Goal: Task Accomplishment & Management: Use online tool/utility

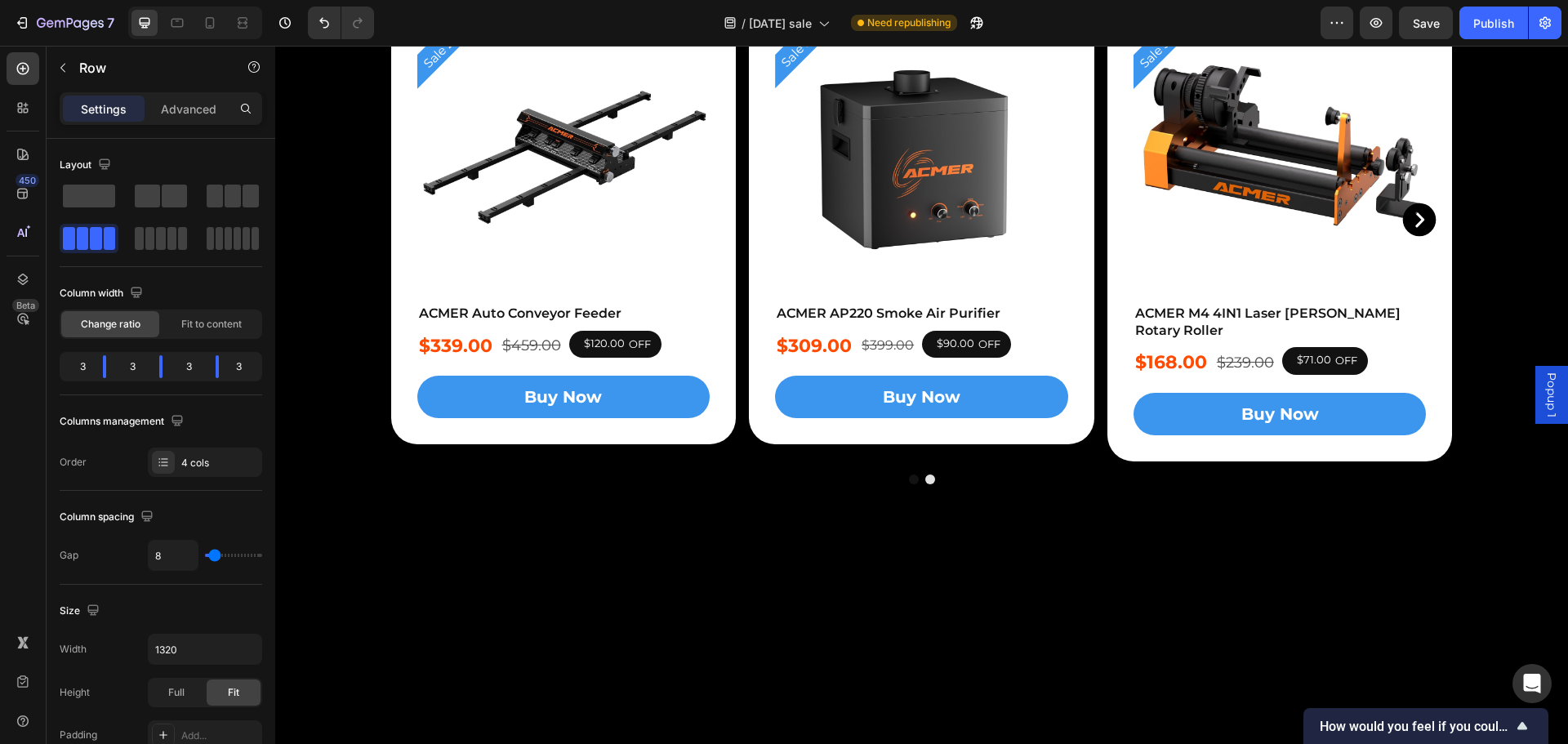
scroll to position [4593, 0]
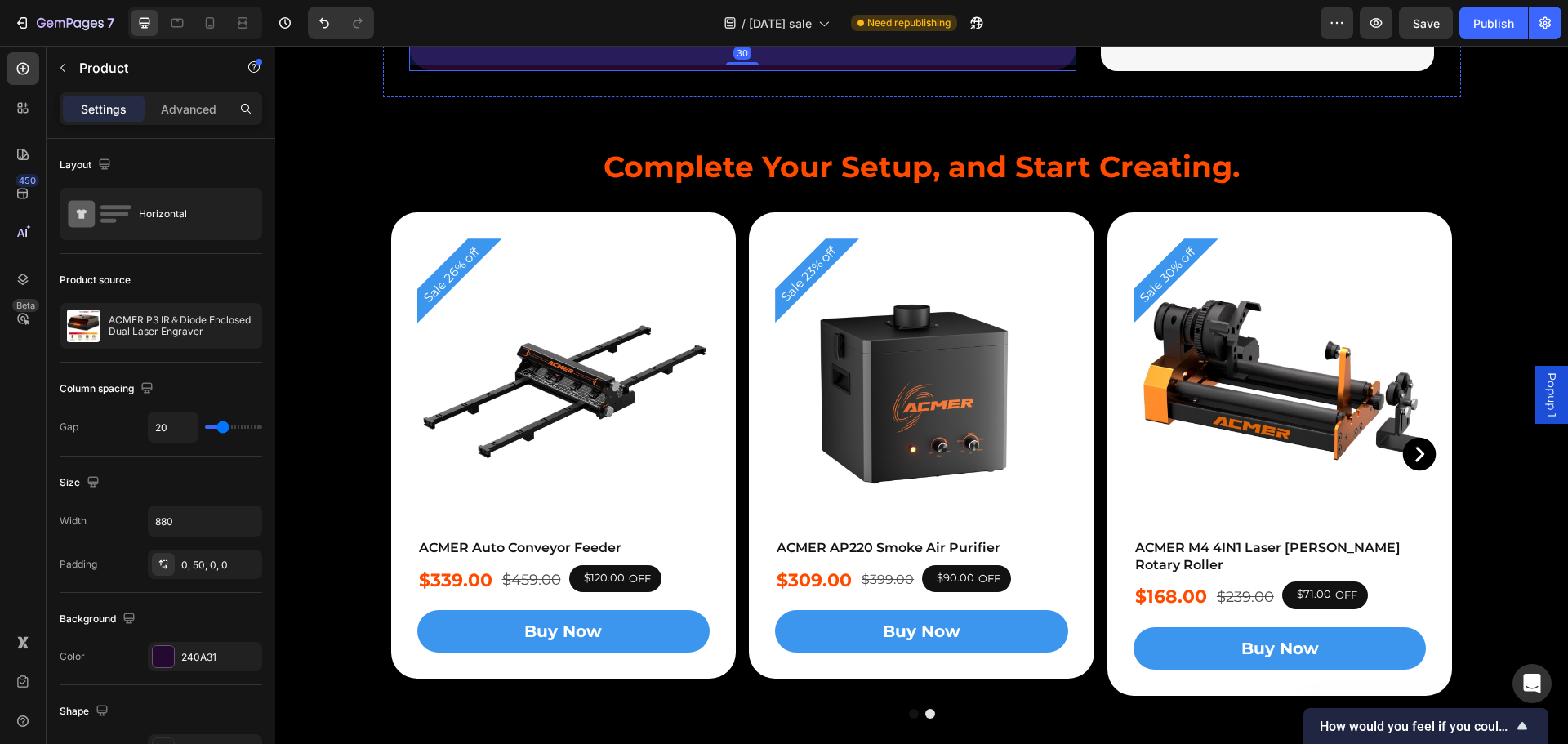
scroll to position [4266, 0]
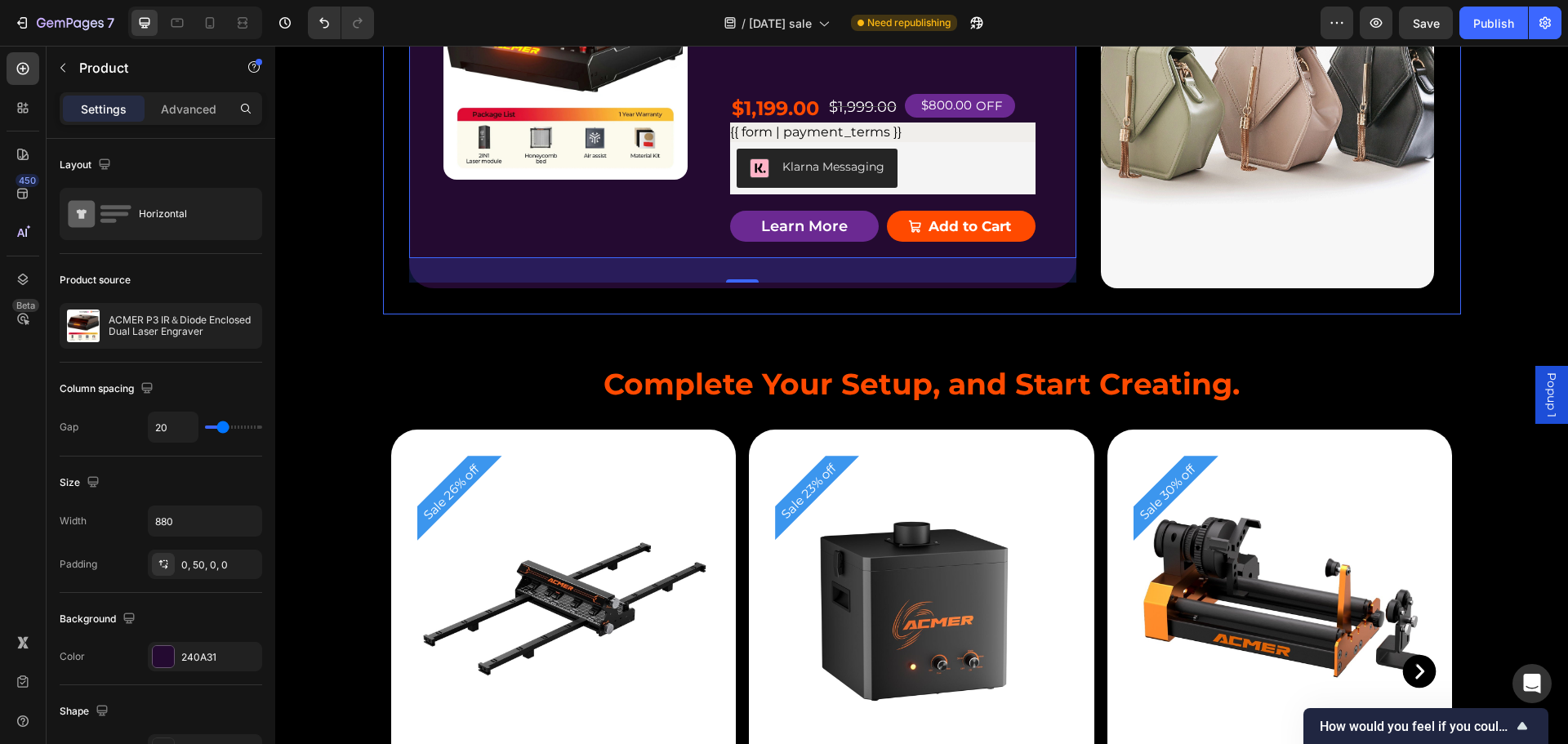
click at [939, 250] on div "Product Badge Product Images ACMER P3 IR＆Diode Enclosed Dual Laser Engraver Pro…" at bounding box center [922, 90] width 1078 height 447
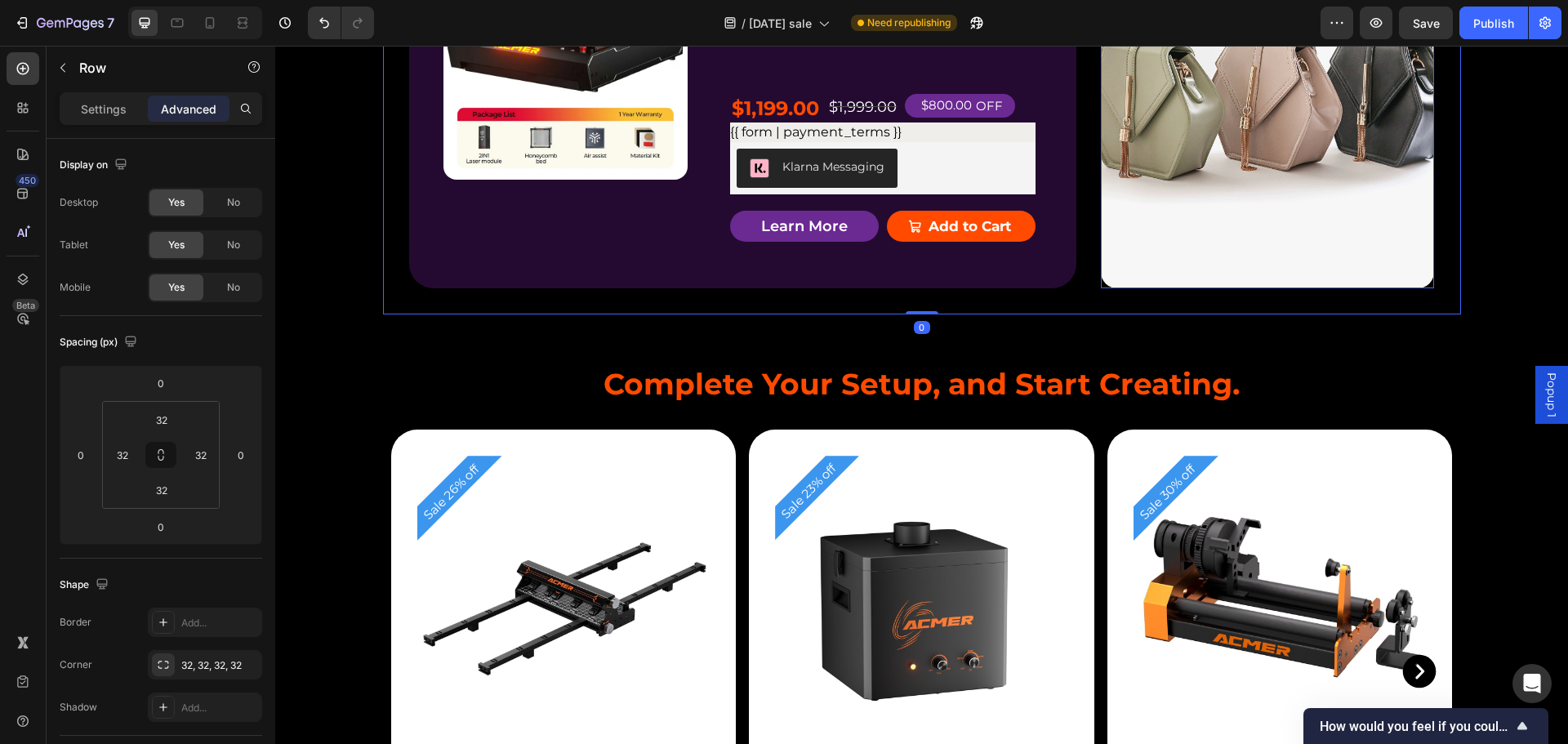
click at [1128, 282] on img at bounding box center [1268, 91] width 334 height 395
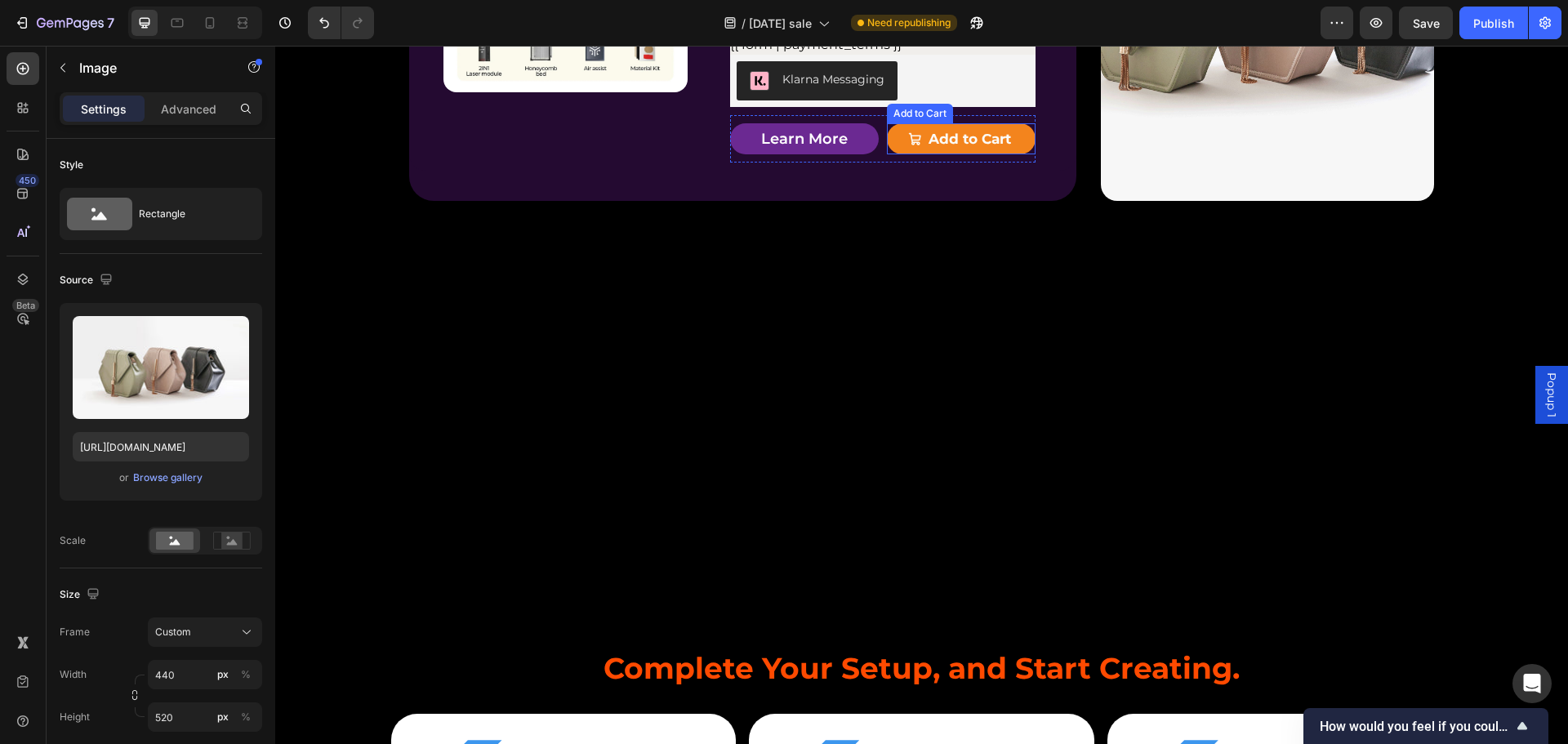
scroll to position [4348, 0]
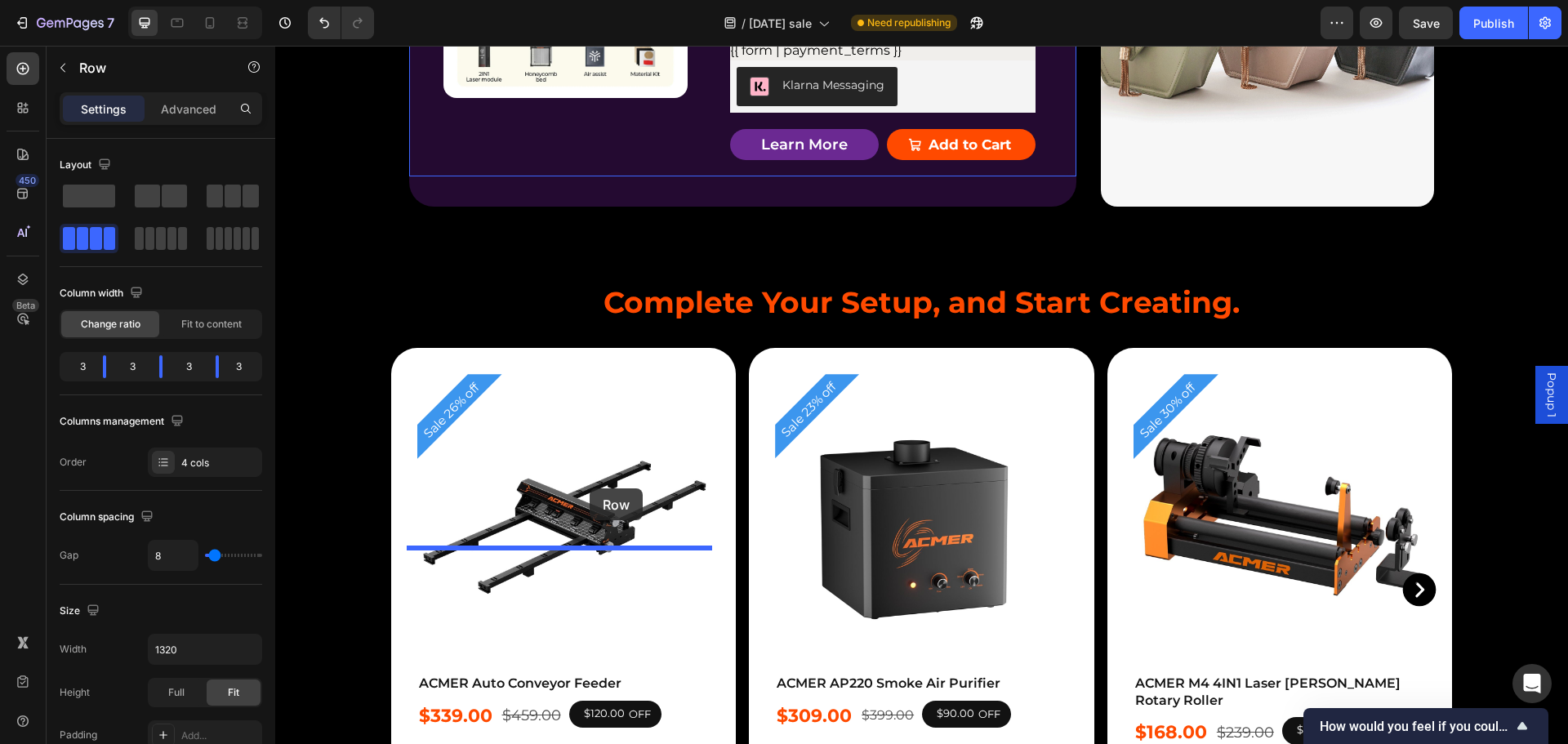
drag, startPoint x: 734, startPoint y: 266, endPoint x: 590, endPoint y: 488, distance: 264.6
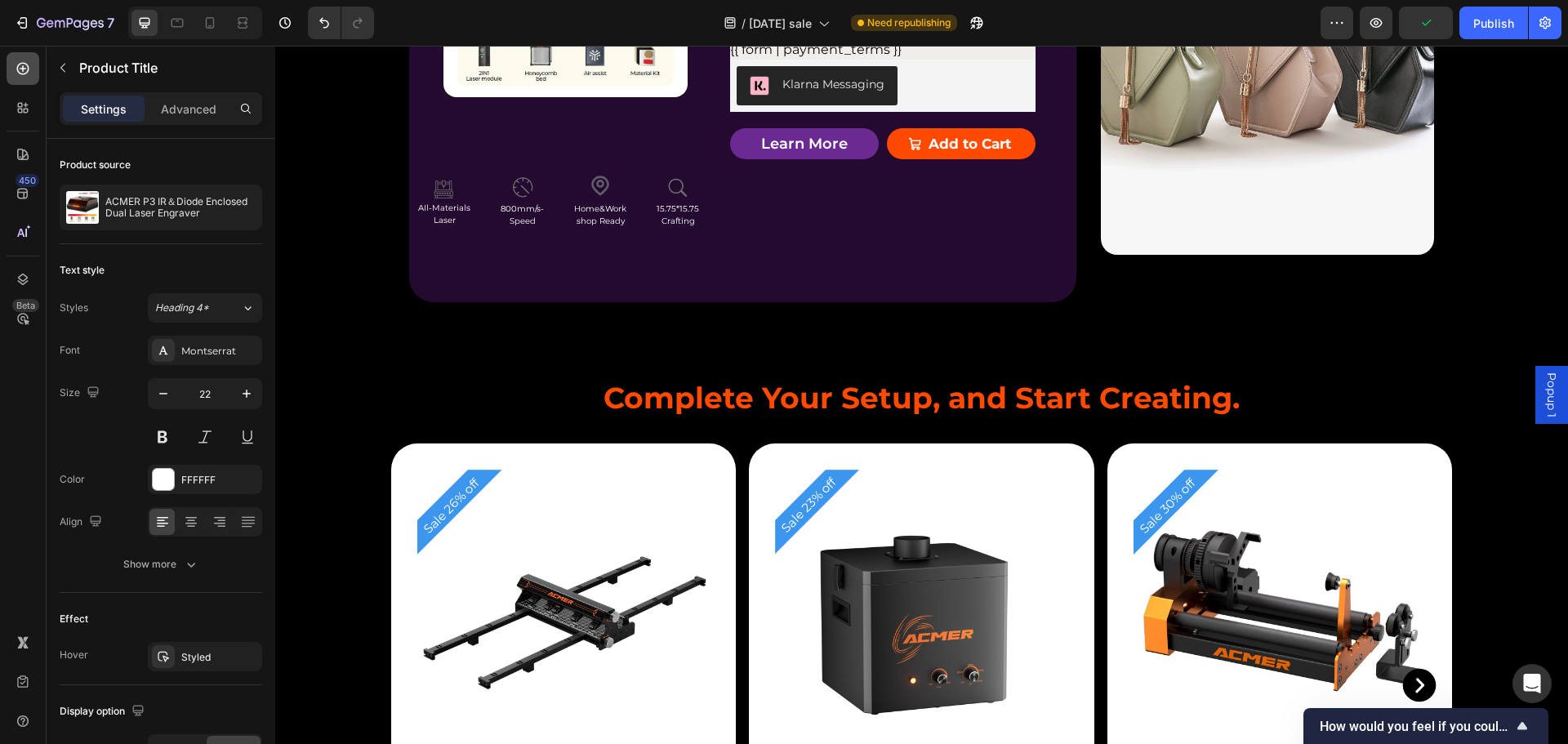
click at [23, 68] on icon at bounding box center [23, 68] width 7 height 7
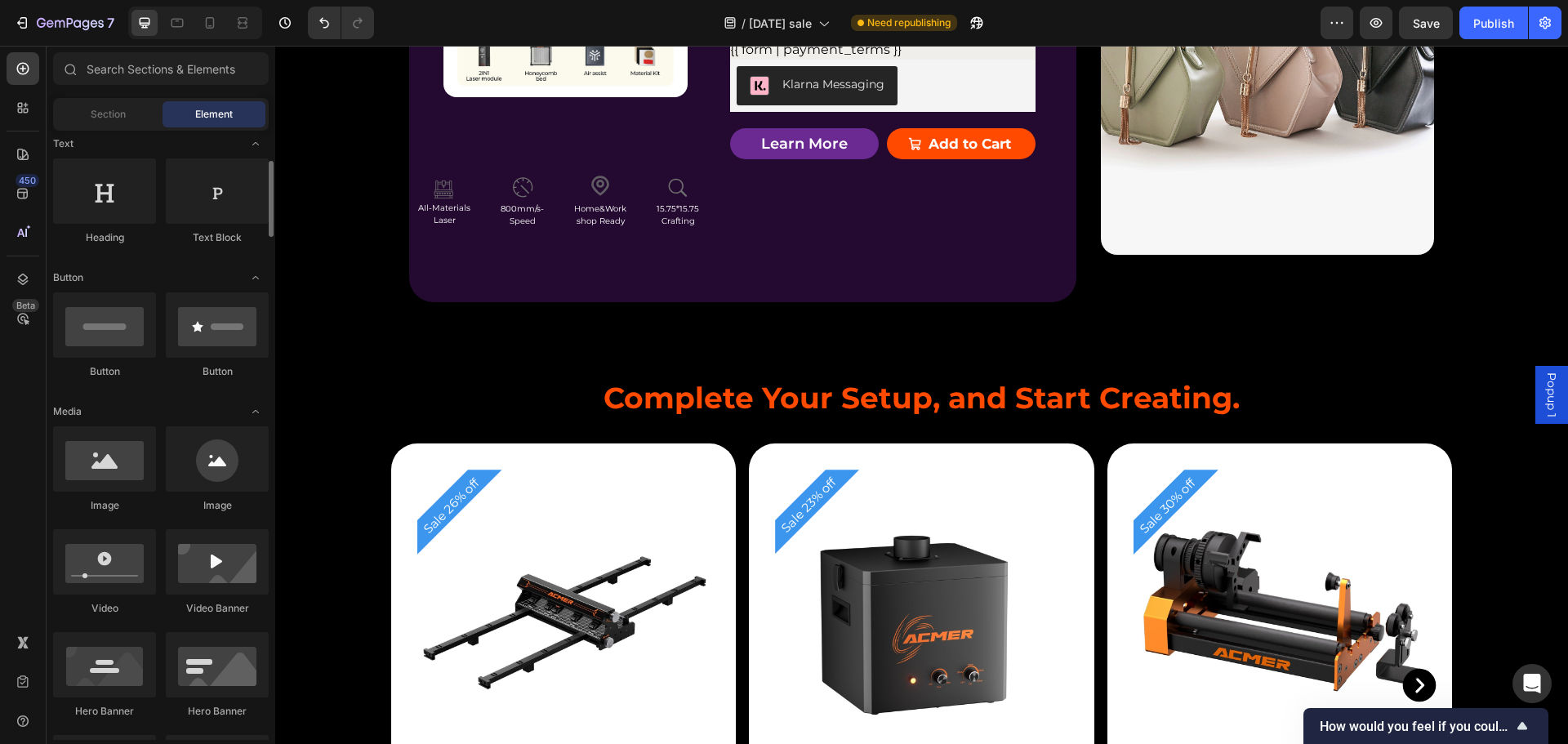
scroll to position [0, 0]
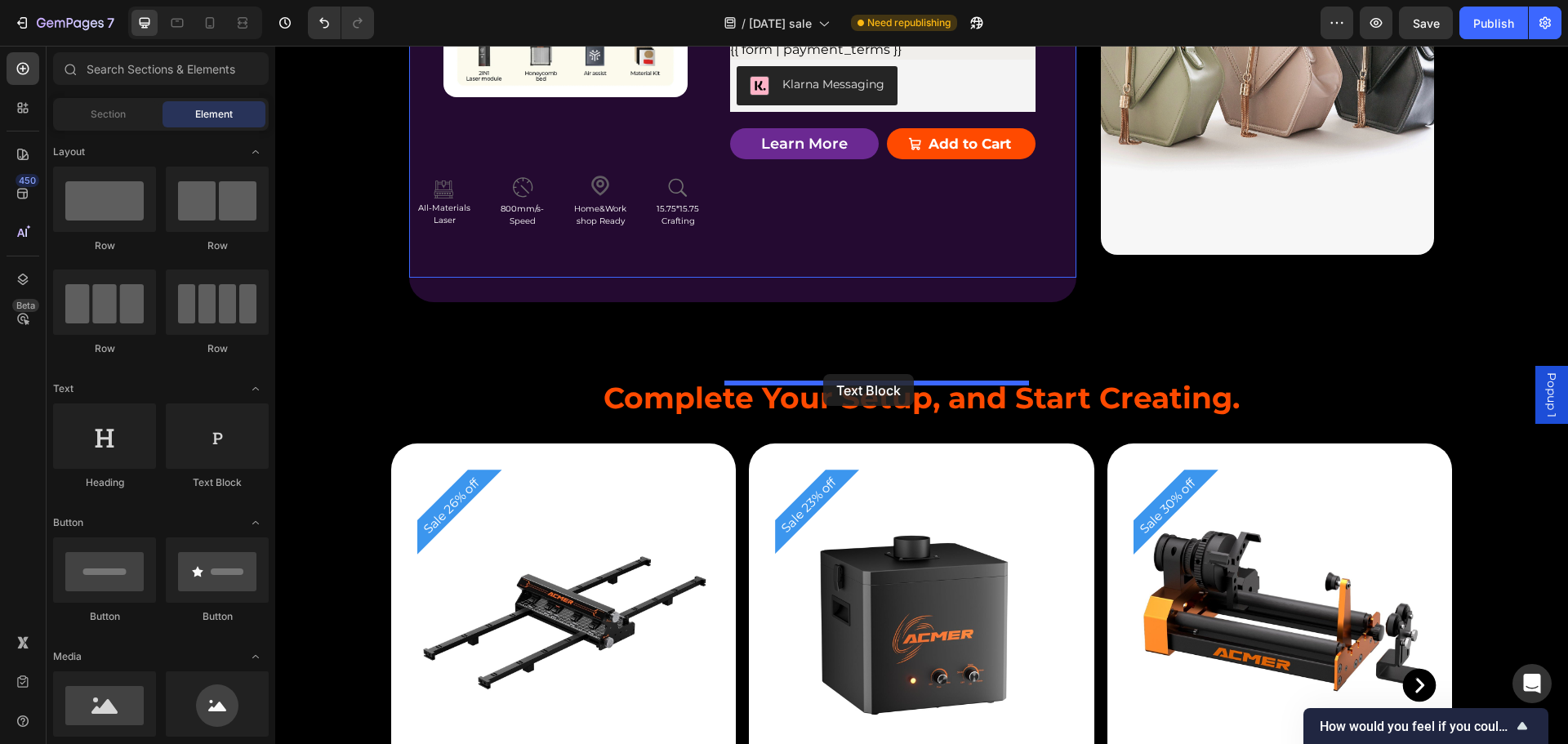
drag, startPoint x: 497, startPoint y: 487, endPoint x: 823, endPoint y: 374, distance: 345.0
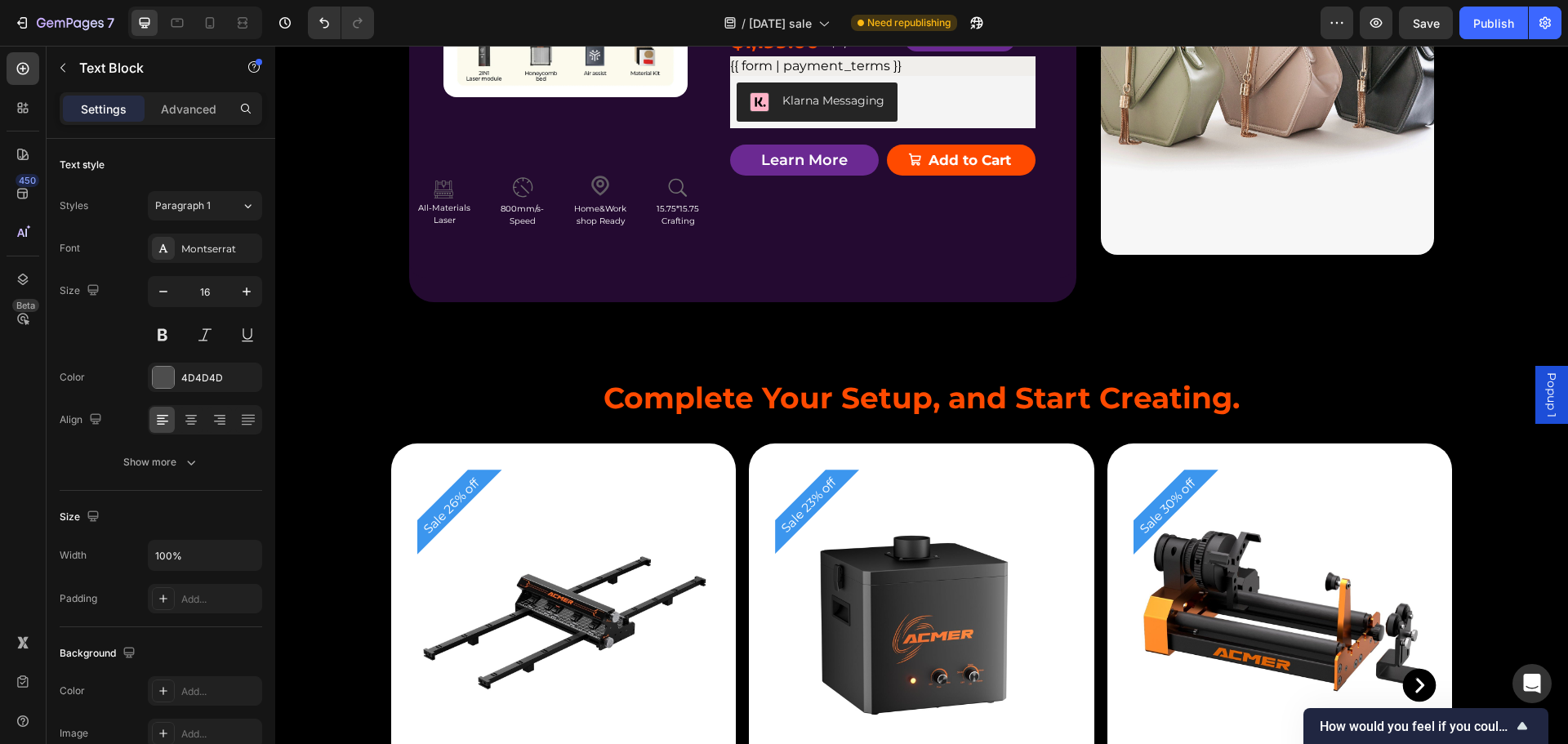
click at [840, 22] on div "Replace this text with your content" at bounding box center [883, 8] width 305 height 27
click at [840, 20] on p "Replace this text with your content" at bounding box center [883, 8] width 302 height 23
click at [821, 20] on p "Replace this text with your content" at bounding box center [883, 8] width 302 height 23
click at [443, 226] on p "Laser" at bounding box center [444, 220] width 68 height 13
click at [446, 226] on p "Laser" at bounding box center [444, 220] width 68 height 13
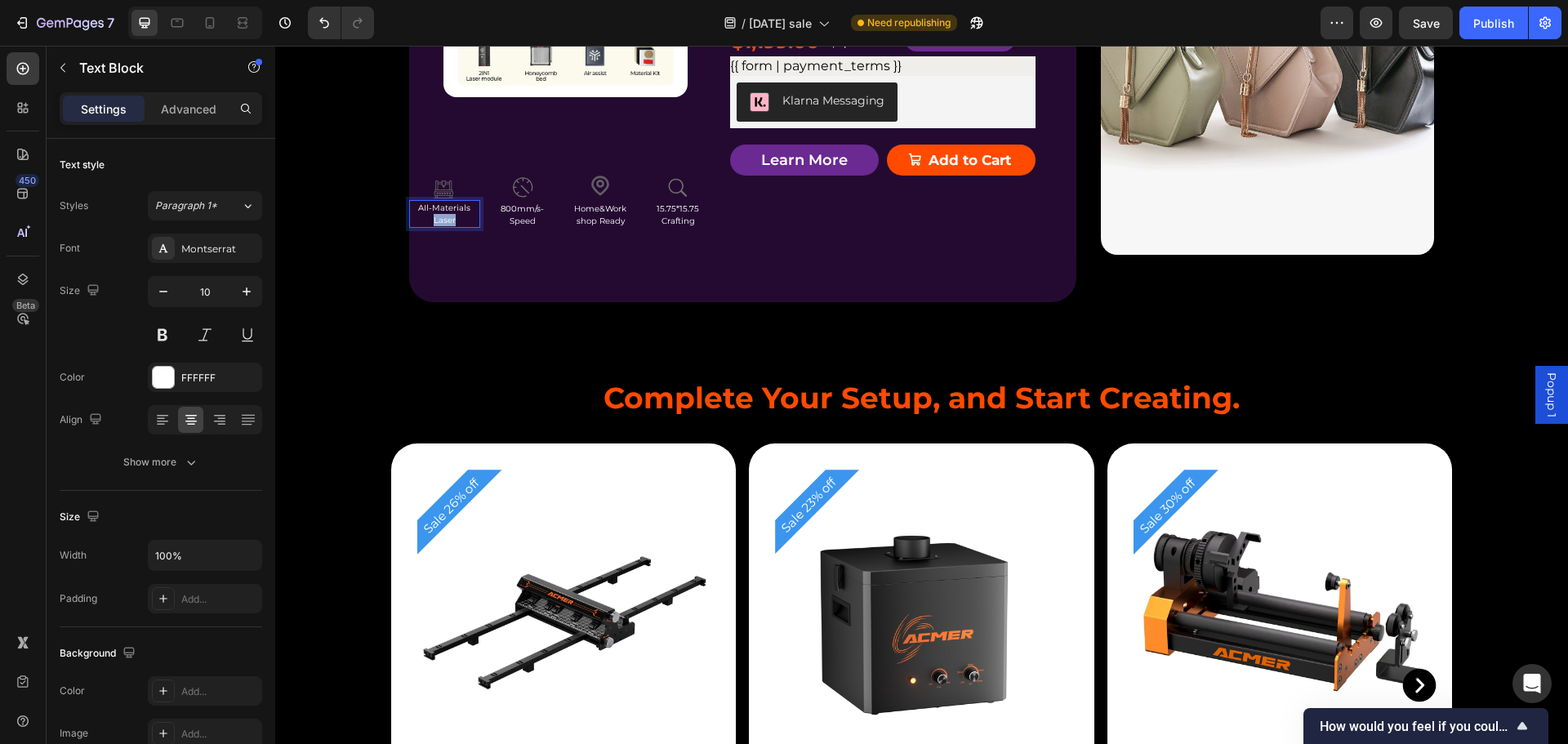
click at [446, 226] on p "Laser" at bounding box center [444, 220] width 68 height 13
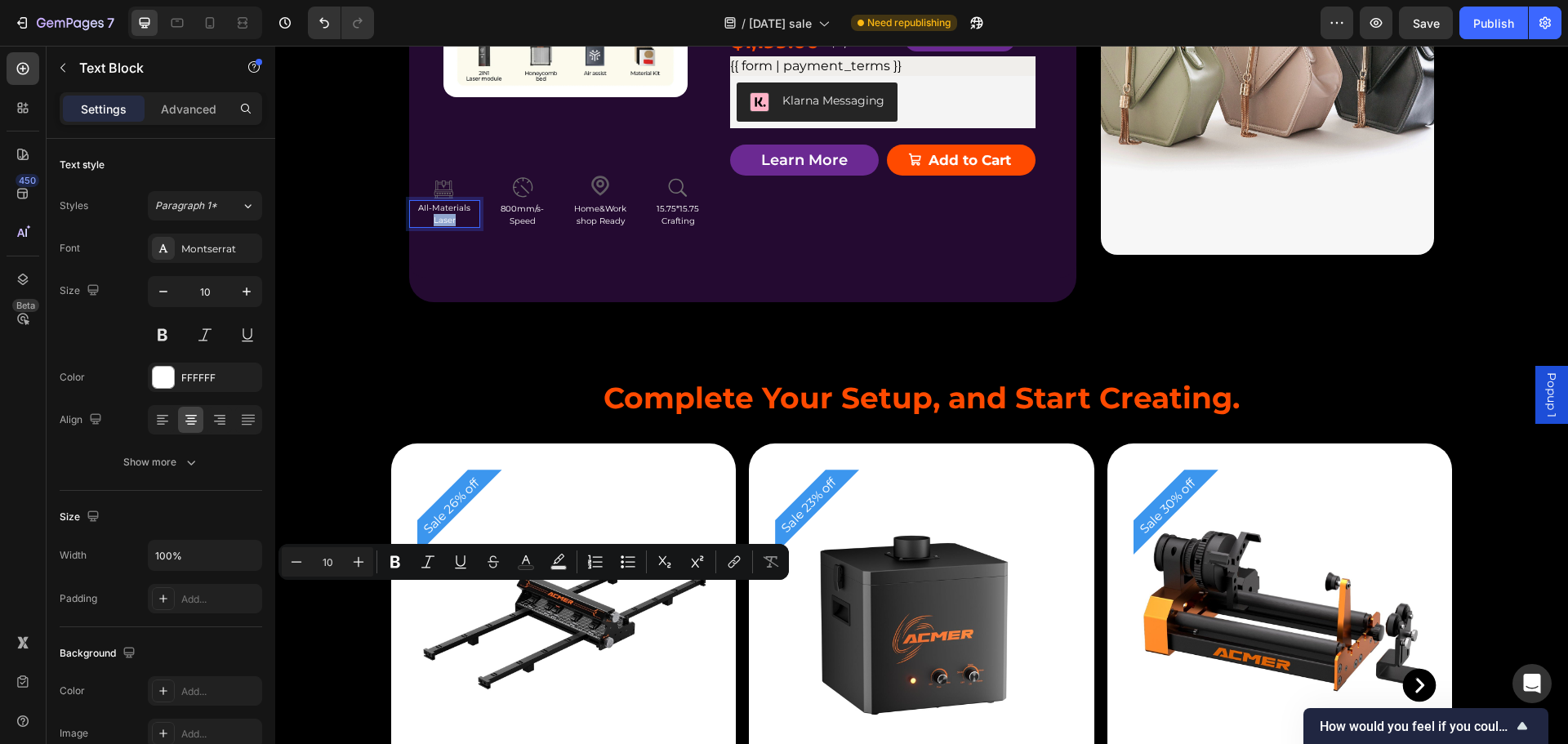
click at [446, 226] on p "Laser" at bounding box center [444, 220] width 68 height 13
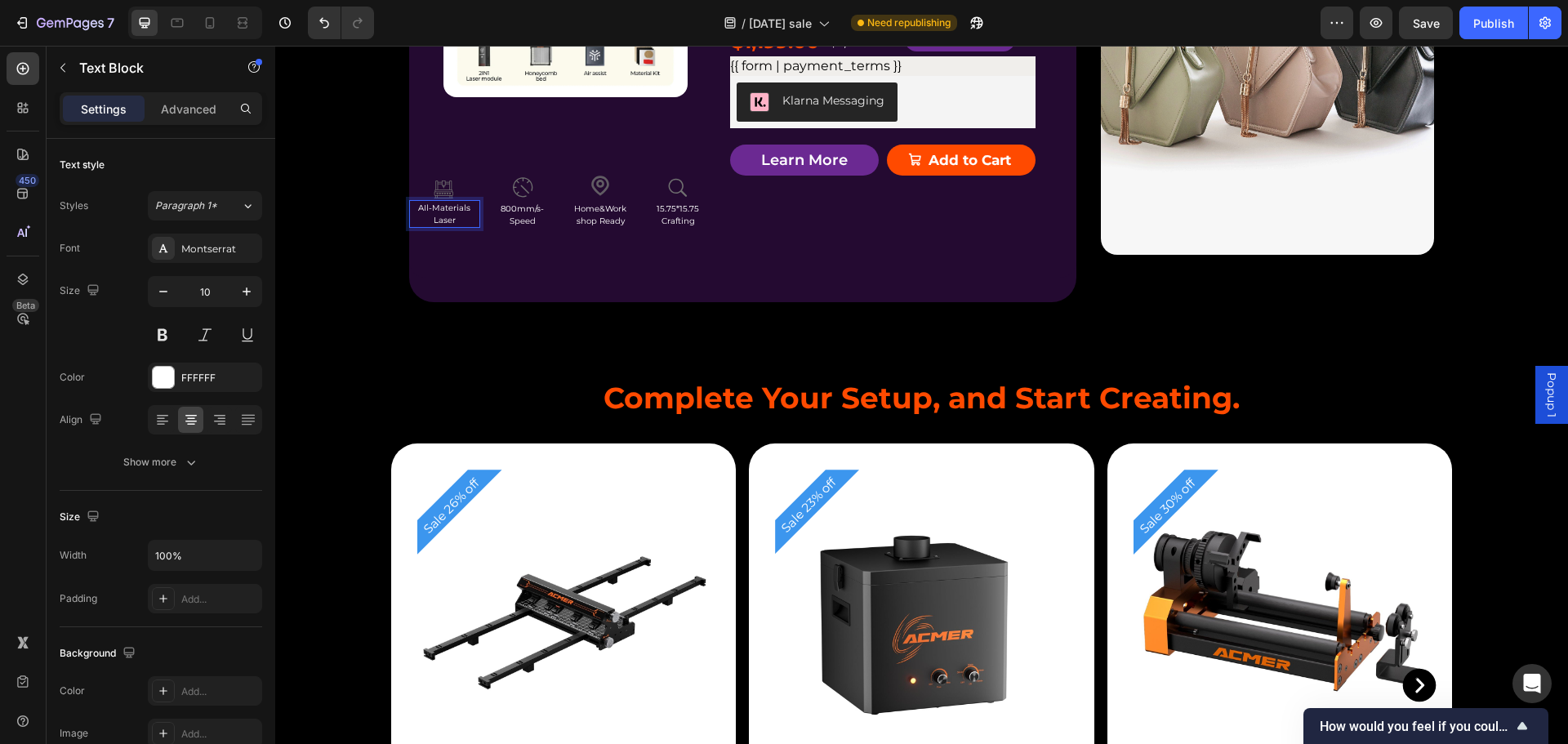
click at [446, 226] on p "Laser" at bounding box center [444, 220] width 68 height 13
click at [438, 226] on p "Laser" at bounding box center [444, 220] width 68 height 13
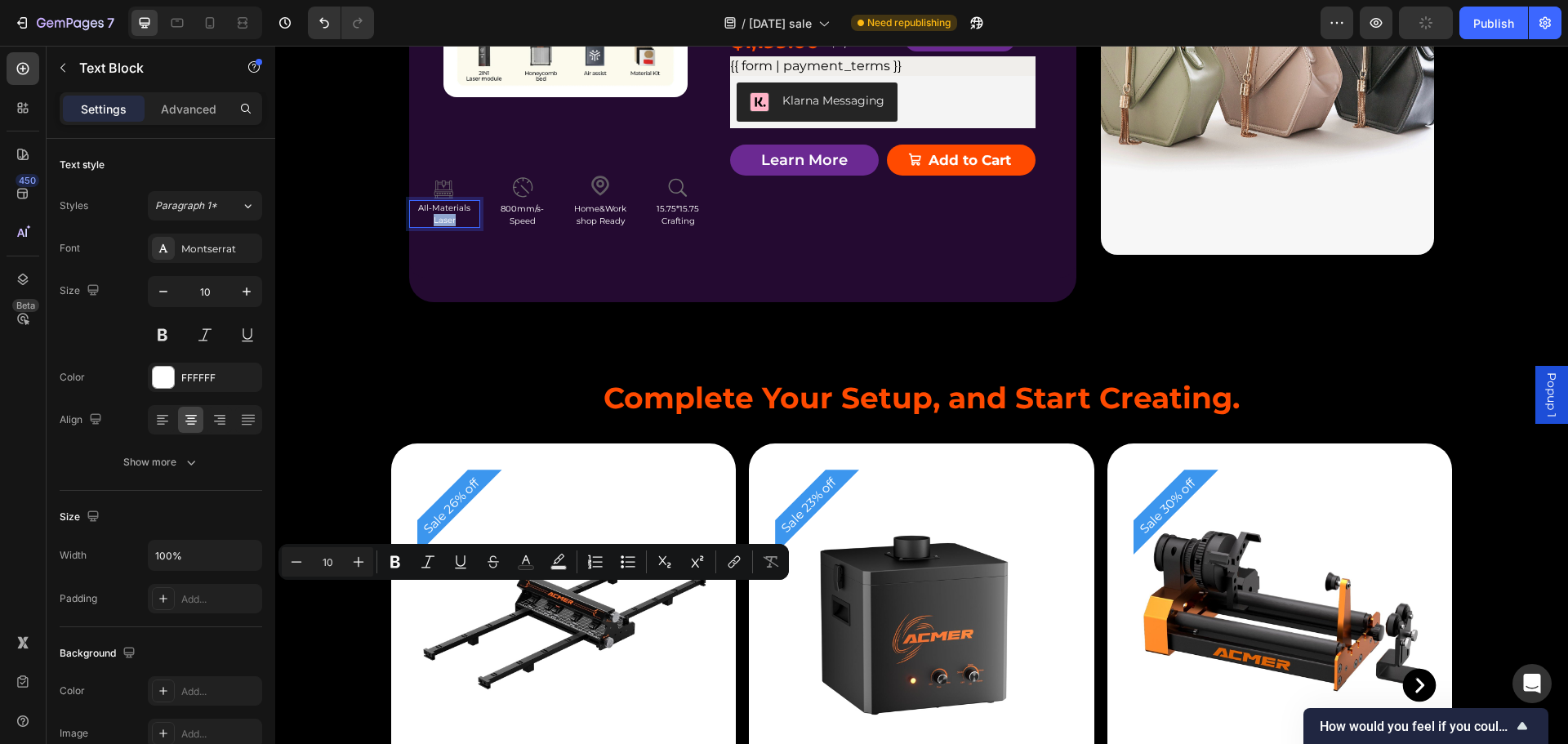
click at [438, 226] on p "Laser" at bounding box center [444, 220] width 68 height 13
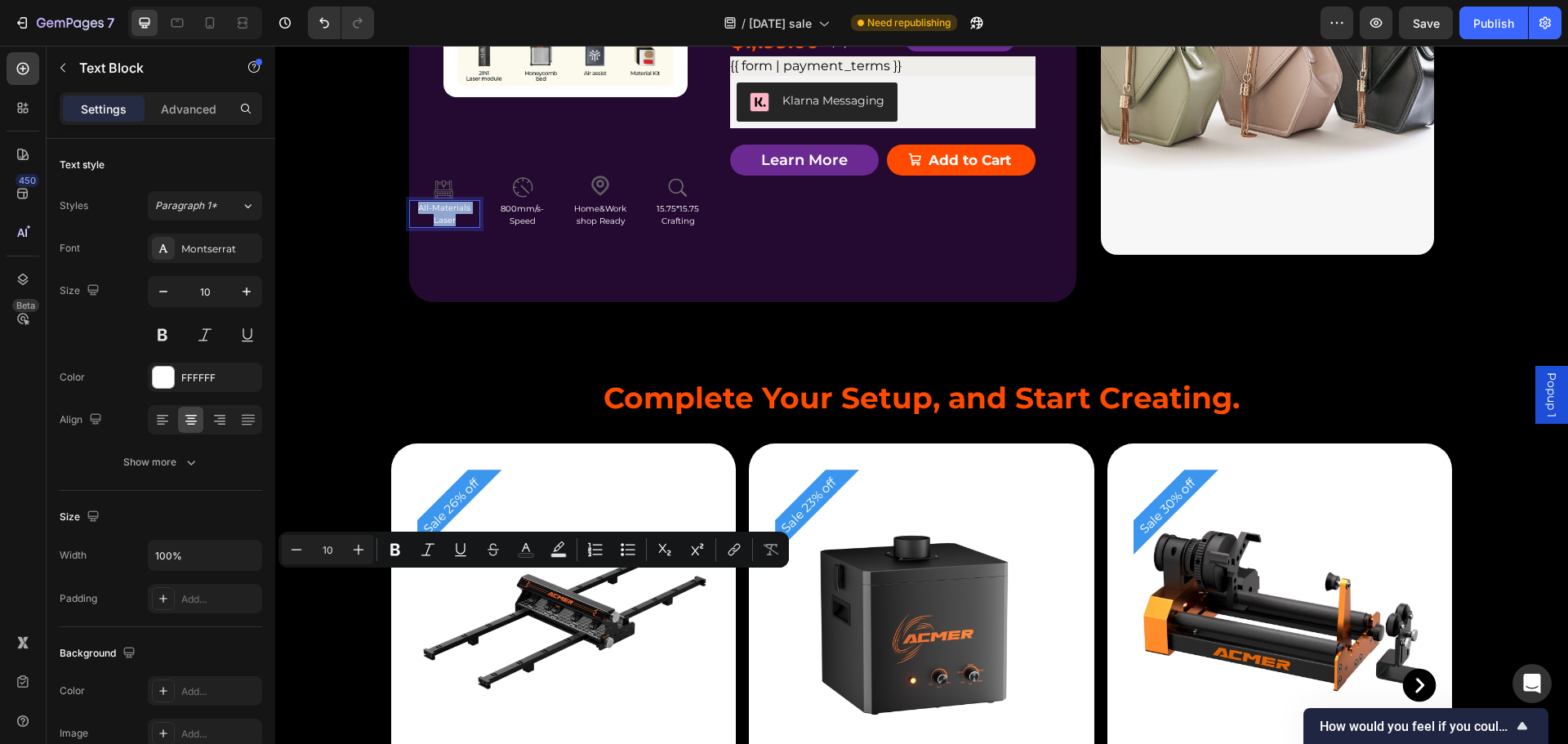
copy div "AIl-Materials Laser"
click at [809, 20] on p "Replace this text with your content" at bounding box center [883, 8] width 302 height 23
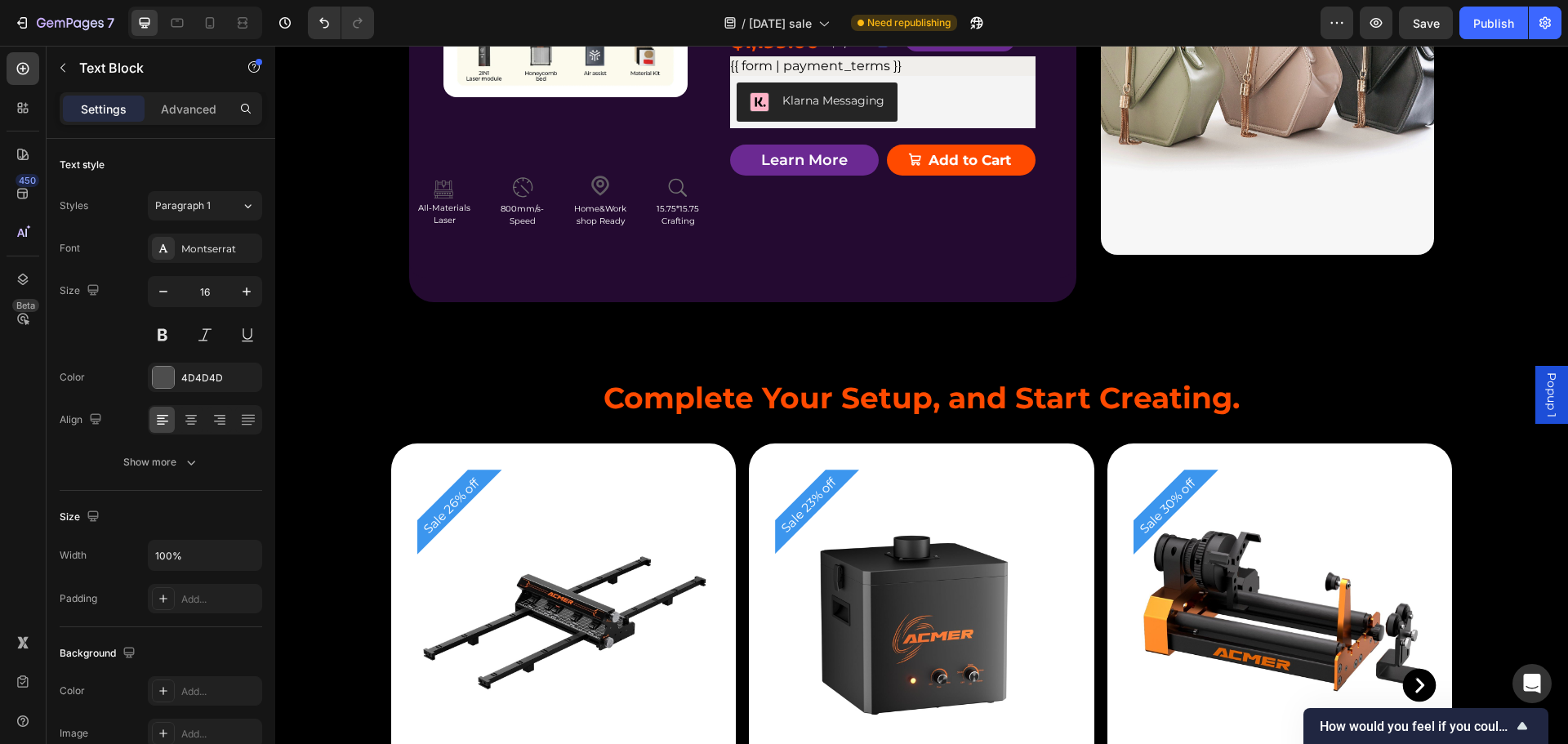
click at [809, 20] on p "Replace this text with your content" at bounding box center [883, 8] width 302 height 23
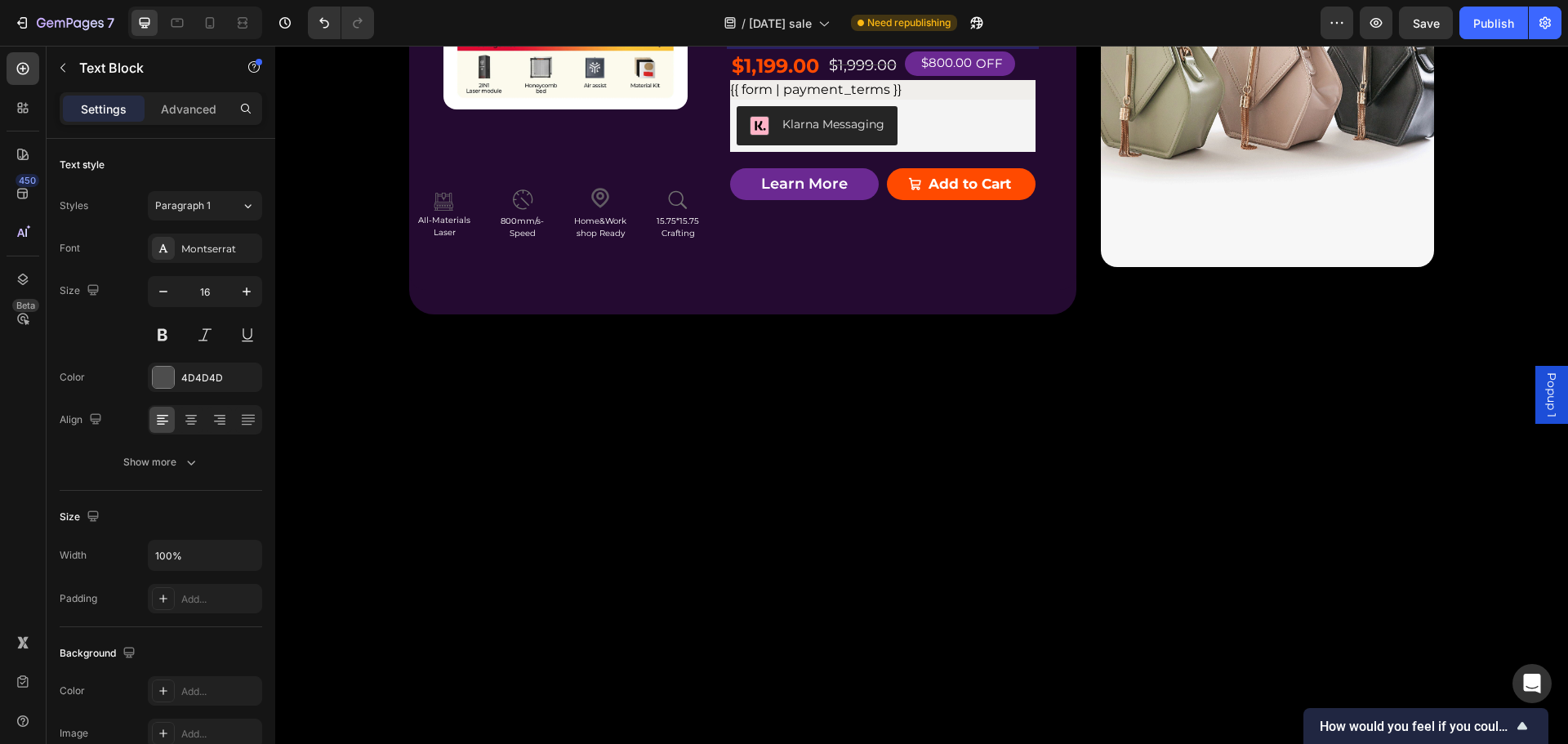
scroll to position [4325, 0]
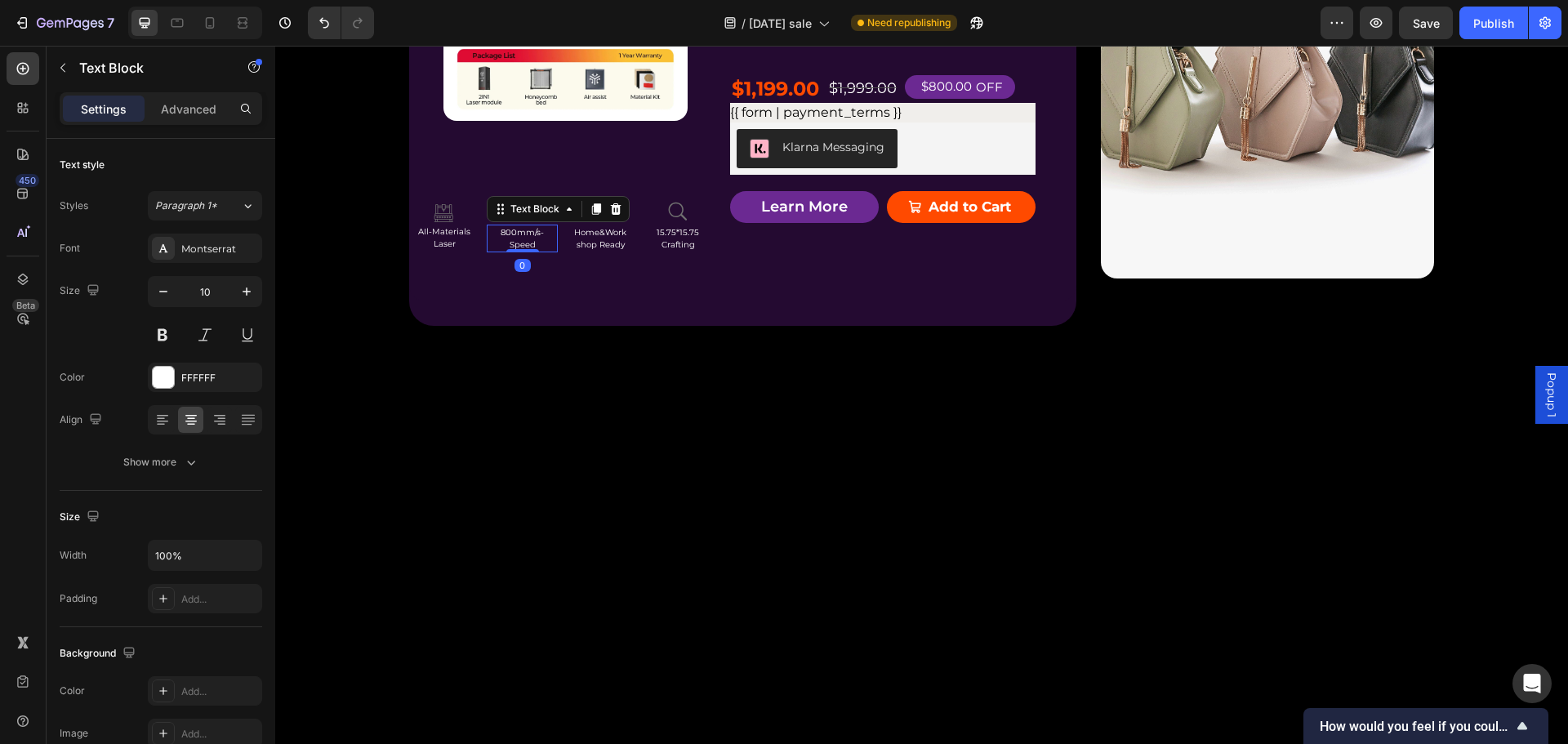
click at [526, 251] on p "800mm/s-Speed" at bounding box center [522, 238] width 68 height 24
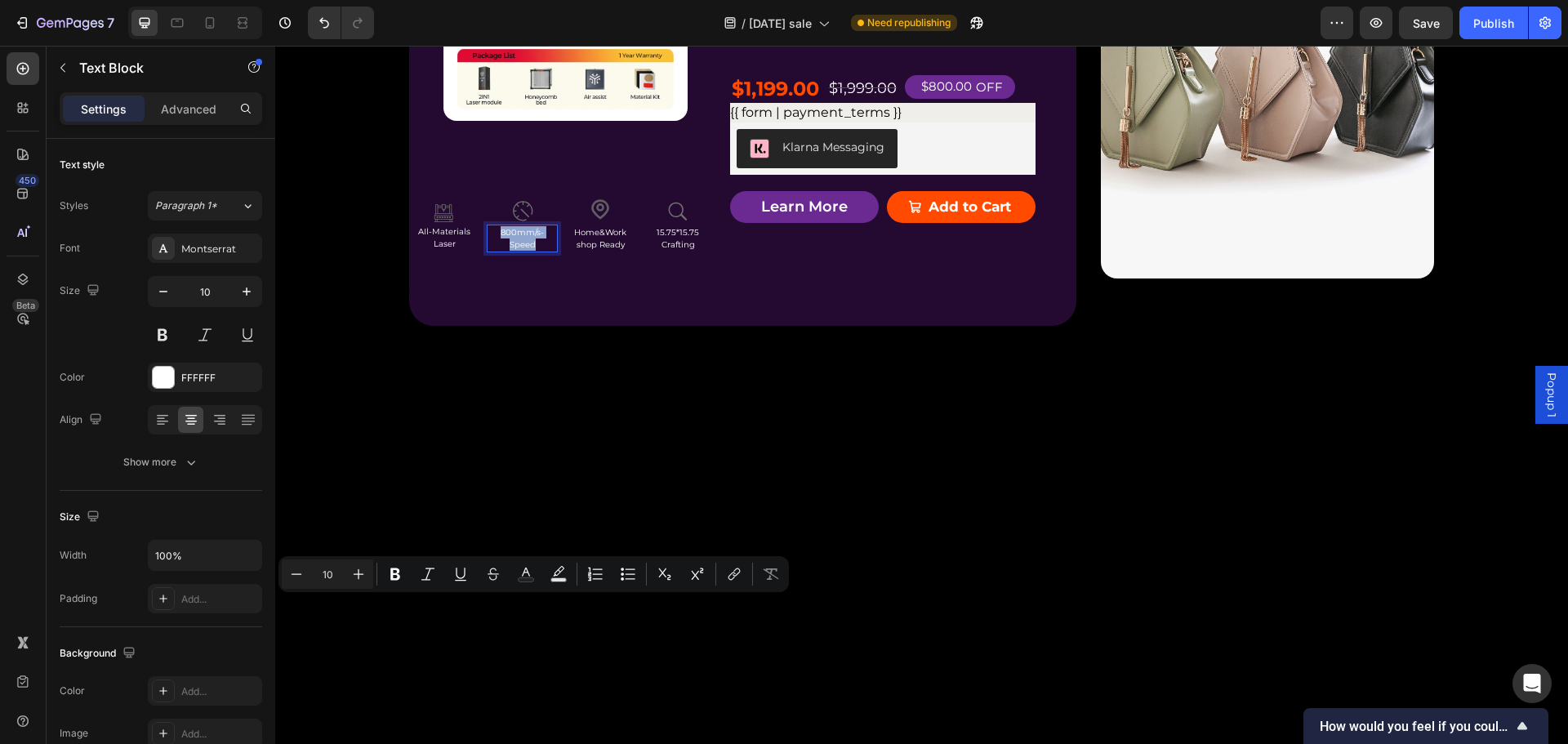
copy p "800mm/s-Speed"
click at [780, 72] on div "Product Price" at bounding box center [769, 64] width 70 height 15
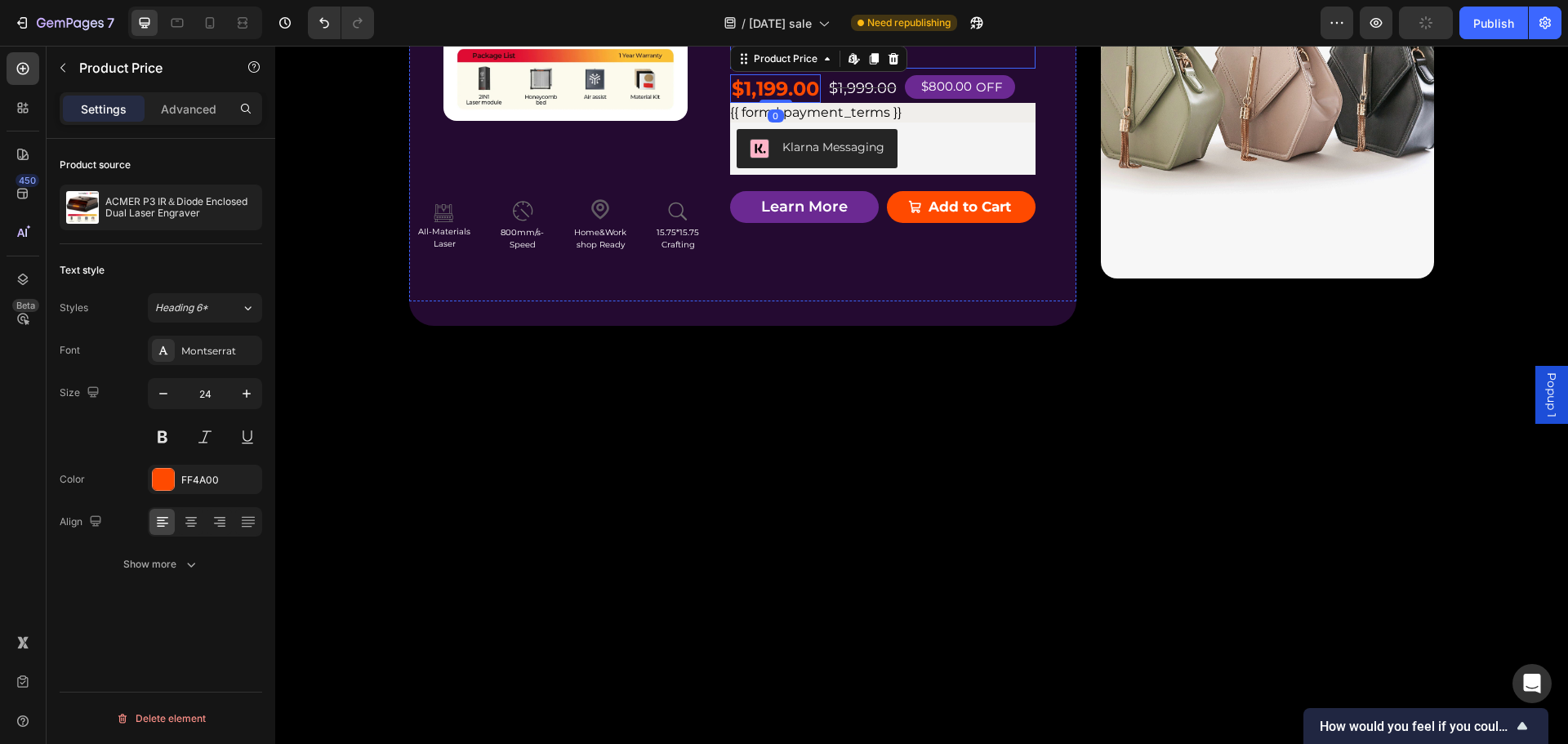
click at [914, 44] on p "Laser" at bounding box center [883, 32] width 302 height 23
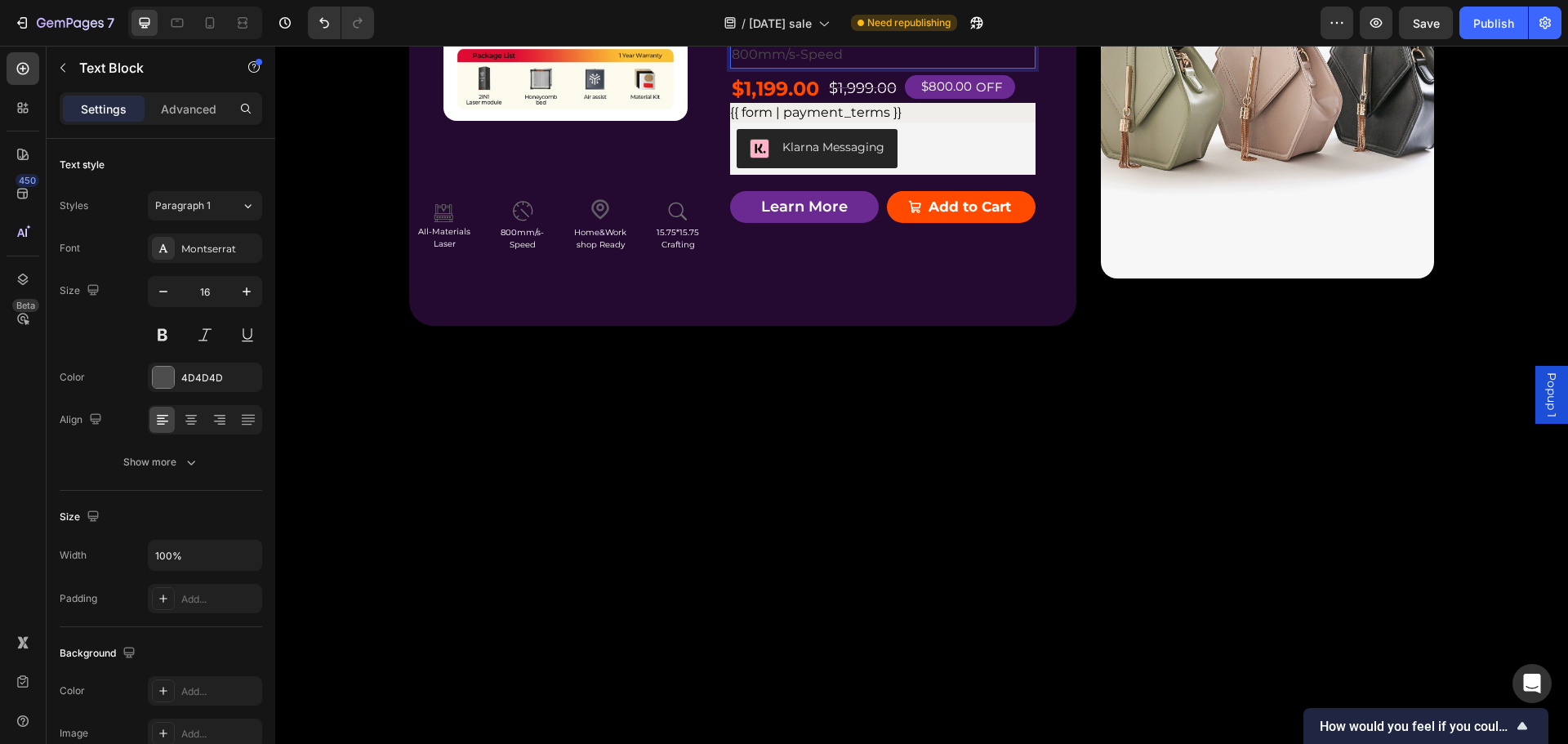
scroll to position [4313, 0]
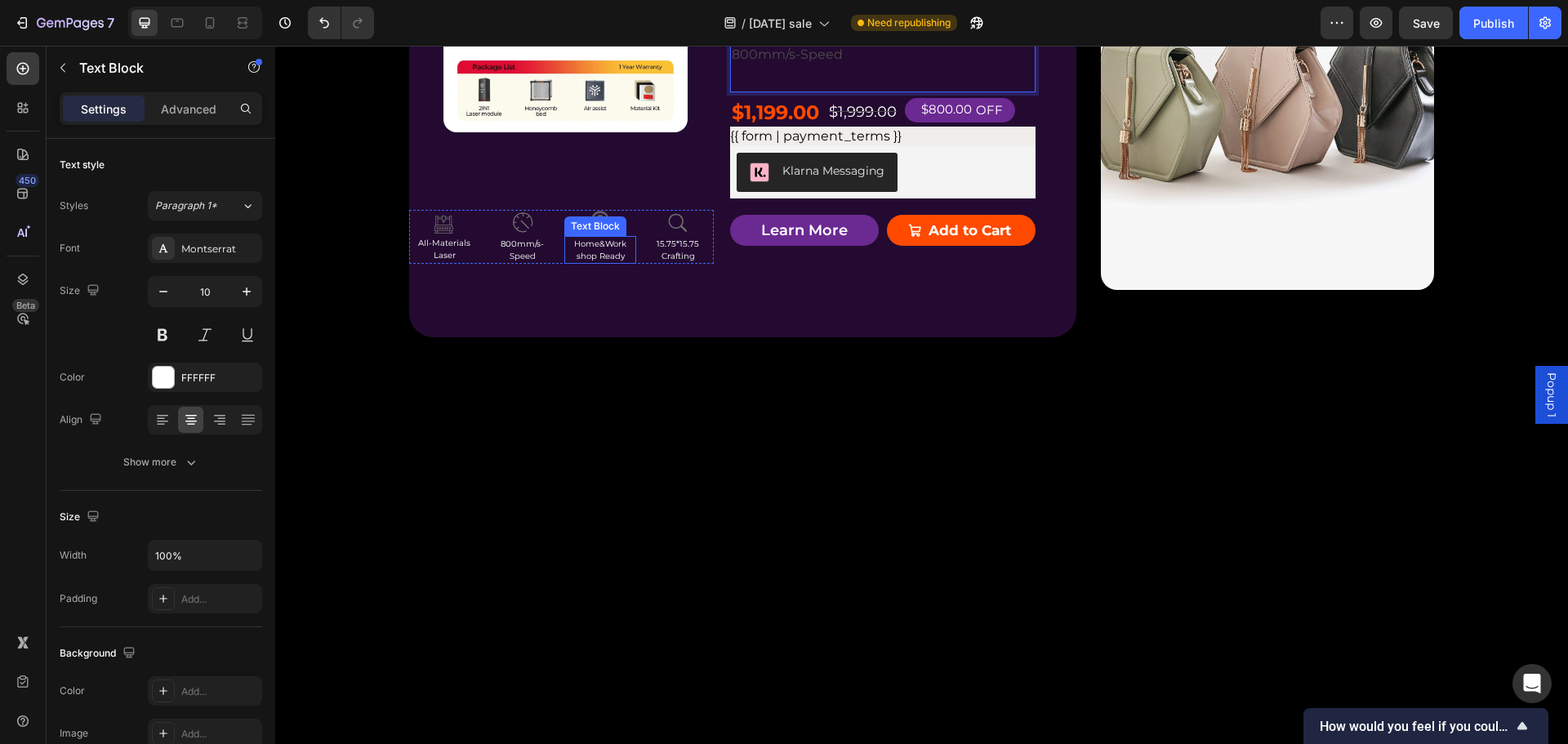
click at [602, 262] on p "shop Ready" at bounding box center [599, 256] width 68 height 13
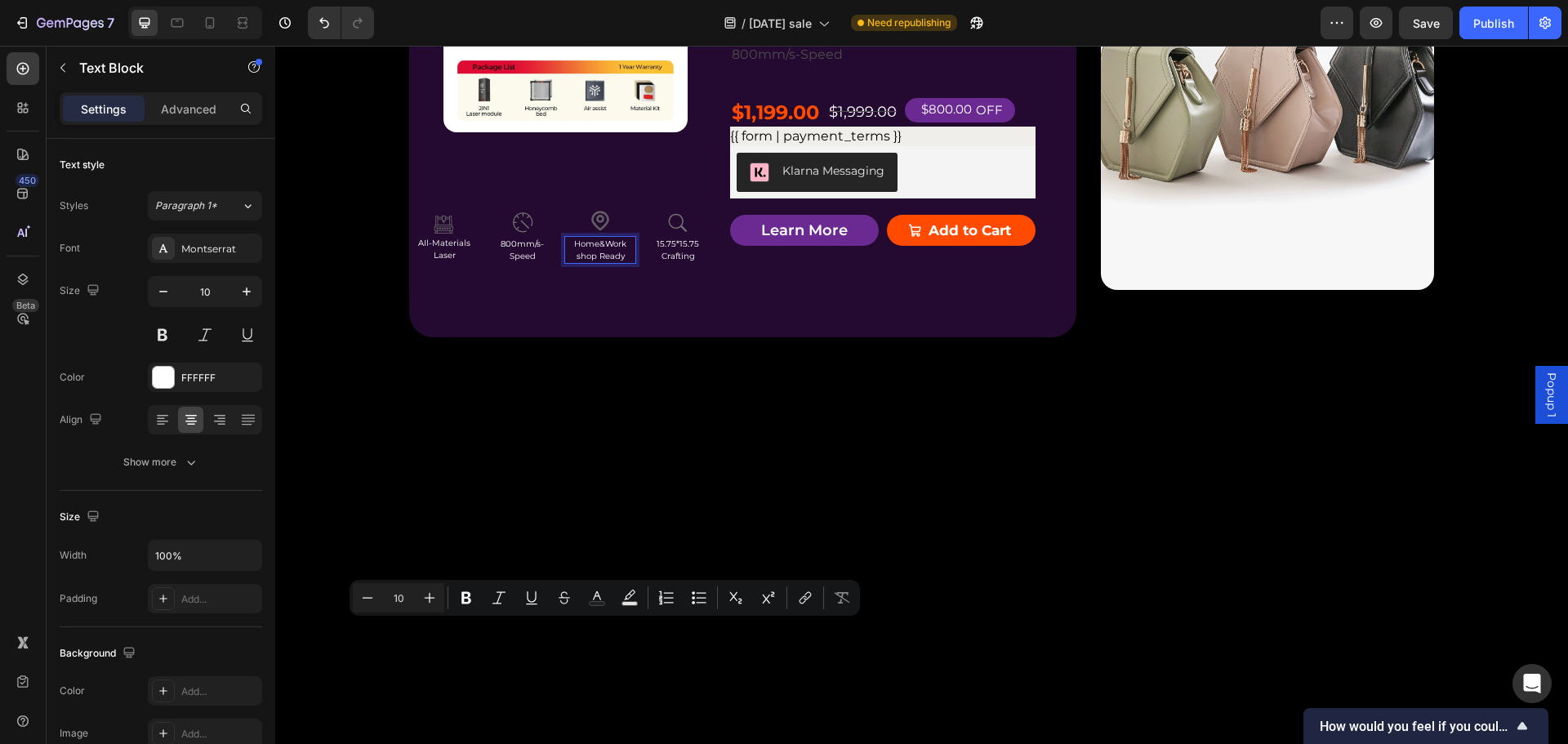
click at [585, 262] on p "shop Ready" at bounding box center [599, 256] width 68 height 13
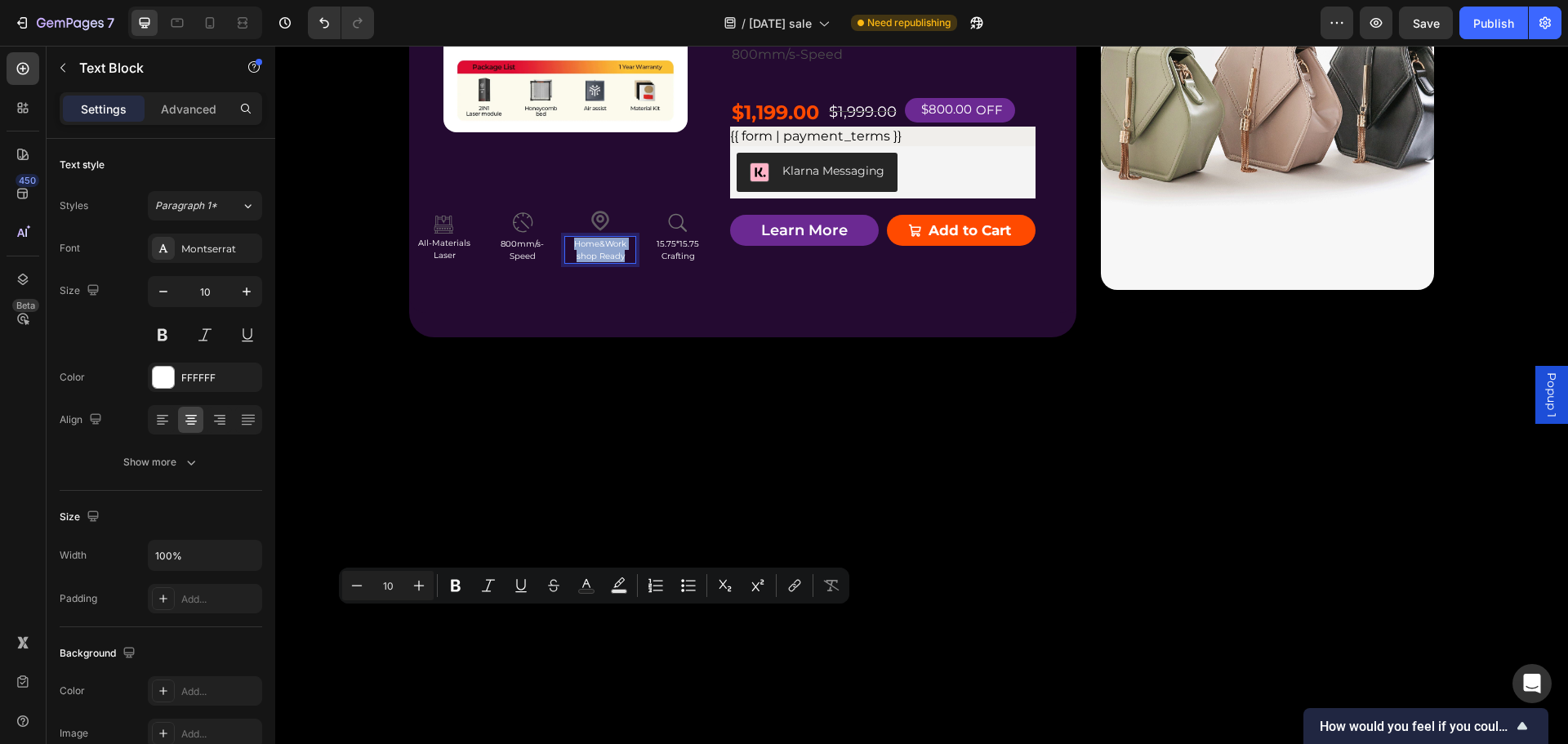
copy div "Home&Work shop Ready"
click at [887, 91] on p "Rich Text Editor. Editing area: main" at bounding box center [883, 78] width 302 height 23
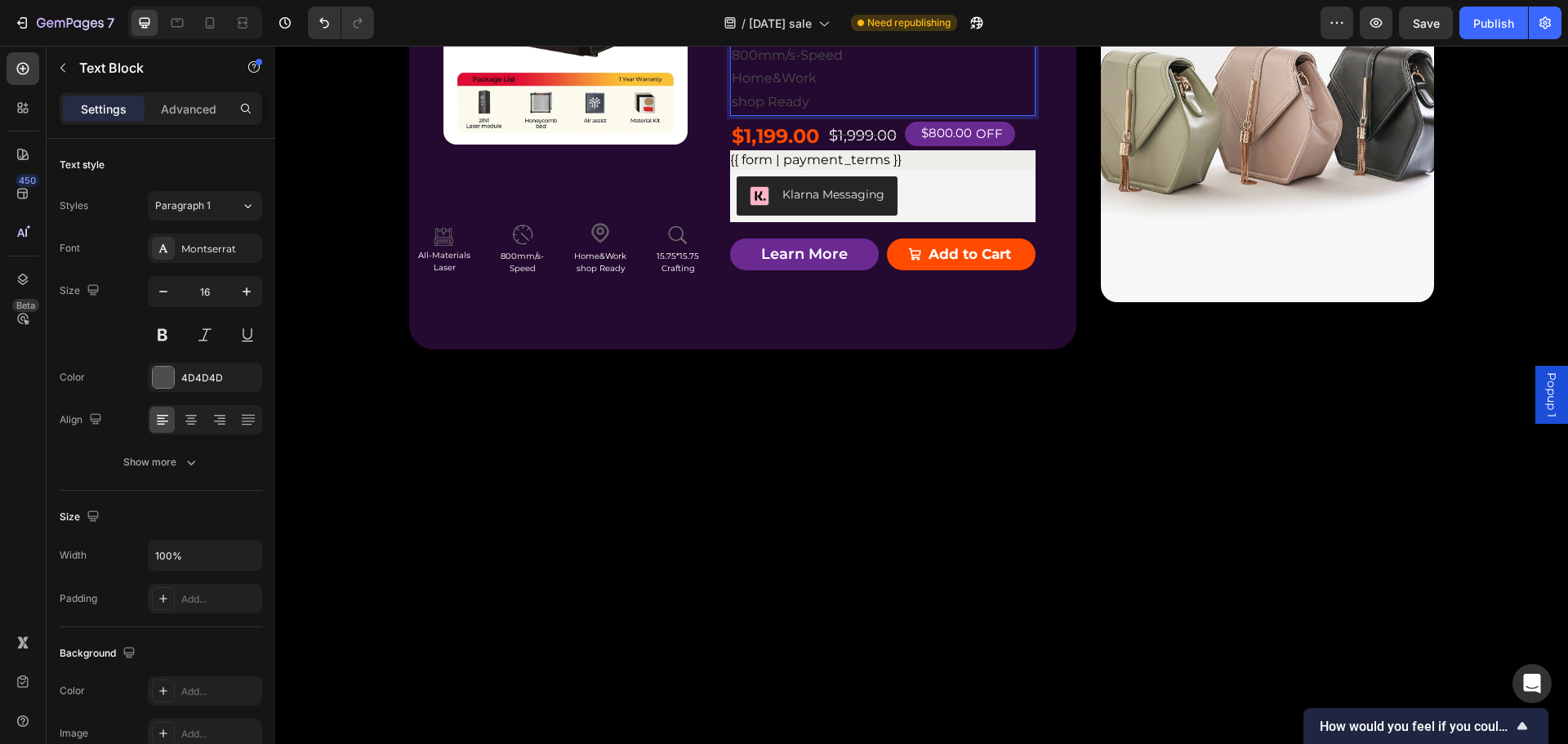
scroll to position [4289, 0]
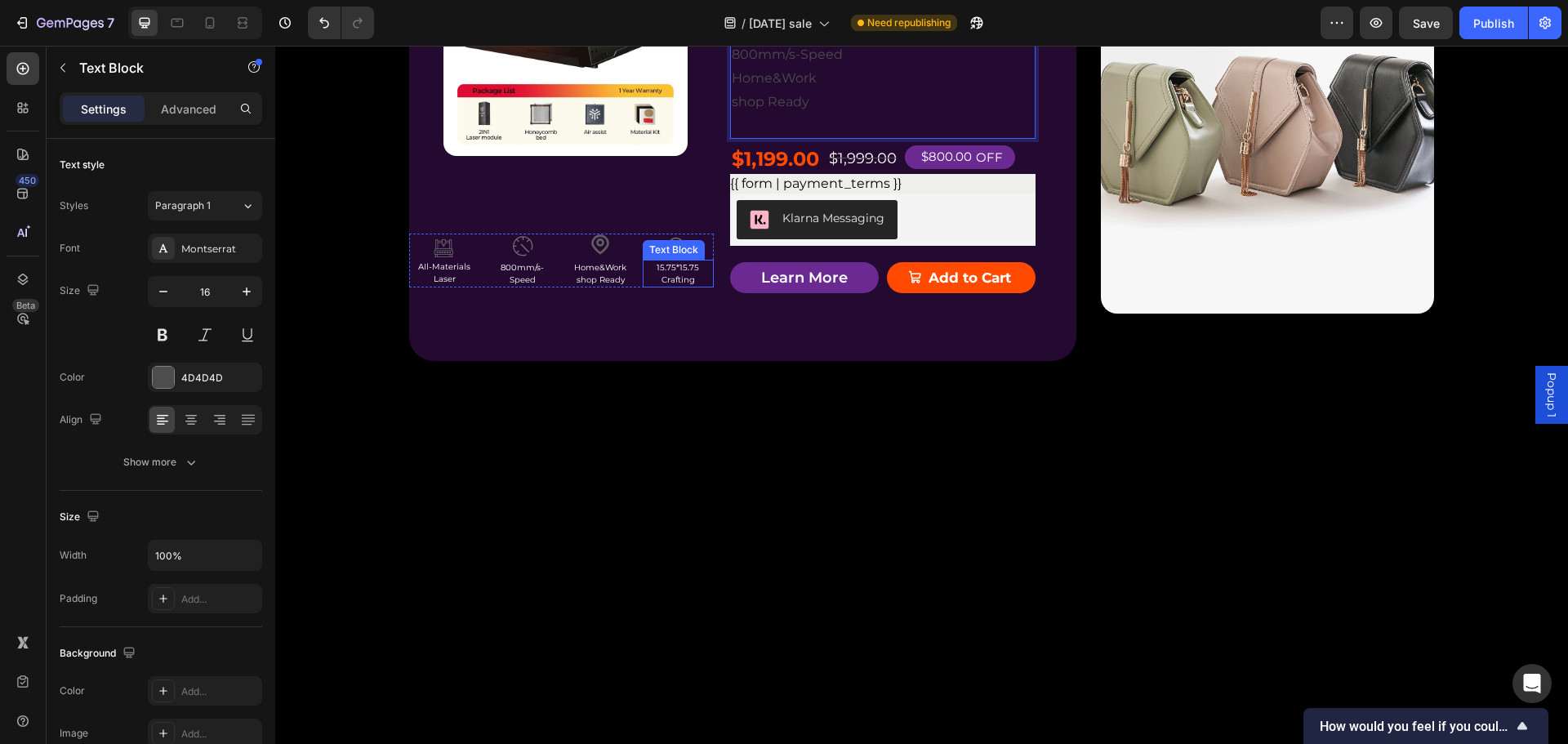
click at [671, 274] on p "15.75*15.75" at bounding box center [678, 267] width 68 height 13
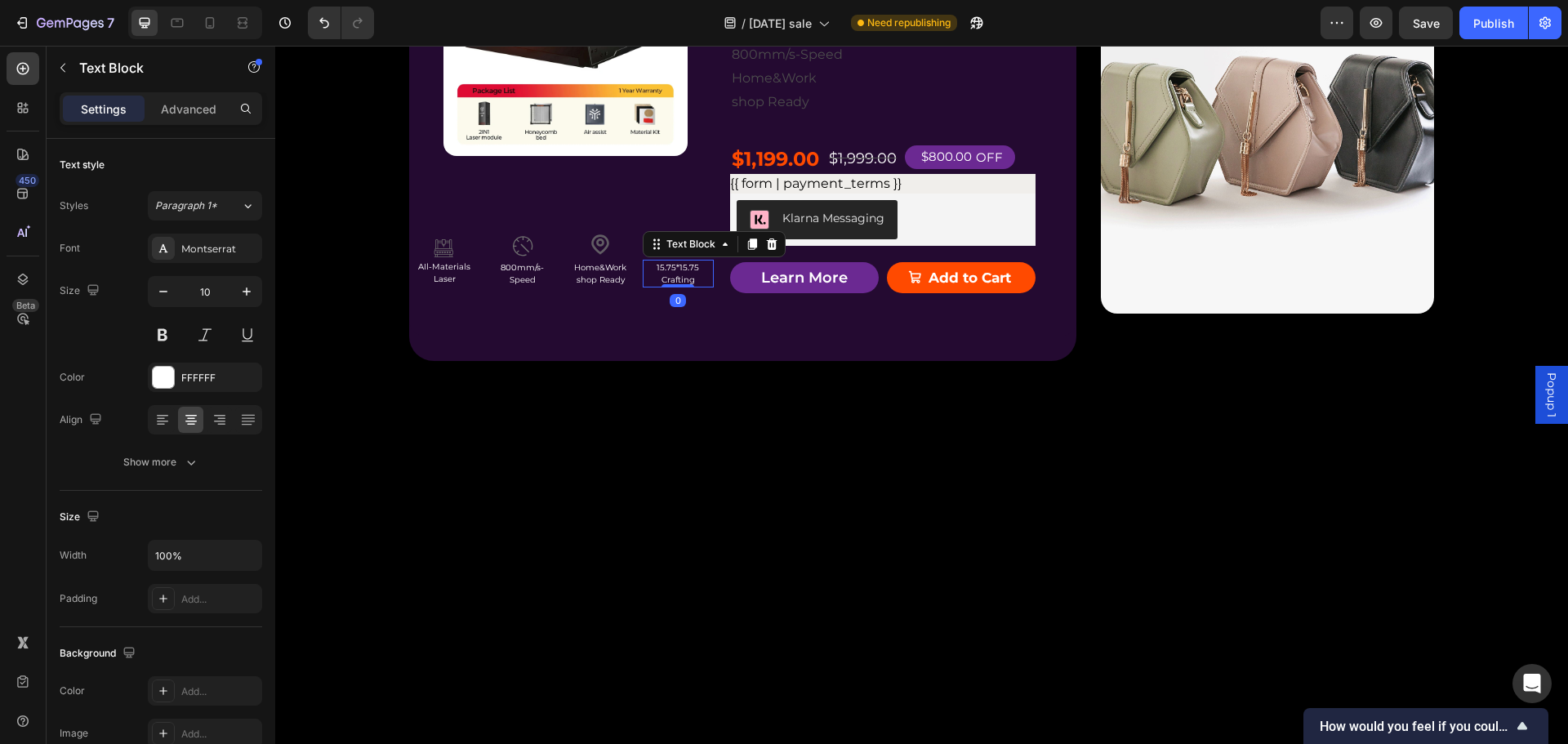
click at [671, 274] on p "15.75*15.75" at bounding box center [678, 267] width 68 height 13
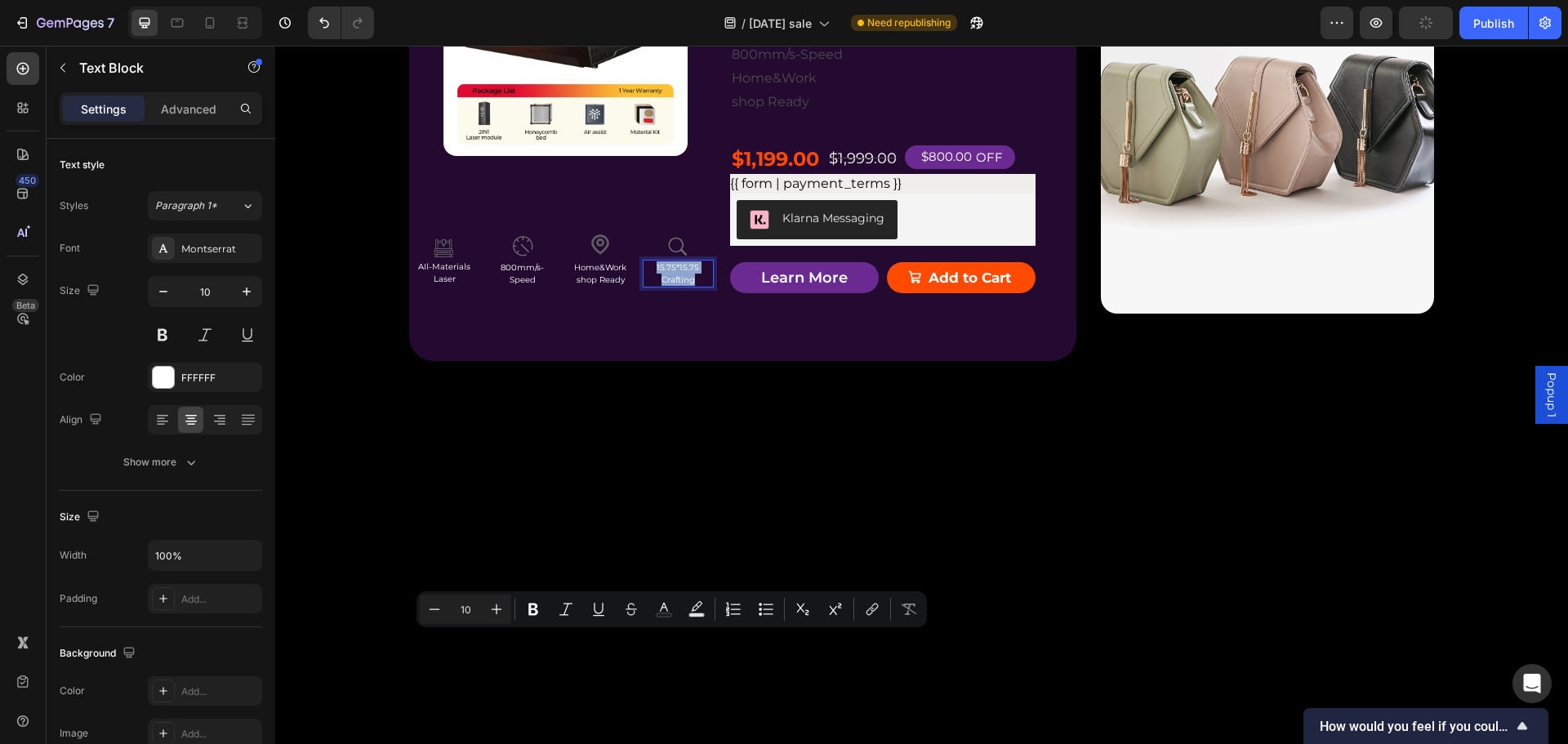
copy div "15.75*15.75 Crafting"
click at [810, 138] on p "Rich Text Editor. Editing area: main" at bounding box center [883, 126] width 302 height 23
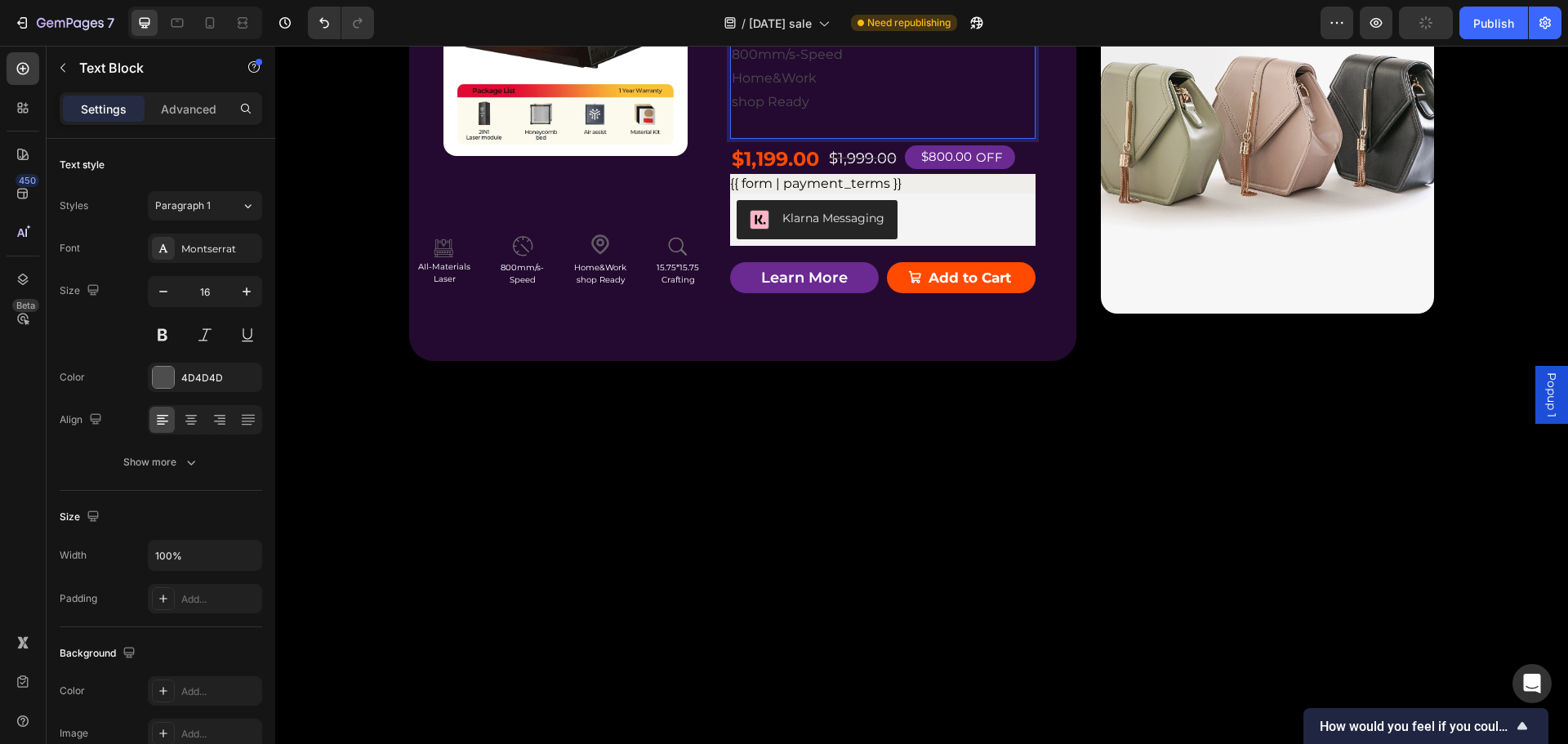
click at [810, 138] on p "Rich Text Editor. Editing area: main" at bounding box center [883, 126] width 302 height 23
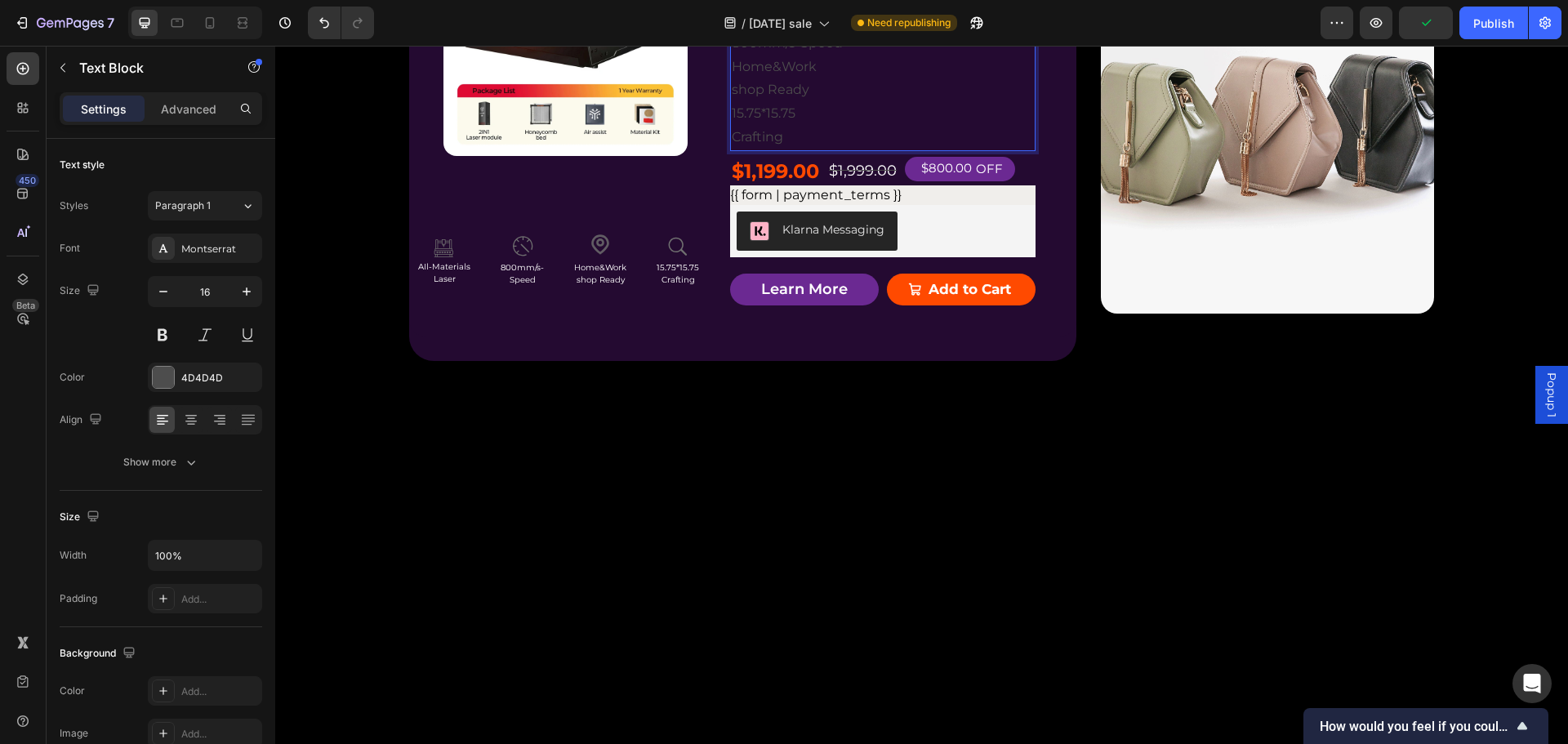
scroll to position [4277, 0]
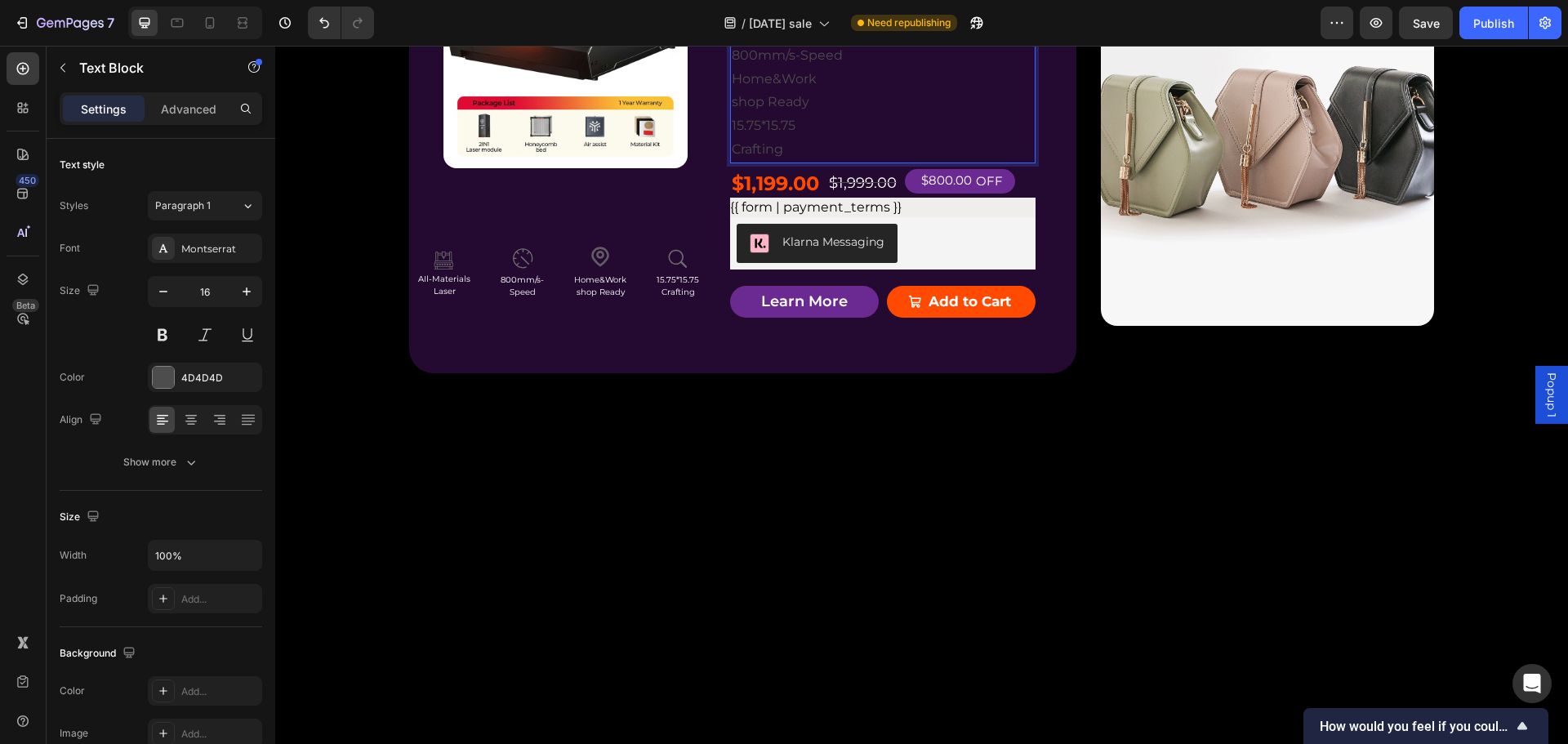
click at [732, 44] on p "Laser" at bounding box center [883, 32] width 302 height 23
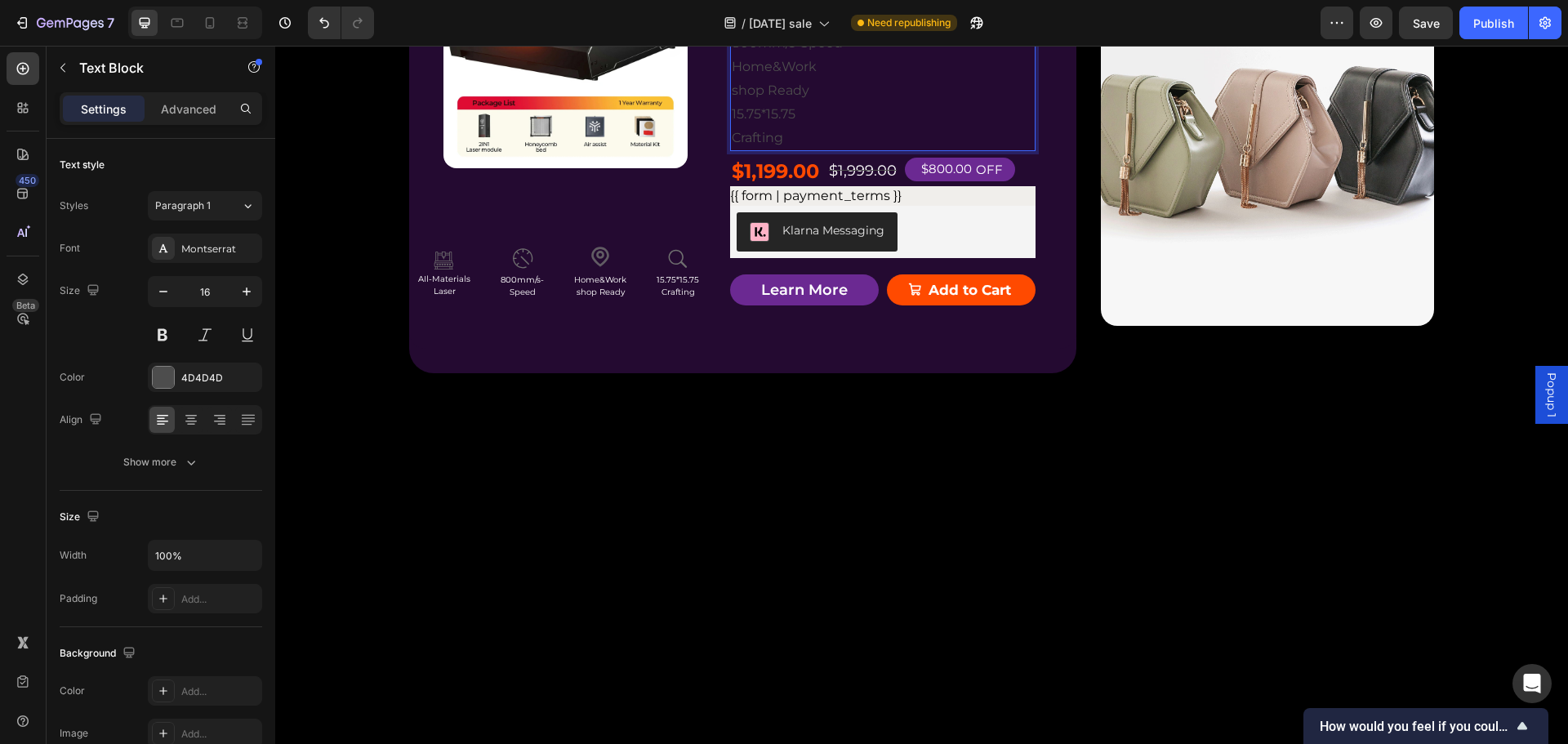
scroll to position [4289, 0]
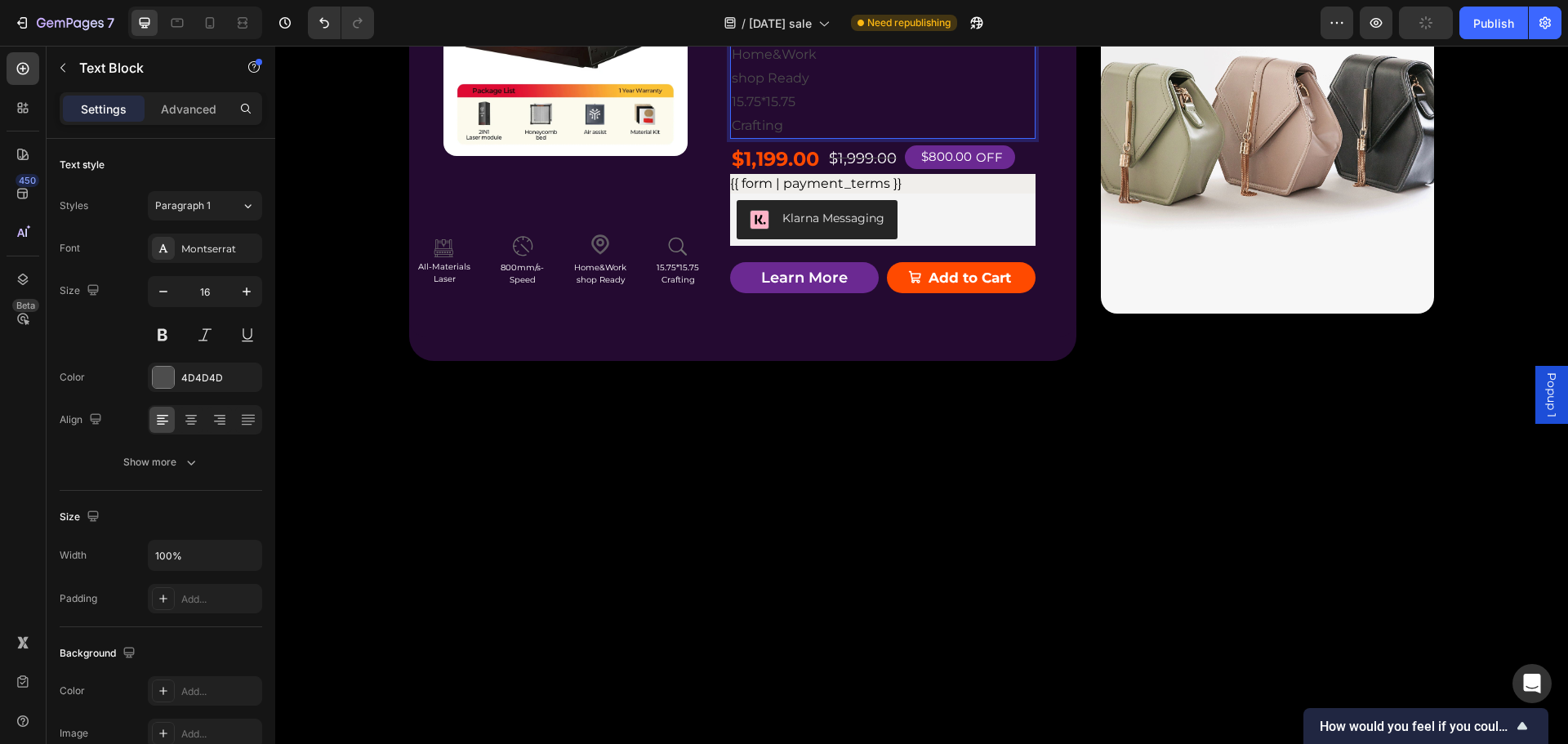
click at [779, 67] on p "Home&Work" at bounding box center [883, 55] width 302 height 23
click at [745, 91] on p "shop Ready" at bounding box center [883, 78] width 302 height 23
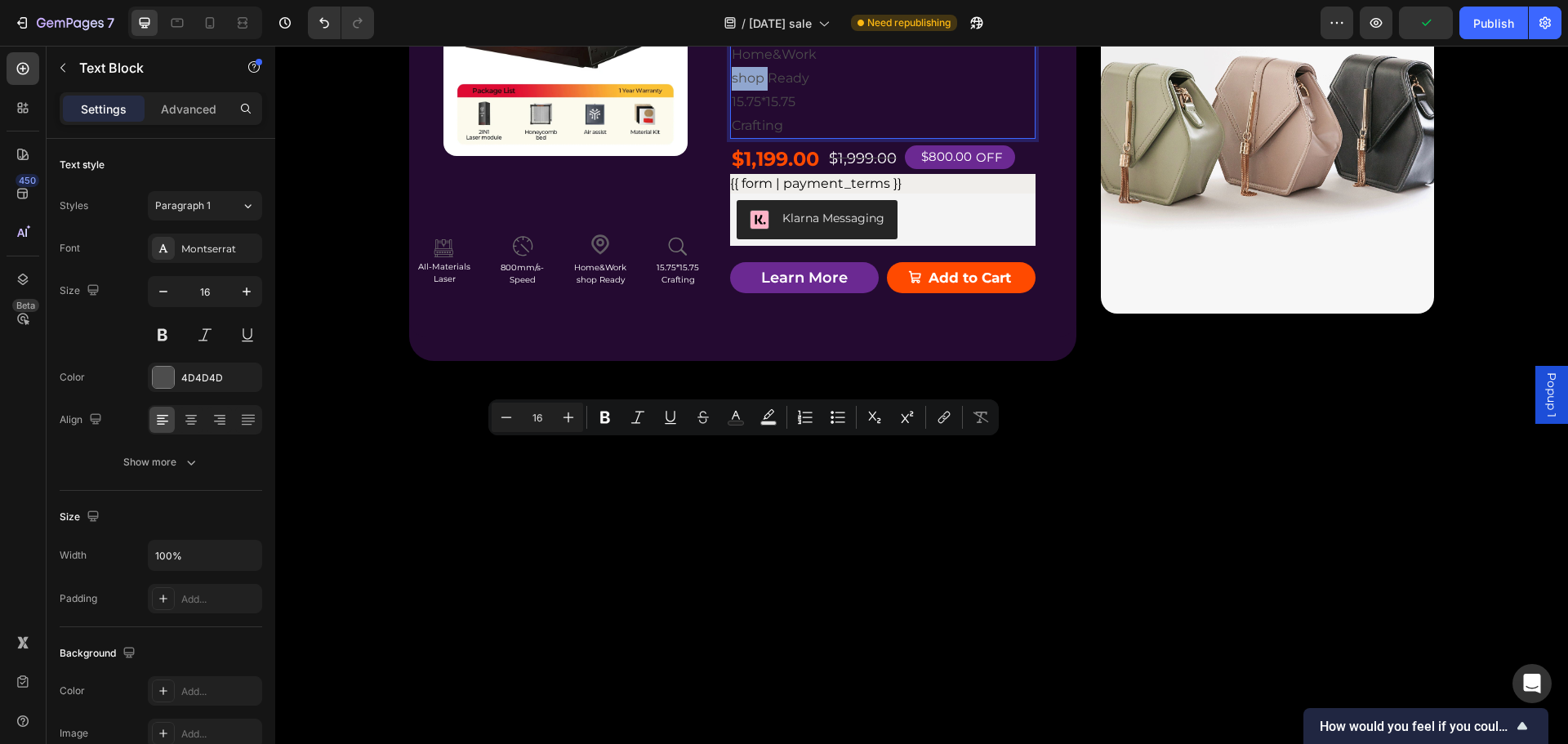
click at [730, 139] on div "AIl-Materials Laser 800mm/s-Speed Home&Work shop Ready 15.75*15.75 Crafting" at bounding box center [883, 67] width 305 height 144
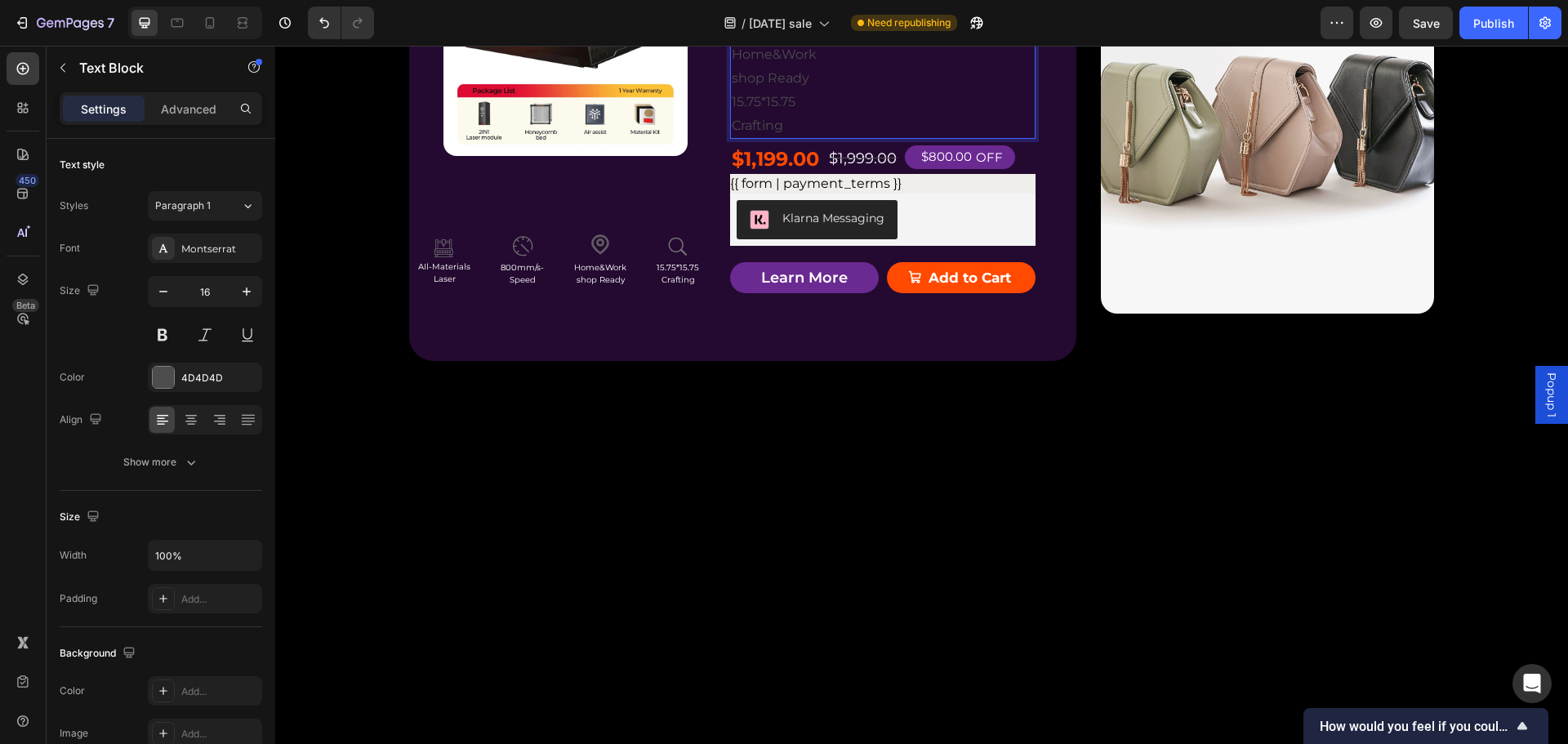
scroll to position [4300, 0]
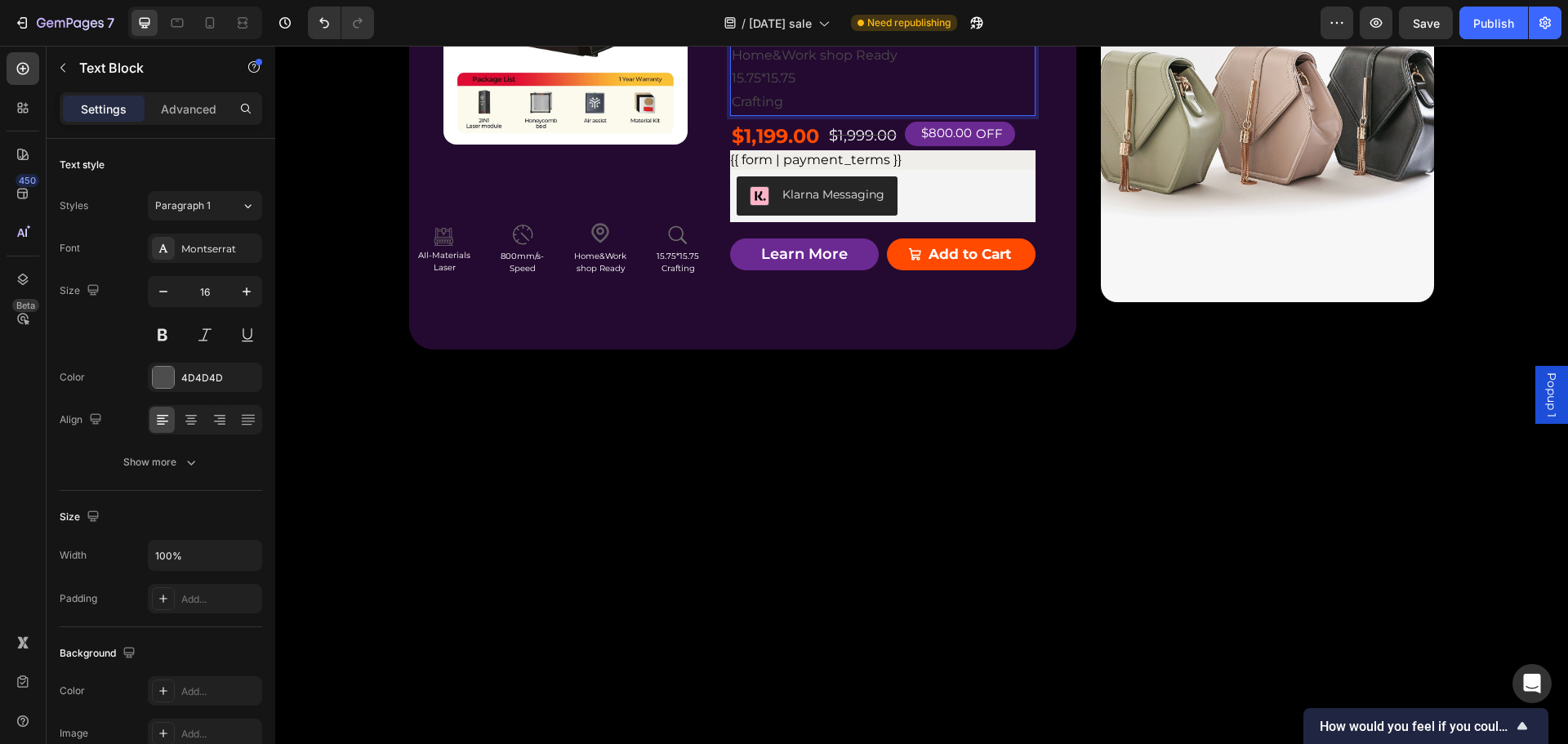
click at [740, 91] on p "15.75*15.75" at bounding box center [883, 78] width 302 height 23
click at [732, 114] on p "Crafting" at bounding box center [883, 103] width 302 height 23
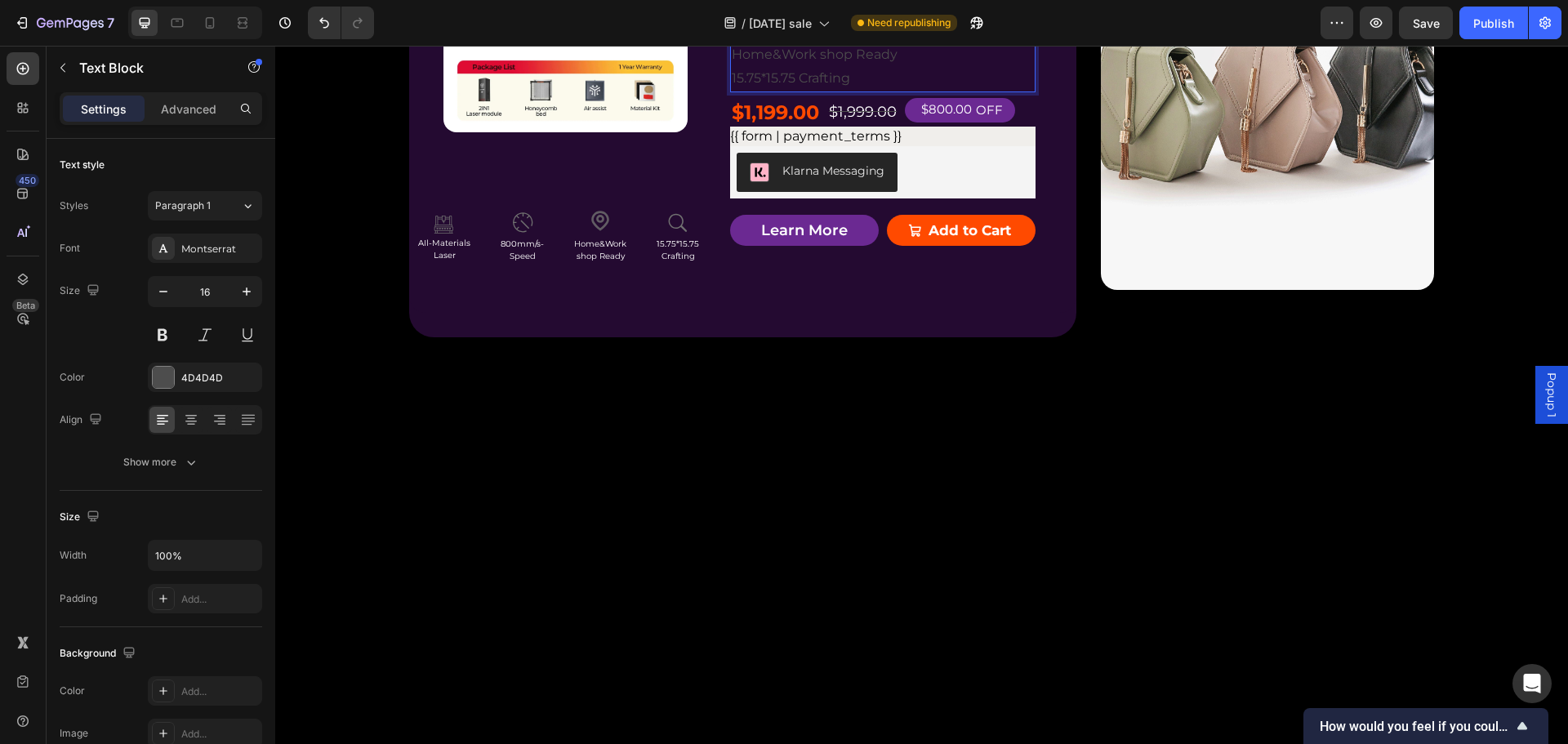
click at [844, 43] on p "800mm/s-Speed" at bounding box center [883, 31] width 302 height 23
click at [789, 43] on p "800mm/s-Speed" at bounding box center [883, 31] width 302 height 23
click at [796, 43] on p "800mm/s-Speed" at bounding box center [883, 31] width 302 height 23
click at [789, 43] on p "800mm/s- Speed" at bounding box center [883, 31] width 302 height 23
click at [900, 43] on p "800mm/s - Speed" at bounding box center [883, 31] width 302 height 23
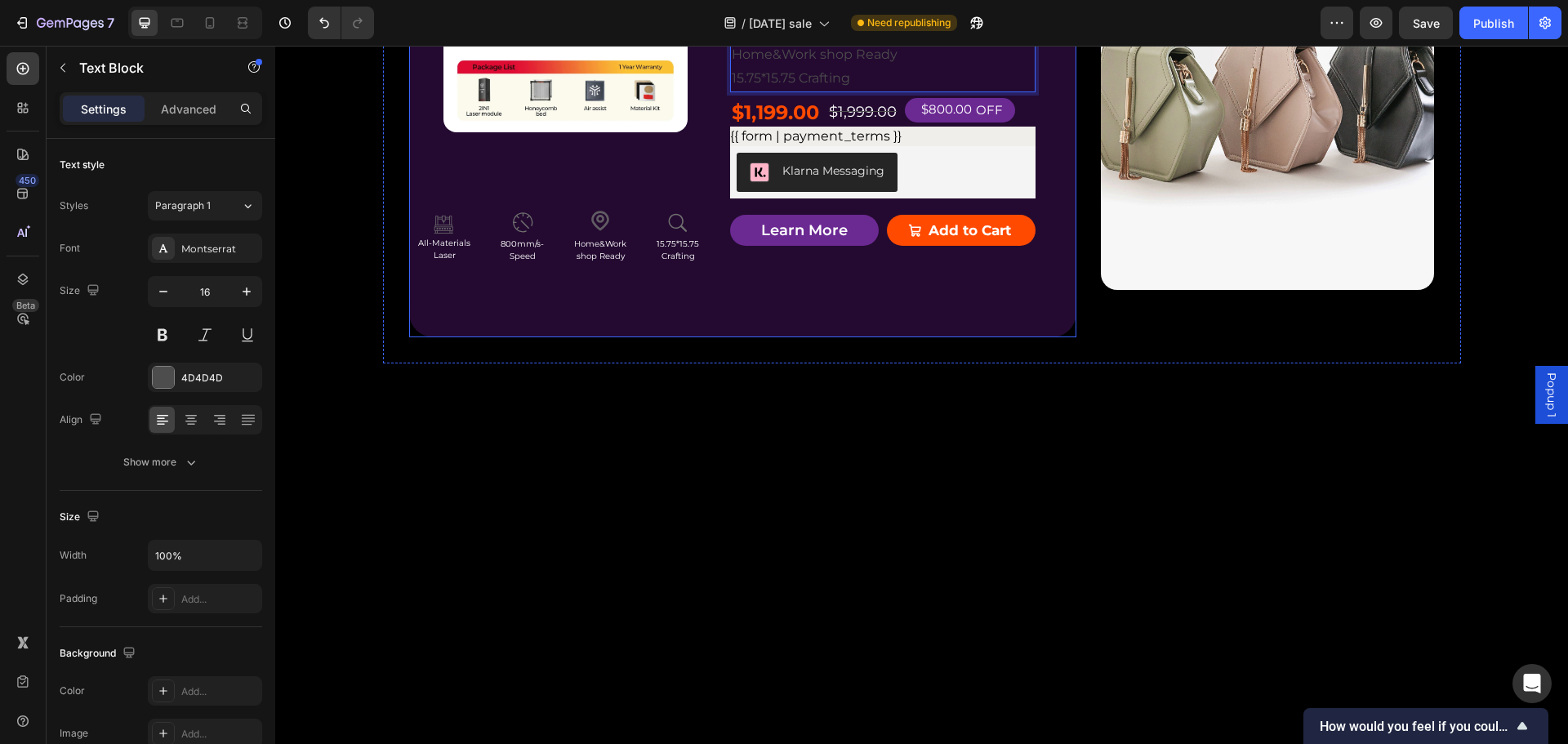
click at [980, 257] on div "Product Badge Product Images Icon AIl-Materials Laser Text Block Icon 800mm/s-S…" at bounding box center [742, 92] width 667 height 490
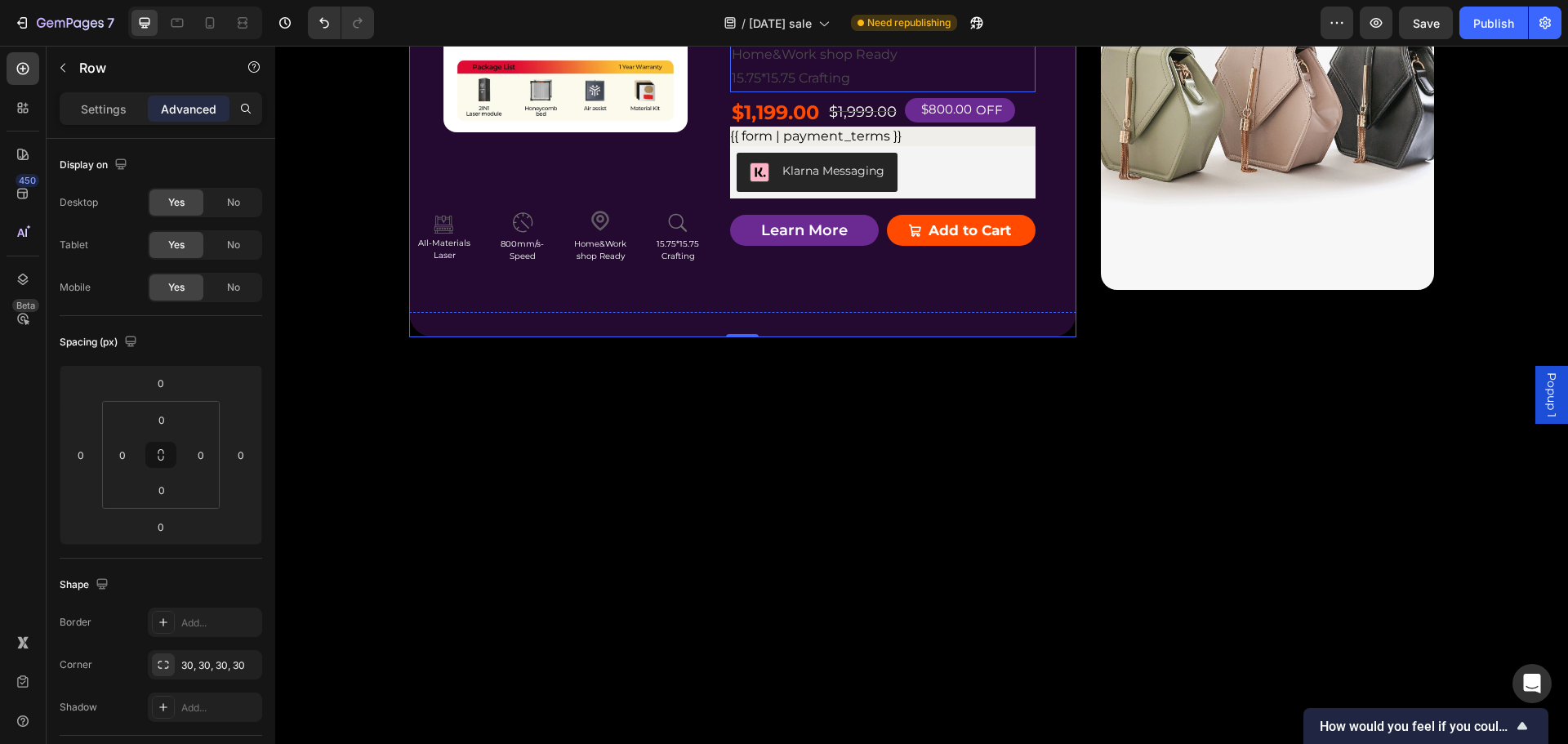
click at [787, 19] on p "AIl-Materials Laser" at bounding box center [883, 8] width 302 height 23
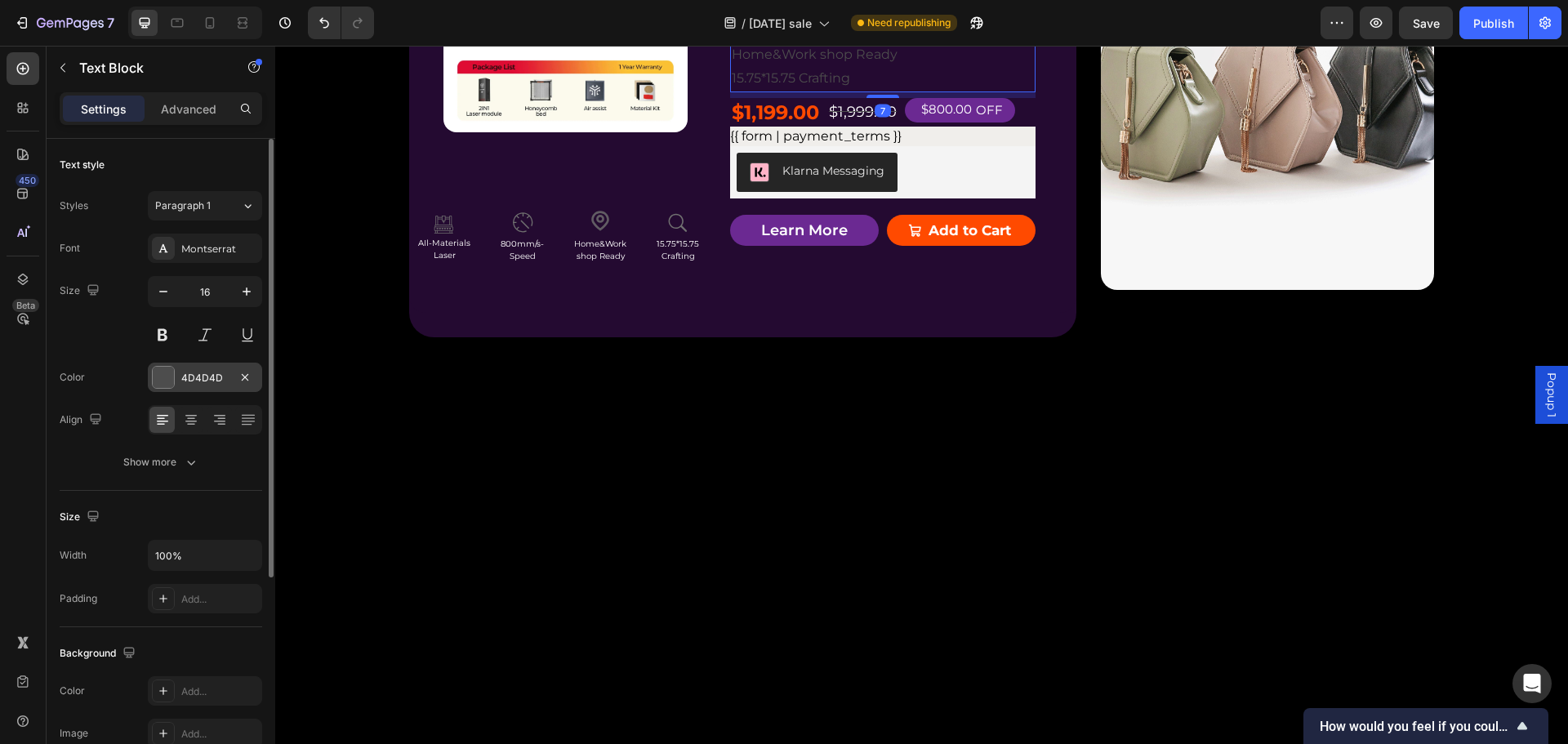
click at [171, 374] on div at bounding box center [163, 377] width 21 height 21
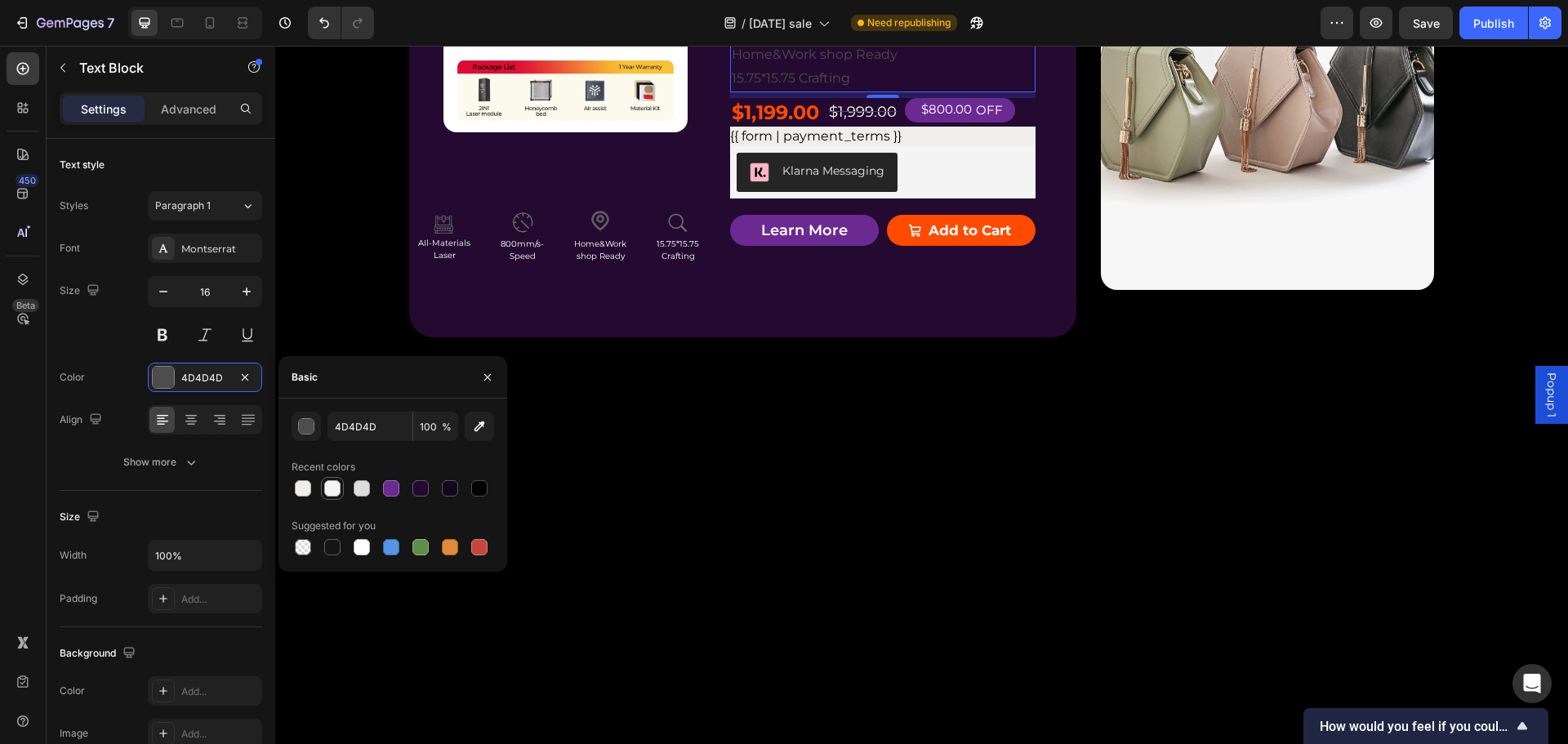
click at [334, 486] on div at bounding box center [332, 488] width 17 height 17
type input "F4F4F4"
click at [976, 253] on div "Product Badge Product Images Icon AIl-Materials Laser Text Block Icon 800mm/s-S…" at bounding box center [742, 92] width 667 height 490
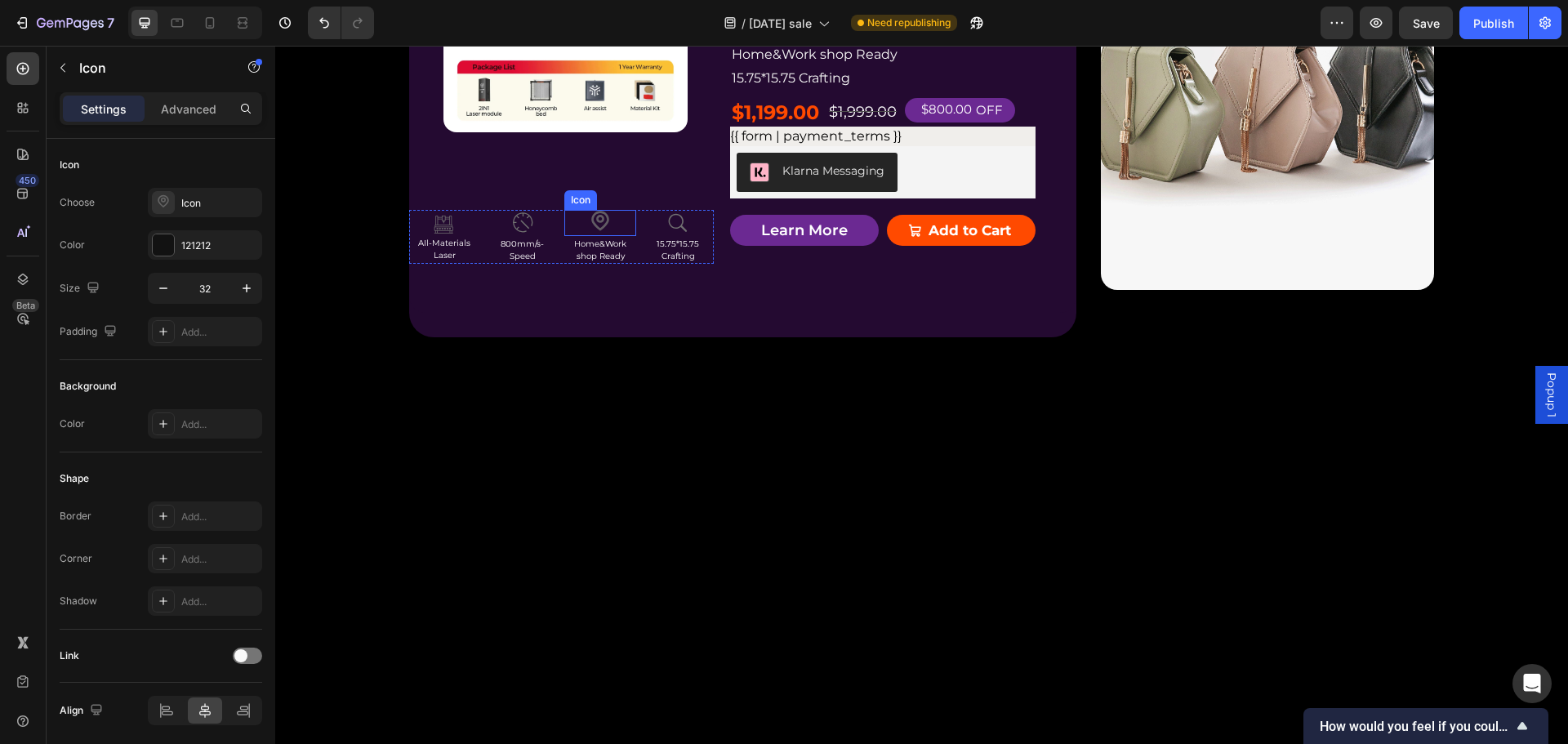
click at [628, 236] on div "Icon" at bounding box center [599, 222] width 71 height 26
click at [633, 264] on div "Icon AIl-Materials Laser Text Block Icon 800mm/s-Speed Text Block Icon 0 Home&W…" at bounding box center [562, 236] width 305 height 54
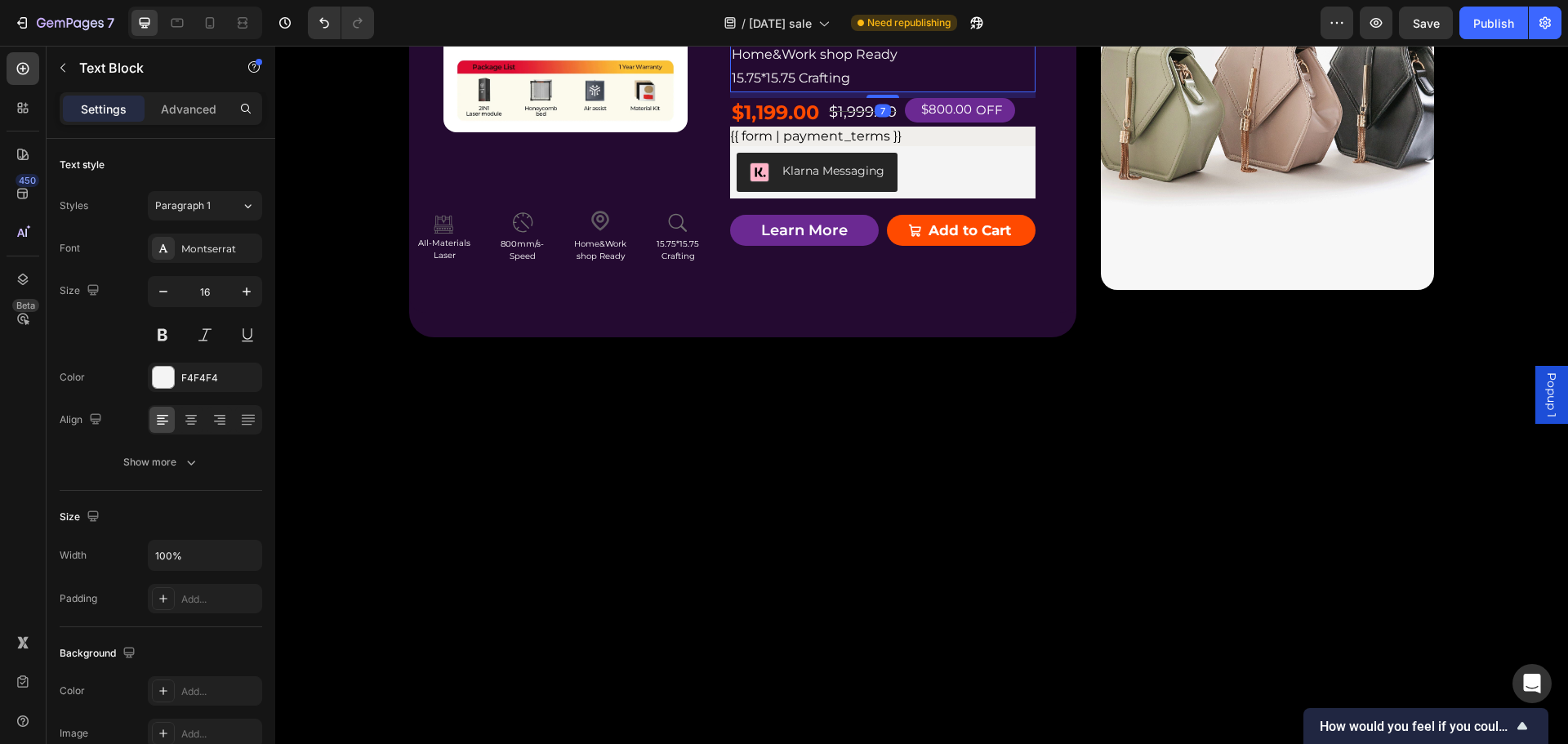
click at [732, 19] on p "AIl-Materials Laser" at bounding box center [883, 8] width 302 height 23
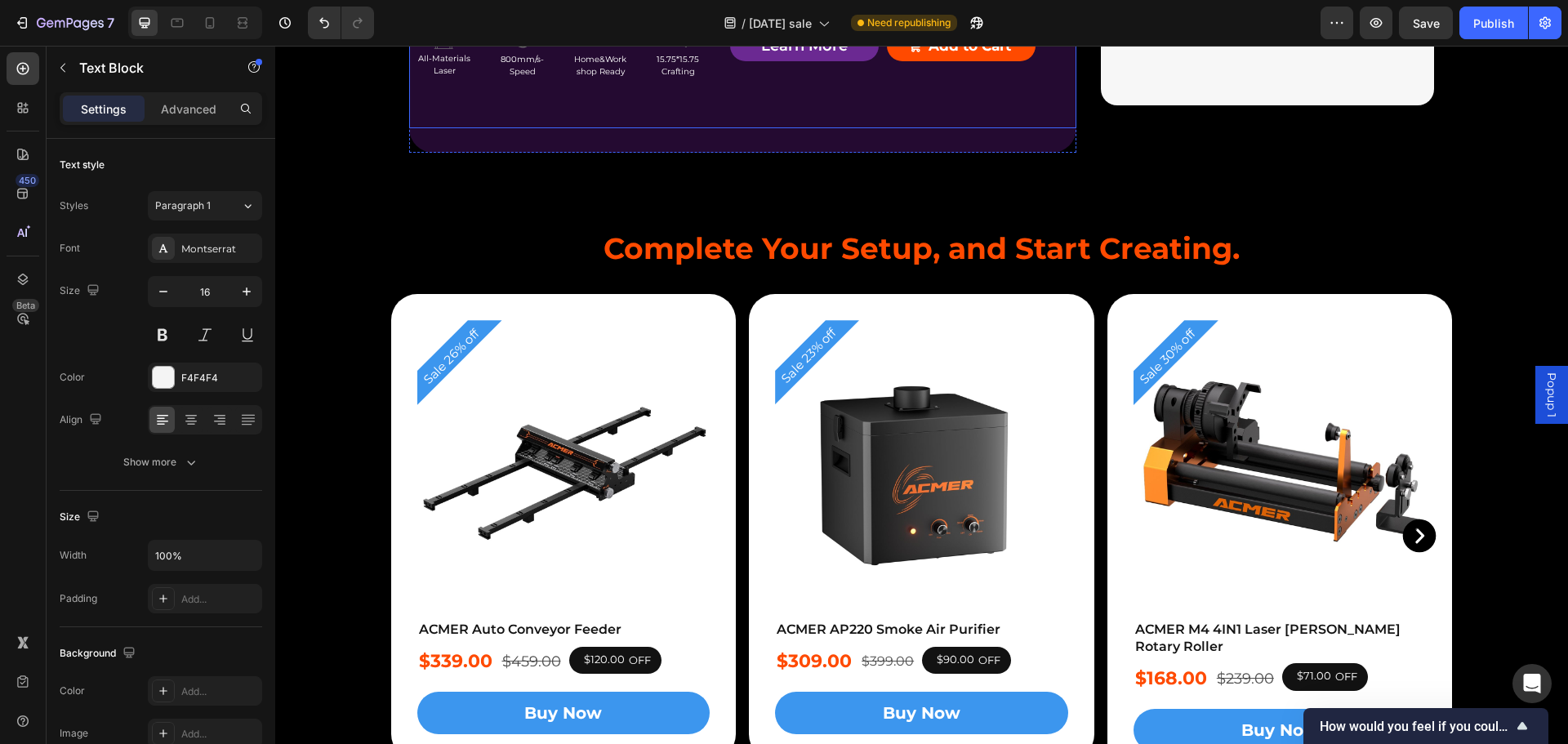
scroll to position [4477, 0]
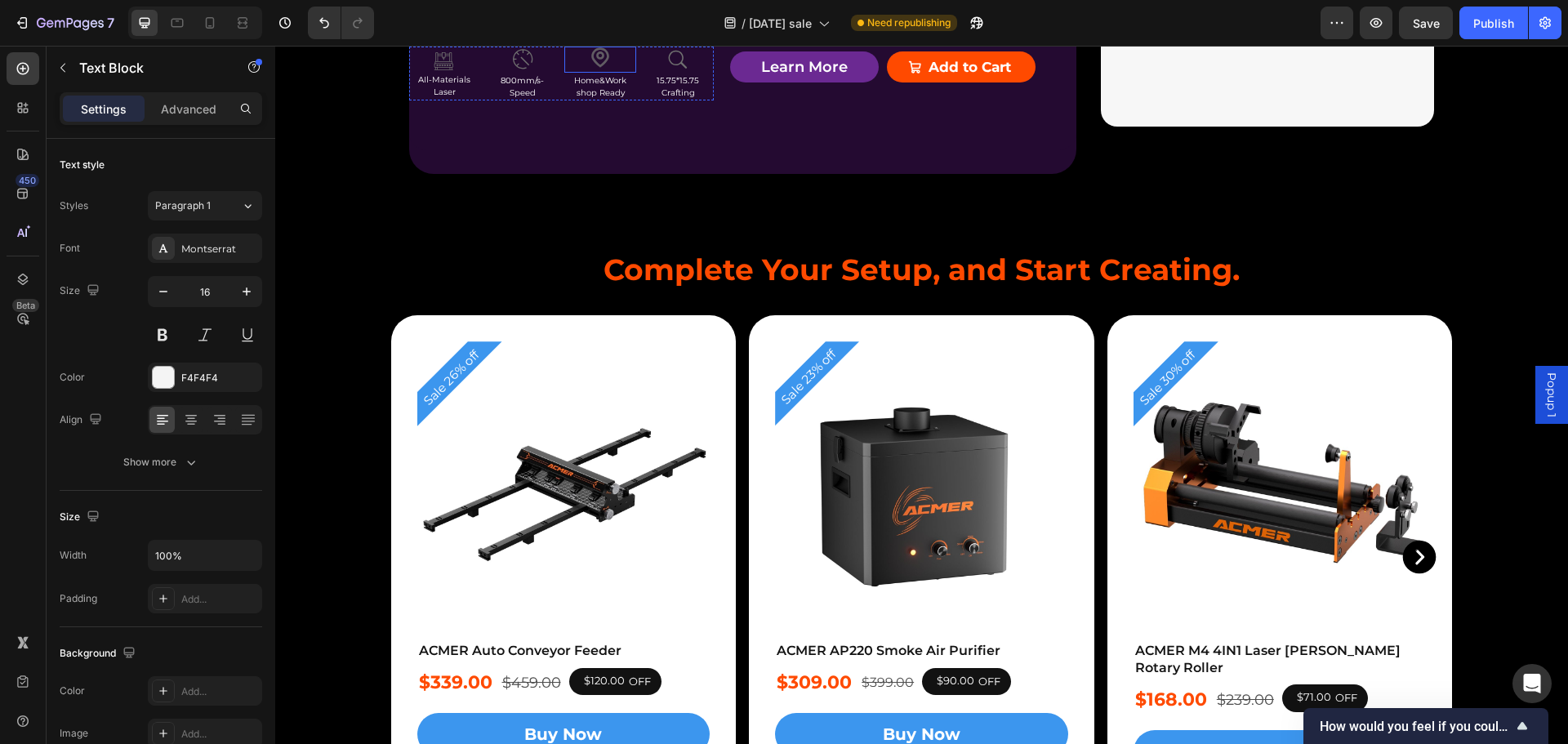
click at [625, 73] on div "Icon" at bounding box center [599, 59] width 71 height 26
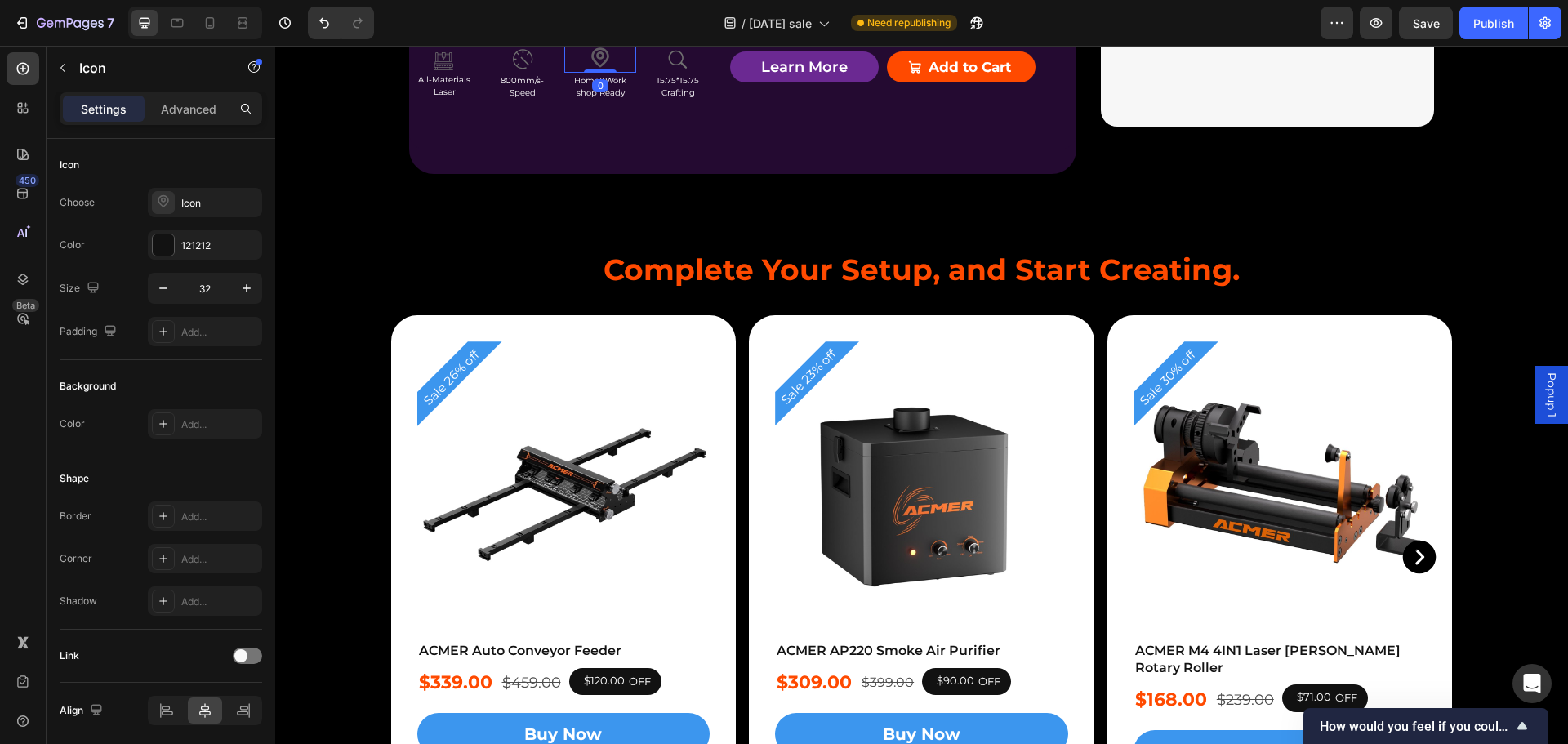
click at [577, 38] on icon at bounding box center [578, 31] width 13 height 13
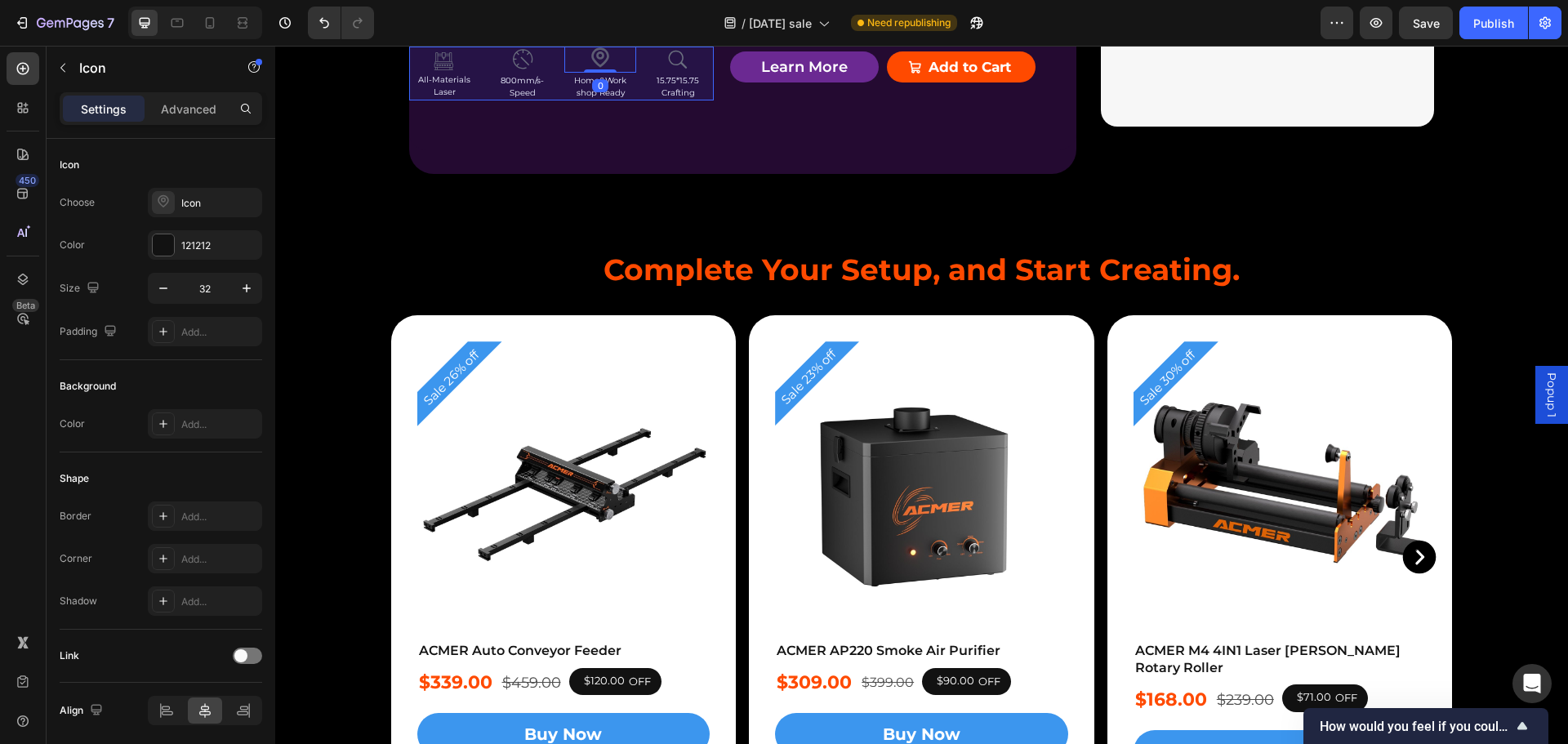
click at [587, 8] on div "Row 4 cols" at bounding box center [600, 3] width 57 height 10
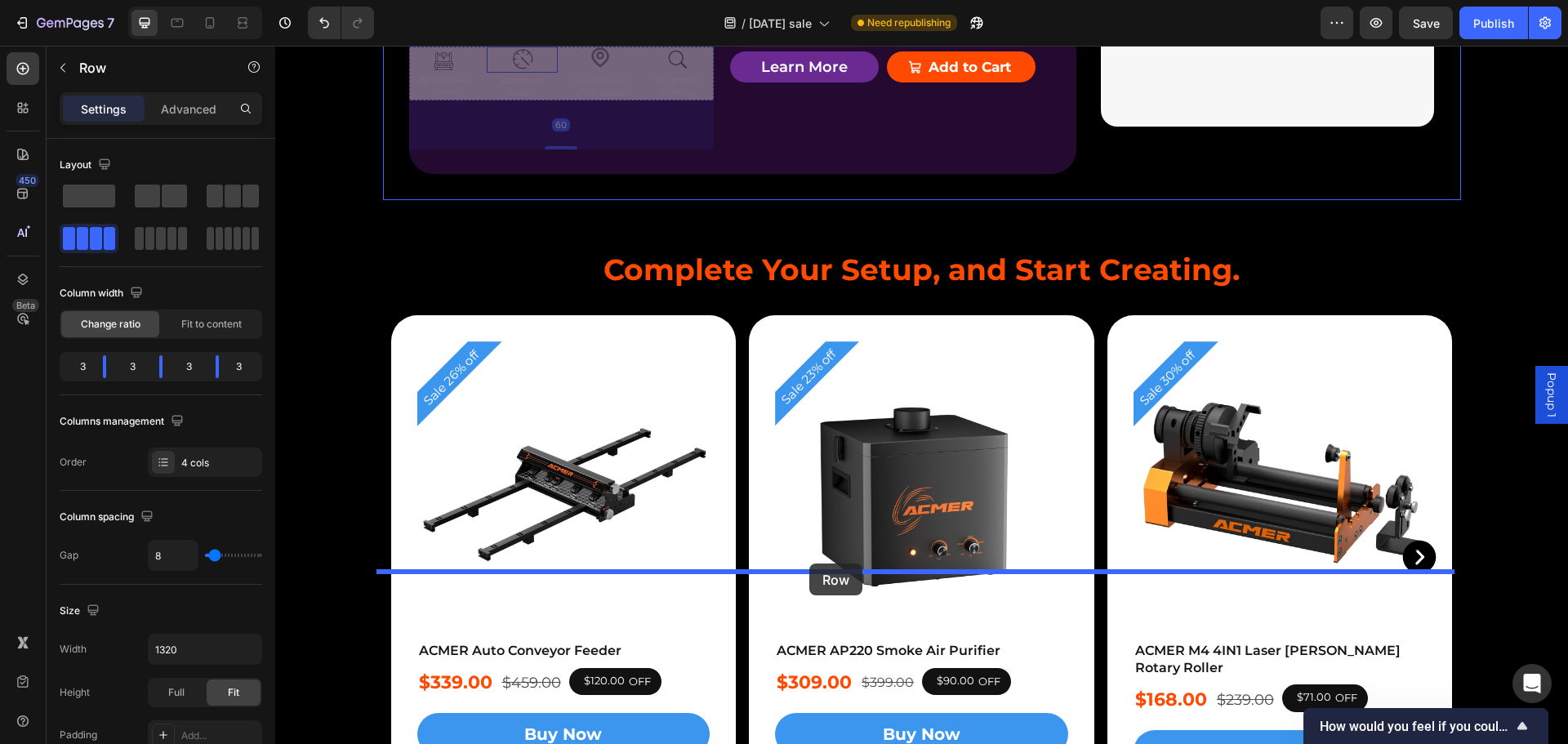
drag, startPoint x: 418, startPoint y: 407, endPoint x: 809, endPoint y: 564, distance: 421.3
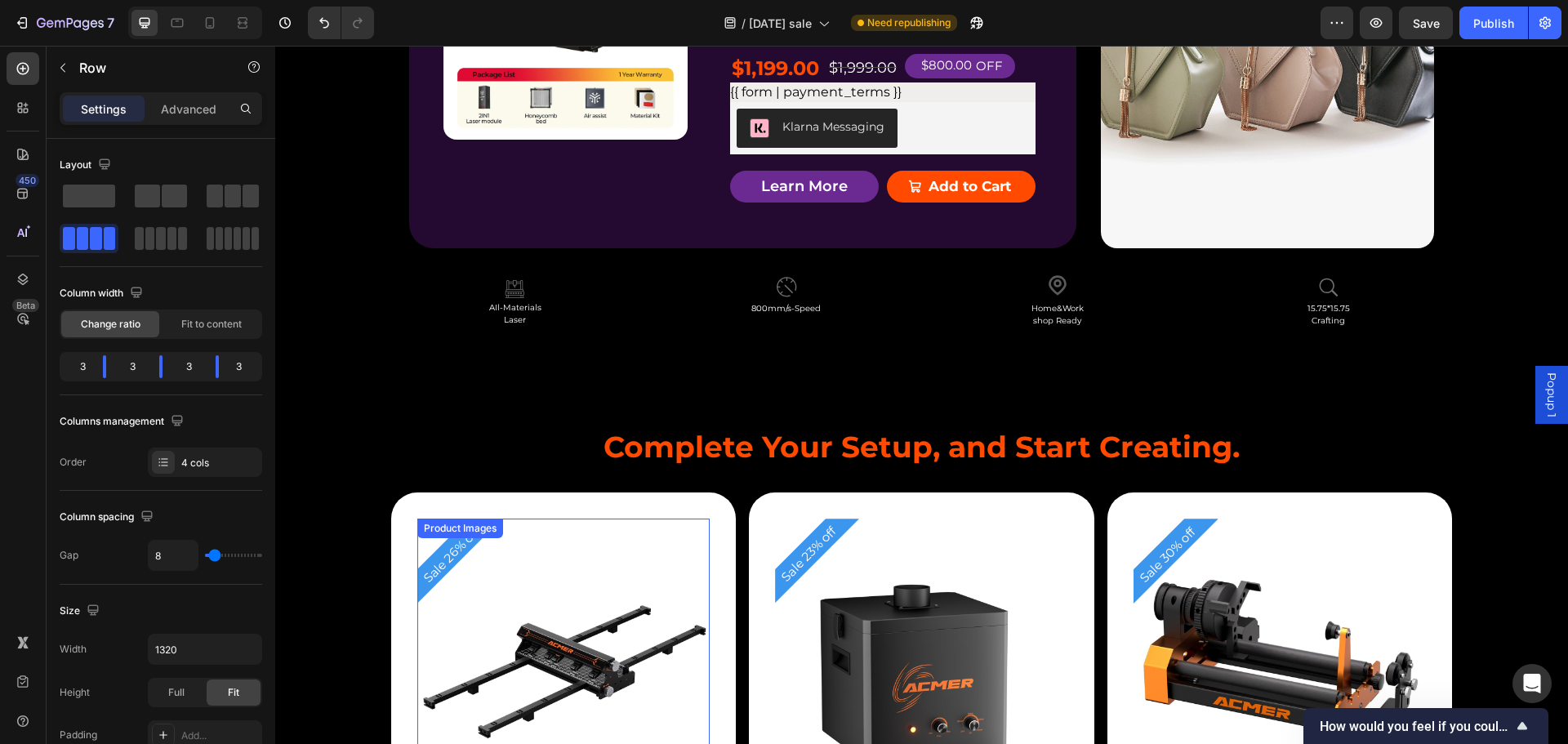
scroll to position [4558, 0]
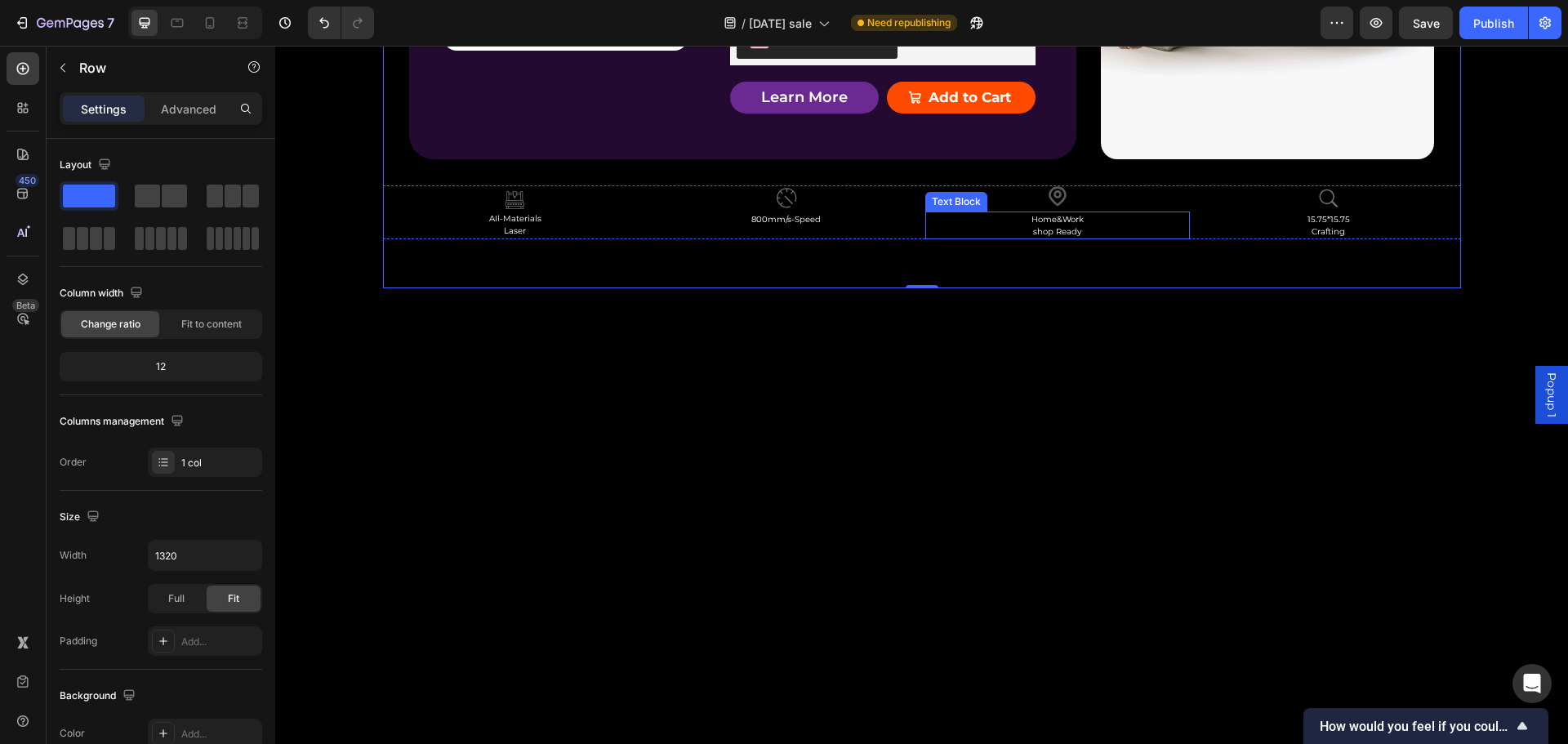
scroll to position [4313, 0]
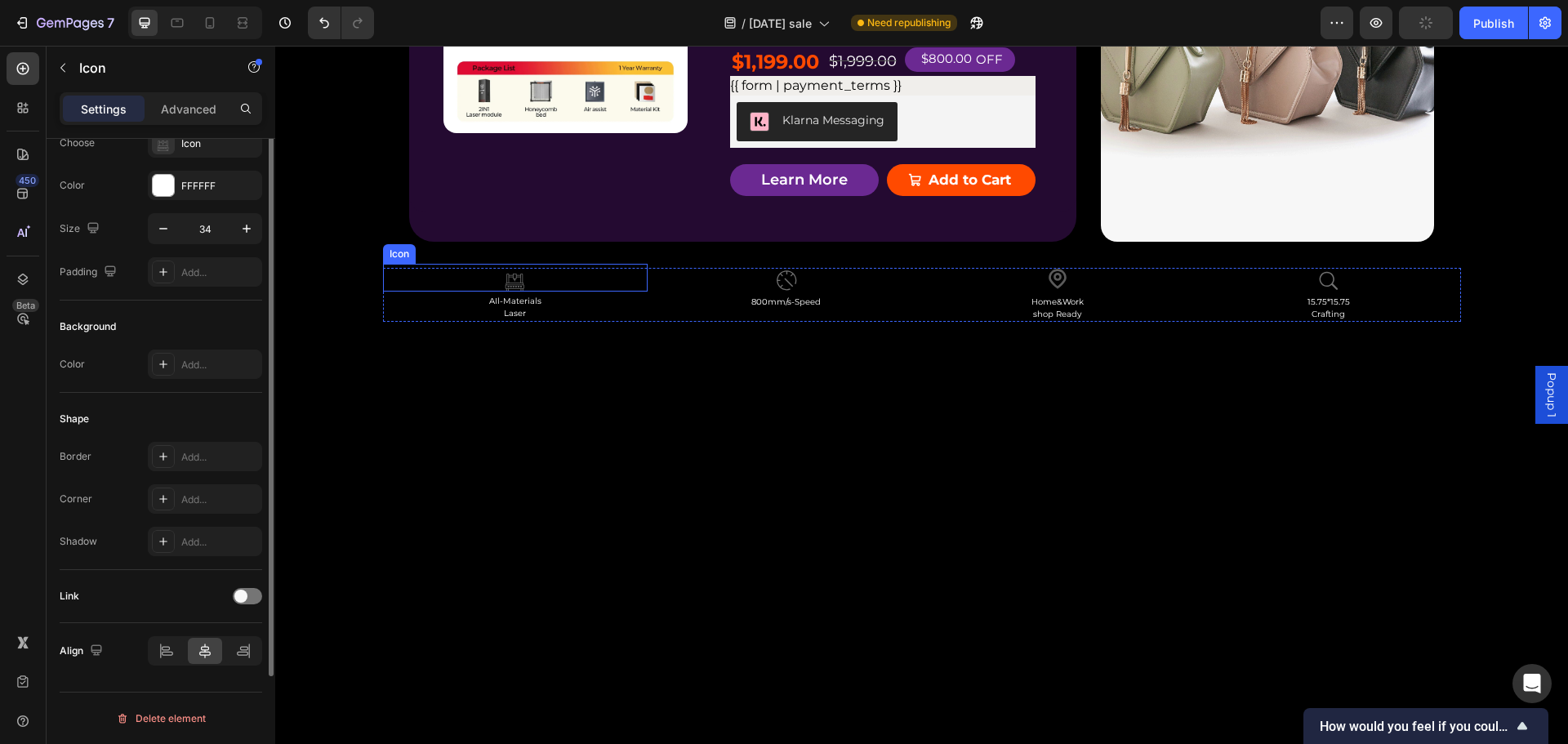
scroll to position [0, 0]
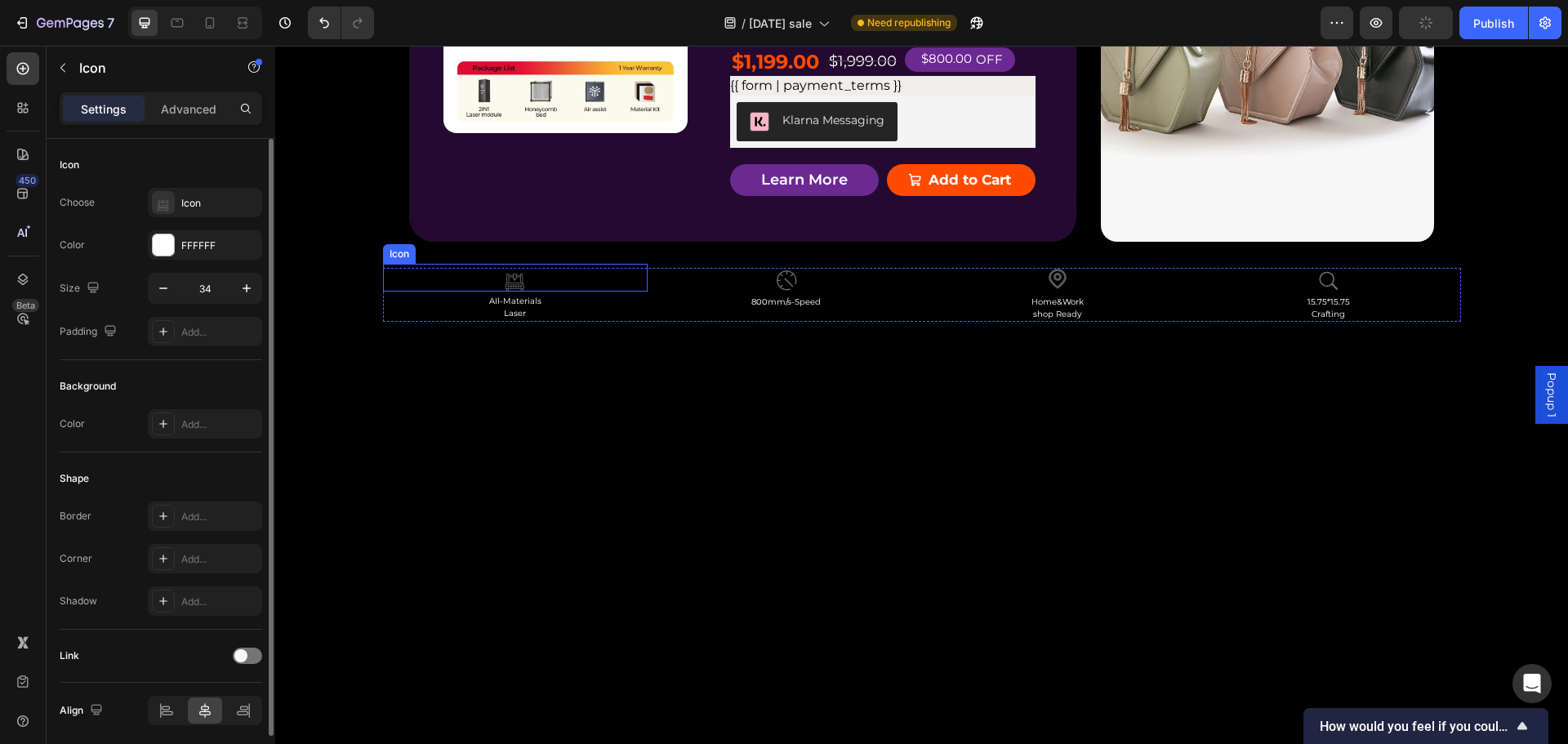
click at [502, 291] on icon at bounding box center [515, 277] width 28 height 28
click at [217, 200] on div "Icon" at bounding box center [219, 204] width 77 height 15
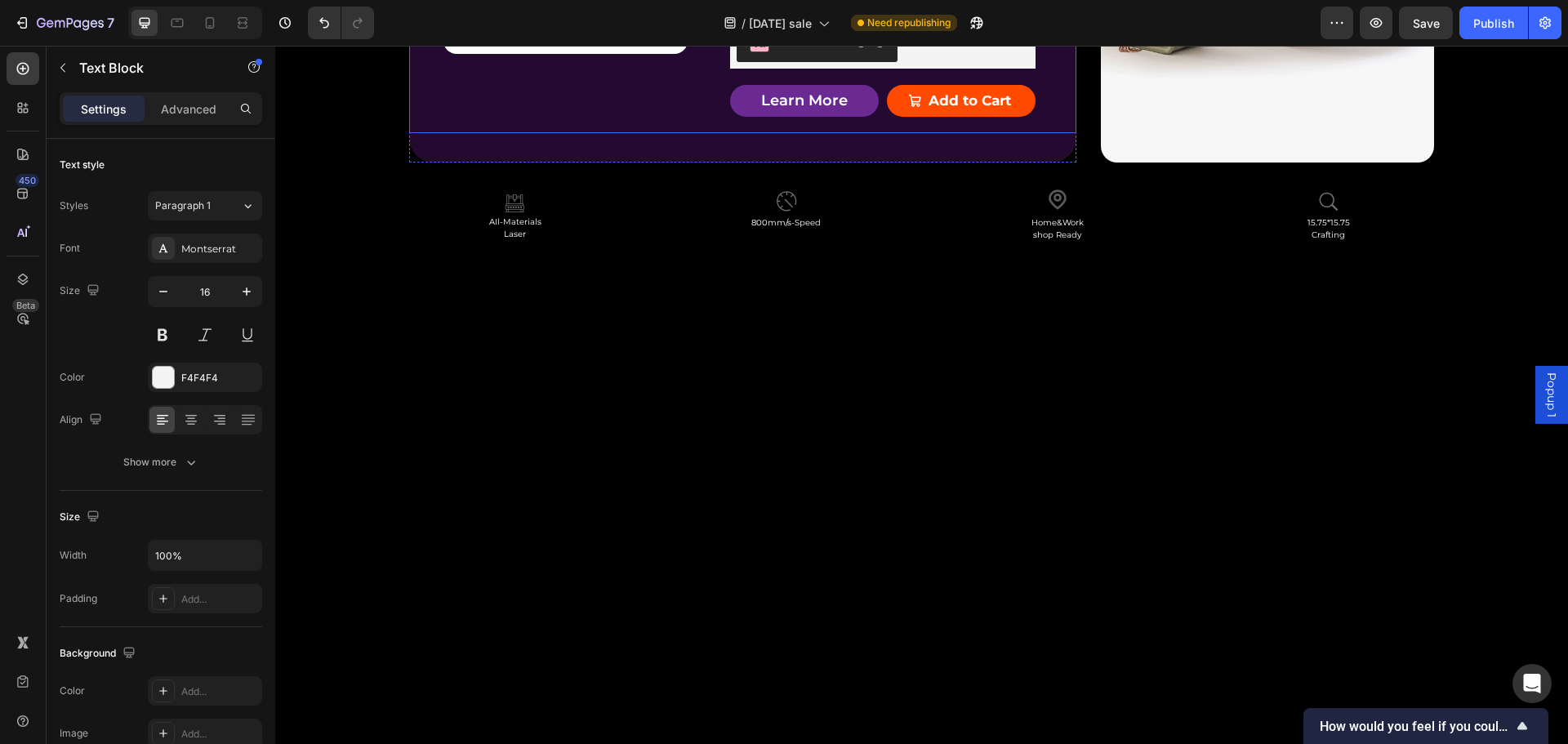
scroll to position [4313, 0]
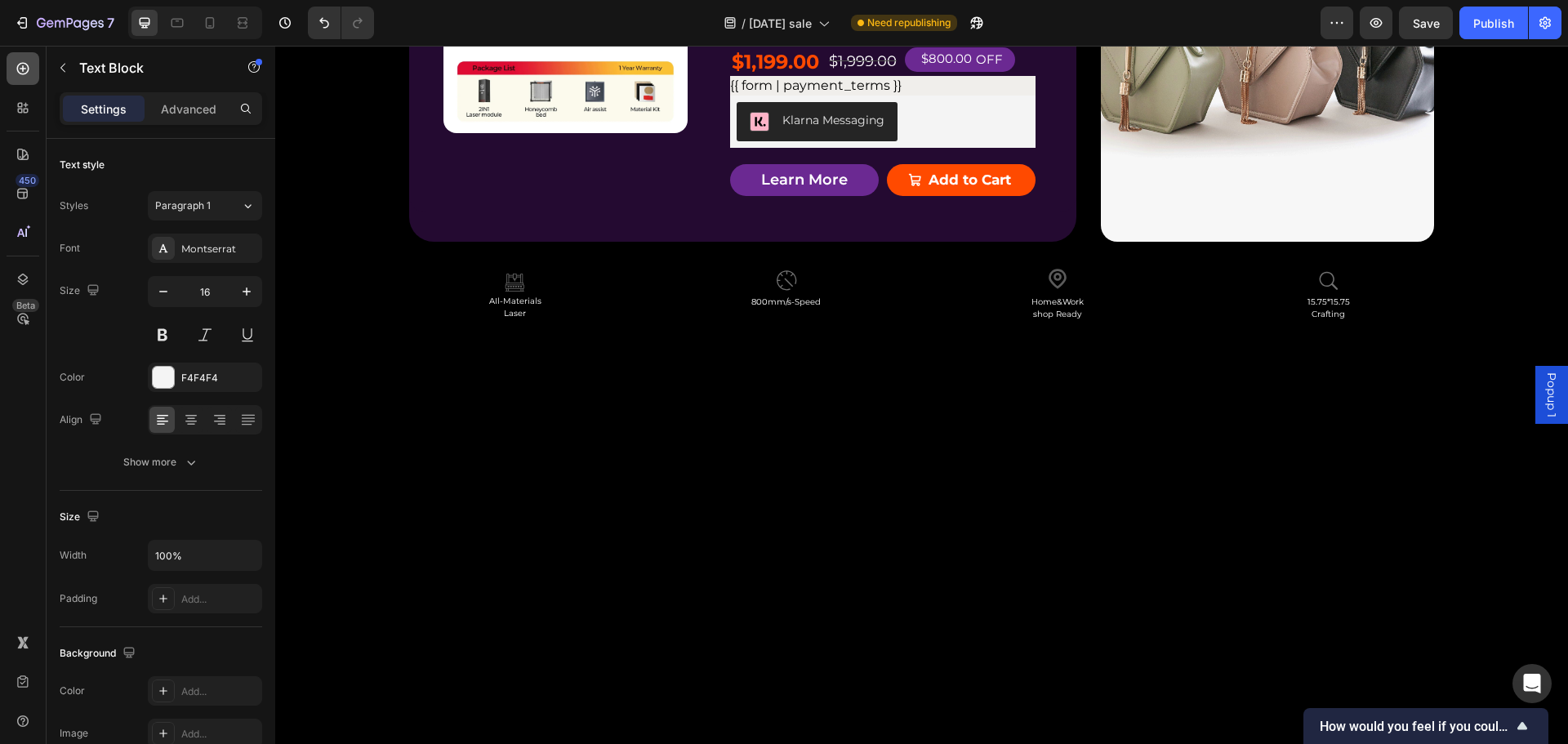
click at [27, 68] on icon at bounding box center [23, 68] width 17 height 17
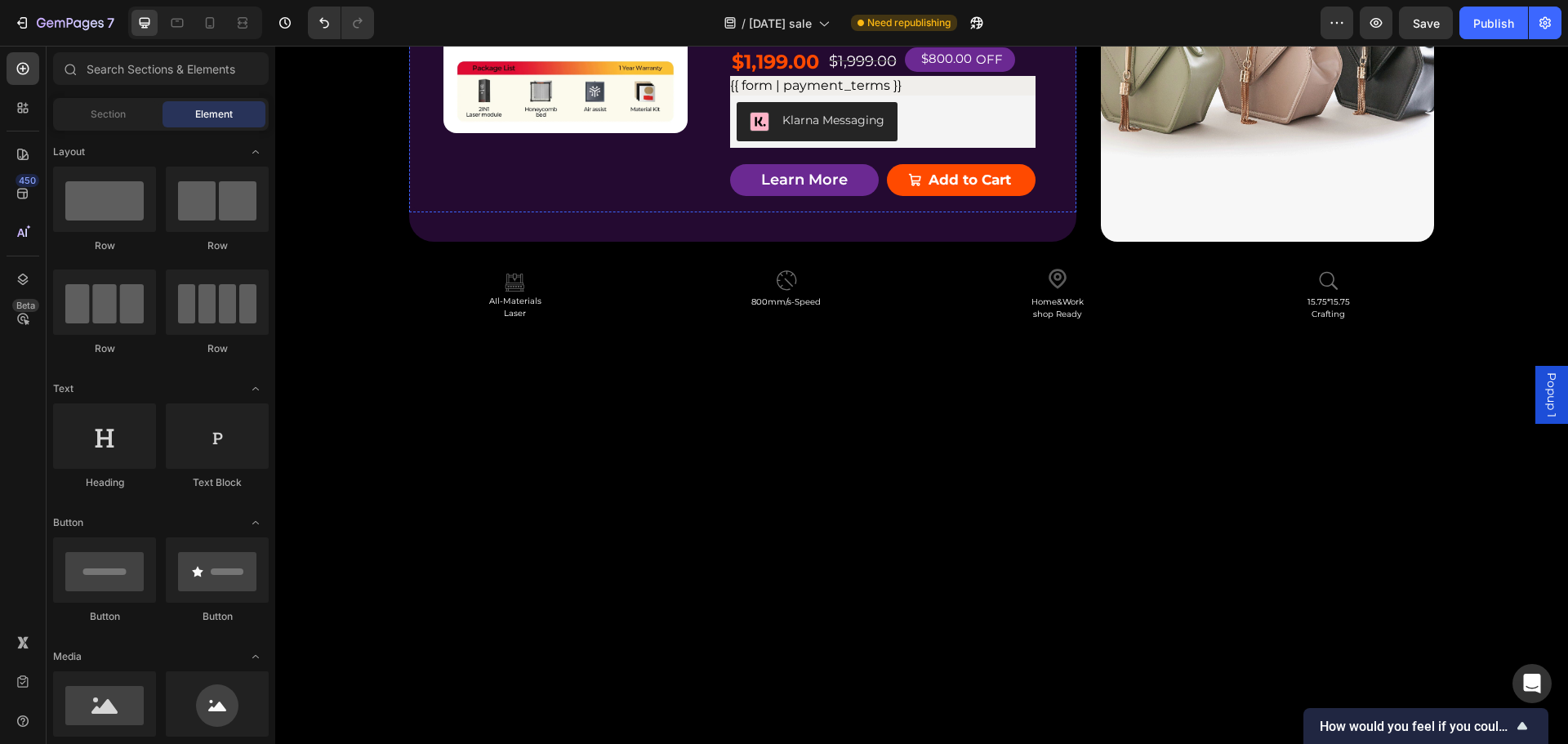
click at [910, 40] on p "15.75*15.75 Crafting" at bounding box center [883, 28] width 302 height 23
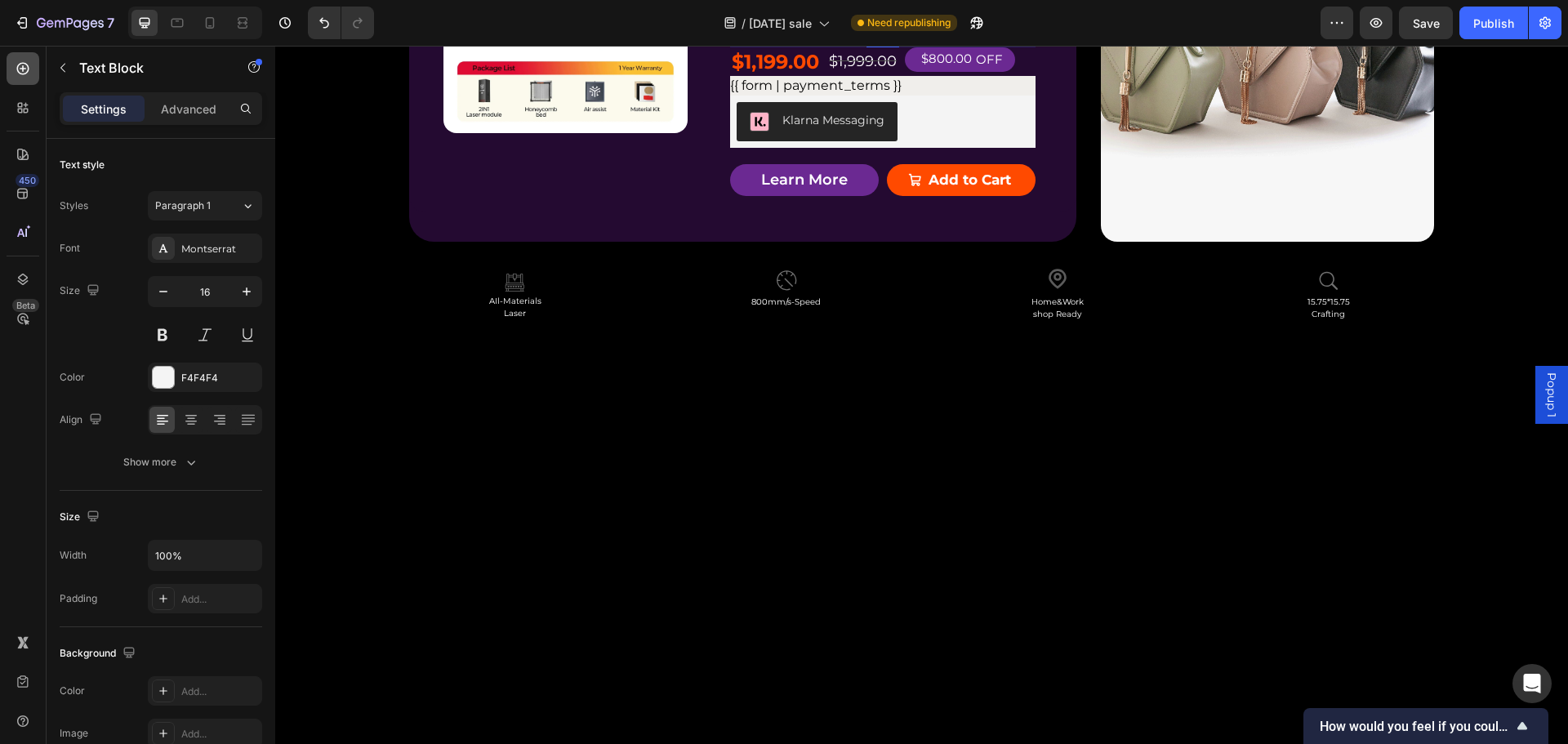
click at [19, 59] on div at bounding box center [23, 68] width 33 height 33
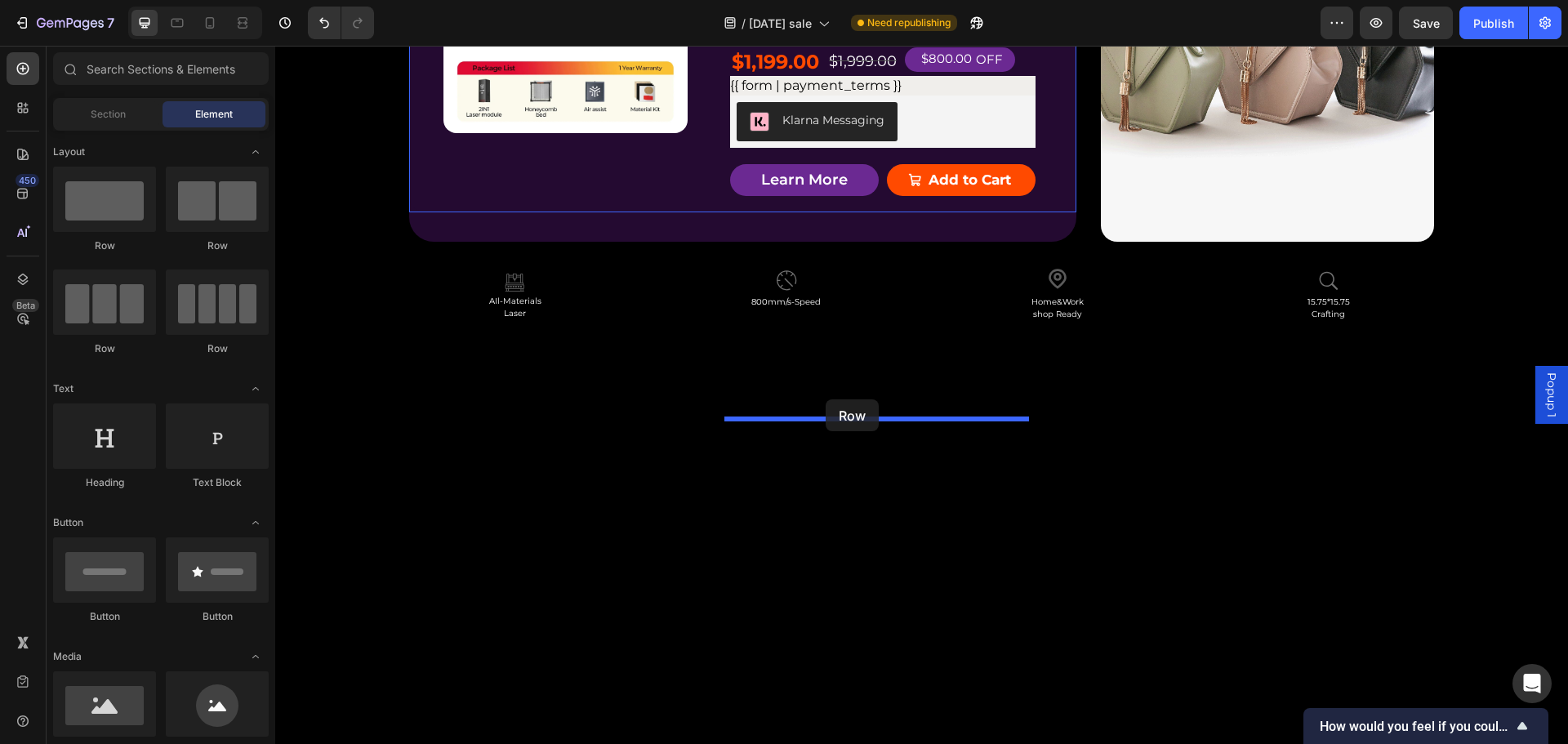
drag, startPoint x: 360, startPoint y: 251, endPoint x: 825, endPoint y: 400, distance: 488.3
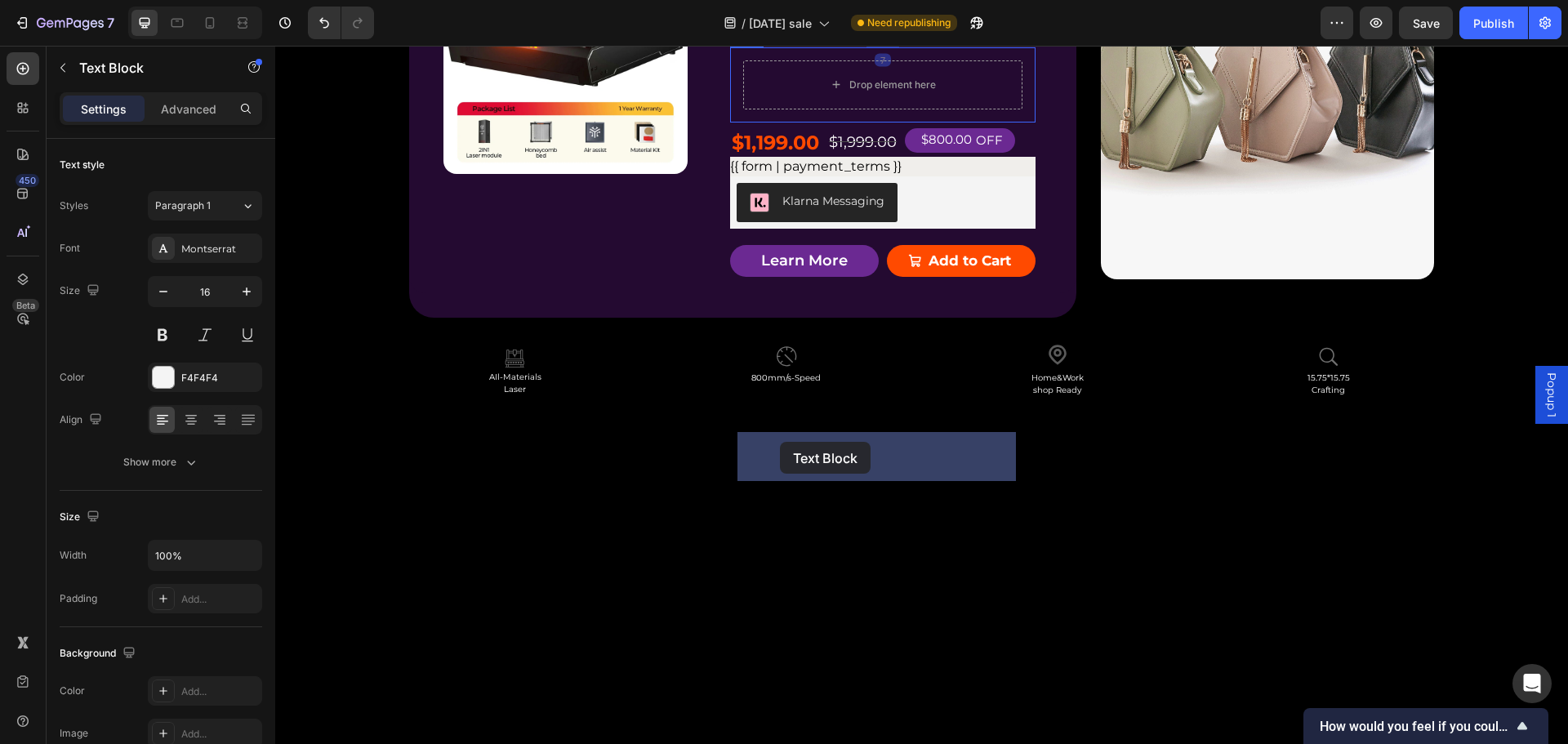
drag, startPoint x: 740, startPoint y: 305, endPoint x: 780, endPoint y: 442, distance: 142.7
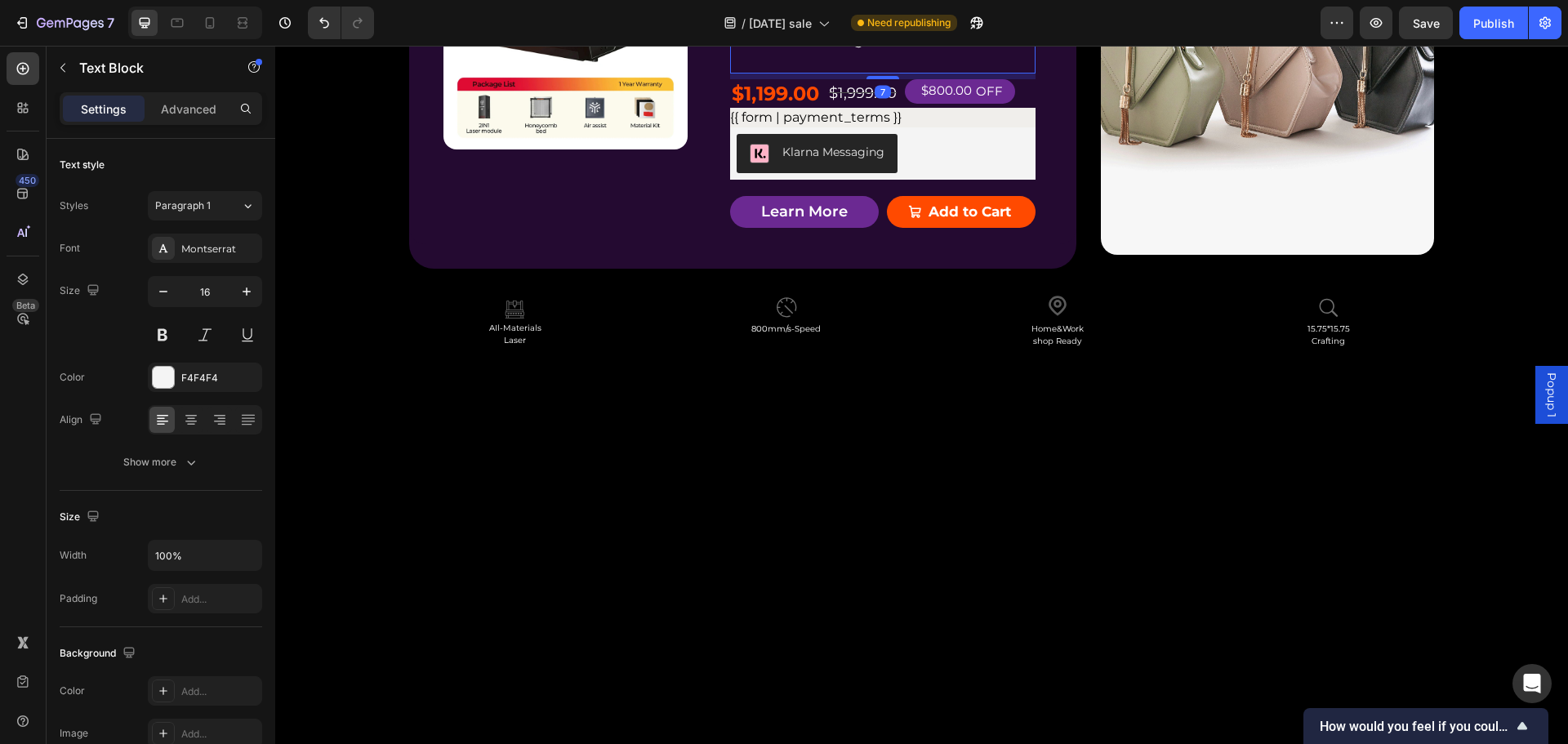
click at [730, 73] on div "AIl-Materials Laser 800mm/s - Speed Home&Work shop Ready 15.75*15.75 Crafting T…" at bounding box center [883, 8] width 305 height 129
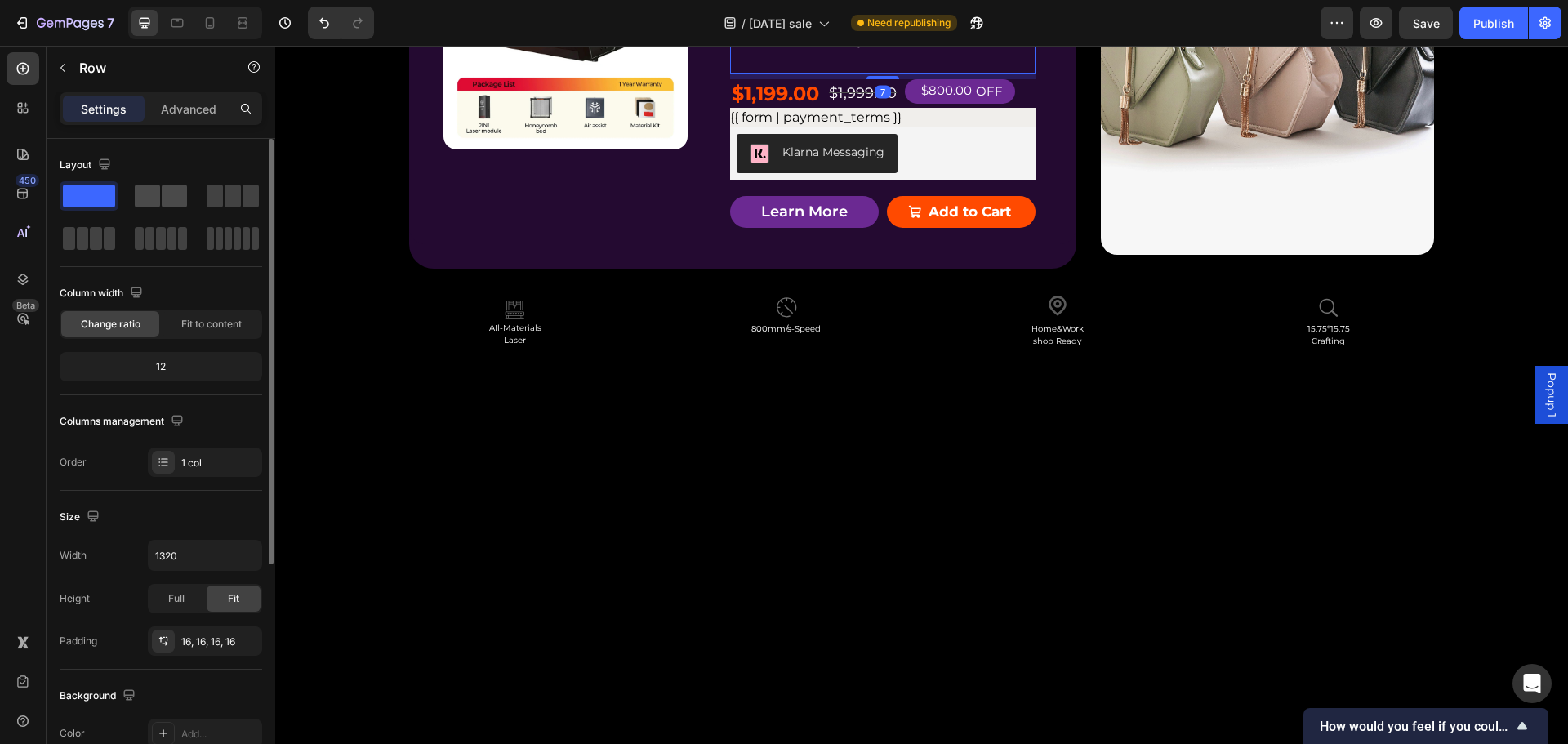
click at [161, 201] on div at bounding box center [160, 195] width 53 height 23
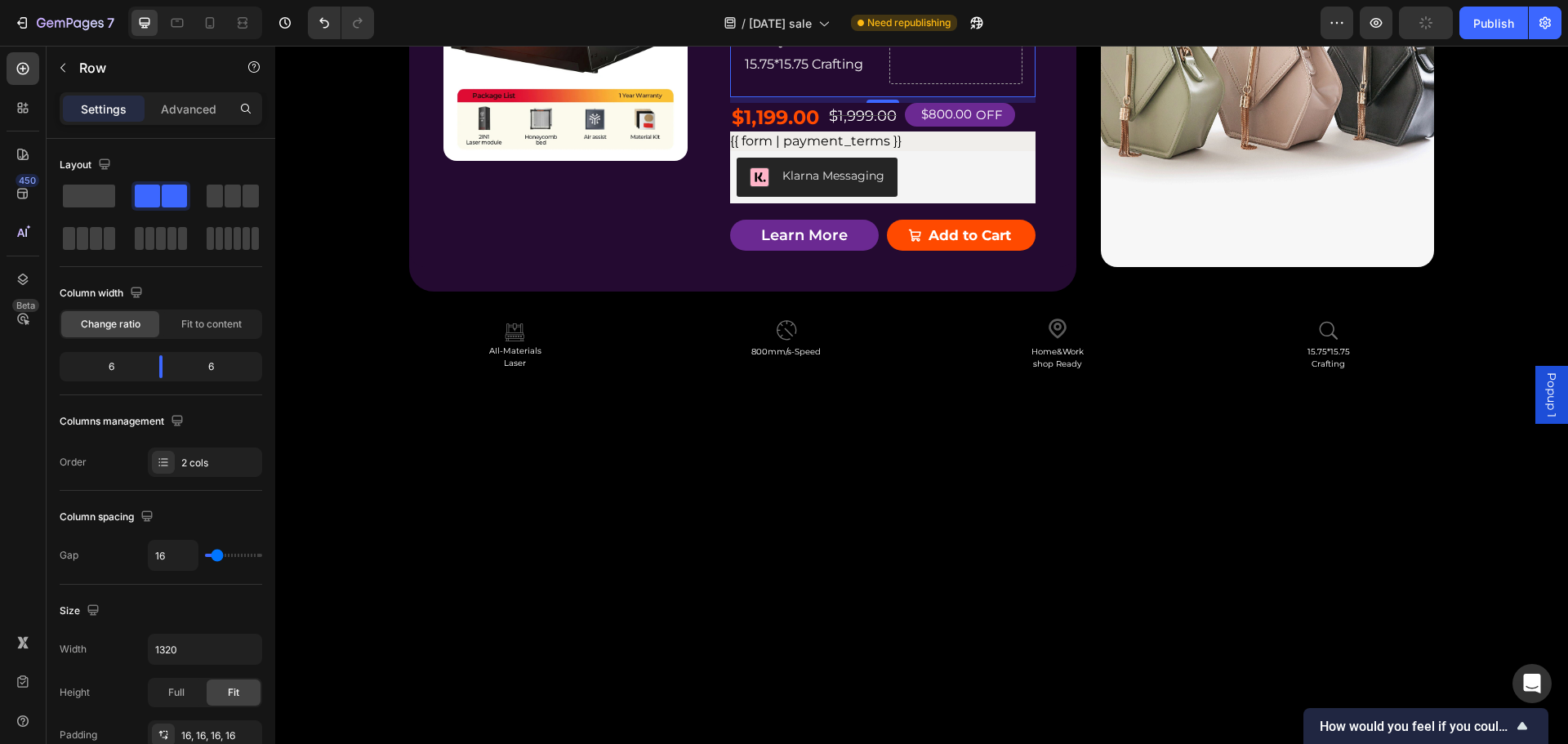
click at [960, 84] on div "Drop element here" at bounding box center [956, 21] width 134 height 127
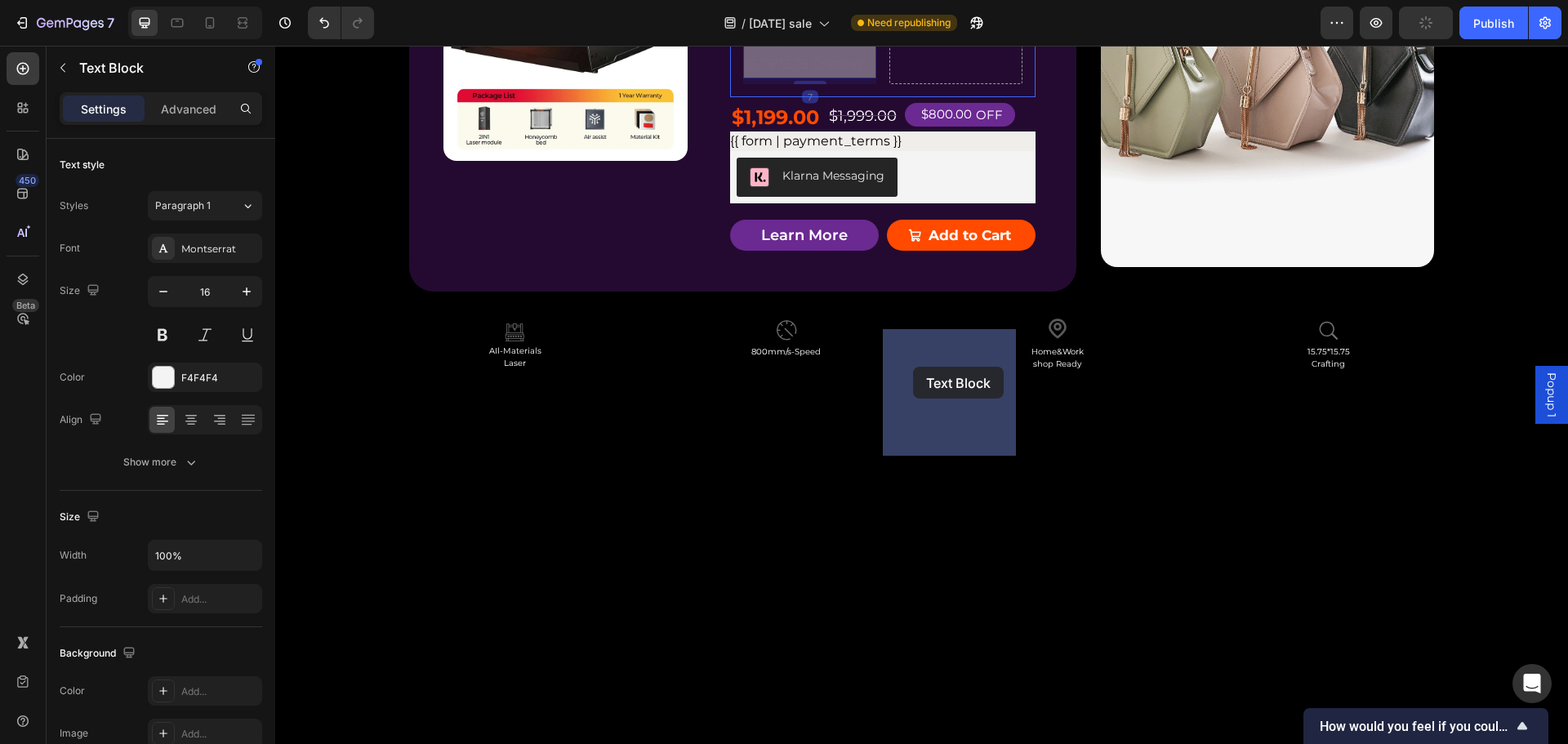
drag, startPoint x: 750, startPoint y: 317, endPoint x: 913, endPoint y: 367, distance: 170.5
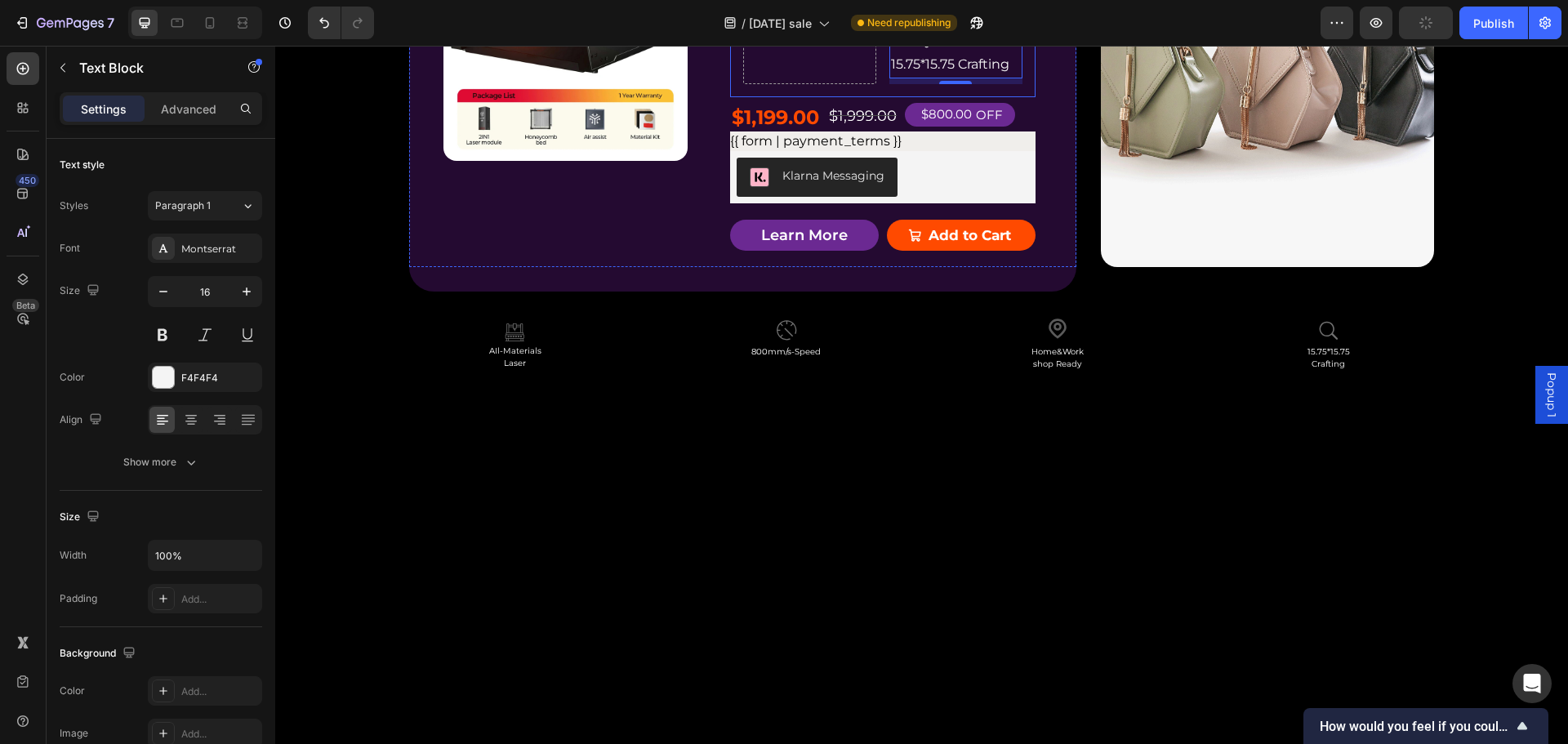
click at [789, 97] on div "Drop element here AIl-Materials Laser 800mm/s - Speed Home&Work shop Ready 15.7…" at bounding box center [883, 20] width 305 height 153
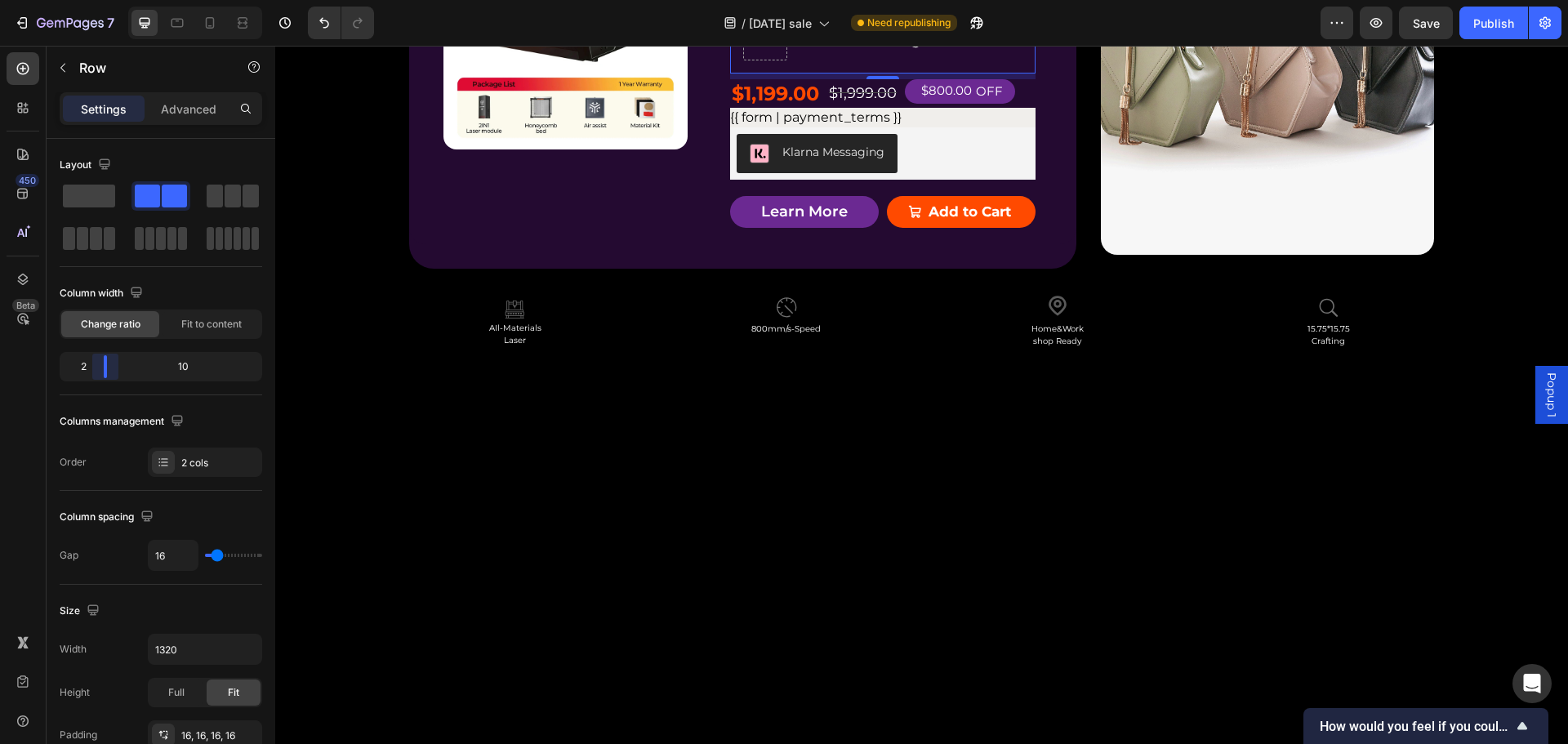
drag, startPoint x: 159, startPoint y: 363, endPoint x: 97, endPoint y: 379, distance: 64.0
click at [97, 0] on body "7 Version history / [DATE] sale Need republishing Preview Save Publish 450 Beta…" at bounding box center [784, 0] width 1568 height 0
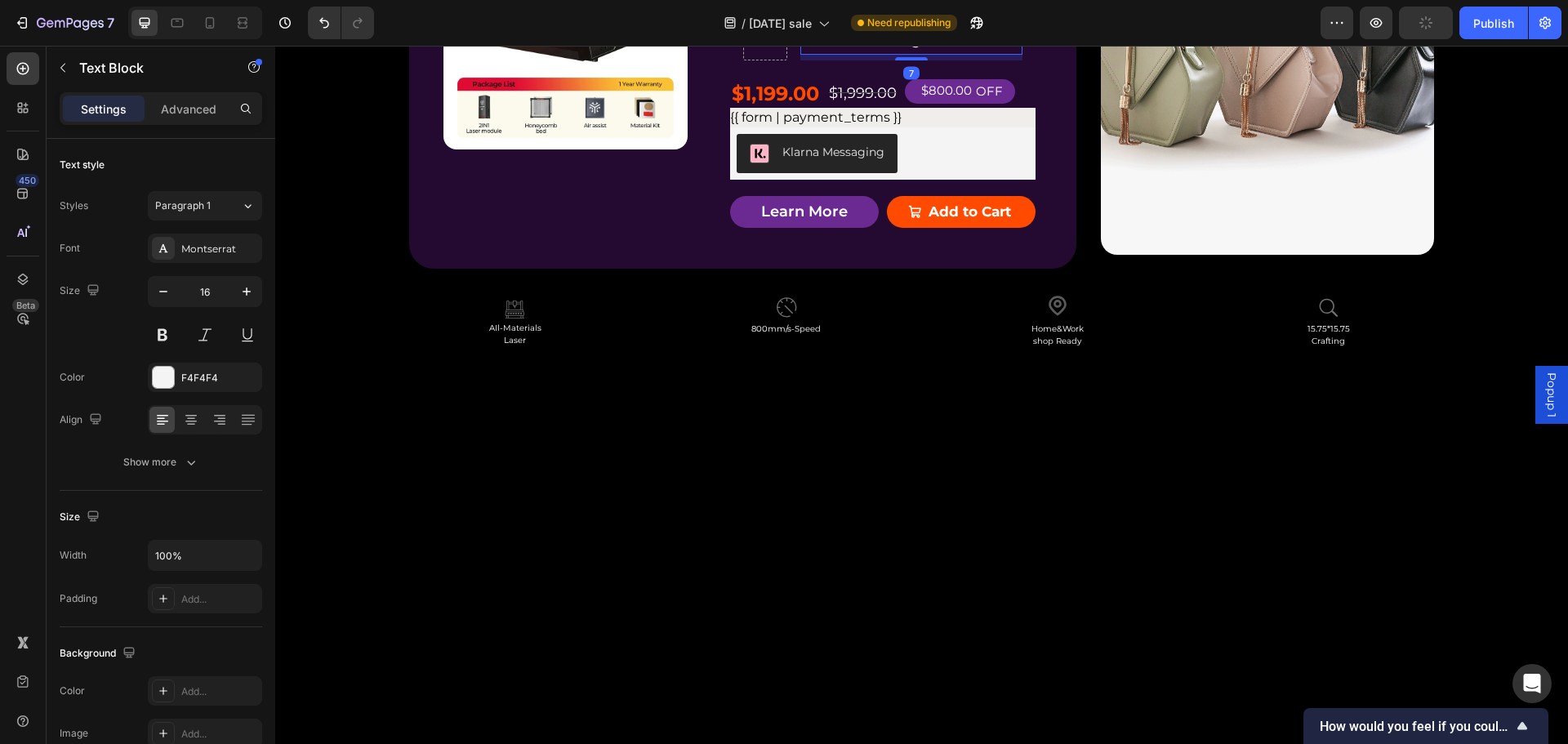
click at [743, 60] on div at bounding box center [764, 8] width 44 height 103
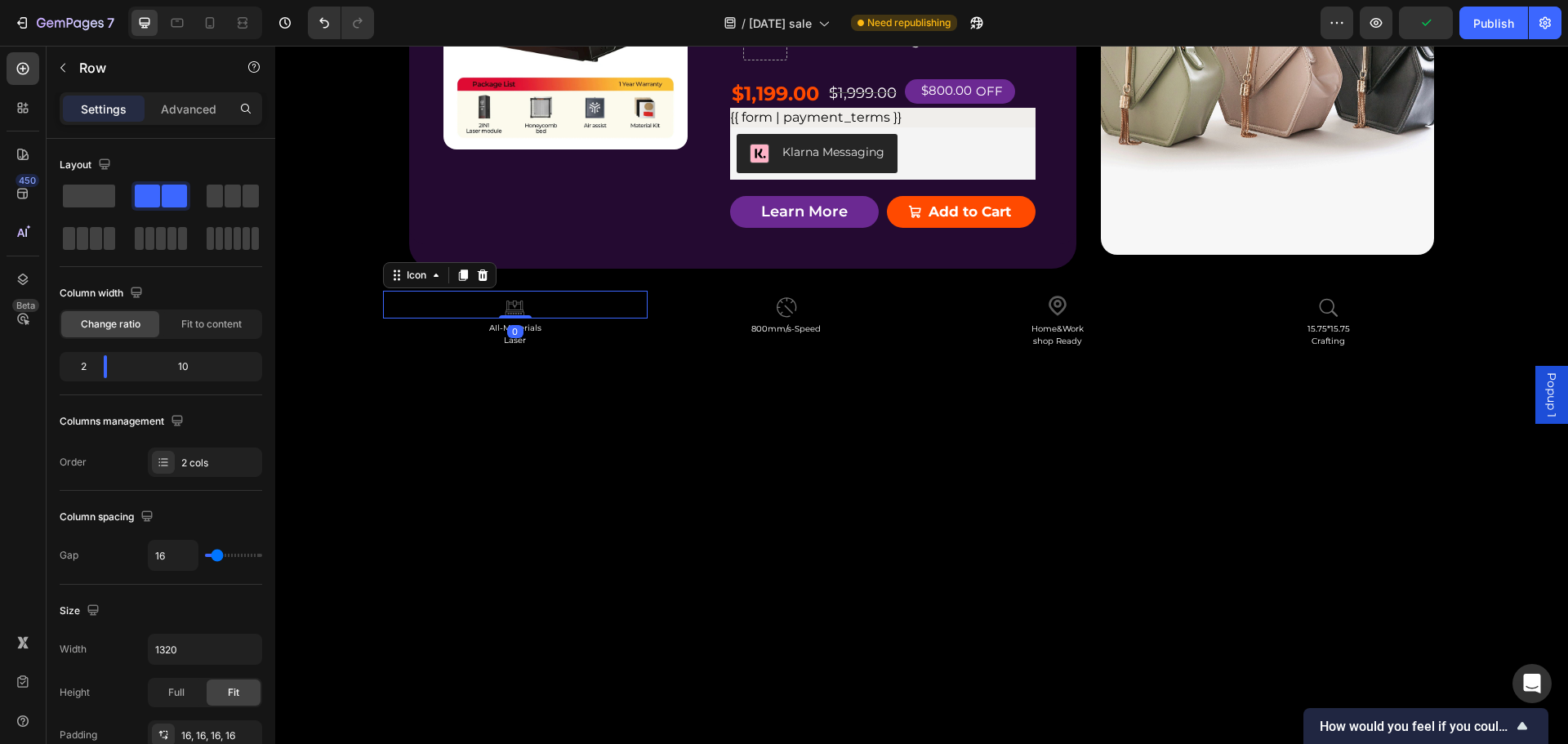
click at [507, 319] on icon at bounding box center [515, 304] width 28 height 28
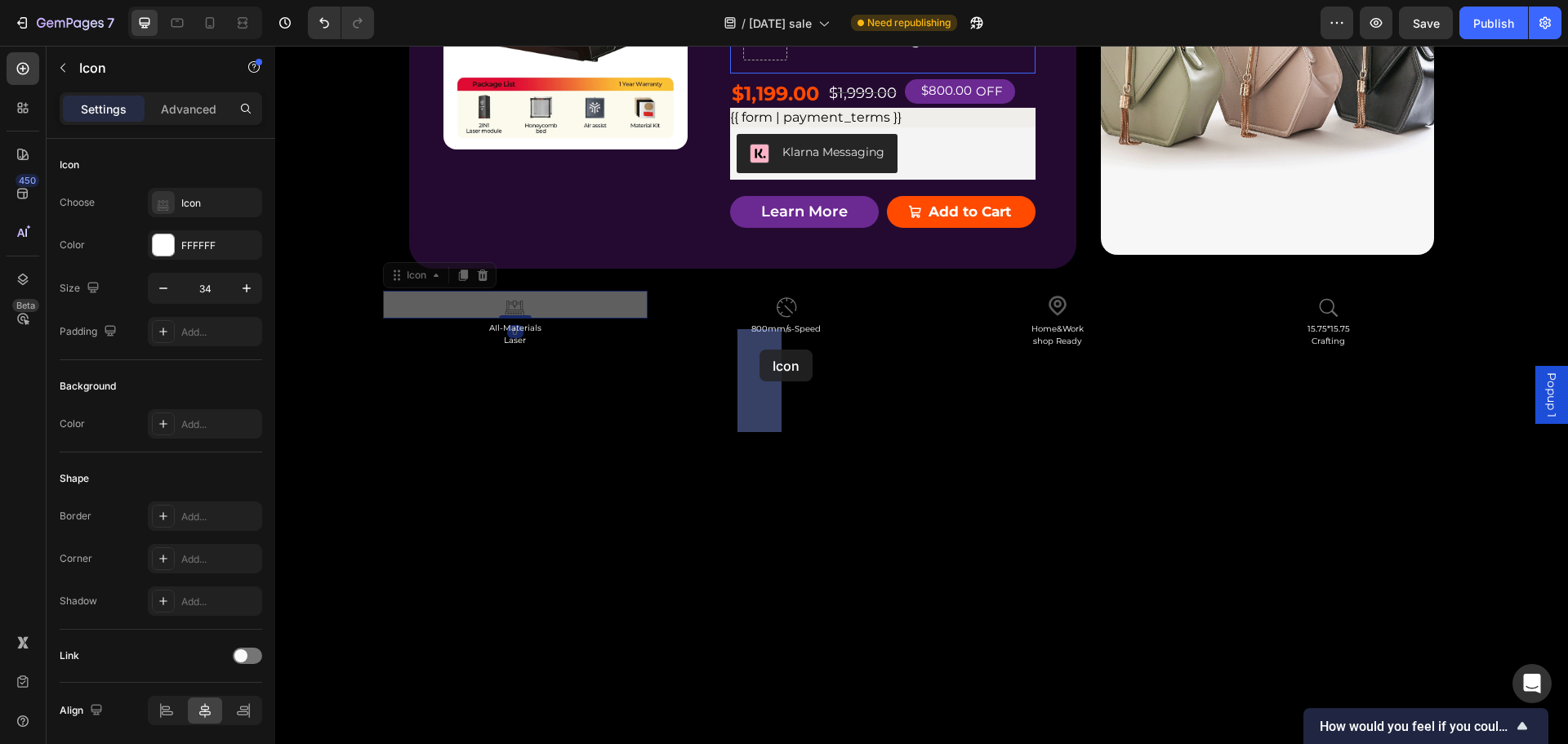
drag, startPoint x: 391, startPoint y: 651, endPoint x: 759, endPoint y: 350, distance: 475.4
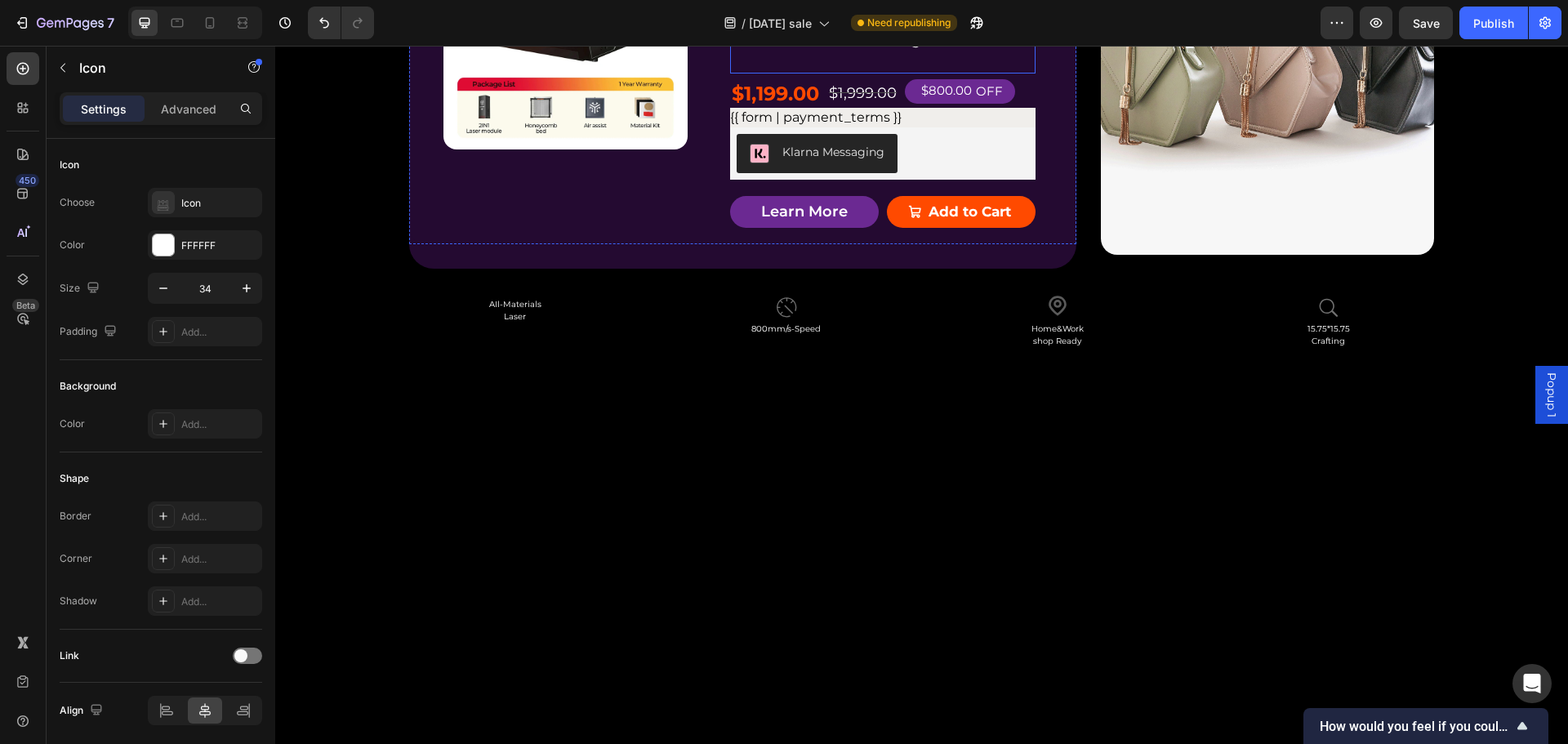
click at [774, 60] on div "Icon 0" at bounding box center [764, 8] width 44 height 103
click at [779, 314] on icon at bounding box center [785, 306] width 17 height 17
drag, startPoint x: 662, startPoint y: 659, endPoint x: 762, endPoint y: 364, distance: 311.5
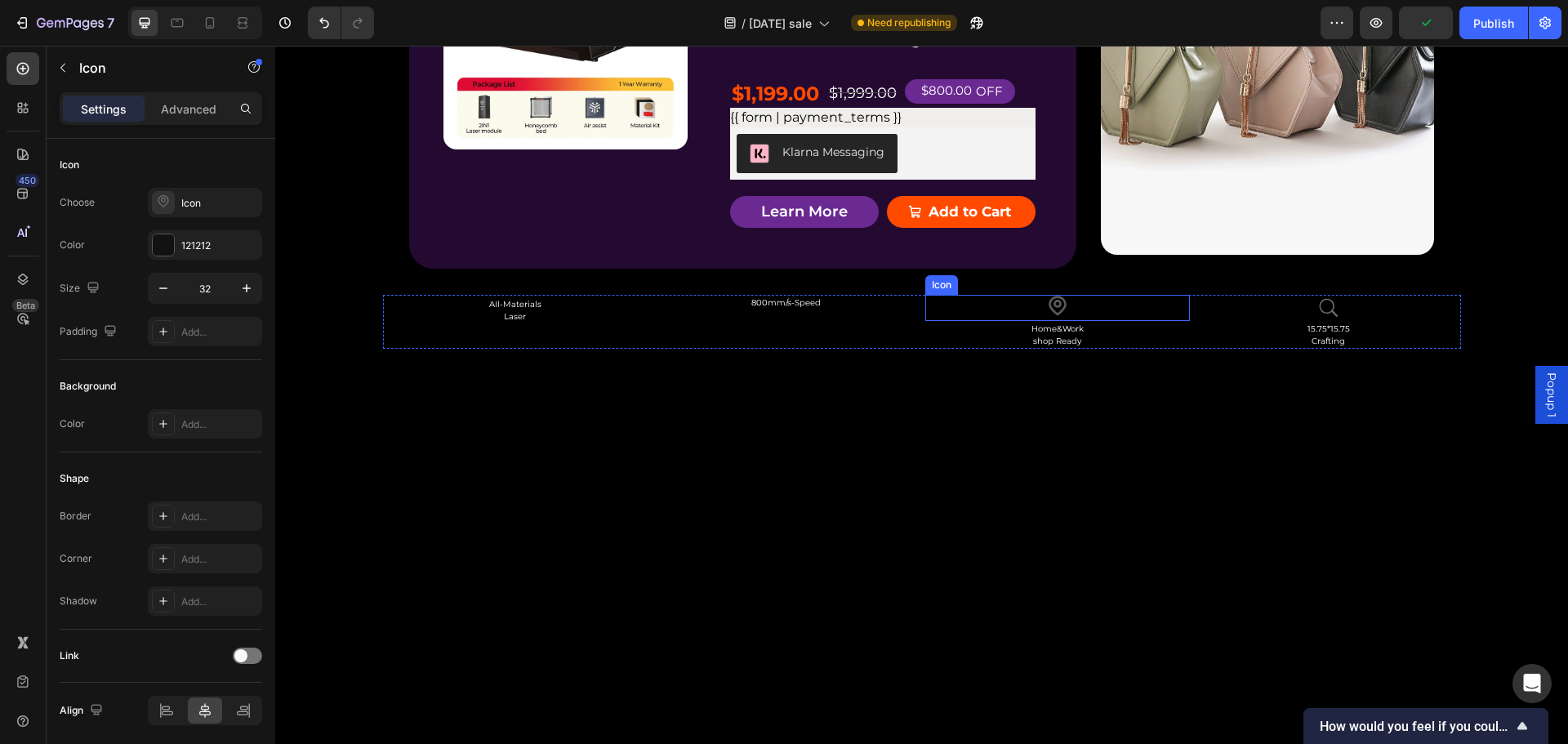
click at [1051, 316] on icon at bounding box center [1057, 305] width 18 height 19
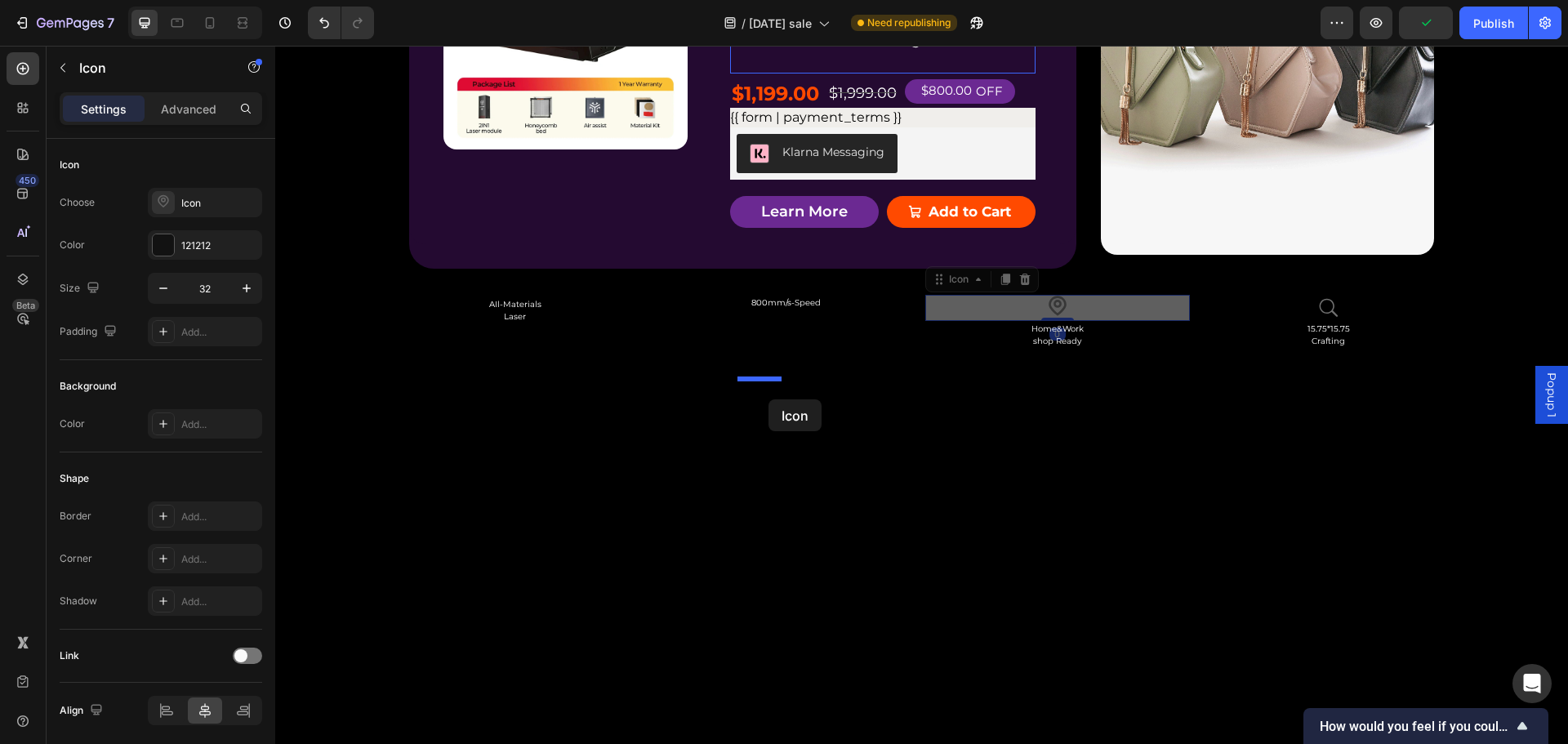
drag, startPoint x: 933, startPoint y: 652, endPoint x: 1265, endPoint y: 655, distance: 332.0
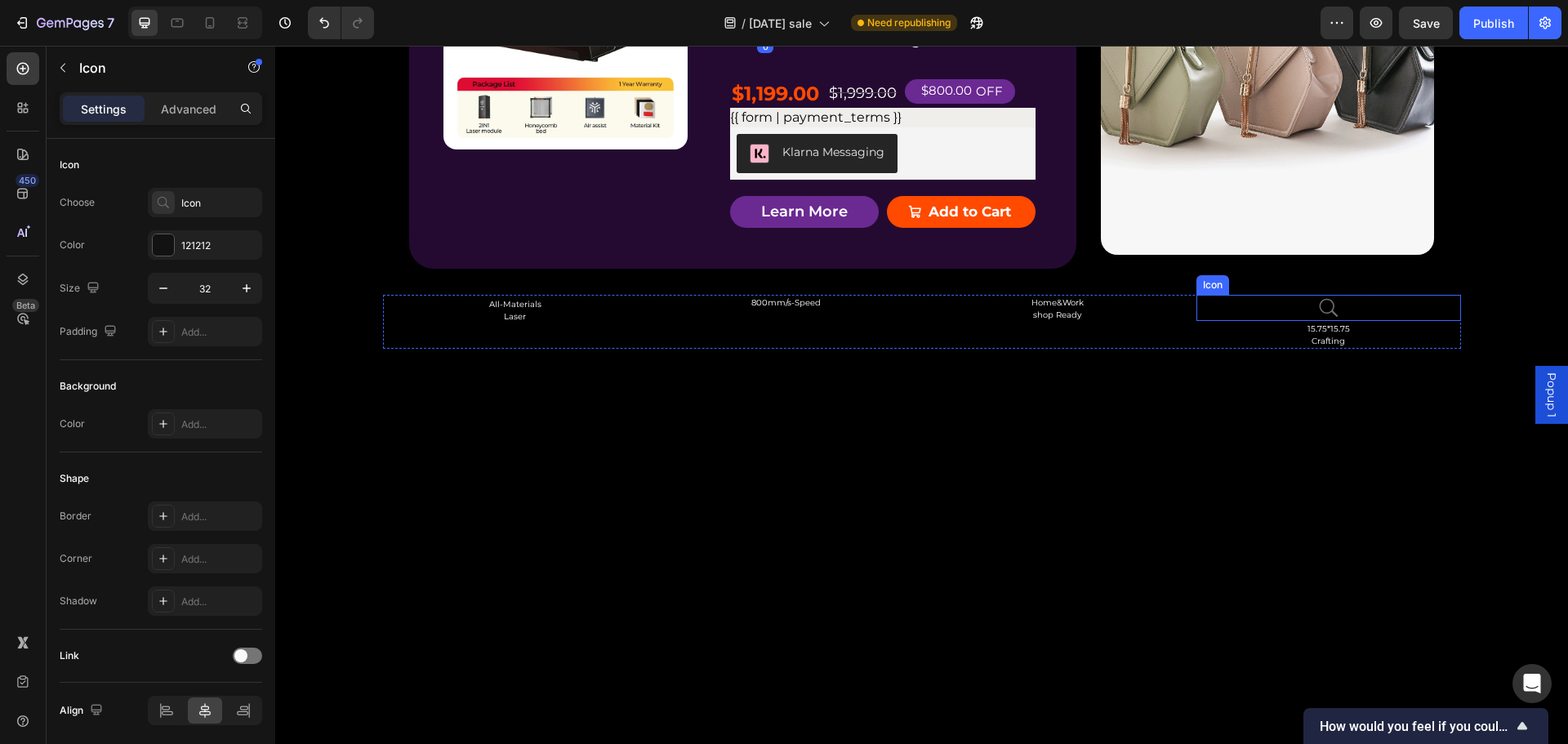
click at [1322, 321] on icon at bounding box center [1328, 307] width 26 height 26
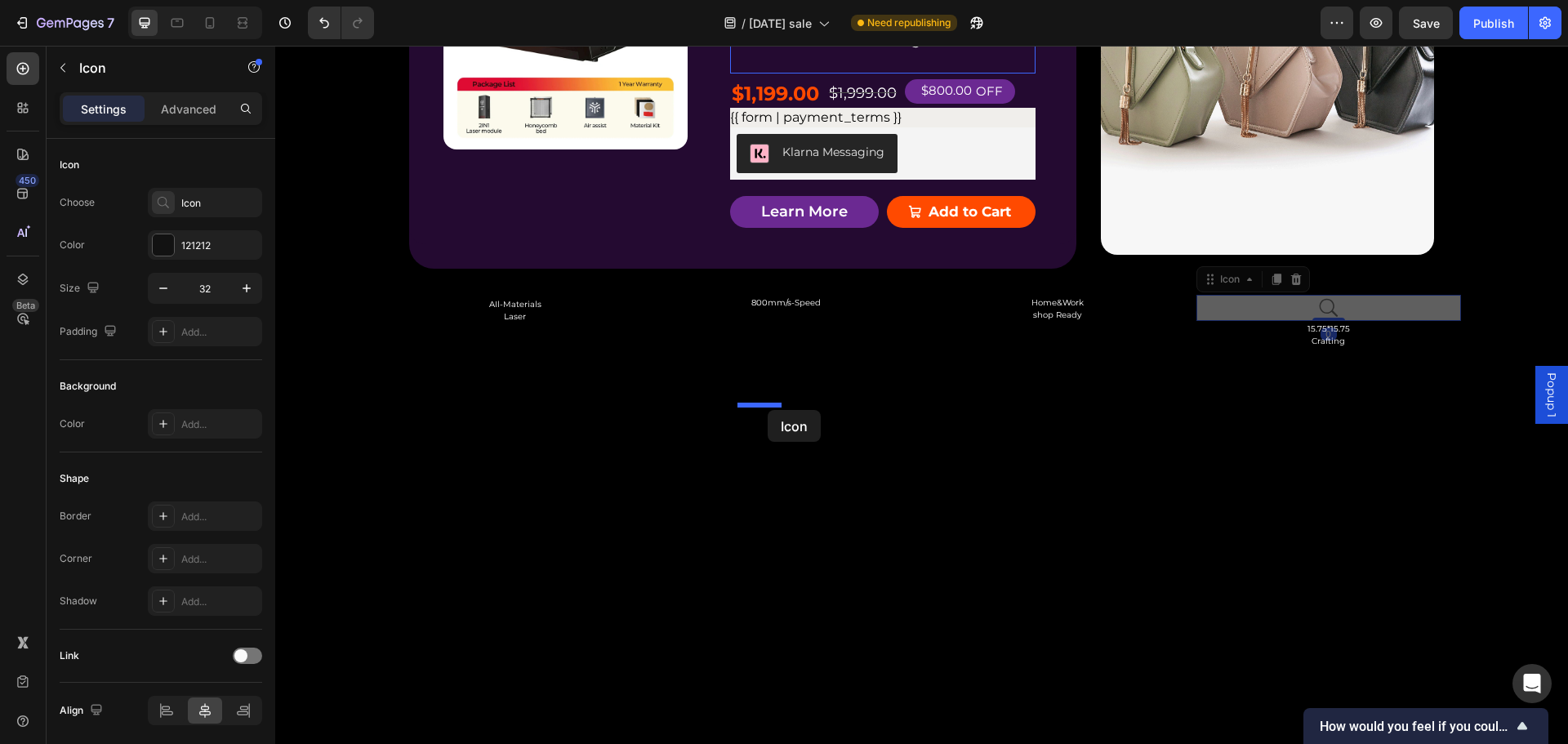
drag, startPoint x: 1208, startPoint y: 655, endPoint x: 768, endPoint y: 410, distance: 503.6
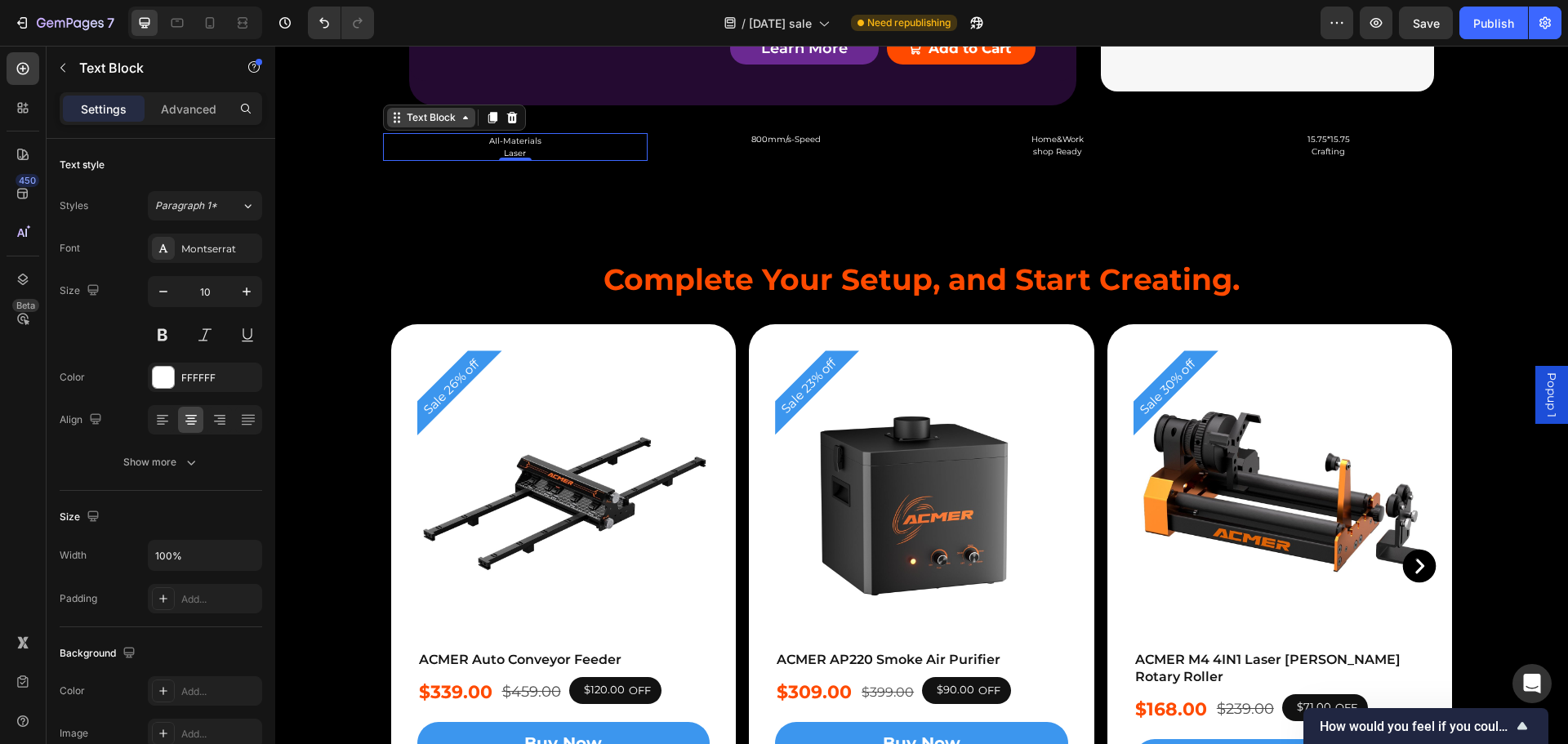
click at [459, 124] on icon at bounding box center [466, 118] width 13 height 13
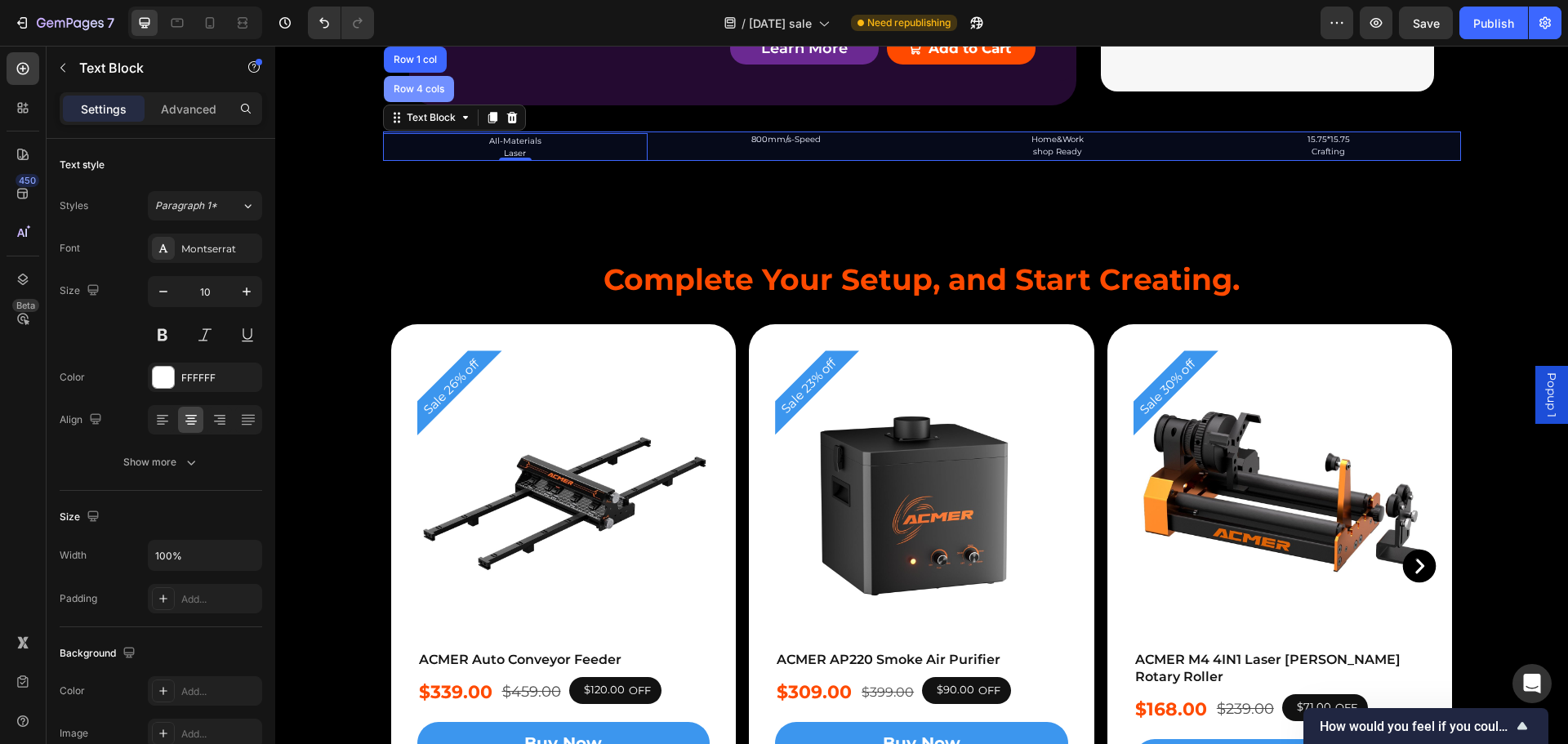
click at [421, 94] on div "Row 4 cols" at bounding box center [419, 89] width 57 height 10
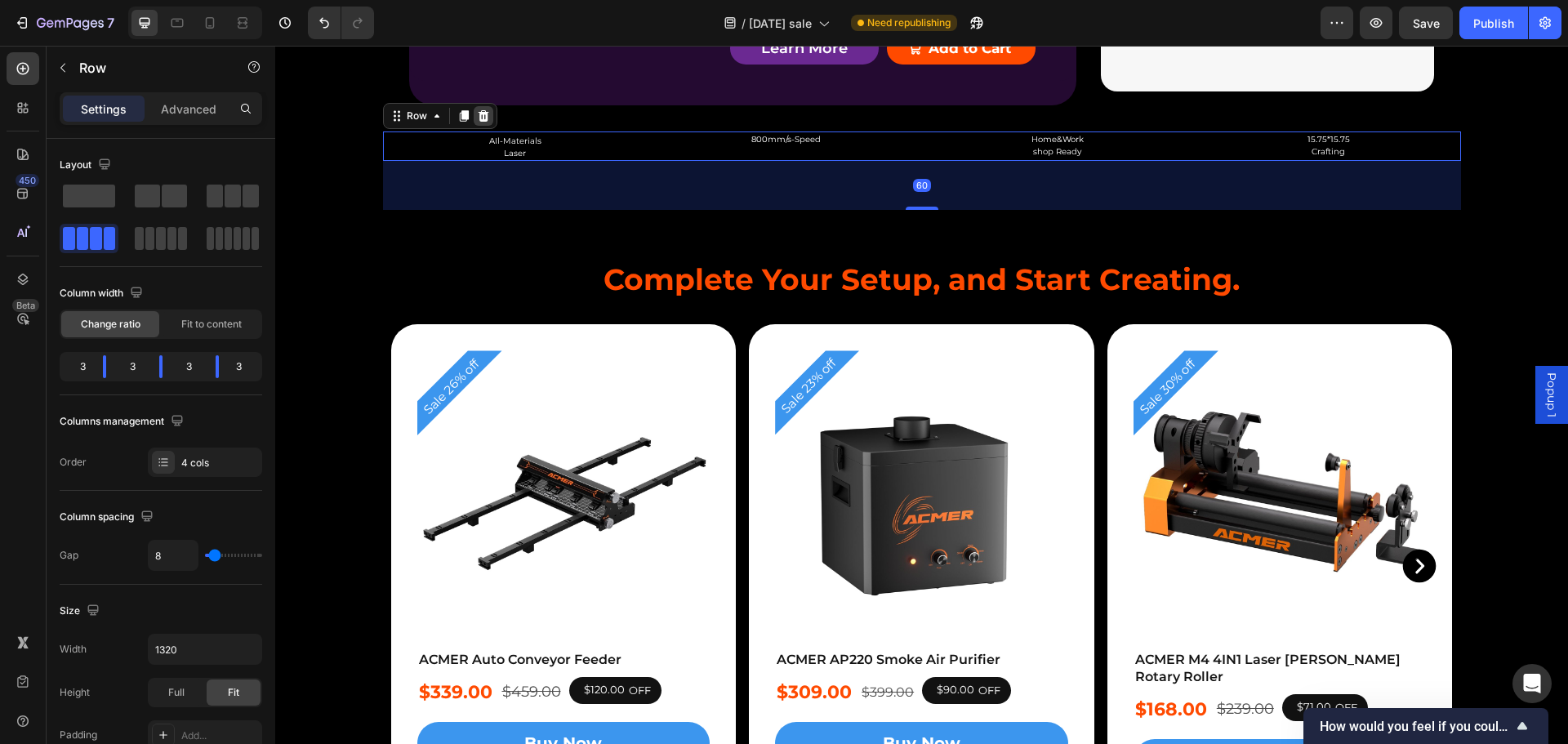
click at [481, 123] on icon at bounding box center [483, 116] width 13 height 13
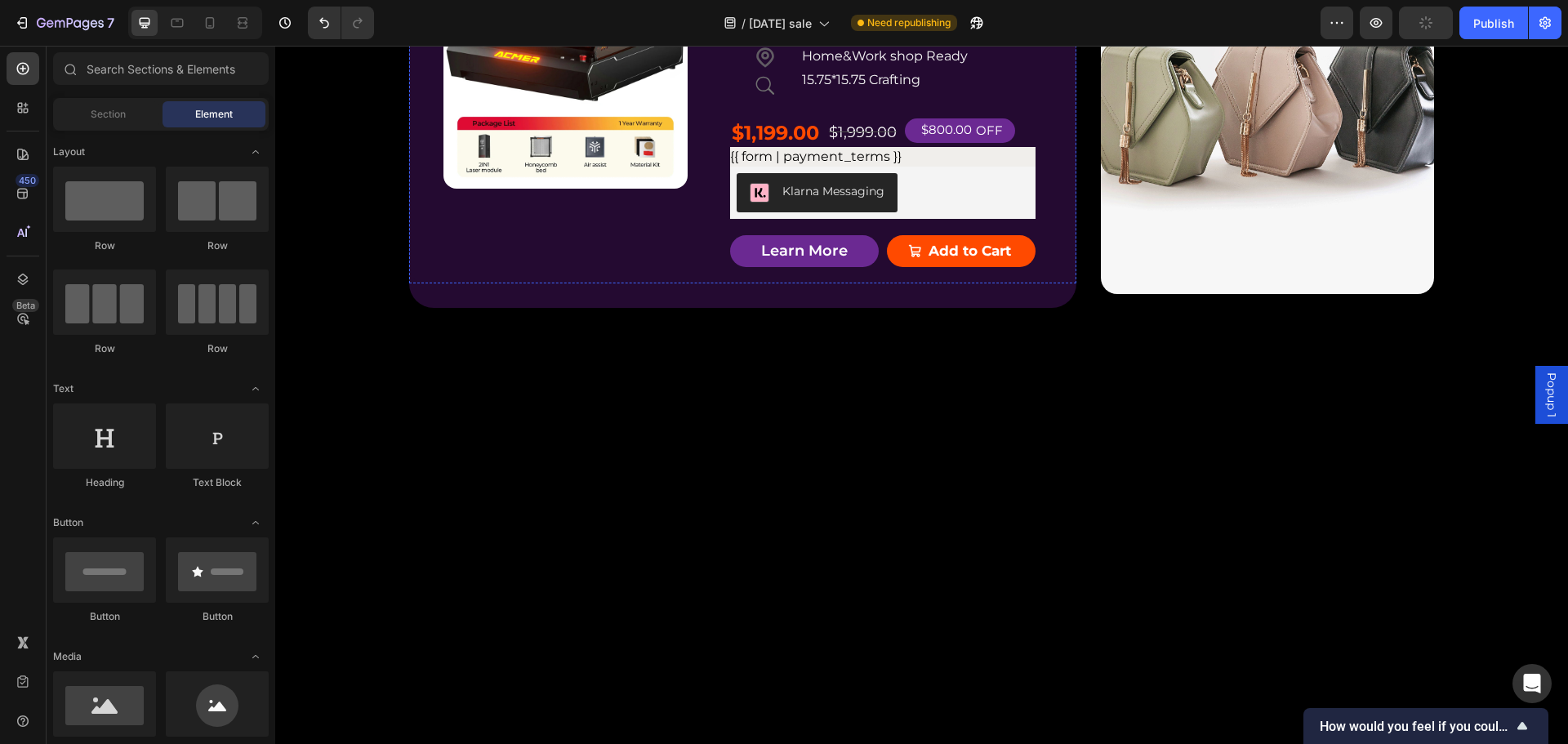
scroll to position [4231, 0]
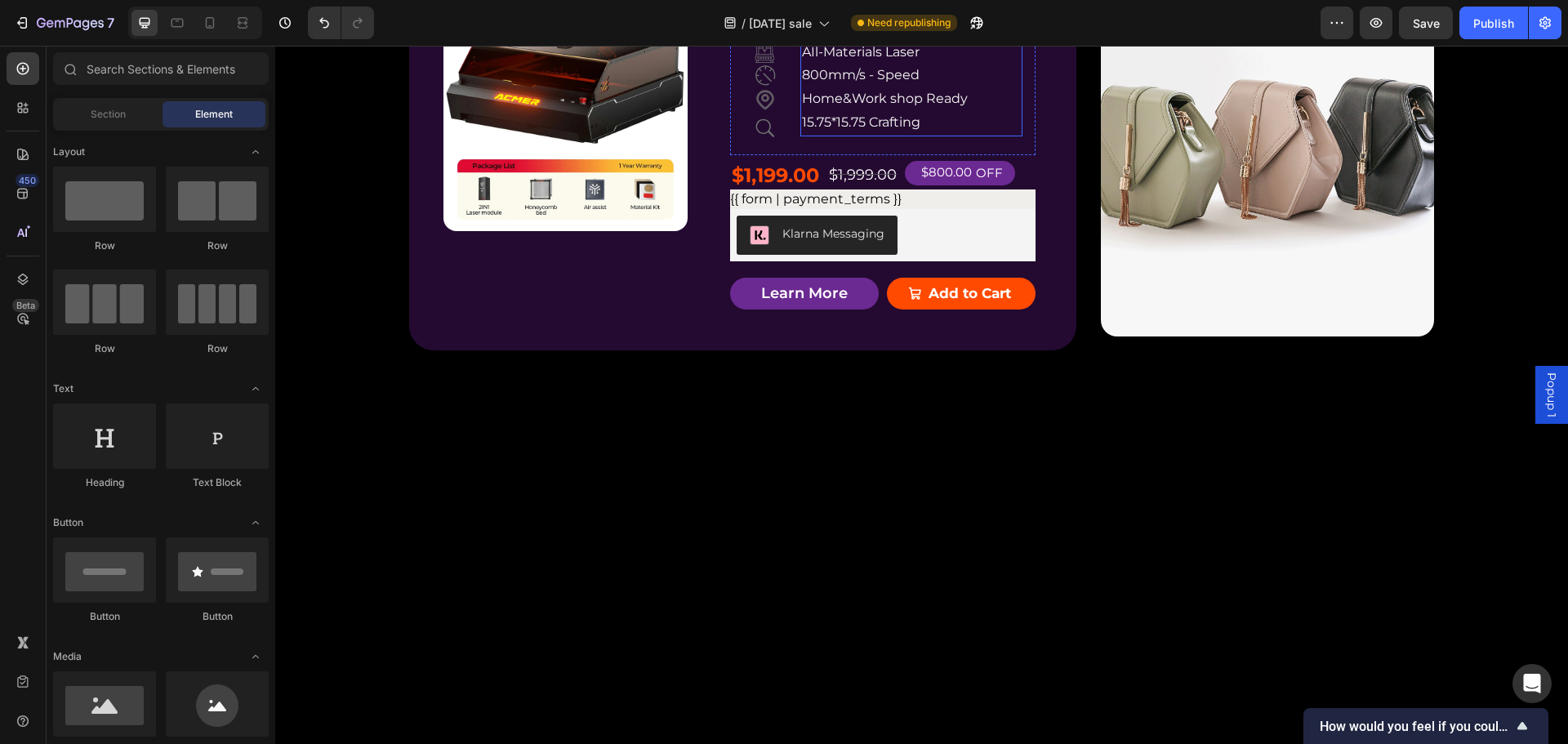
click at [842, 64] on p "AIl-Materials Laser" at bounding box center [910, 53] width 218 height 23
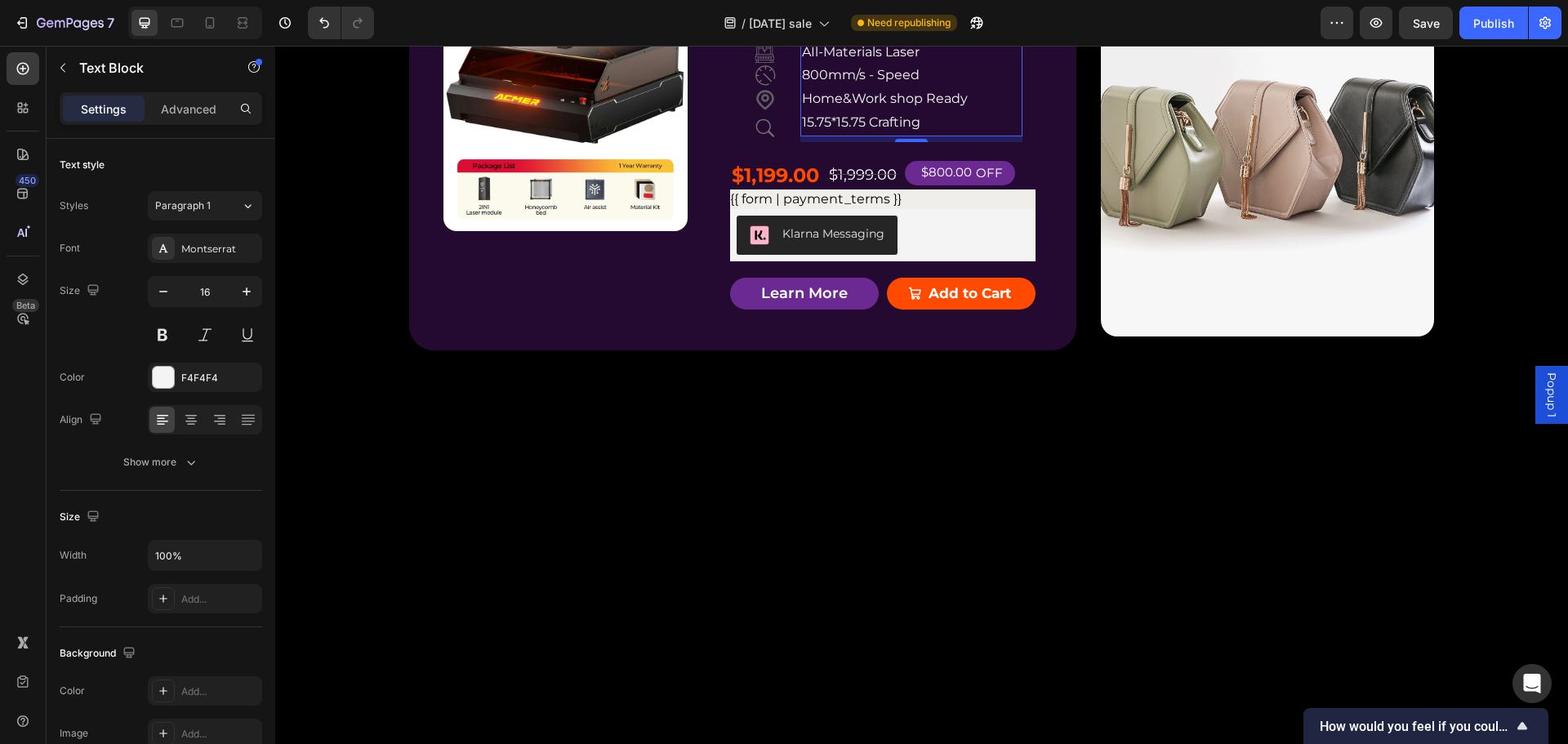
click at [920, 134] on p "15.75*15.75 Crafting" at bounding box center [910, 123] width 218 height 23
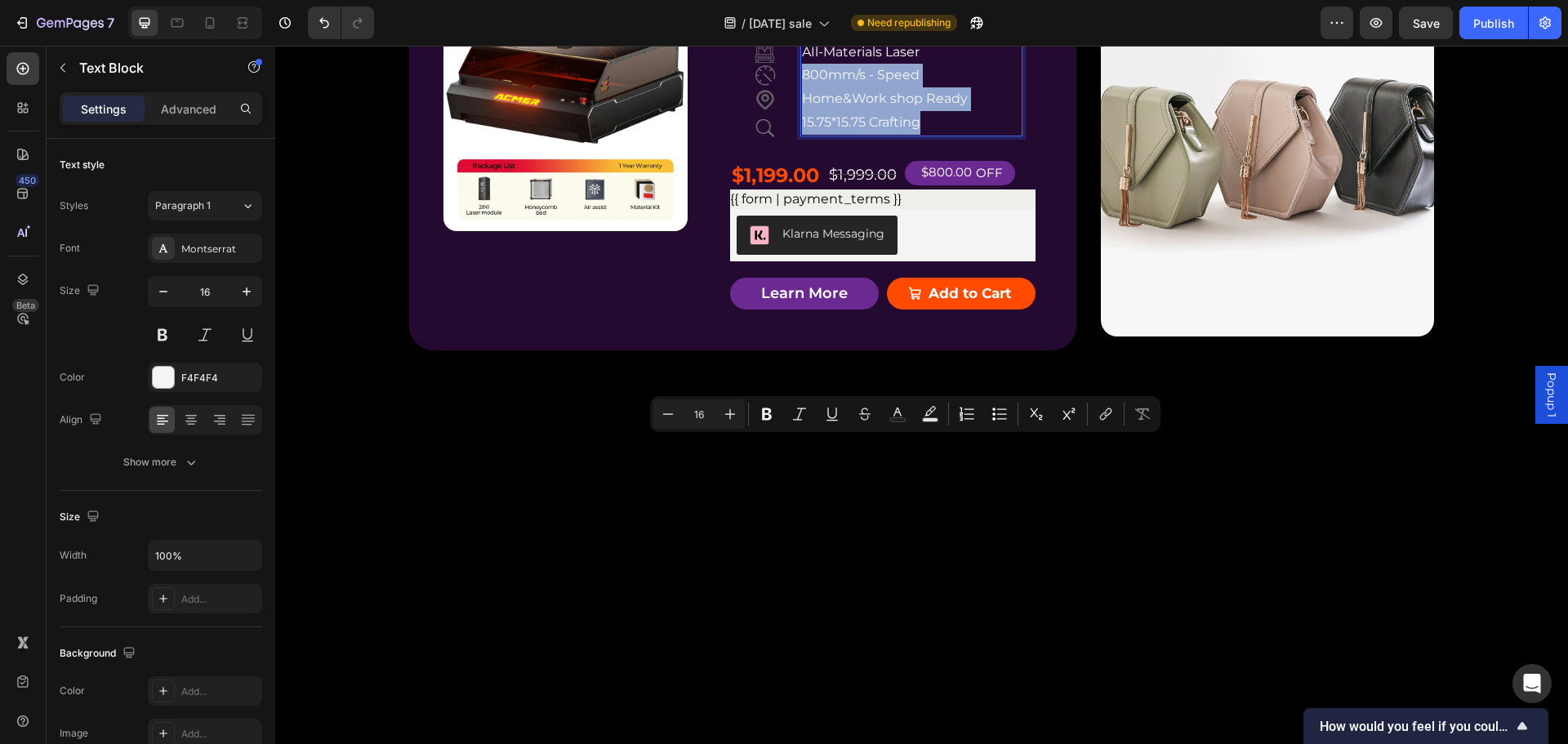
drag, startPoint x: 919, startPoint y: 492, endPoint x: 795, endPoint y: 445, distance: 132.6
click at [800, 136] on div "AIl-Materials Laser 800mm/s - Speed Home&Work shop Ready 15.75*15.75 Crafting" at bounding box center [910, 88] width 221 height 97
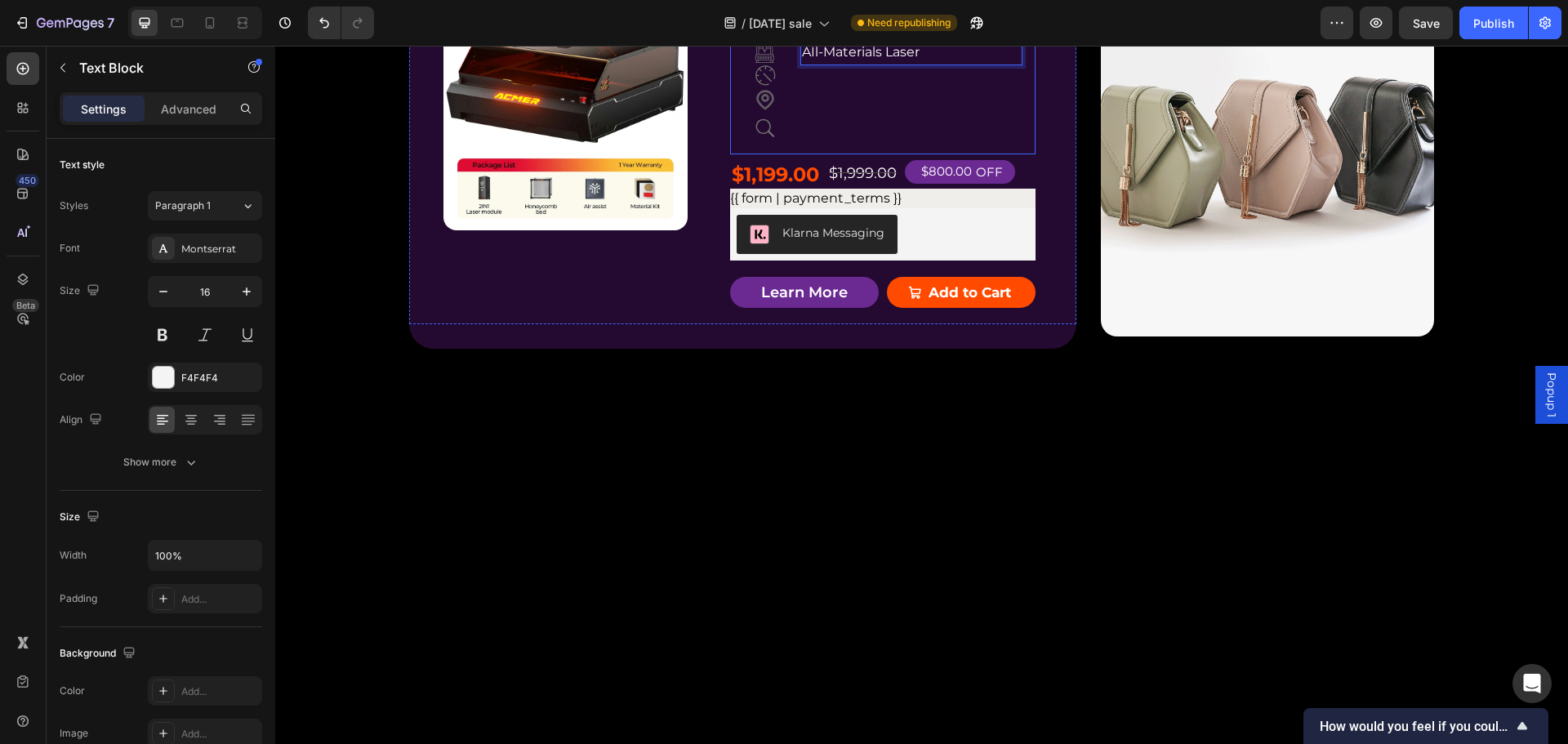
click at [945, 141] on div "AIl-Materials Laser Text Block 7" at bounding box center [910, 90] width 221 height 102
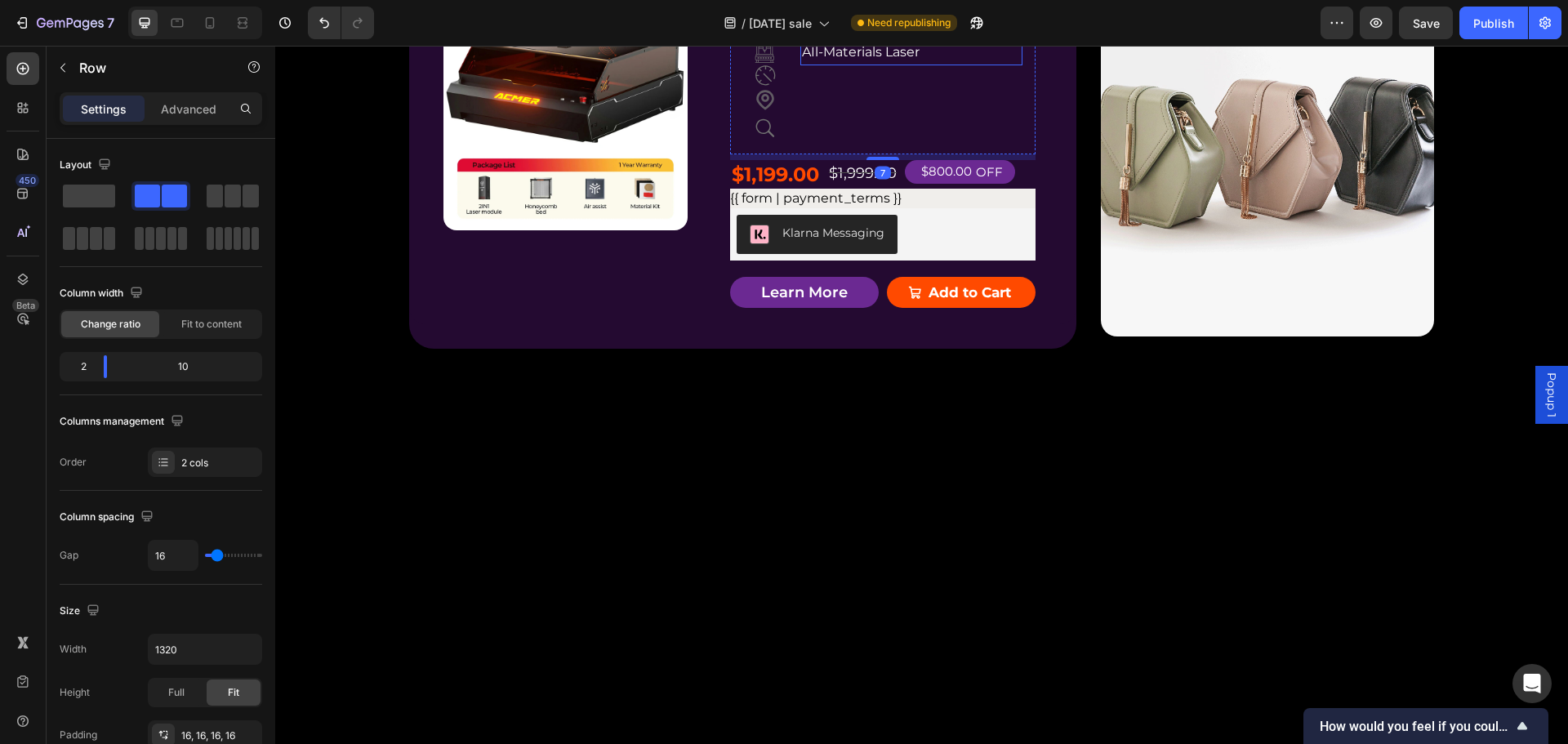
click at [849, 64] on p "AIl-Materials Laser" at bounding box center [910, 53] width 218 height 23
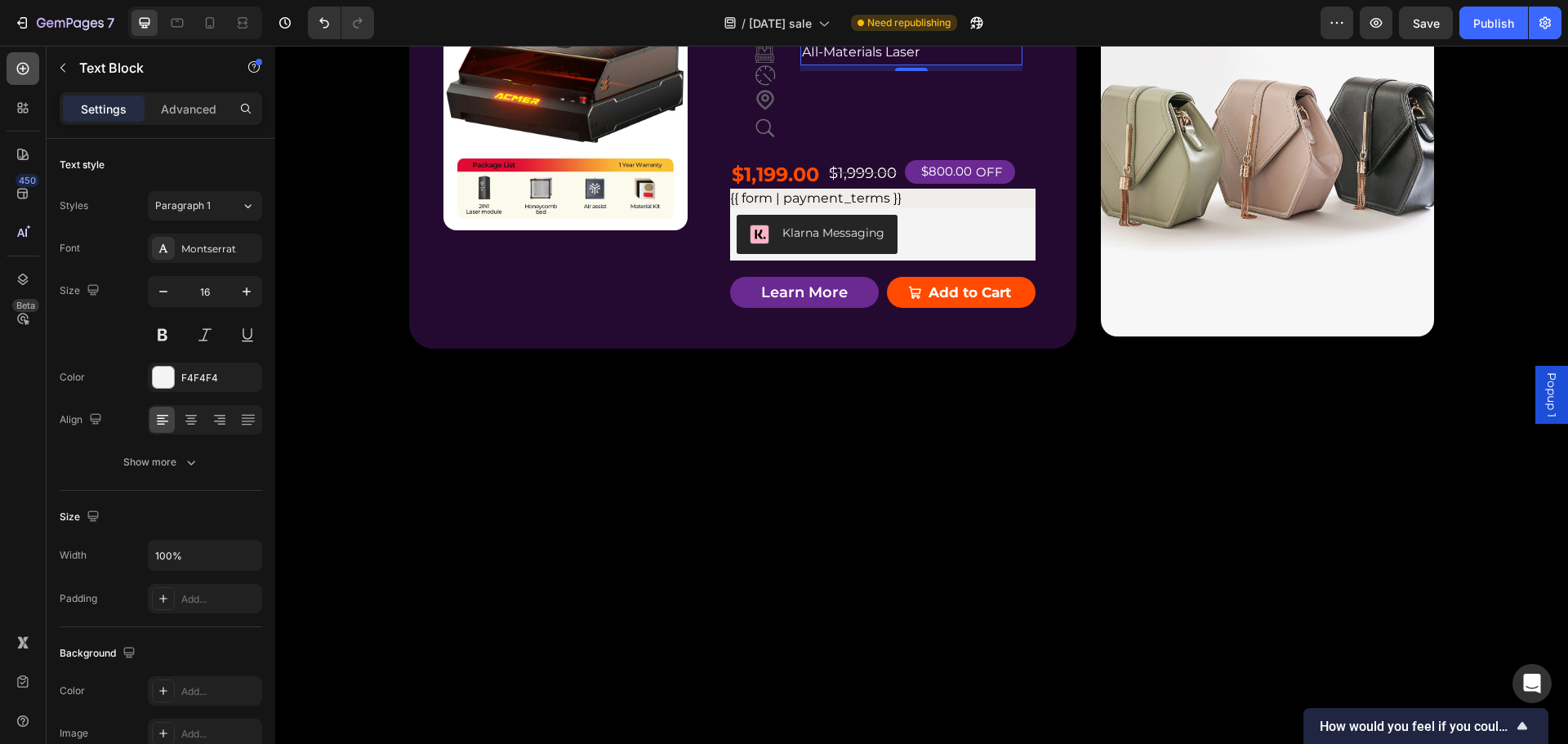
click at [16, 70] on icon at bounding box center [23, 68] width 17 height 17
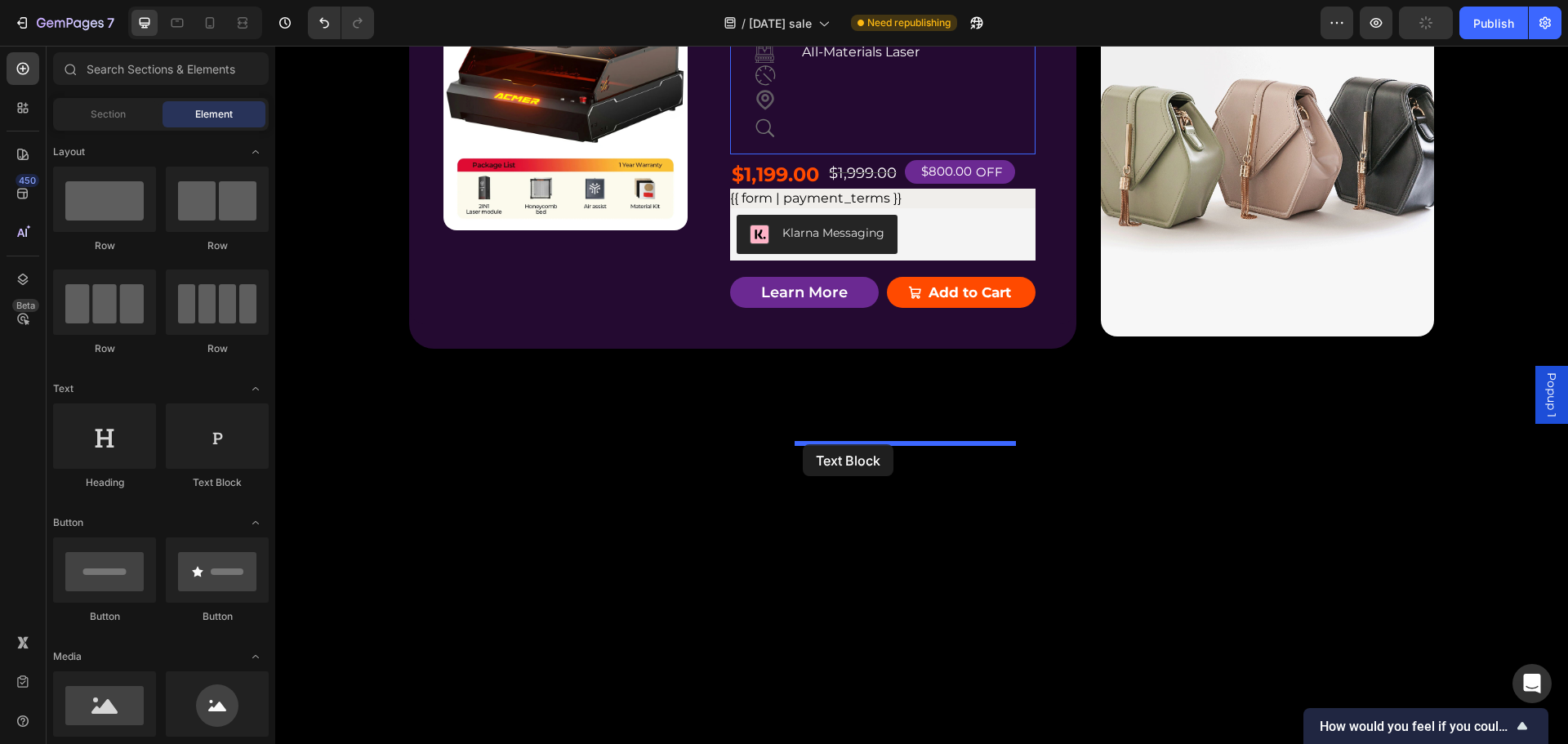
drag, startPoint x: 473, startPoint y: 488, endPoint x: 788, endPoint y: 436, distance: 319.3
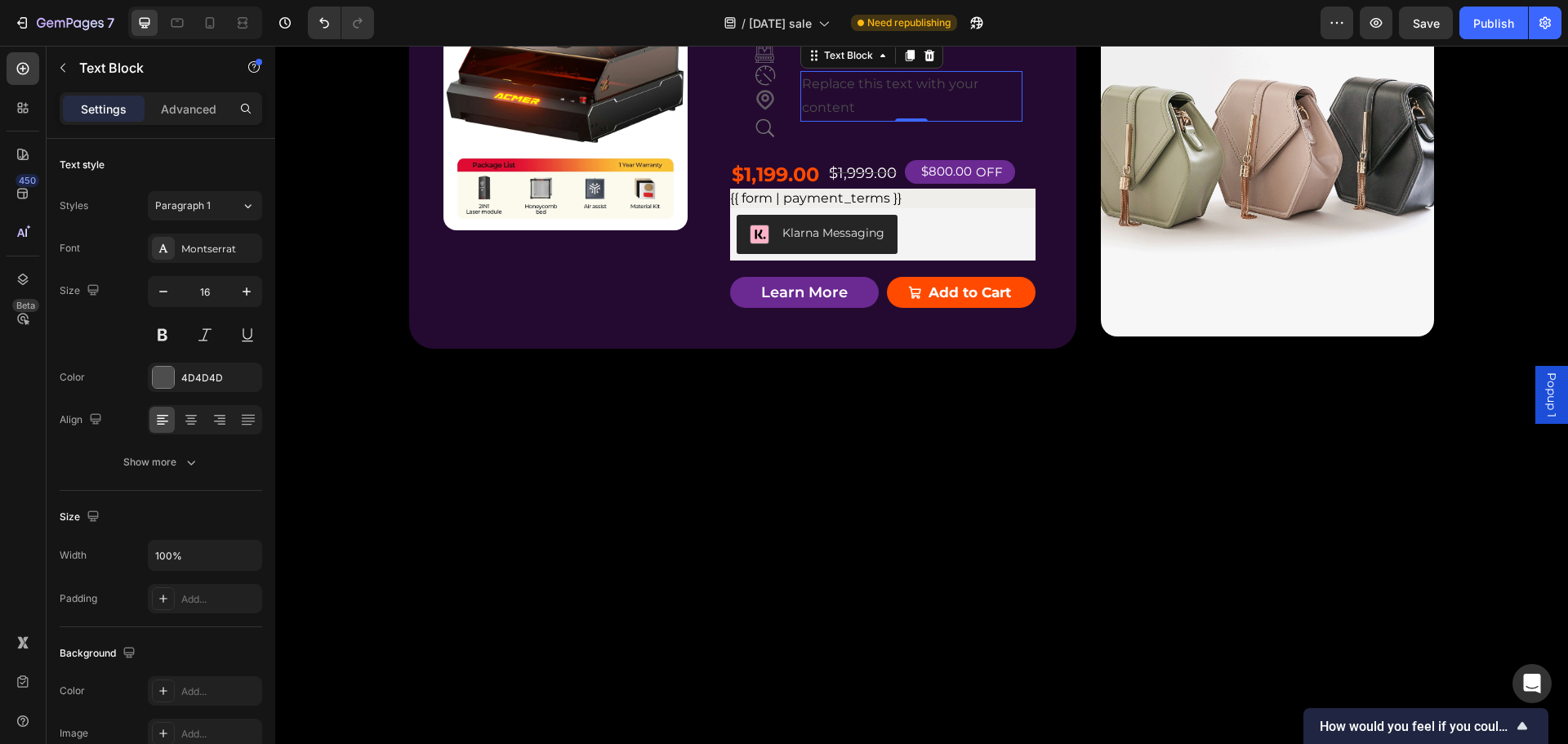
click at [874, 122] on div "Replace this text with your content" at bounding box center [910, 96] width 221 height 51
click at [874, 120] on p "Replace this text with your content" at bounding box center [910, 96] width 218 height 48
click at [857, 120] on p "Replace this text with your content" at bounding box center [910, 96] width 218 height 48
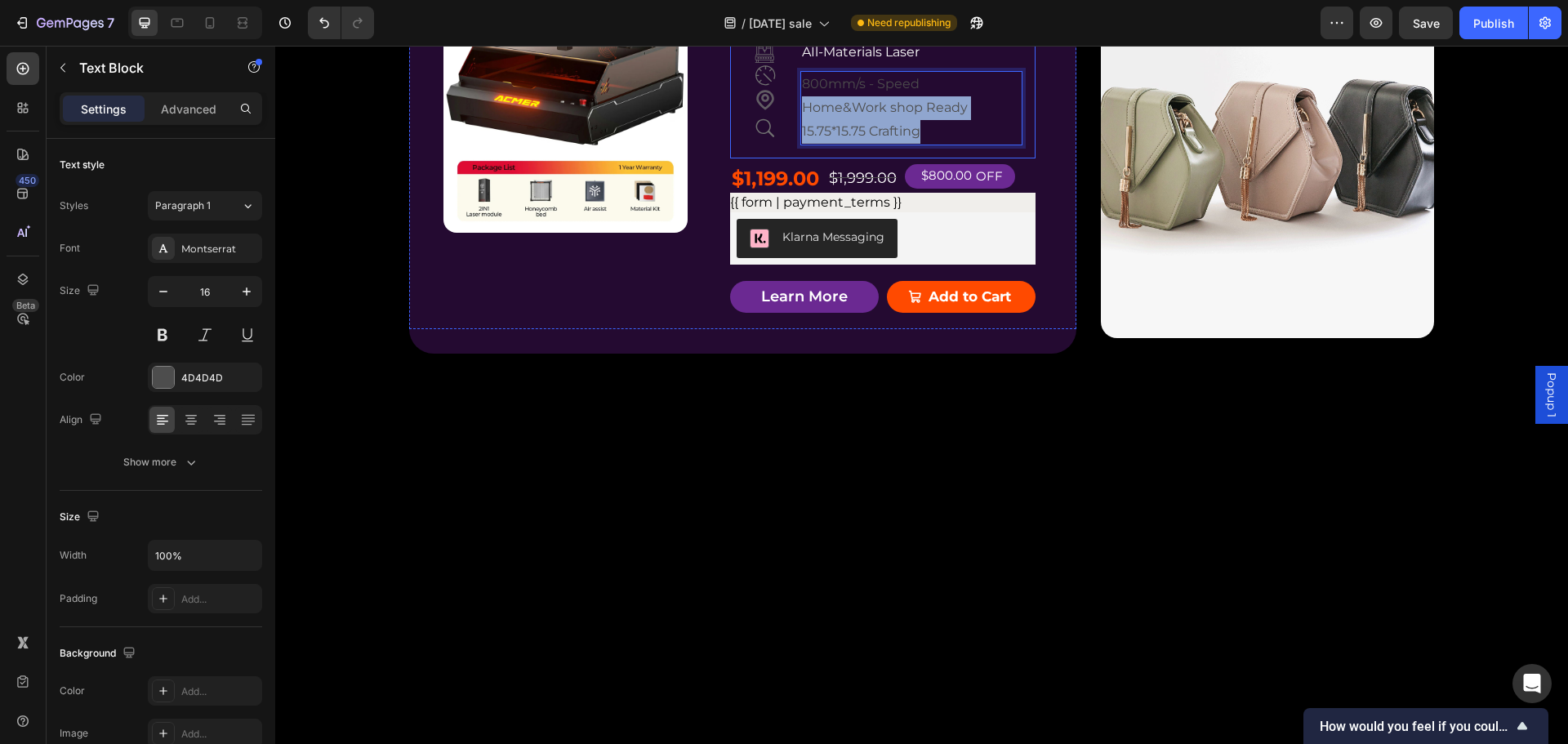
drag, startPoint x: 925, startPoint y: 504, endPoint x: 783, endPoint y: 479, distance: 144.2
click at [783, 159] on div "Icon Icon Icon Icon AIl-Materials Laser Text Block 800mm/s - Speed Home&Work sh…" at bounding box center [883, 92] width 305 height 133
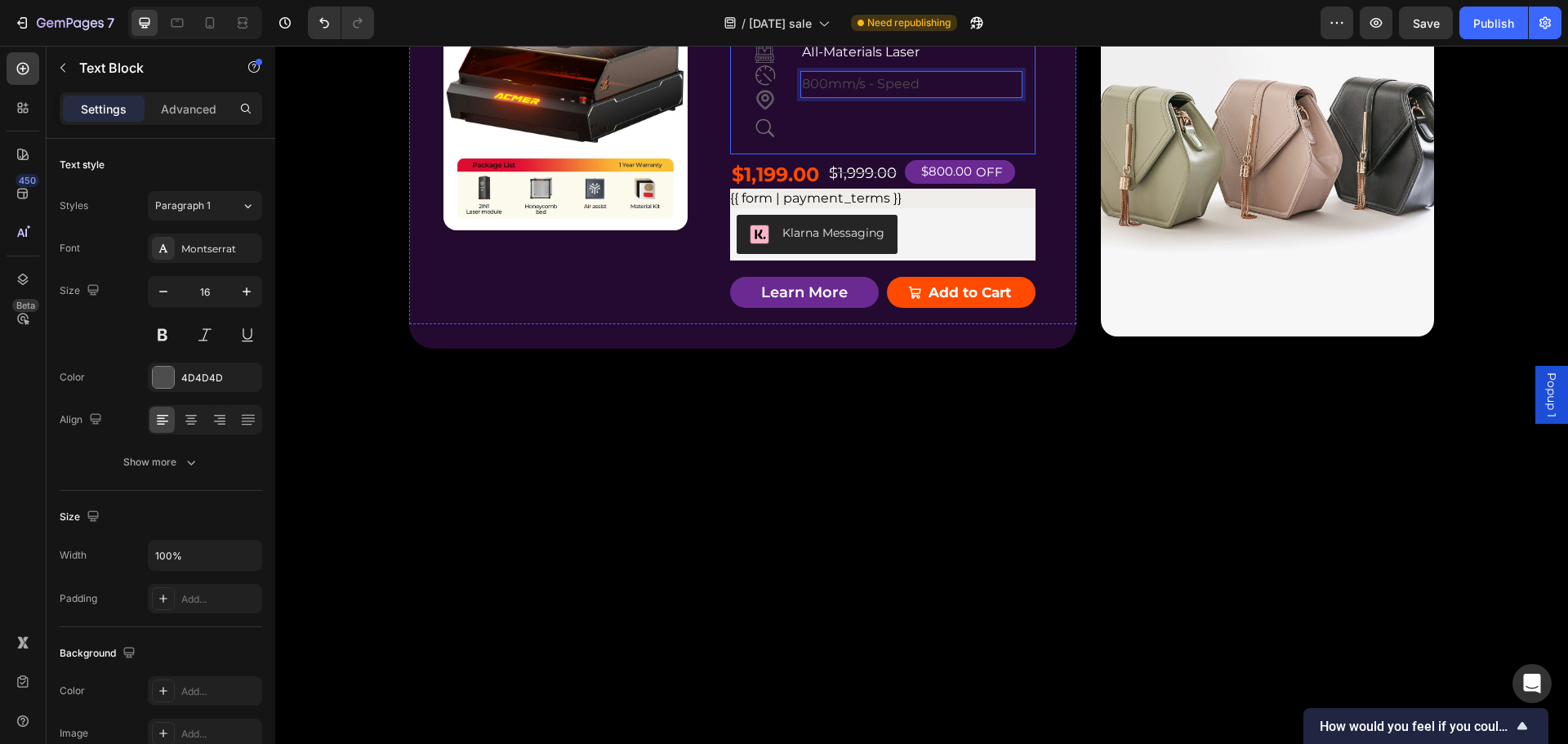
click at [859, 141] on div "AIl-Materials Laser Text Block 800mm/s - Speed Text Block 0" at bounding box center [910, 90] width 221 height 102
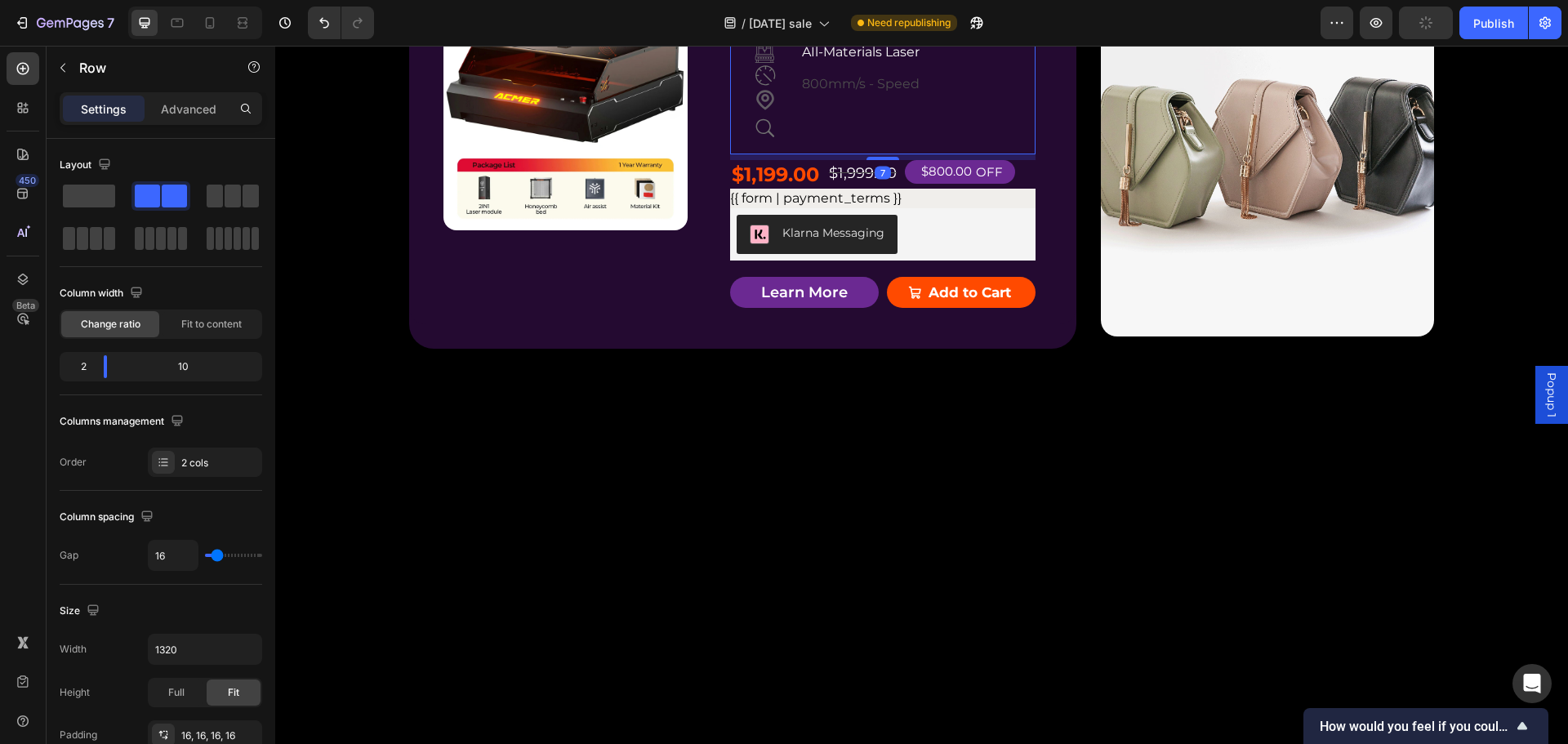
click at [821, 141] on div "AIl-Materials Laser Text Block 800mm/s - Speed Text Block" at bounding box center [910, 90] width 221 height 102
click at [20, 64] on icon at bounding box center [23, 68] width 17 height 17
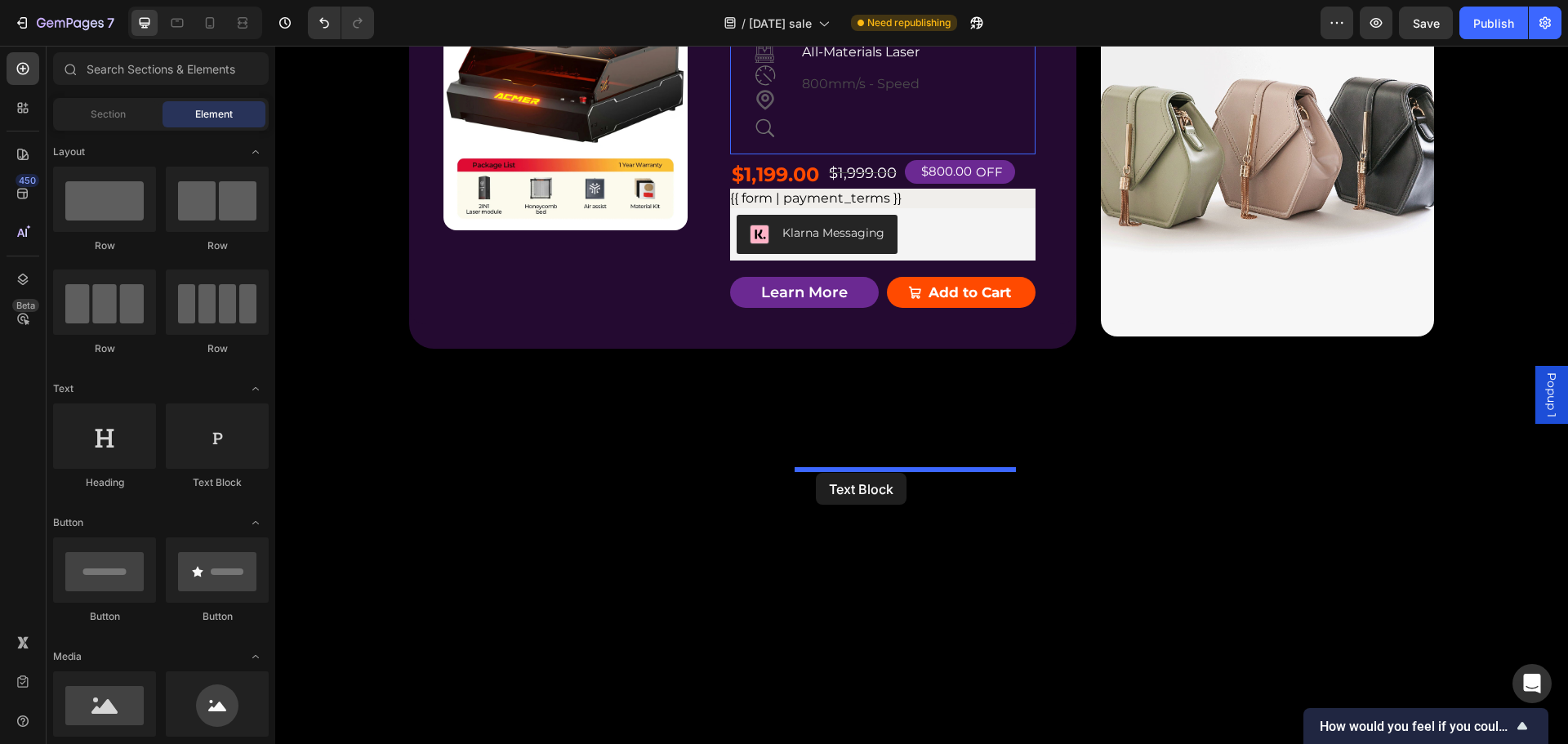
drag, startPoint x: 512, startPoint y: 494, endPoint x: 816, endPoint y: 473, distance: 304.7
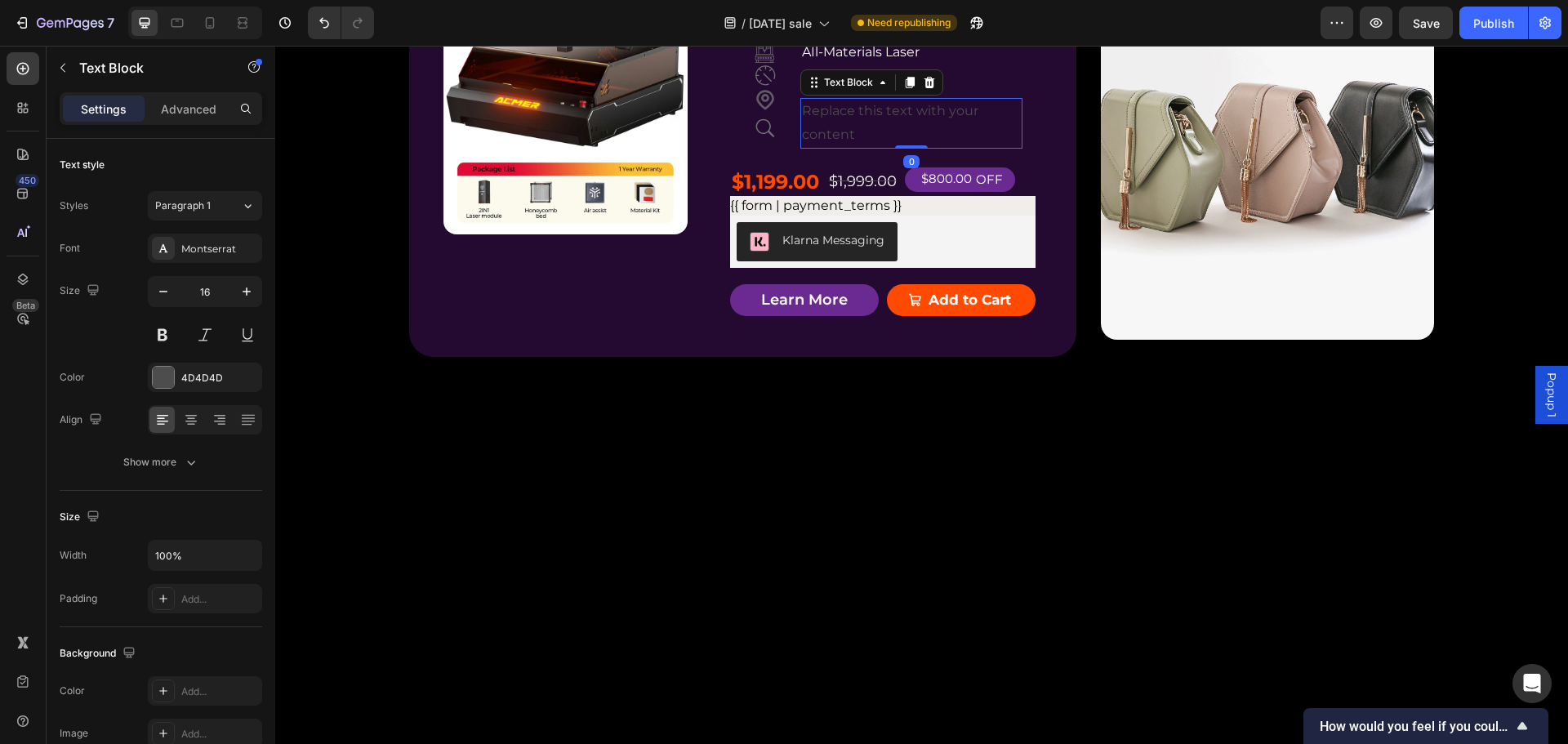
click at [839, 149] on div "Replace this text with your content" at bounding box center [910, 123] width 221 height 51
click at [839, 147] on p "Replace this text with your content" at bounding box center [910, 123] width 218 height 48
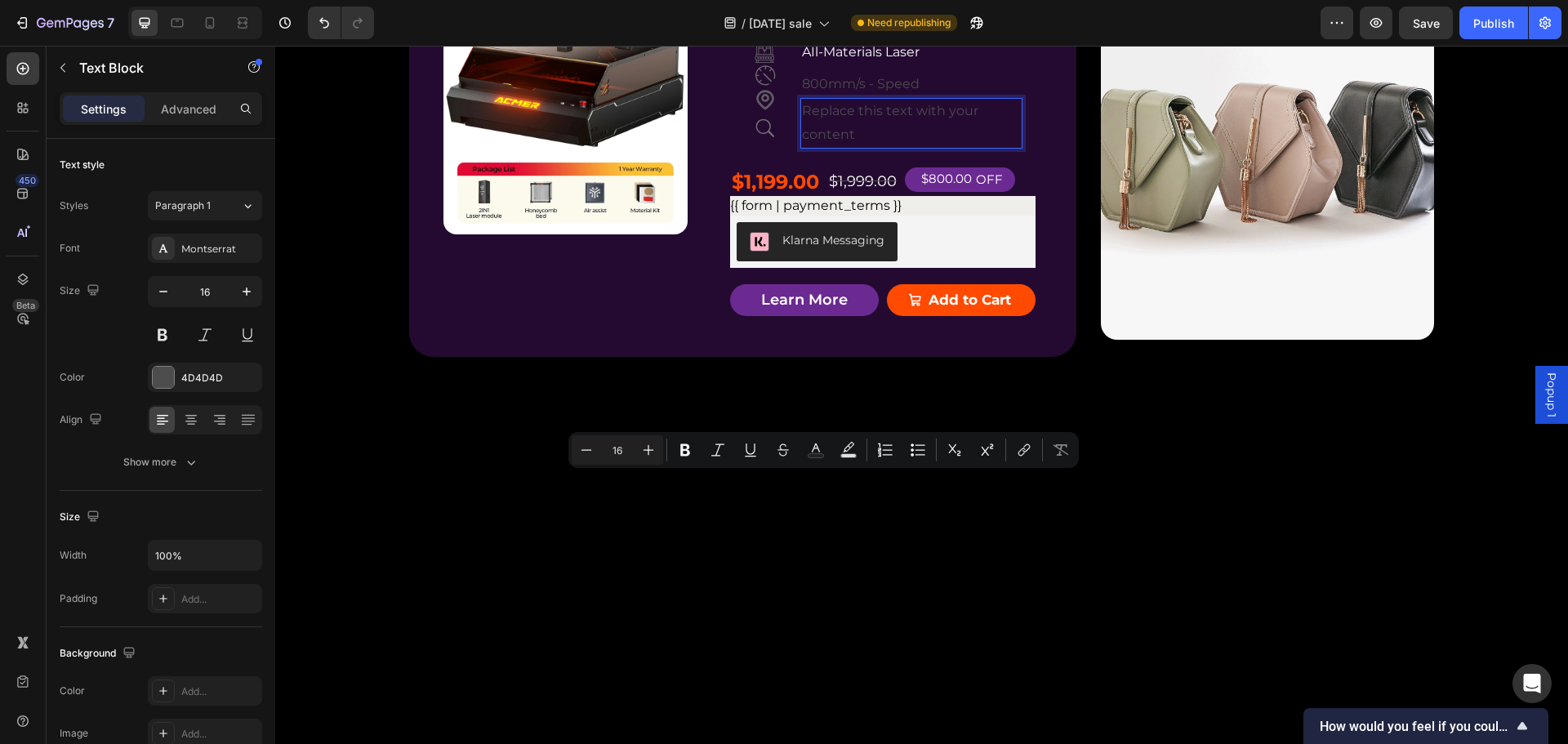
click at [857, 147] on p "Replace this text with your content" at bounding box center [910, 123] width 218 height 48
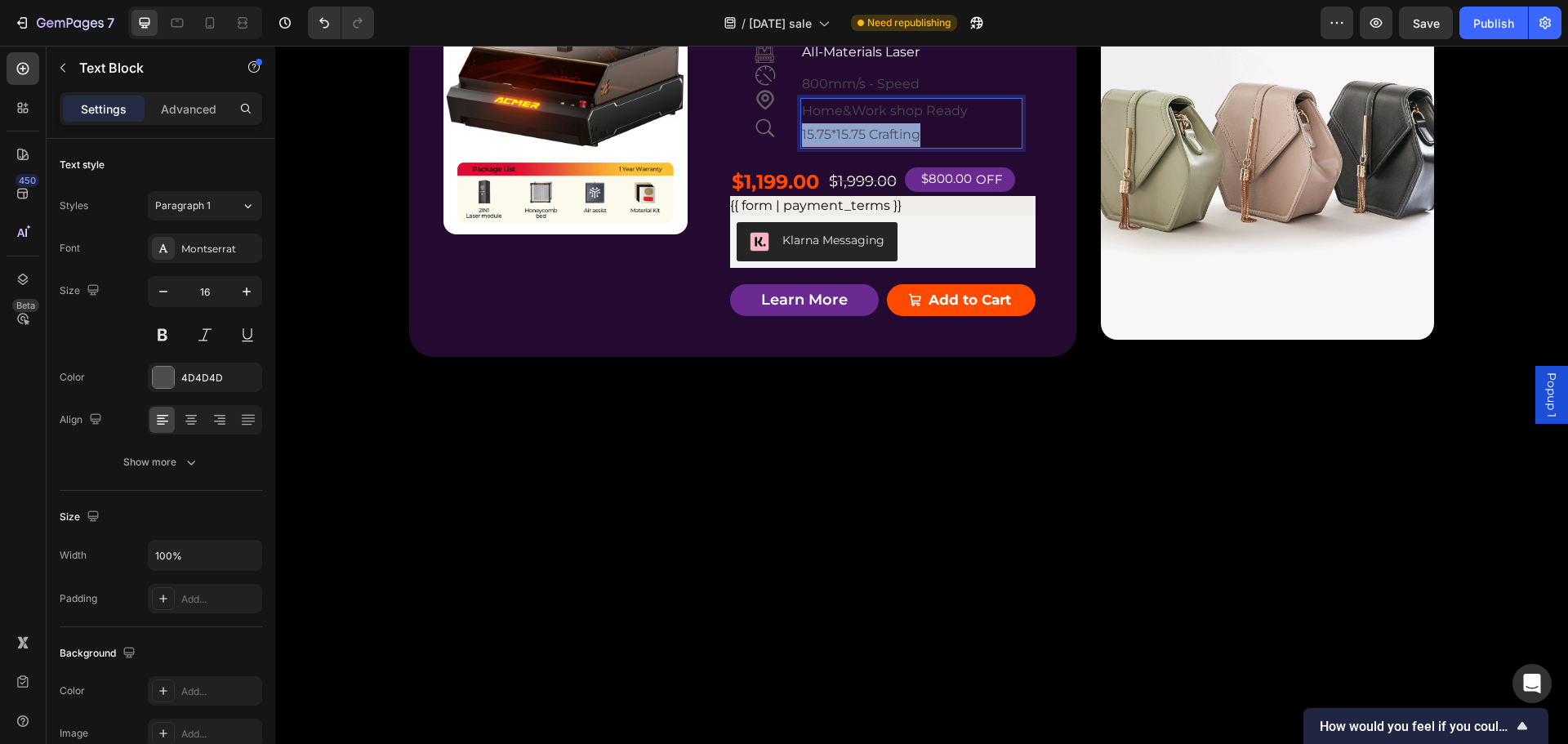
drag, startPoint x: 902, startPoint y: 503, endPoint x: 794, endPoint y: 503, distance: 108.0
click at [800, 149] on div "Home&Work shop Ready 15.75*15.75 Crafting" at bounding box center [910, 123] width 221 height 51
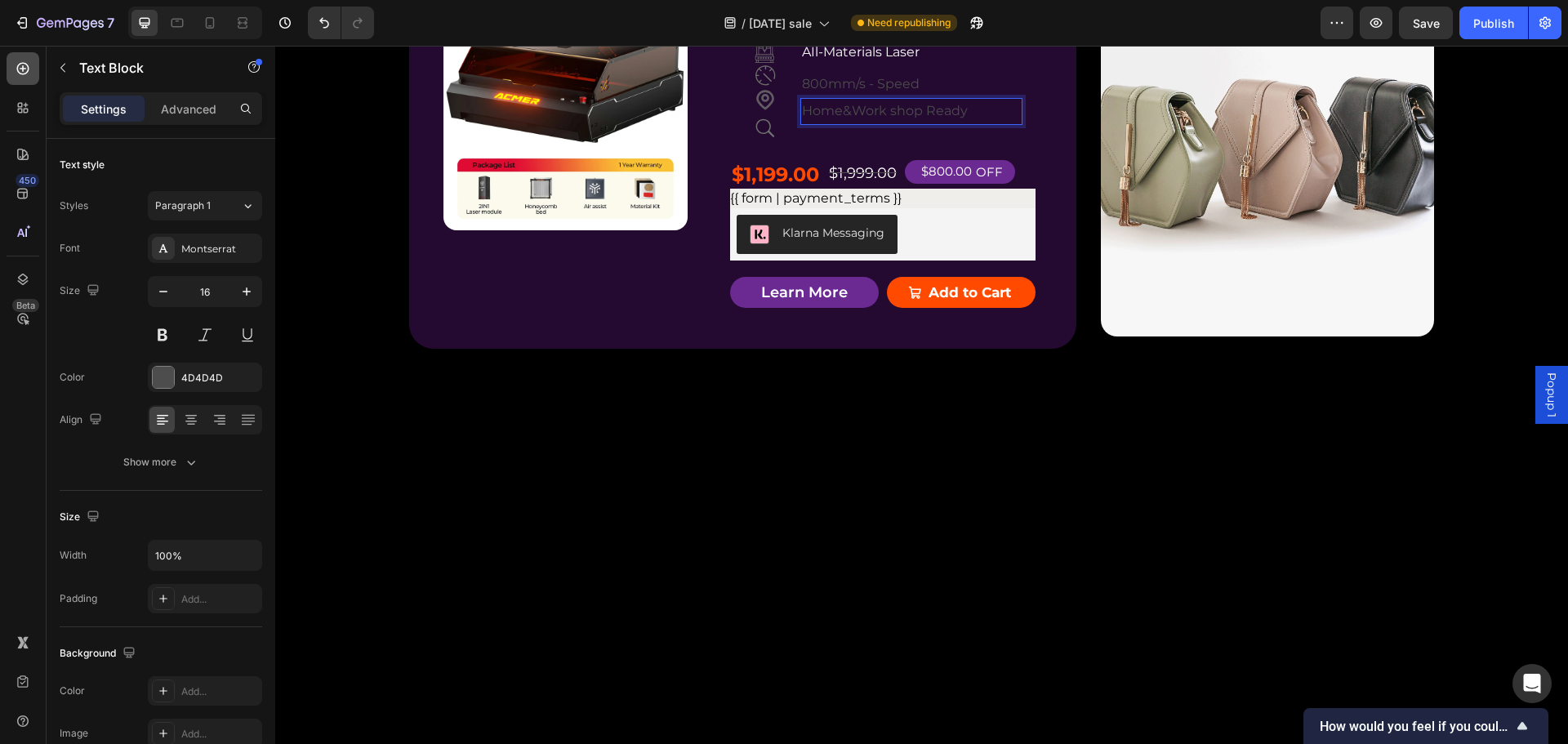
click at [18, 66] on icon at bounding box center [23, 68] width 13 height 13
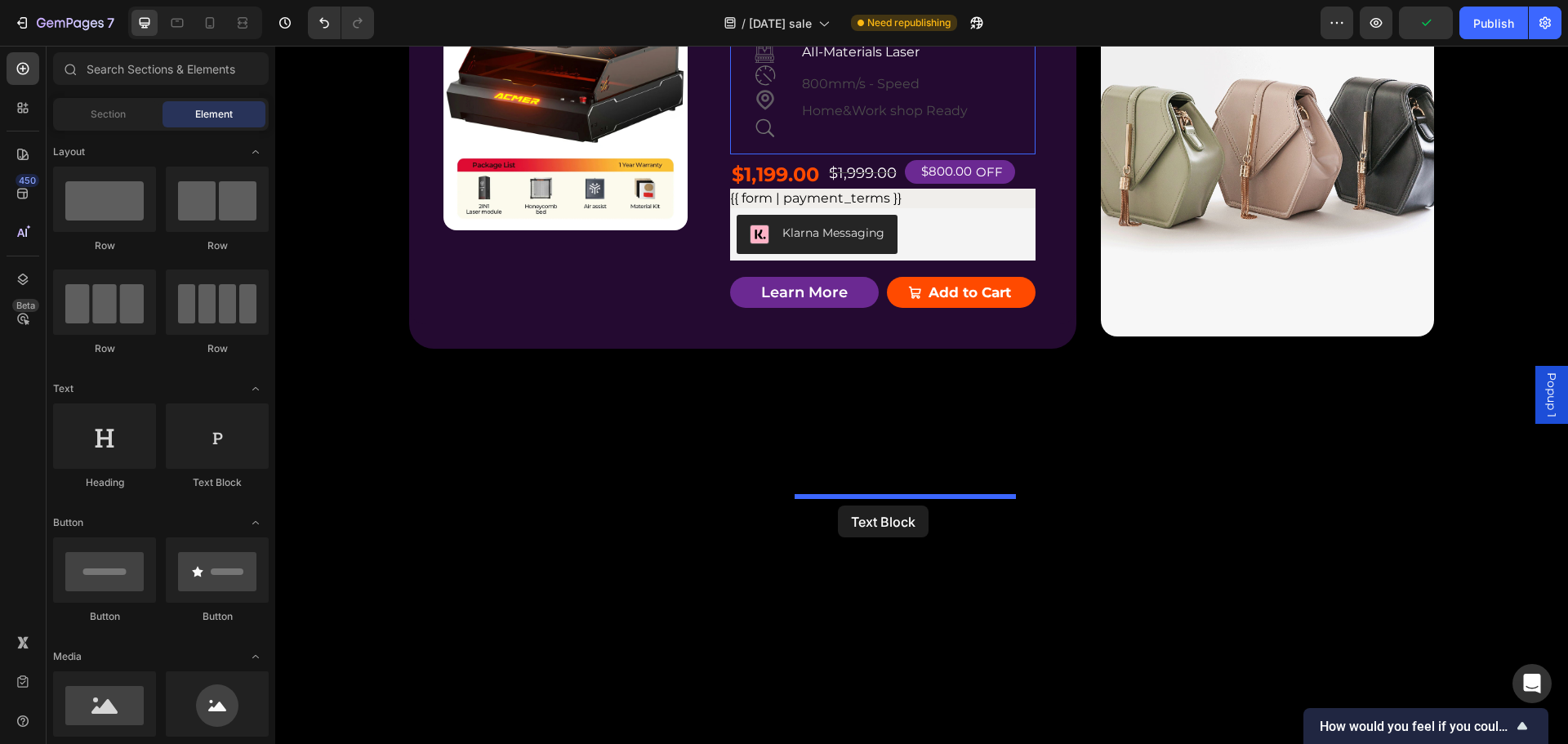
drag, startPoint x: 479, startPoint y: 483, endPoint x: 838, endPoint y: 506, distance: 359.7
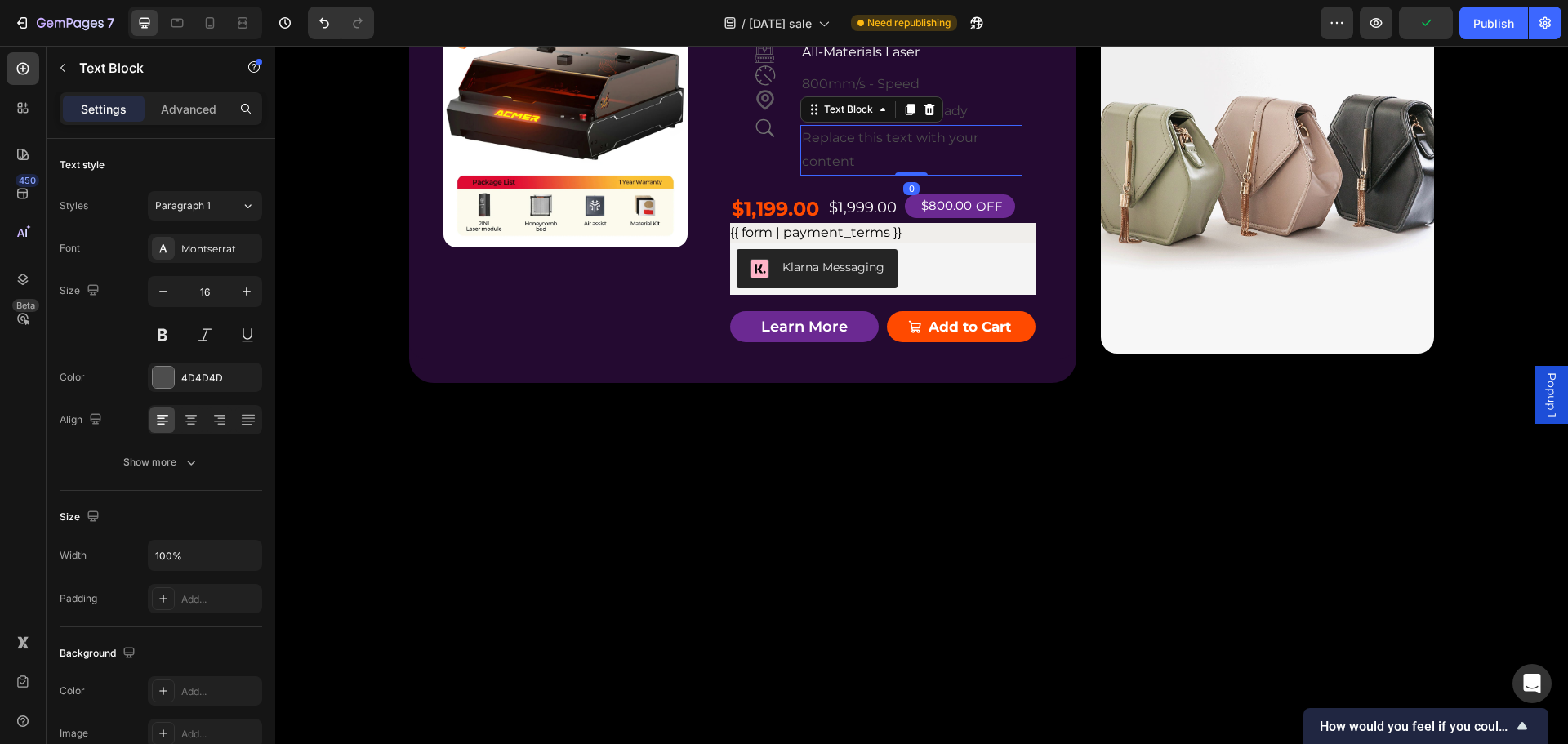
click at [823, 175] on div "Replace this text with your content" at bounding box center [910, 150] width 221 height 51
click at [822, 174] on p "Replace this text with your content" at bounding box center [910, 150] width 218 height 48
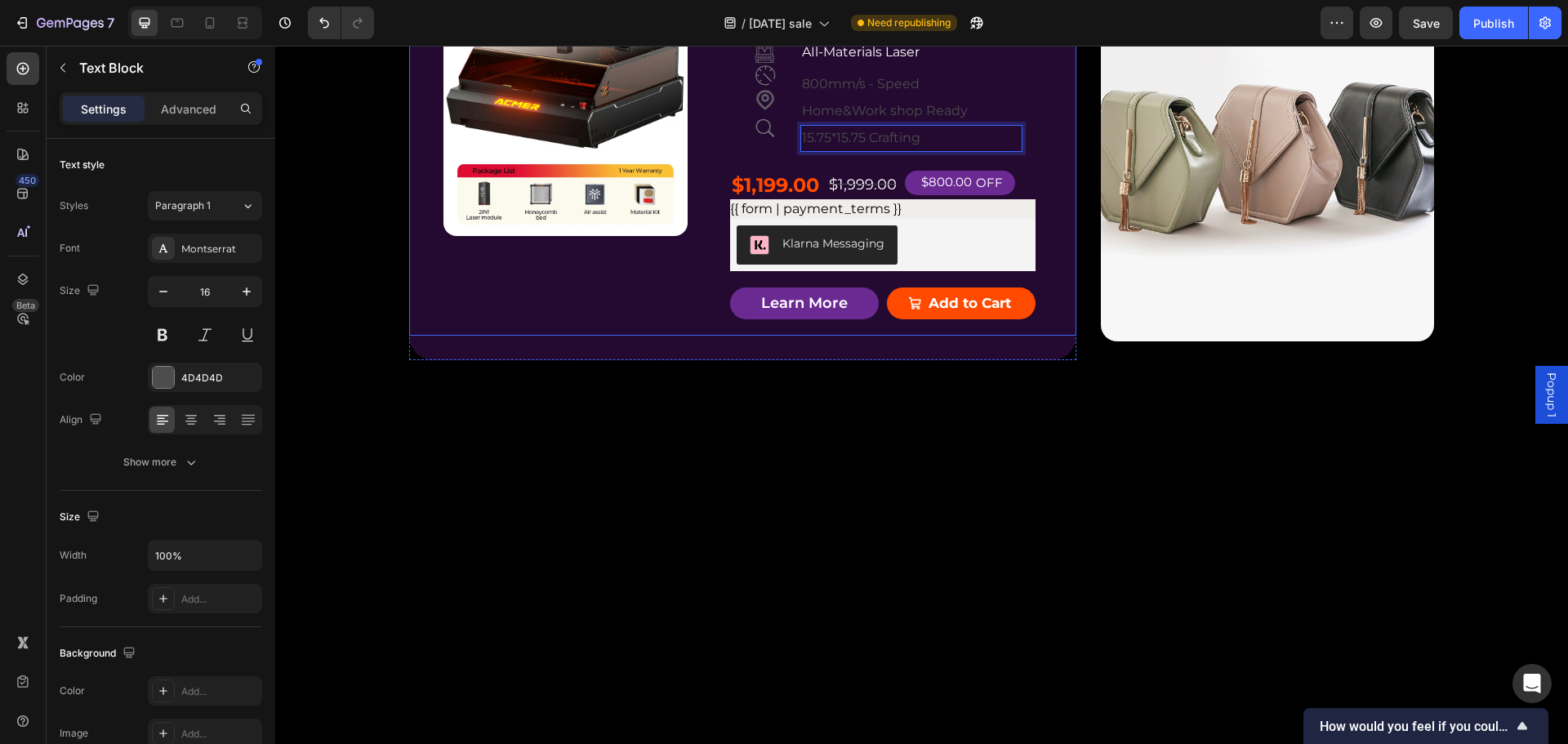
click at [1038, 335] on div "Product Badge Product Images ACMER P3 IR＆Diode Enclosed Dual Laser Engraver Pro…" at bounding box center [742, 152] width 667 height 365
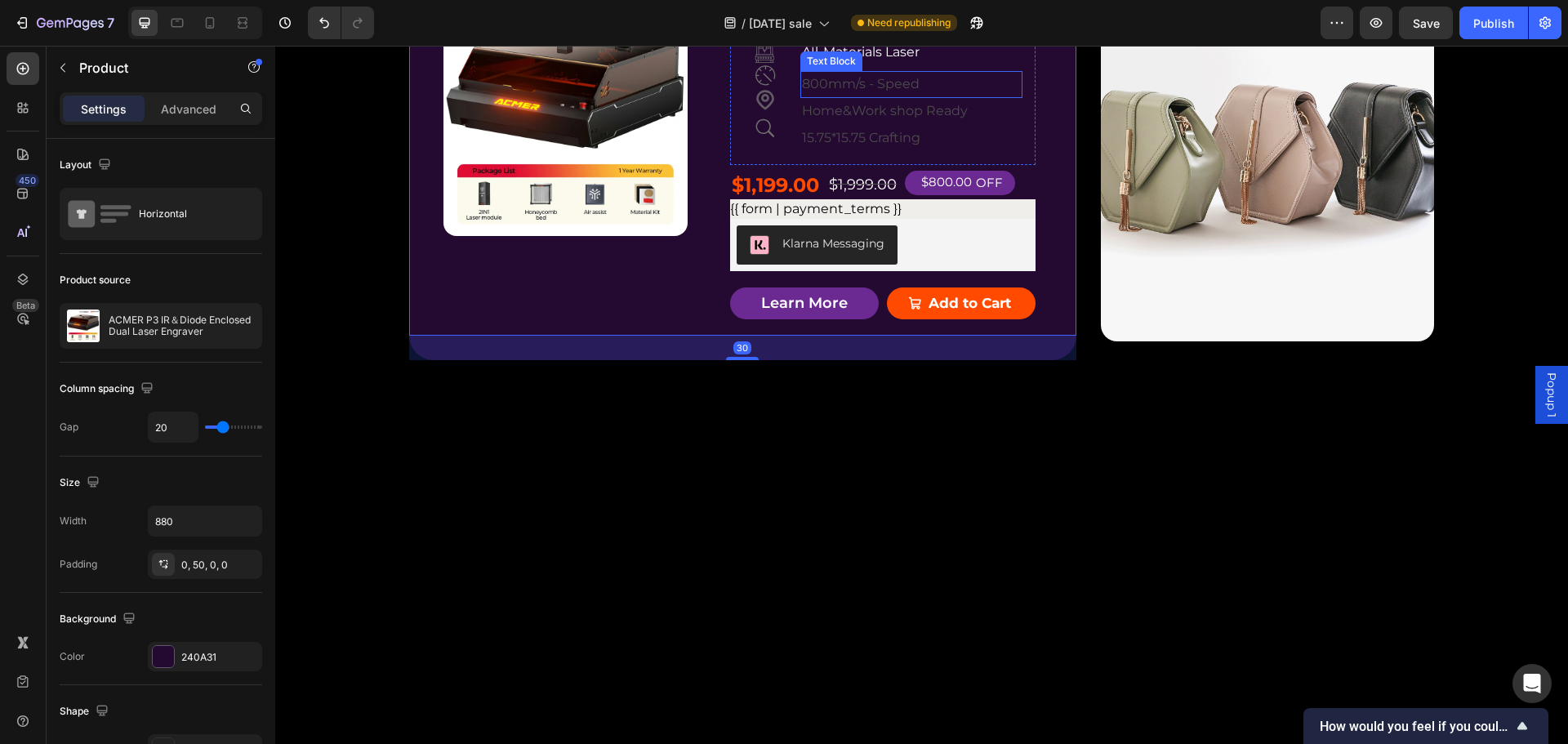
click at [852, 96] on p "800mm/s - Speed" at bounding box center [910, 84] width 218 height 23
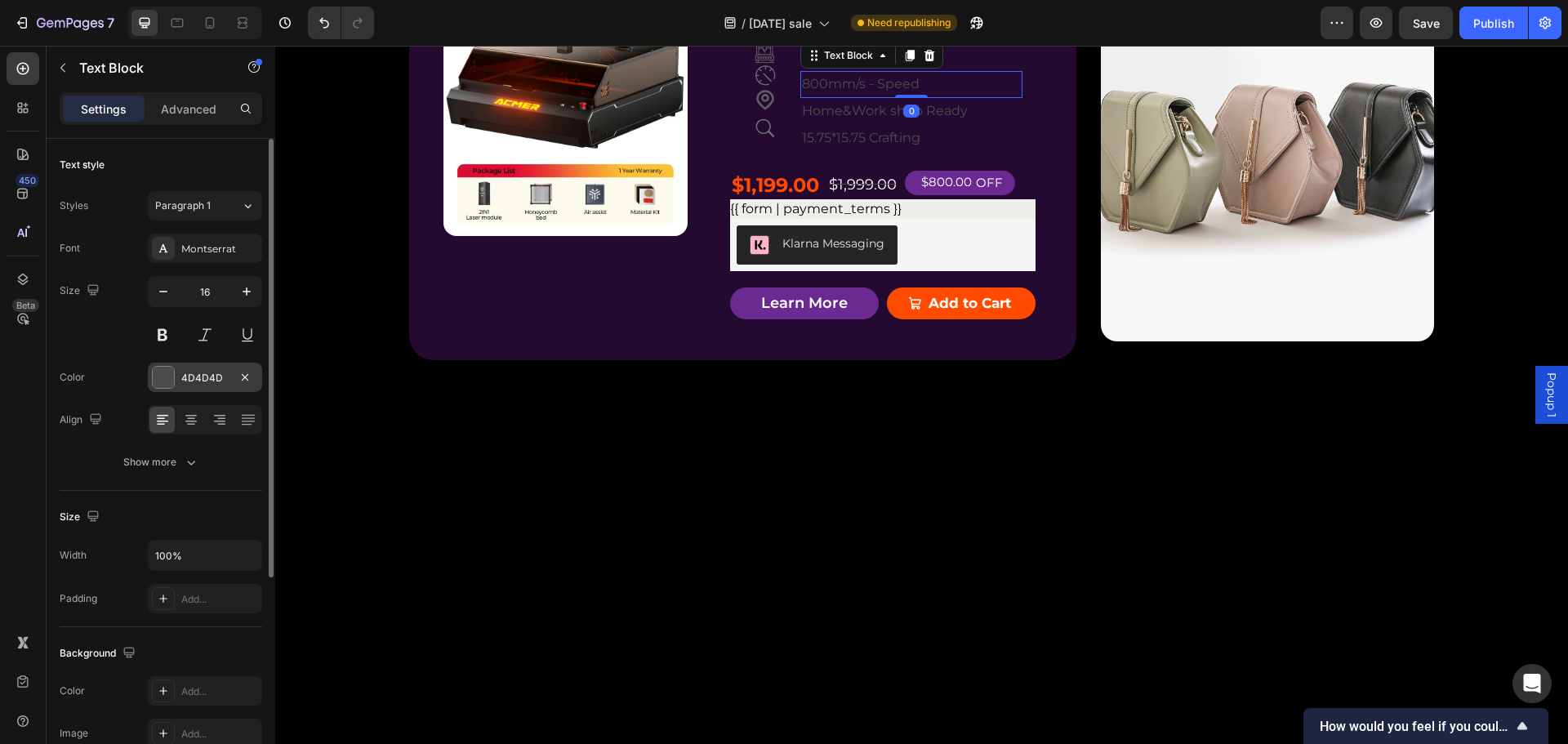
click at [161, 383] on div at bounding box center [163, 377] width 21 height 21
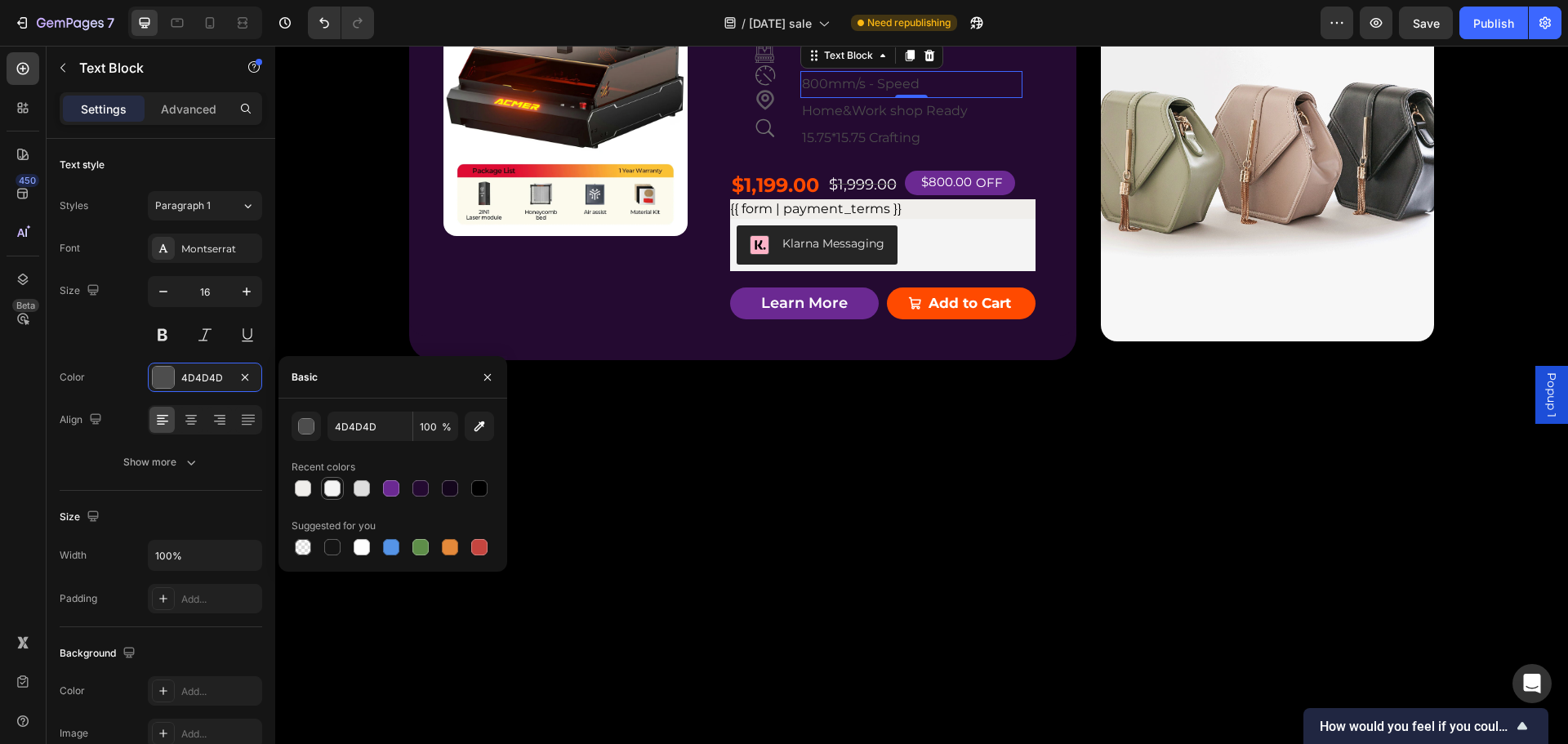
click at [330, 488] on div at bounding box center [332, 488] width 17 height 17
type input "F4F4F4"
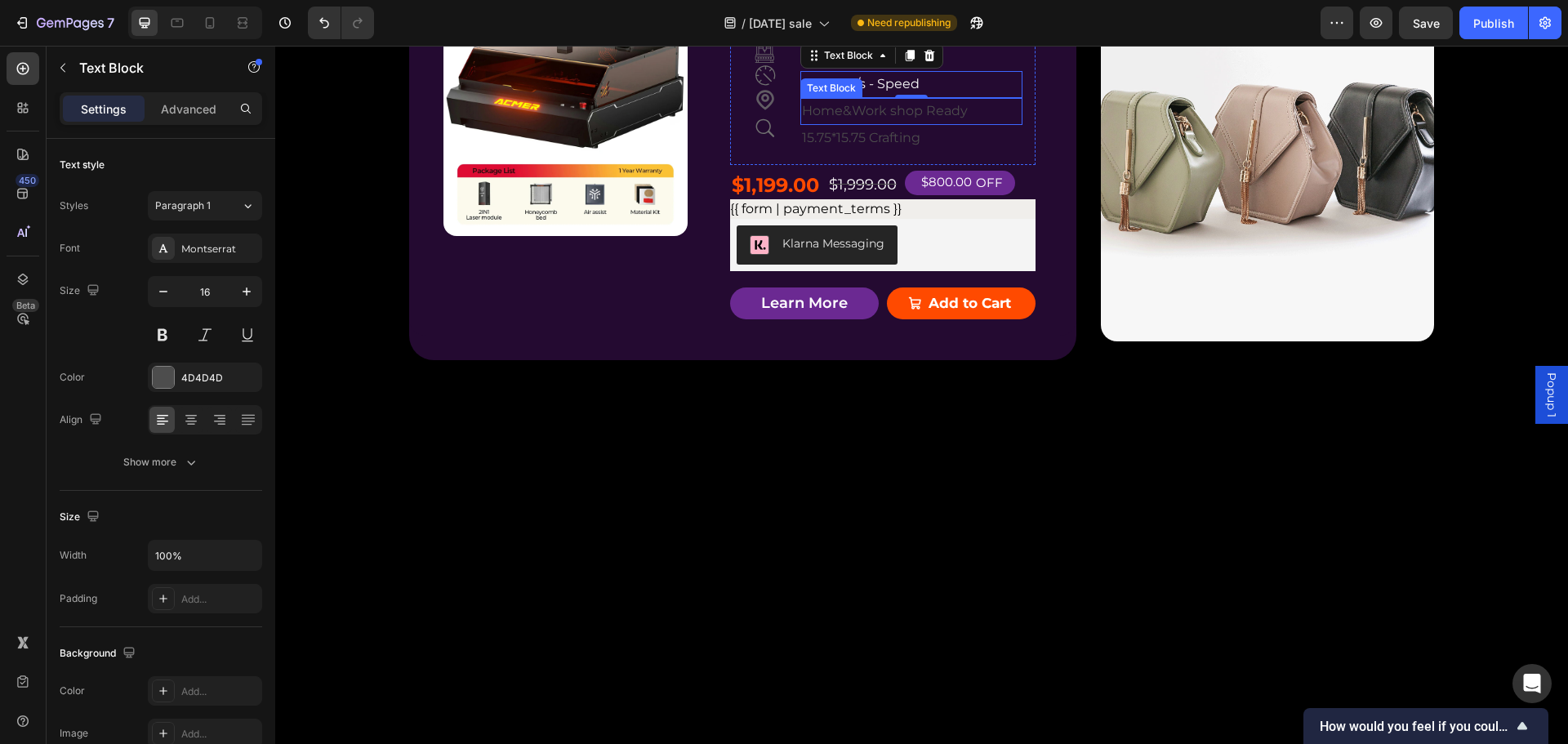
click at [839, 124] on p "Home&Work shop Ready" at bounding box center [910, 111] width 218 height 23
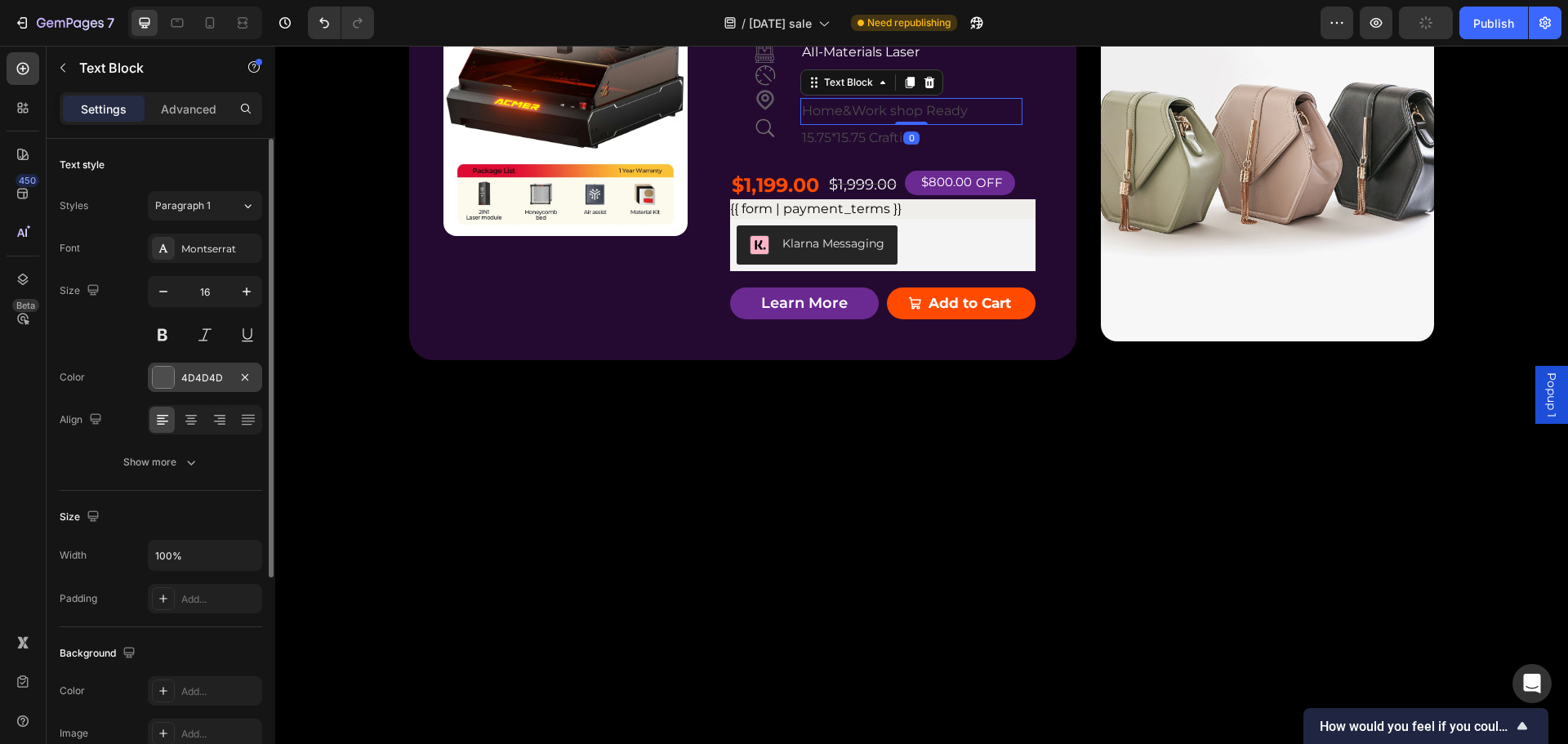
click at [183, 381] on div "4D4D4D" at bounding box center [204, 378] width 48 height 15
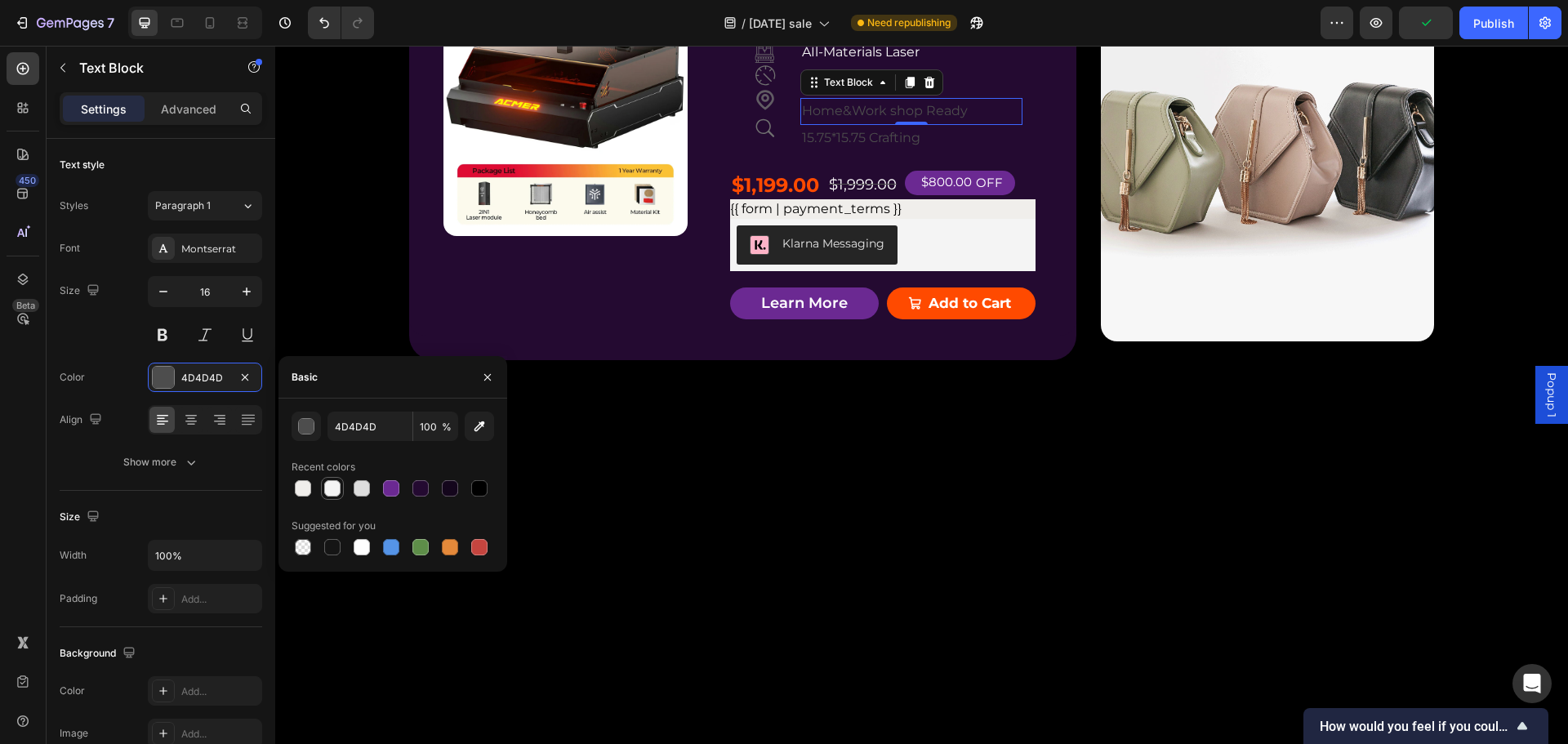
click at [330, 488] on div at bounding box center [332, 488] width 17 height 17
type input "F4F4F4"
click at [824, 150] on p "15.75*15.75 Crafting" at bounding box center [910, 139] width 218 height 23
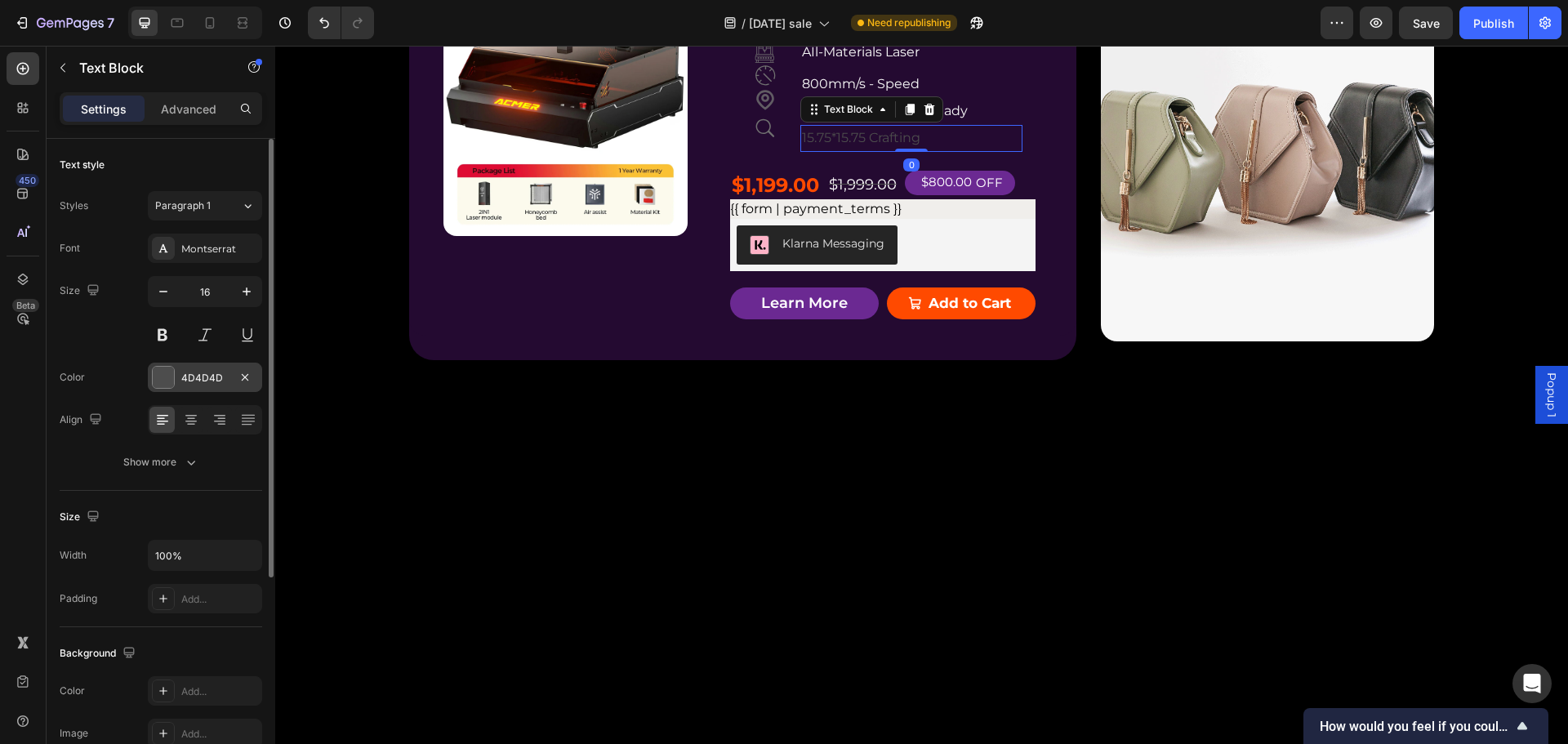
click at [192, 373] on div "4D4D4D" at bounding box center [204, 378] width 48 height 15
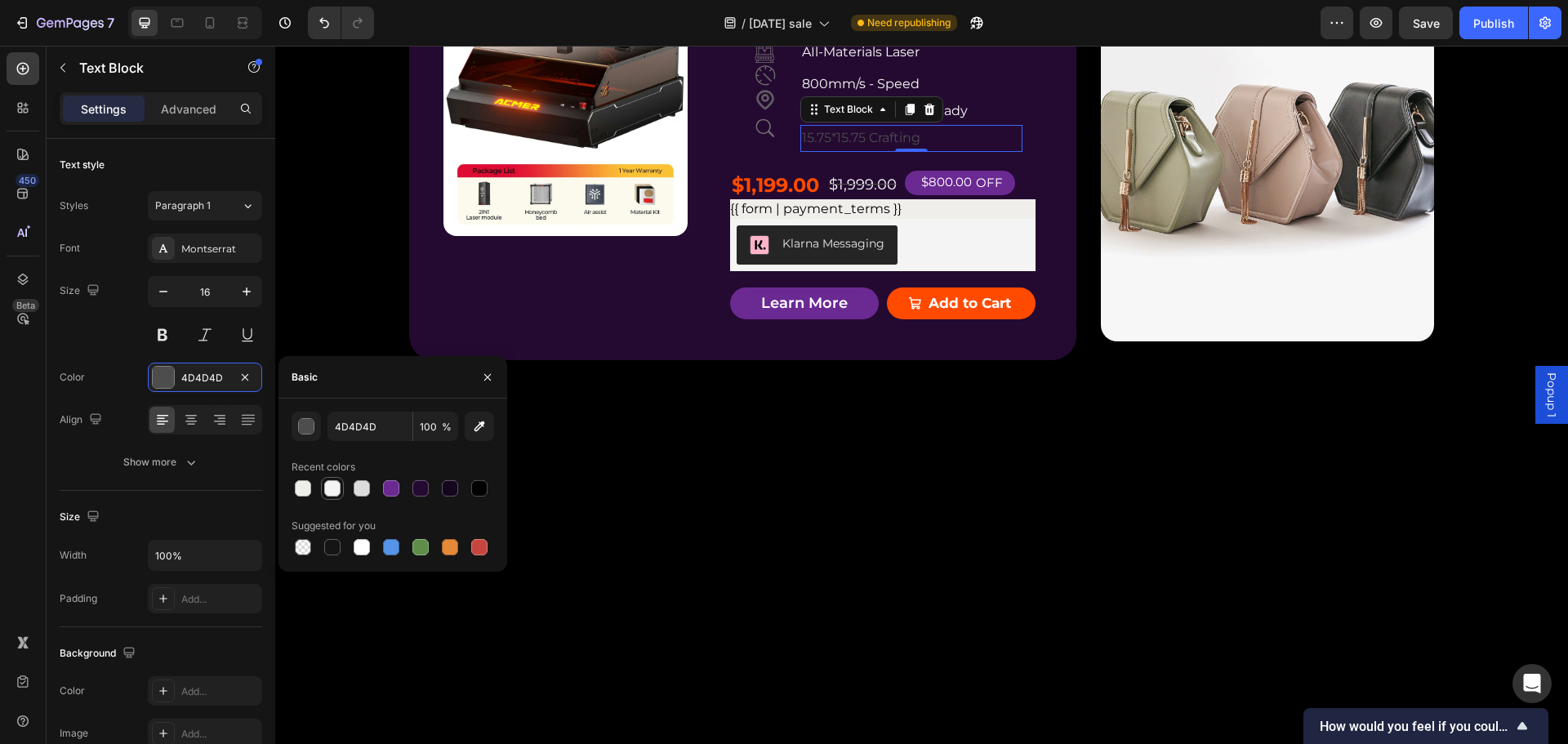
click at [325, 483] on div at bounding box center [332, 488] width 17 height 17
type input "F4F4F4"
click at [1382, 291] on div "Product Badge Product Images ACMER P3 IR＆Diode Enclosed Dual Laser Engraver Pro…" at bounding box center [922, 144] width 1078 height 483
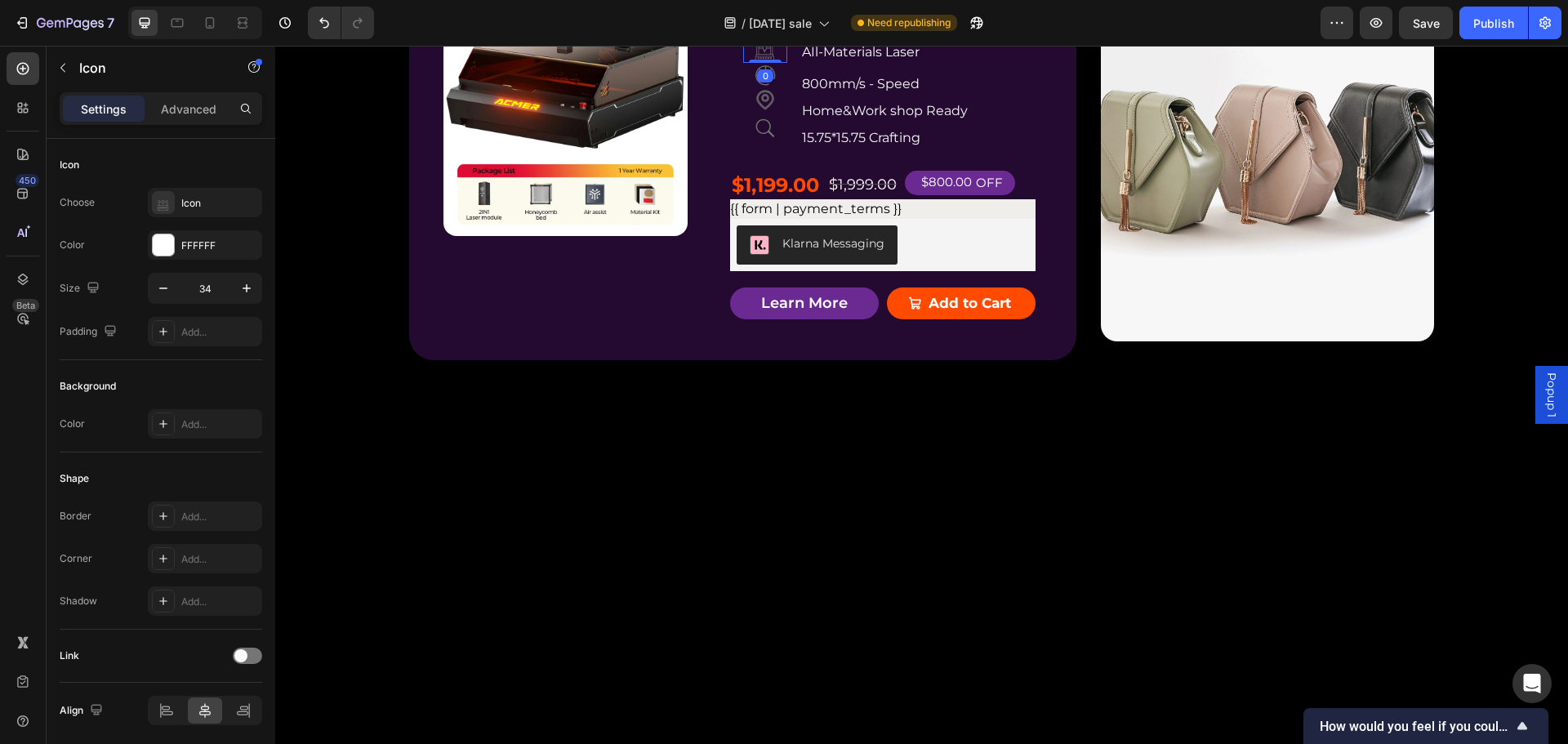
click at [758, 63] on icon at bounding box center [764, 54] width 19 height 18
click at [182, 98] on div "Advanced" at bounding box center [189, 108] width 82 height 26
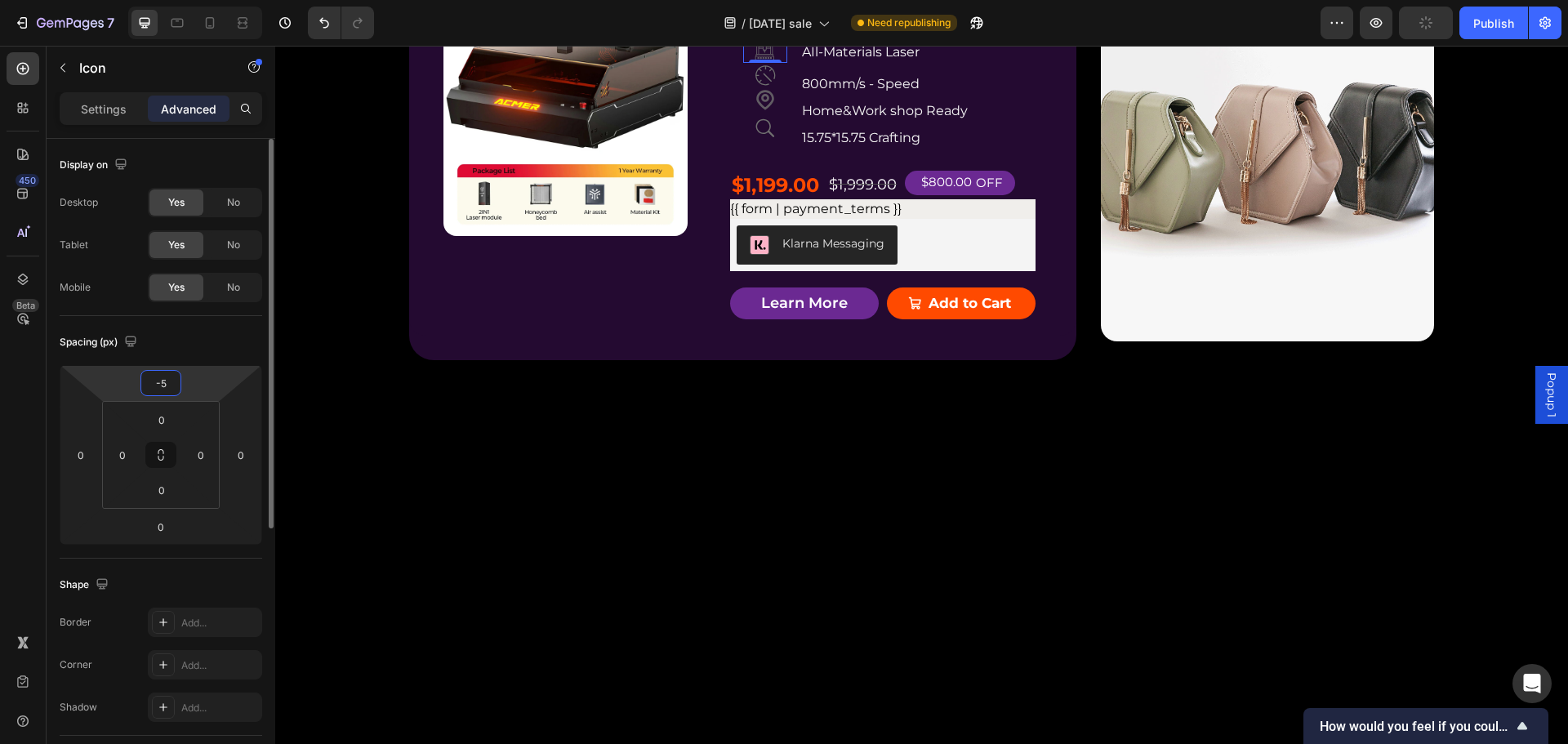
click at [169, 382] on input "-5" at bounding box center [160, 382] width 33 height 24
type input "0"
click at [760, 87] on div "0" at bounding box center [765, 80] width 17 height 13
click at [973, 335] on div "ACMER P3 IR＆Diode Enclosed Dual Laser Engraver Product Title Icon 0 Icon Icon I…" at bounding box center [883, 152] width 305 height 365
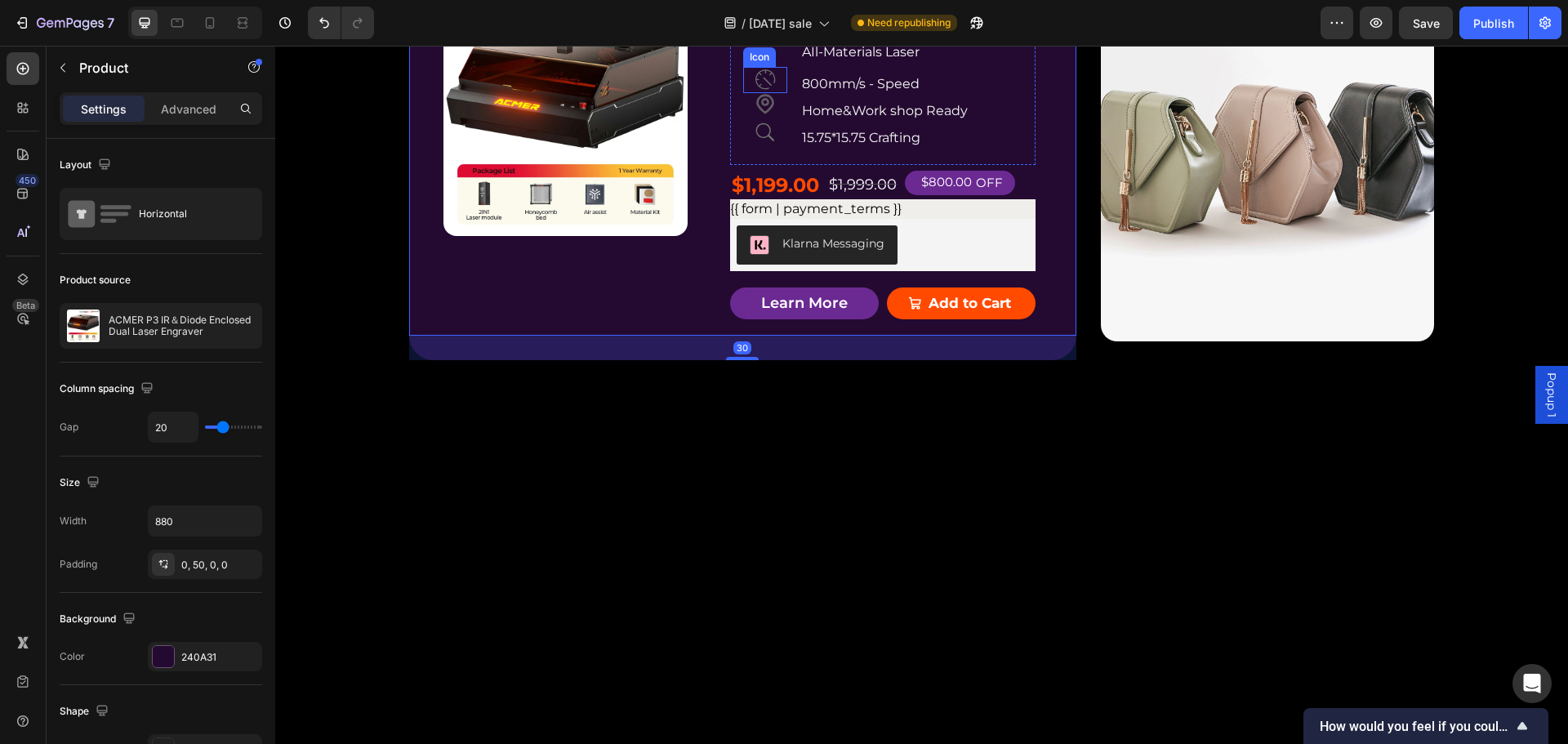
click at [764, 94] on icon at bounding box center [764, 79] width 26 height 26
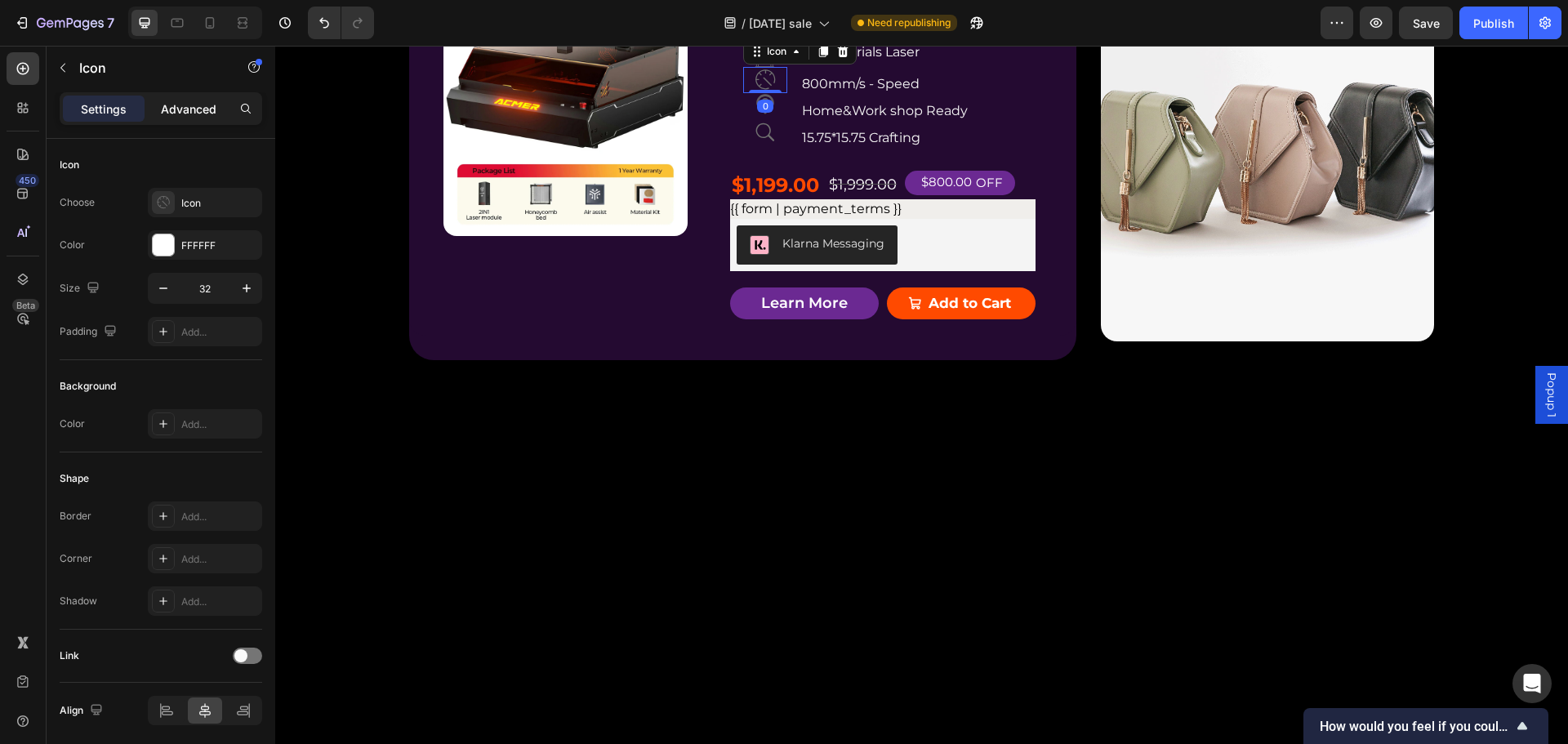
click at [194, 106] on p "Advanced" at bounding box center [189, 109] width 56 height 18
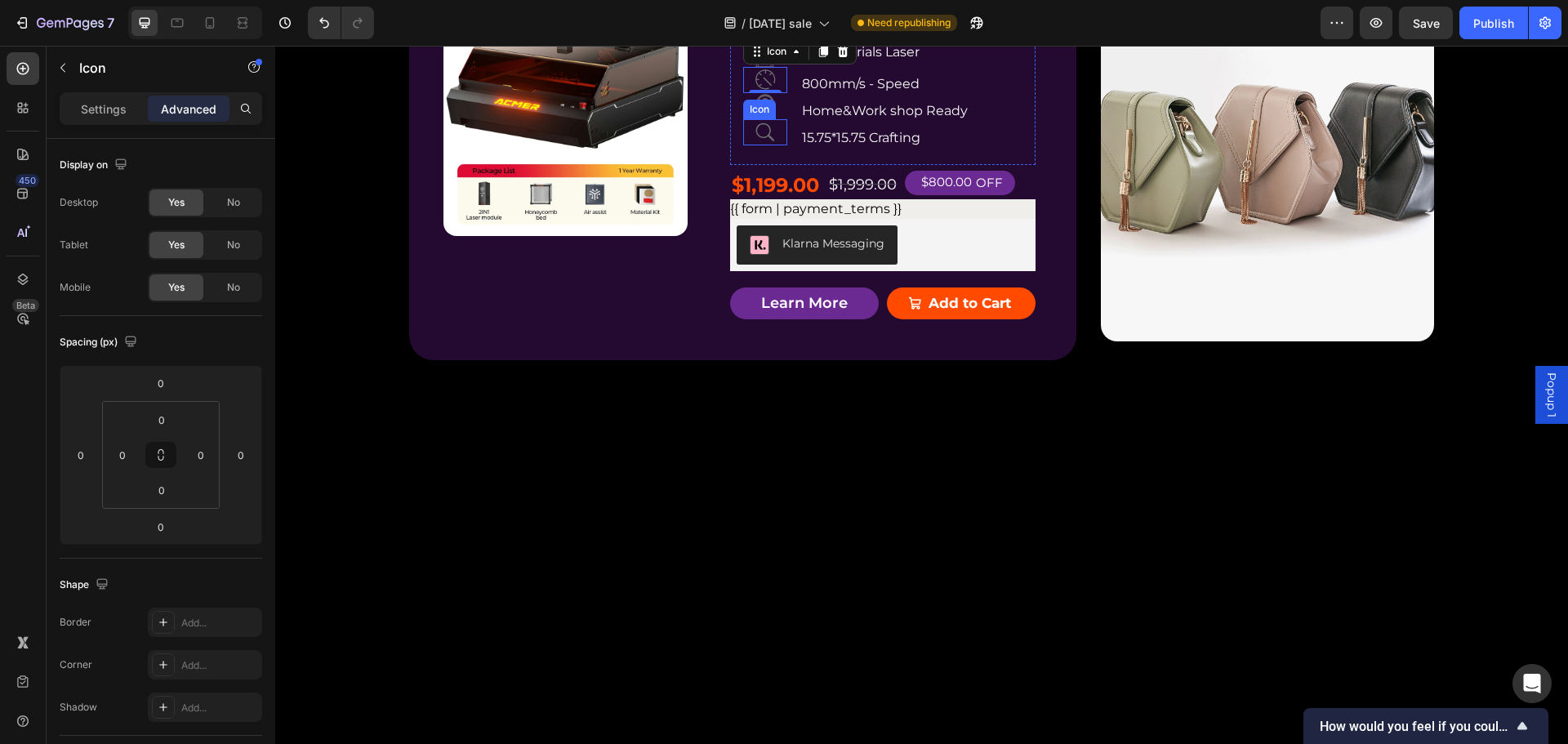
click at [754, 109] on div "Icon" at bounding box center [759, 109] width 26 height 0
click at [994, 96] on p "800mm/s - Speed" at bounding box center [910, 84] width 218 height 23
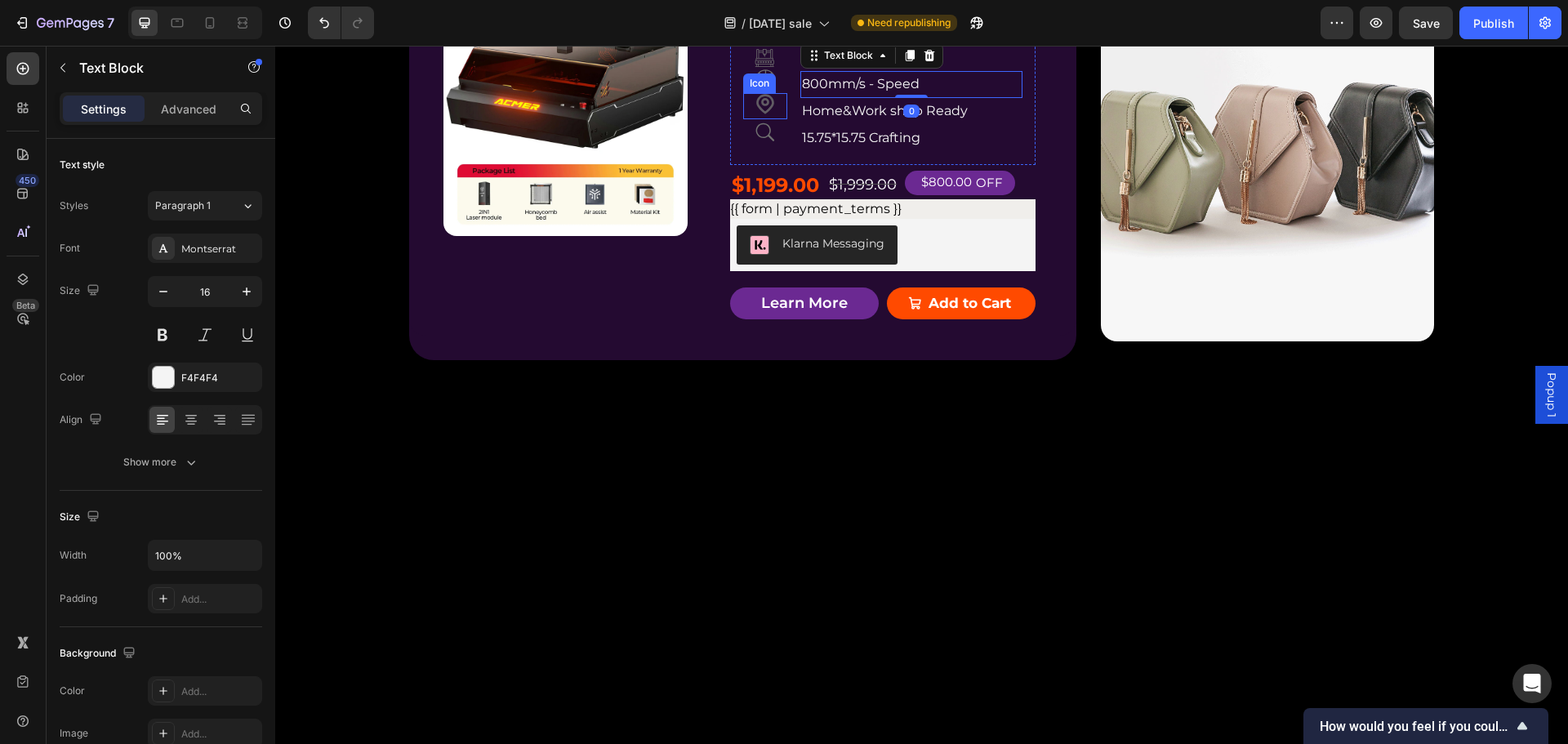
click at [763, 119] on icon at bounding box center [764, 106] width 26 height 26
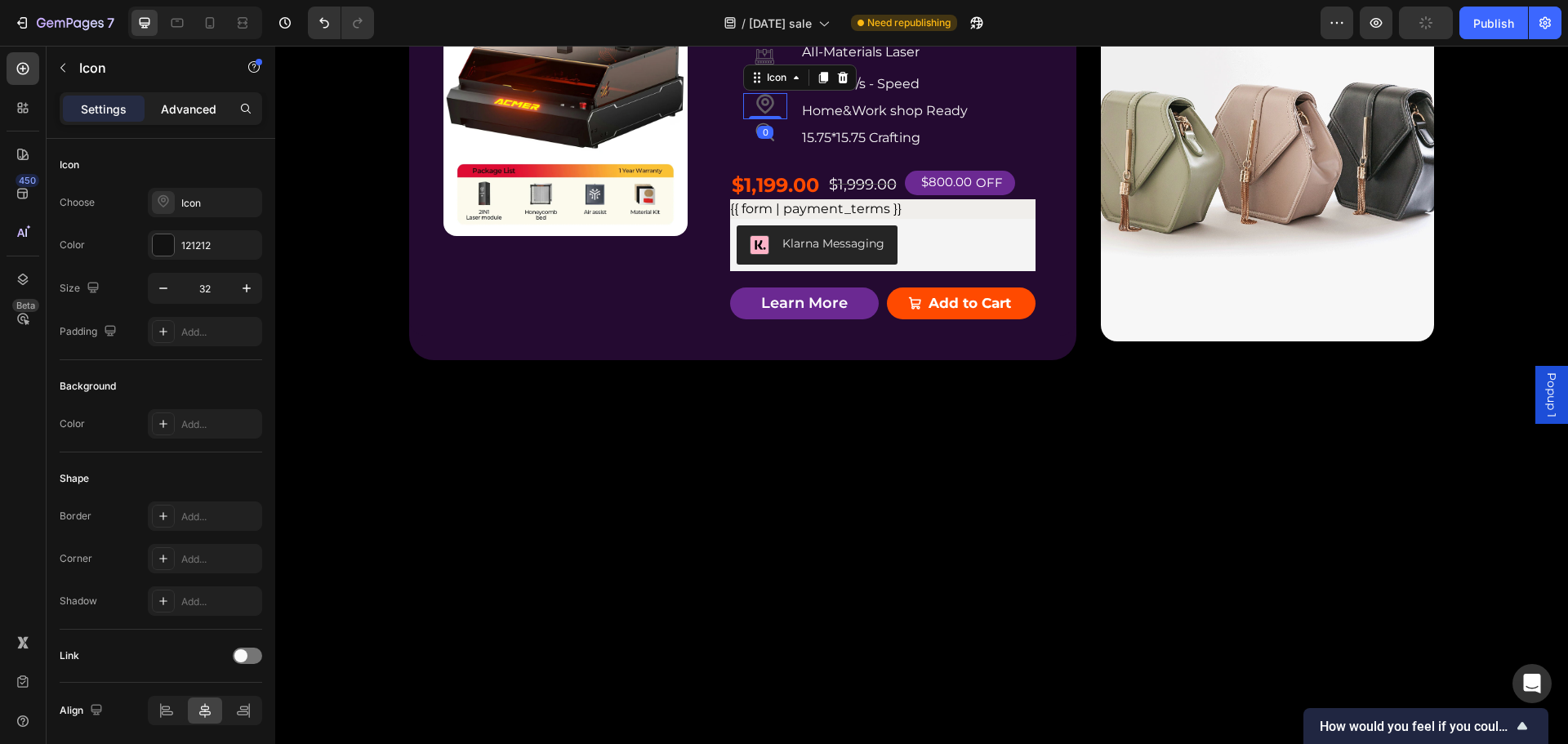
click at [178, 107] on p "Advanced" at bounding box center [189, 109] width 56 height 18
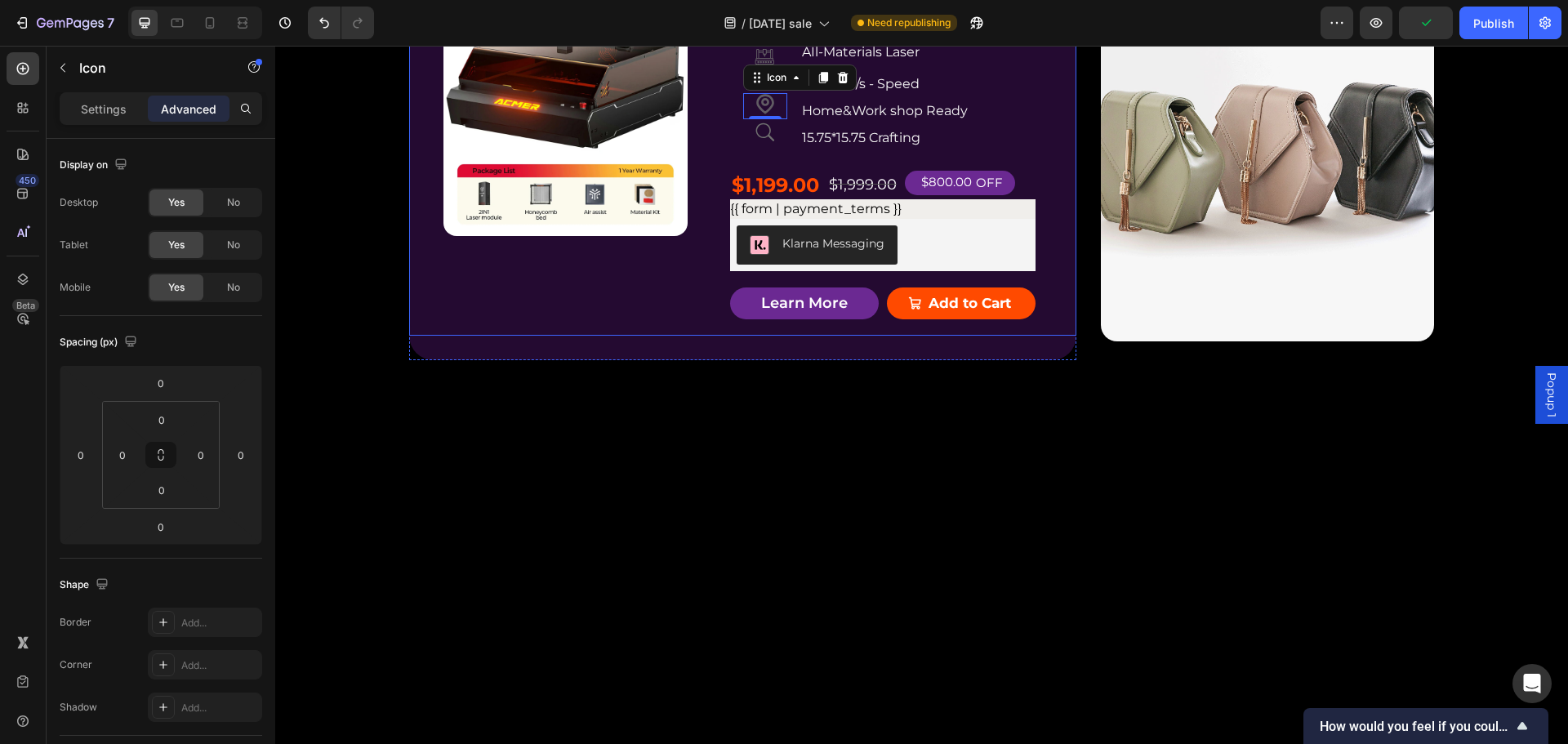
click at [1050, 335] on div "Product Badge Product Images ACMER P3 IR＆Diode Enclosed Dual Laser Engraver Pro…" at bounding box center [742, 152] width 667 height 365
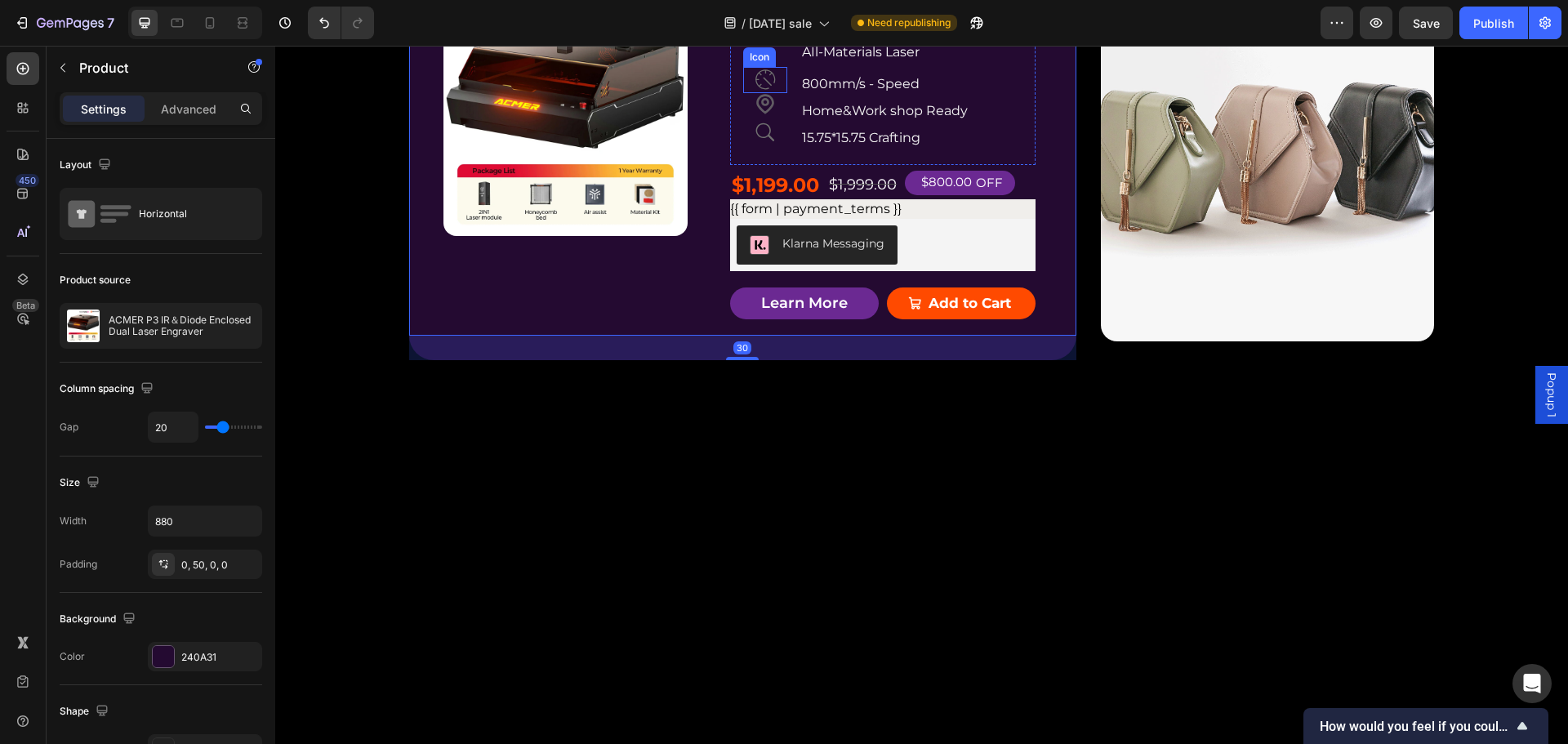
click at [761, 94] on icon at bounding box center [764, 79] width 26 height 26
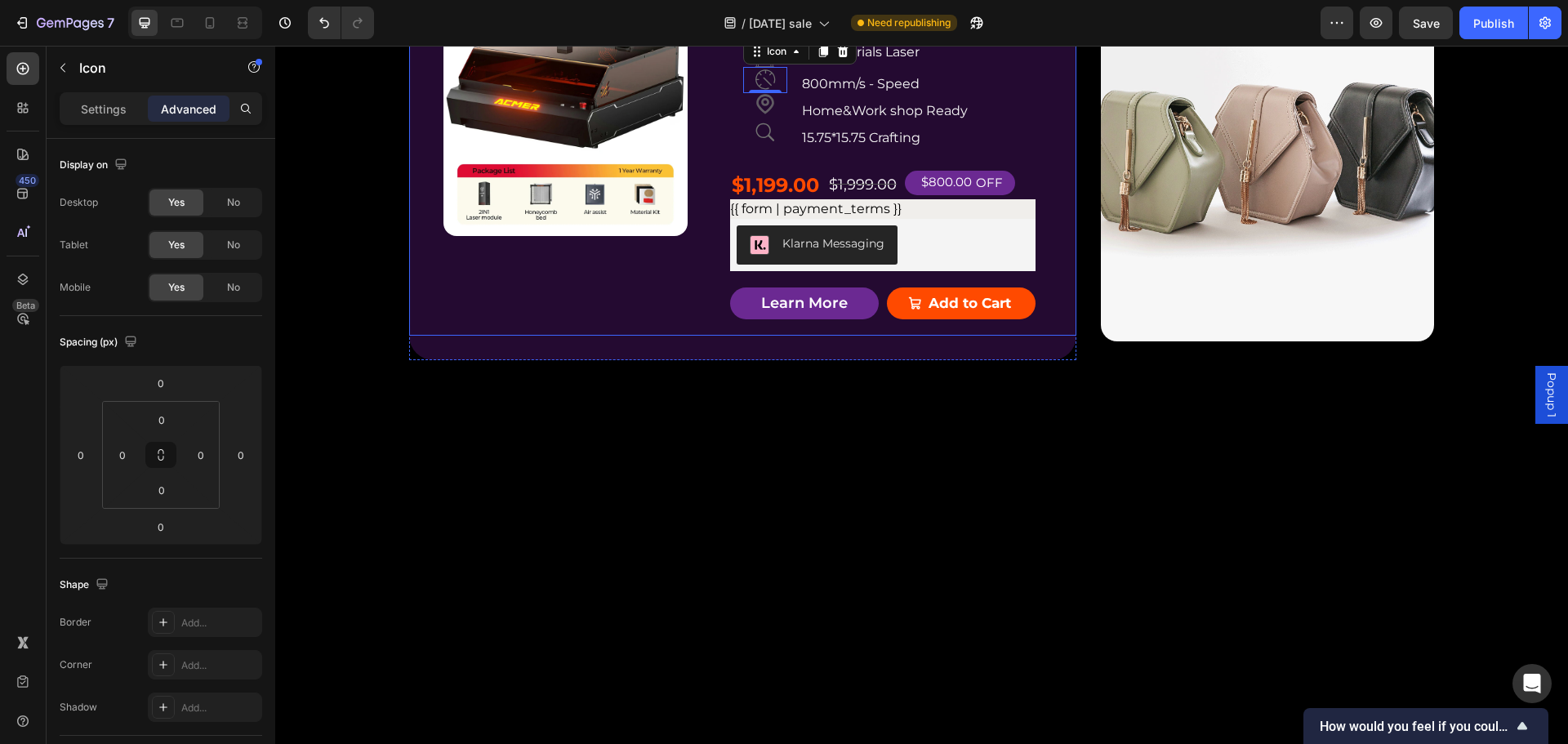
click at [1041, 335] on div "Product Badge Product Images ACMER P3 IR＆Diode Enclosed Dual Laser Engraver Pro…" at bounding box center [742, 152] width 667 height 365
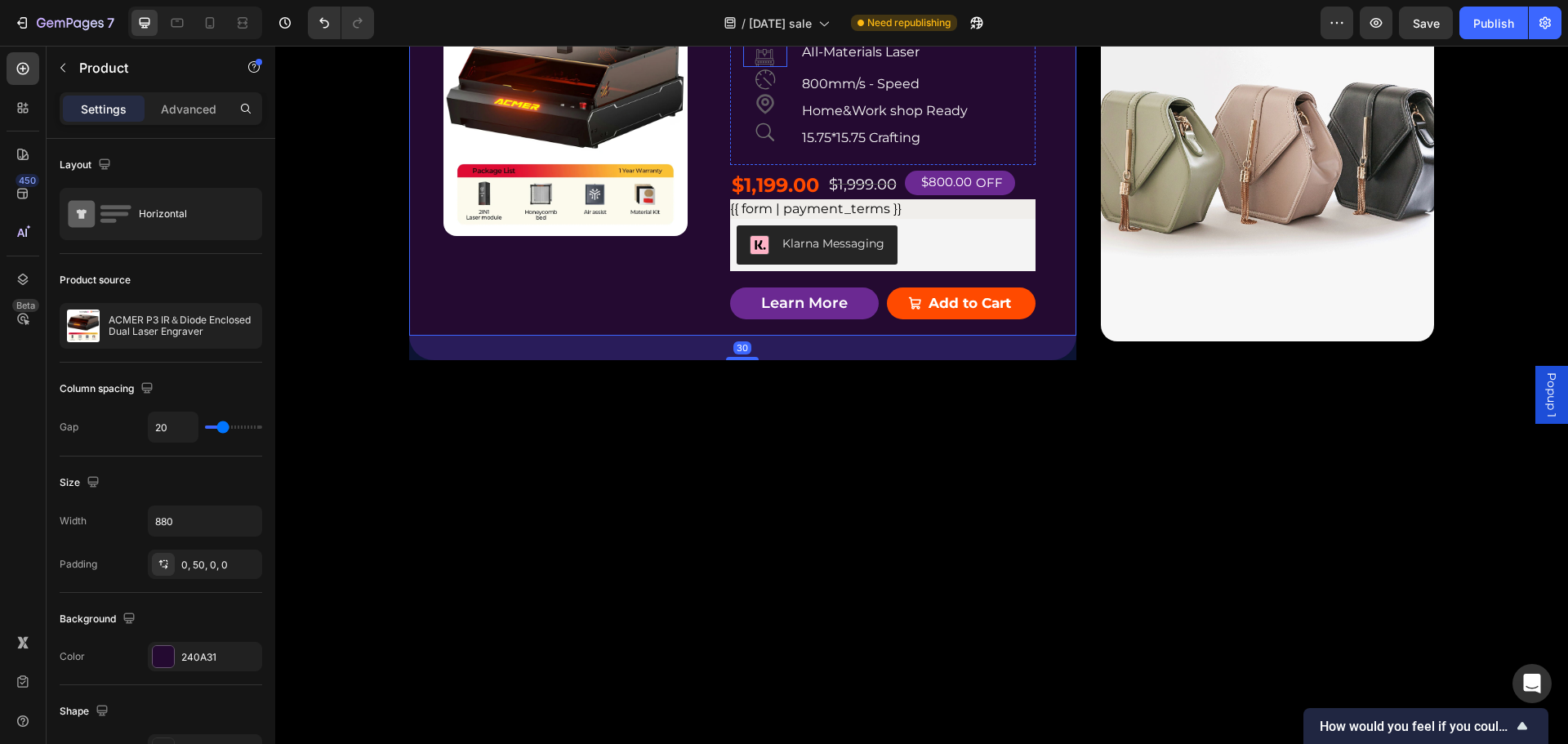
click at [754, 67] on icon at bounding box center [764, 53] width 28 height 28
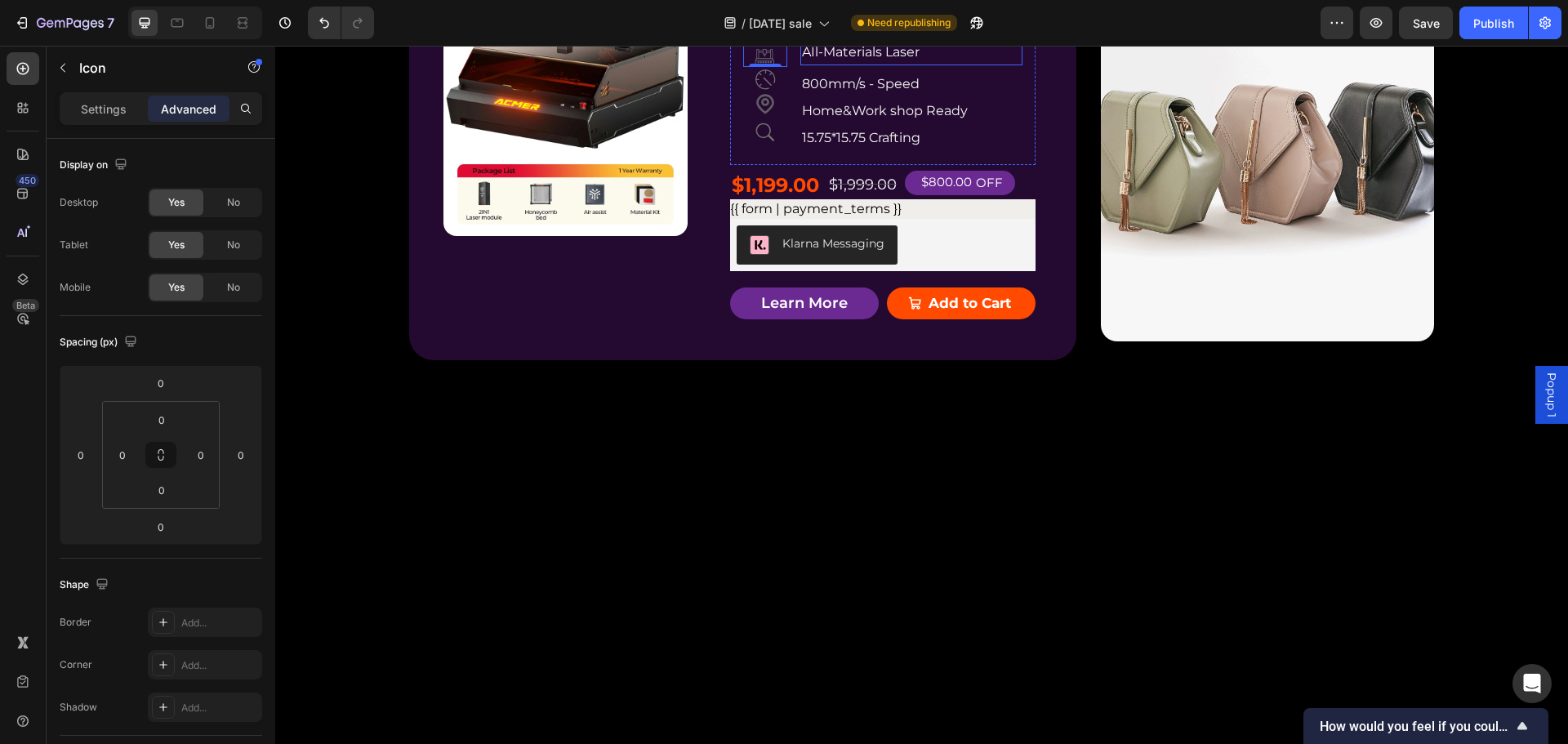
click at [823, 64] on p "AIl-Materials Laser" at bounding box center [910, 53] width 218 height 23
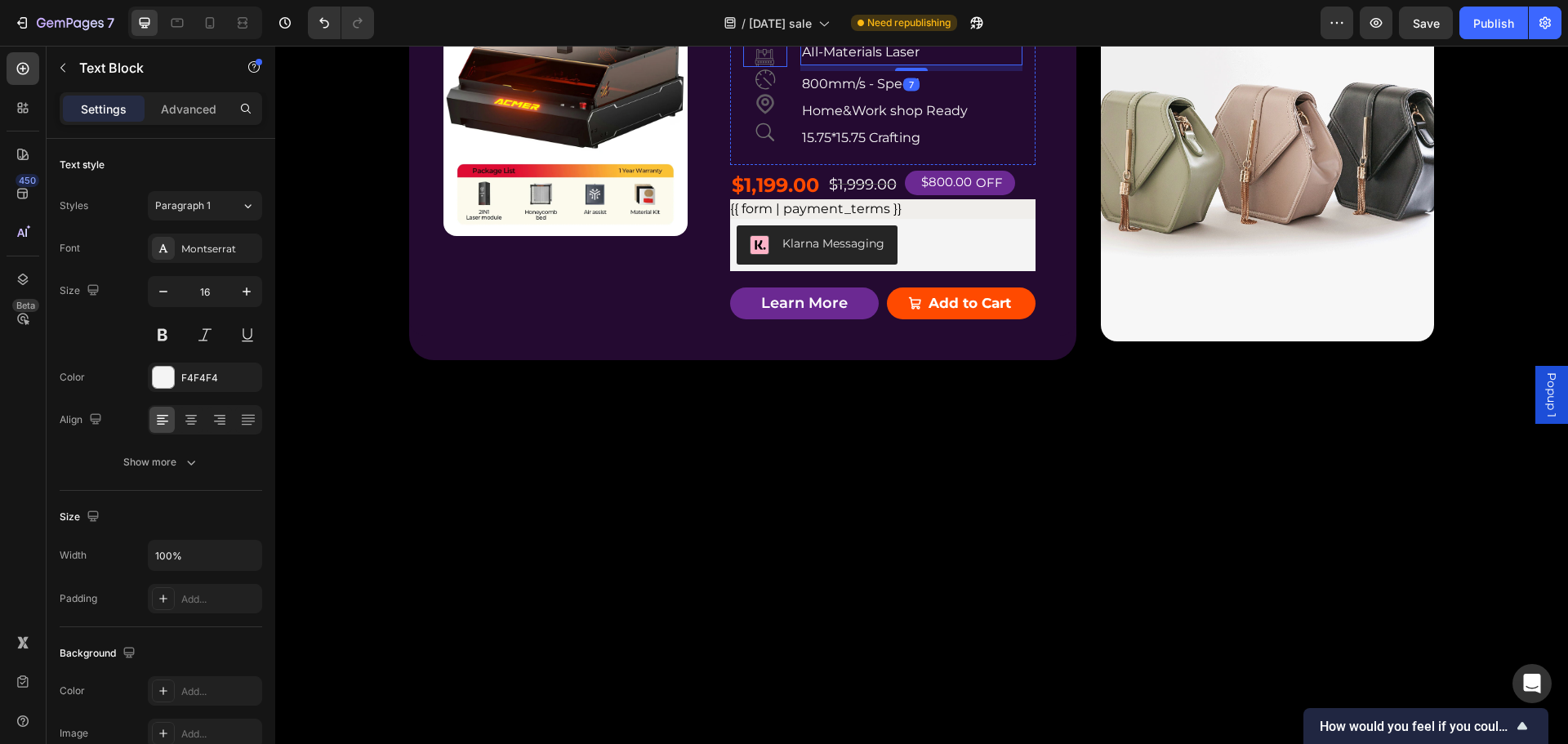
click at [758, 67] on icon at bounding box center [764, 53] width 28 height 28
click at [854, 64] on p "AIl-Materials Laser" at bounding box center [910, 53] width 218 height 23
click at [758, 67] on icon at bounding box center [764, 53] width 28 height 28
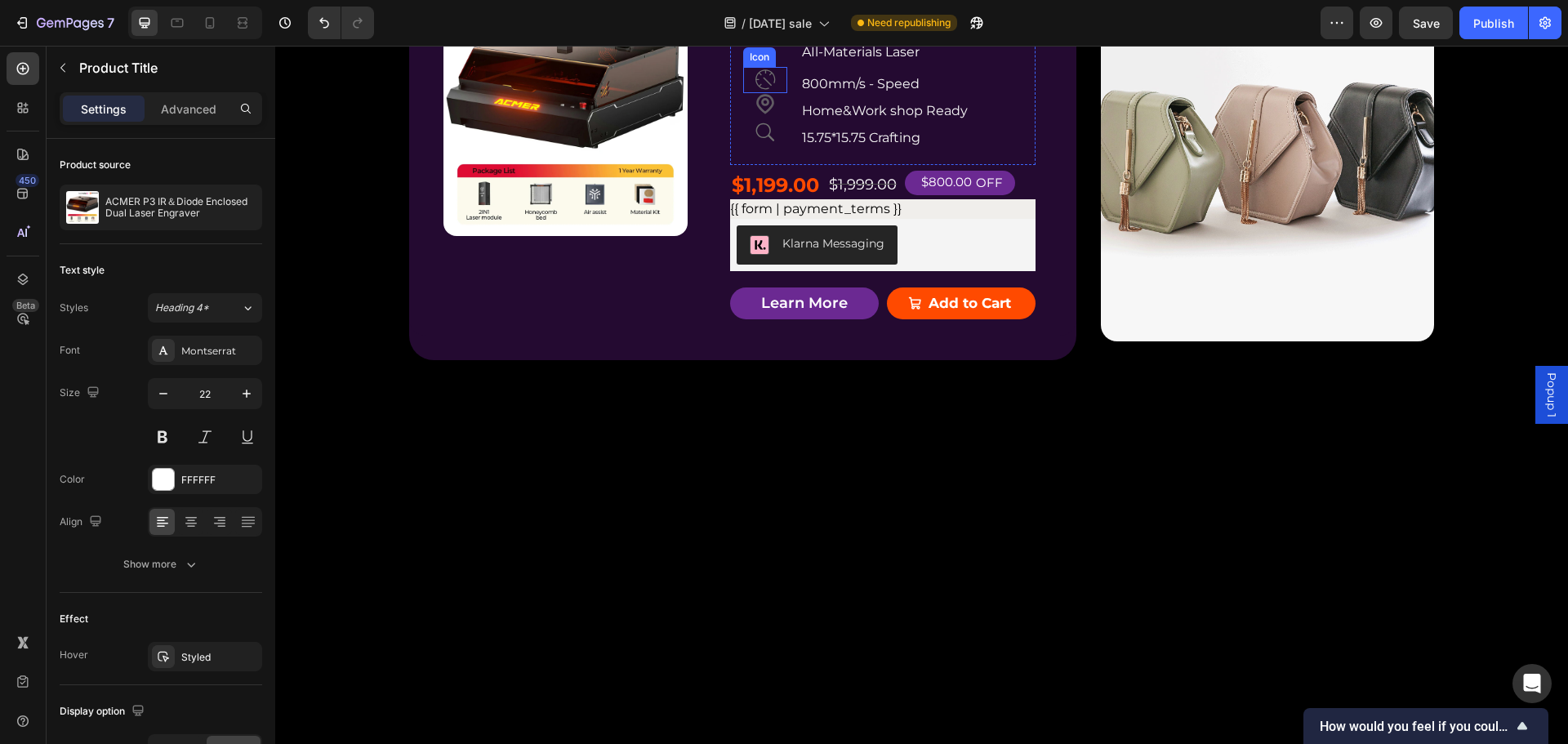
click at [777, 94] on div "Icon" at bounding box center [764, 79] width 44 height 26
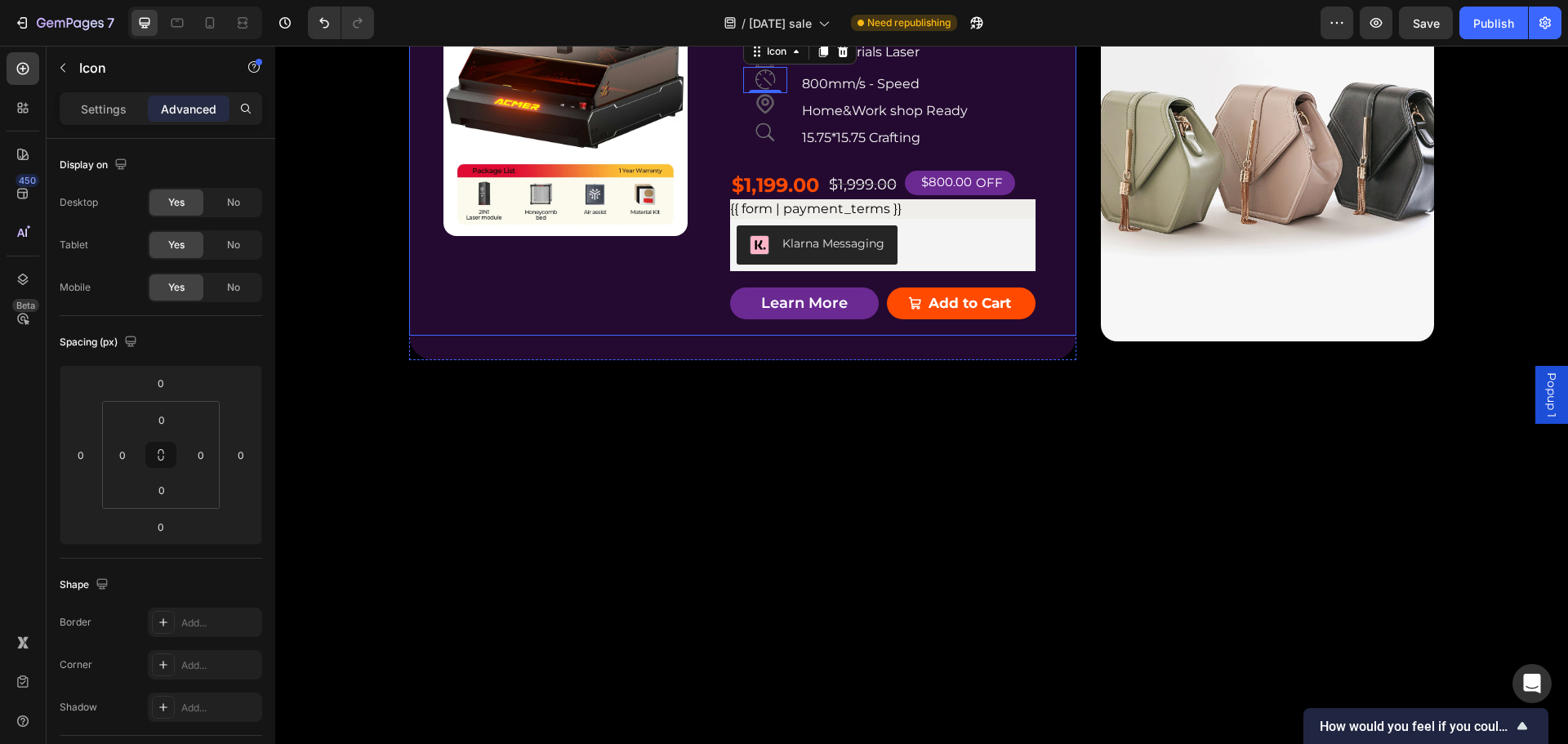
click at [1046, 335] on div "Product Badge Product Images ACMER P3 IR＆Diode Enclosed Dual Laser Engraver Pro…" at bounding box center [742, 152] width 667 height 365
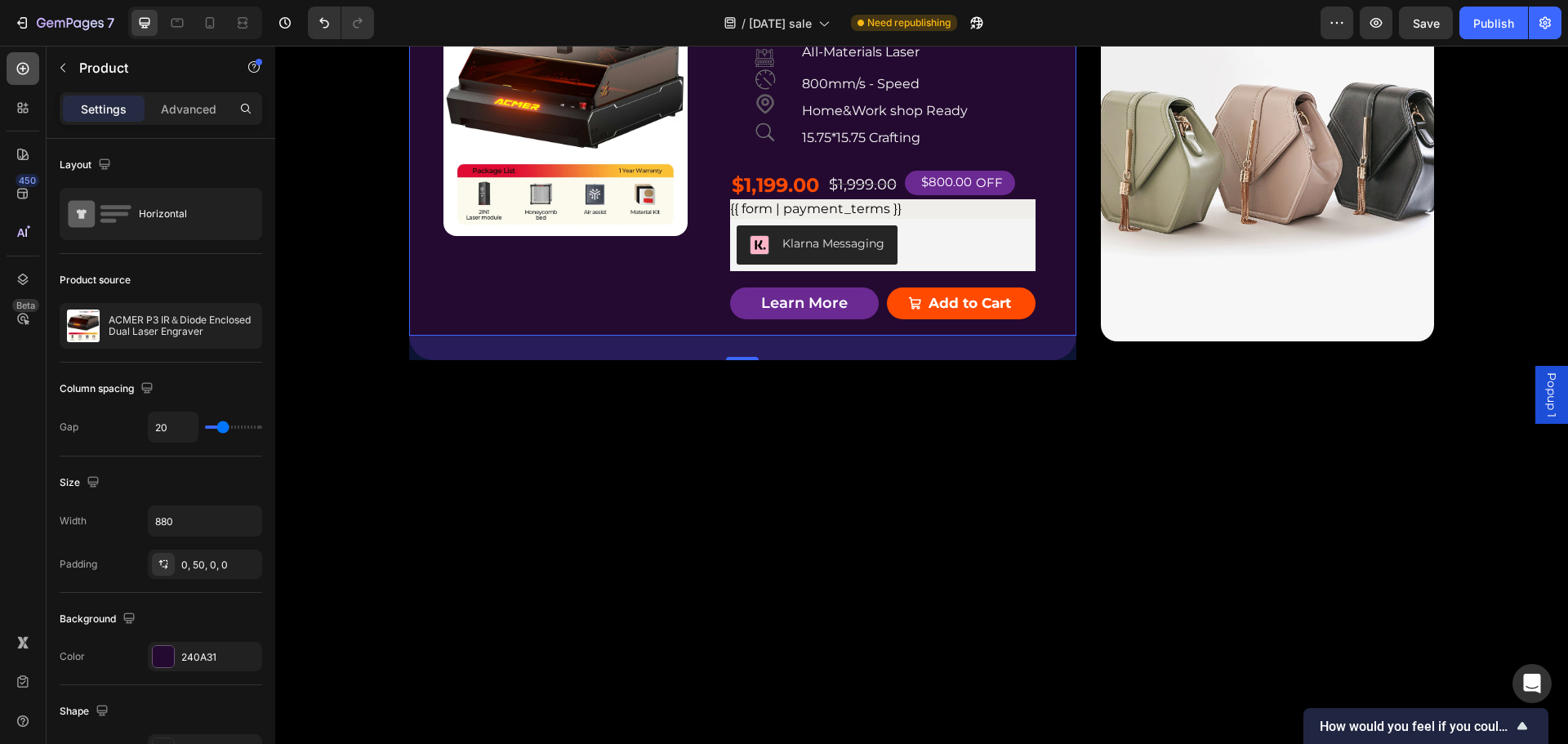
click at [22, 63] on icon at bounding box center [23, 68] width 13 height 13
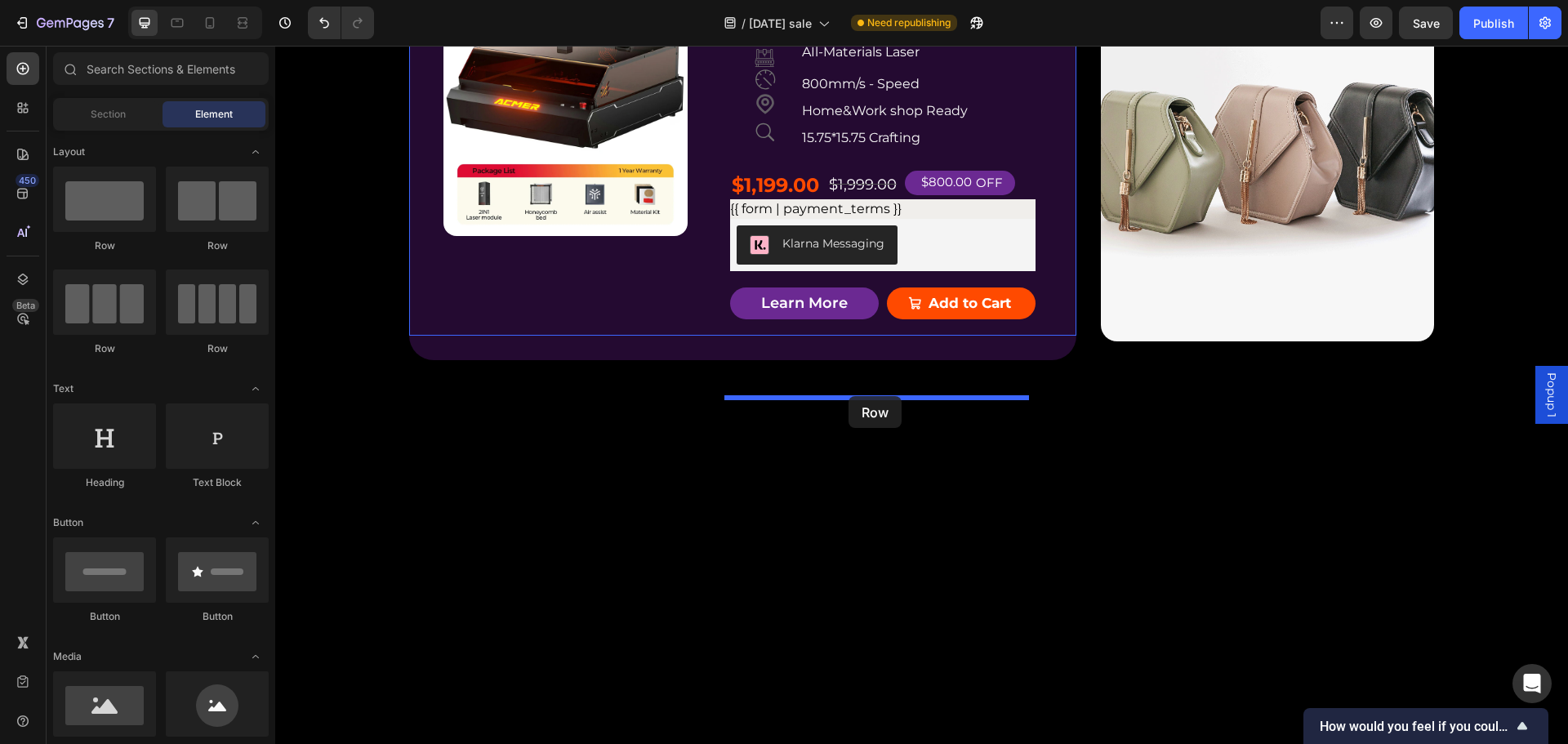
drag, startPoint x: 355, startPoint y: 248, endPoint x: 849, endPoint y: 397, distance: 516.0
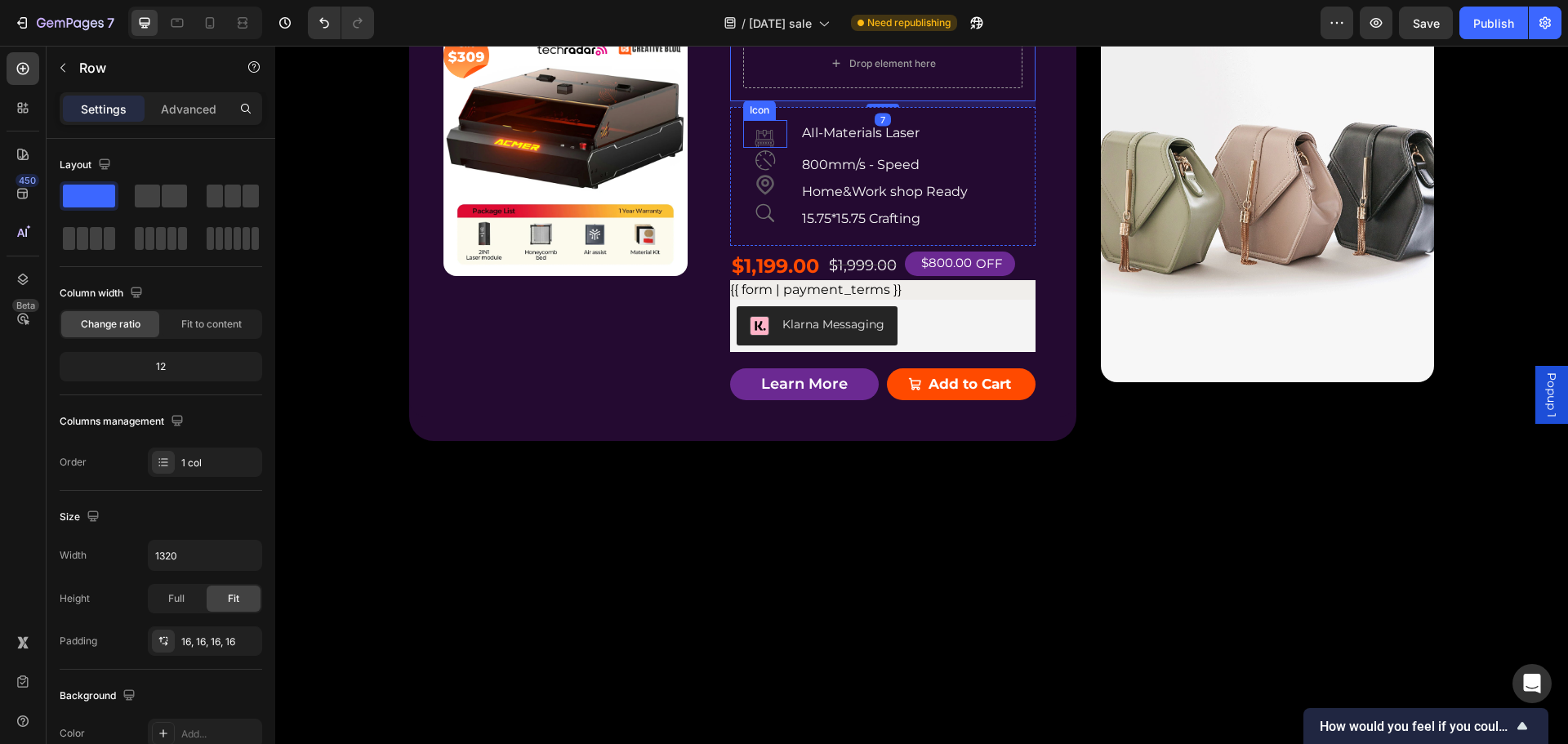
click at [758, 148] on icon at bounding box center [764, 134] width 28 height 28
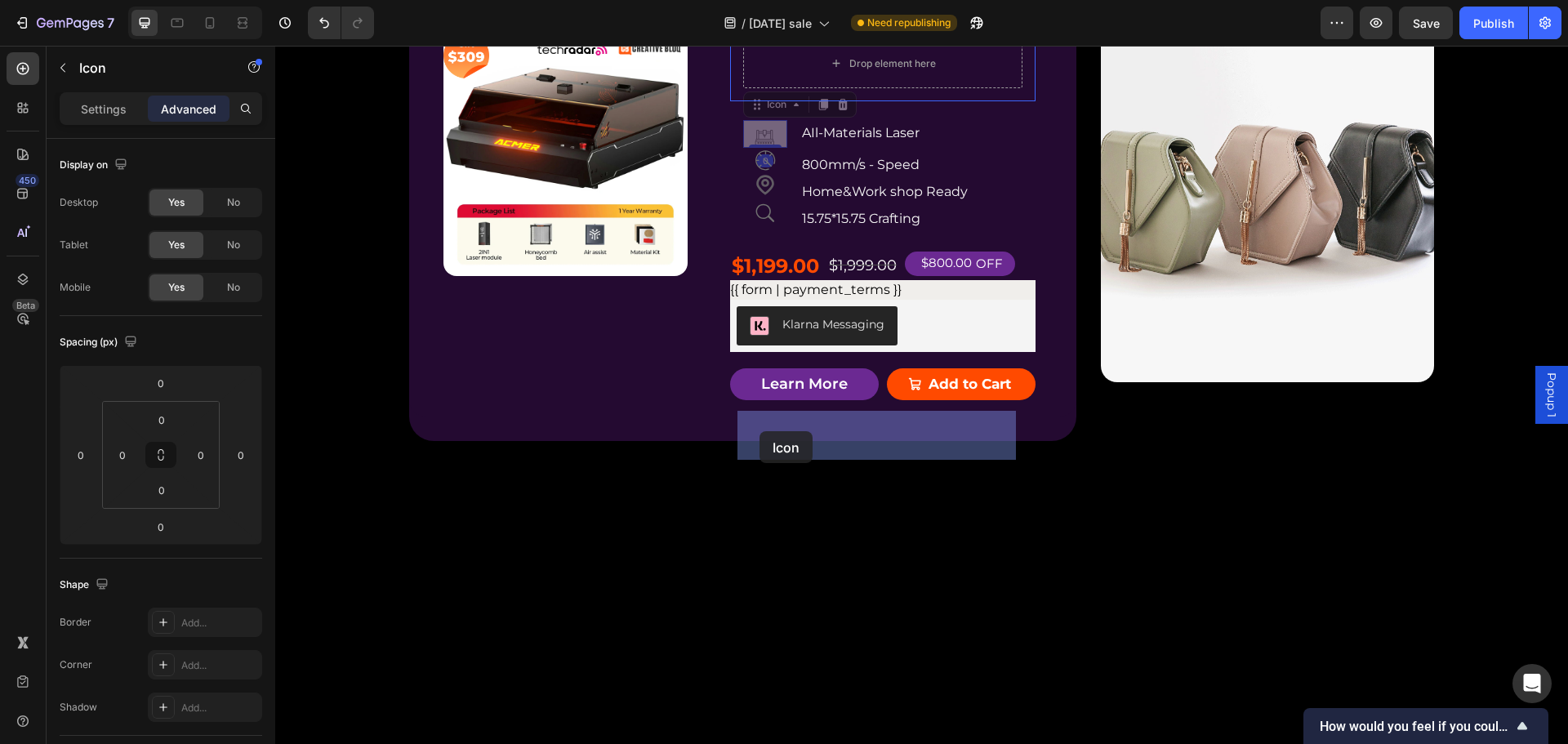
drag, startPoint x: 750, startPoint y: 478, endPoint x: 759, endPoint y: 432, distance: 46.9
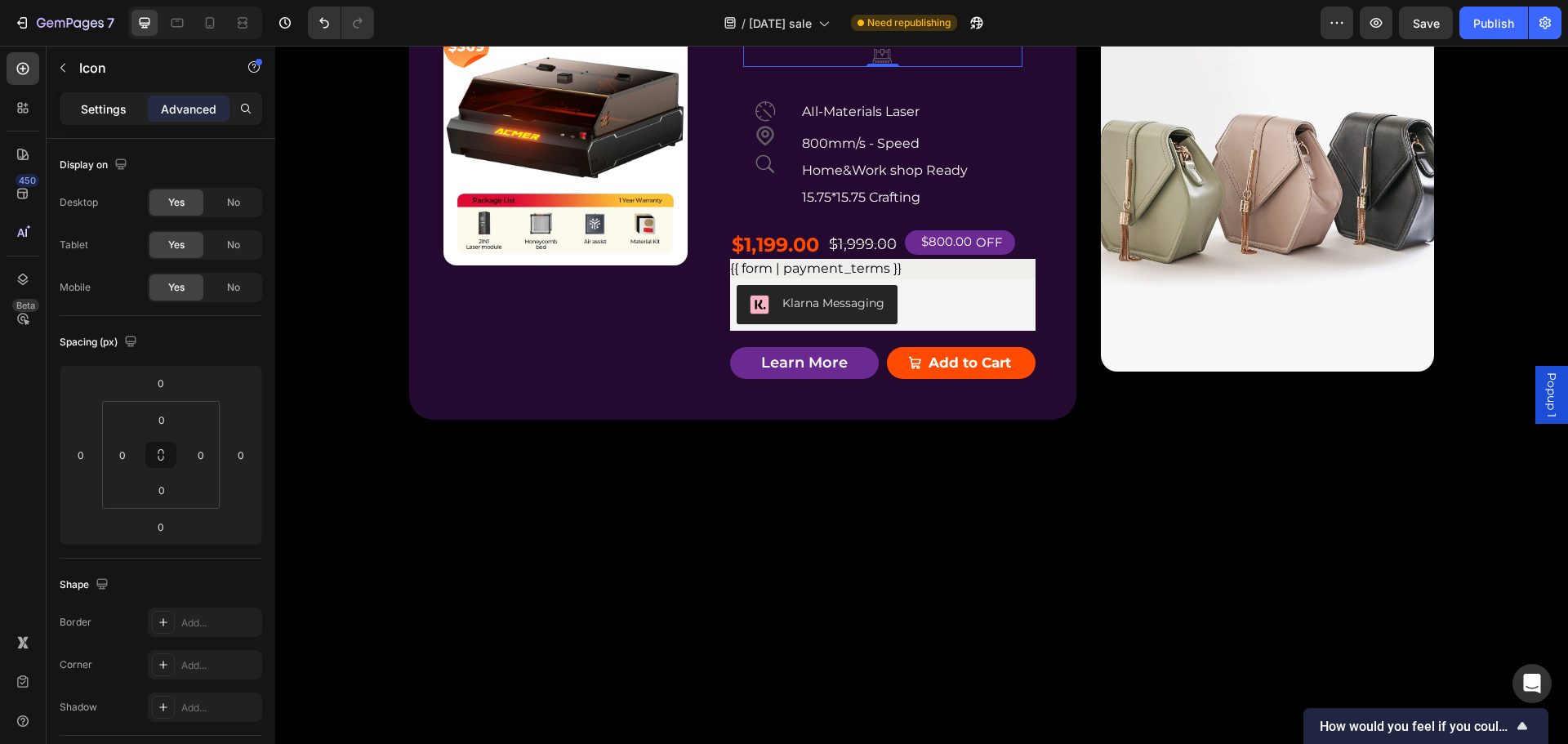
click at [102, 100] on p "Settings" at bounding box center [103, 109] width 46 height 18
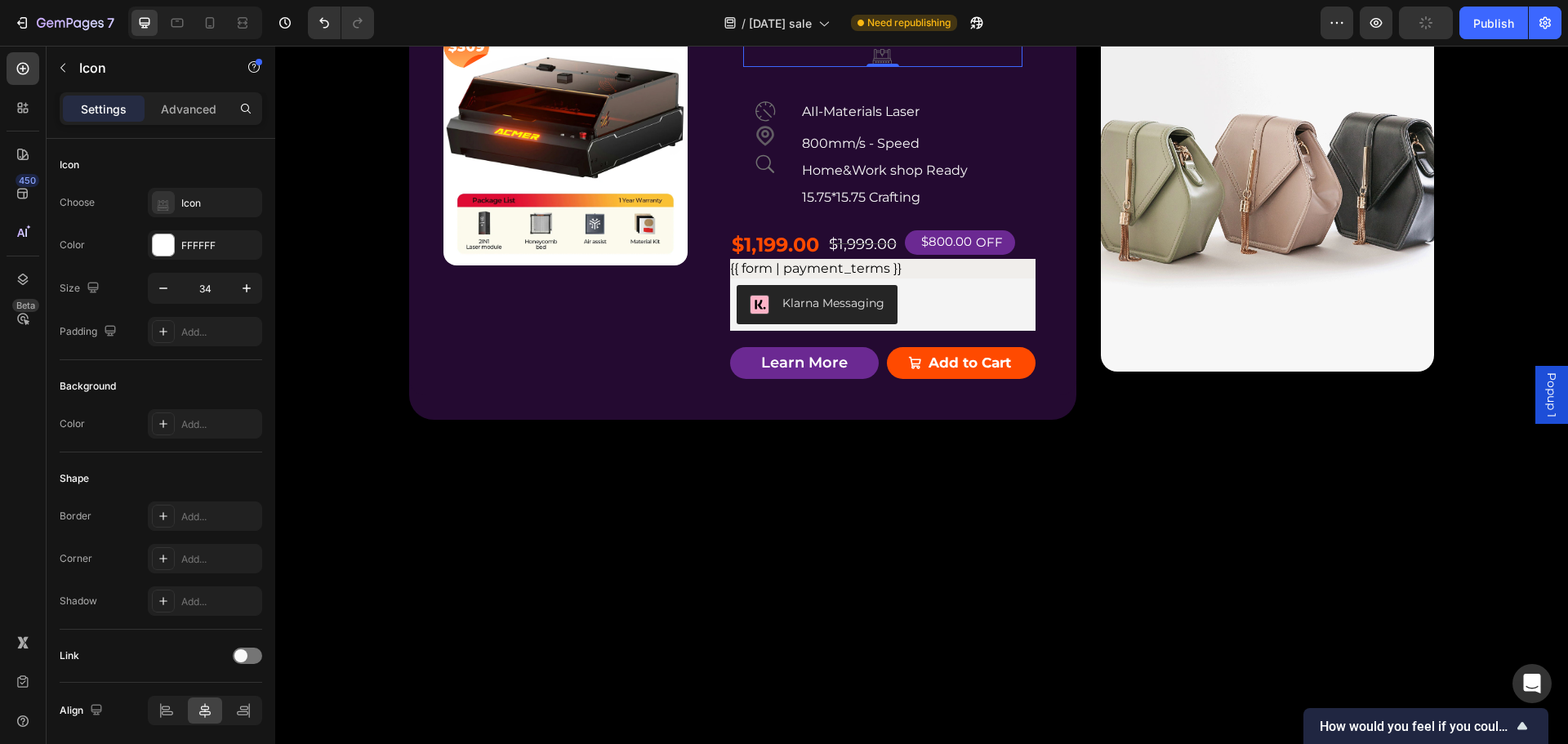
click at [998, 67] on div "Icon 0" at bounding box center [882, 53] width 280 height 28
click at [780, 23] on div "Icon" at bounding box center [776, 23] width 26 height 0
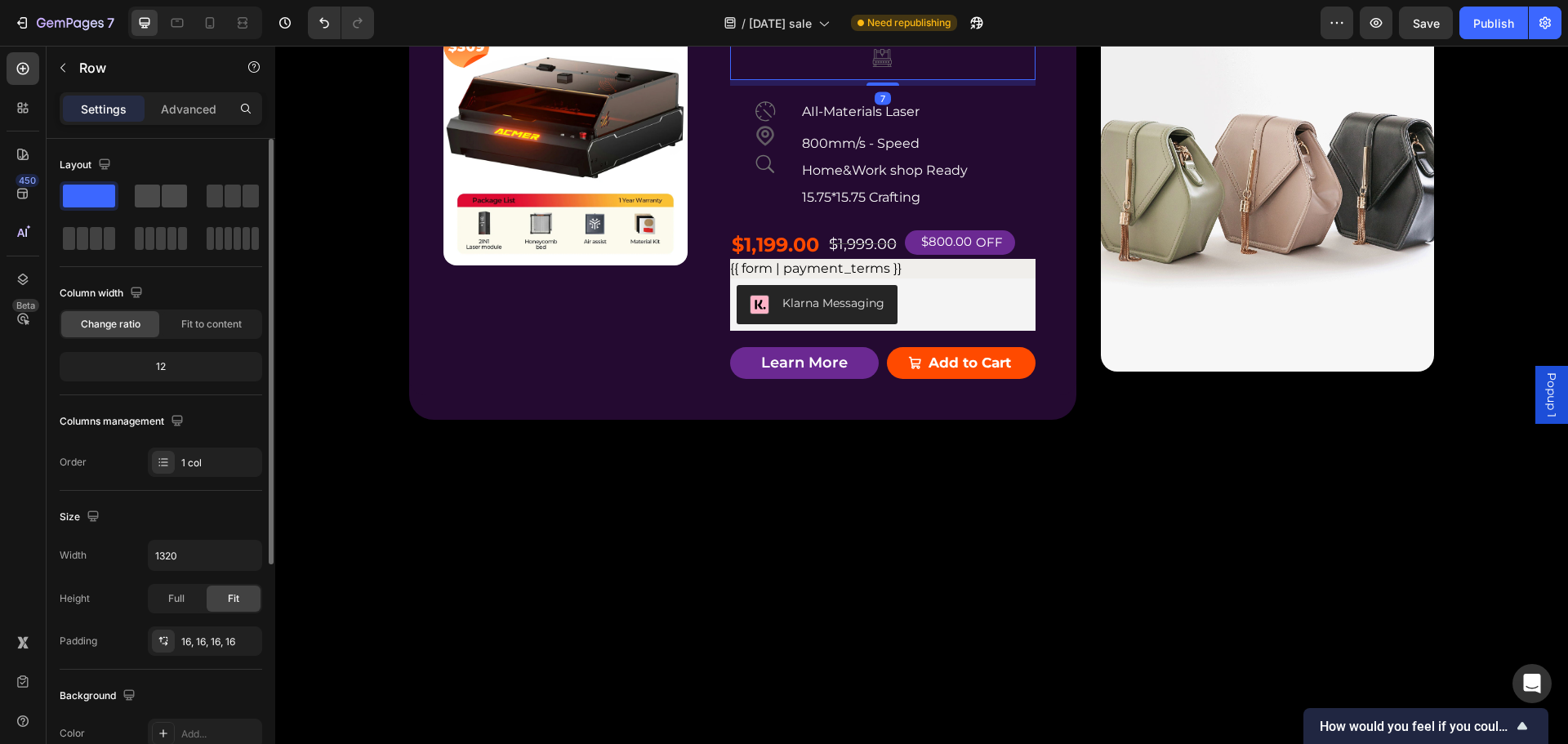
click at [157, 192] on span at bounding box center [147, 195] width 25 height 23
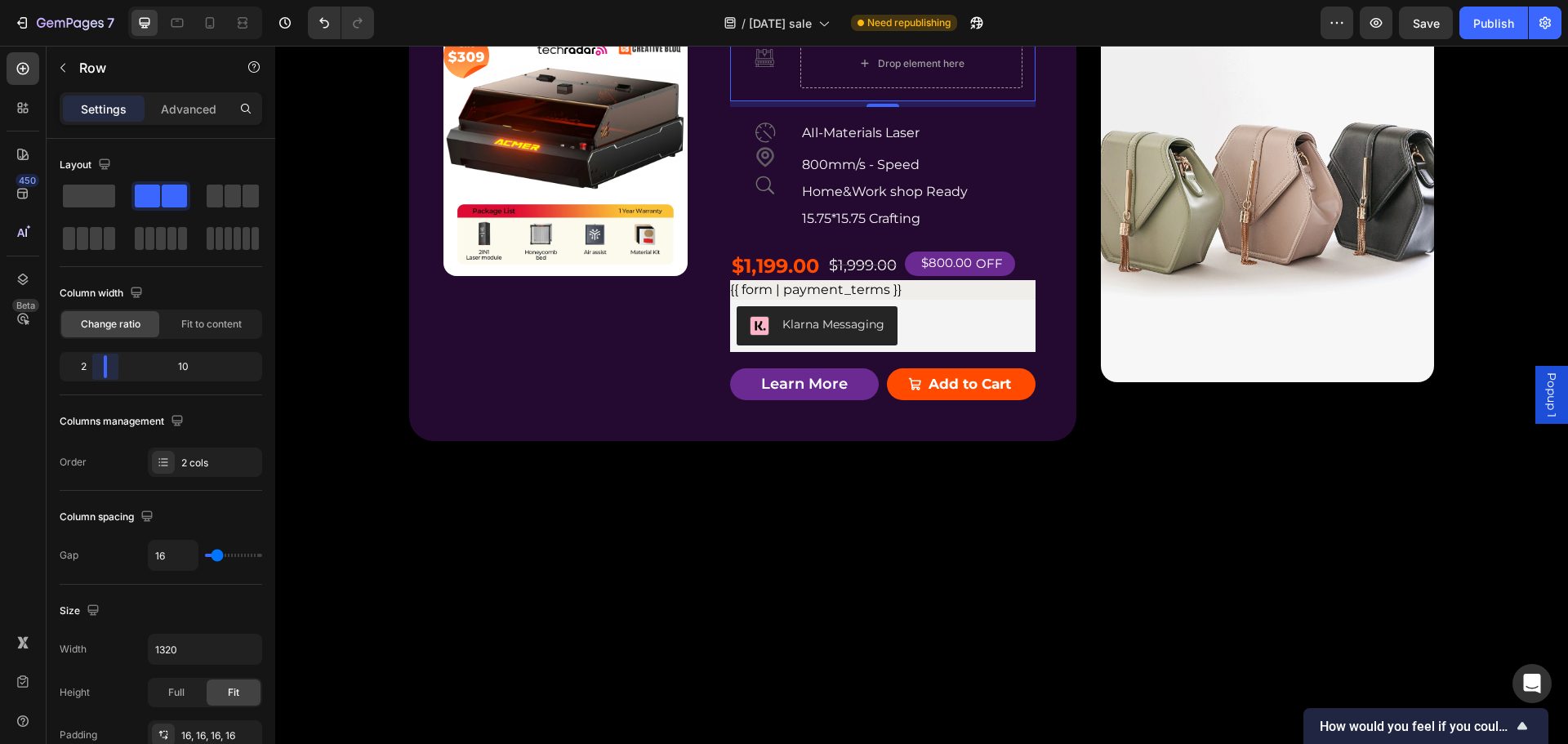
drag, startPoint x: 165, startPoint y: 376, endPoint x: 102, endPoint y: 384, distance: 63.5
click at [102, 0] on body "7 Version history / [DATE] sale Need republishing Preview Save Publish 450 Beta…" at bounding box center [784, 0] width 1568 height 0
click at [858, 145] on p "AIl-Materials Laser" at bounding box center [910, 134] width 218 height 23
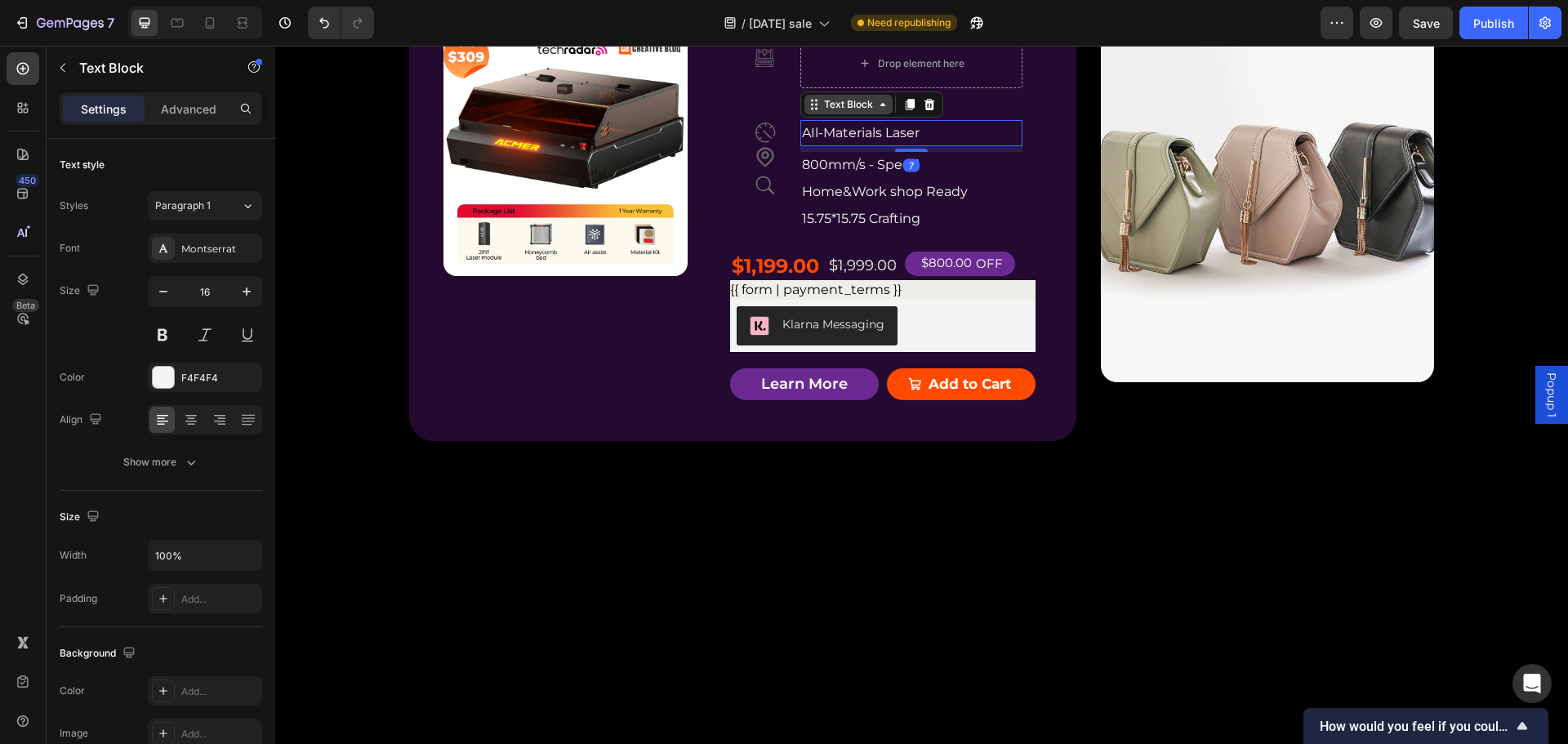
click at [809, 111] on icon at bounding box center [814, 104] width 13 height 13
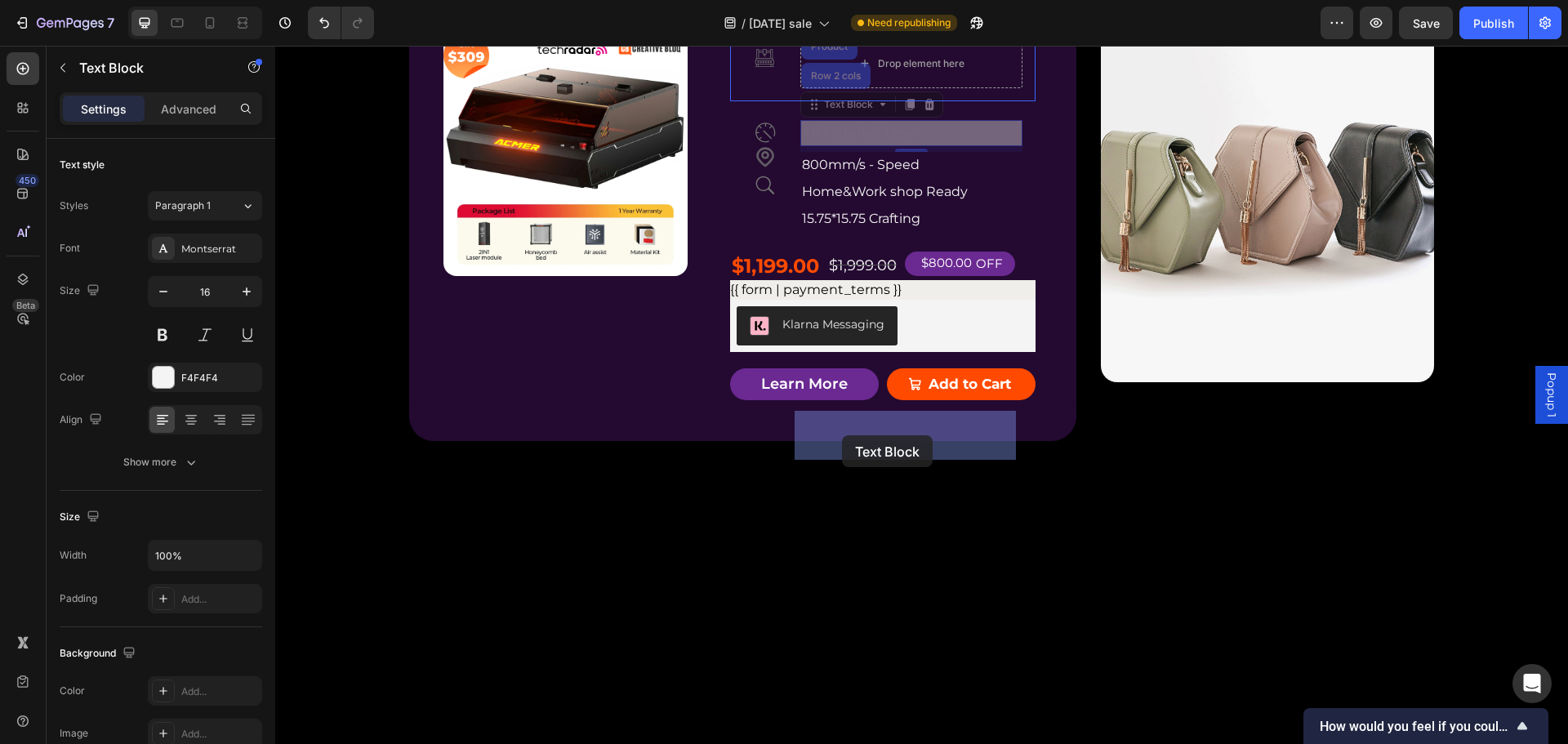
drag, startPoint x: 810, startPoint y: 483, endPoint x: 842, endPoint y: 436, distance: 56.9
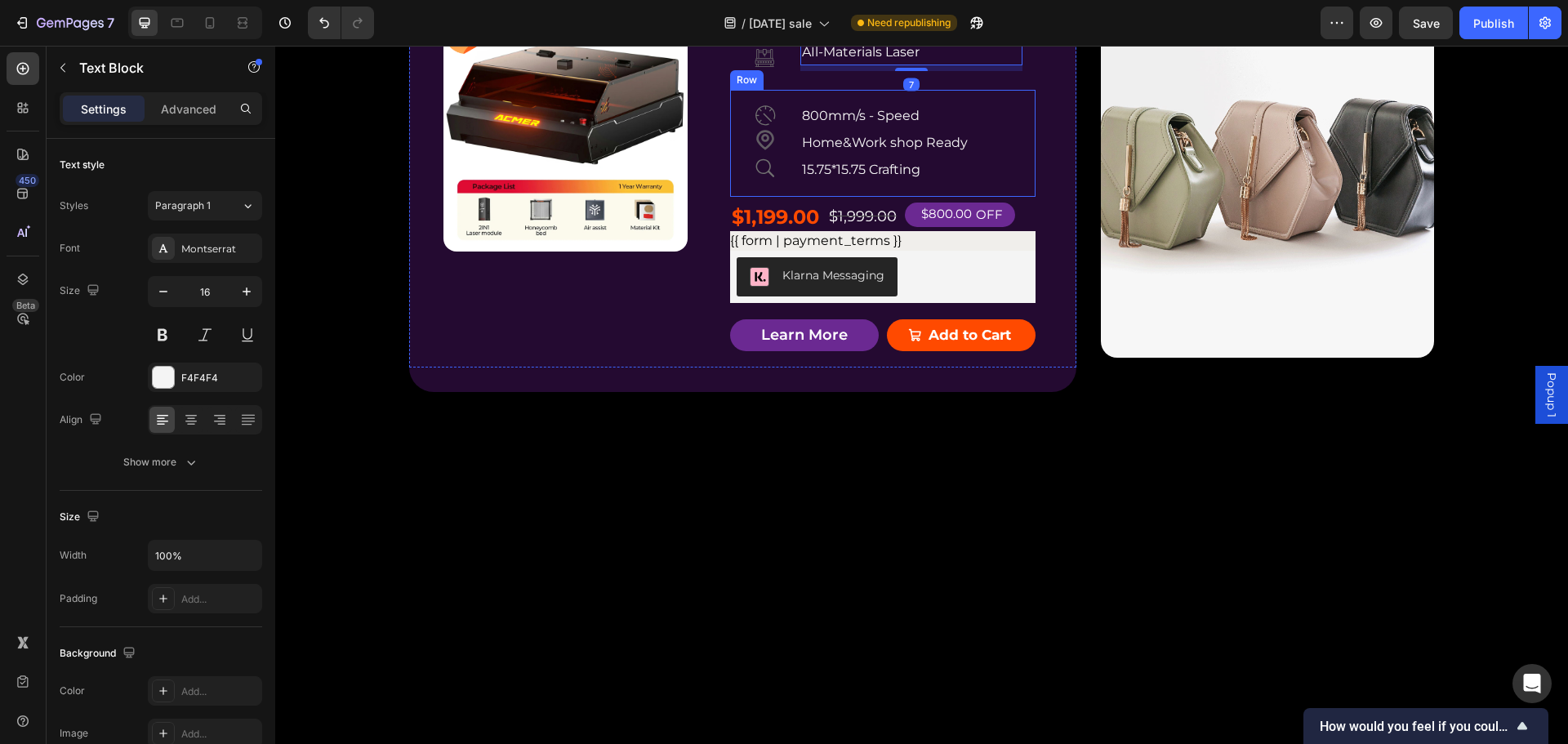
click at [1015, 196] on div "Icon Icon Icon 800mm/s - Speed Text Block Home&Work shop Ready Text Block 15.75…" at bounding box center [883, 143] width 305 height 106
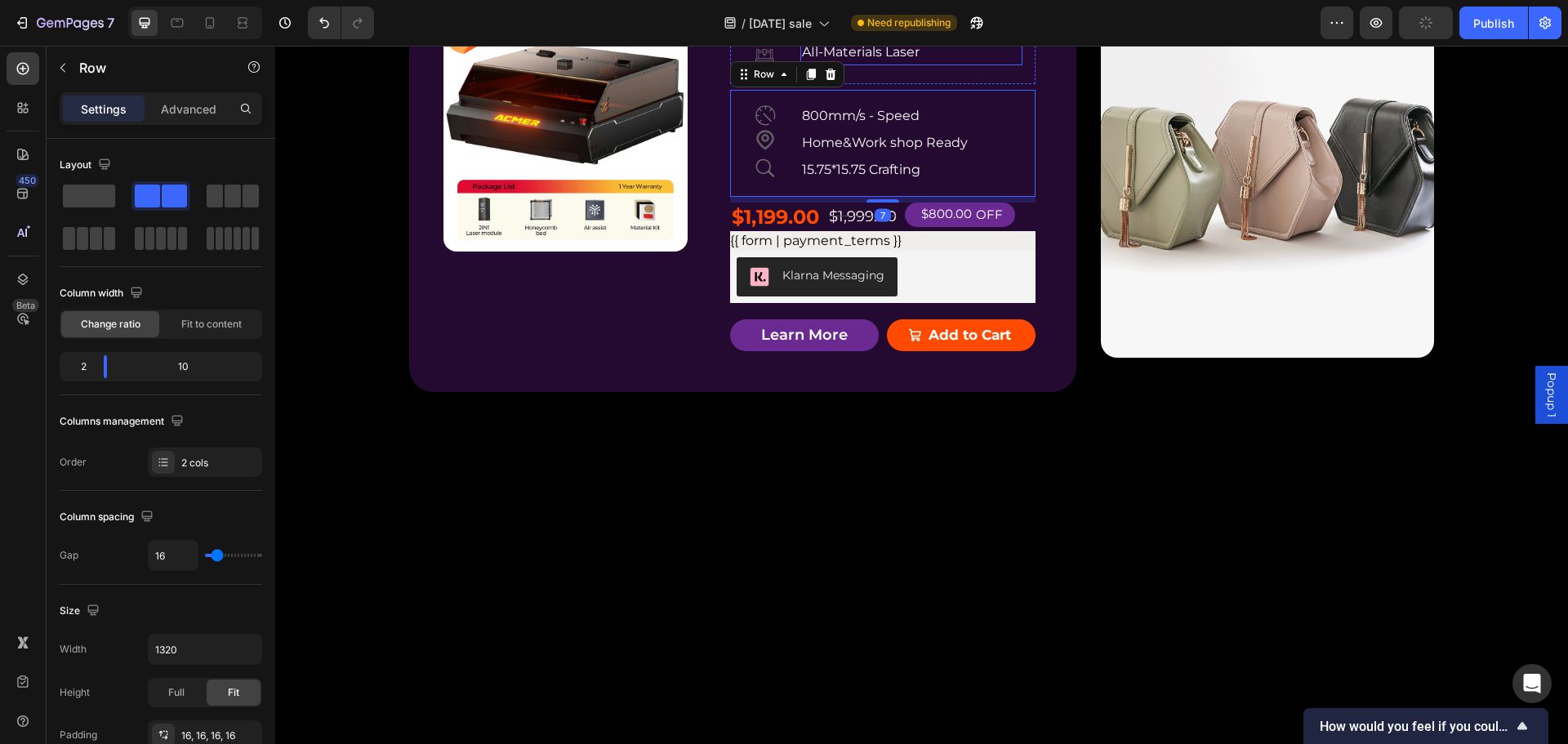
click at [917, 64] on p "AIl-Materials Laser" at bounding box center [910, 53] width 218 height 23
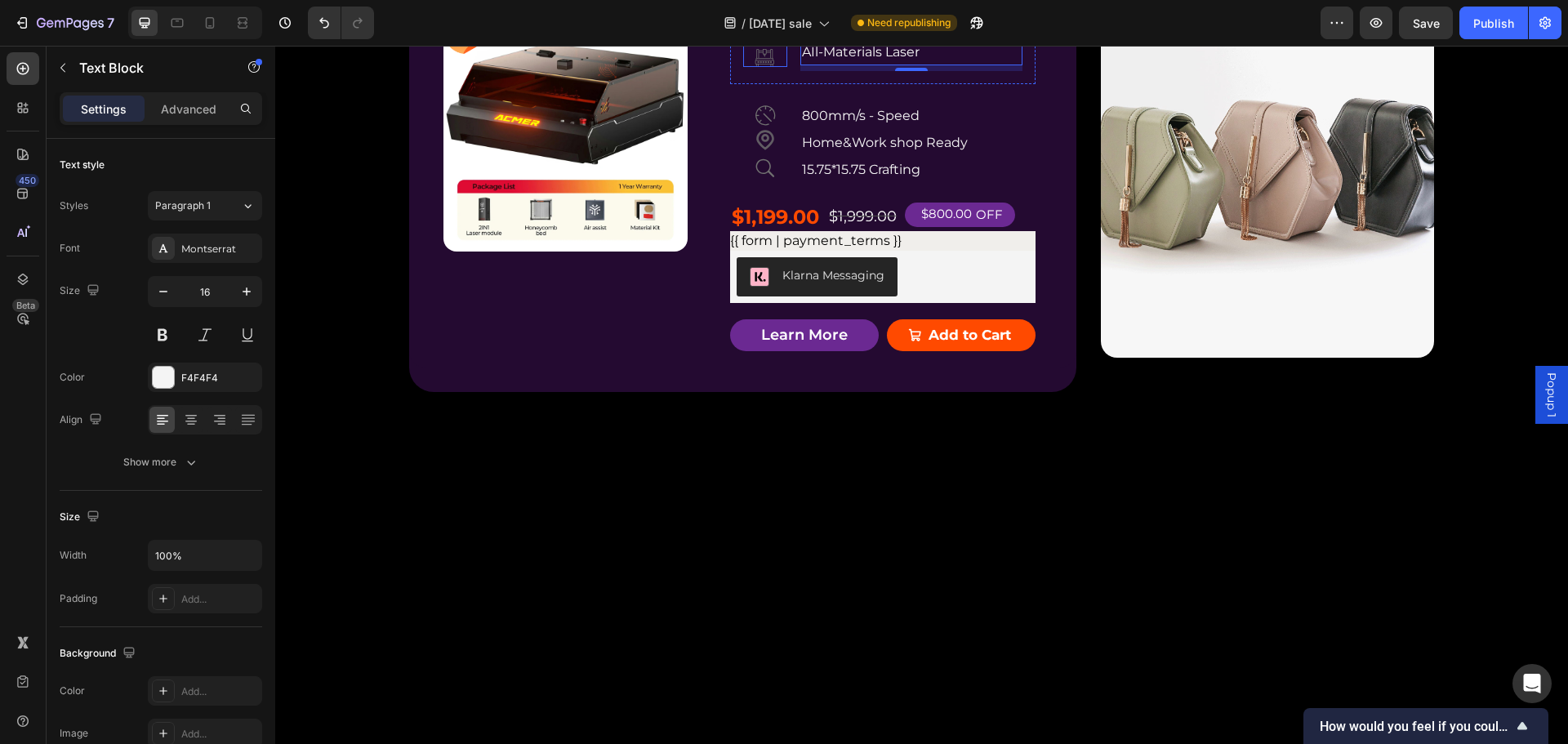
click at [773, 67] on div "Icon" at bounding box center [764, 53] width 44 height 28
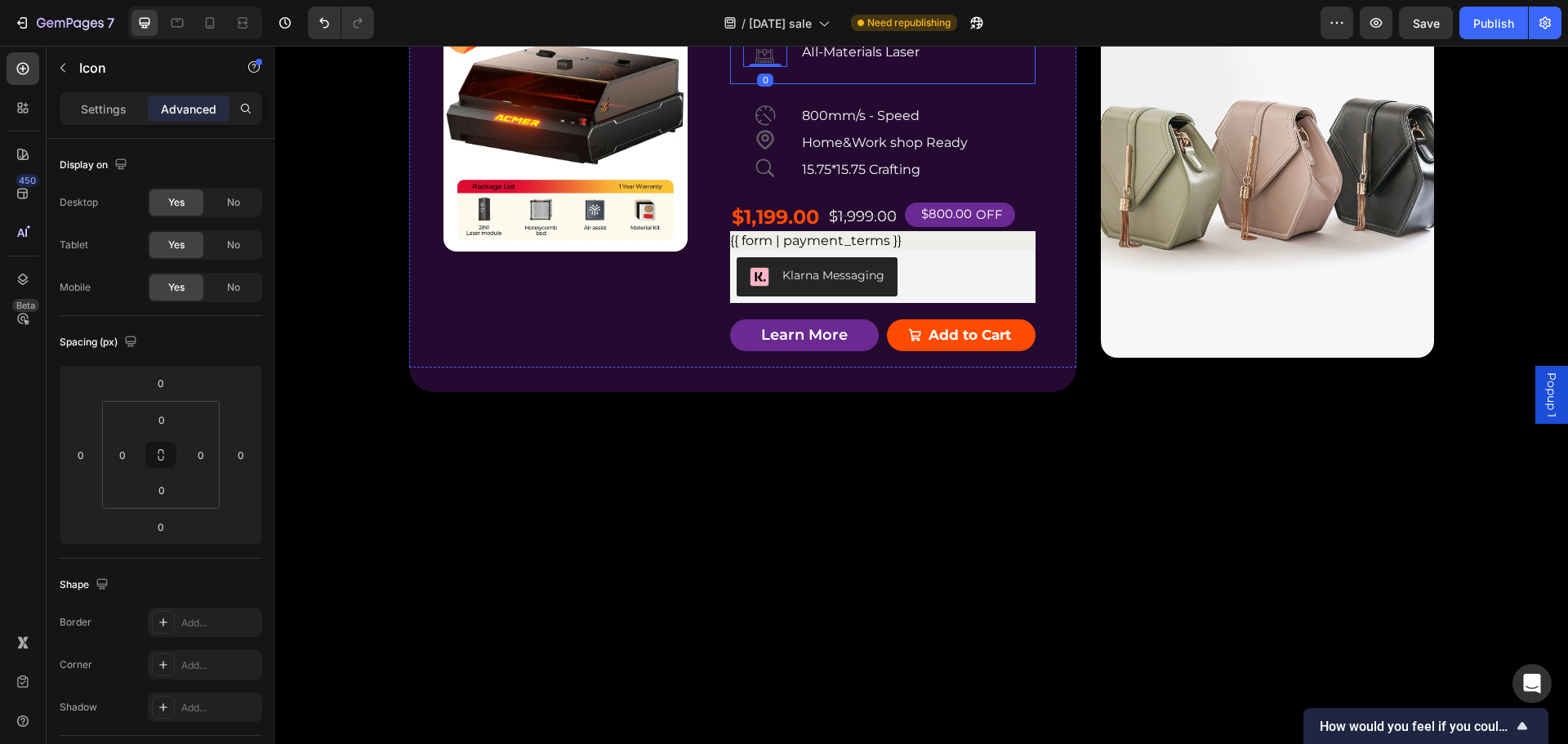
click at [997, 85] on div "Icon 0 AIl-Materials Laser Text Block Row" at bounding box center [883, 55] width 305 height 58
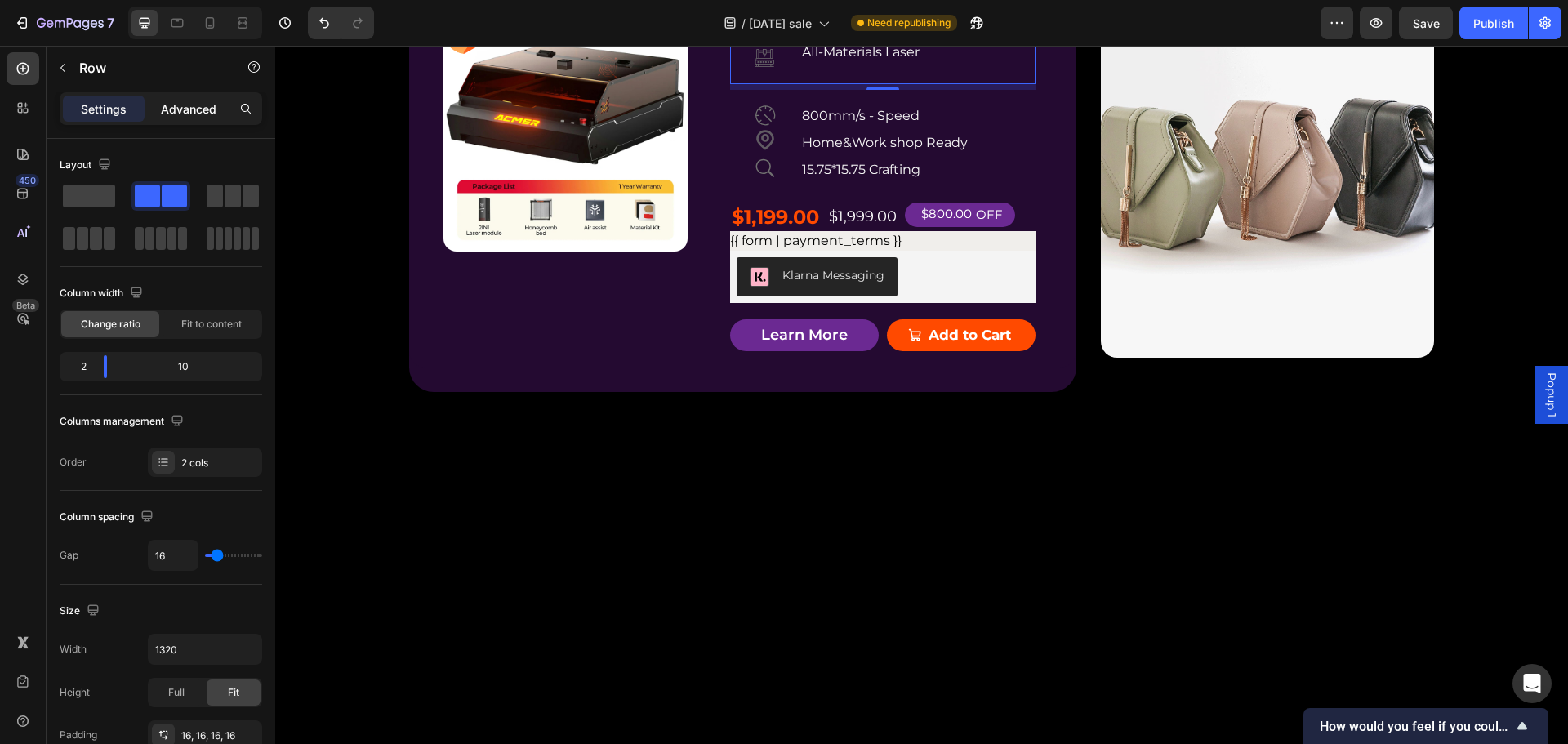
click at [197, 109] on p "Advanced" at bounding box center [189, 109] width 56 height 18
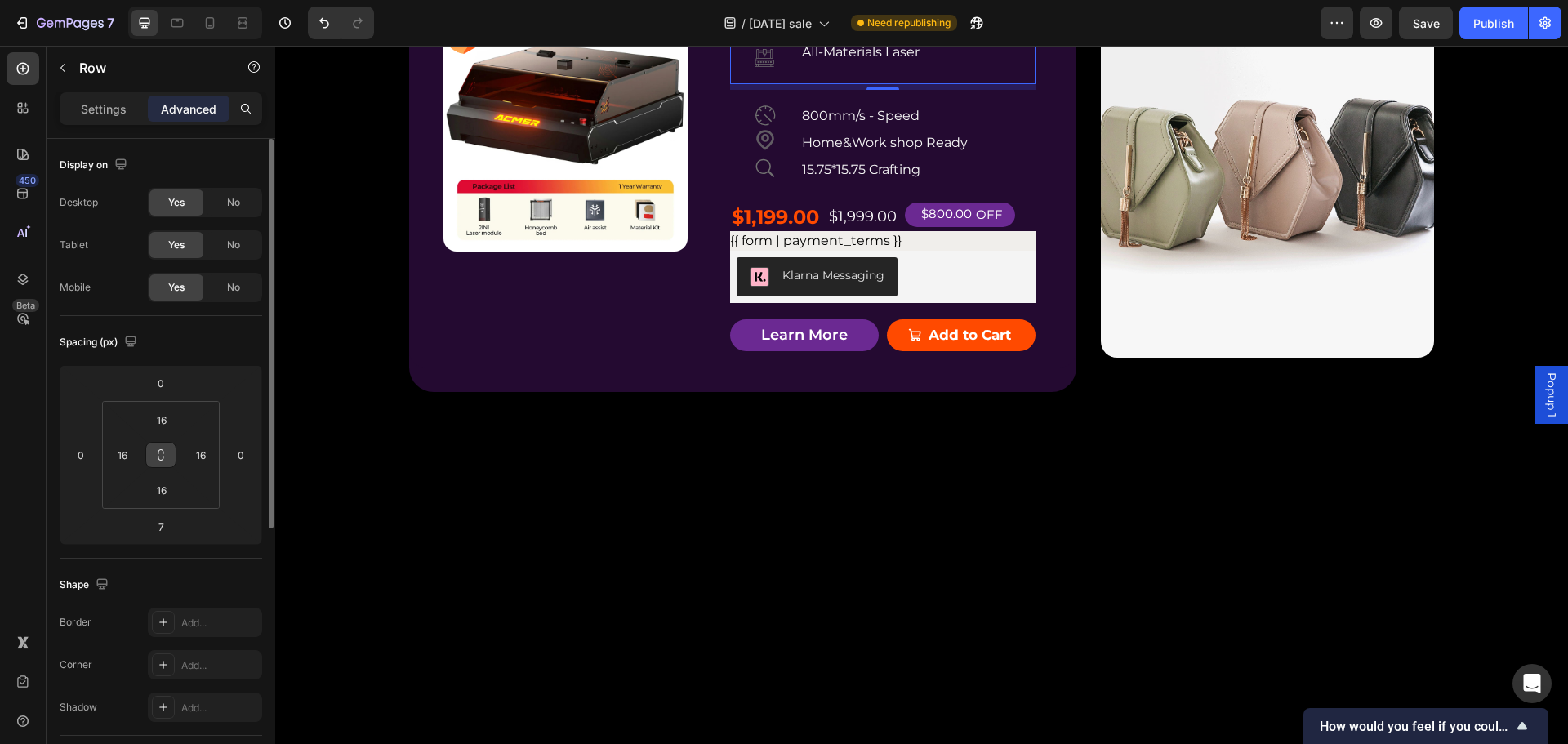
click at [162, 453] on icon at bounding box center [161, 455] width 13 height 13
click at [164, 424] on input "16" at bounding box center [161, 419] width 33 height 24
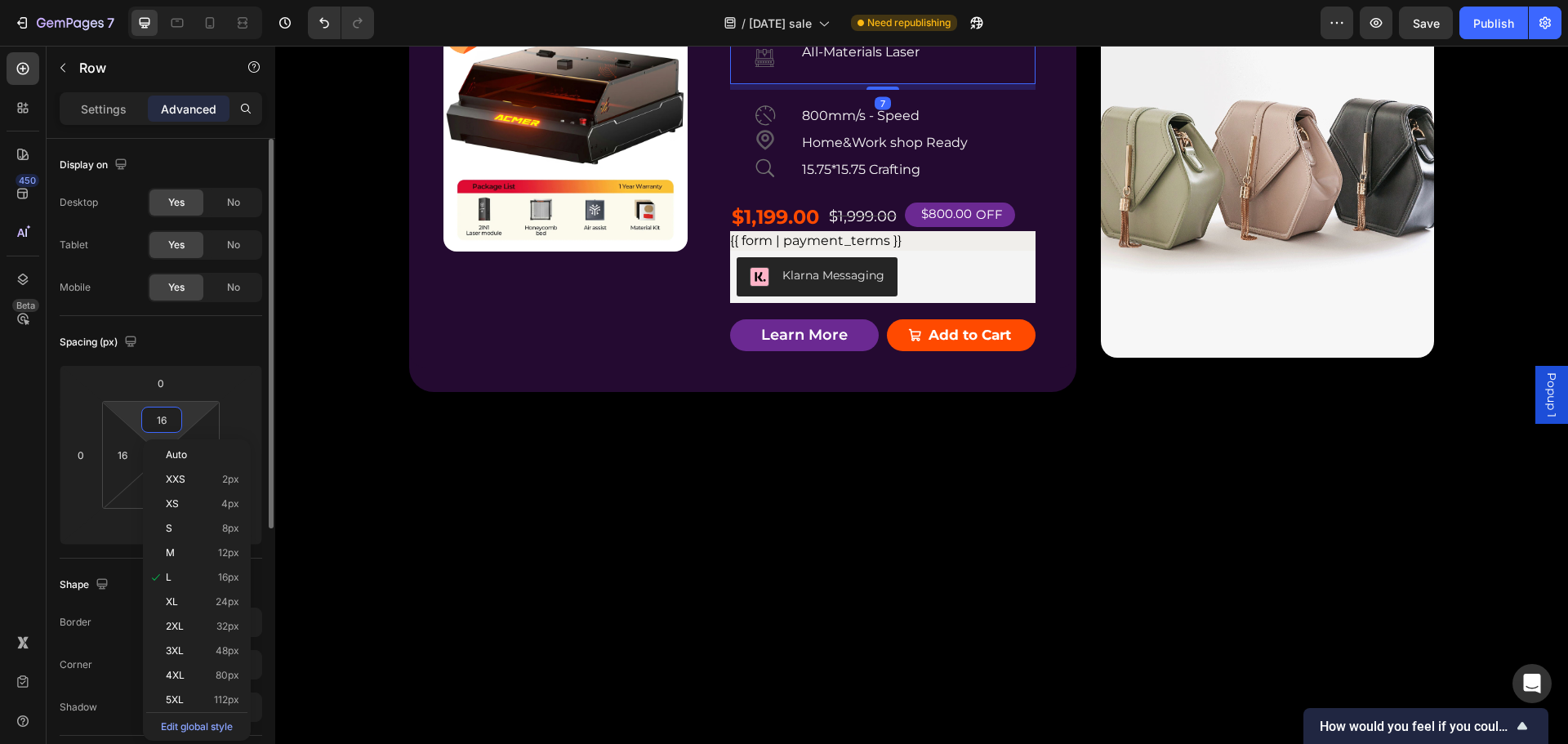
type input "0"
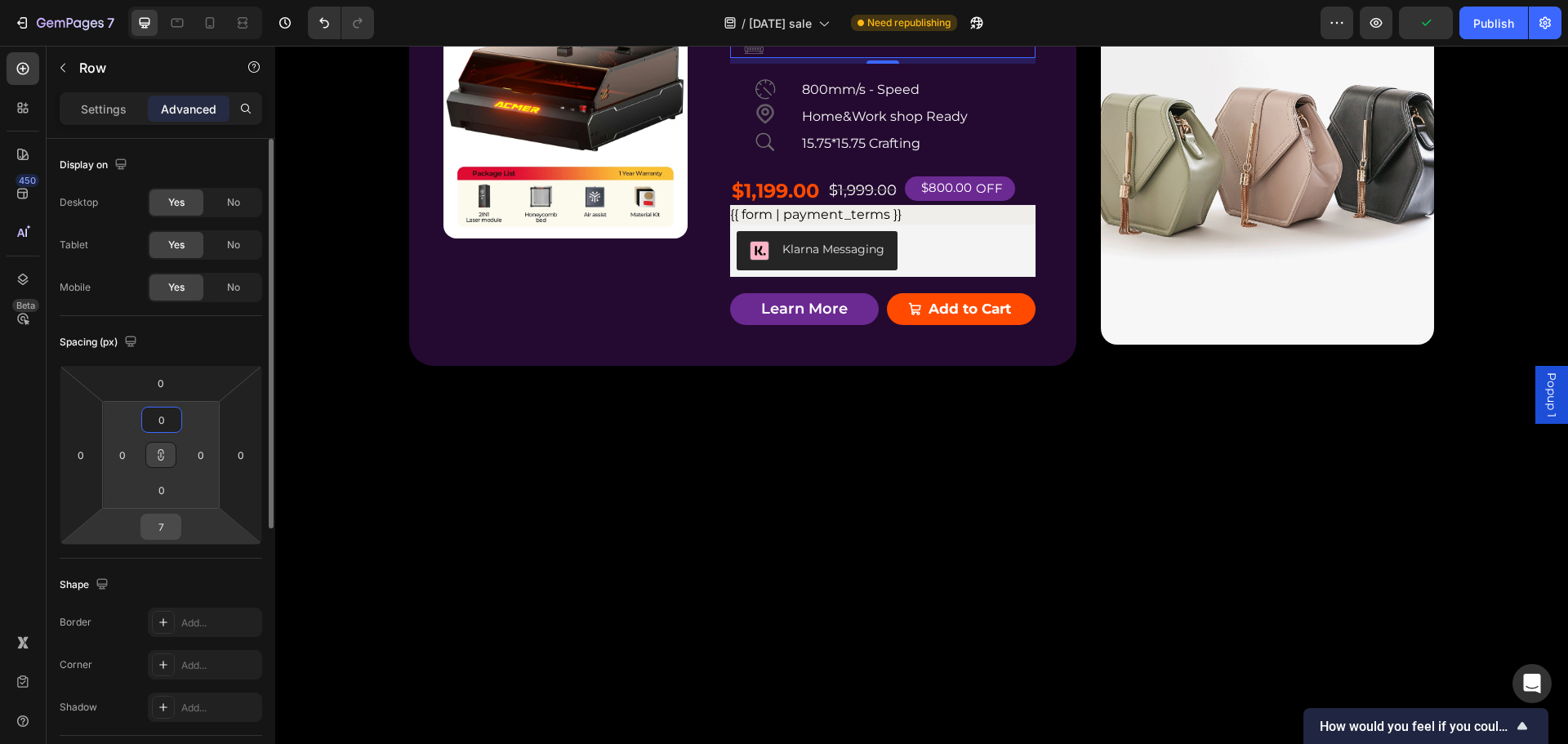
type input "0"
click at [164, 519] on input "7" at bounding box center [160, 526] width 33 height 24
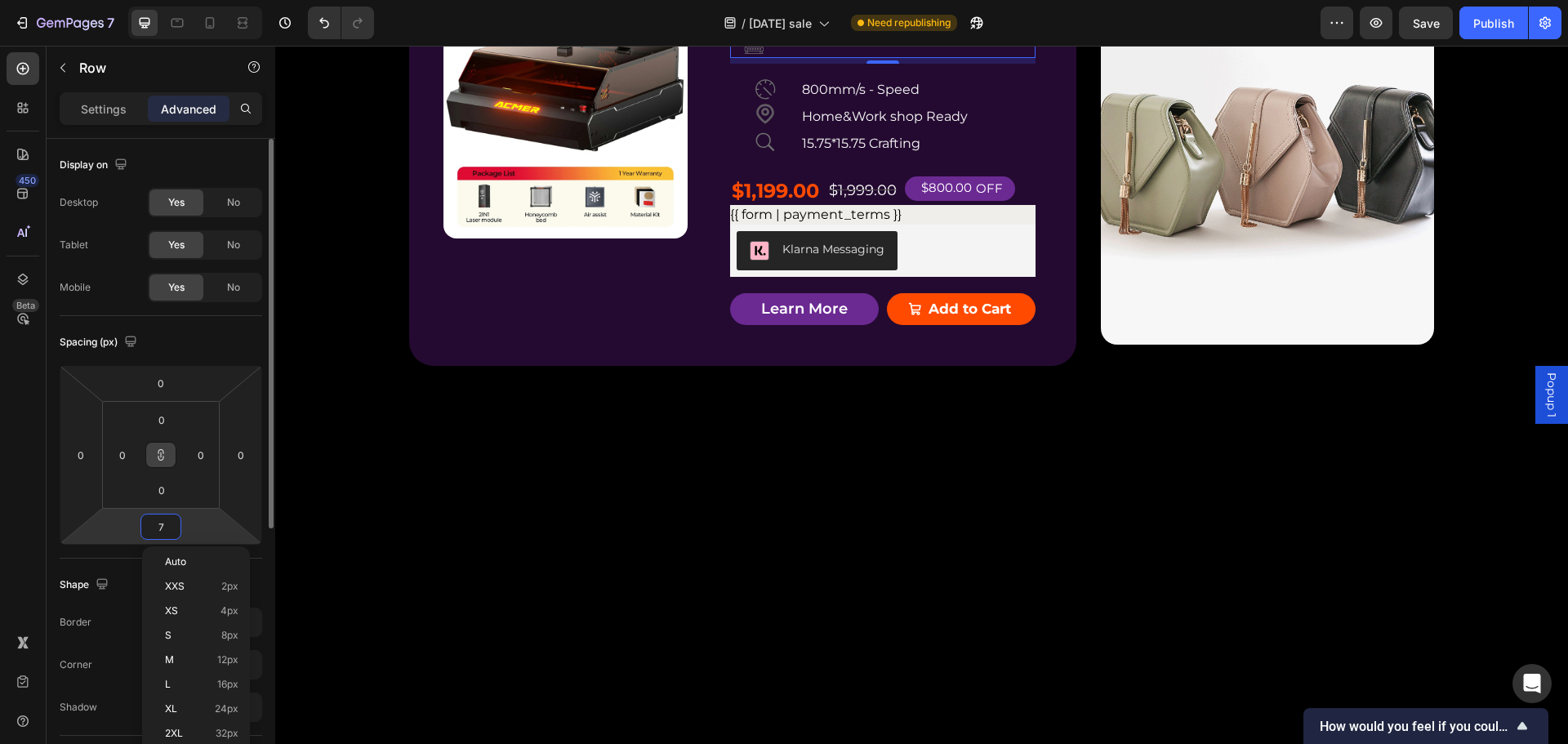
type input "0"
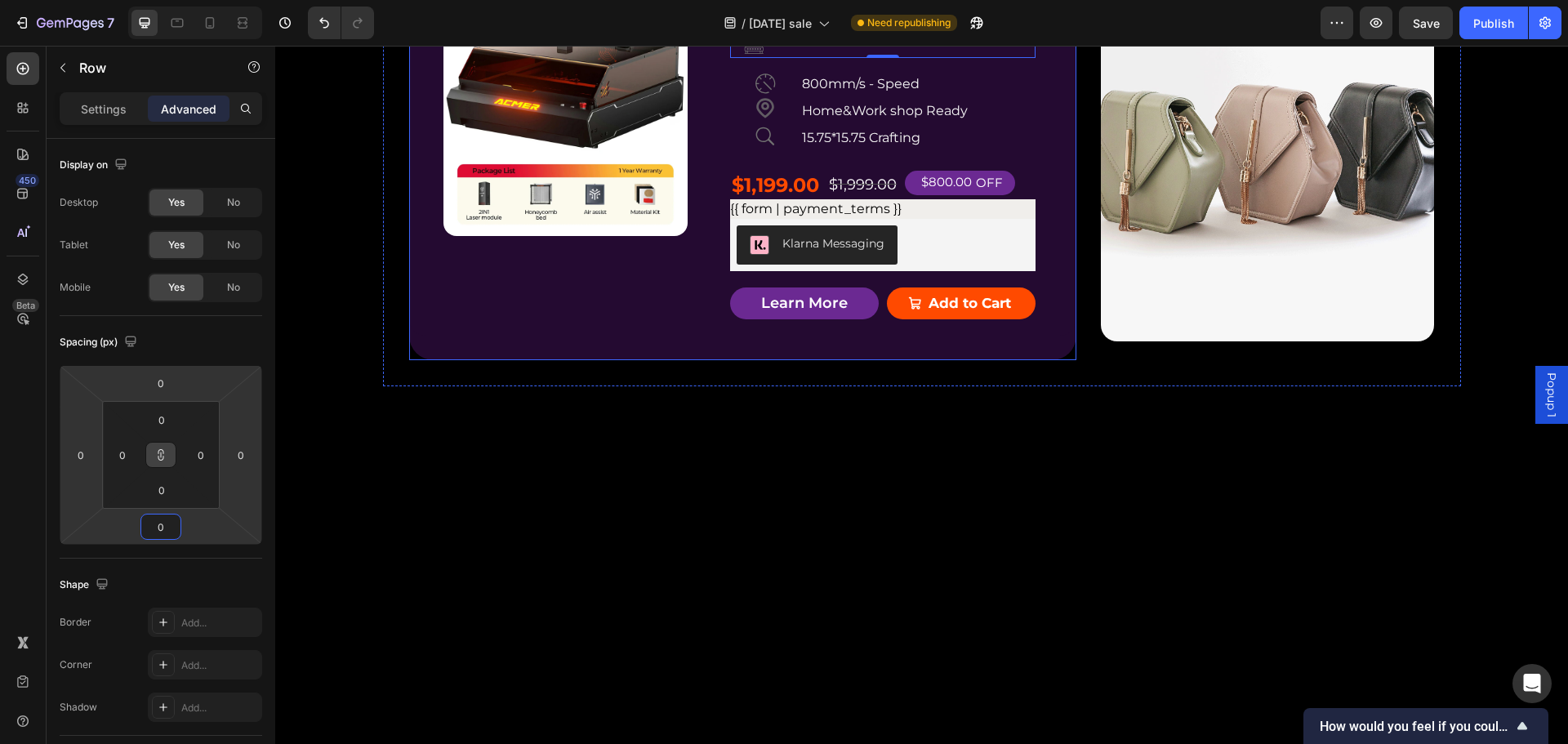
click at [991, 313] on div "Product Badge Product Images ACMER P3 IR＆Diode Enclosed Dual Laser Engraver Pro…" at bounding box center [742, 144] width 667 height 431
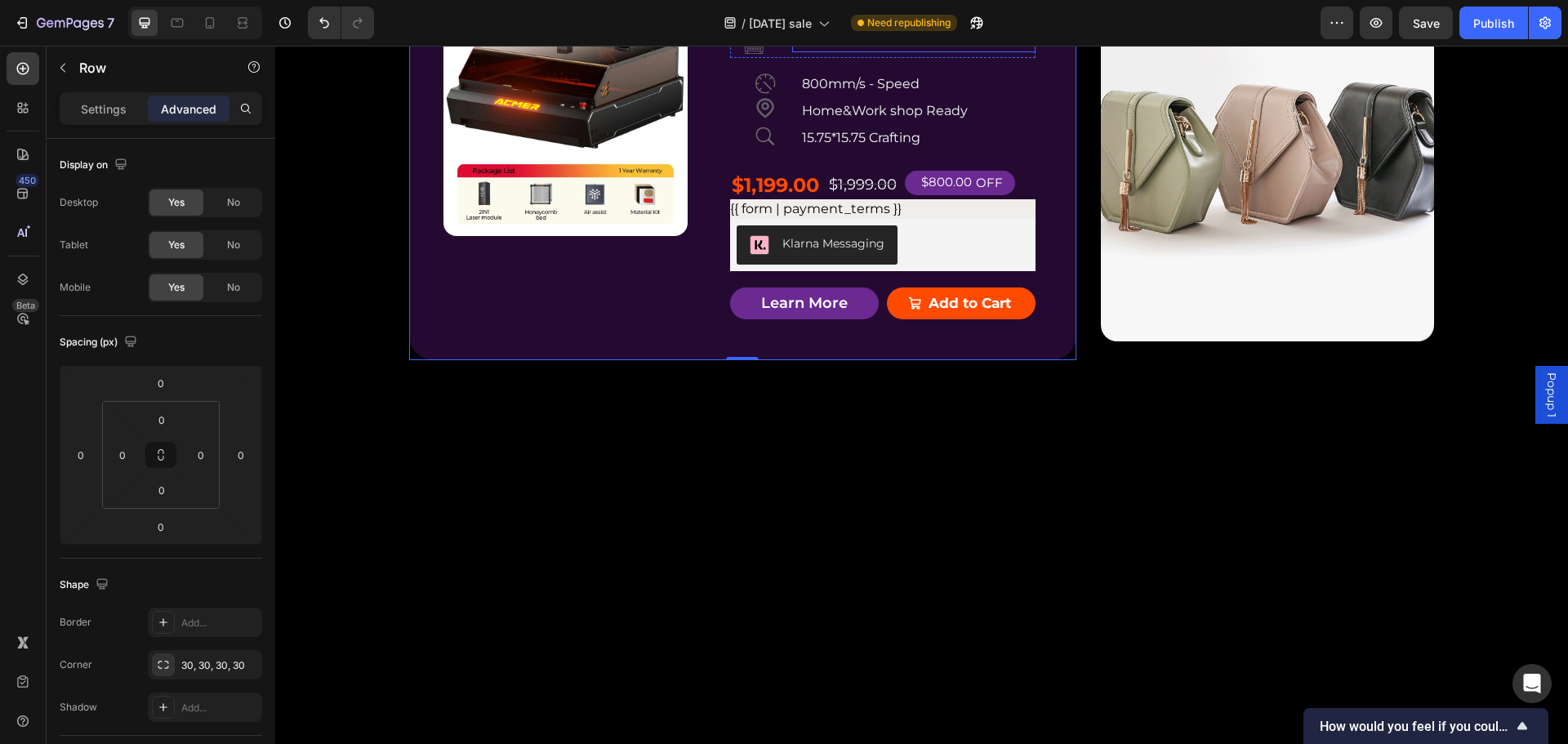
click at [875, 52] on p "AIl-Materials Laser" at bounding box center [914, 39] width 240 height 23
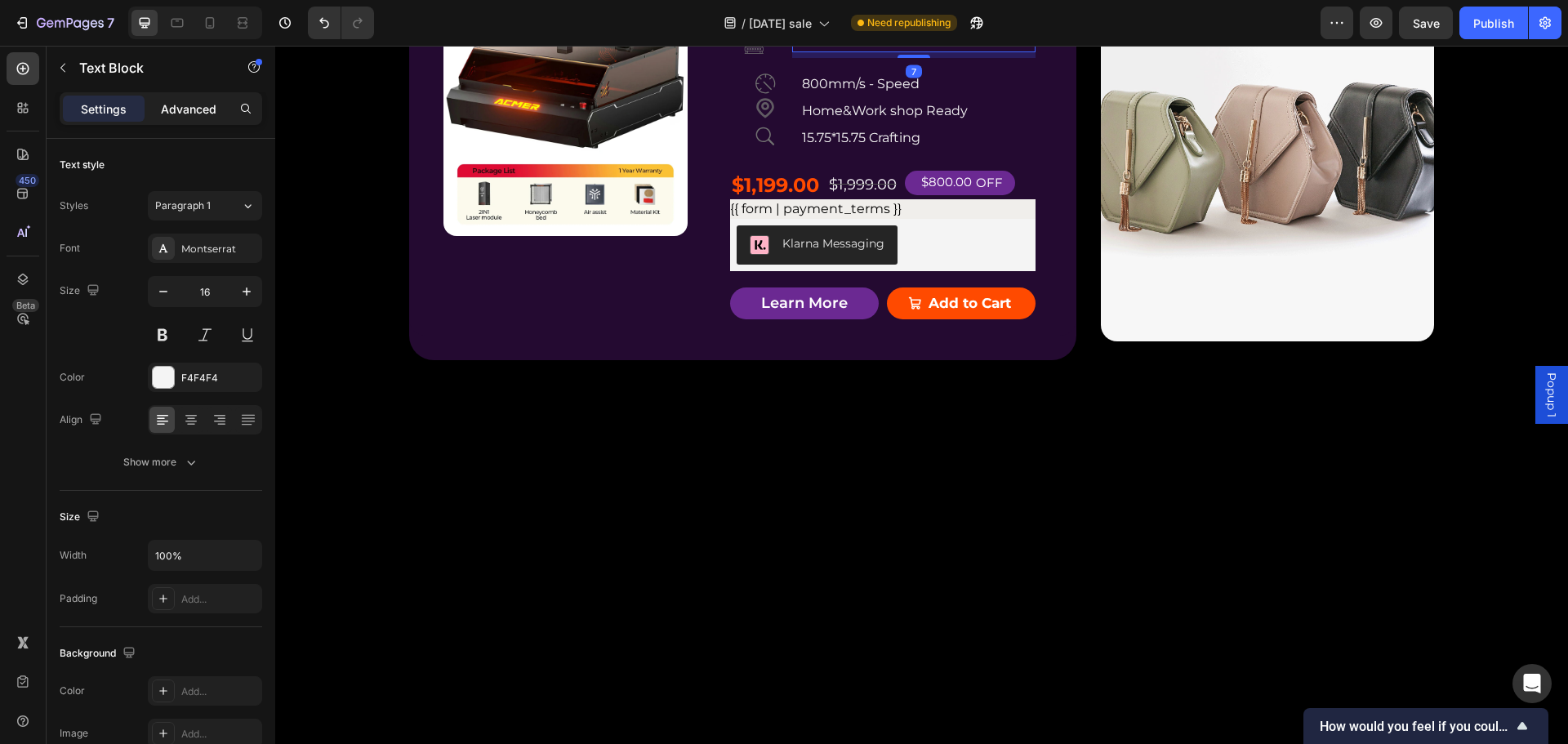
click at [176, 100] on p "Advanced" at bounding box center [189, 109] width 56 height 18
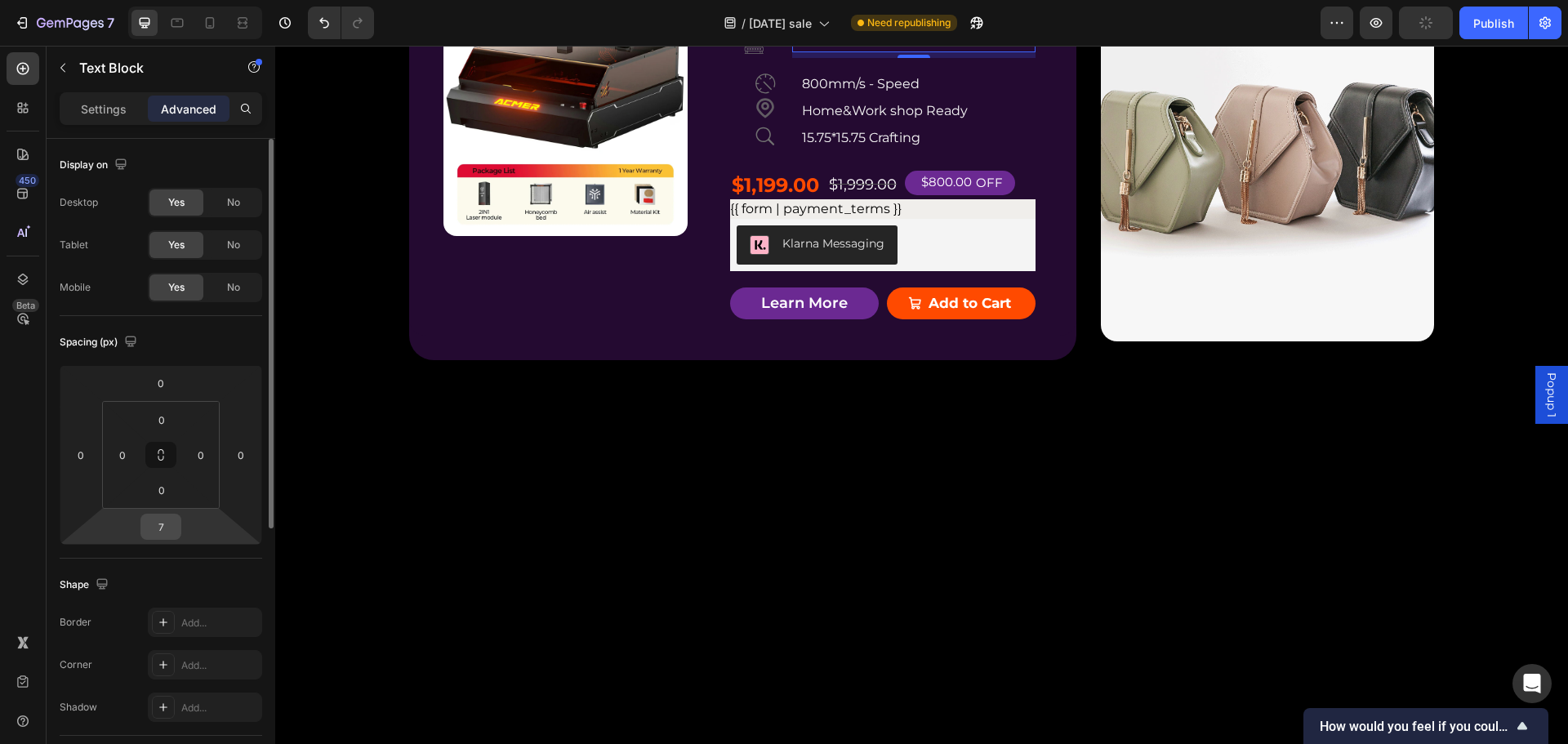
click at [164, 525] on input "7" at bounding box center [160, 526] width 33 height 24
type input "0"
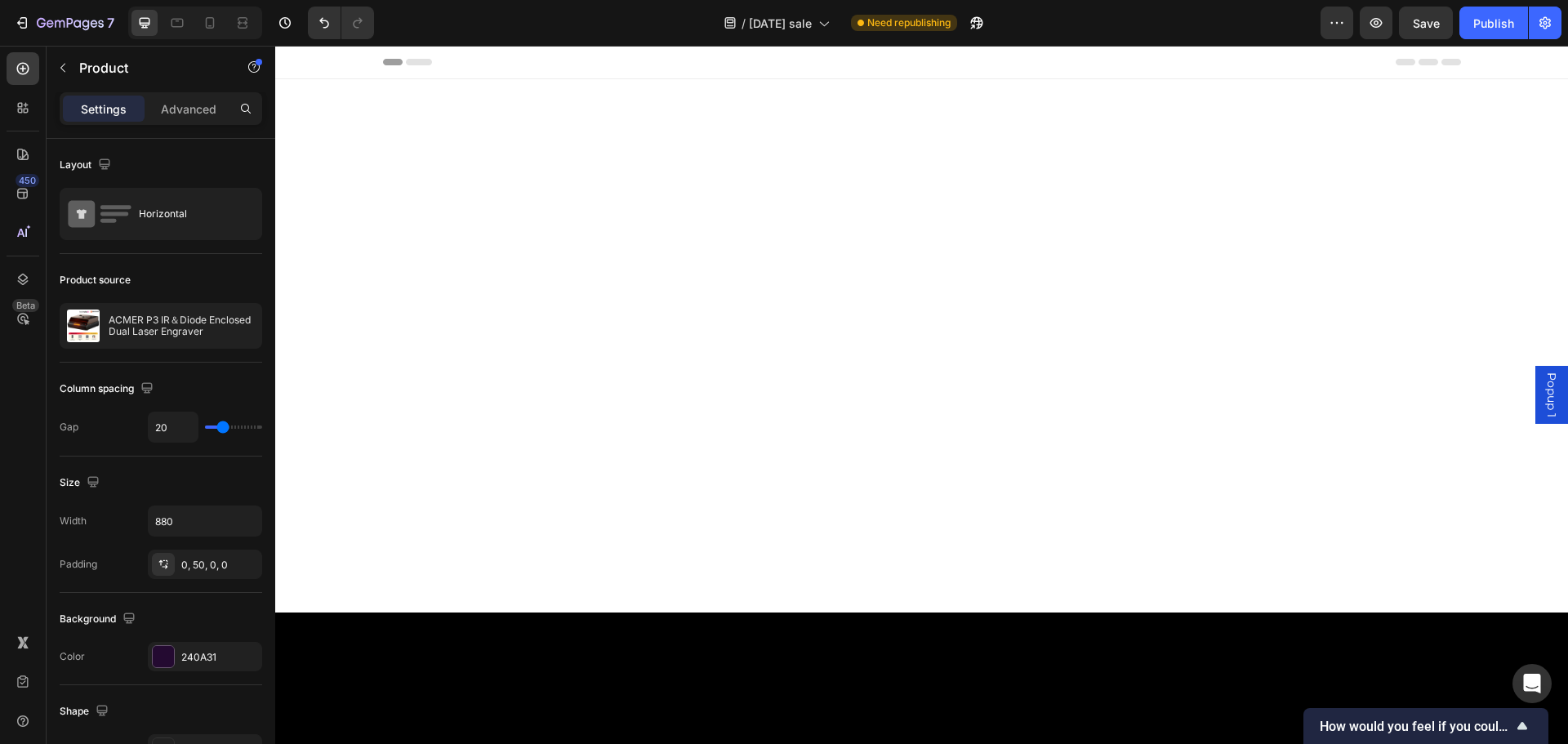
scroll to position [4231, 0]
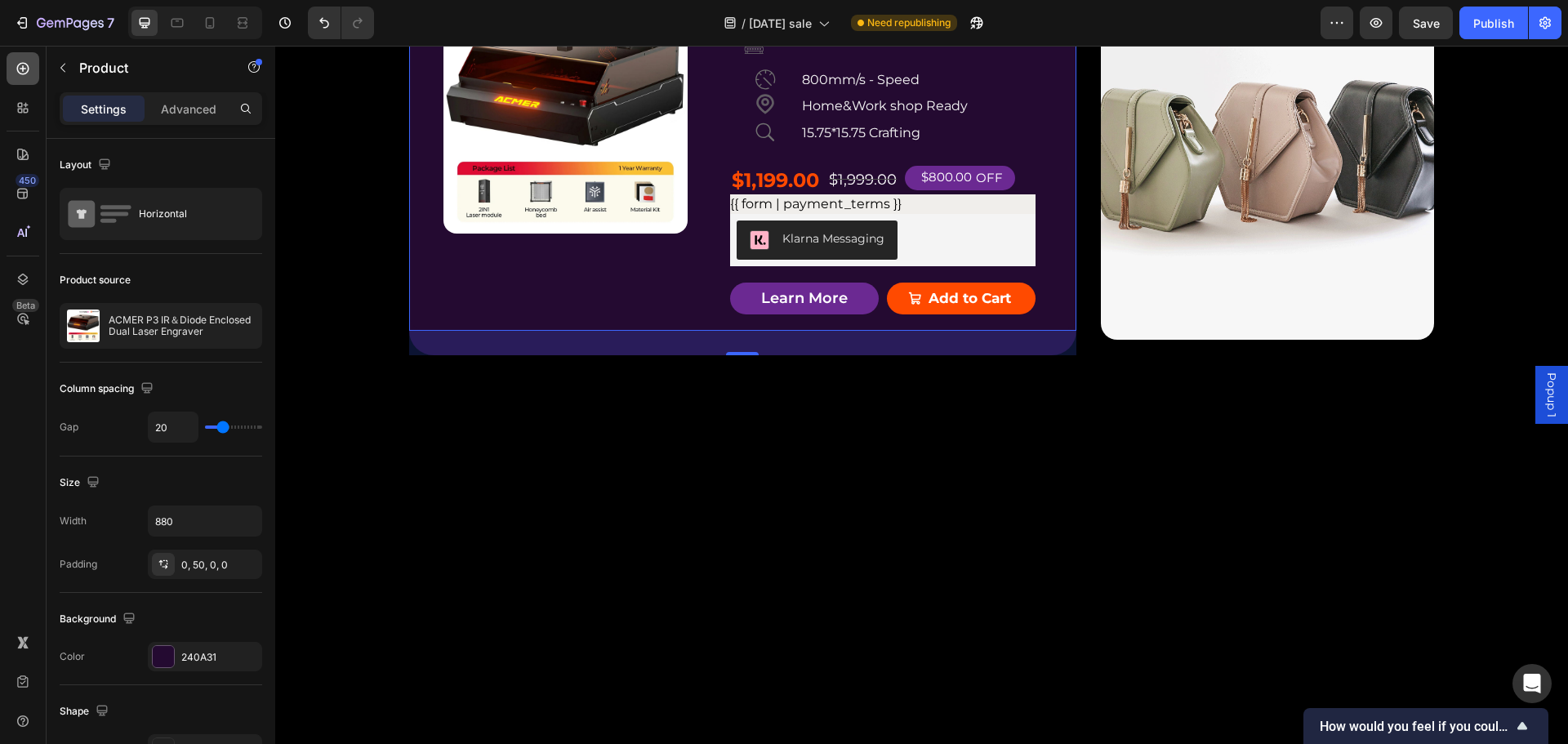
click at [19, 62] on icon at bounding box center [23, 68] width 17 height 17
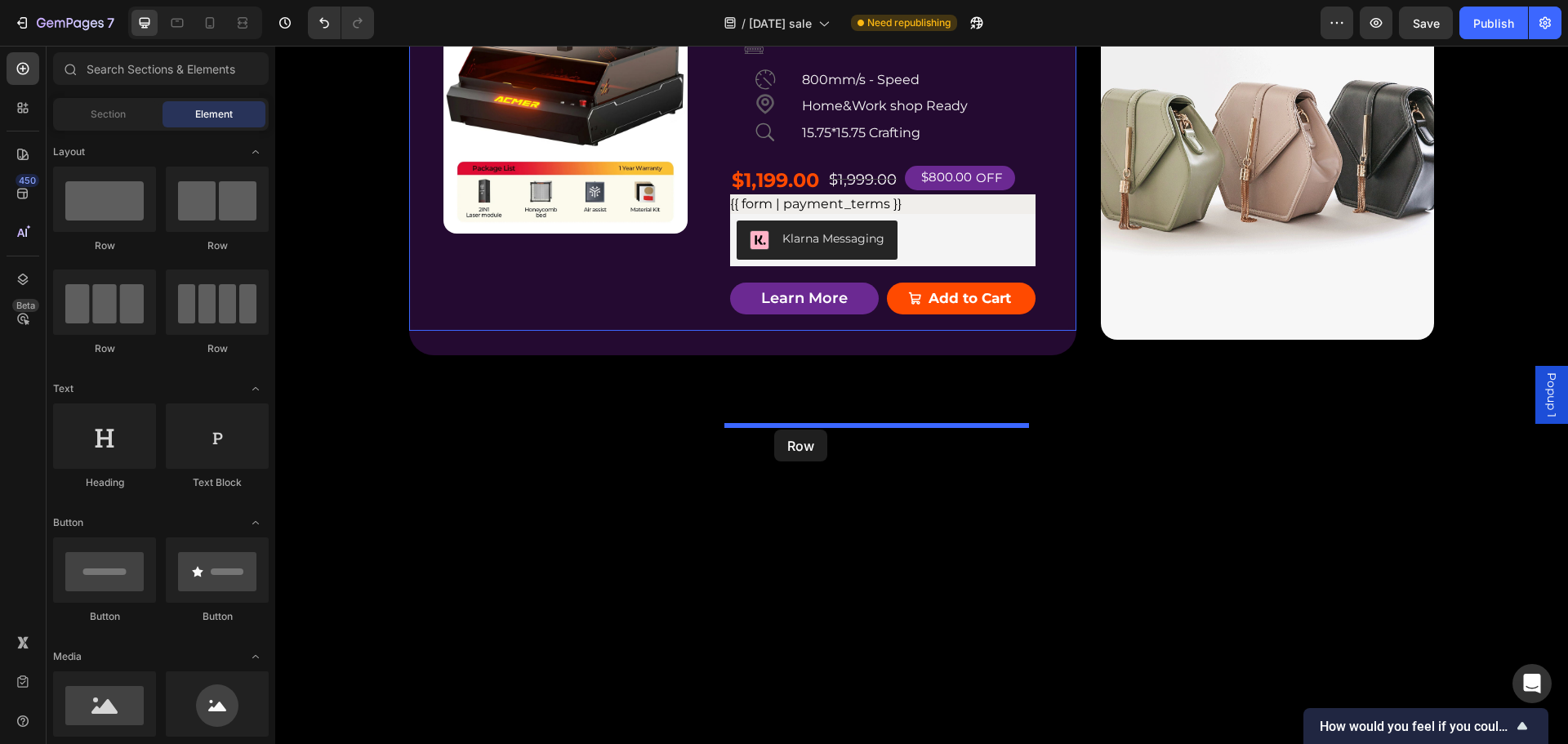
drag, startPoint x: 469, startPoint y: 247, endPoint x: 774, endPoint y: 430, distance: 355.7
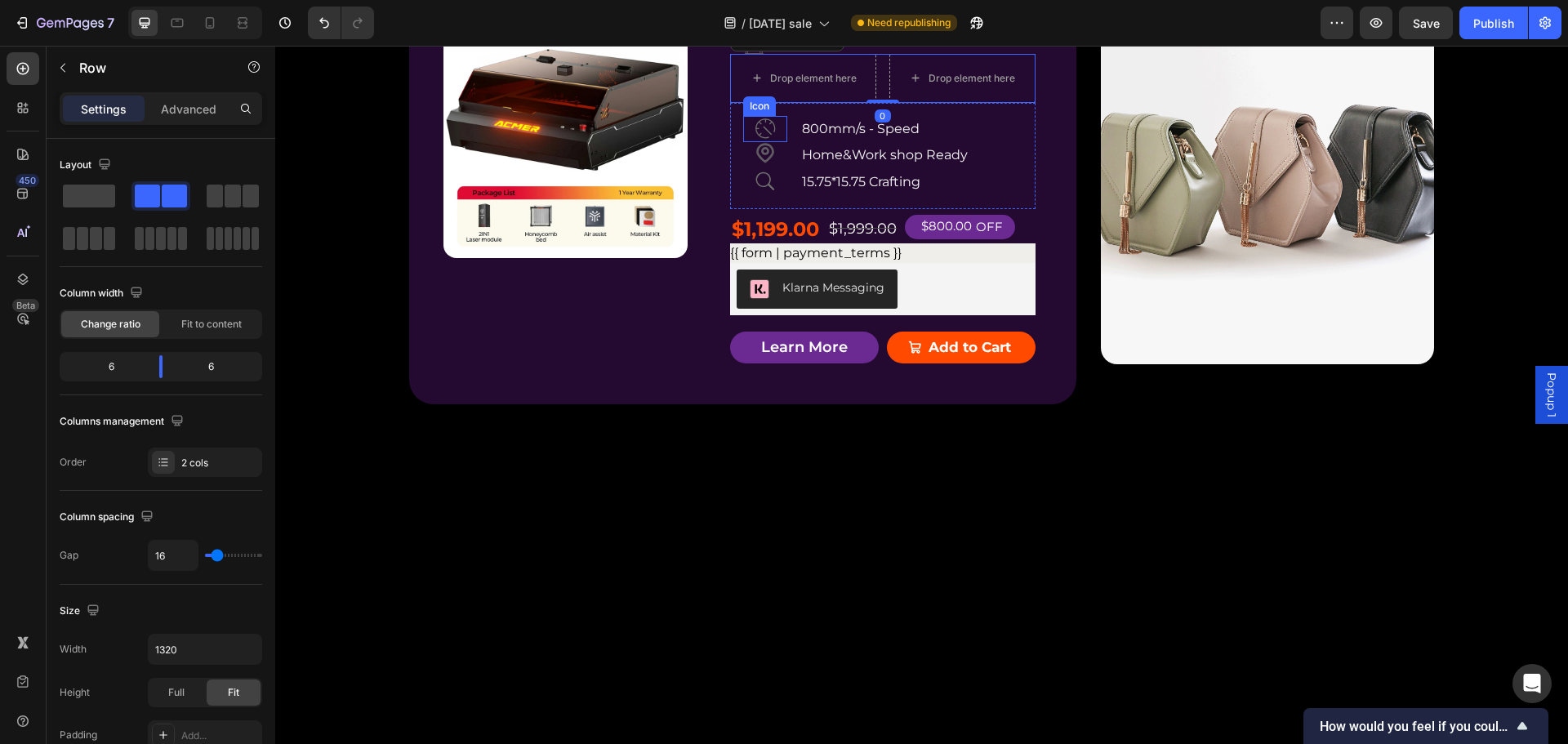
click at [763, 142] on icon at bounding box center [764, 129] width 26 height 26
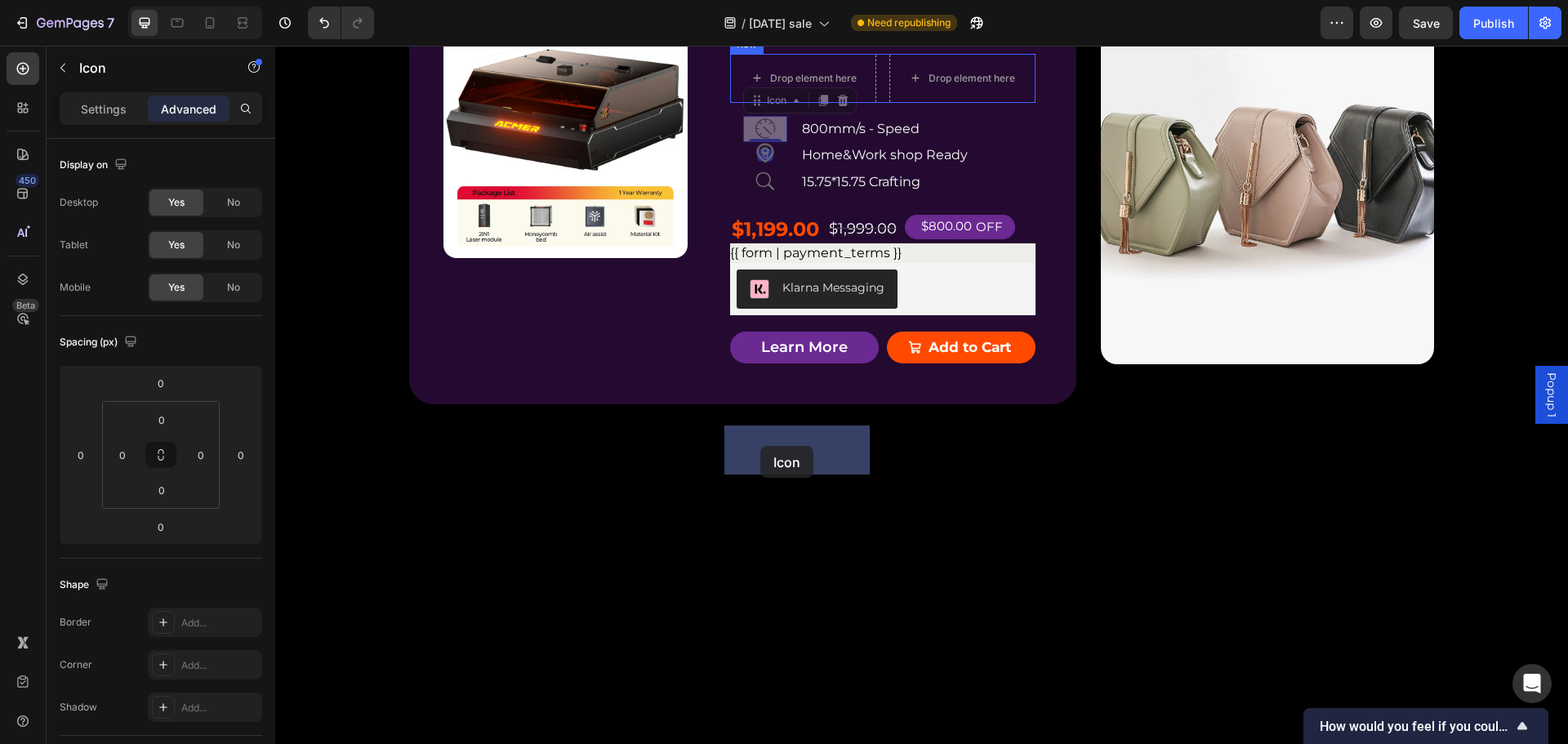
drag, startPoint x: 749, startPoint y: 478, endPoint x: 760, endPoint y: 446, distance: 33.8
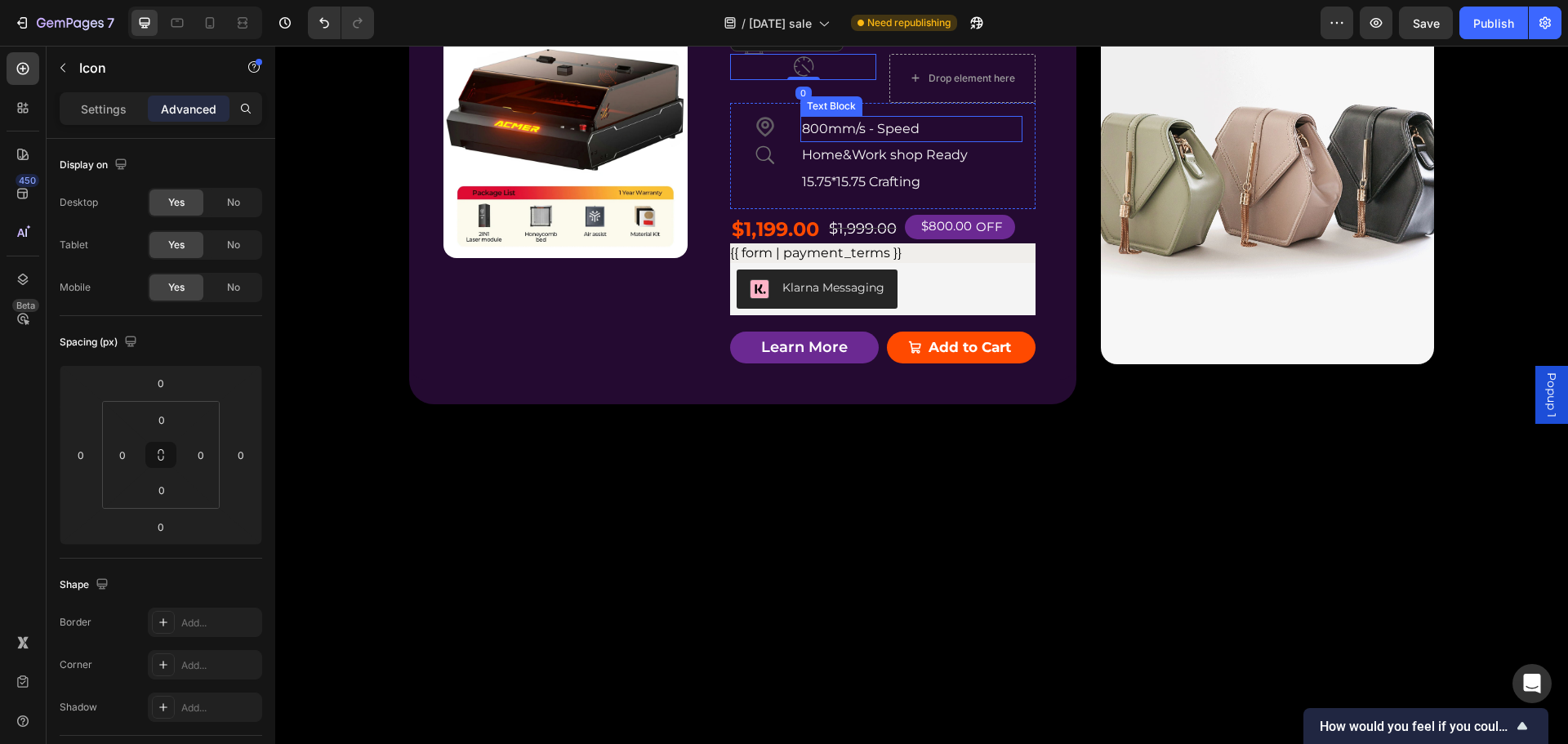
click at [840, 141] on p "800mm/s - Speed" at bounding box center [910, 129] width 218 height 23
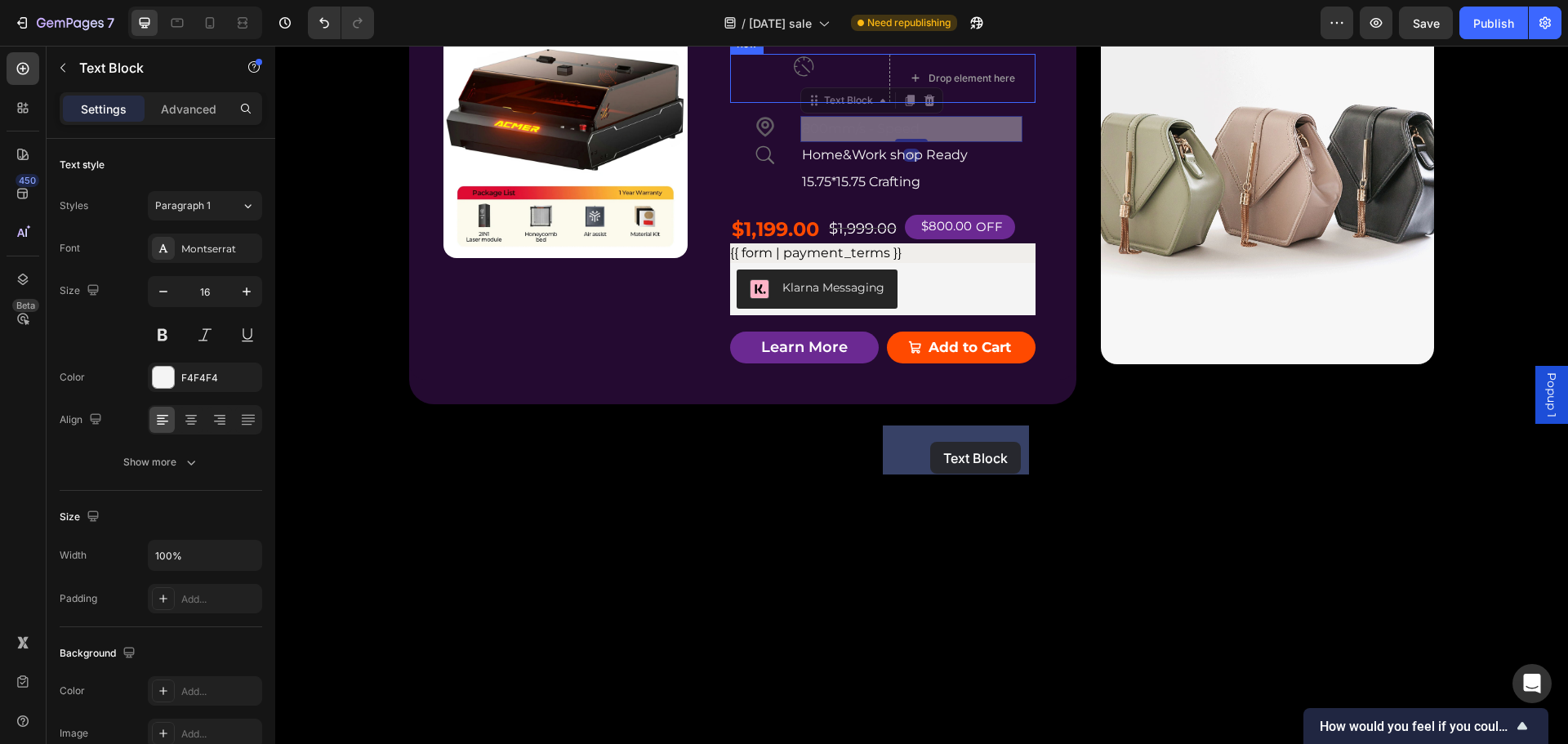
drag, startPoint x: 806, startPoint y: 477, endPoint x: 931, endPoint y: 442, distance: 129.8
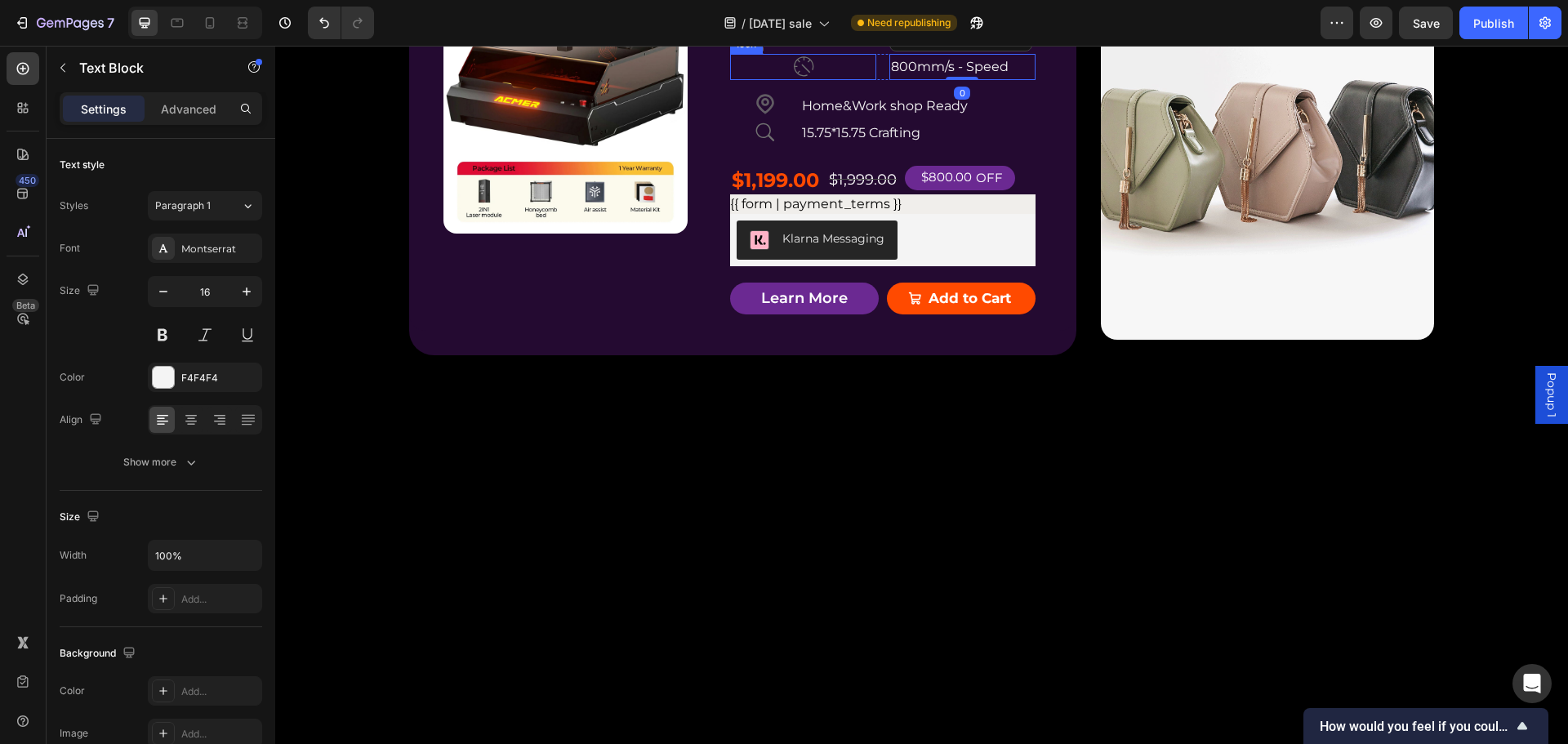
click at [865, 80] on div "Icon" at bounding box center [803, 67] width 146 height 26
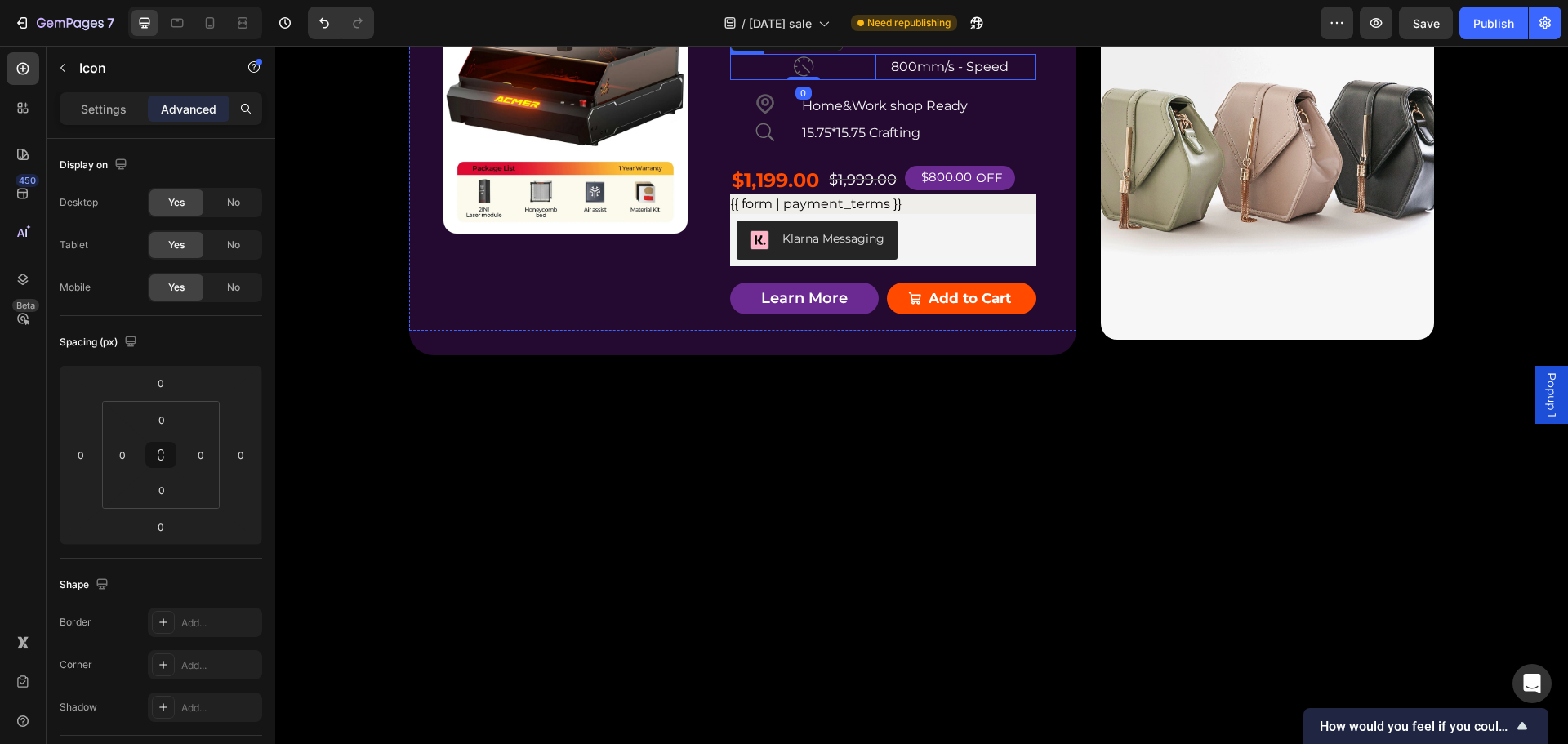
click at [876, 81] on div "Icon 0 800mm/s - Speed Text Block Row" at bounding box center [883, 68] width 305 height 27
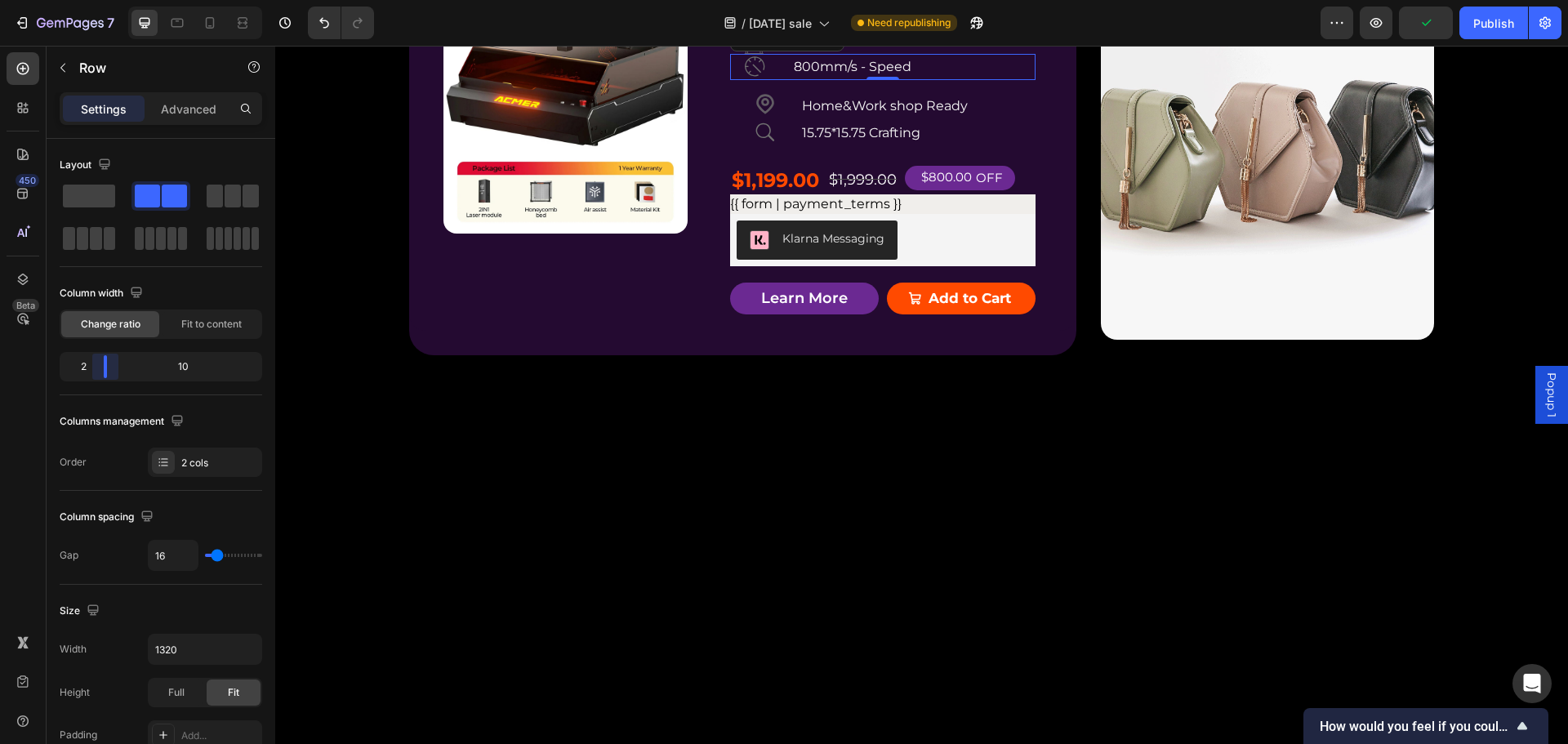
drag, startPoint x: 157, startPoint y: 368, endPoint x: 89, endPoint y: 380, distance: 69.1
click at [89, 0] on body "7 Version history / Halloween sale Need republishing Preview Publish 450 Beta S…" at bounding box center [784, 0] width 1568 height 0
click at [1039, 330] on div "Product Badge Product Images ACMER P3 IR＆Diode Enclosed Dual Laser Engraver Pro…" at bounding box center [742, 150] width 667 height 361
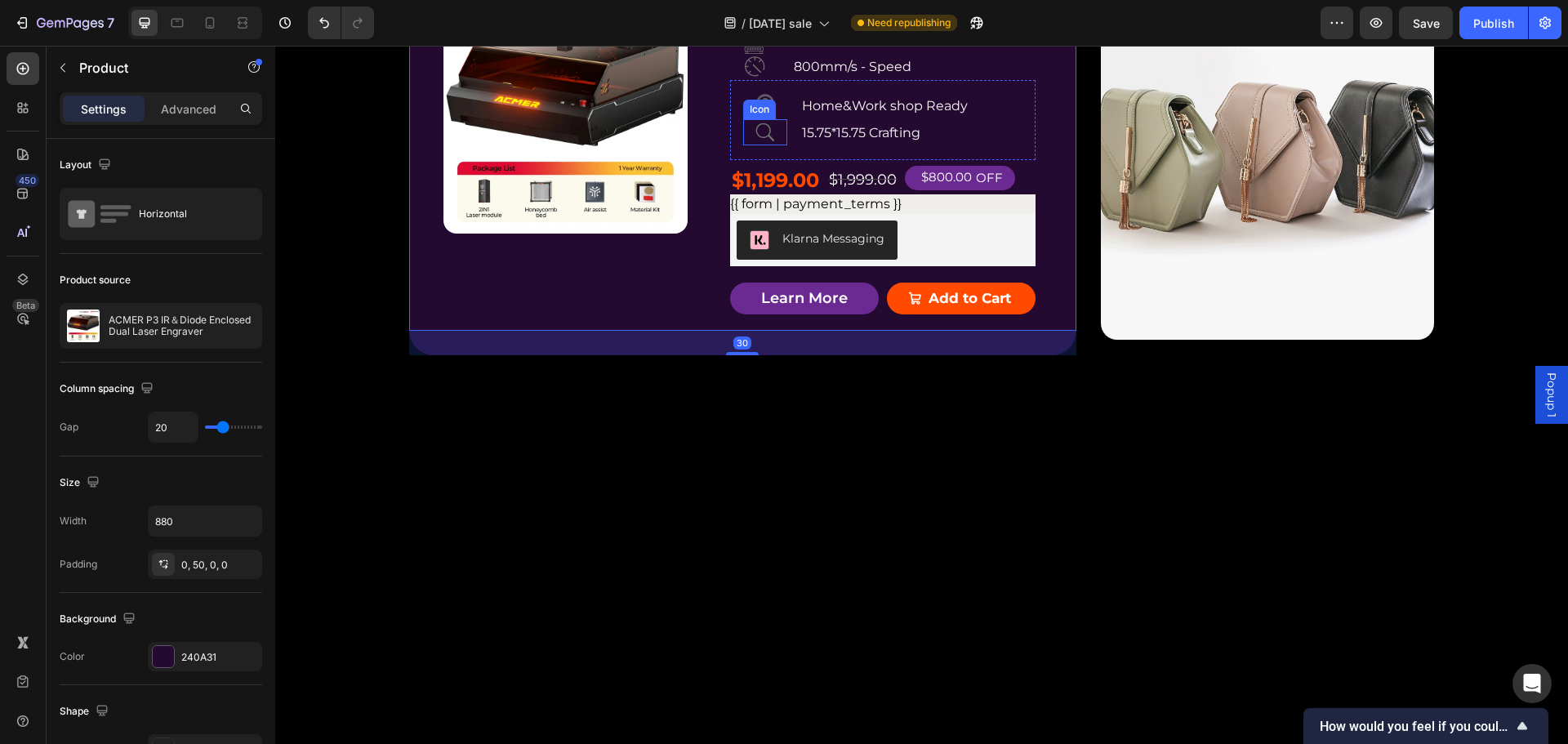
click at [749, 109] on div "Icon" at bounding box center [759, 109] width 26 height 0
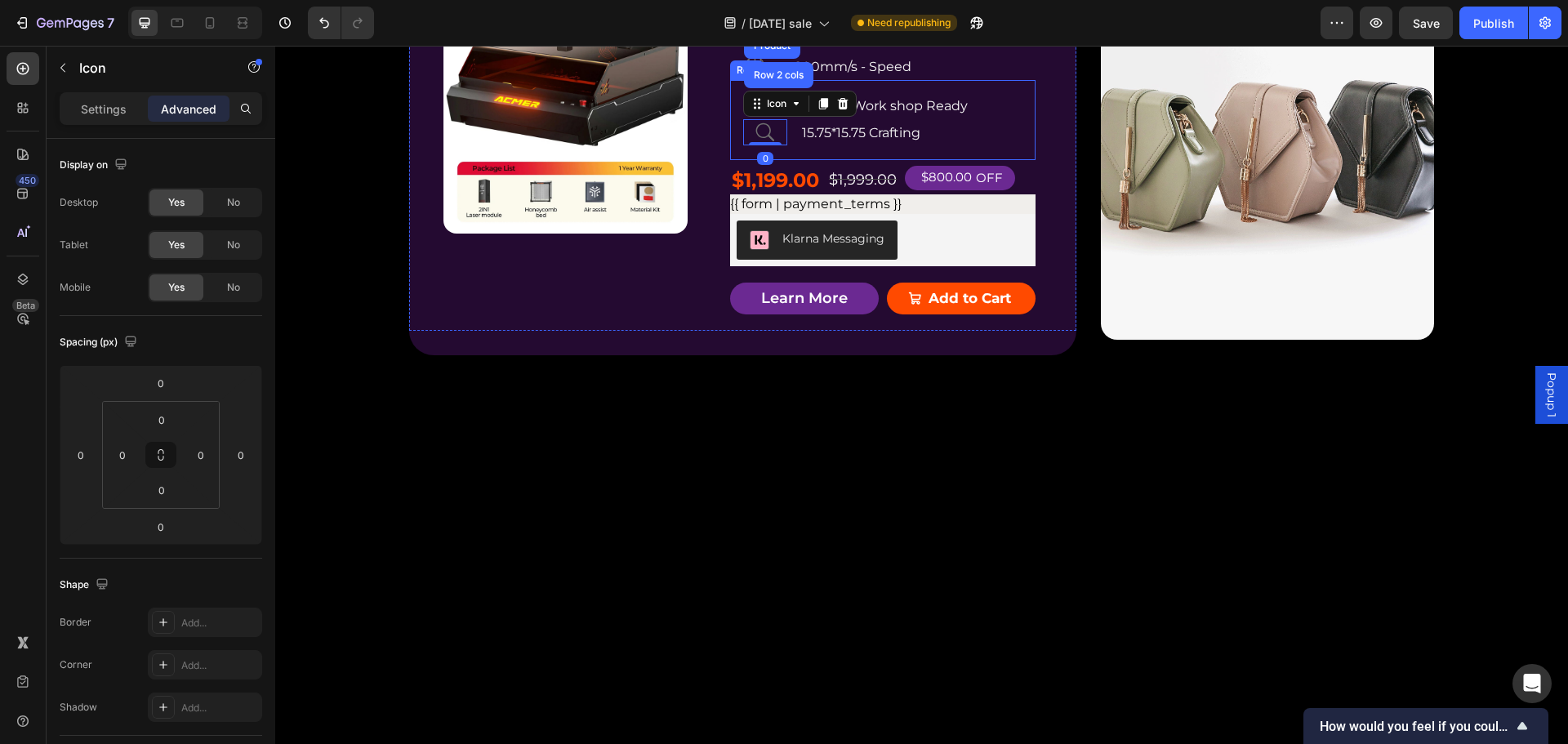
click at [991, 160] on div "Icon Icon Row 2 cols Product Row 1 col 0 Home&Work shop Ready Text Block 15.75*…" at bounding box center [883, 120] width 305 height 80
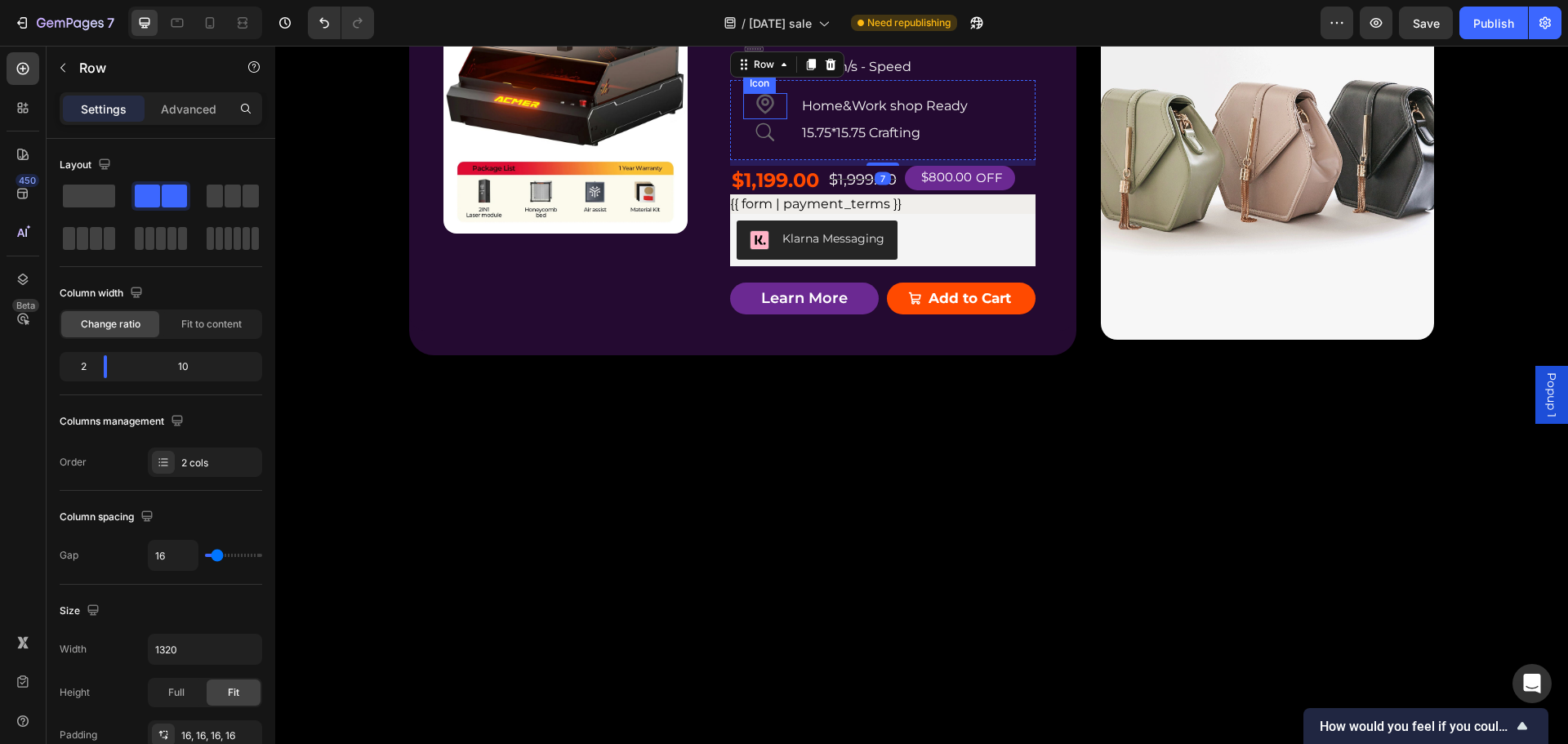
click at [756, 114] on icon at bounding box center [765, 104] width 18 height 19
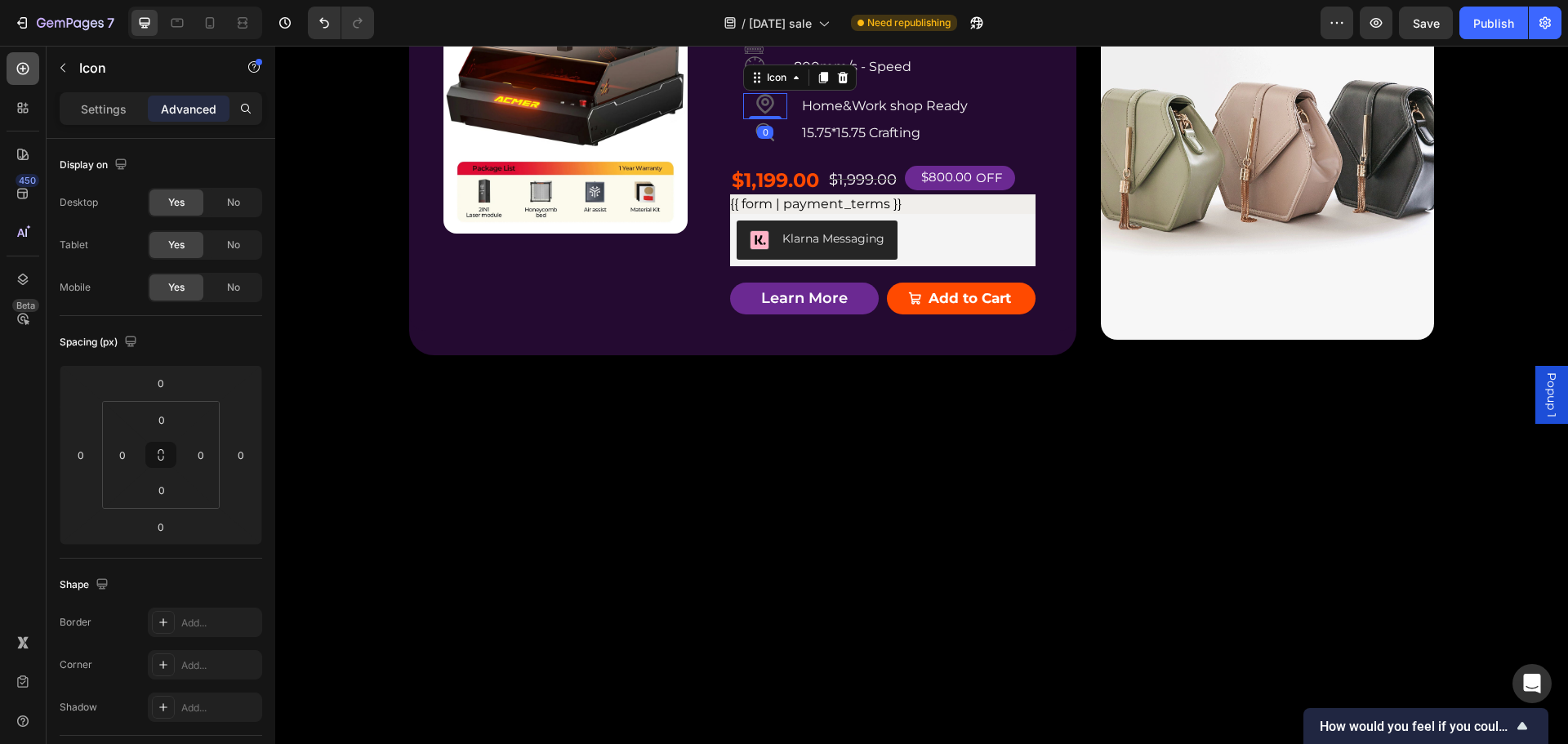
click at [30, 58] on div at bounding box center [23, 68] width 33 height 33
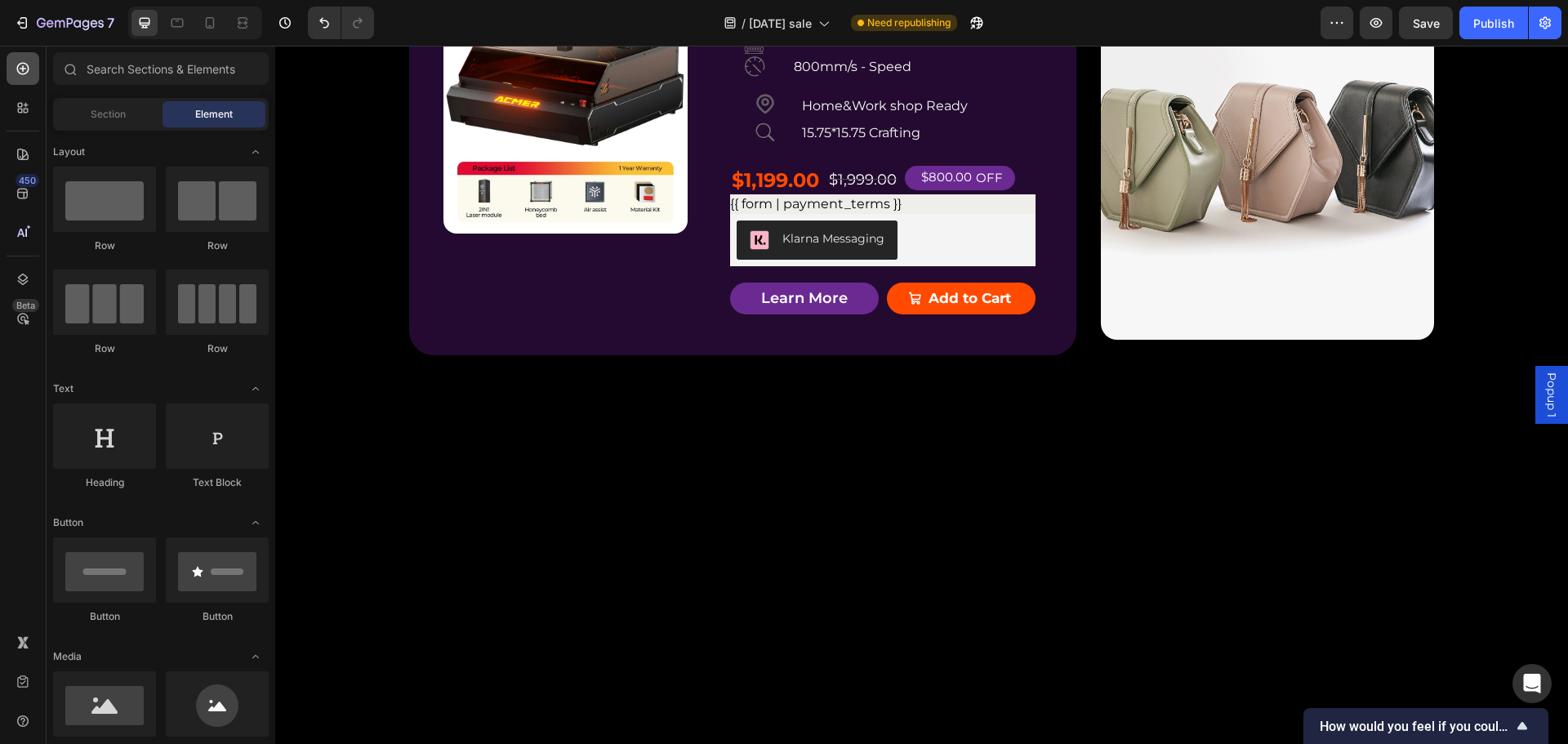
click at [23, 68] on icon at bounding box center [23, 68] width 7 height 7
drag, startPoint x: 468, startPoint y: 278, endPoint x: 779, endPoint y: 462, distance: 361.4
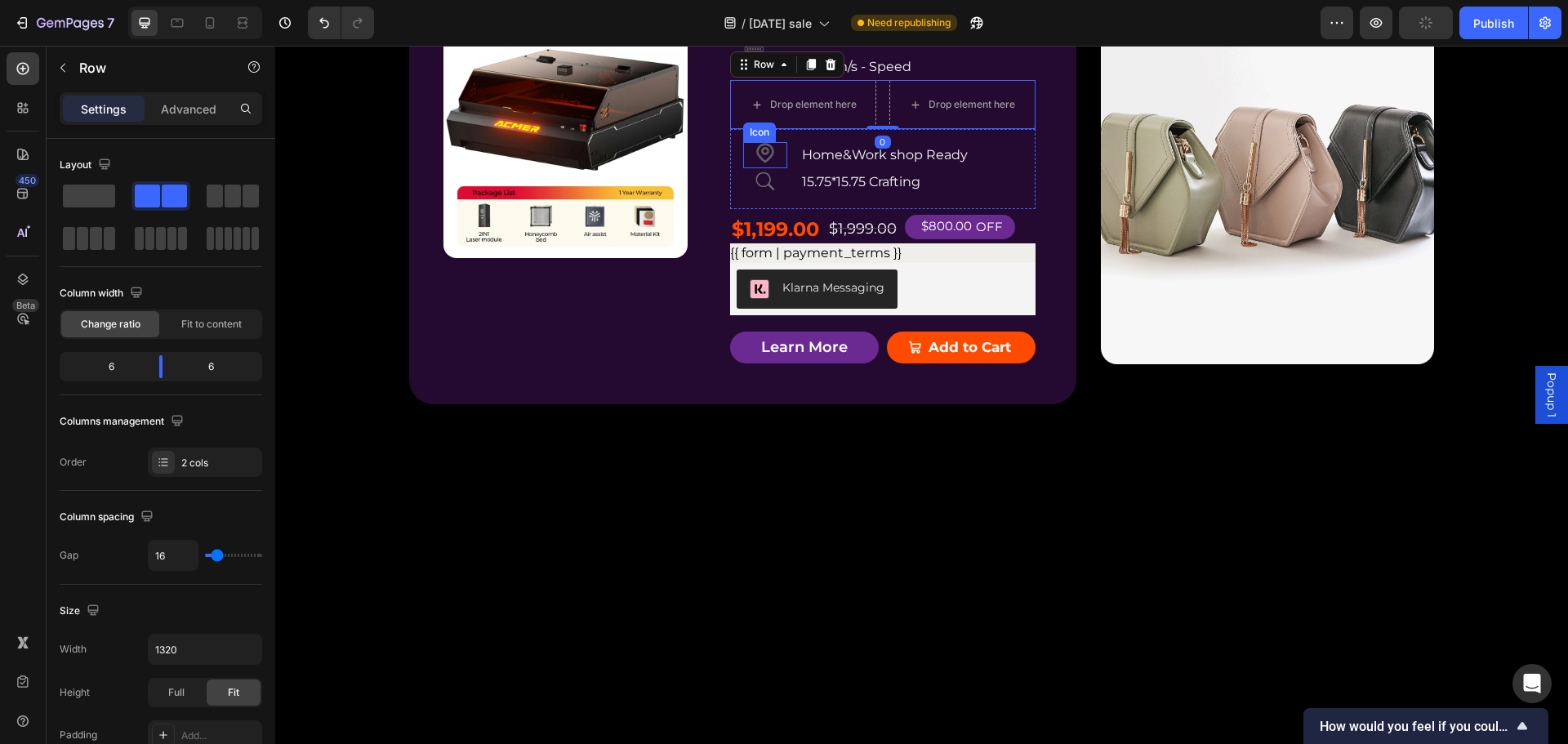
click at [761, 169] on icon at bounding box center [764, 154] width 26 height 26
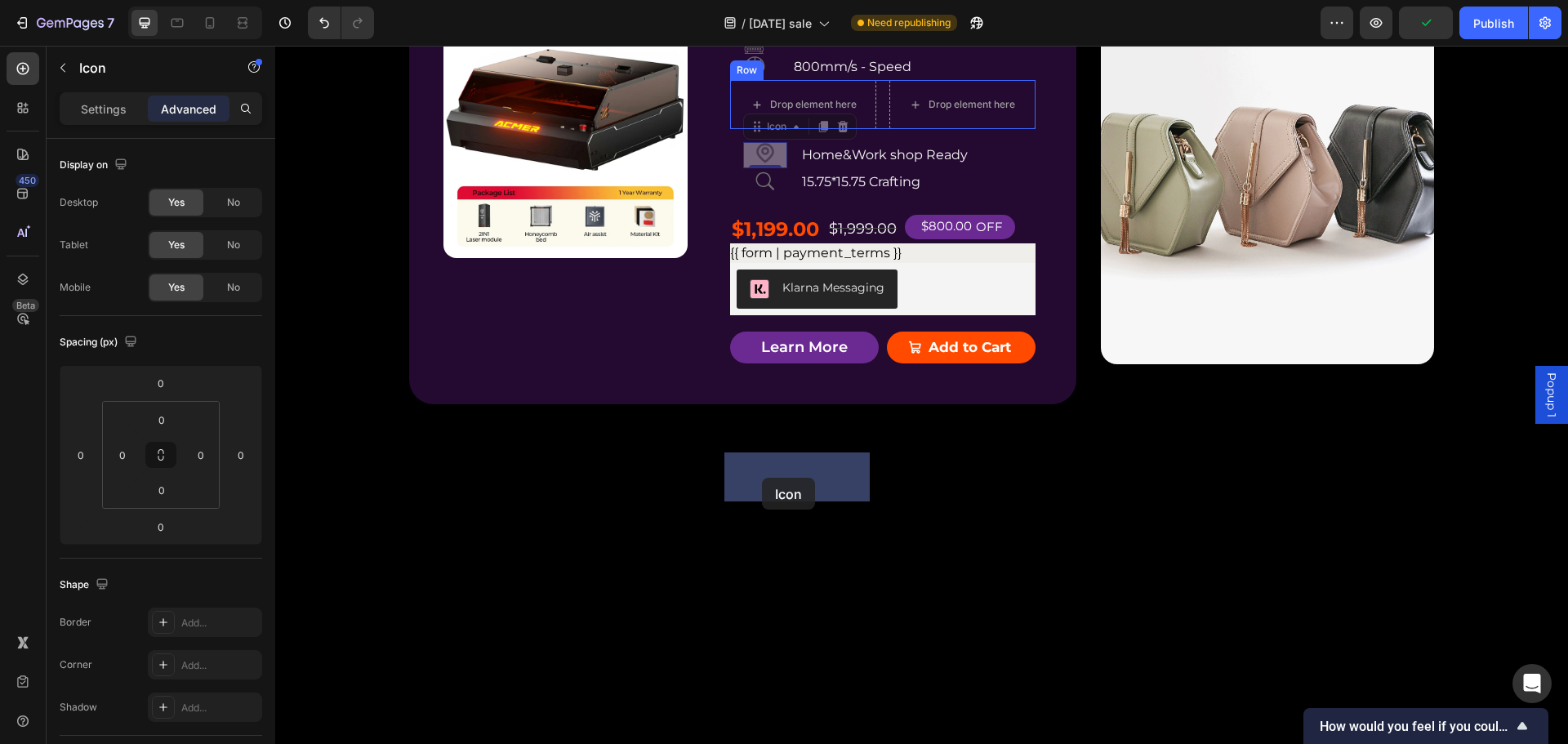
drag, startPoint x: 763, startPoint y: 520, endPoint x: 900, endPoint y: 514, distance: 137.1
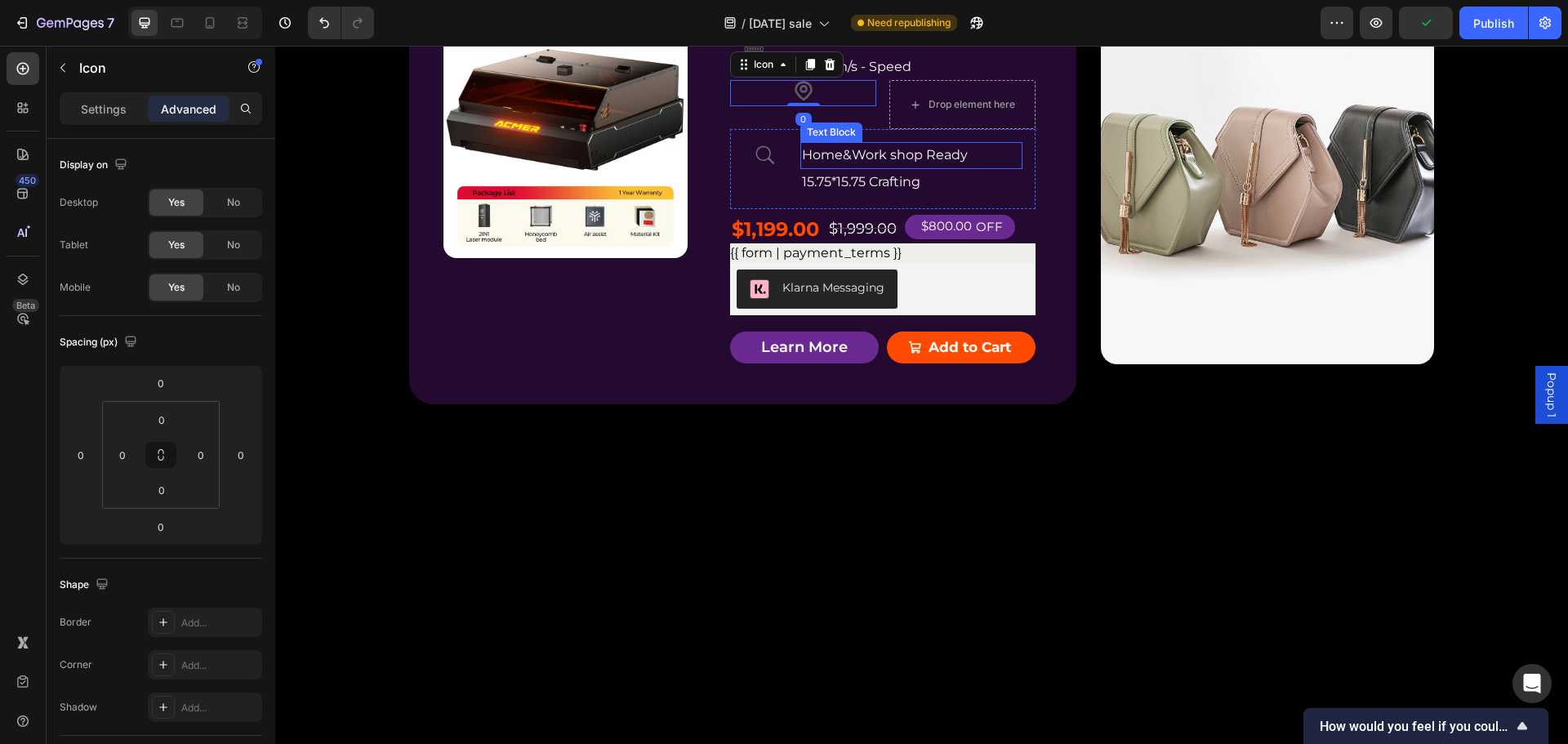
click at [868, 168] on p "Home&Work shop Ready" at bounding box center [910, 155] width 218 height 23
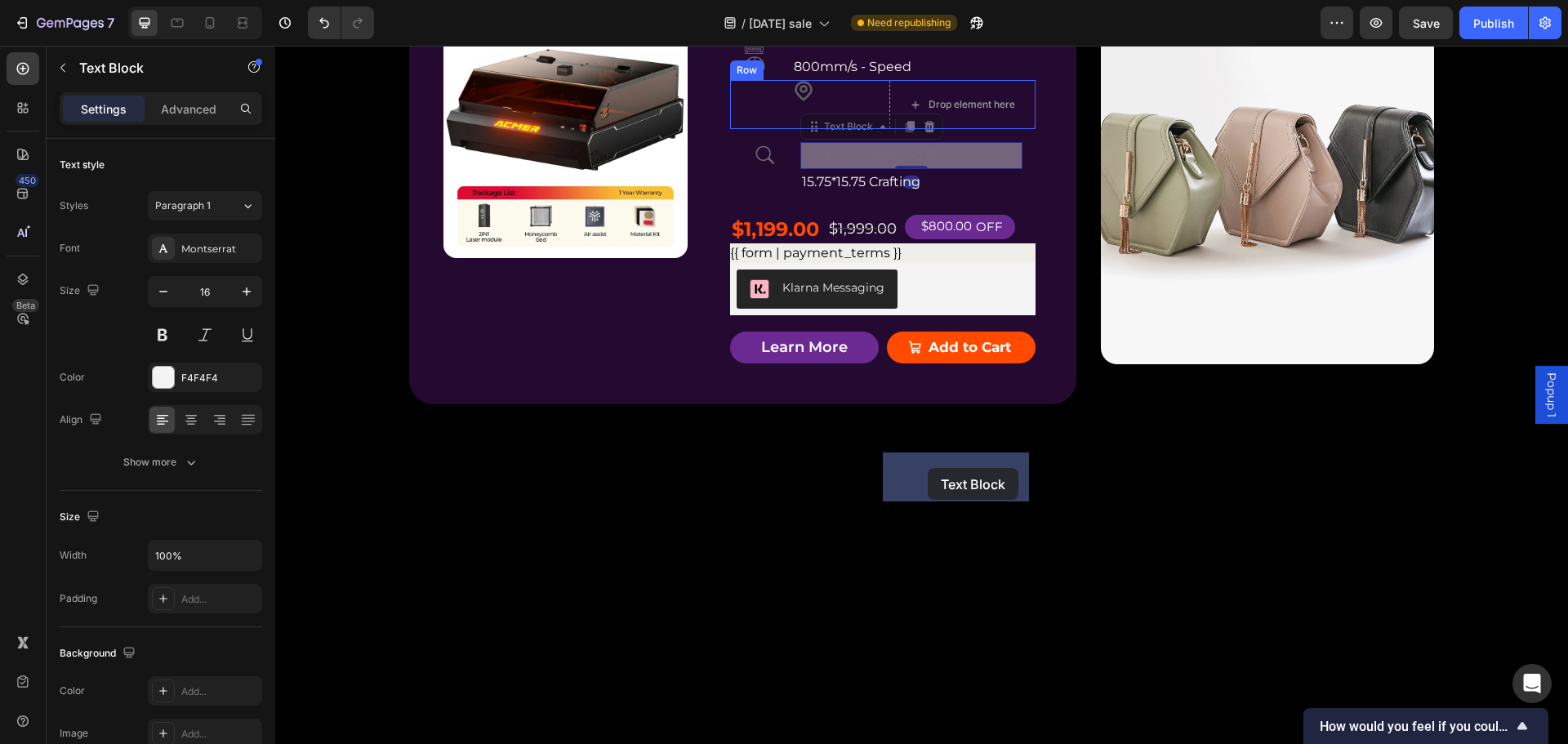
drag, startPoint x: 810, startPoint y: 499, endPoint x: 928, endPoint y: 468, distance: 122.0
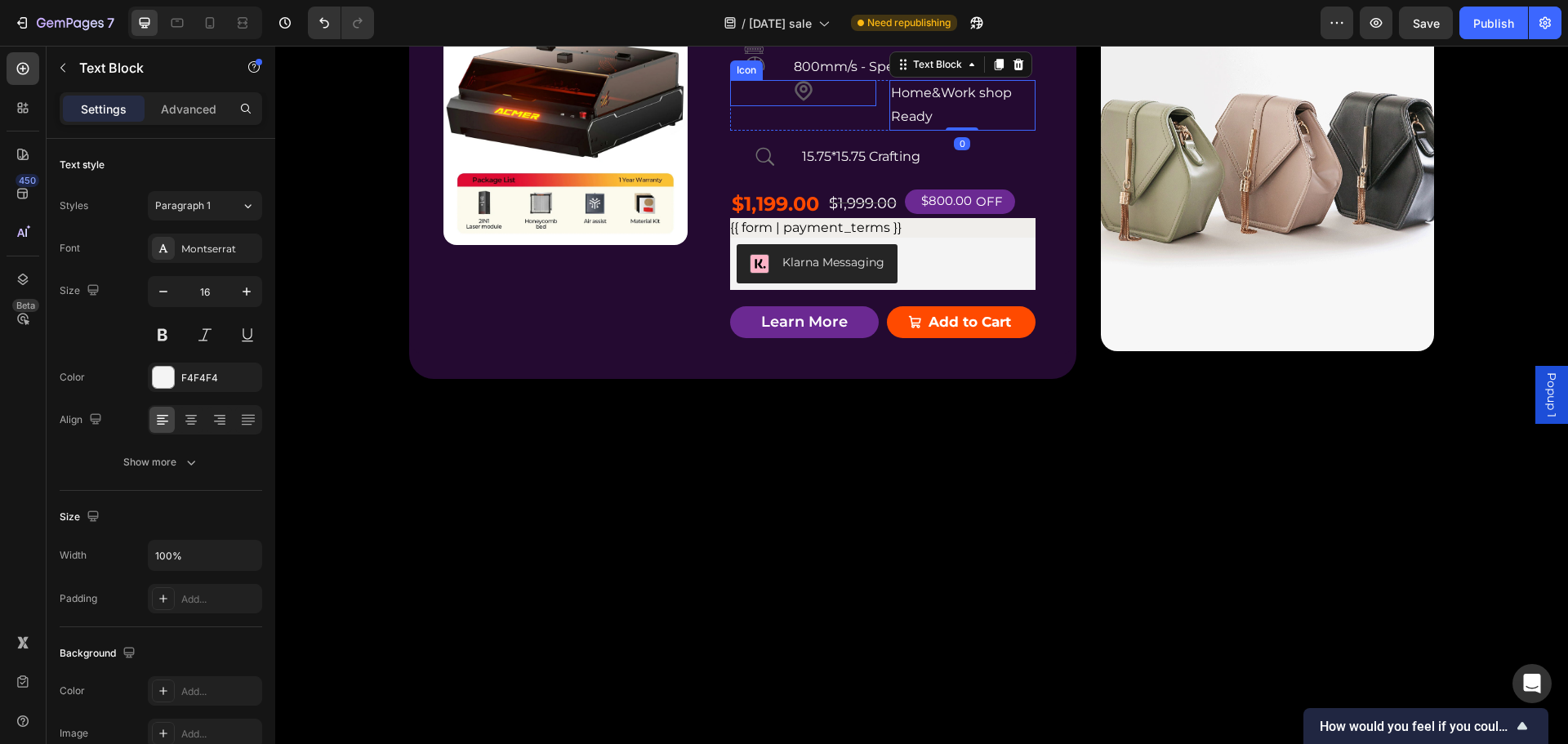
click at [790, 106] on icon at bounding box center [803, 93] width 26 height 26
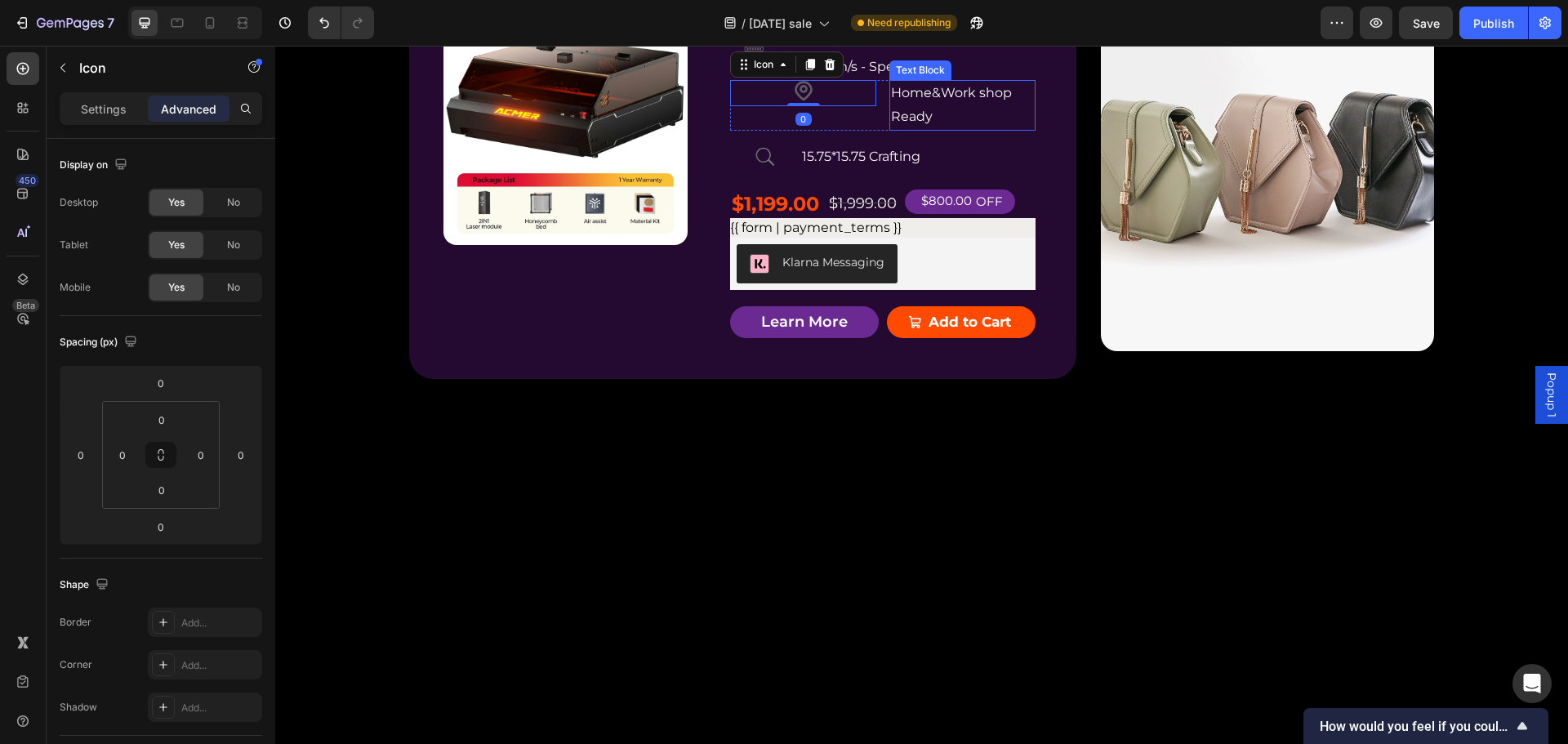
click at [916, 129] on p "Home&Work shop Ready" at bounding box center [962, 105] width 143 height 48
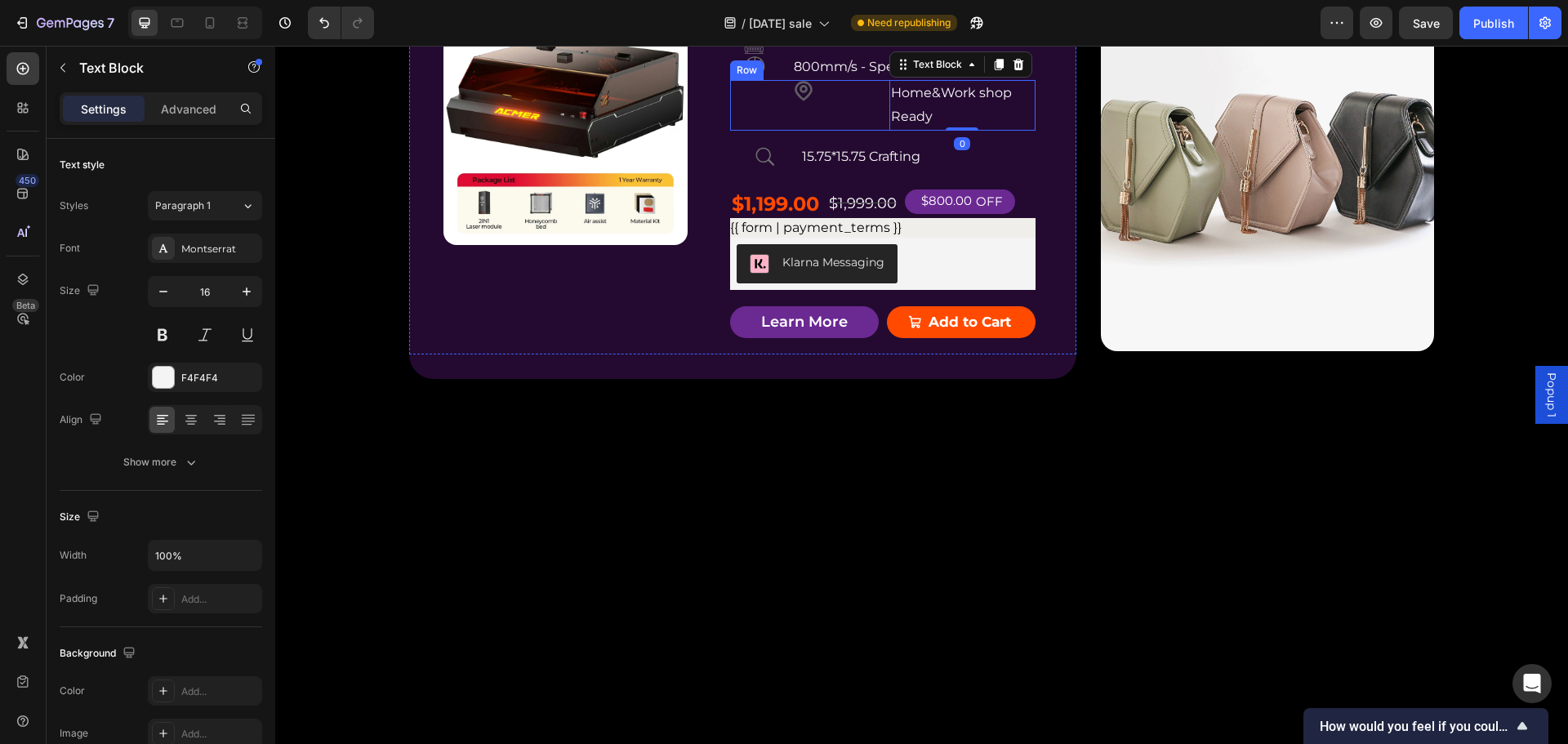
click at [814, 131] on div "Icon" at bounding box center [803, 105] width 146 height 51
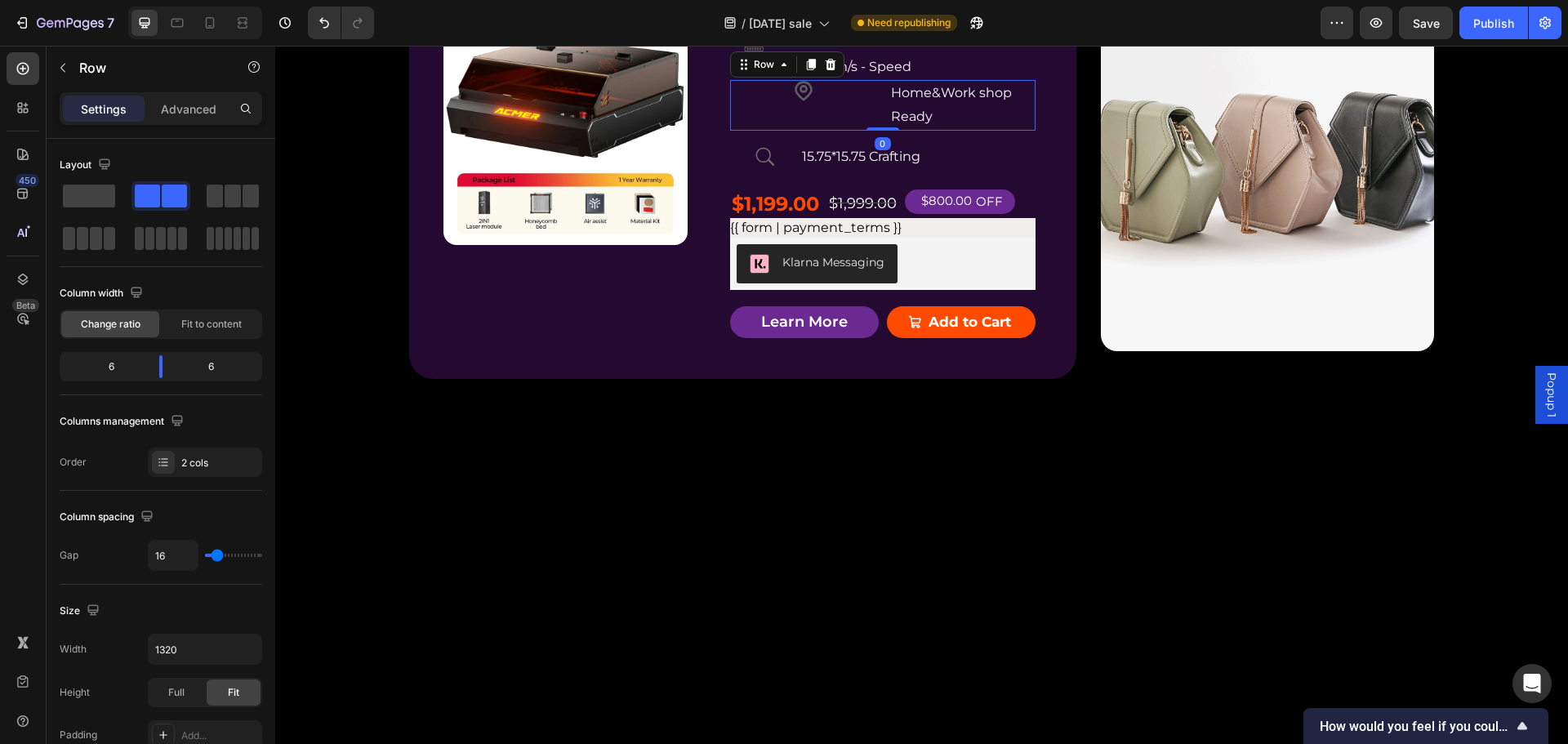
click at [797, 106] on icon at bounding box center [803, 93] width 26 height 26
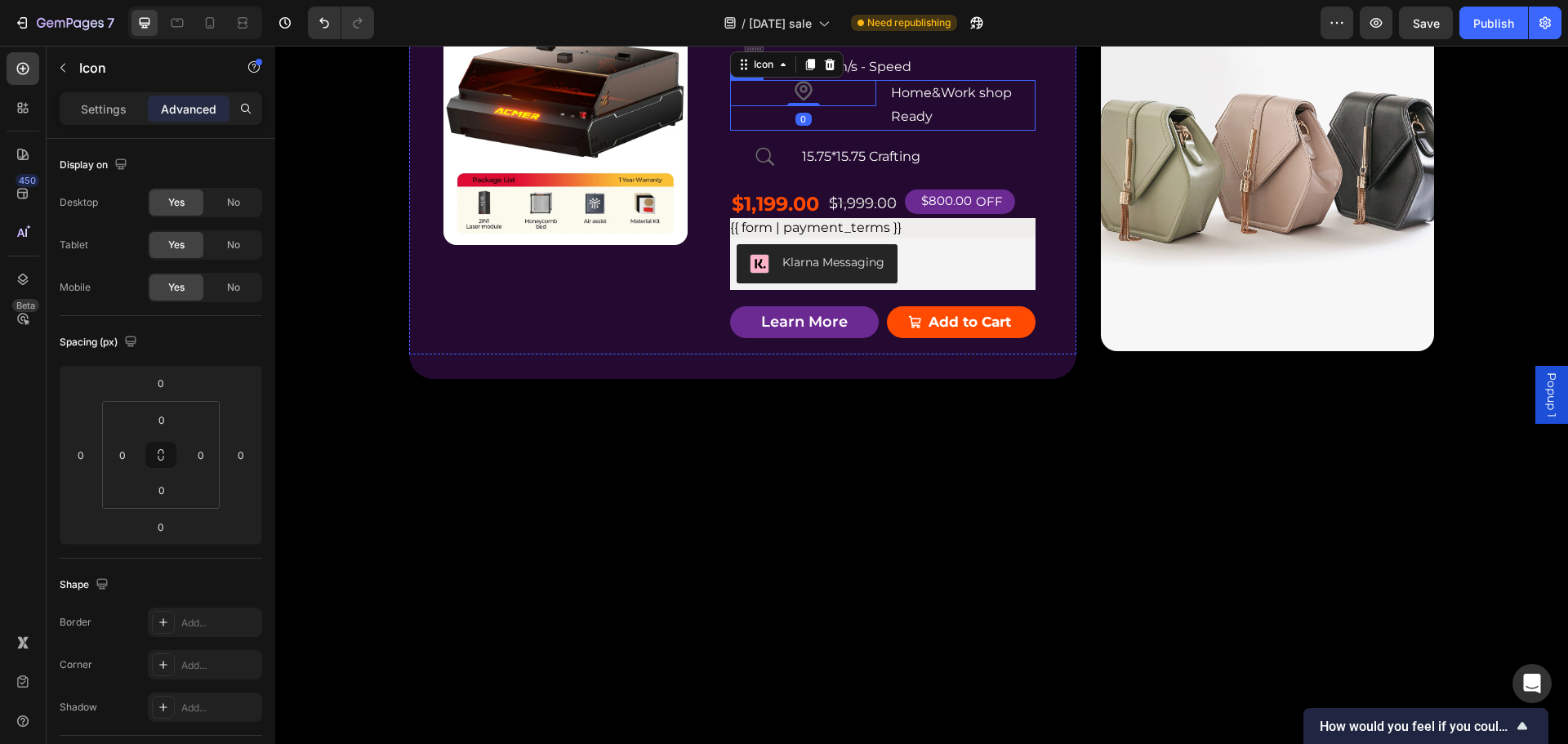
click at [821, 131] on div "Icon 0" at bounding box center [803, 105] width 146 height 51
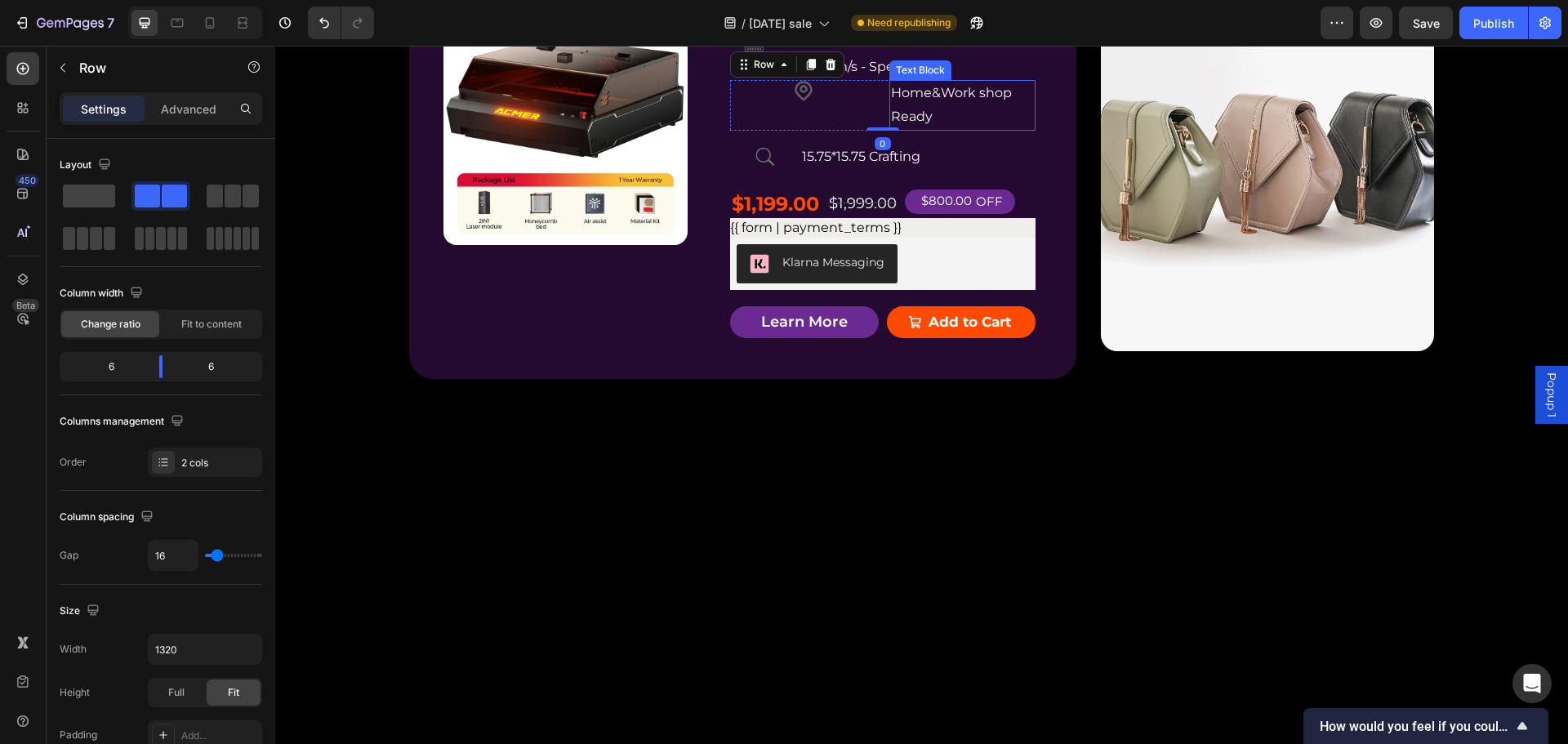
click at [948, 129] on p "Home&Work shop Ready" at bounding box center [962, 105] width 143 height 48
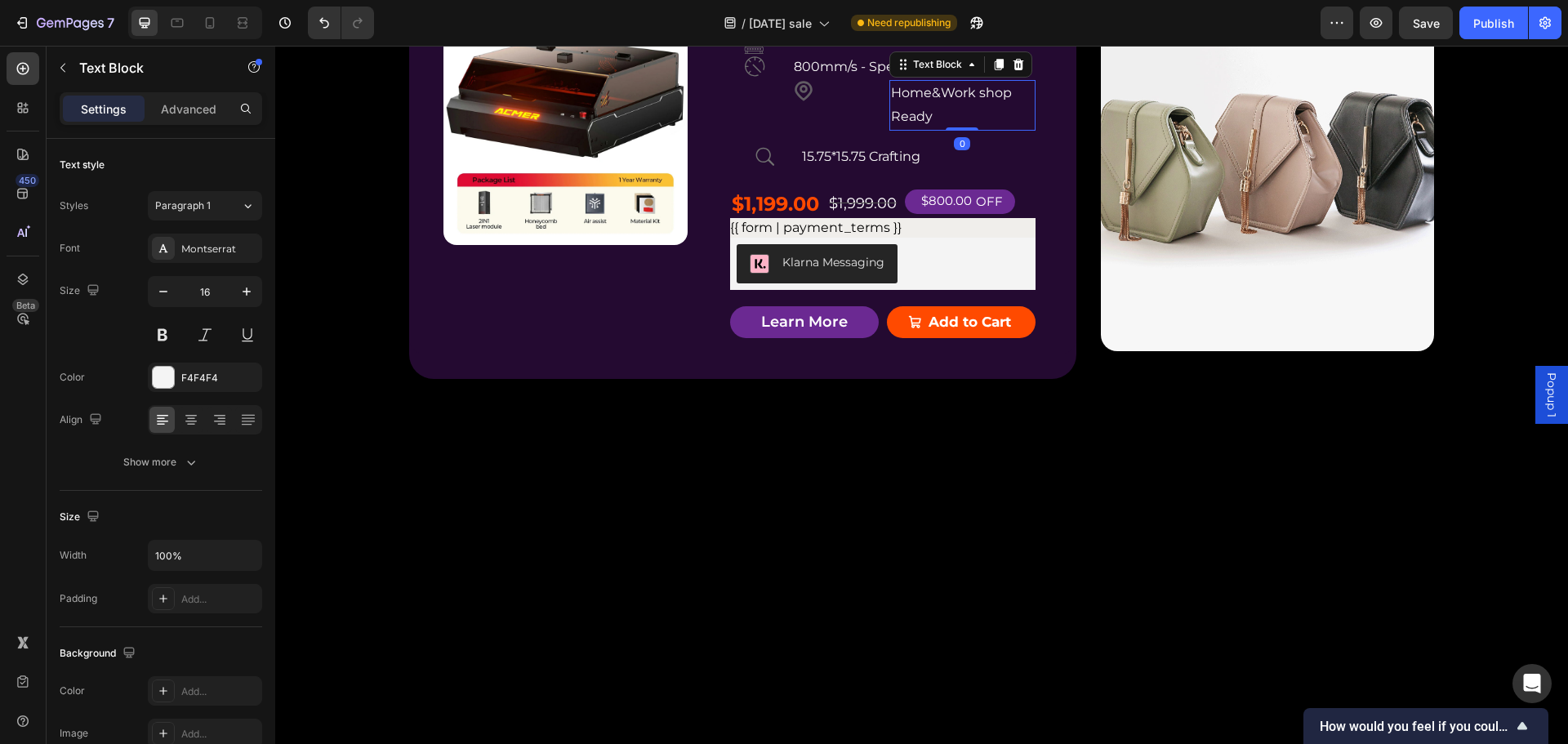
click at [832, 106] on div "Icon" at bounding box center [803, 93] width 146 height 26
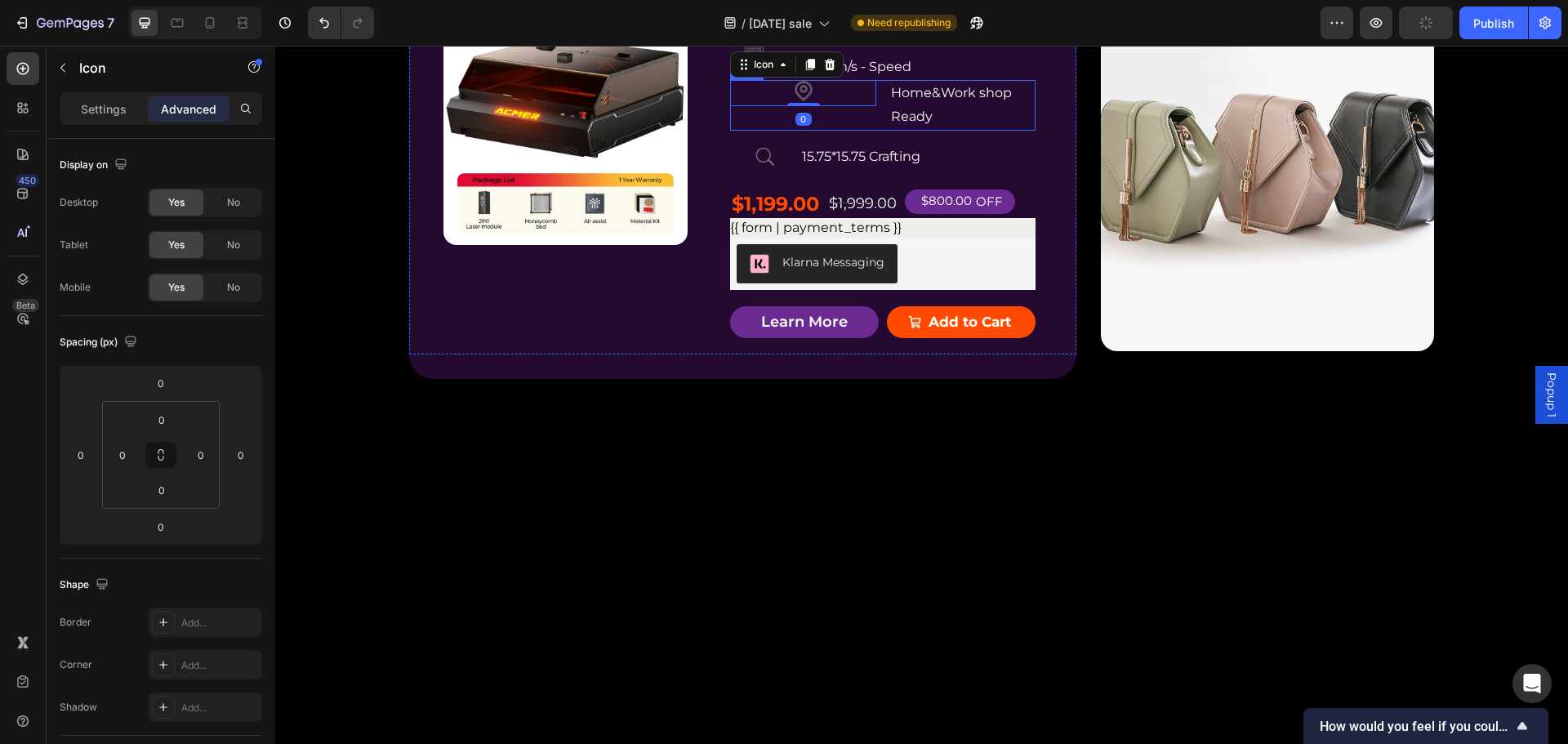
click at [862, 131] on div "Icon 0" at bounding box center [803, 105] width 146 height 51
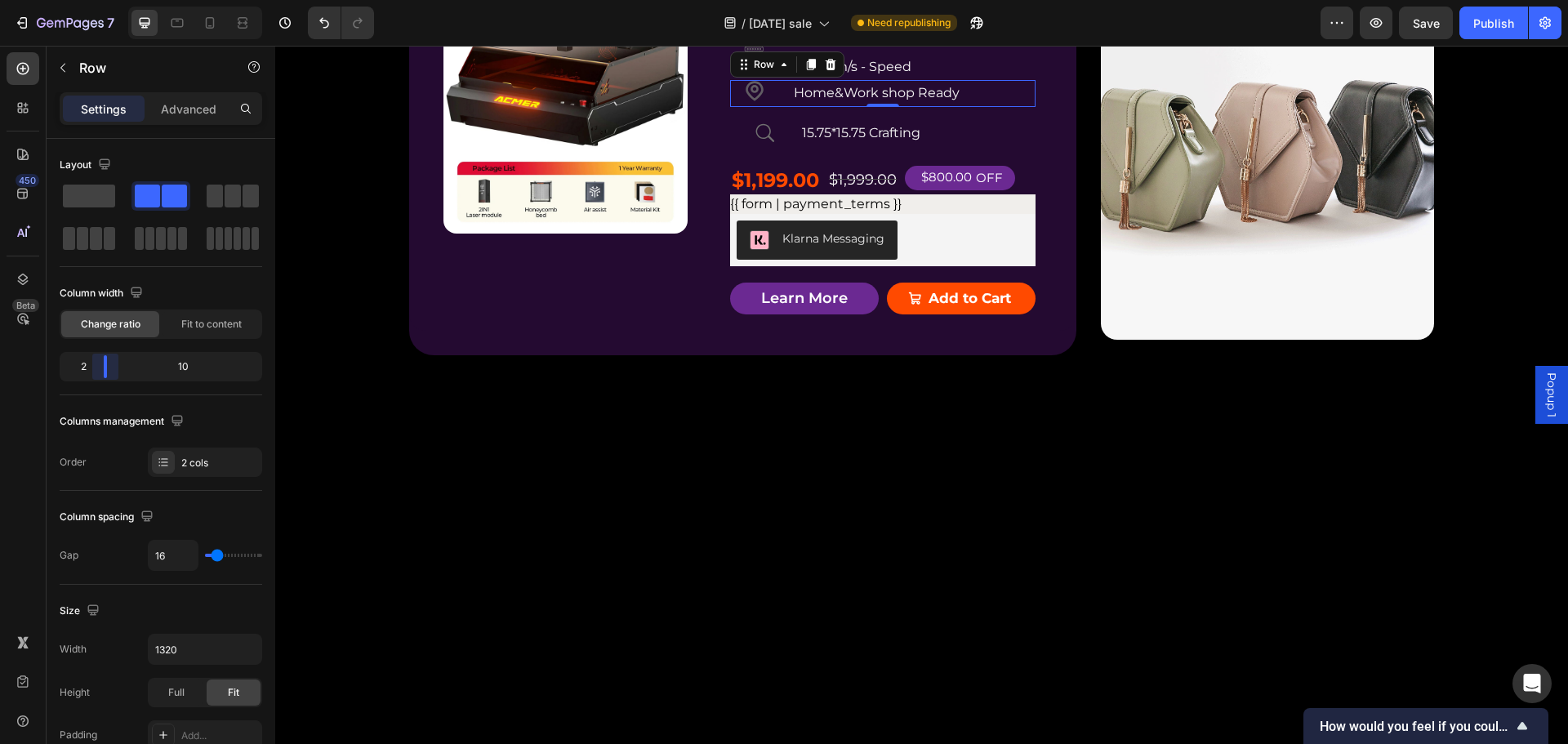
drag, startPoint x: 162, startPoint y: 362, endPoint x: 100, endPoint y: 375, distance: 63.3
click at [100, 0] on body "7 Version history / [DATE] sale Need republishing Preview Save Publish 450 Beta…" at bounding box center [784, 0] width 1568 height 0
drag, startPoint x: 1027, startPoint y: 403, endPoint x: 702, endPoint y: 529, distance: 348.6
click at [1025, 52] on p "AIl-Materials Laser" at bounding box center [914, 39] width 240 height 23
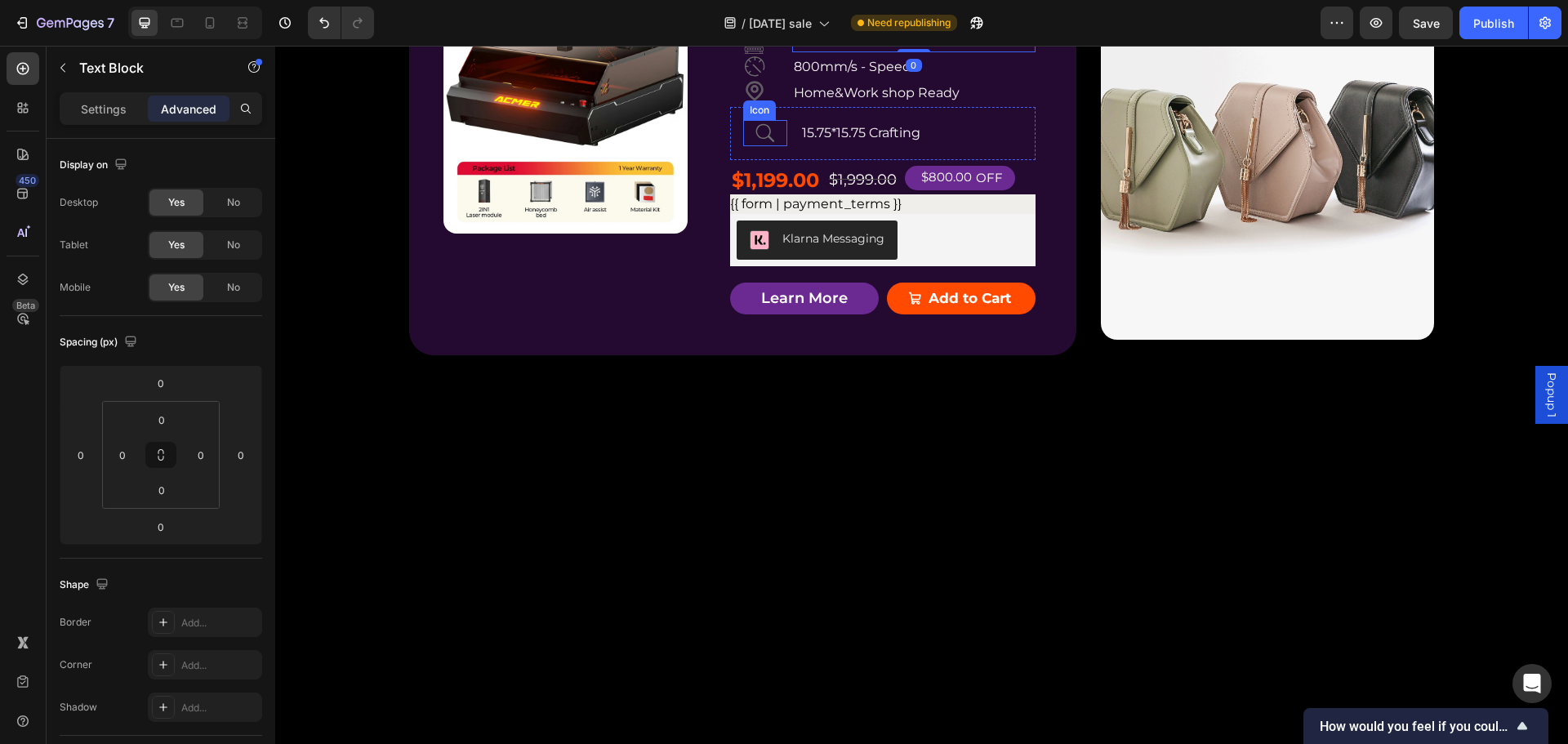
click at [759, 146] on icon at bounding box center [764, 133] width 26 height 26
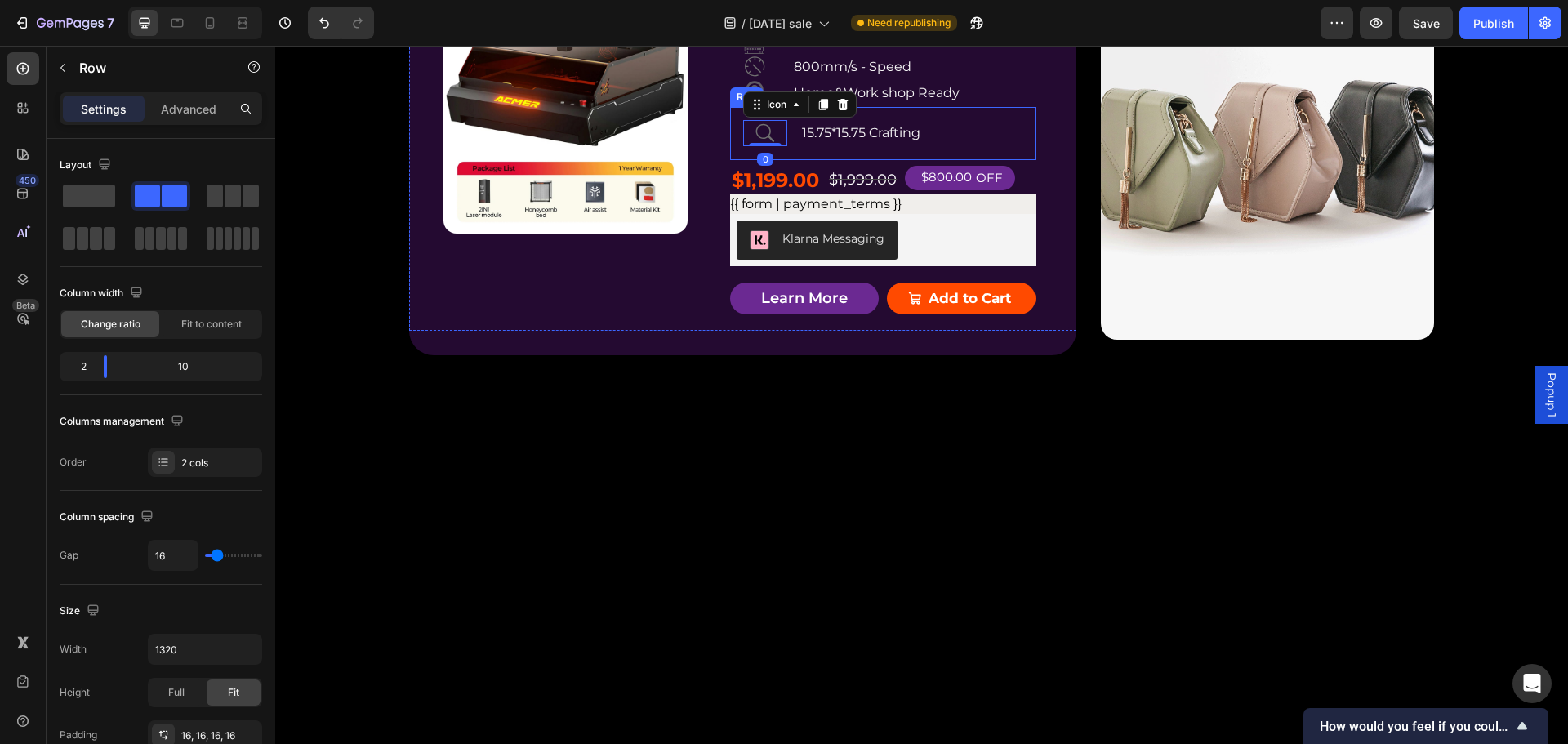
click at [846, 160] on div "Icon 0 15.75*15.75 Crafting Text Block Row" at bounding box center [883, 134] width 305 height 53
click at [183, 105] on p "Advanced" at bounding box center [189, 109] width 56 height 18
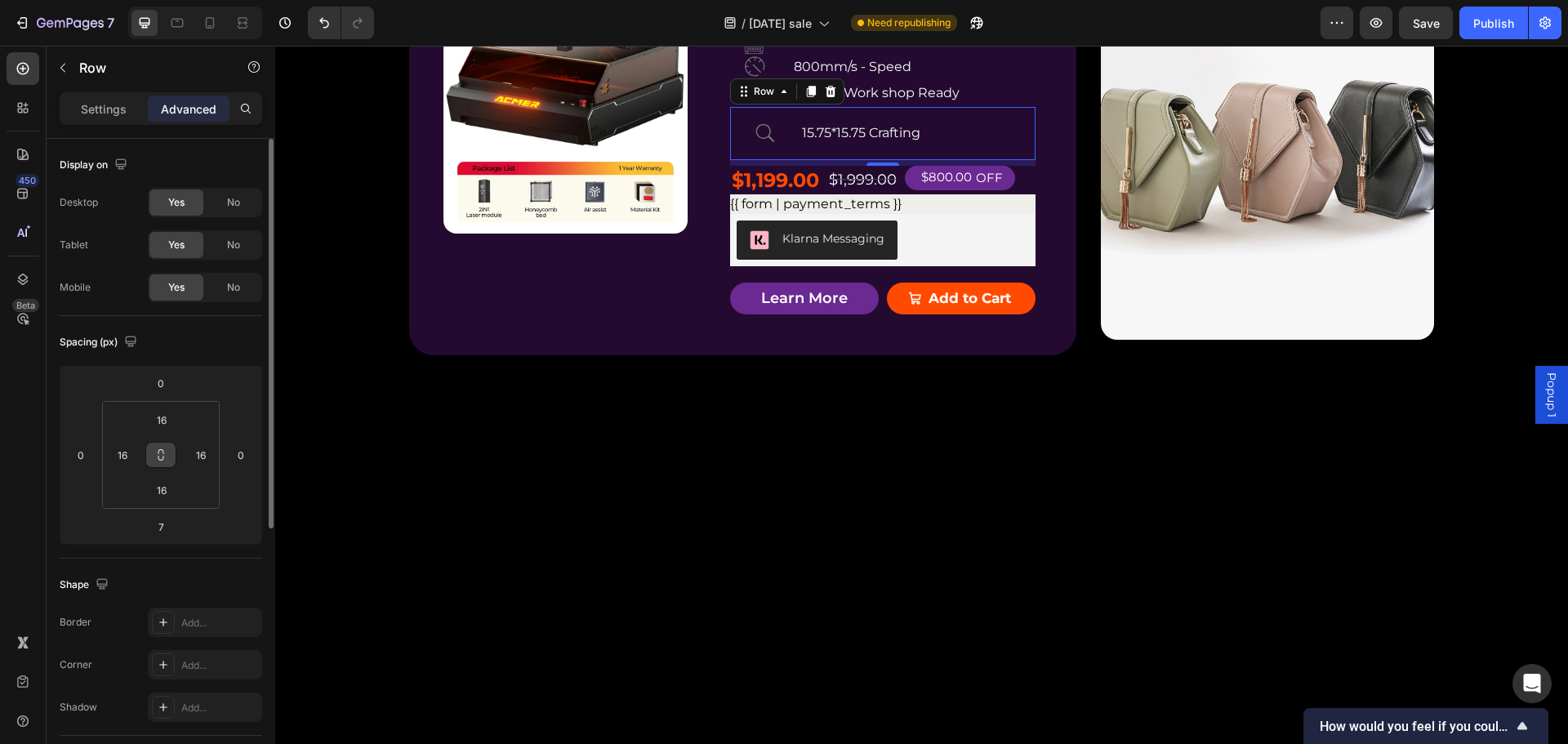
click at [162, 448] on button at bounding box center [160, 454] width 31 height 26
click at [166, 424] on input "16" at bounding box center [161, 419] width 33 height 24
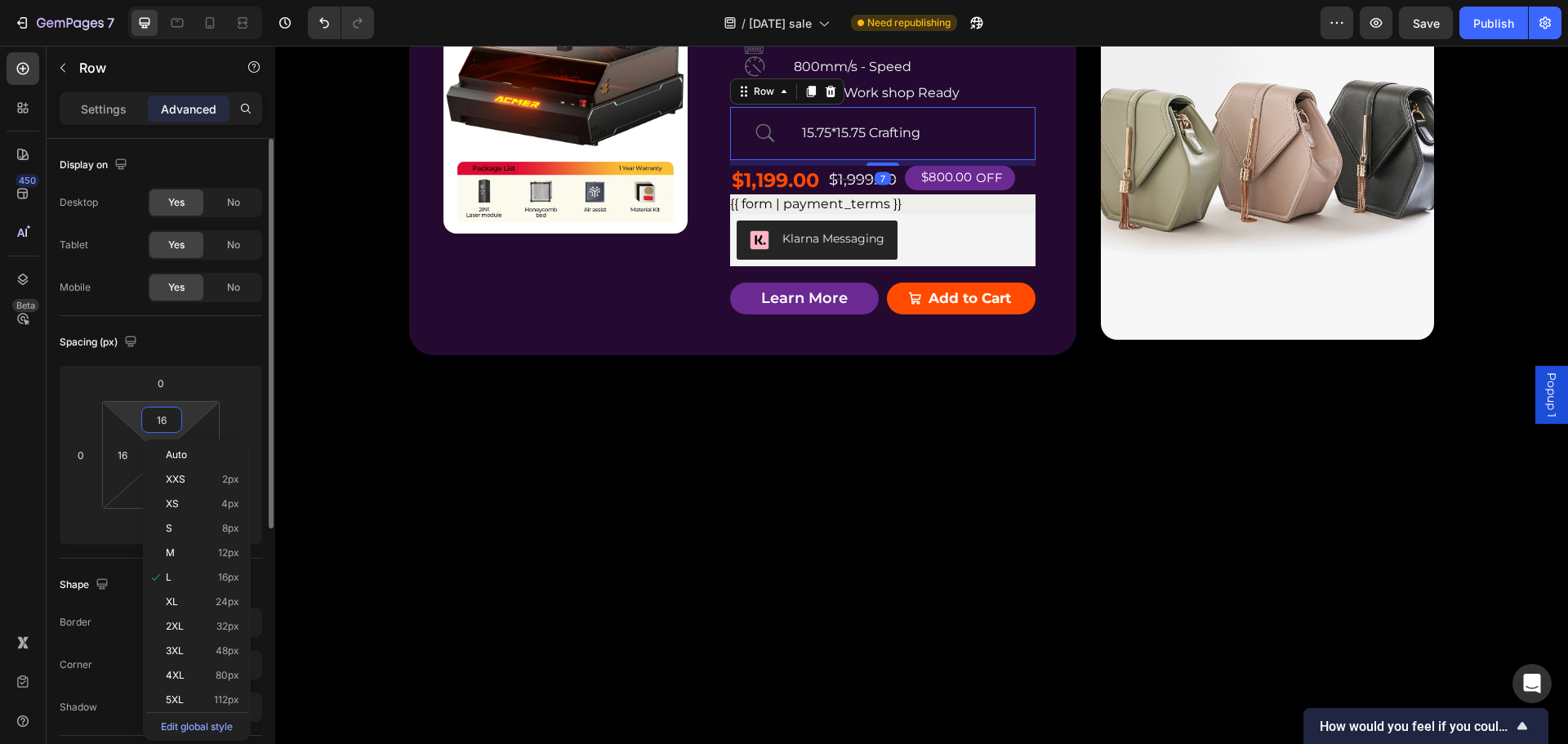
type input "0"
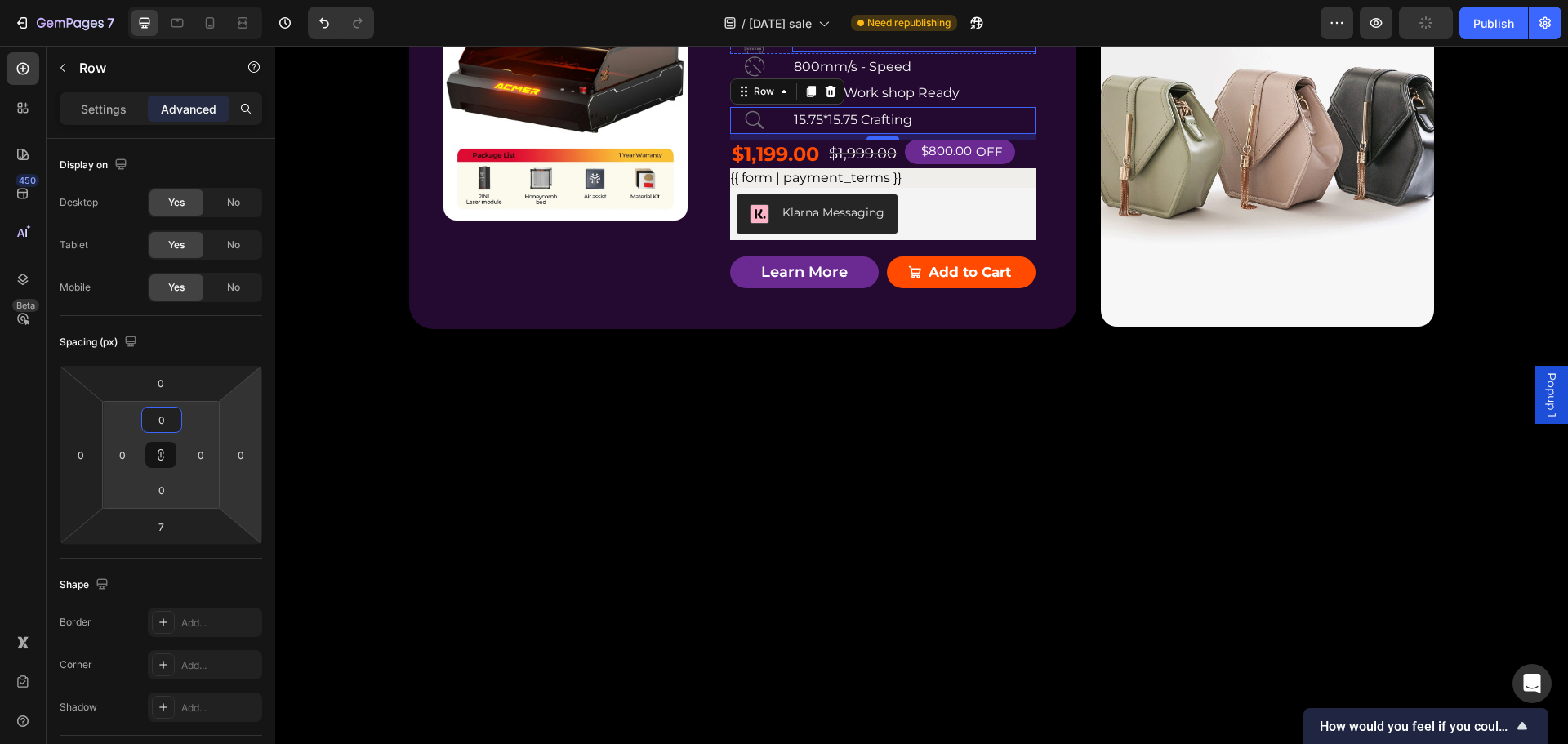
click at [986, 52] on p "AIl-Materials Laser" at bounding box center [914, 39] width 240 height 23
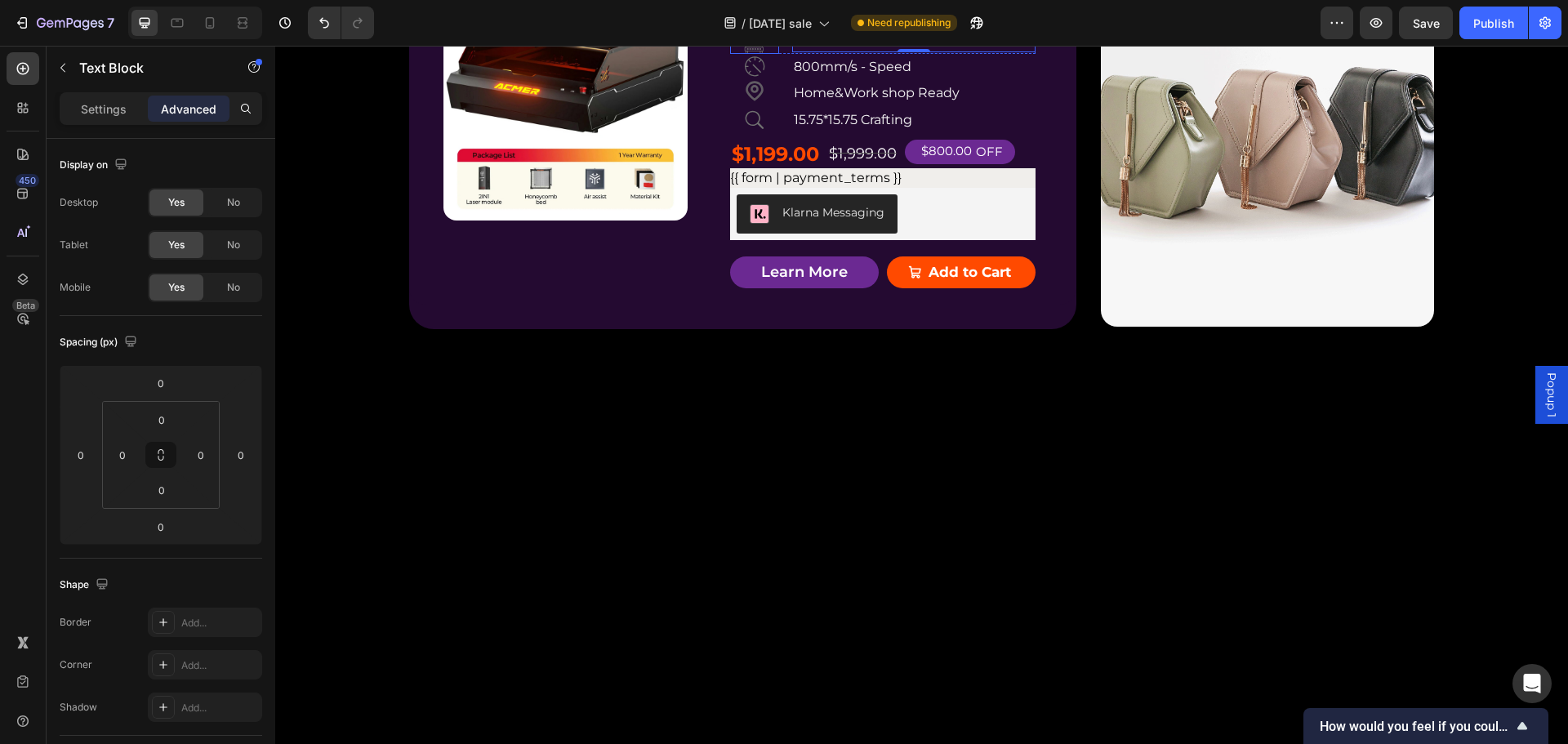
click at [753, 54] on icon at bounding box center [754, 45] width 19 height 18
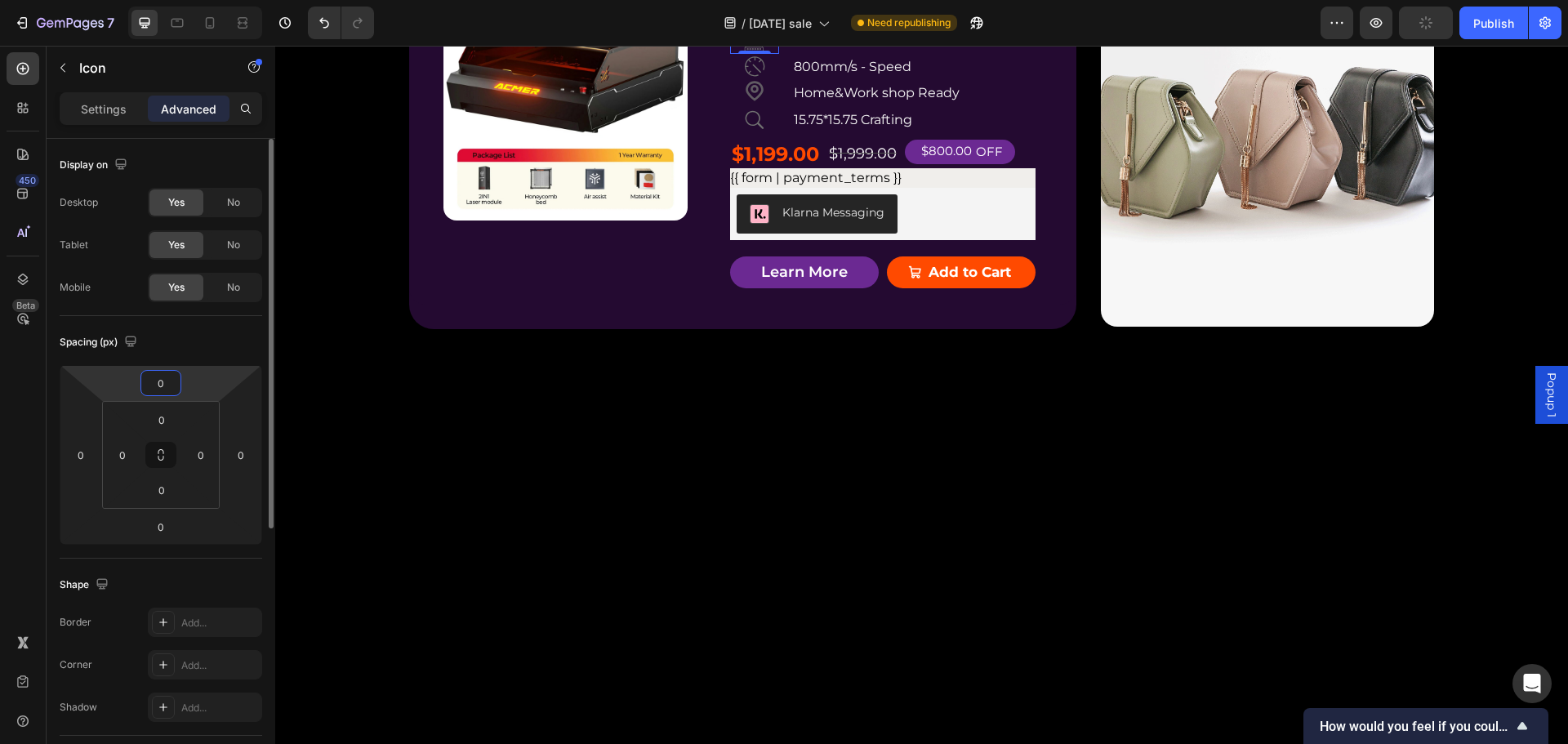
click at [165, 387] on input "0" at bounding box center [160, 382] width 33 height 24
type input "-7"
click at [1031, 303] on div "Product Badge Product Images ACMER P3 IR＆Diode Enclosed Dual Laser Engraver Pro…" at bounding box center [742, 136] width 667 height 333
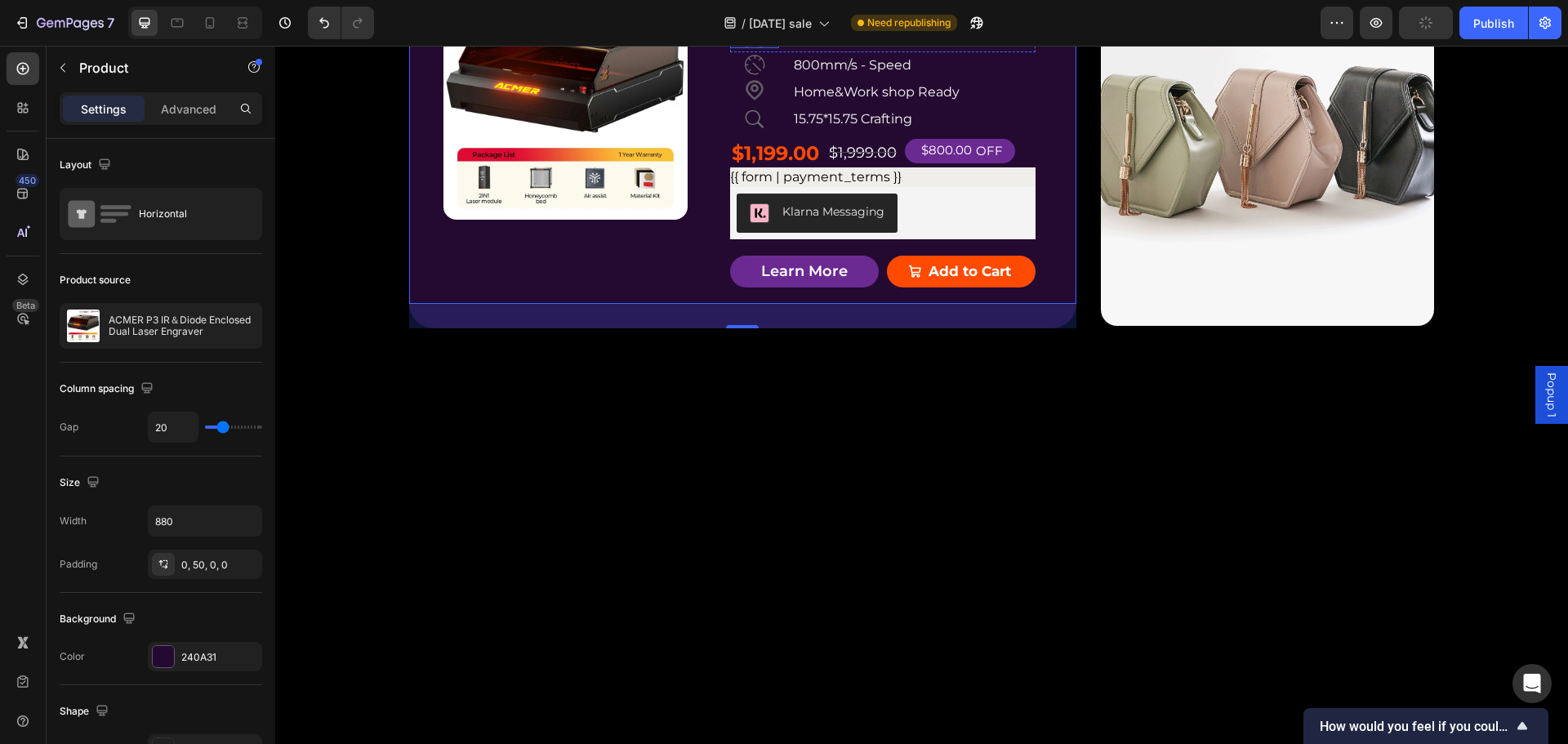
click at [749, 48] on icon at bounding box center [754, 33] width 28 height 28
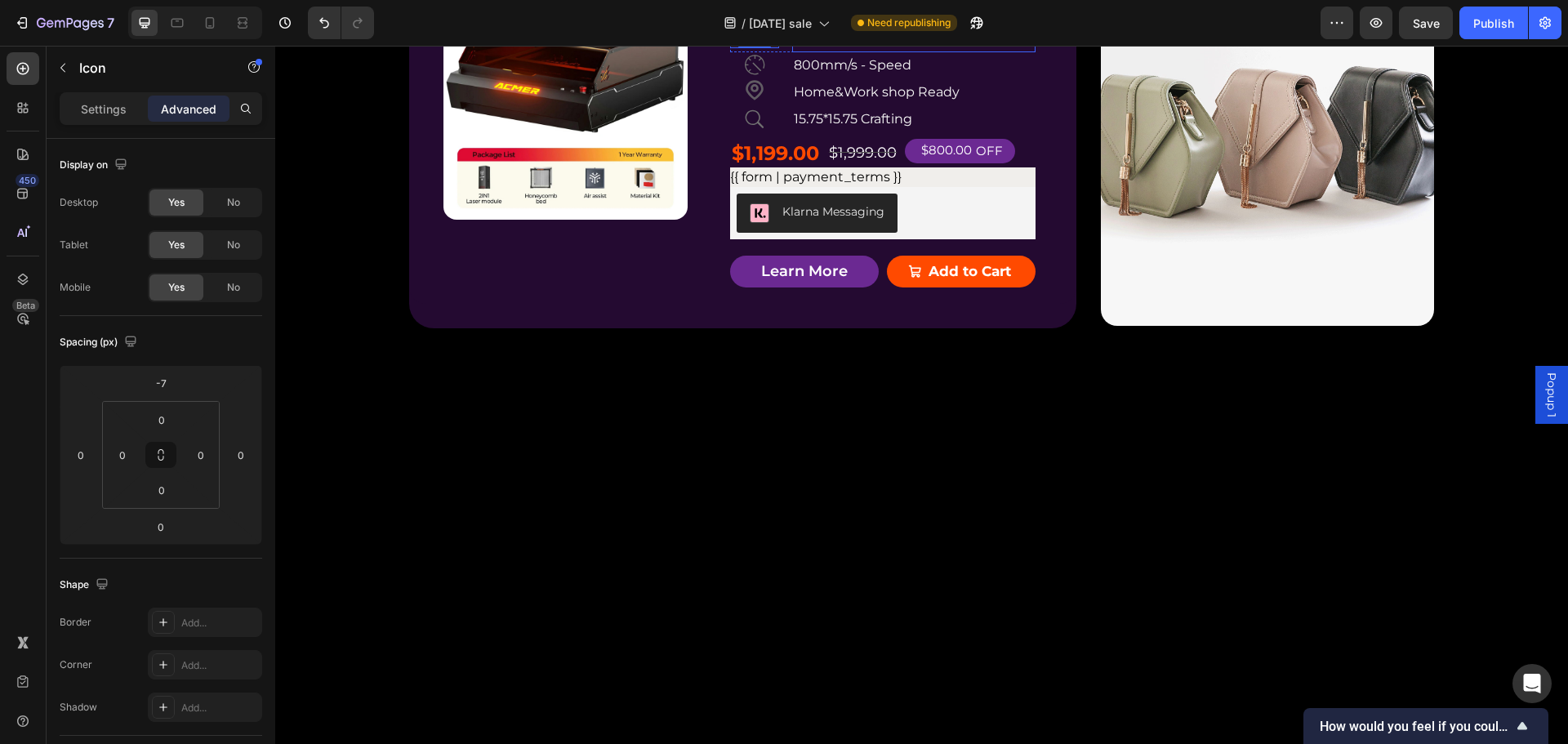
click at [995, 52] on p "AIl-Materials Laser" at bounding box center [914, 39] width 240 height 23
click at [941, 78] on p "800mm/s - Speed" at bounding box center [914, 66] width 240 height 23
click at [779, 53] on div "Icon AIl-Materials Laser Text Block Row" at bounding box center [883, 39] width 305 height 27
click at [88, 106] on p "Settings" at bounding box center [103, 109] width 46 height 18
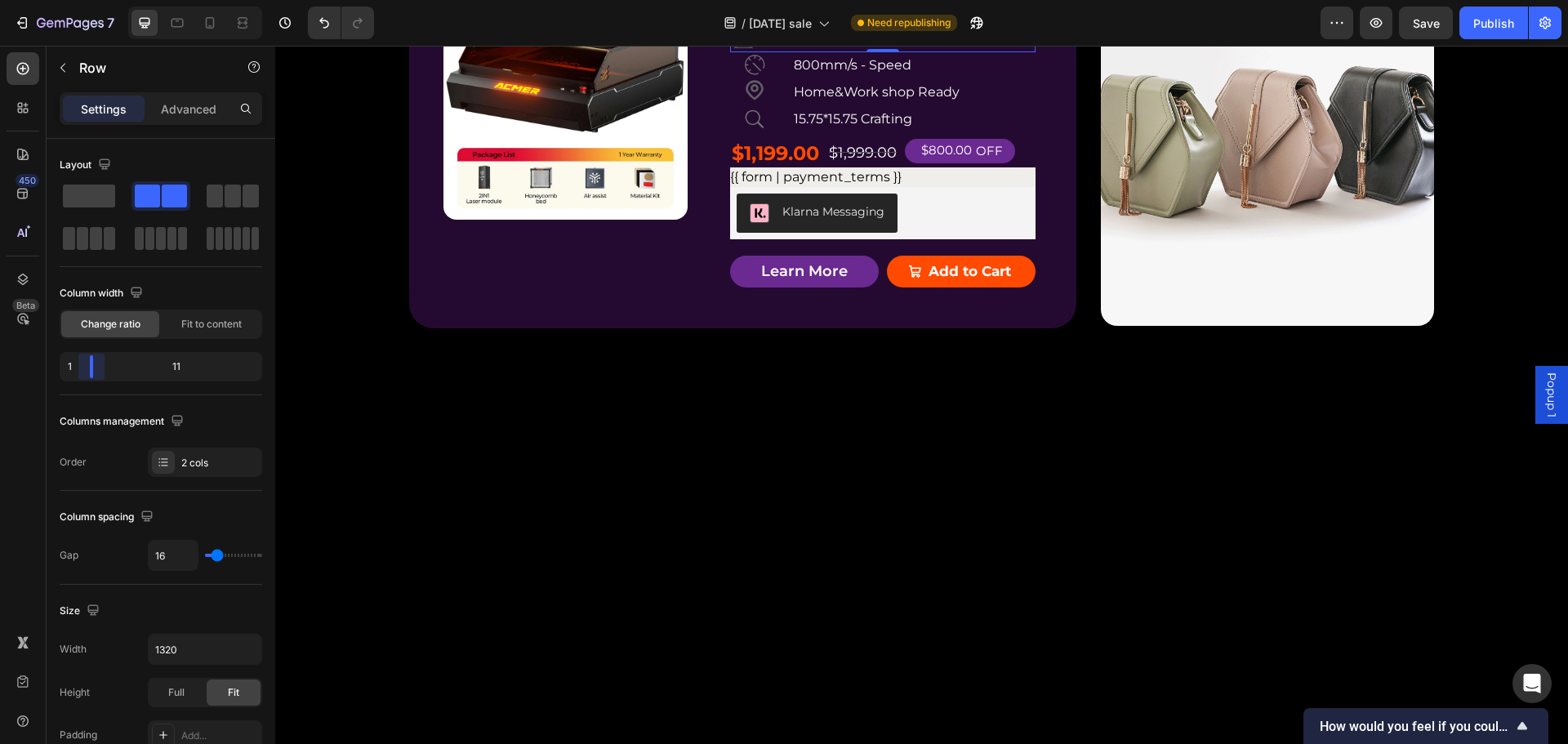
drag, startPoint x: 106, startPoint y: 368, endPoint x: 63, endPoint y: 369, distance: 43.0
click at [63, 0] on body "7 Version history / [DATE] sale Need republishing Preview Save Publish 450 Beta…" at bounding box center [784, 0] width 1568 height 0
click at [775, 79] on div "Icon 800mm/s - Speed Text Block Row" at bounding box center [883, 66] width 305 height 27
drag, startPoint x: 103, startPoint y: 374, endPoint x: 295, endPoint y: 382, distance: 192.2
click at [83, 0] on body "7 Version history / [DATE] sale Need republishing Preview Save Publish 450 Beta…" at bounding box center [784, 0] width 1568 height 0
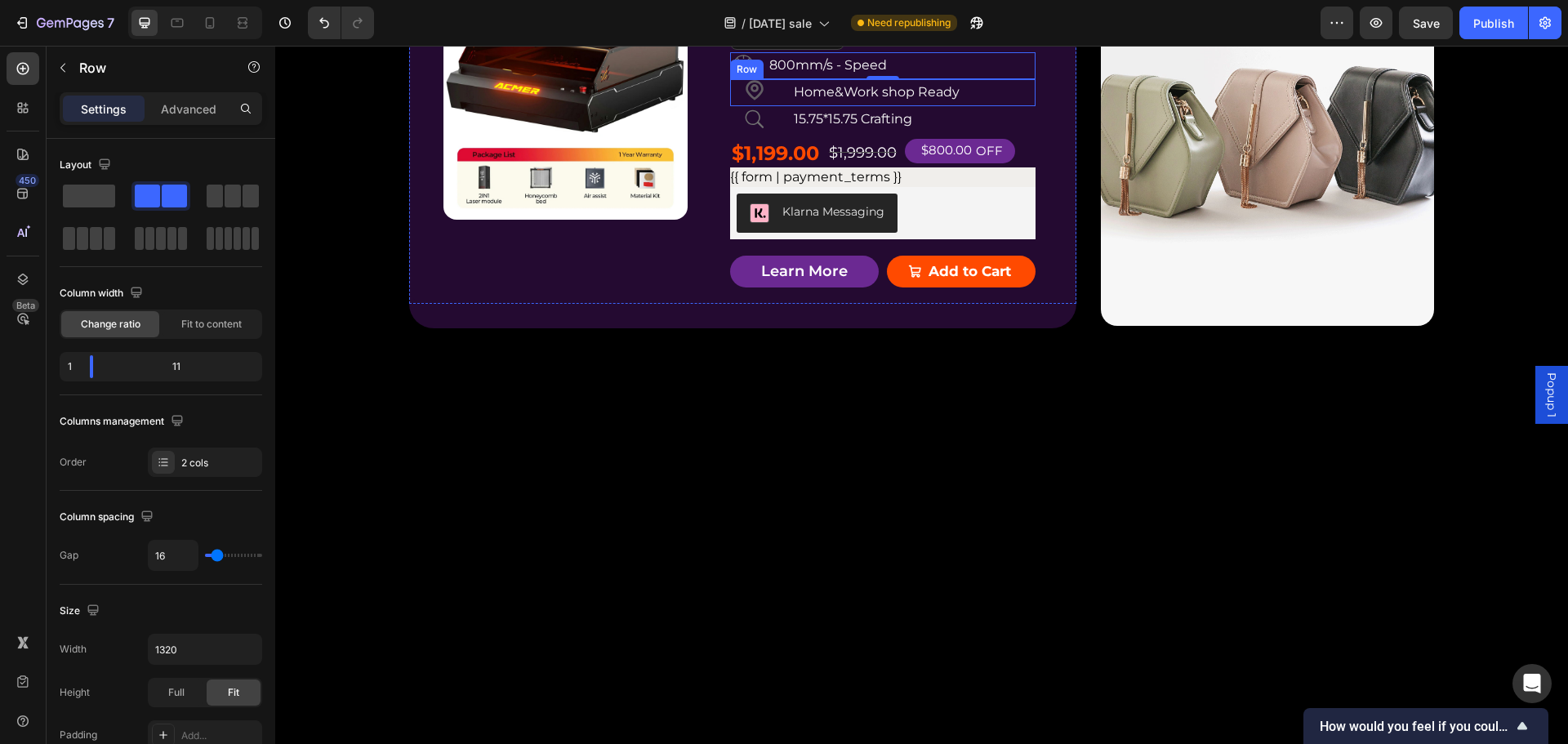
click at [777, 106] on div "Icon Home&Work shop Ready Text Block Row" at bounding box center [883, 93] width 305 height 27
drag, startPoint x: 106, startPoint y: 369, endPoint x: 83, endPoint y: 372, distance: 23.2
click at [83, 0] on body "7 Version history / [DATE] sale Need republishing Preview Save Publish 450 Beta…" at bounding box center [784, 0] width 1568 height 0
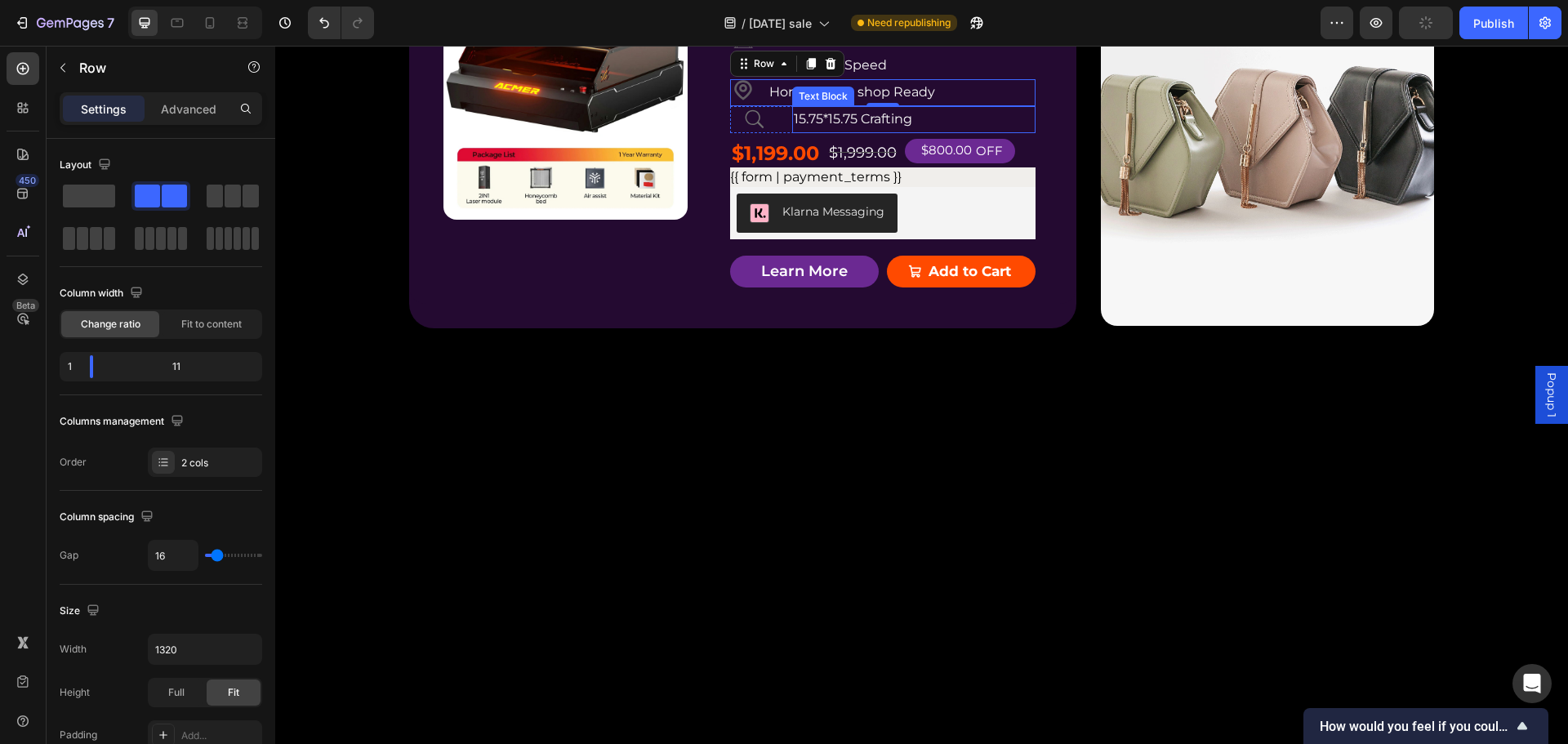
click at [974, 132] on p "15.75*15.75 Crafting" at bounding box center [914, 119] width 240 height 23
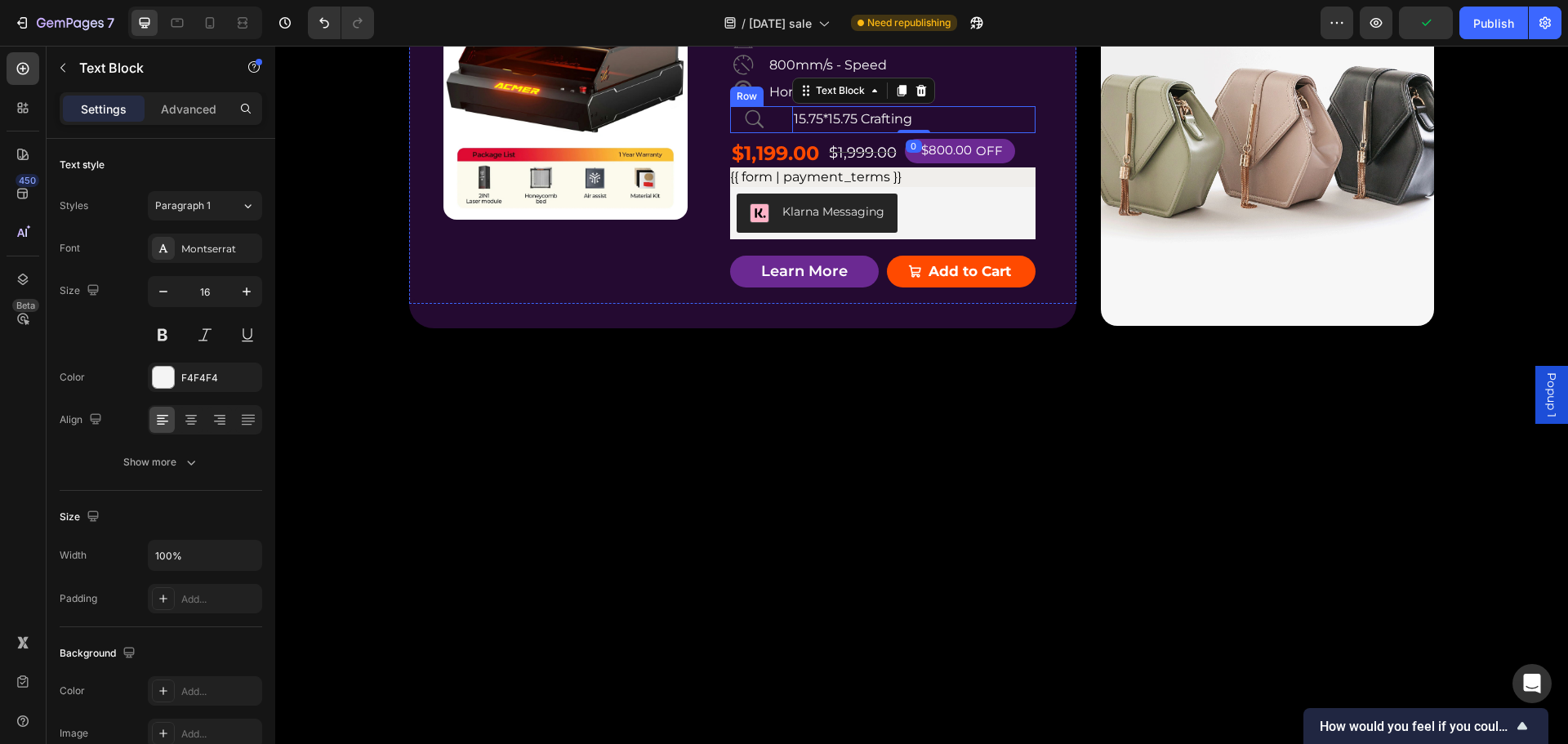
click at [778, 134] on div "Icon 15.75*15.75 Crafting Text Block 0 Row" at bounding box center [883, 119] width 305 height 27
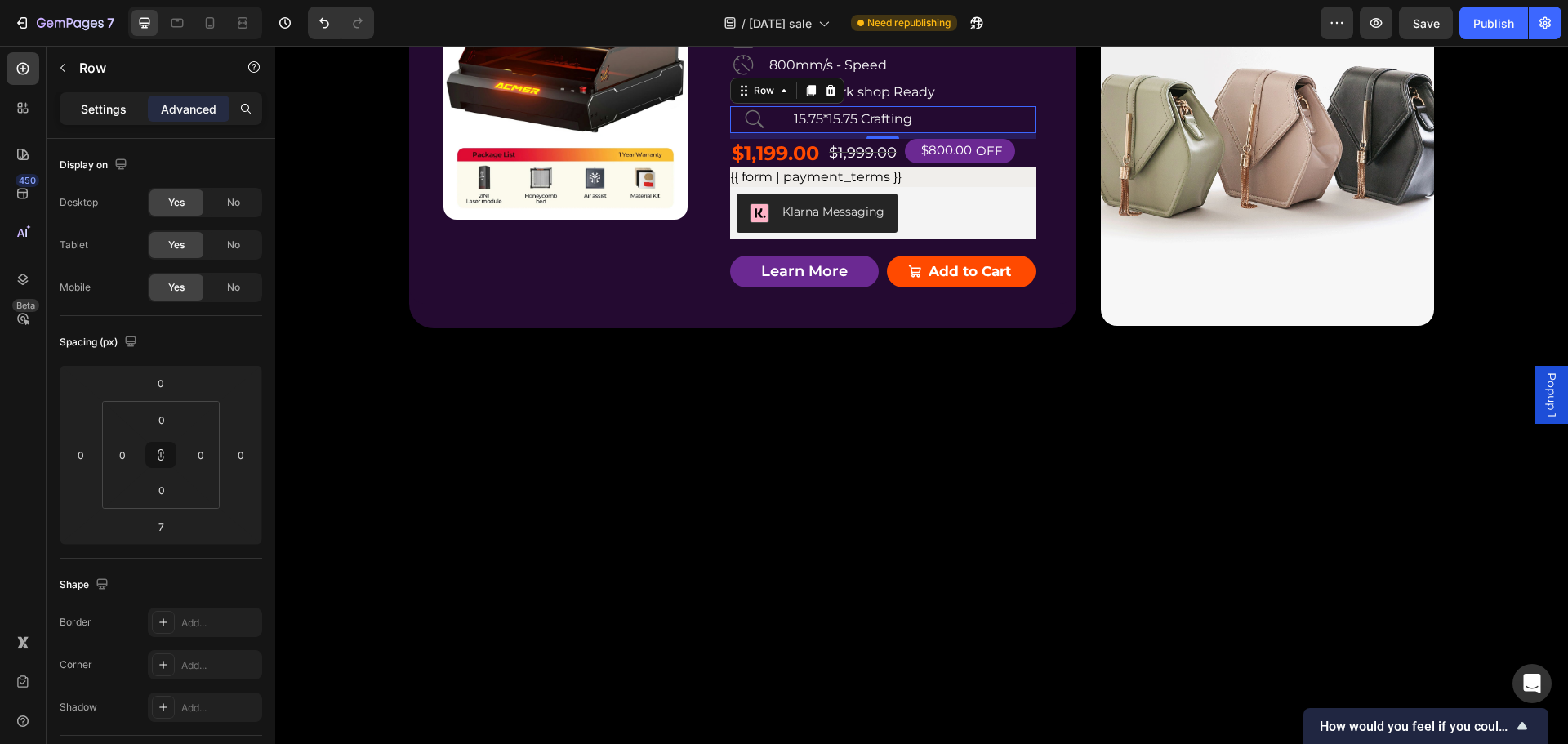
click at [100, 104] on p "Settings" at bounding box center [103, 109] width 46 height 18
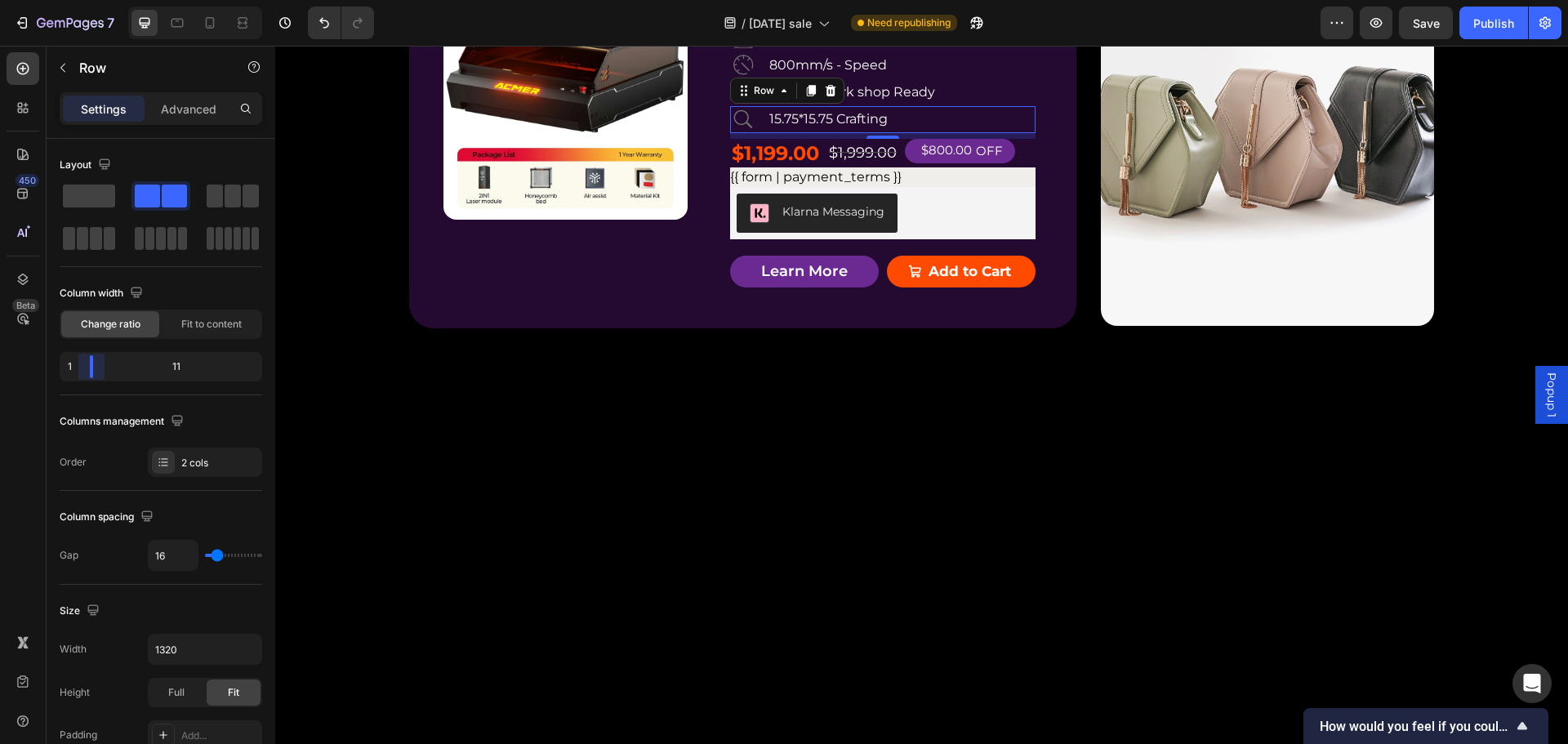
drag, startPoint x: 104, startPoint y: 371, endPoint x: 76, endPoint y: 368, distance: 28.2
click at [76, 0] on body "7 Version history / [DATE] sale Need republishing Preview Save Publish 450 Beta…" at bounding box center [784, 0] width 1568 height 0
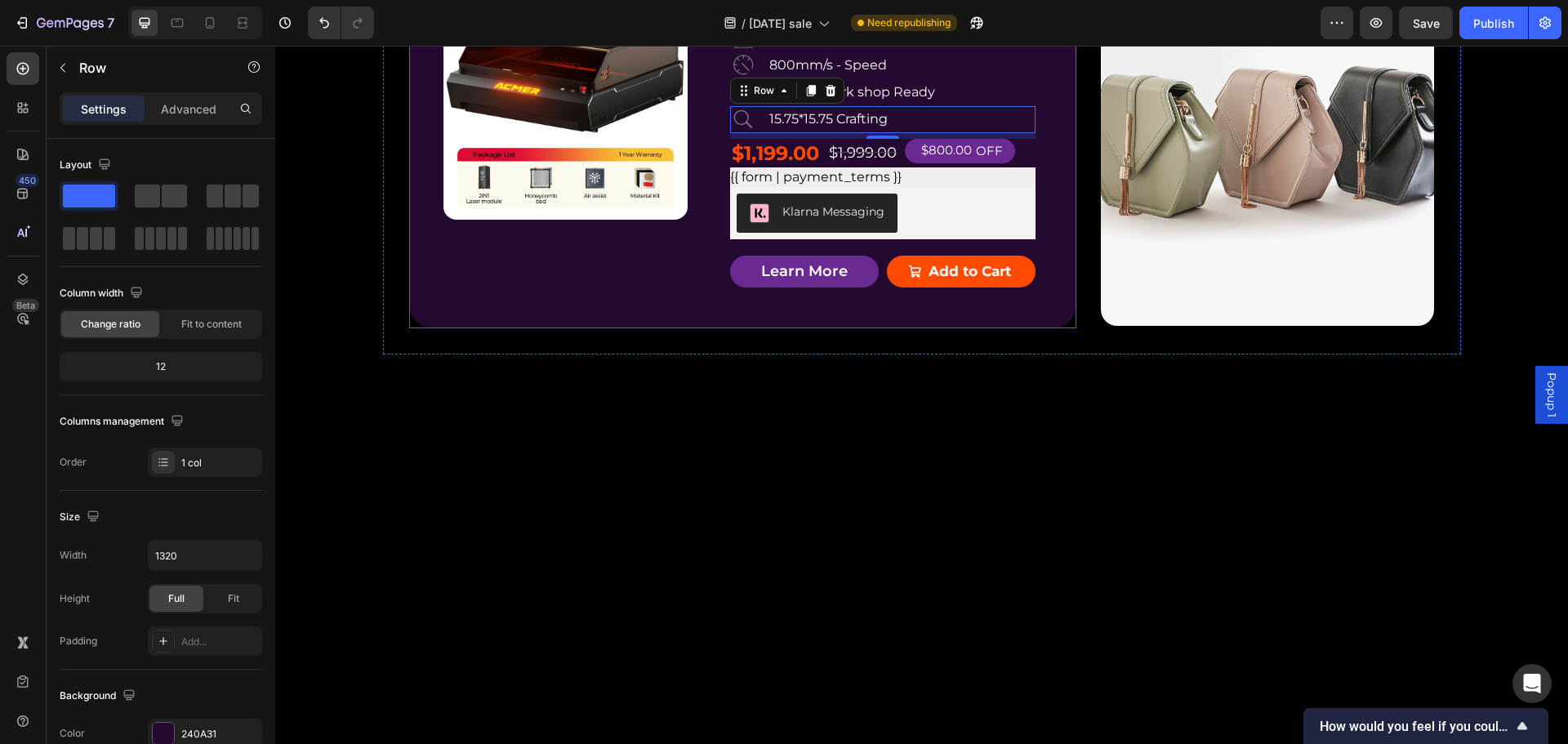
click at [1032, 314] on div "Product Badge Product Images ACMER P3 IR＆Diode Enclosed Dual Laser Engraver Pro…" at bounding box center [742, 129] width 667 height 399
click at [742, 105] on icon at bounding box center [743, 92] width 26 height 26
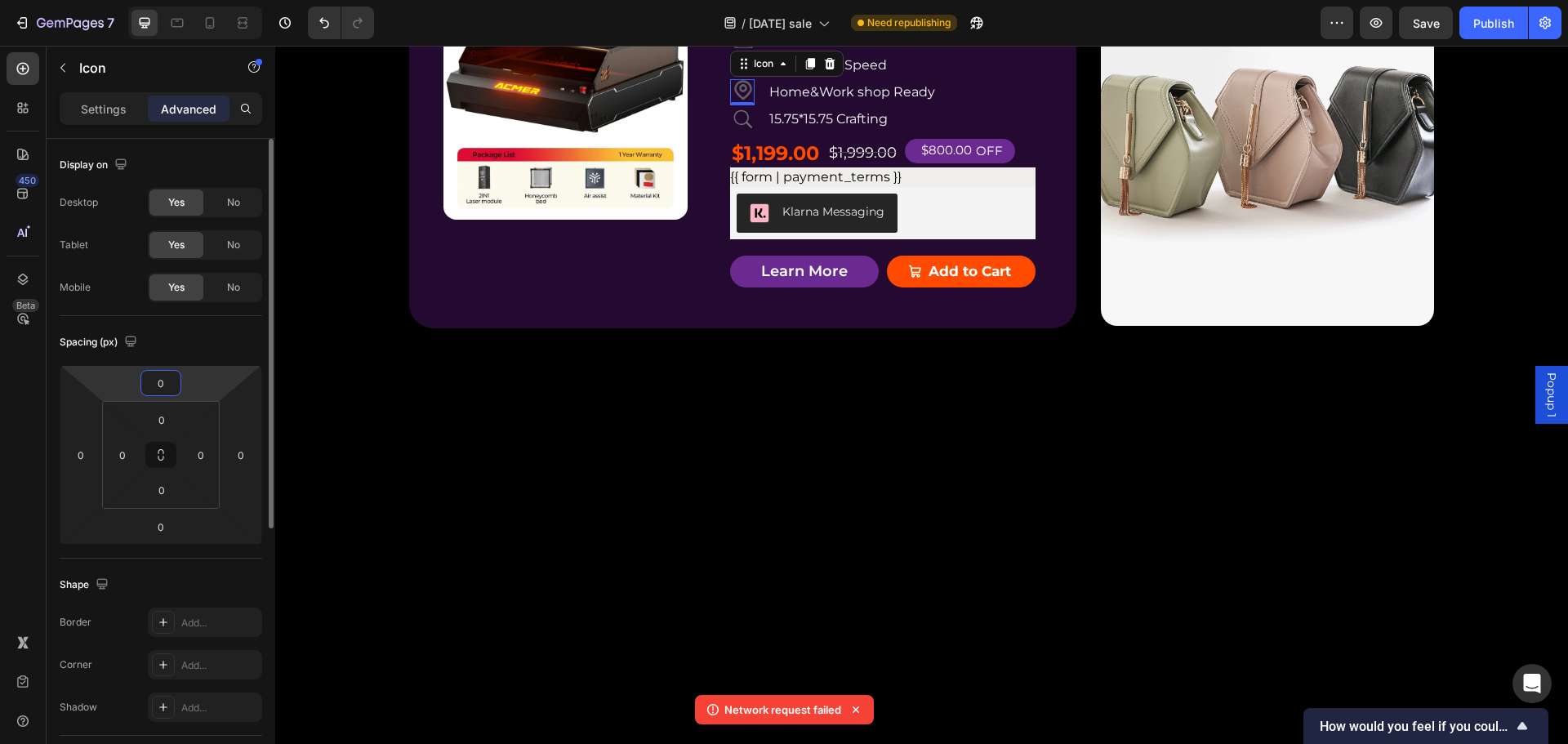
click at [169, 390] on input "0" at bounding box center [160, 382] width 33 height 24
type input "3"
type input "2"
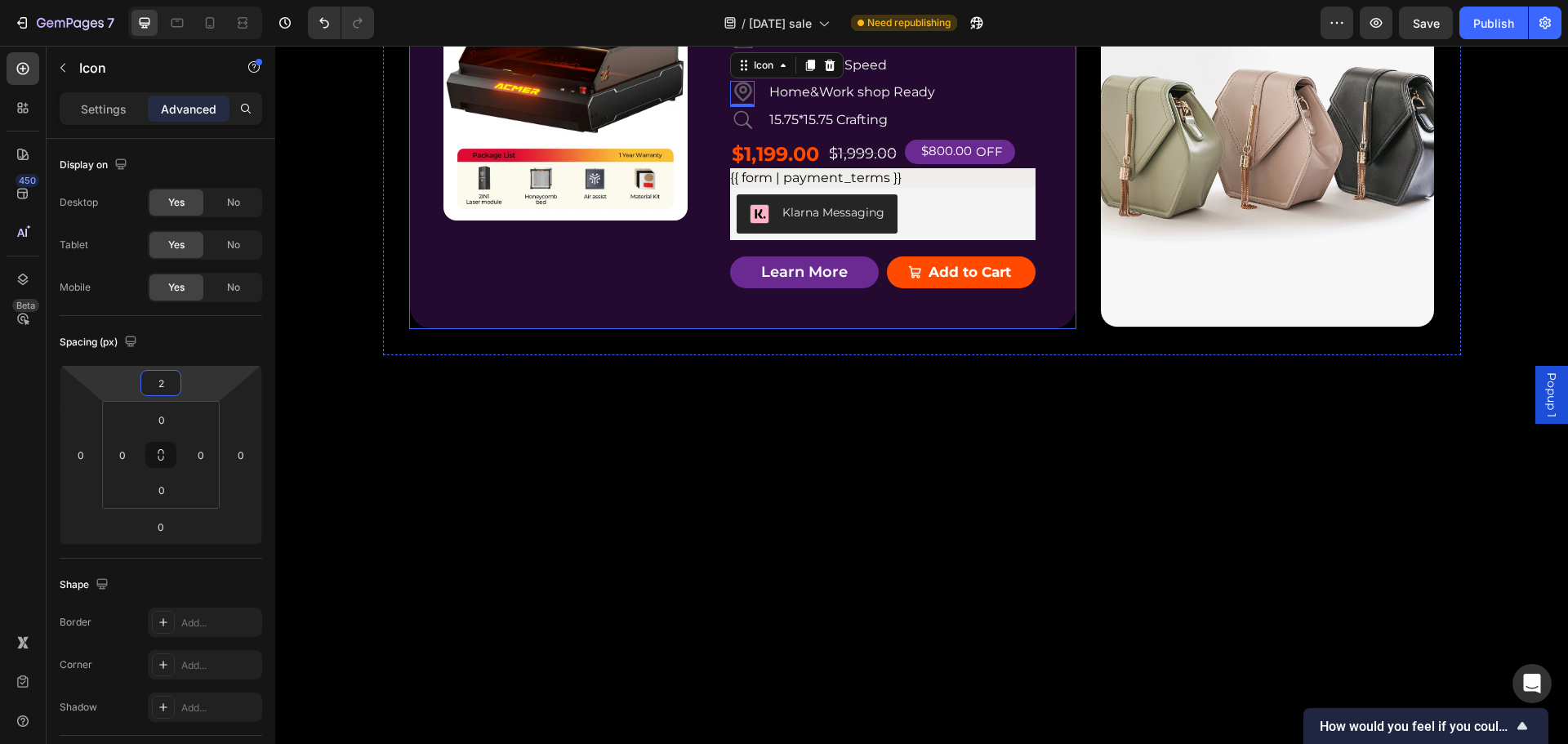
click at [1046, 316] on div "Product Badge Product Images ACMER P3 IR＆Diode Enclosed Dual Laser Engraver Pro…" at bounding box center [742, 129] width 667 height 400
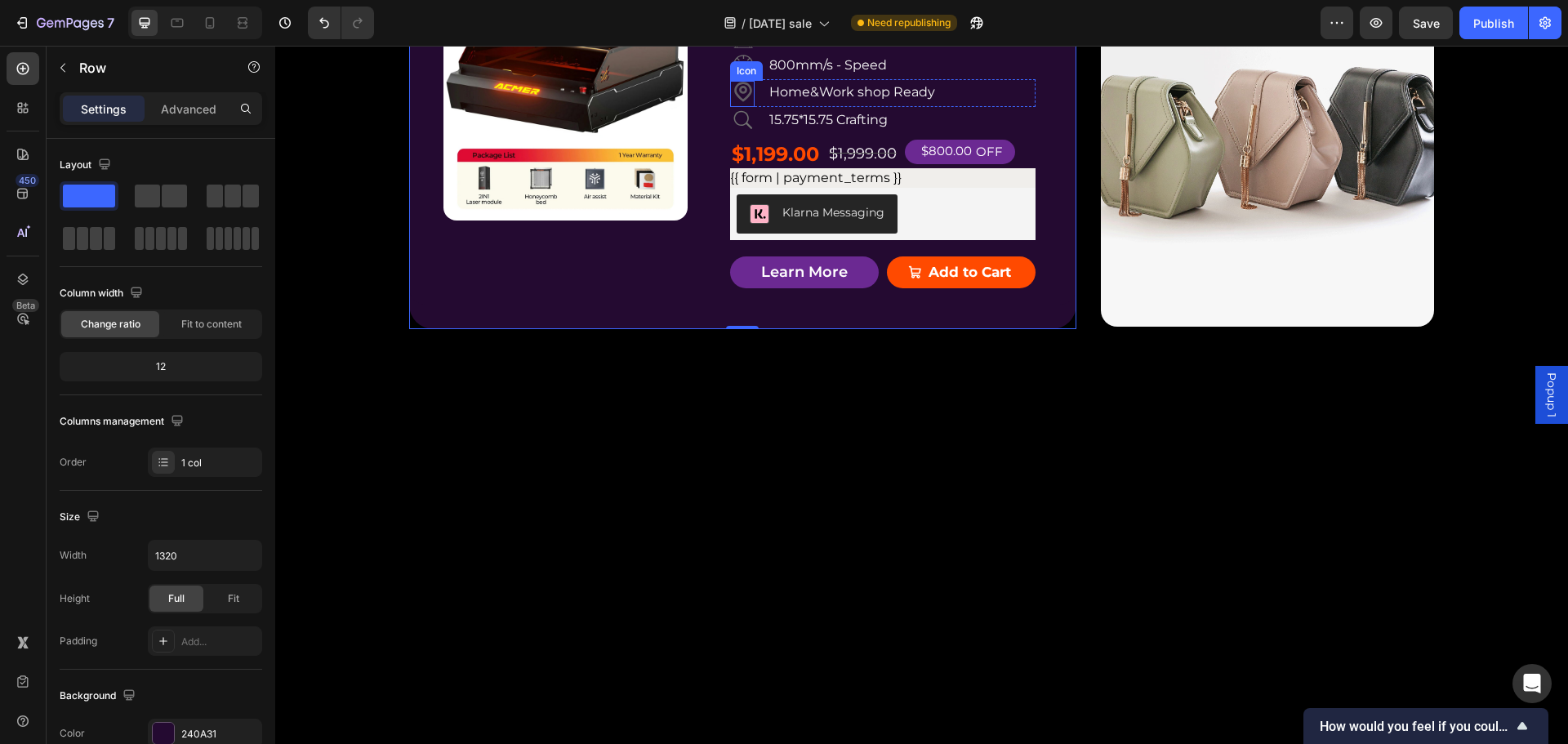
click at [741, 107] on icon at bounding box center [743, 94] width 26 height 26
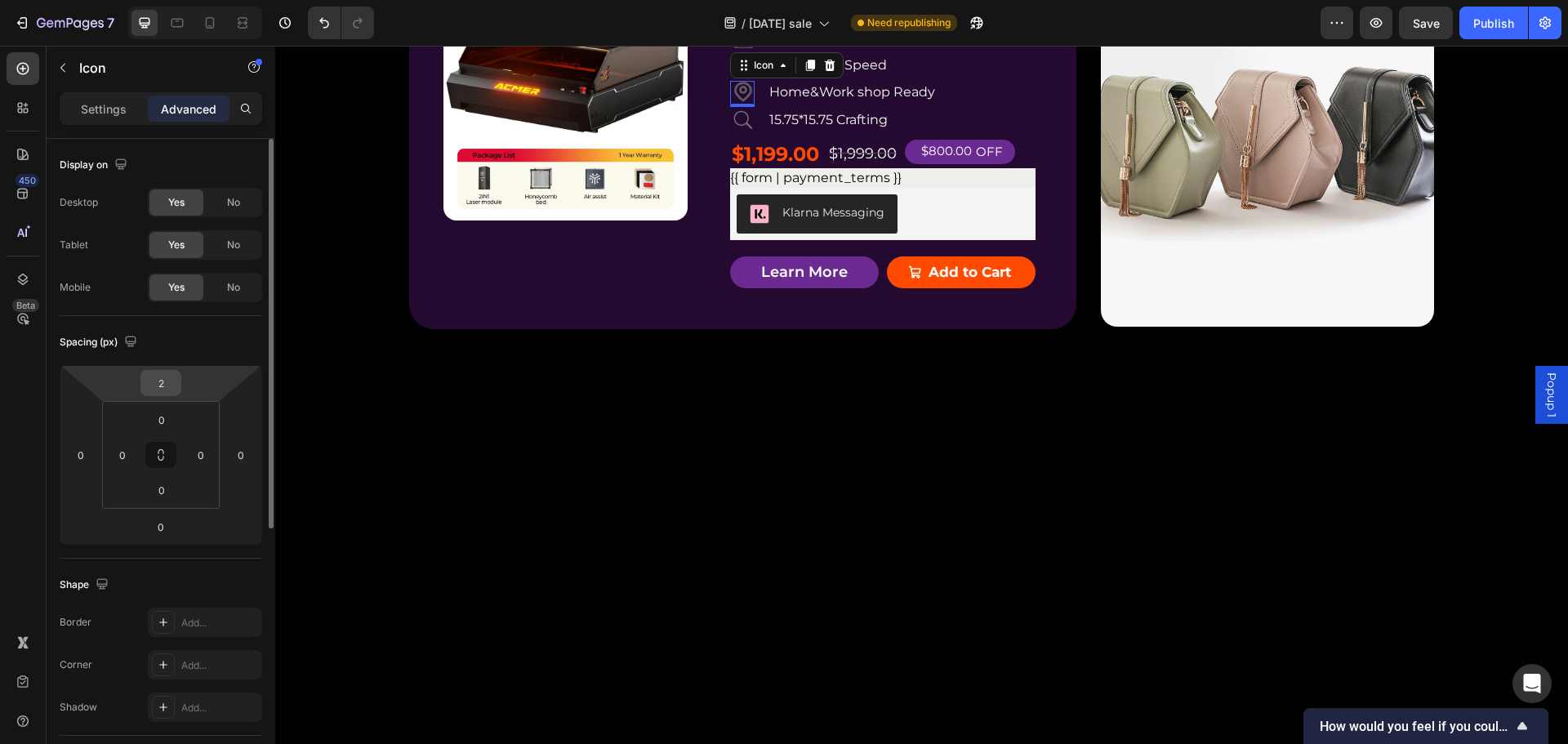
click at [160, 379] on input "2" at bounding box center [160, 382] width 33 height 24
type input "3"
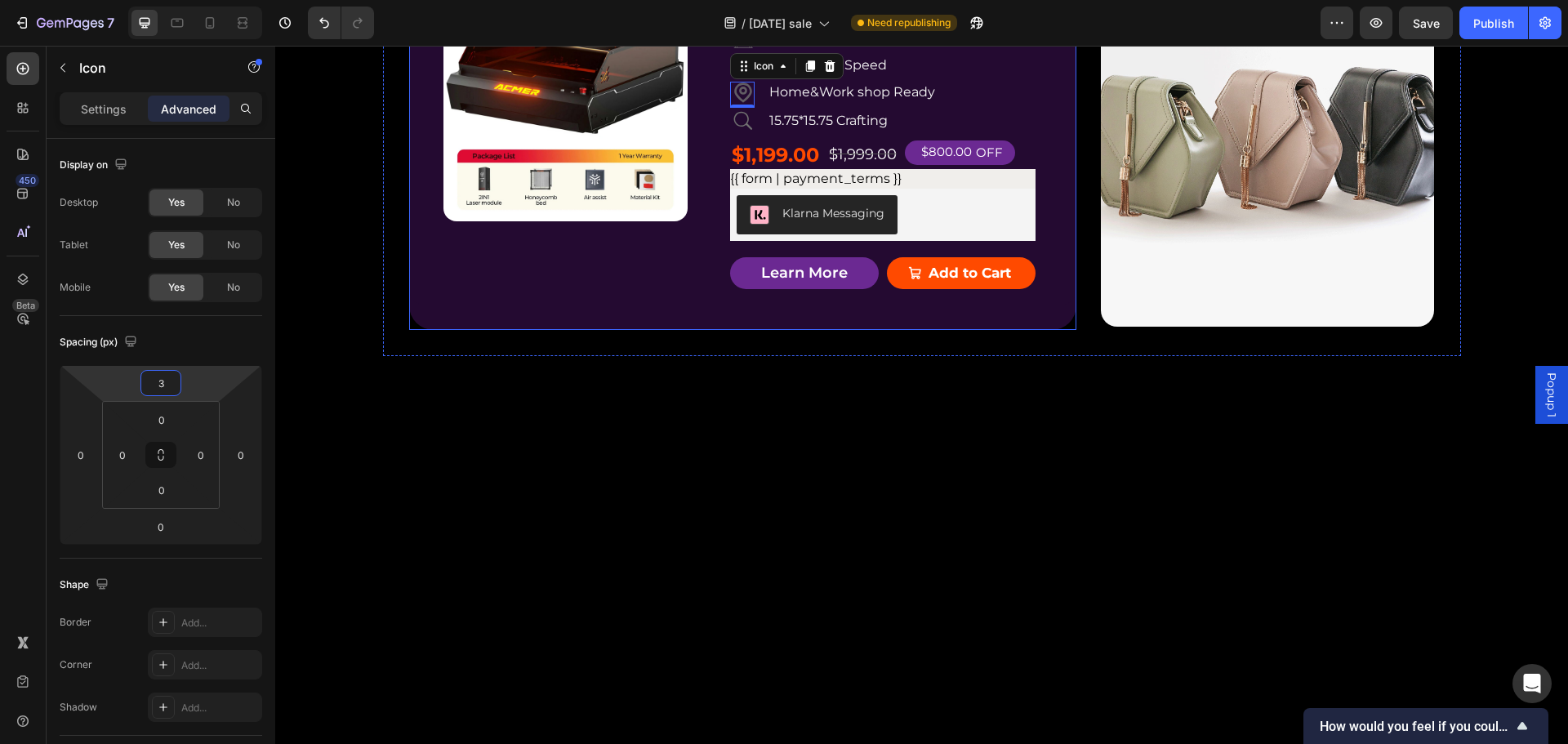
click at [1039, 329] on div "Product Badge Product Images ACMER P3 IR＆Diode Enclosed Dual Laser Engraver Pro…" at bounding box center [742, 129] width 667 height 400
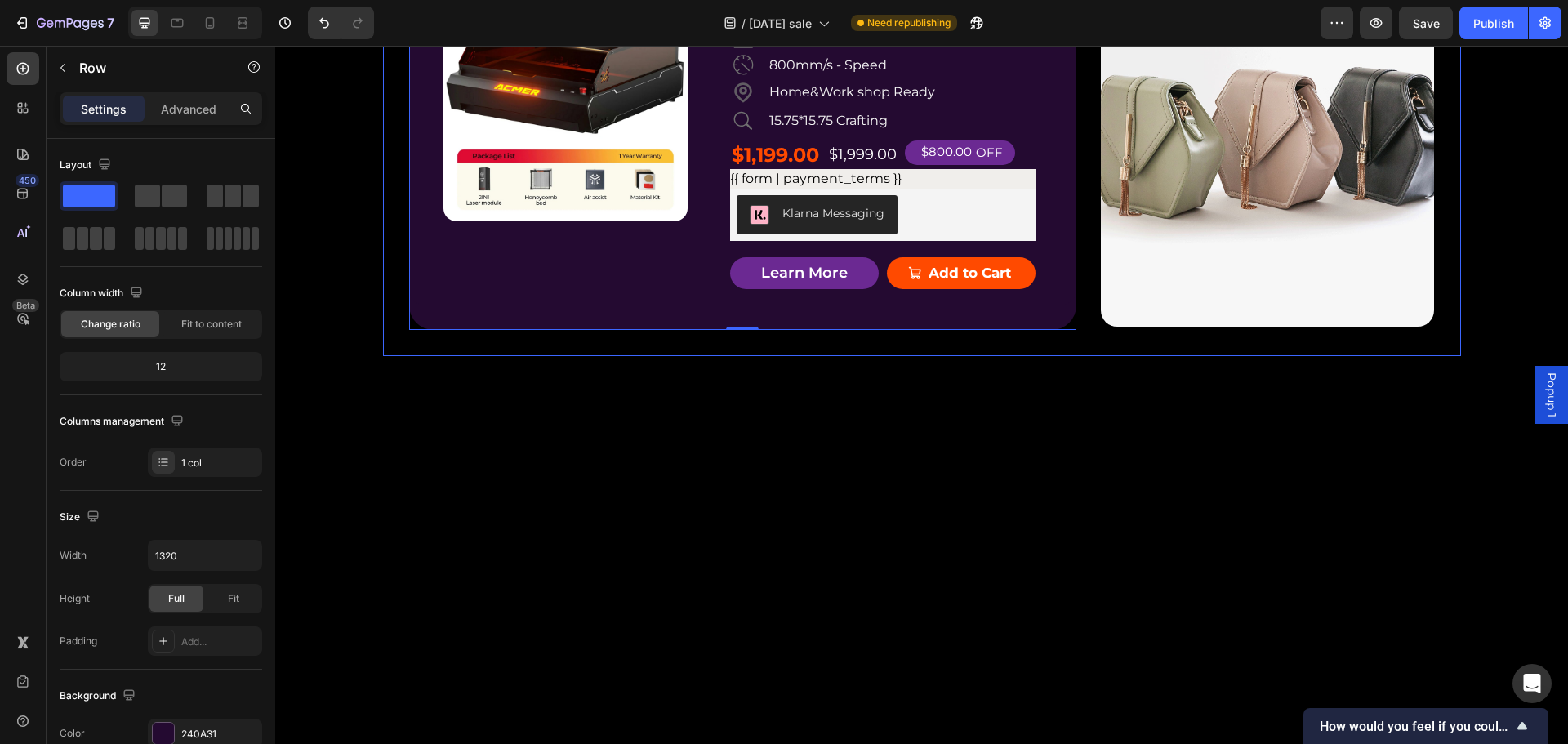
click at [1214, 279] on div "Product Badge Product Images ACMER P3 IR＆Diode Enclosed Dual Laser Engraver Pro…" at bounding box center [922, 129] width 1078 height 453
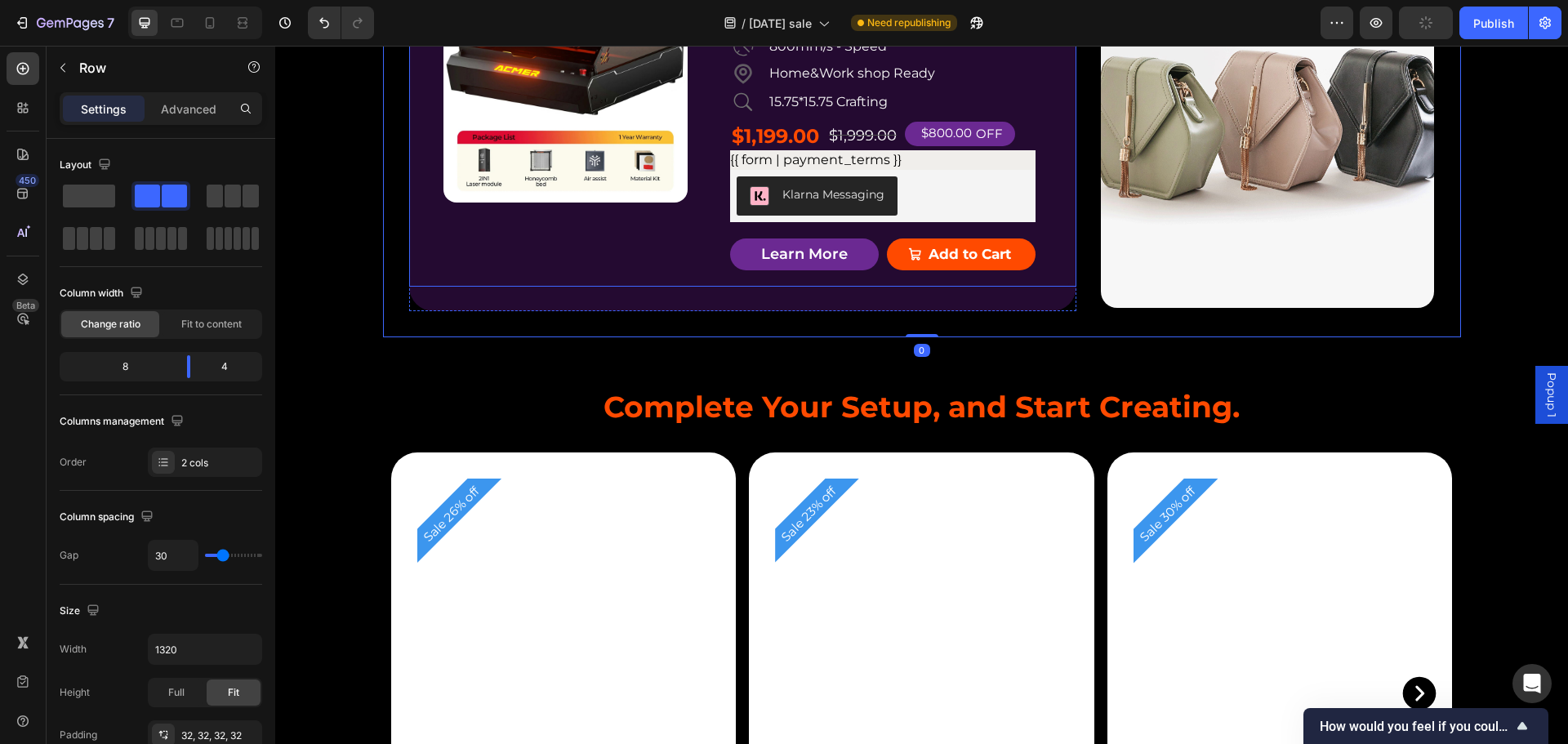
scroll to position [4395, 0]
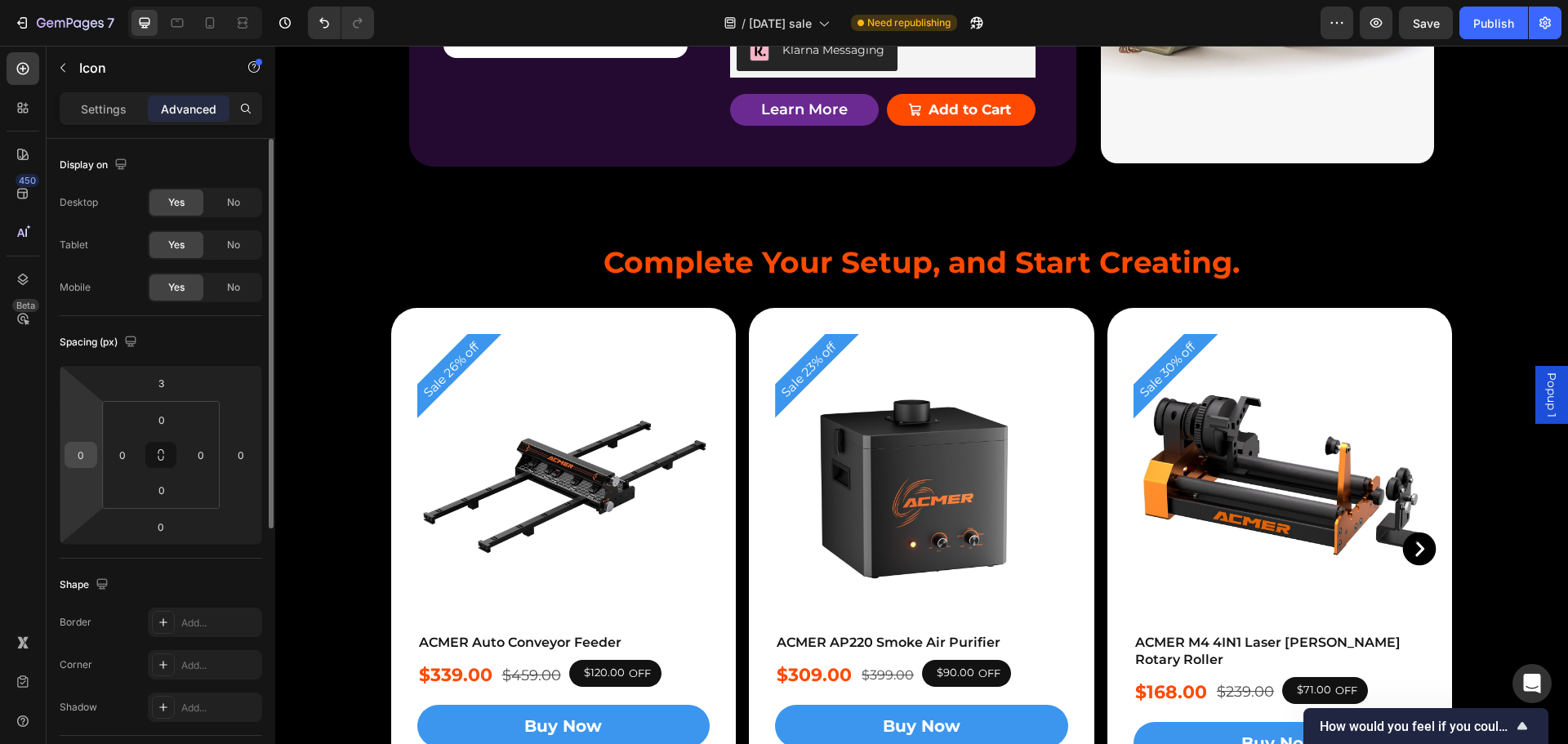
click at [84, 449] on input "0" at bounding box center [80, 454] width 24 height 24
type input "-2"
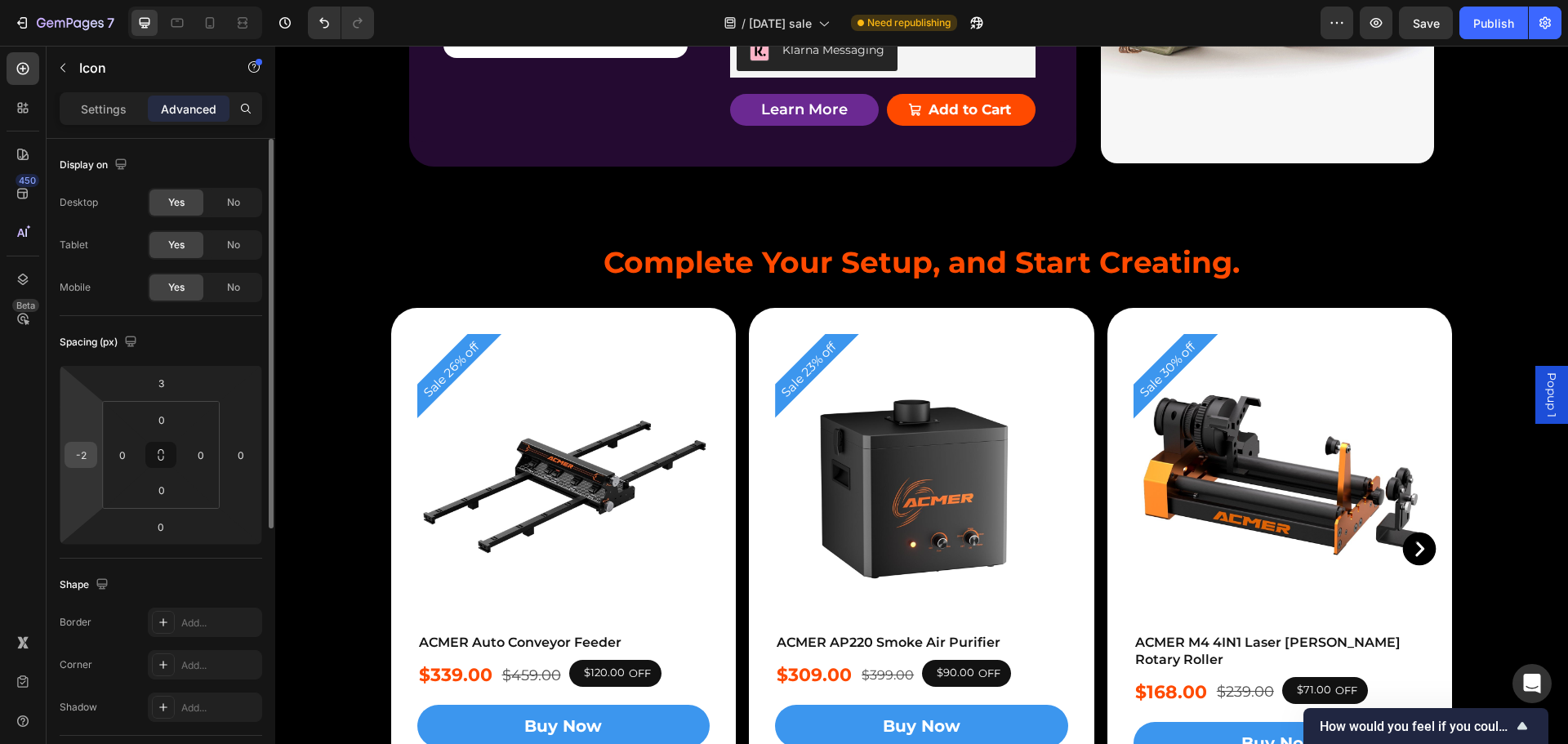
click at [88, 450] on input "-2" at bounding box center [80, 454] width 24 height 24
type input "-1"
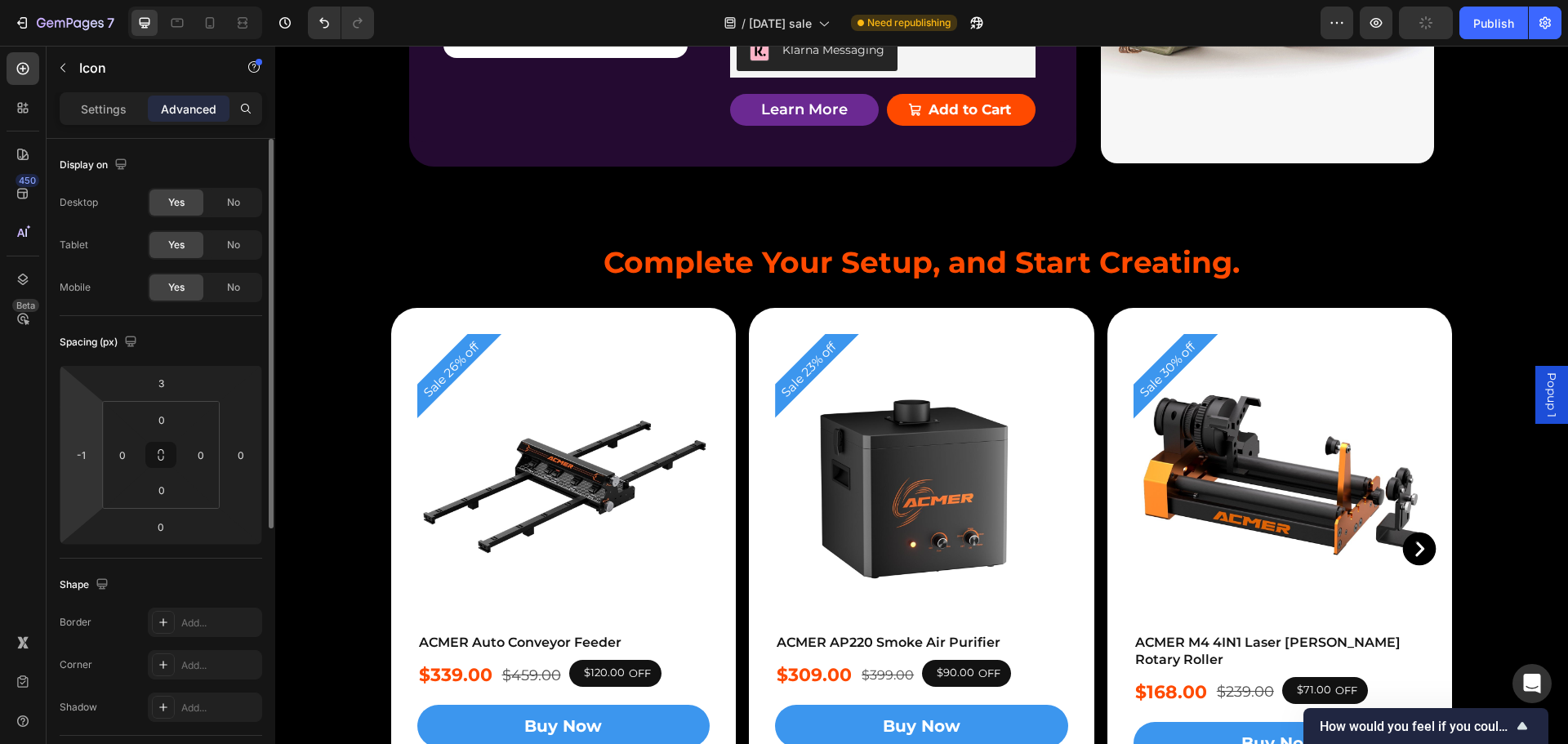
click at [87, 0] on html "7 Version history / Halloween sale Need republishing Preview Publish 450 Beta S…" at bounding box center [784, 0] width 1568 height 0
click at [83, 458] on input "-1" at bounding box center [80, 454] width 24 height 24
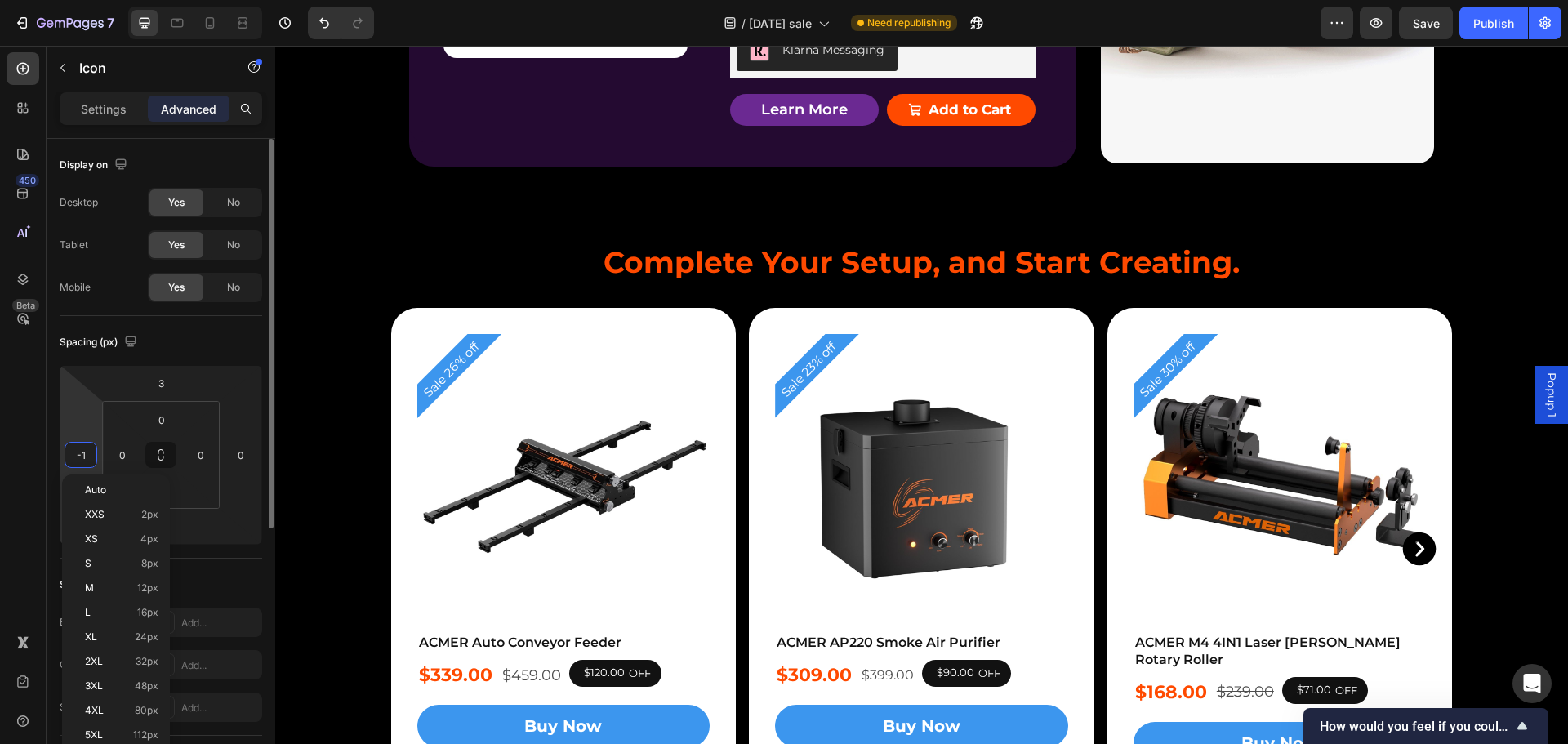
click at [93, 453] on div "-1" at bounding box center [80, 454] width 33 height 26
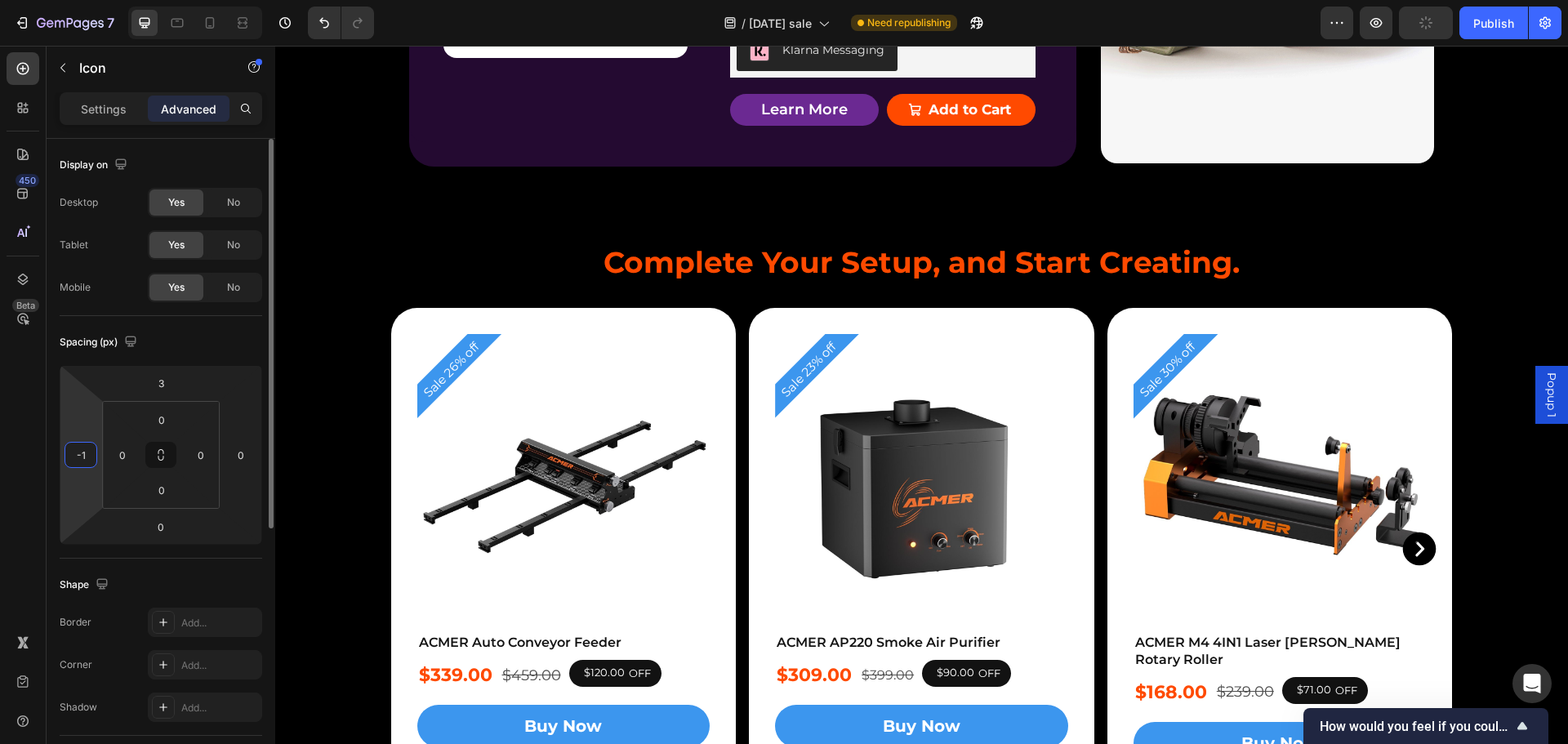
click at [86, 453] on input "-1" at bounding box center [80, 454] width 24 height 24
drag, startPoint x: 86, startPoint y: 453, endPoint x: 75, endPoint y: 453, distance: 11.0
click at [75, 453] on input "-1" at bounding box center [80, 454] width 24 height 24
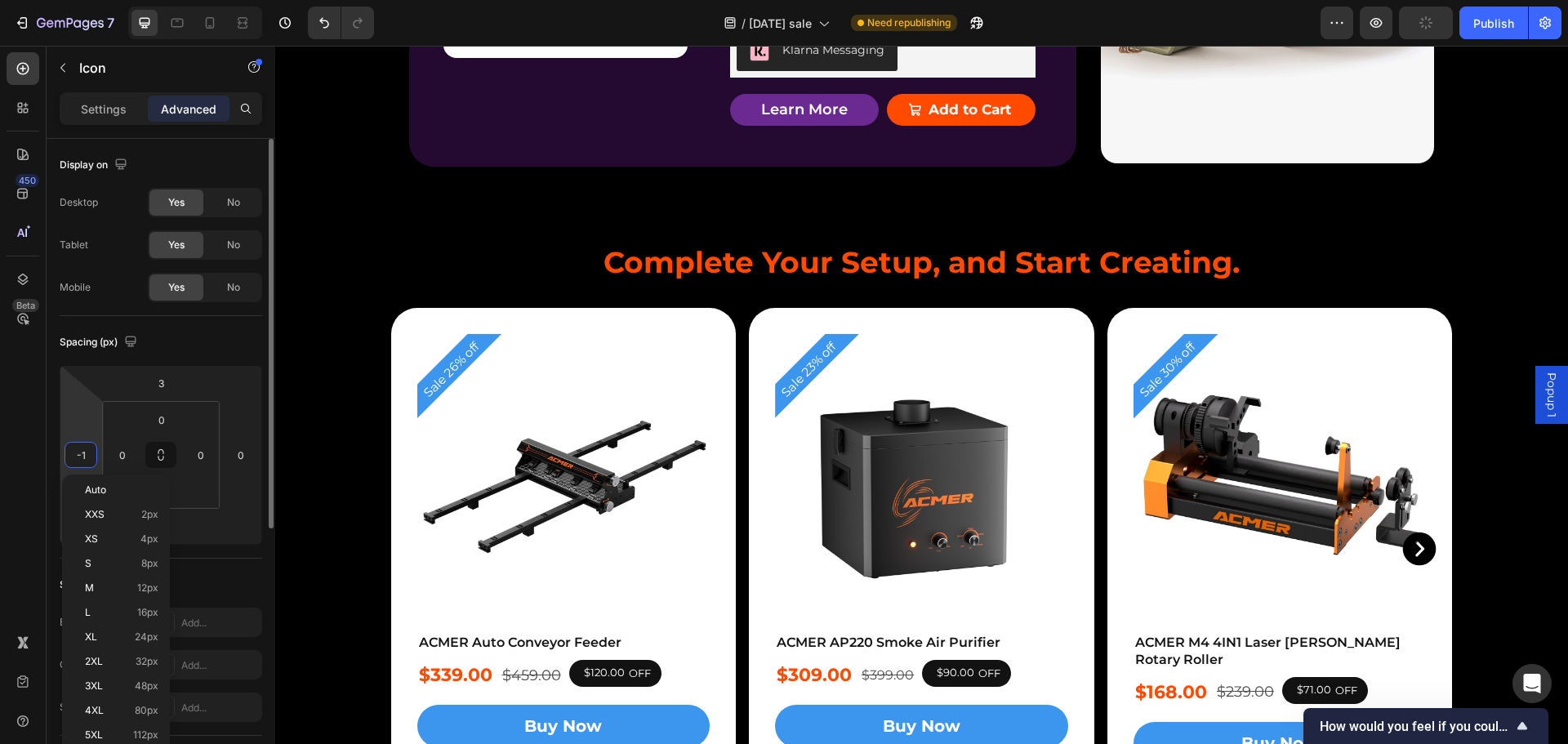
type input "0"
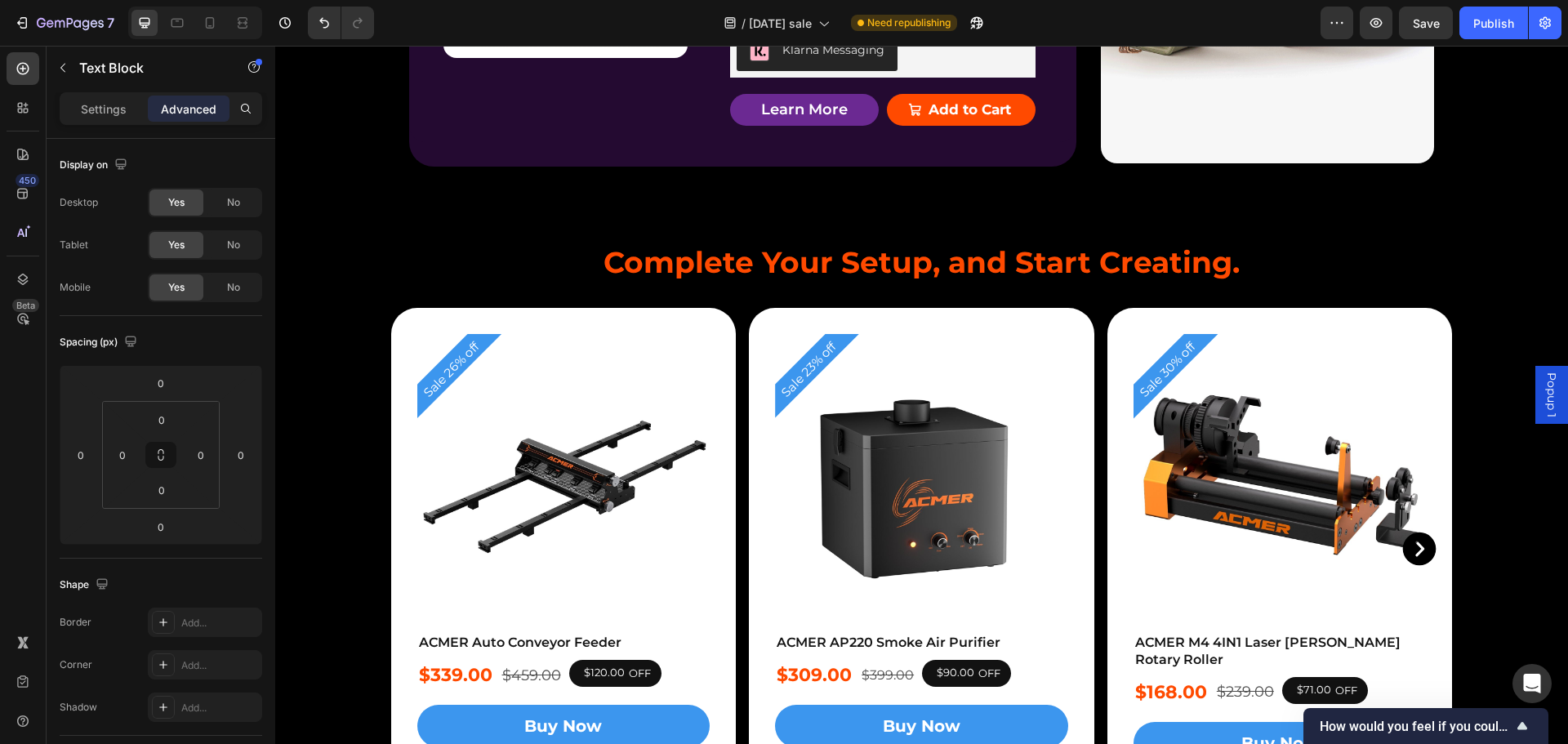
click at [85, 111] on p "Settings" at bounding box center [103, 109] width 46 height 18
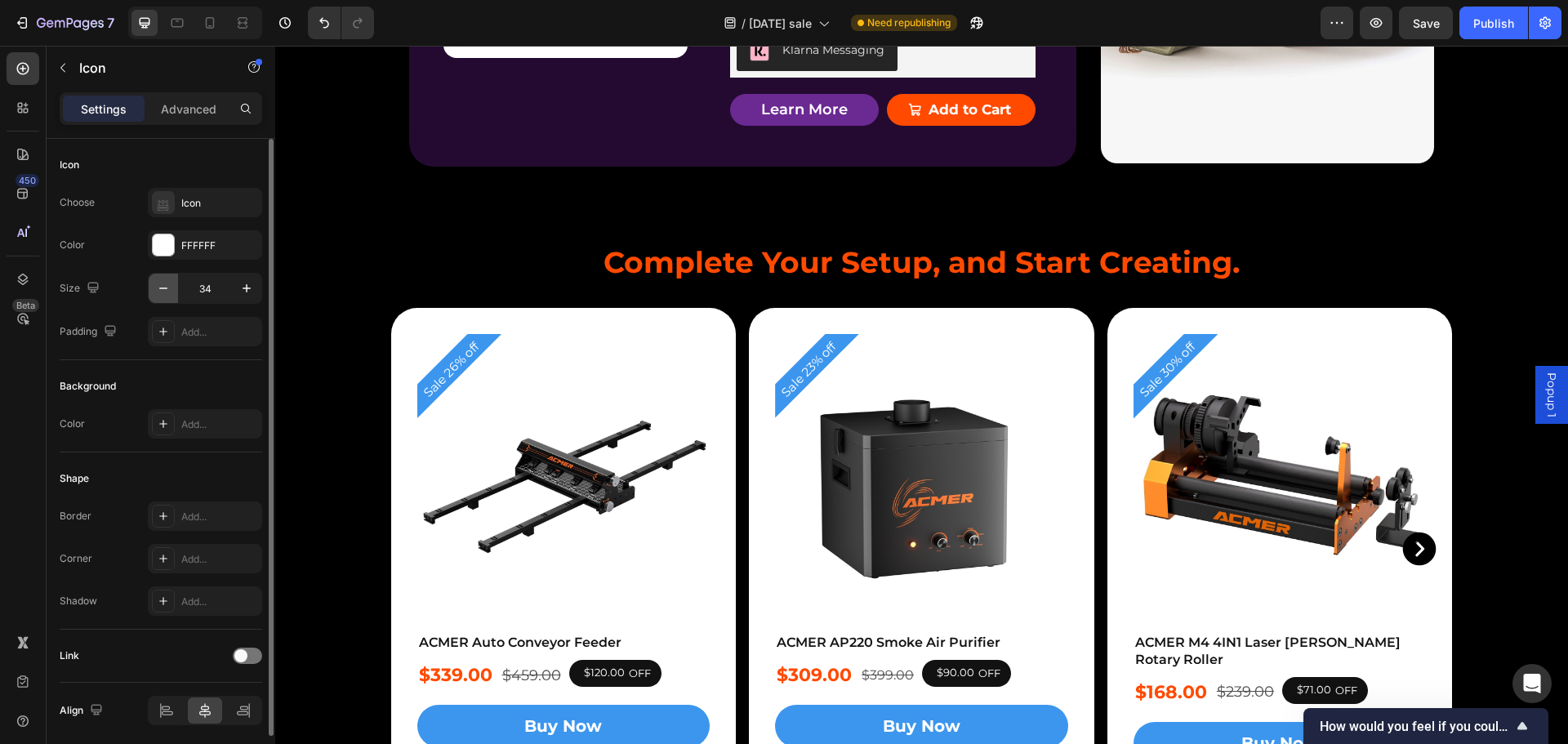
click at [160, 288] on icon "button" at bounding box center [164, 288] width 8 height 2
type input "30"
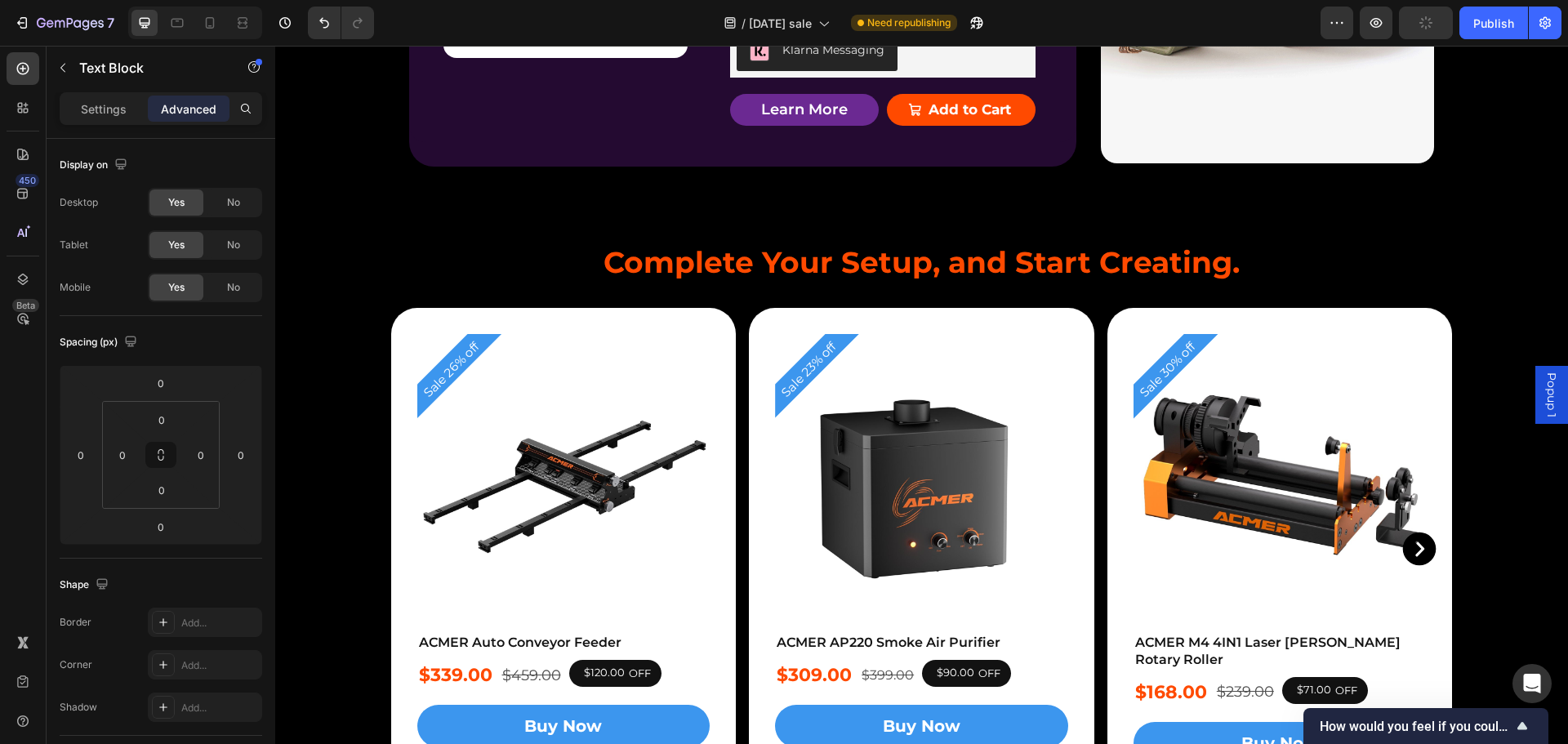
click at [76, 107] on div "Settings" at bounding box center [103, 108] width 82 height 26
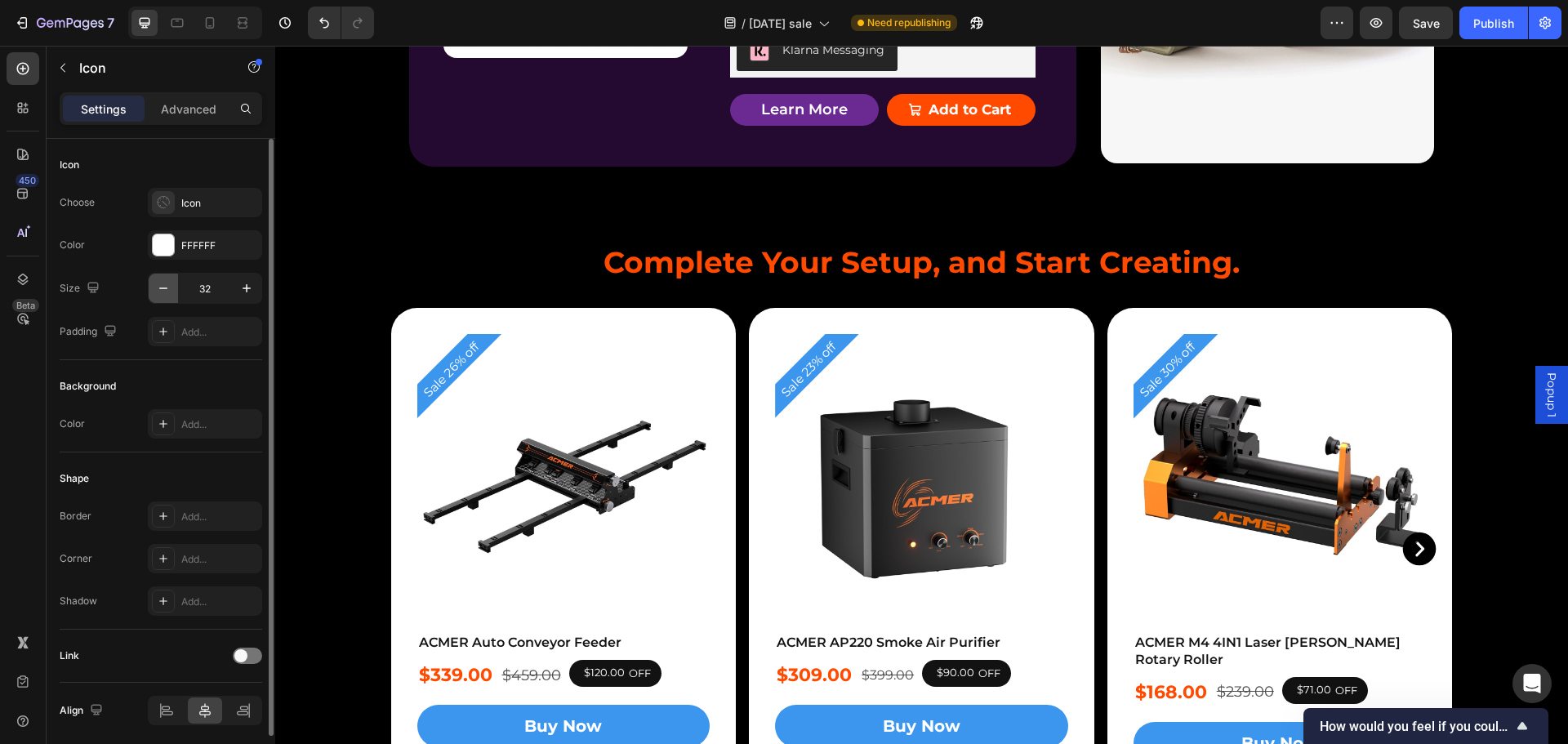
click at [164, 292] on icon "button" at bounding box center [164, 289] width 17 height 17
type input "30"
click at [158, 289] on icon "button" at bounding box center [164, 289] width 17 height 17
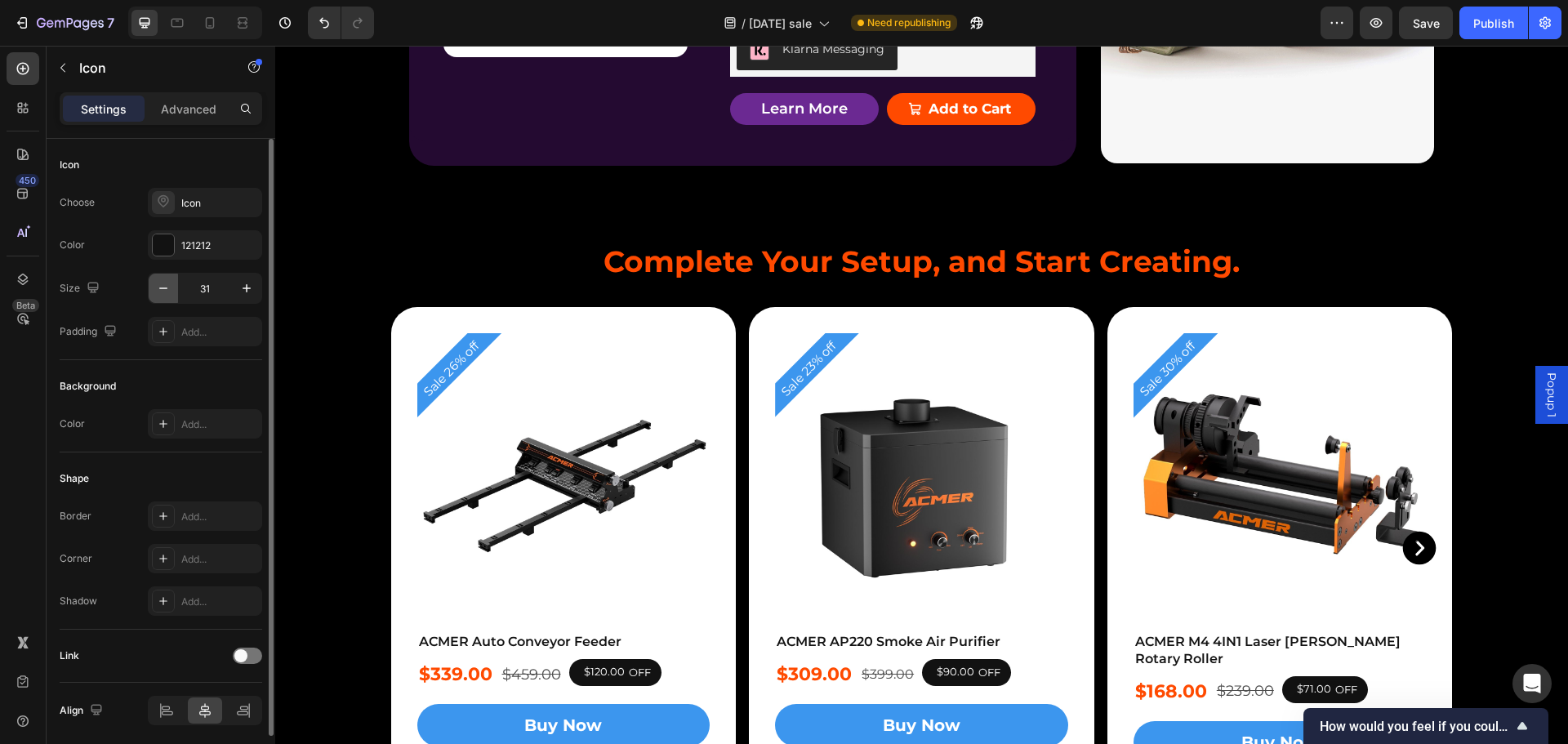
click at [158, 289] on icon "button" at bounding box center [164, 289] width 17 height 17
type input "30"
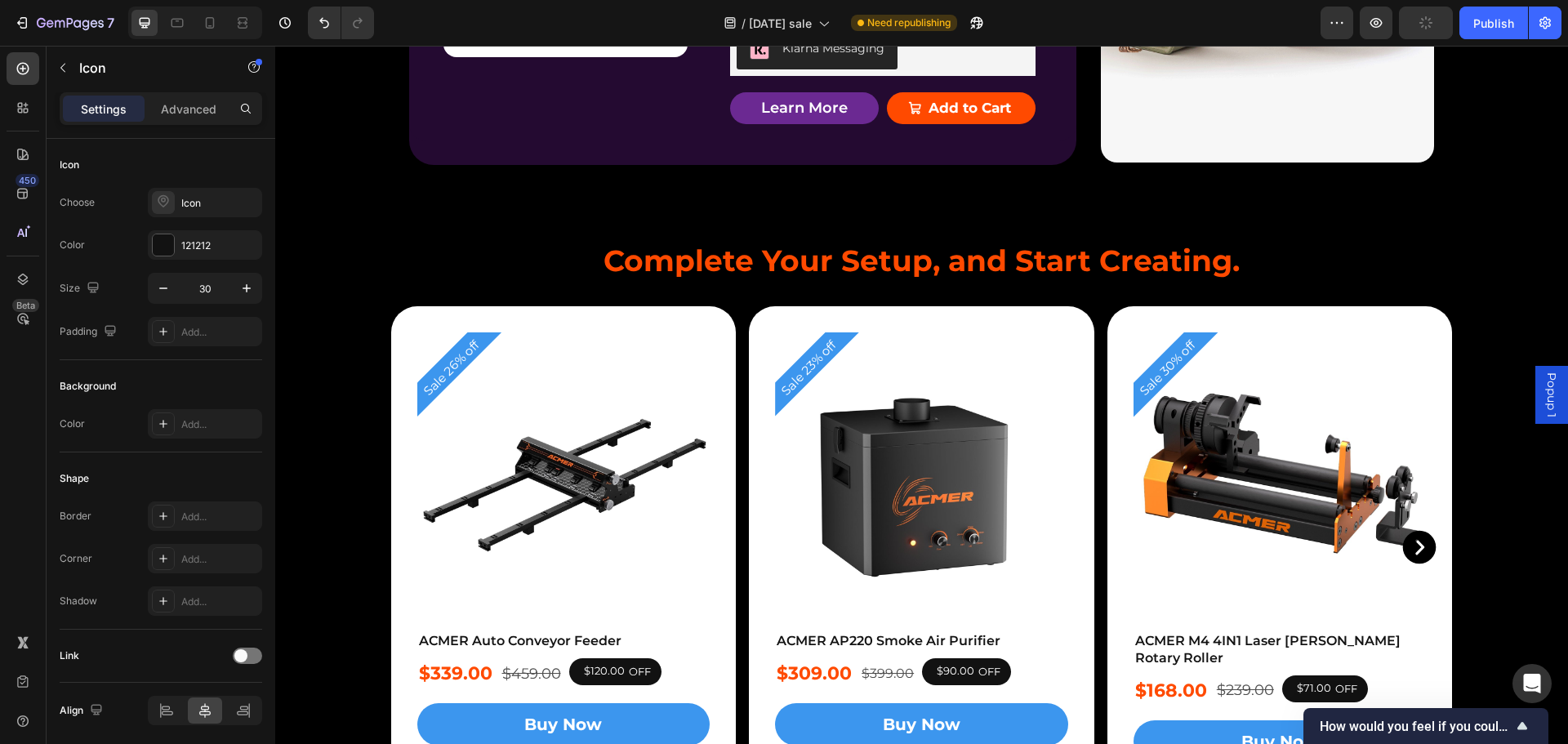
click at [154, 285] on button "button" at bounding box center [163, 288] width 29 height 29
click at [159, 294] on icon "button" at bounding box center [164, 289] width 17 height 17
type input "30"
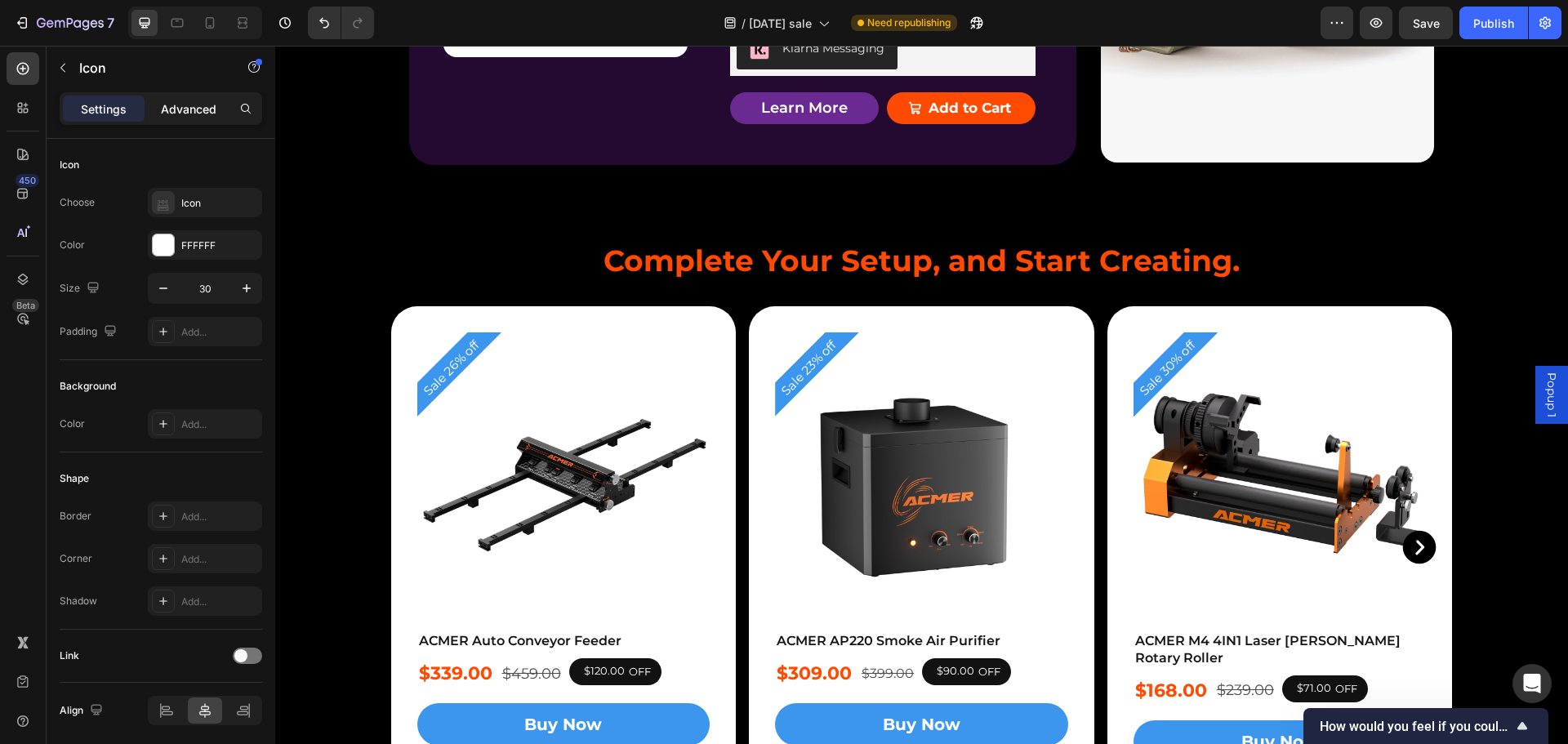
click at [191, 102] on p "Advanced" at bounding box center [189, 109] width 56 height 18
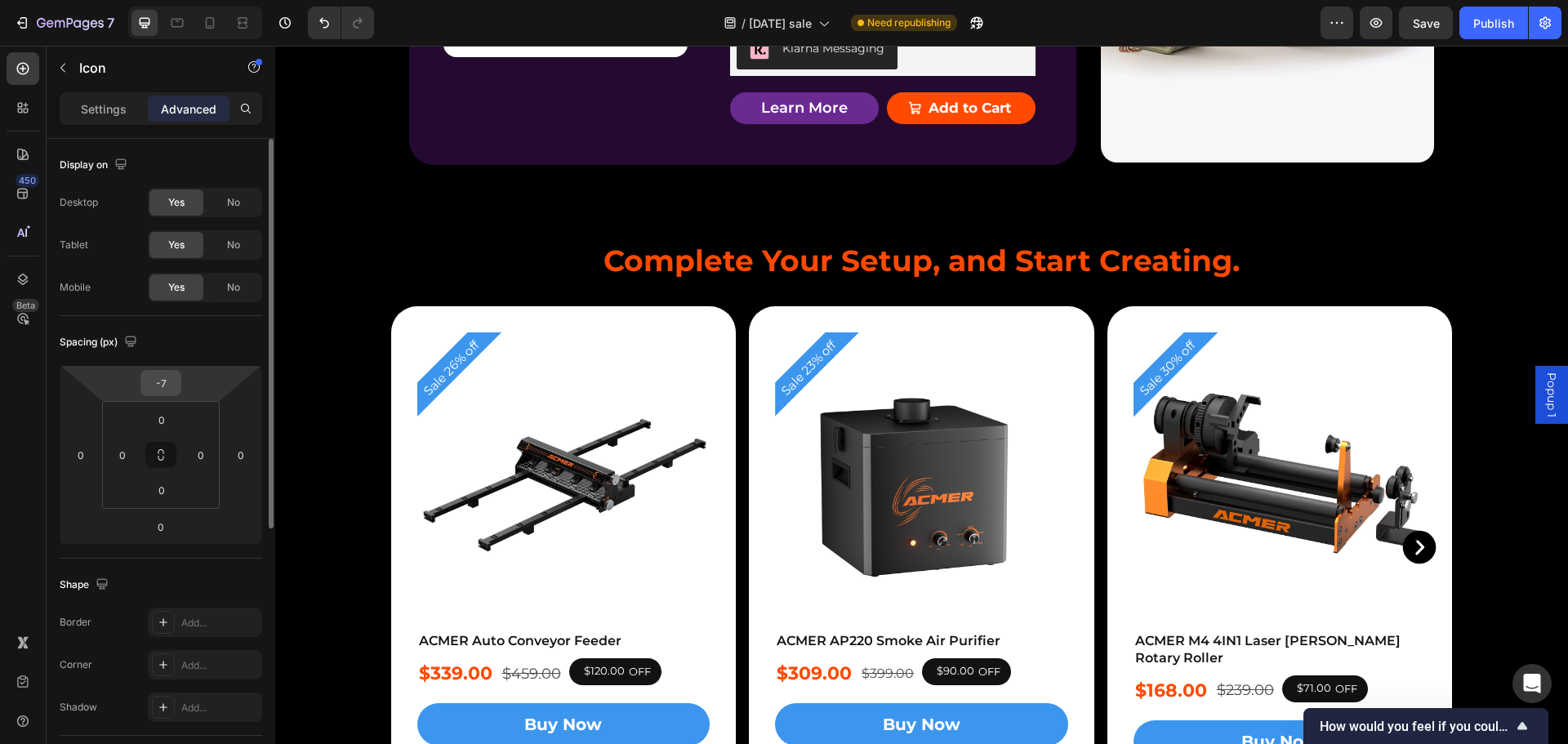
click at [169, 386] on input "-7" at bounding box center [160, 382] width 33 height 24
type input "0"
click at [159, 383] on input "0" at bounding box center [160, 382] width 33 height 24
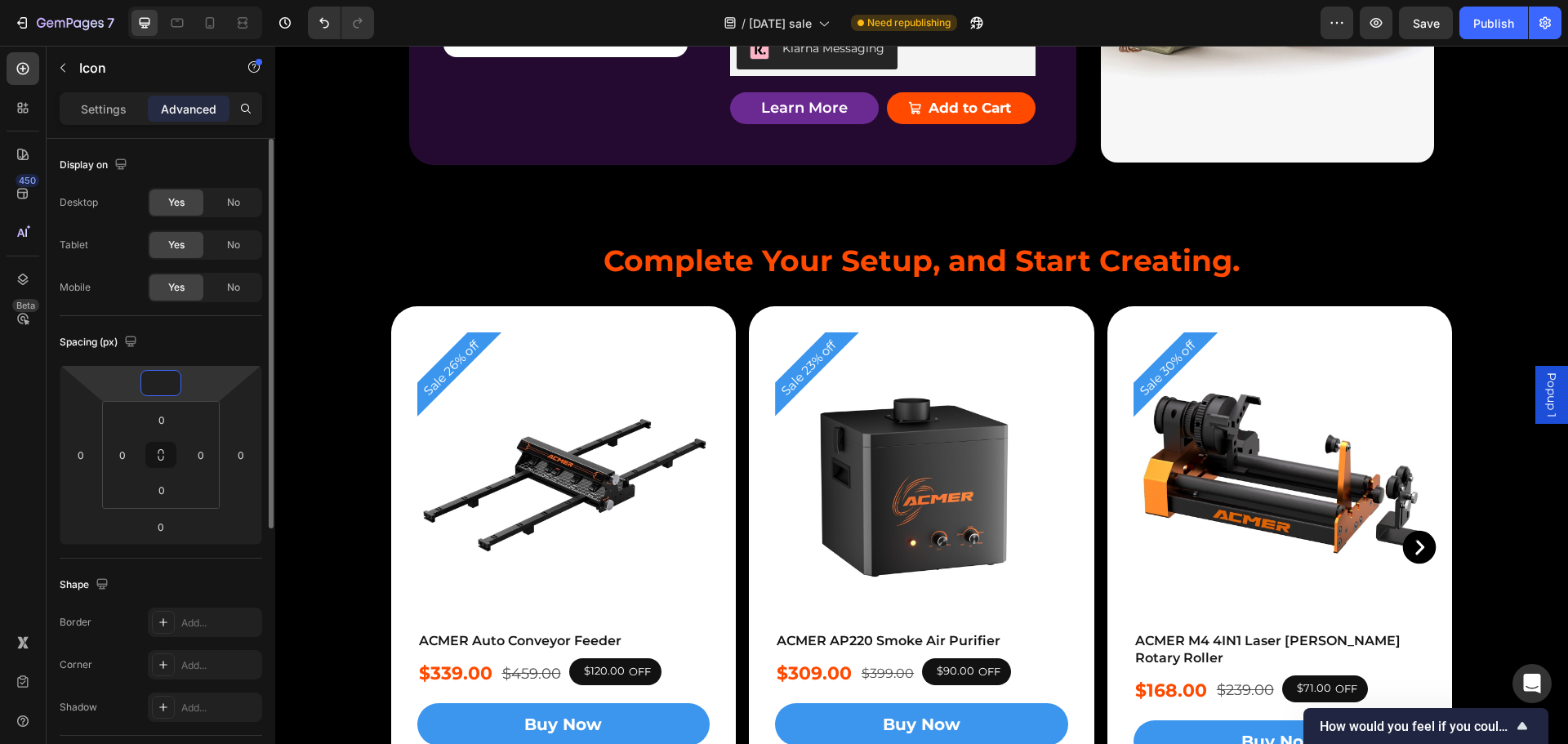
type input "-4"
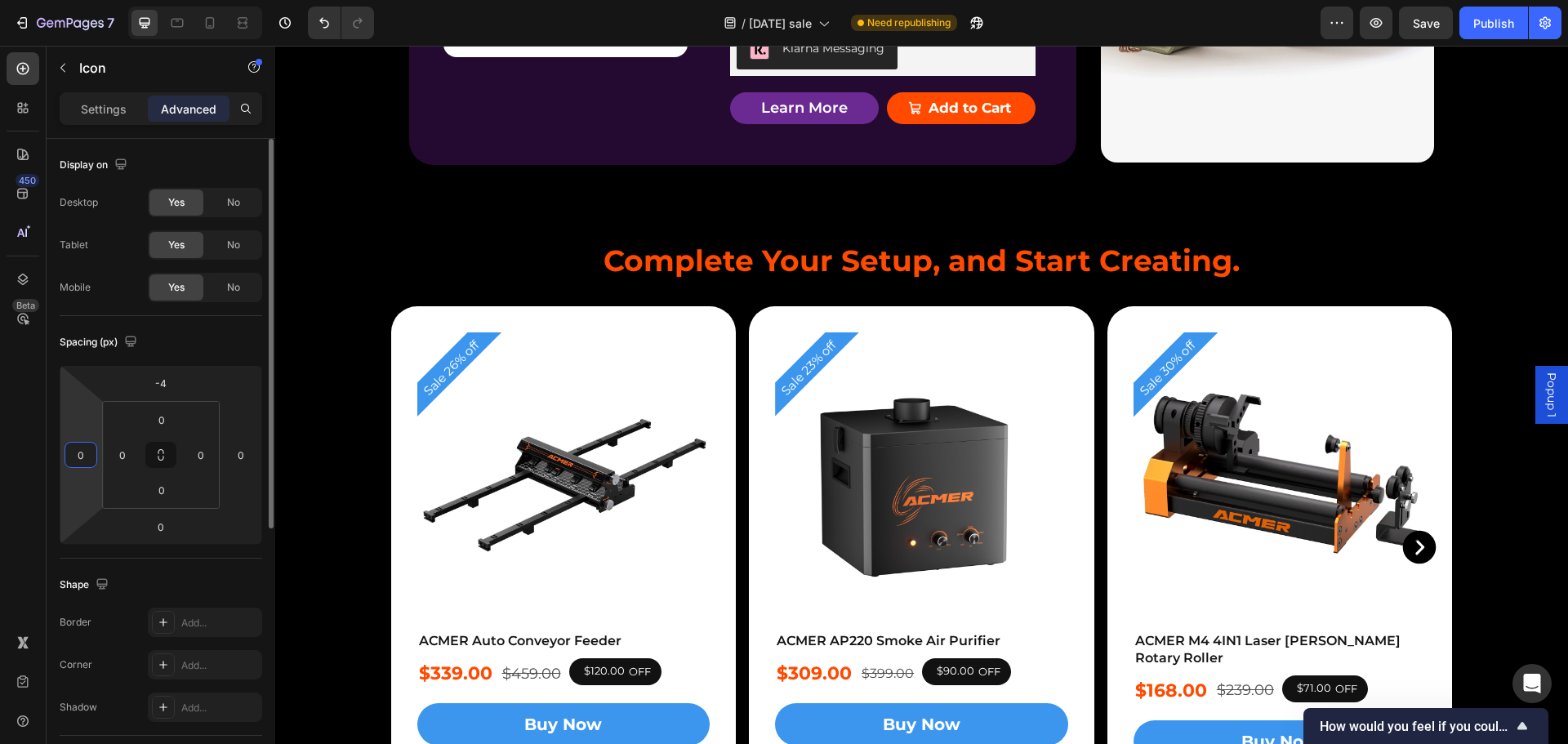
click at [80, 455] on input "0" at bounding box center [80, 454] width 24 height 24
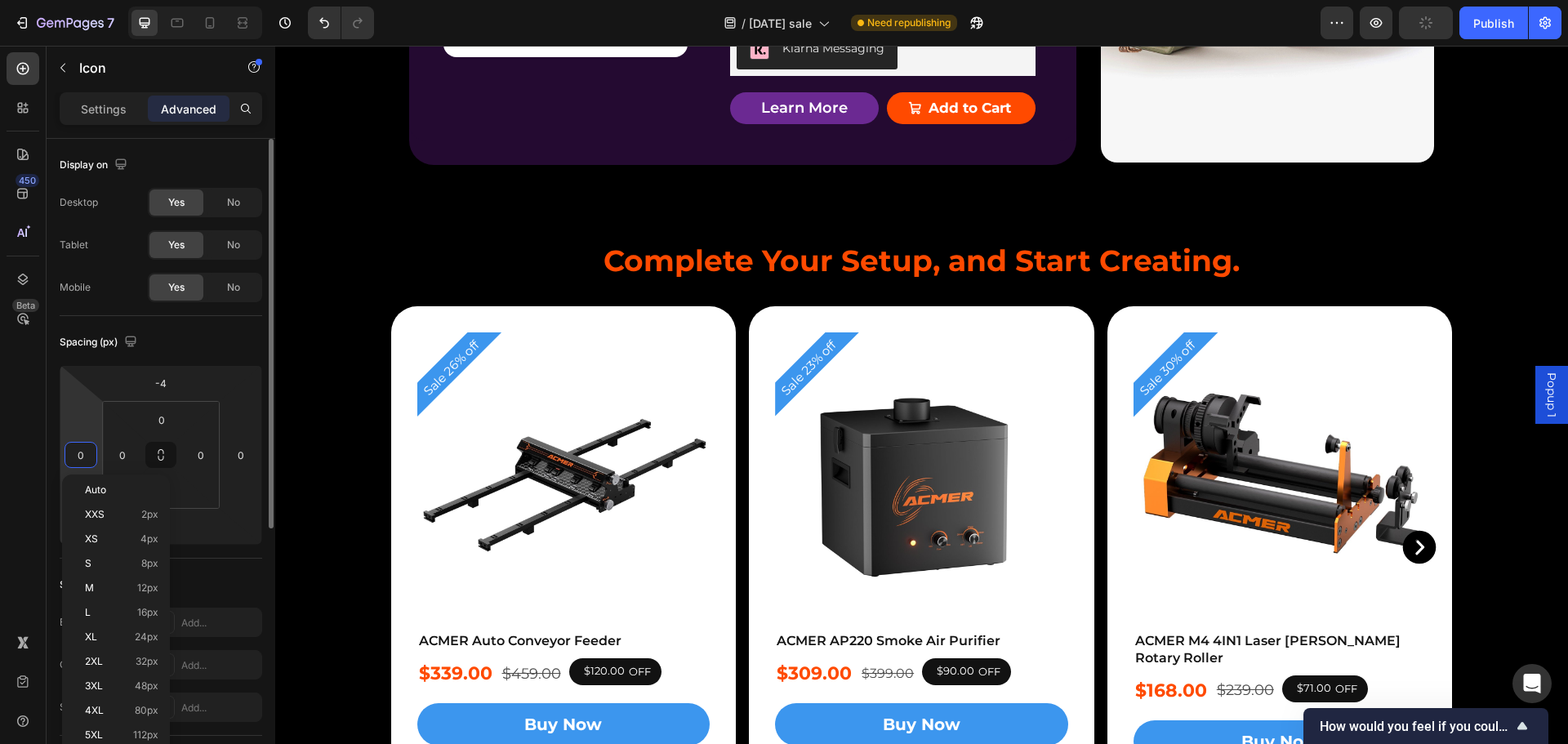
type input "2"
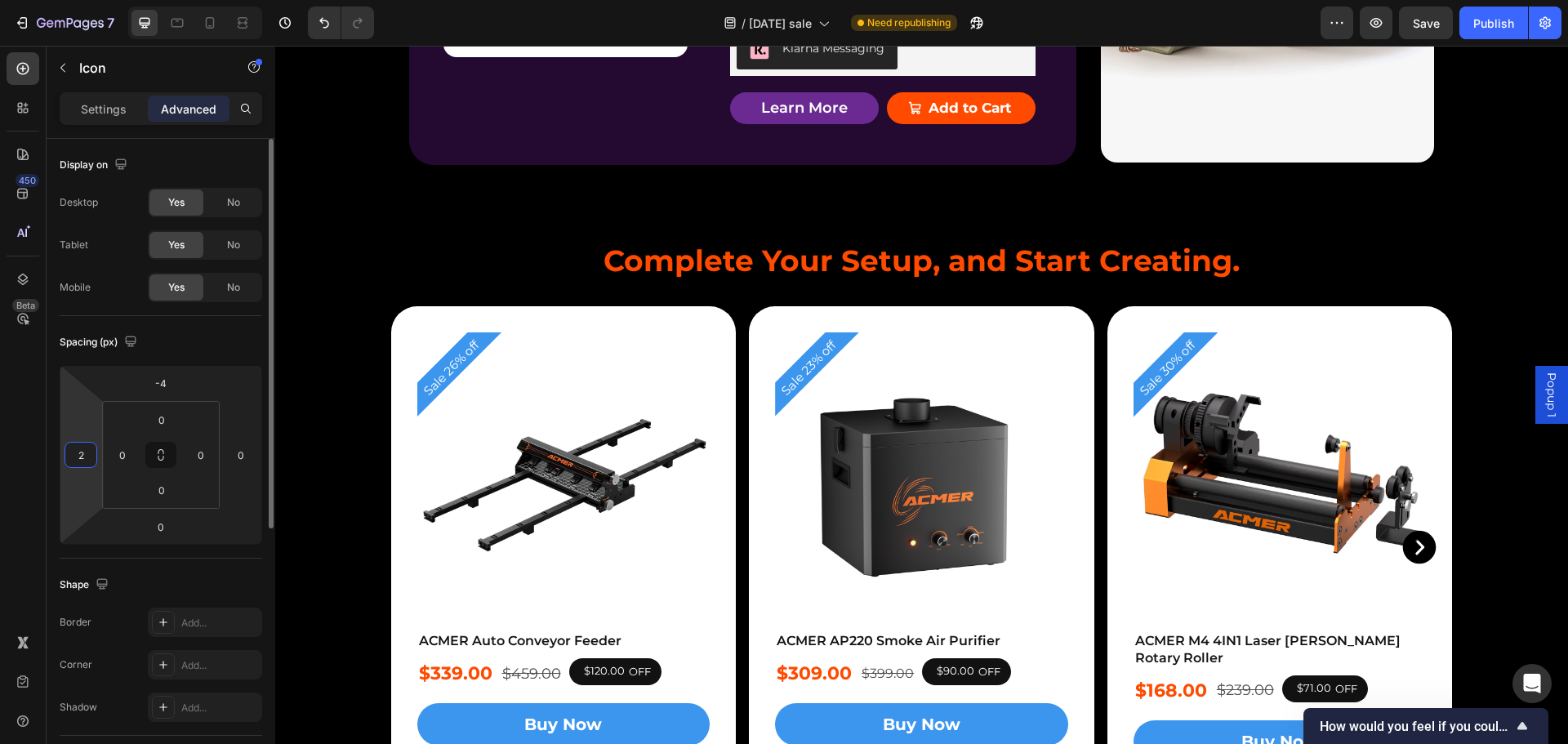
click at [74, 454] on input "2" at bounding box center [80, 454] width 24 height 24
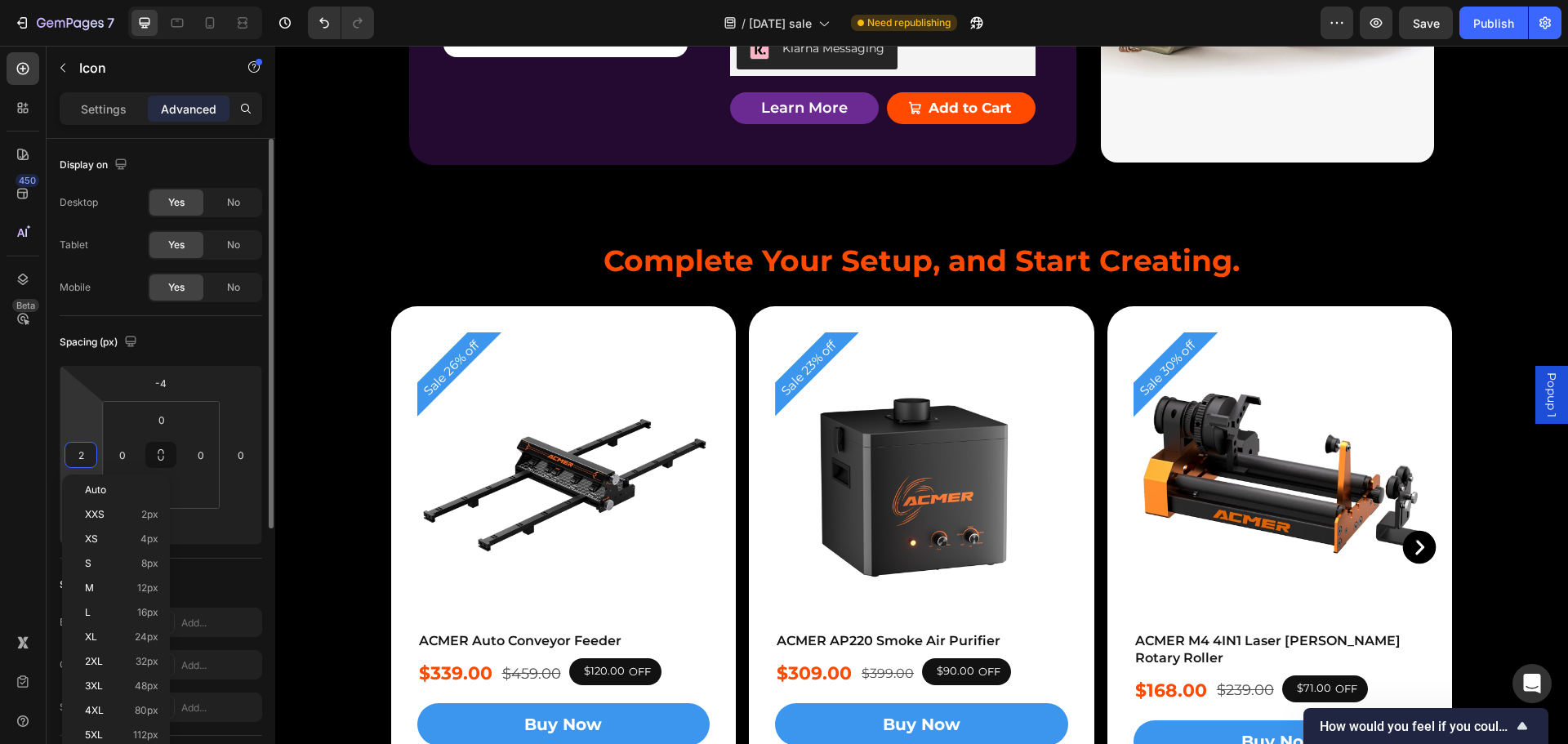
type input "1"
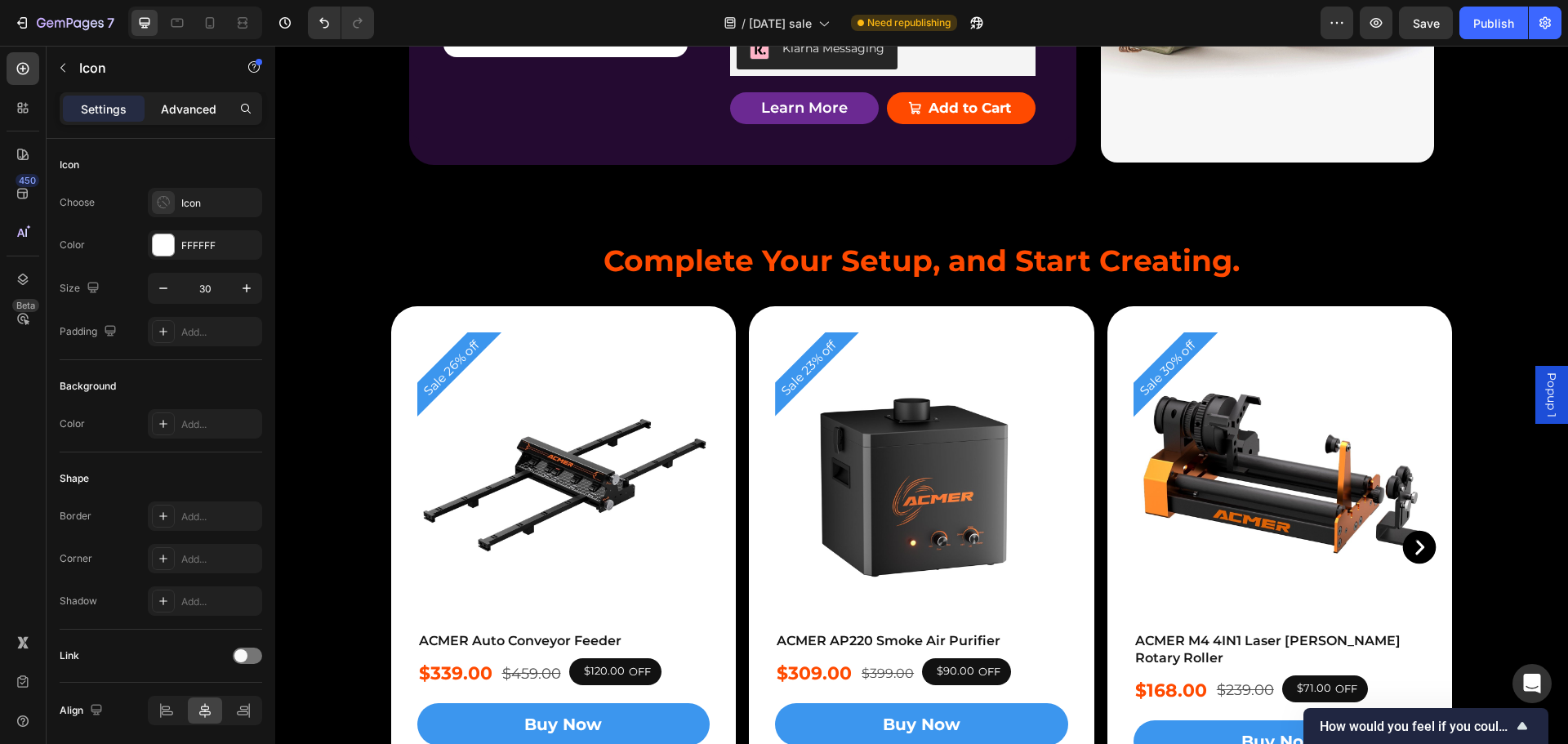
click at [184, 103] on p "Advanced" at bounding box center [189, 109] width 56 height 18
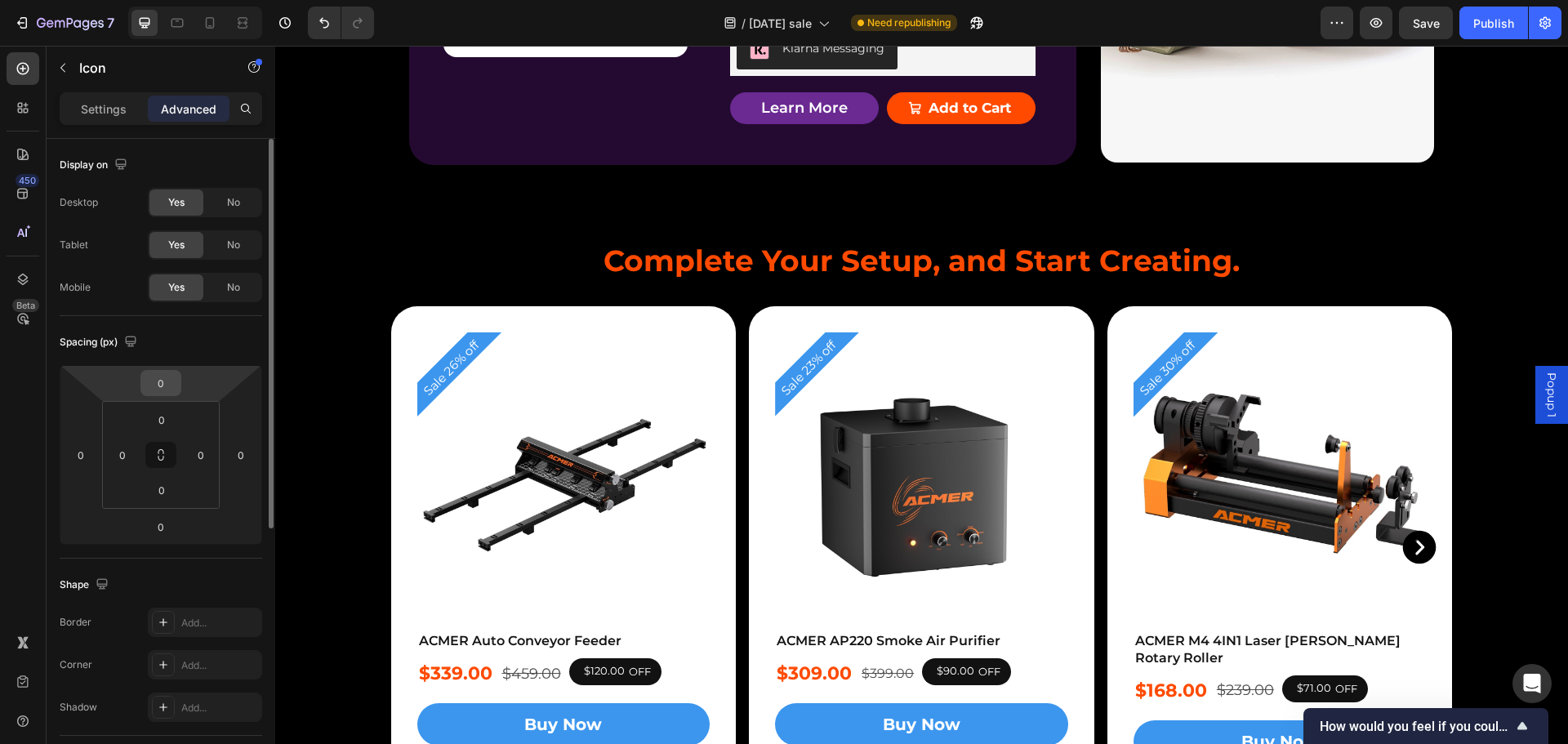
click at [160, 385] on input "0" at bounding box center [160, 382] width 33 height 24
type input "2"
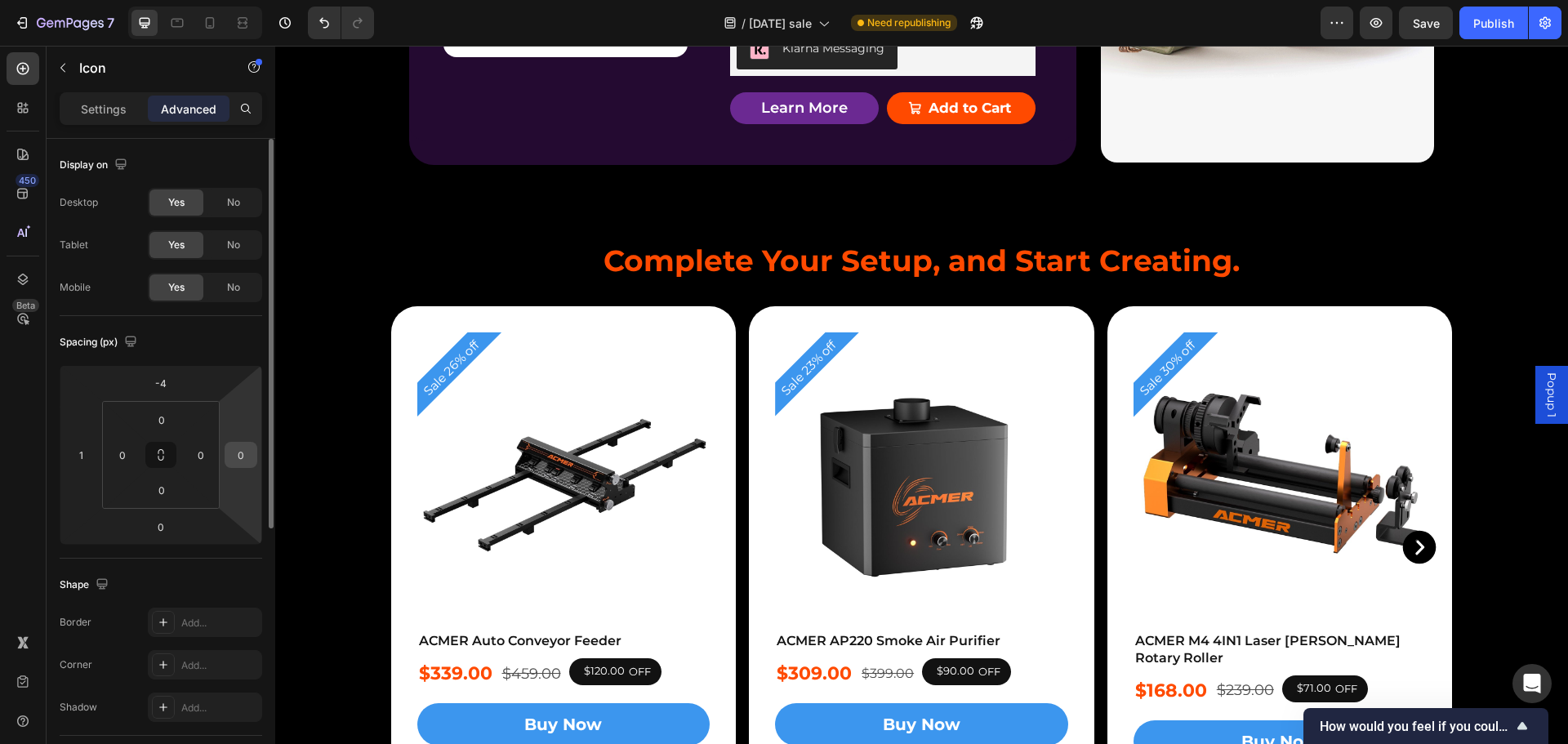
click at [241, 449] on input "0" at bounding box center [240, 454] width 24 height 24
type input "-5"
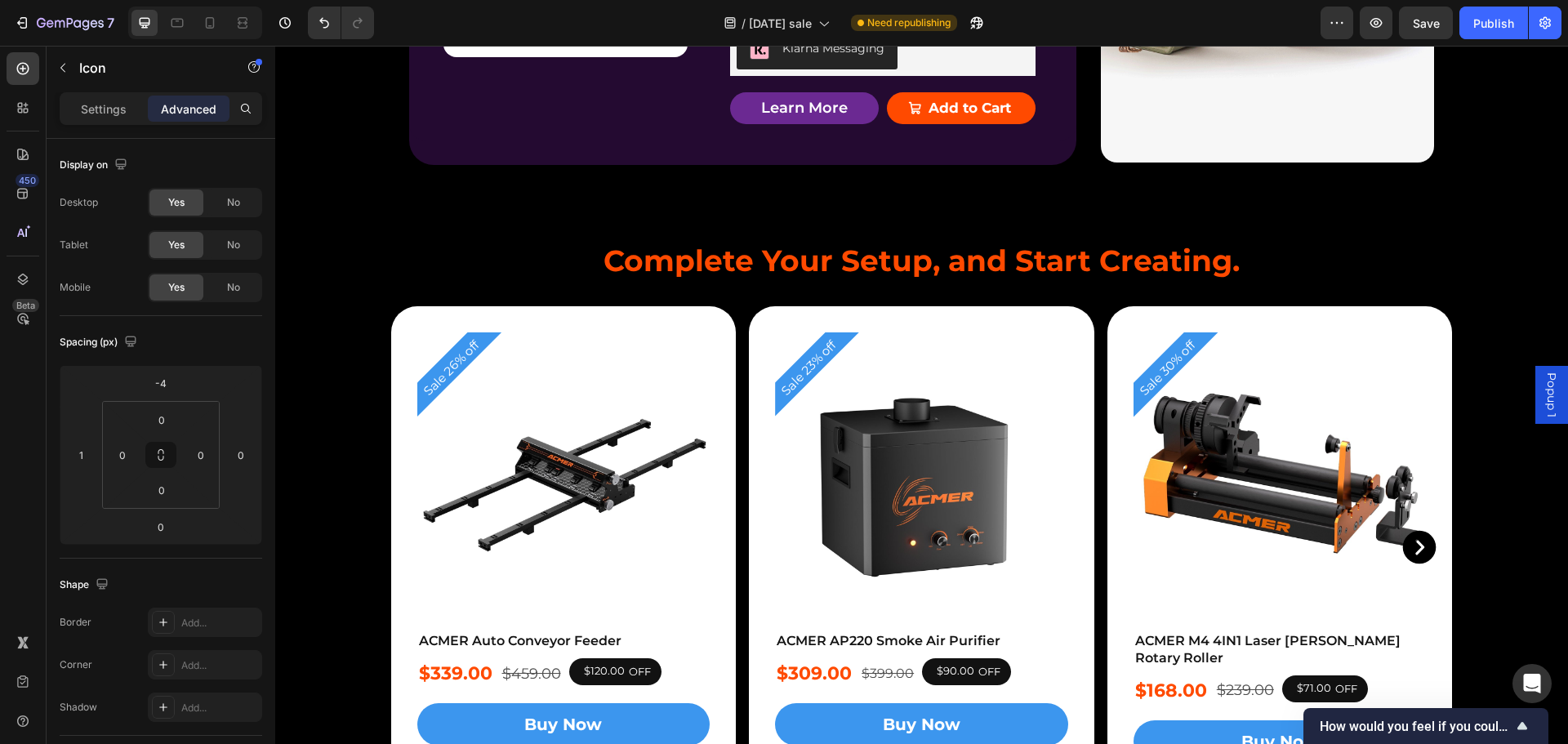
click at [76, 451] on input "0" at bounding box center [80, 454] width 24 height 24
type input "-5"
type input "-10"
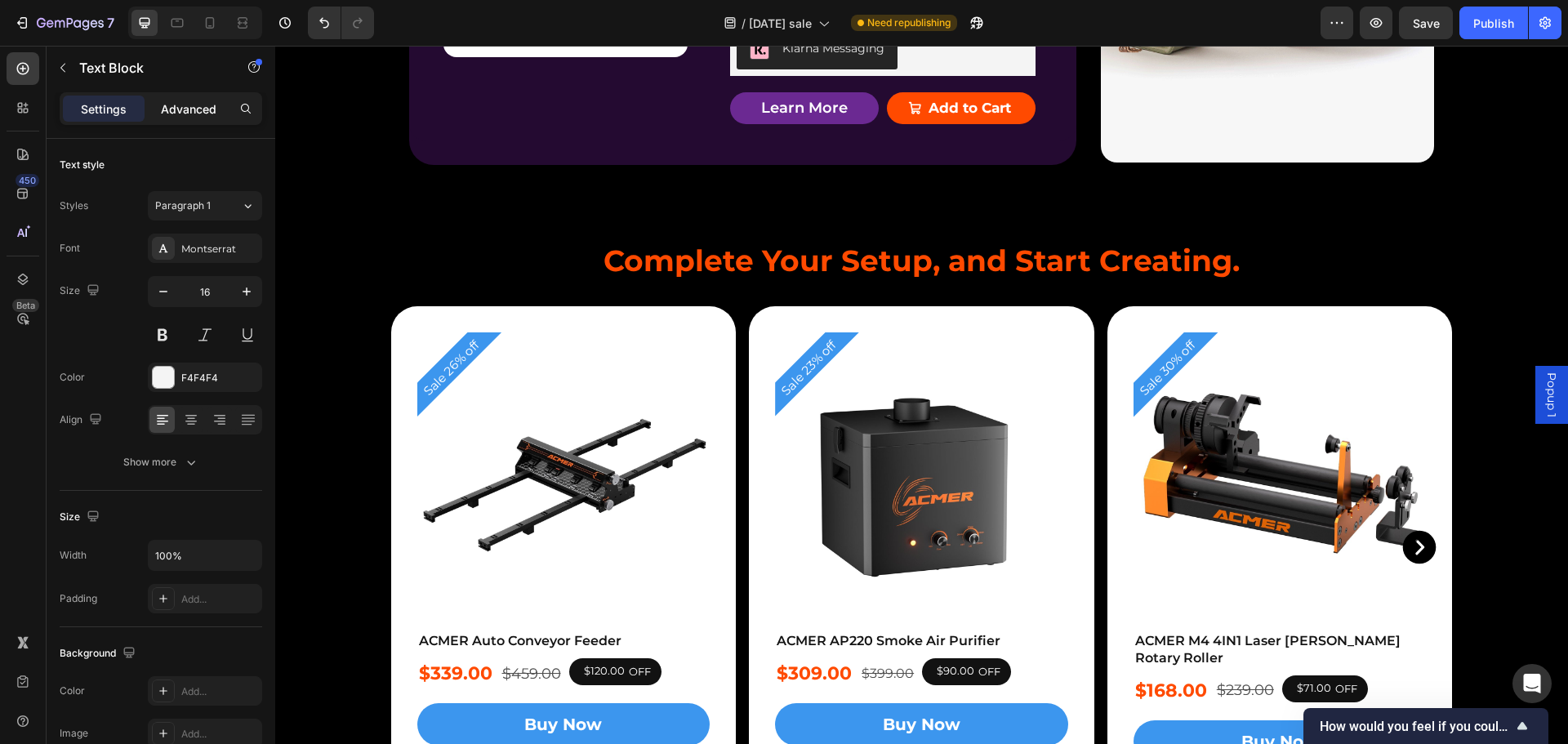
click at [176, 111] on p "Advanced" at bounding box center [189, 109] width 56 height 18
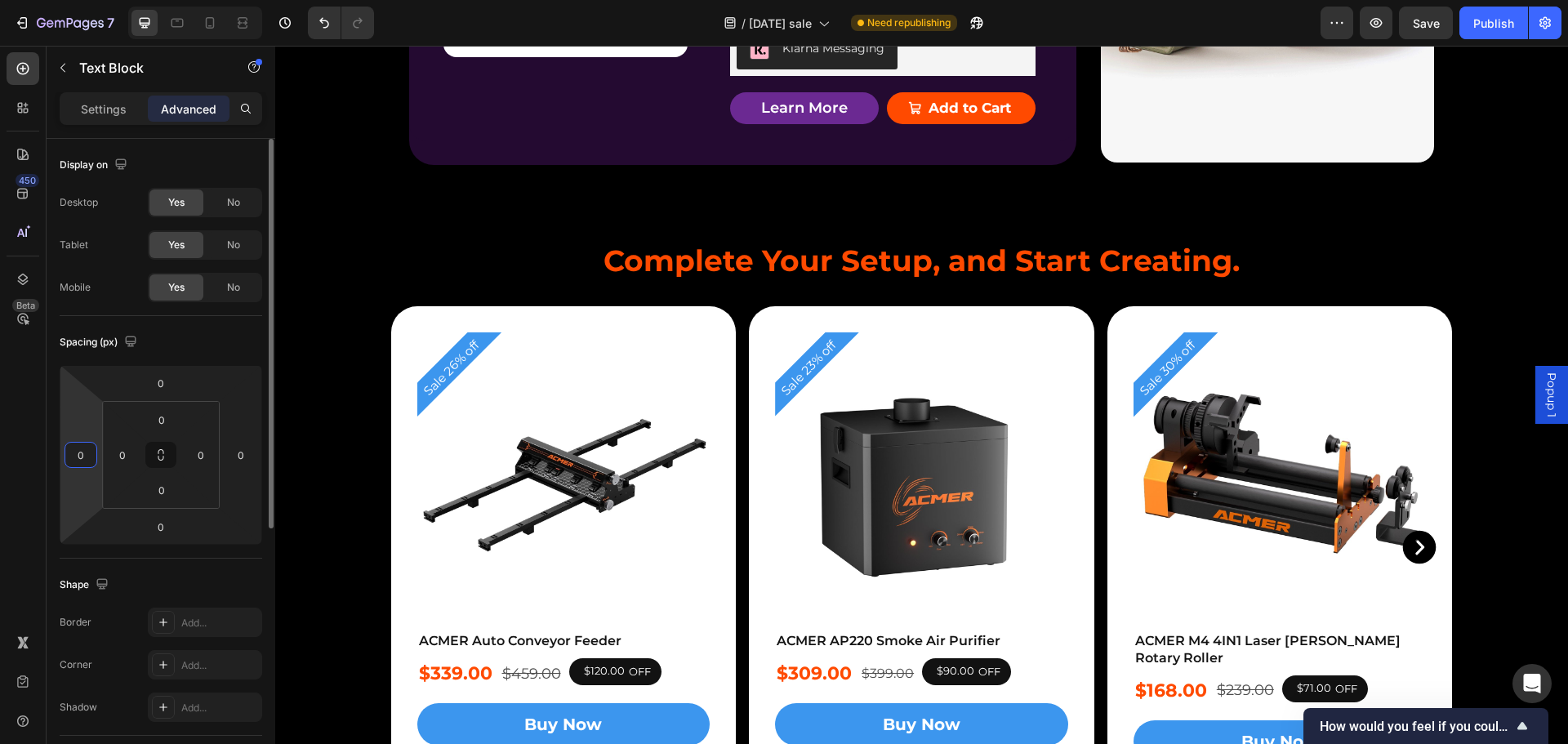
click at [76, 457] on input "0" at bounding box center [80, 454] width 24 height 24
type input "-10"
click at [79, 456] on input "0" at bounding box center [80, 454] width 24 height 24
type input "-10"
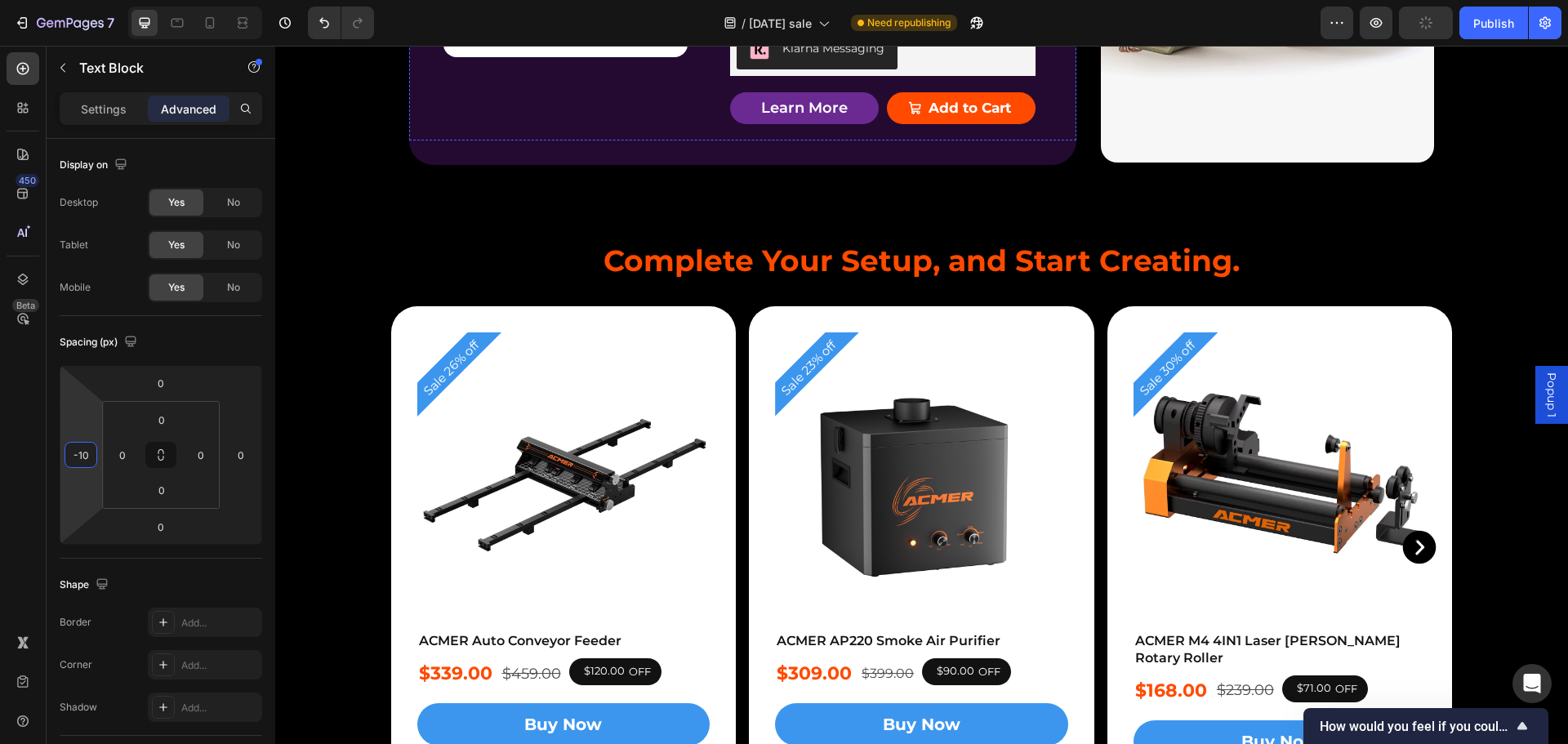
click at [72, 458] on input "0" at bounding box center [80, 454] width 24 height 24
type input "-10"
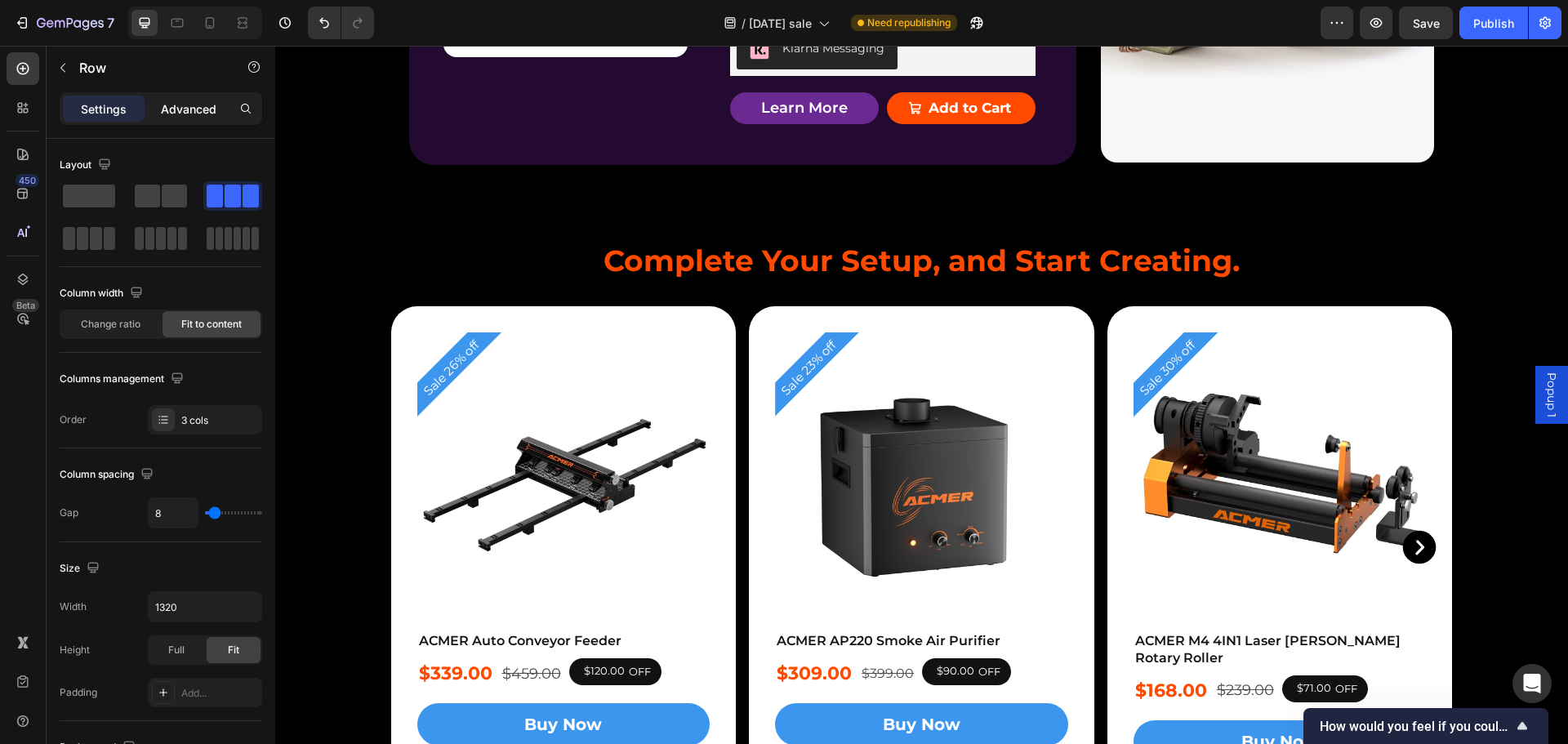
click at [176, 108] on p "Advanced" at bounding box center [189, 109] width 56 height 18
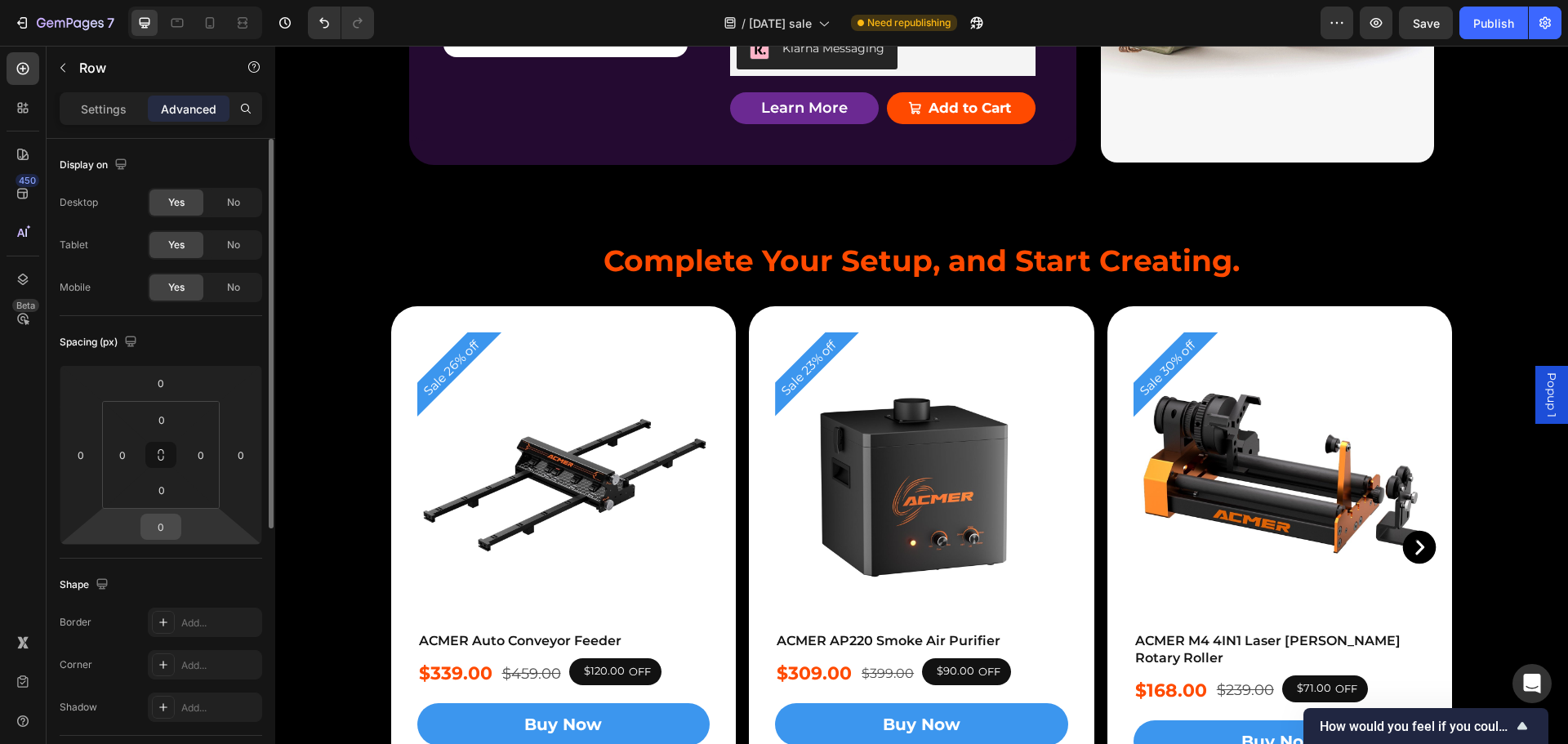
click at [171, 527] on input "0" at bounding box center [160, 526] width 33 height 24
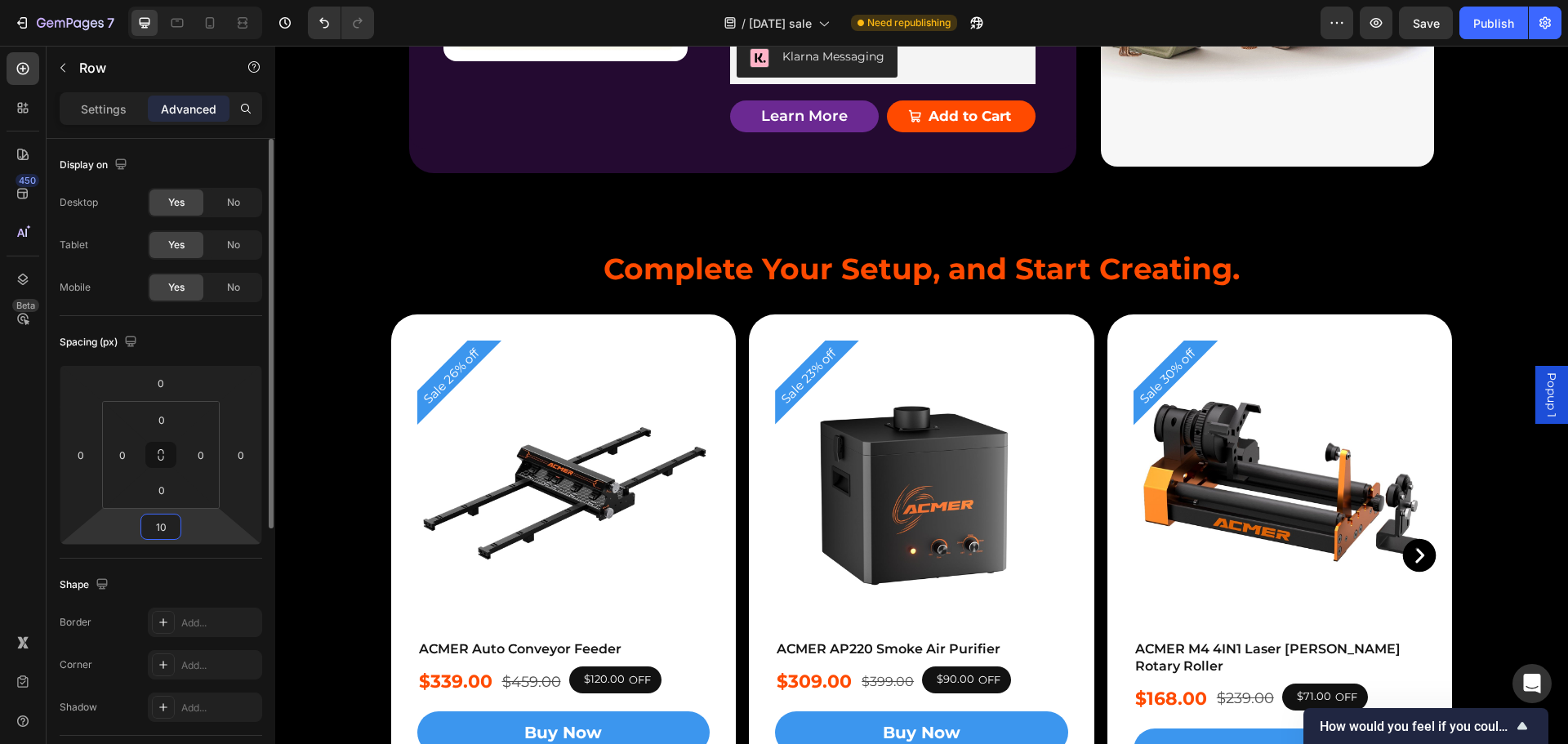
type input "1"
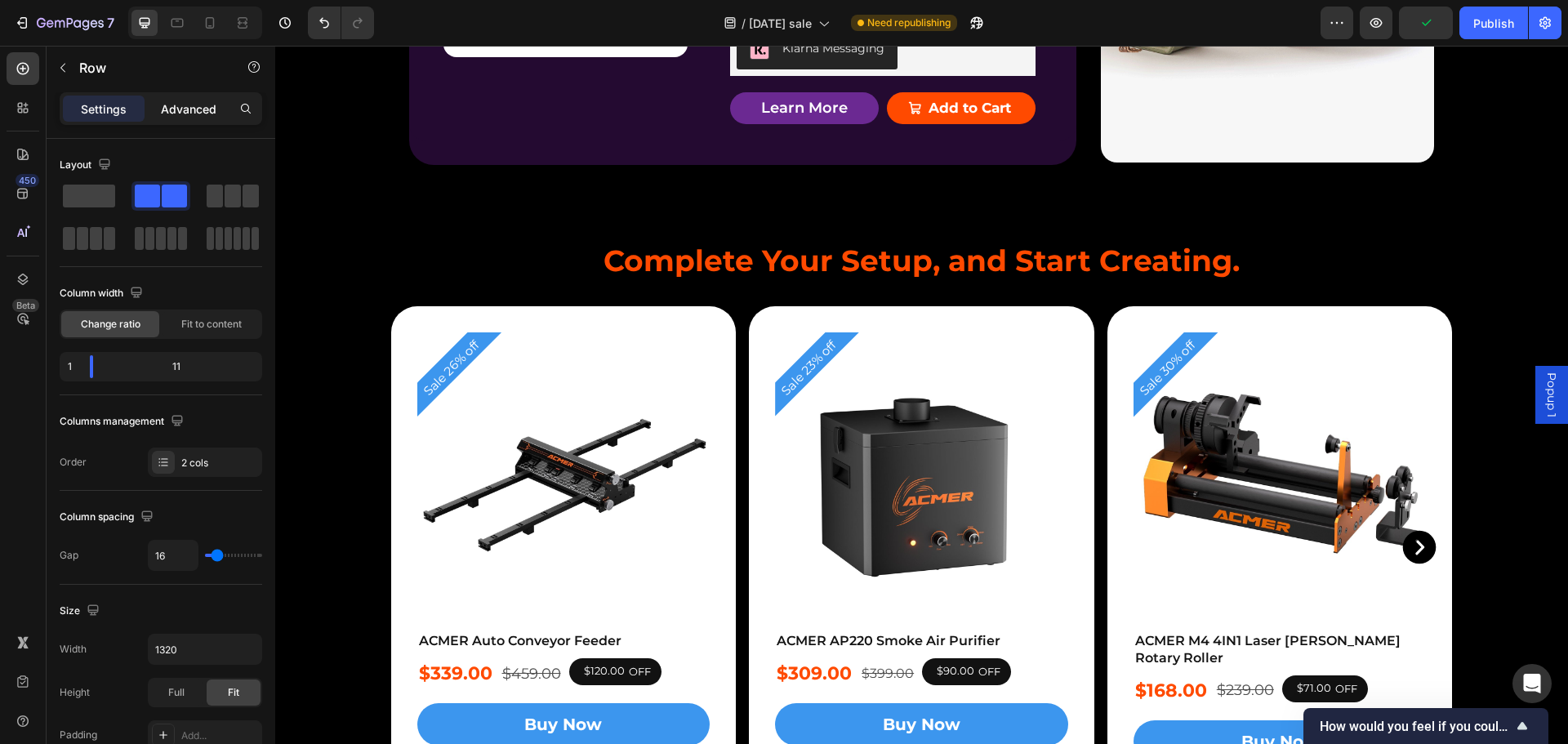
click at [185, 107] on p "Advanced" at bounding box center [189, 109] width 56 height 18
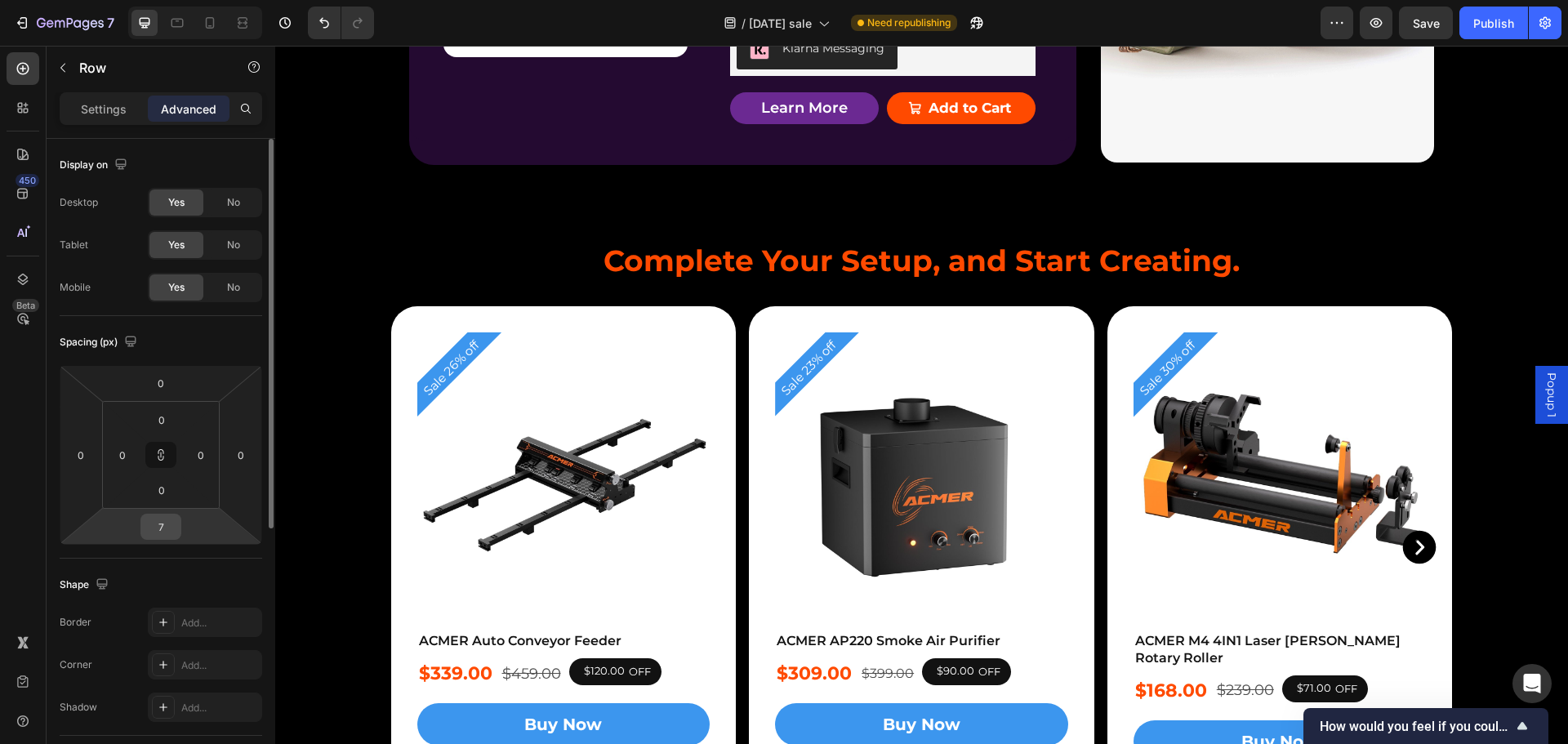
click at [160, 527] on input "7" at bounding box center [160, 526] width 33 height 24
type input "0"
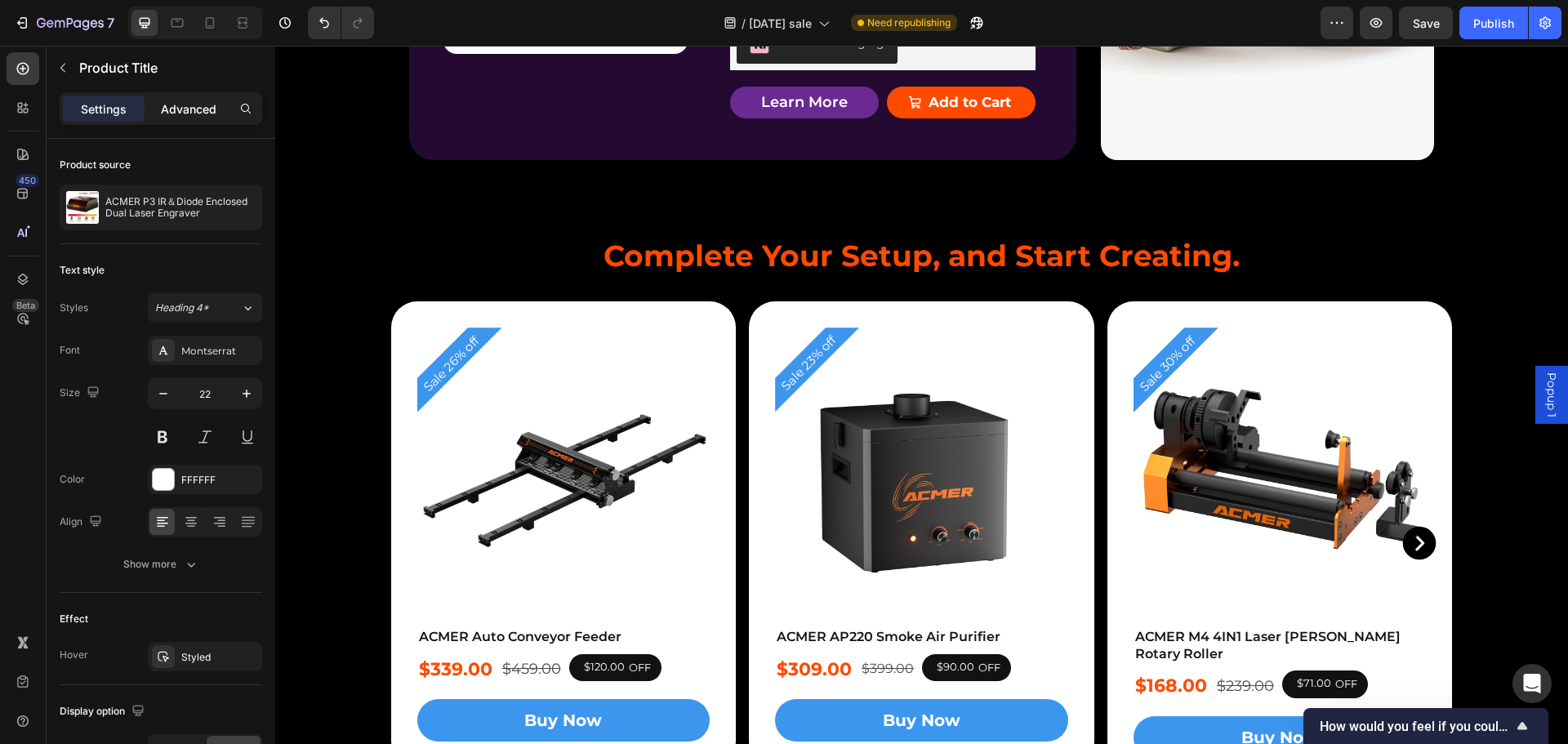
click at [186, 106] on p "Advanced" at bounding box center [189, 109] width 56 height 18
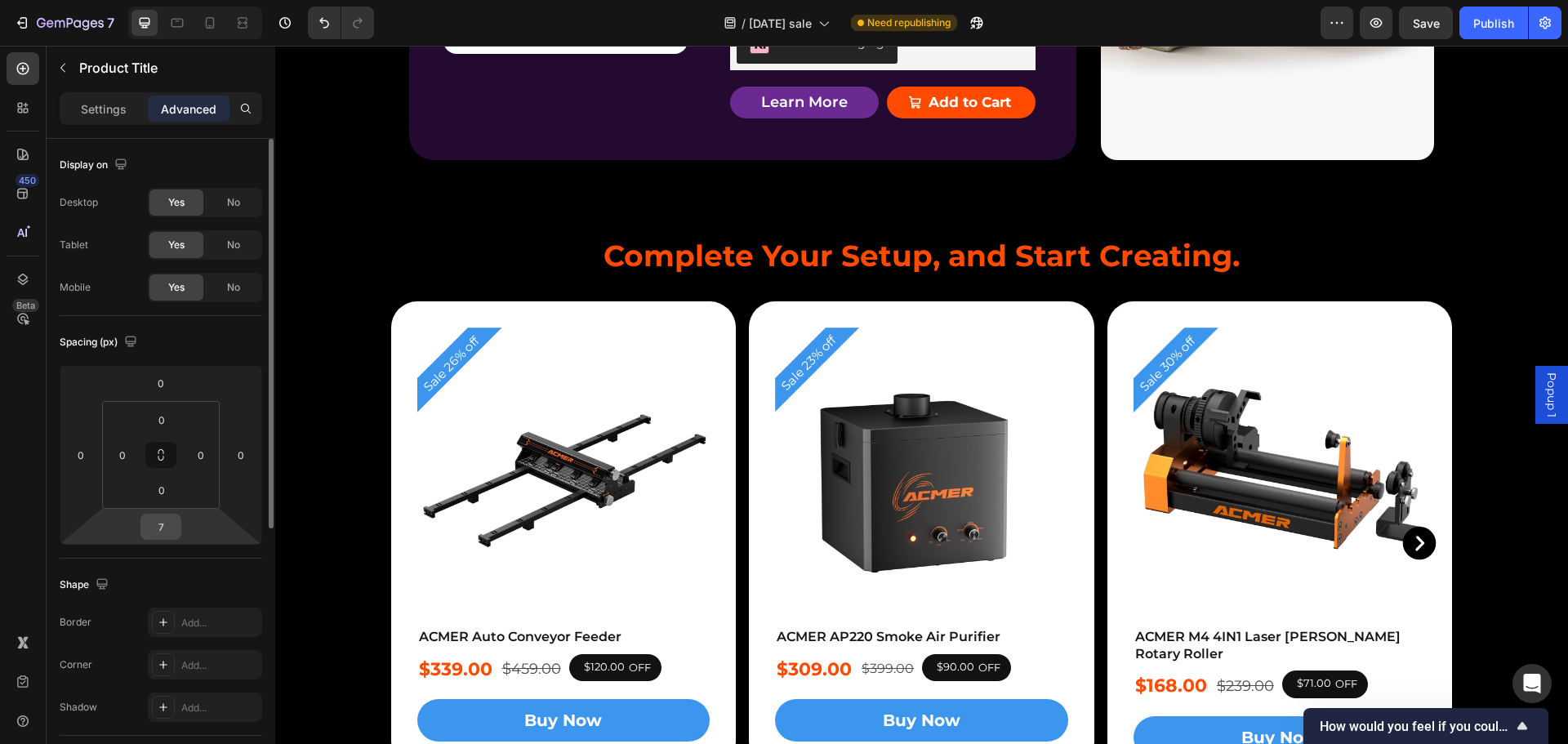
click at [169, 523] on input "7" at bounding box center [160, 526] width 33 height 24
type input "0"
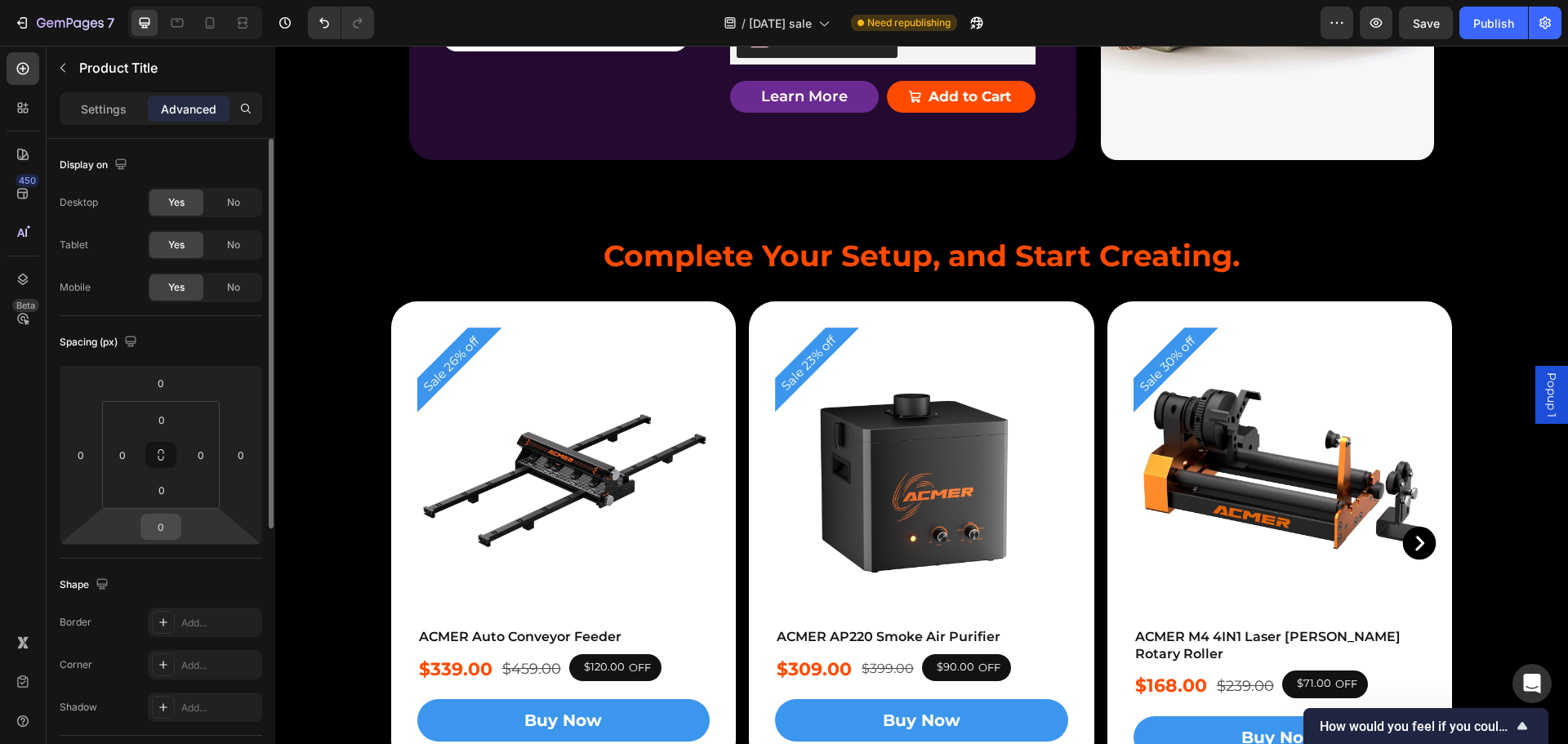
click at [165, 517] on input "0" at bounding box center [160, 526] width 33 height 24
type input "5"
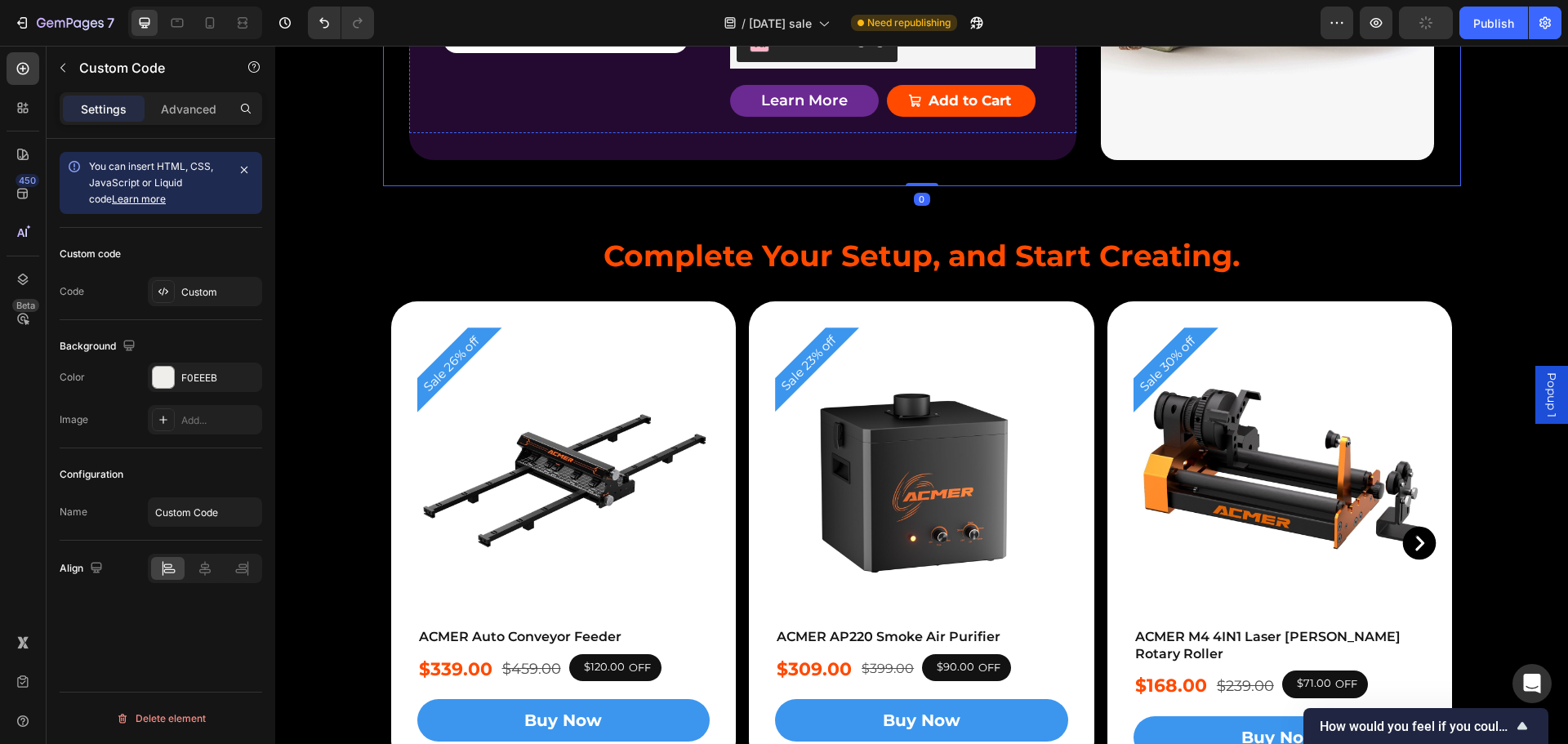
click at [1020, 17] on div "{{ form | payment_terms }}" at bounding box center [883, 6] width 305 height 19
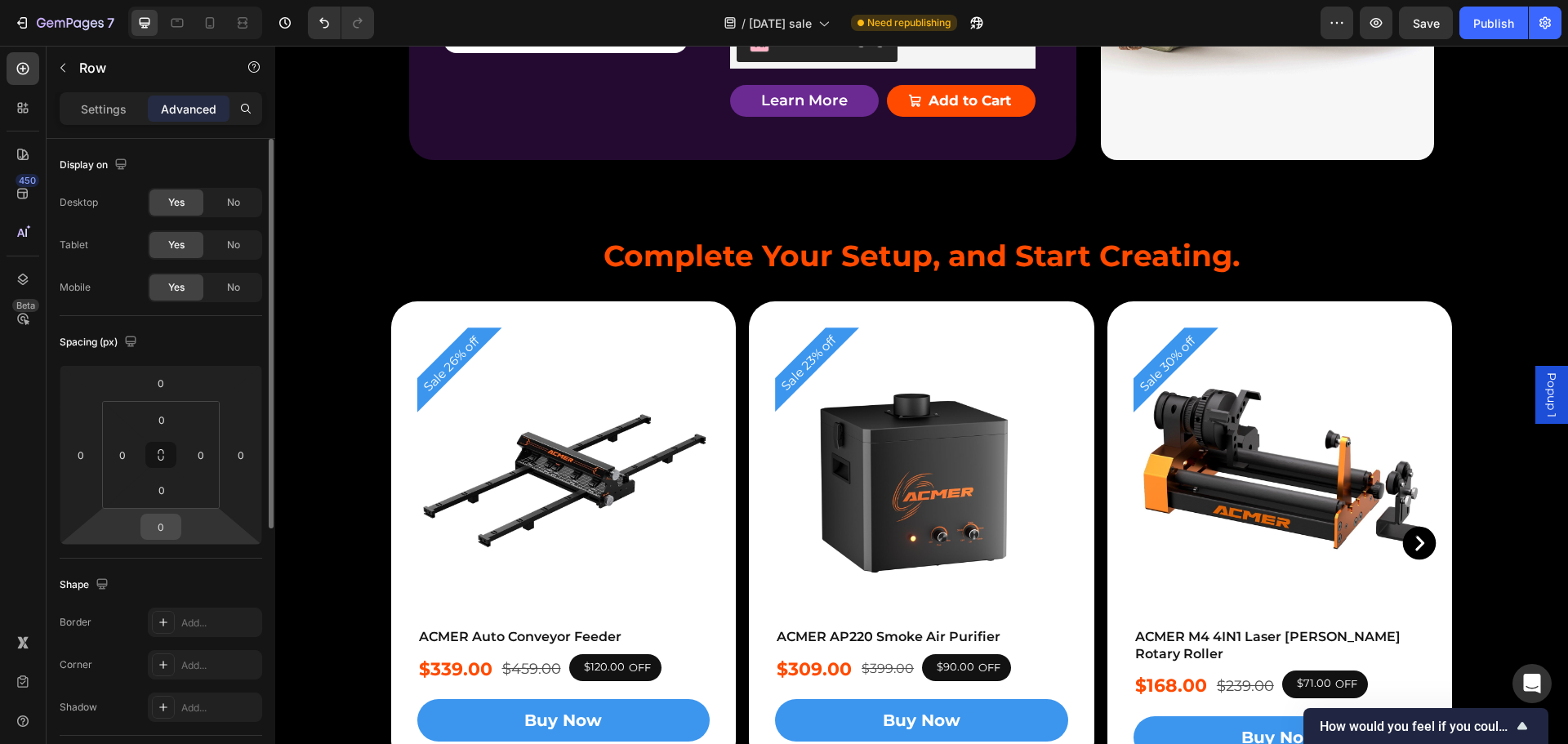
click at [160, 526] on input "0" at bounding box center [160, 526] width 33 height 24
type input "2"
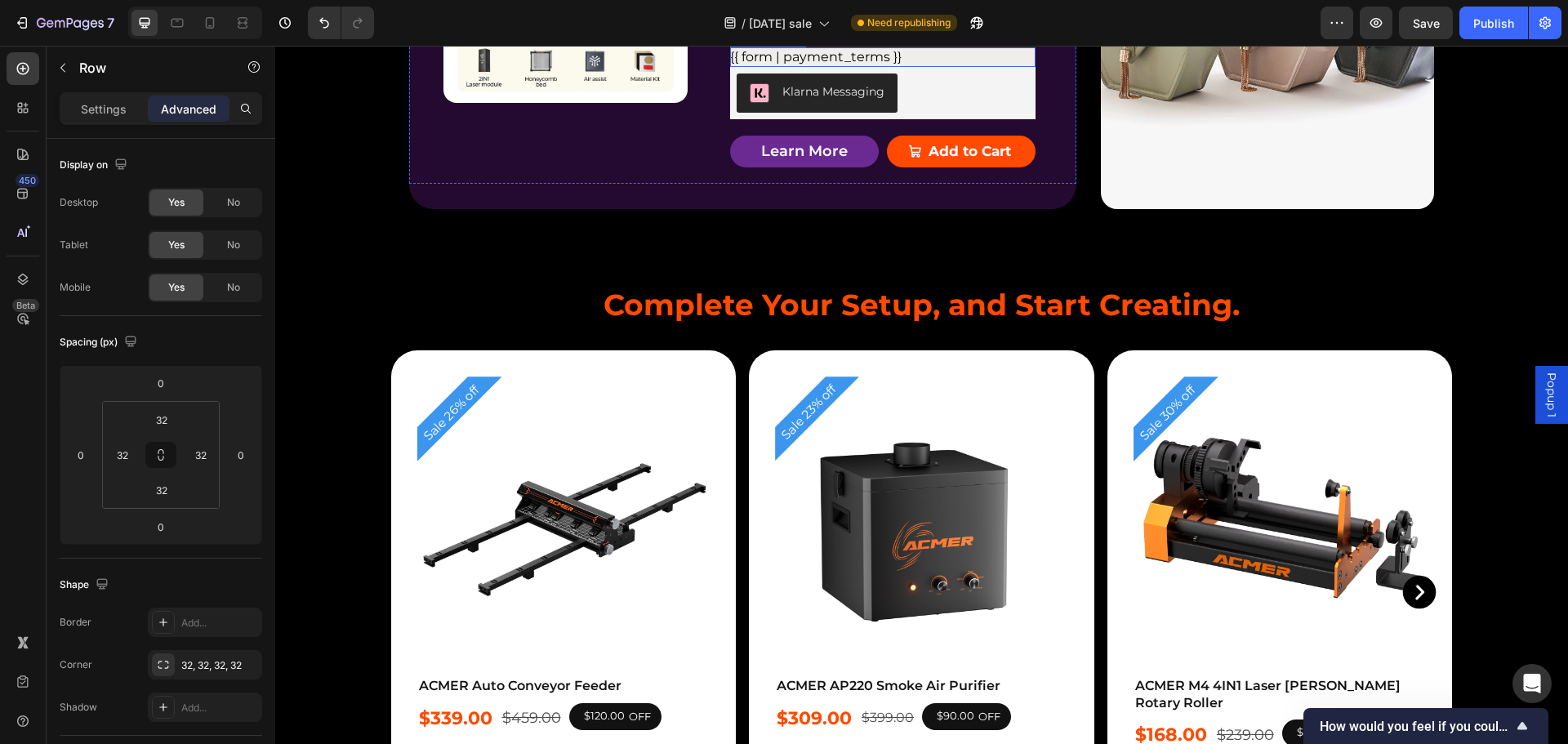
scroll to position [4313, 0]
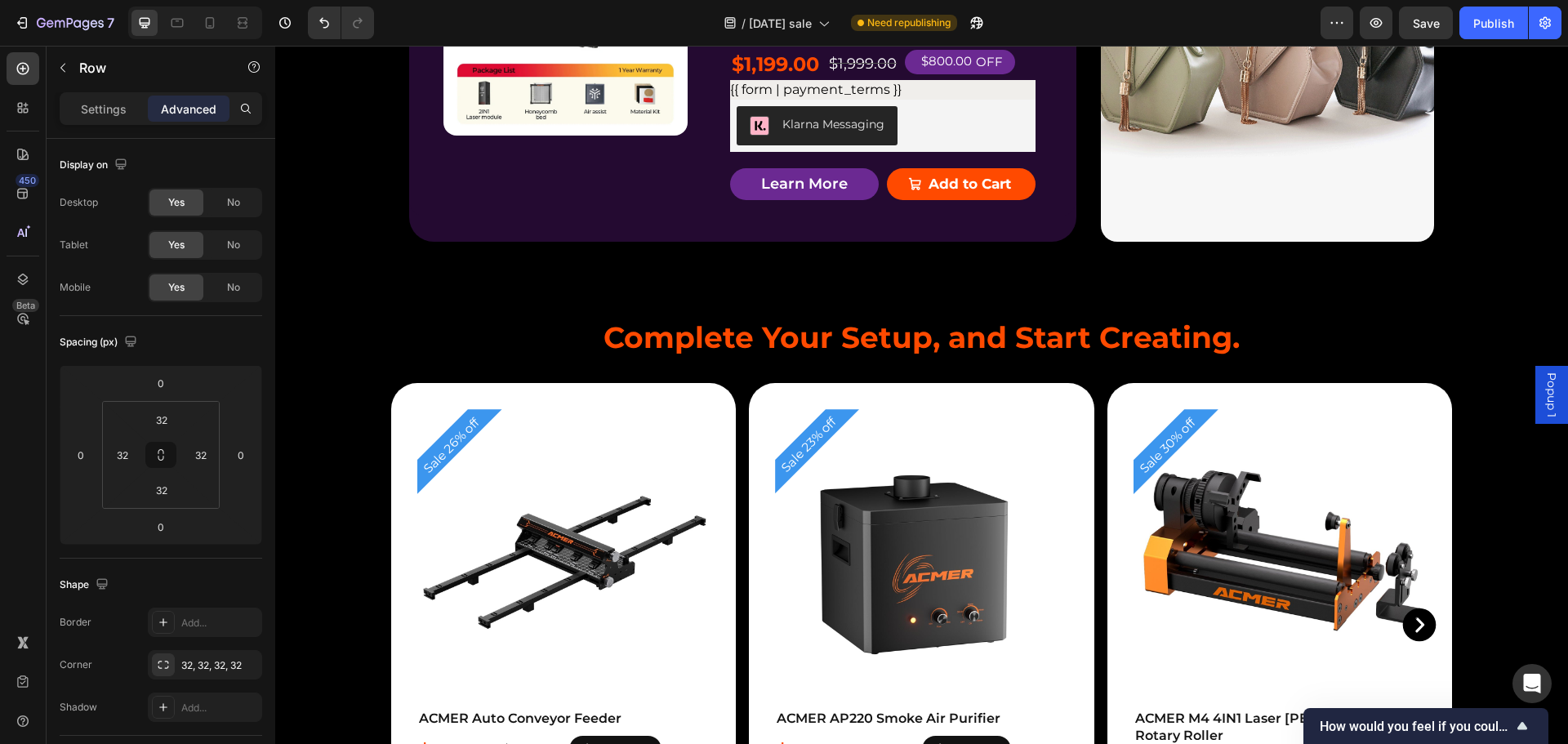
click at [1082, 205] on div "Product Badge Product Images ACMER P3 IR＆Diode Enclosed Dual Laser Engraver Pro…" at bounding box center [922, 44] width 1078 height 447
click at [738, 23] on icon at bounding box center [742, 10] width 24 height 24
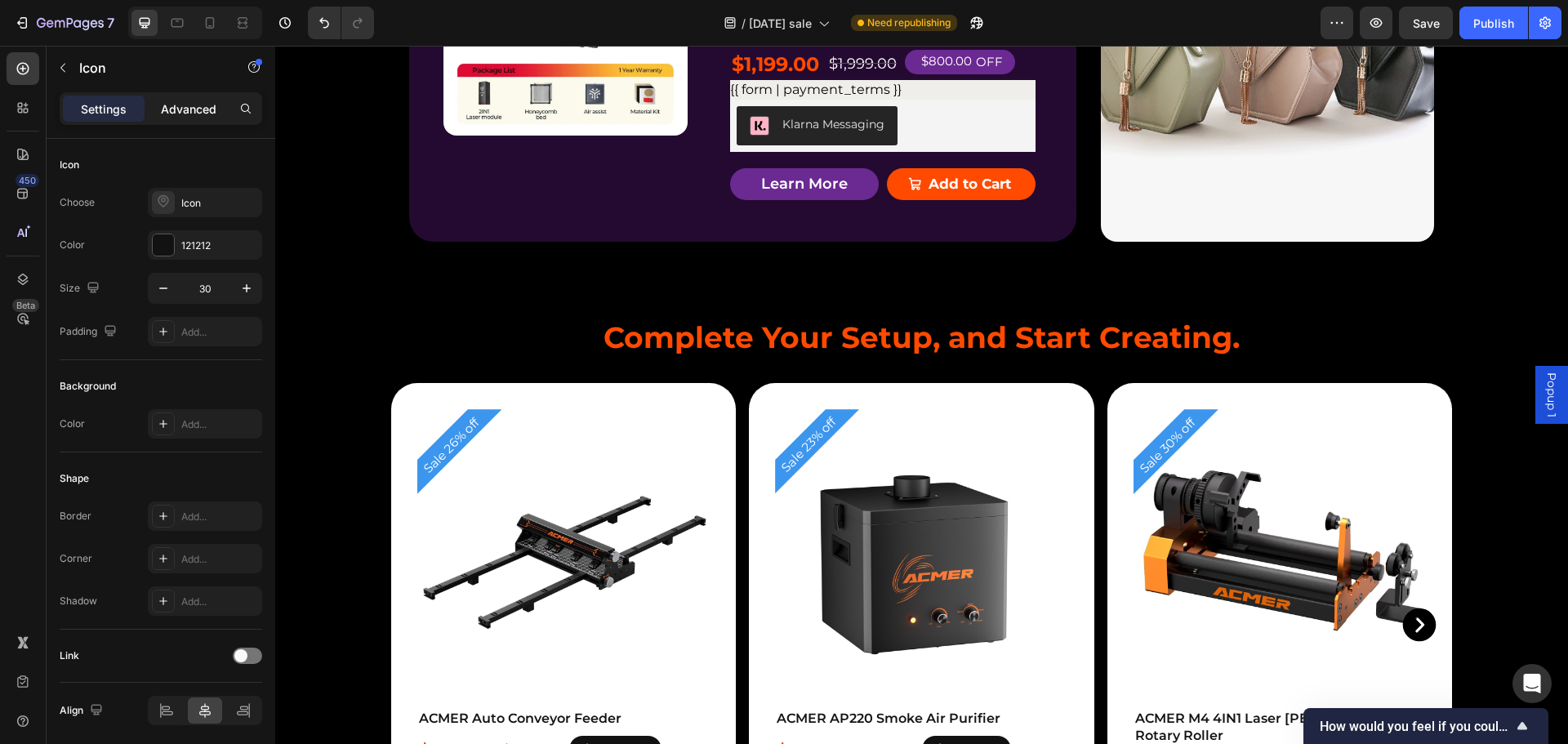
click at [191, 102] on p "Advanced" at bounding box center [189, 109] width 56 height 18
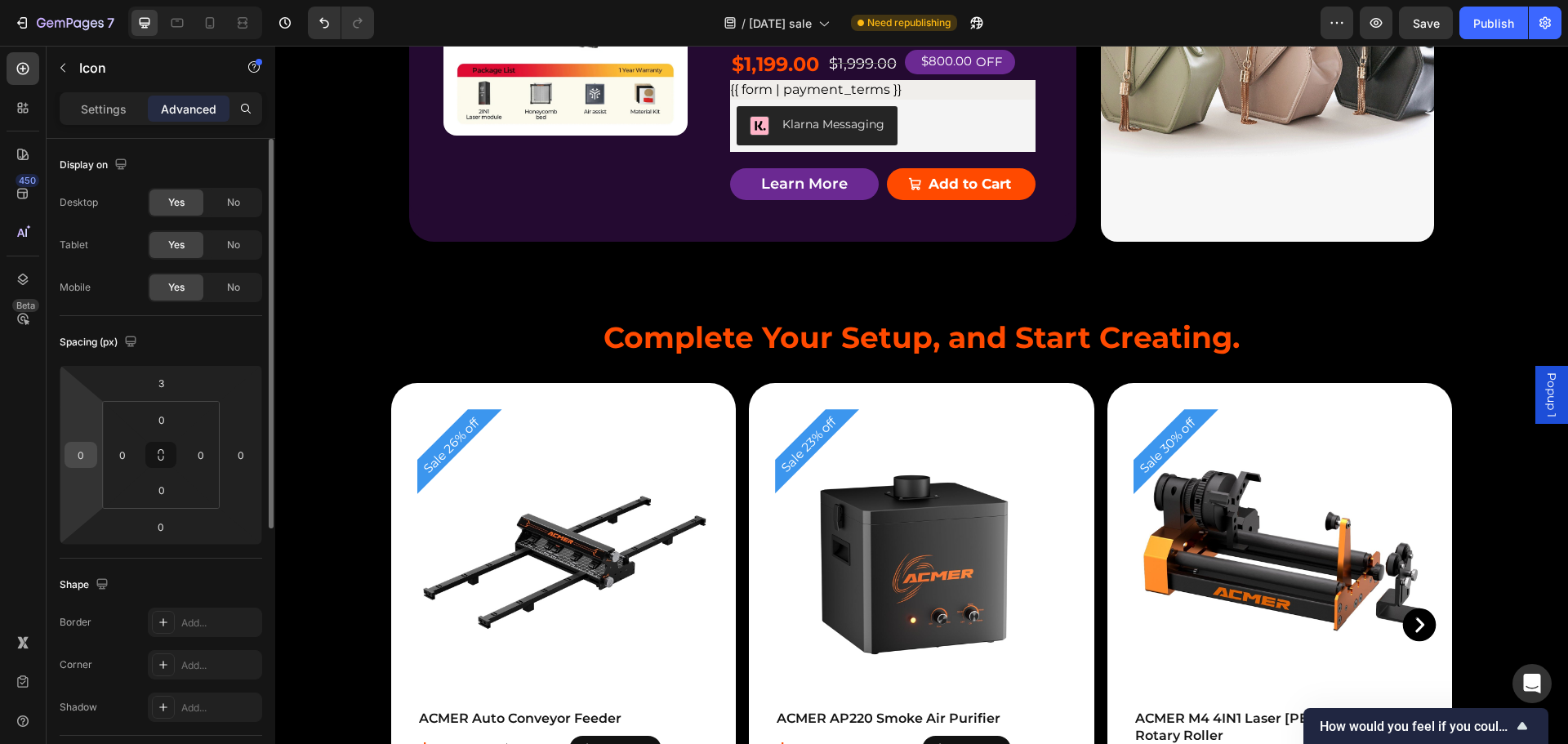
click at [88, 445] on input "0" at bounding box center [80, 454] width 24 height 24
type input "-1"
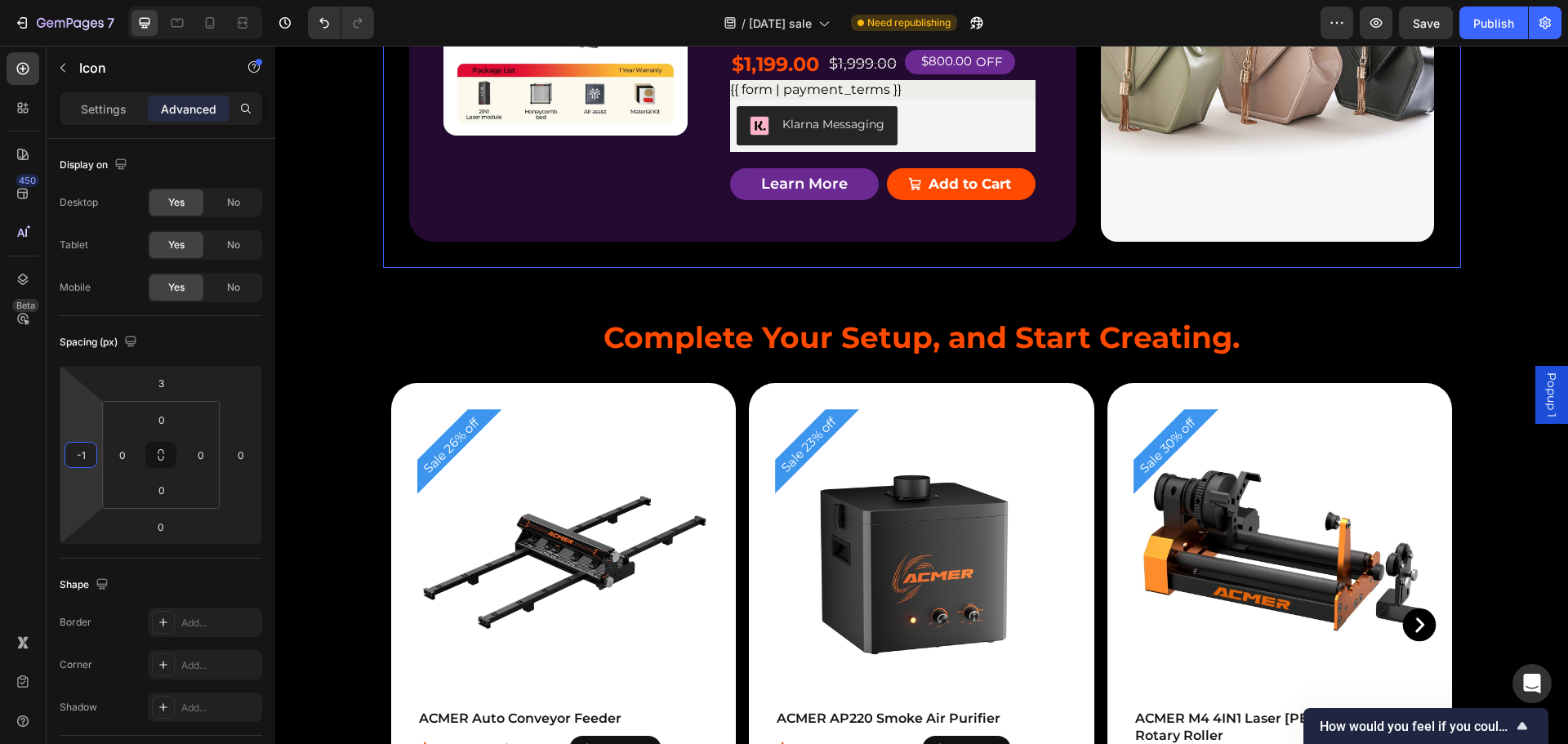
click at [1223, 211] on div "Product Badge Product Images ACMER P3 IR＆Diode Enclosed Dual Laser Engraver Pro…" at bounding box center [922, 44] width 1078 height 447
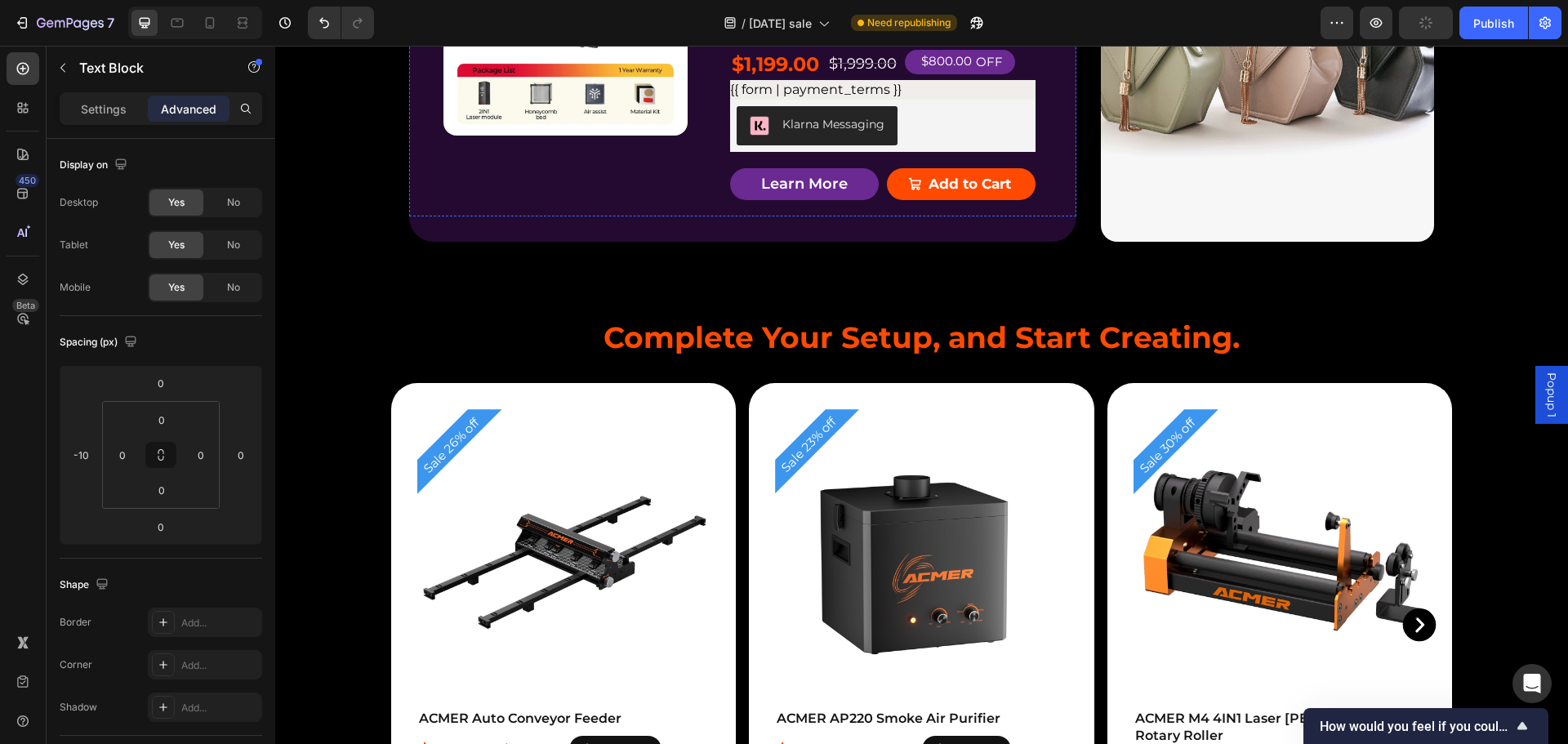
click at [92, 107] on p "Settings" at bounding box center [103, 109] width 46 height 18
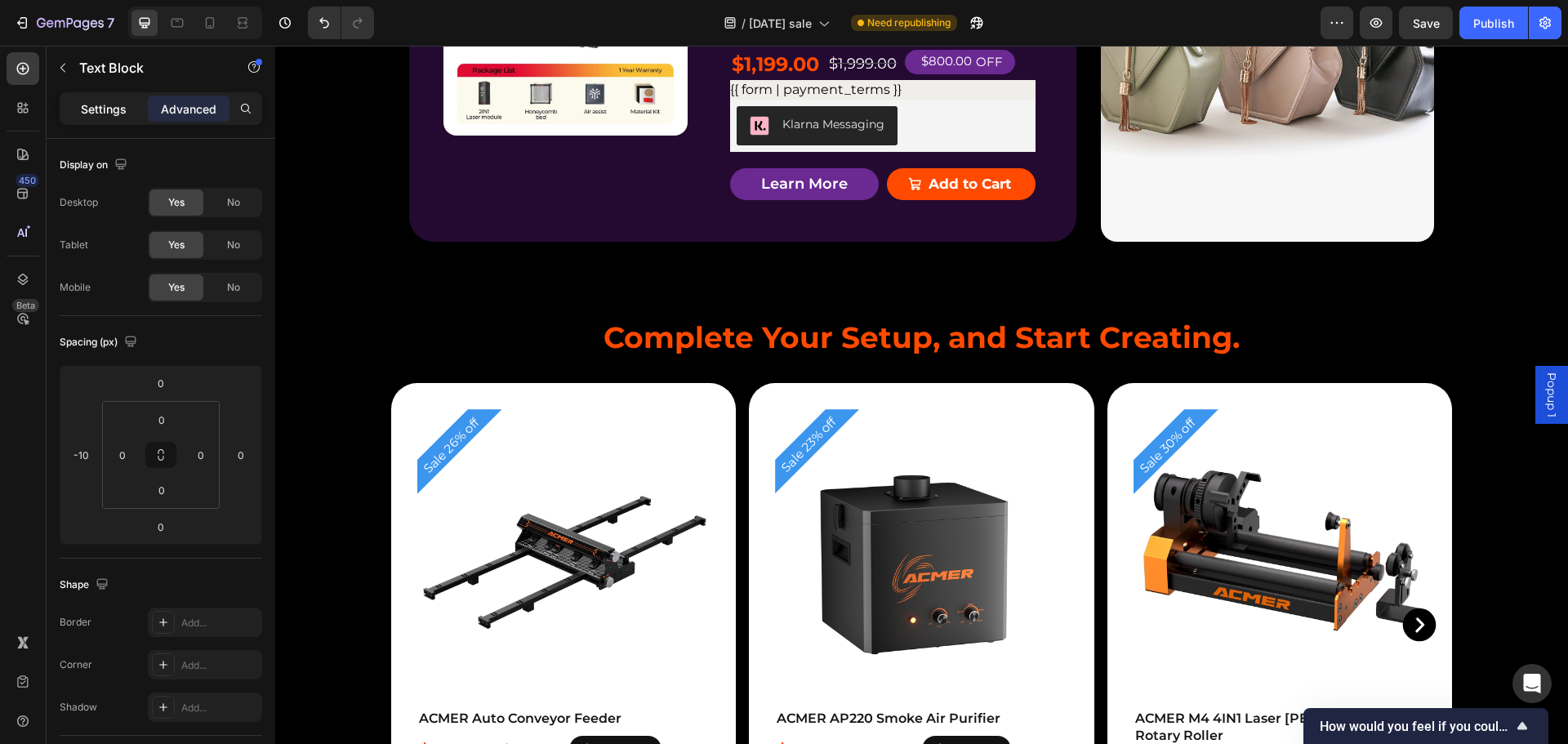
click at [95, 107] on p "Settings" at bounding box center [103, 109] width 46 height 18
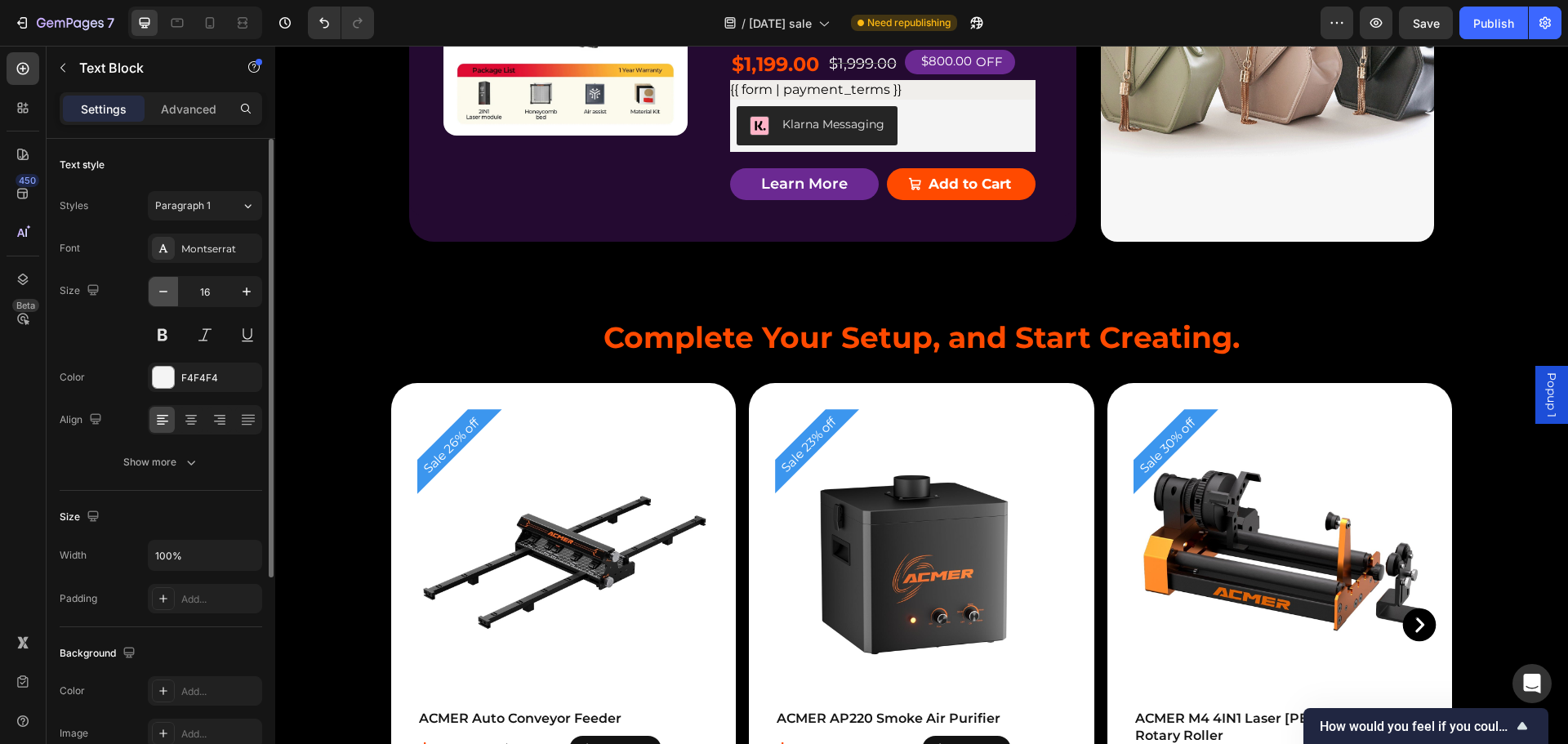
click at [166, 286] on icon "button" at bounding box center [164, 292] width 17 height 17
type input "15"
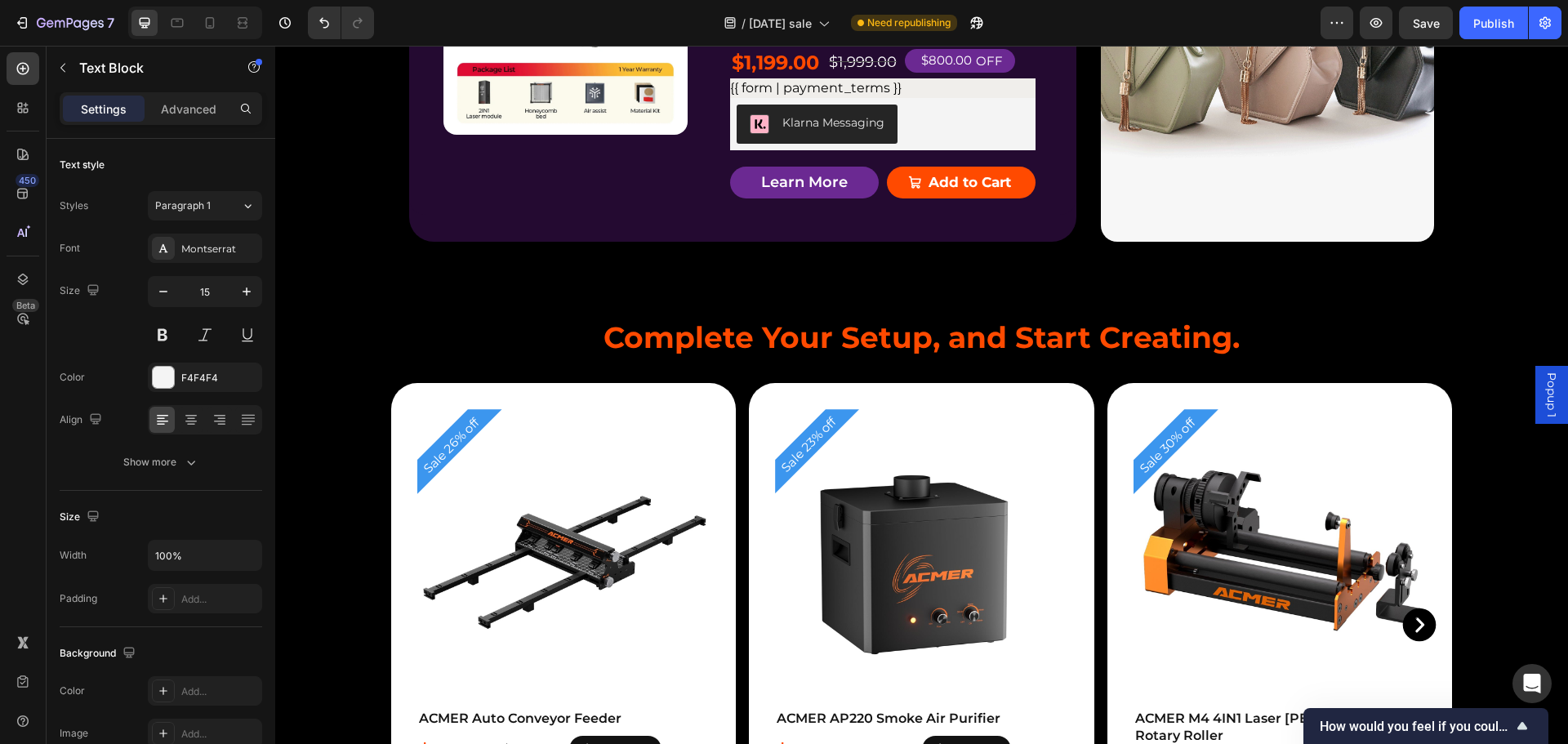
click at [165, 293] on icon "button" at bounding box center [164, 292] width 17 height 17
type input "15"
click at [829, 19] on p "Home&Work shop Ready" at bounding box center [893, 8] width 265 height 23
click at [161, 293] on icon "button" at bounding box center [164, 292] width 17 height 17
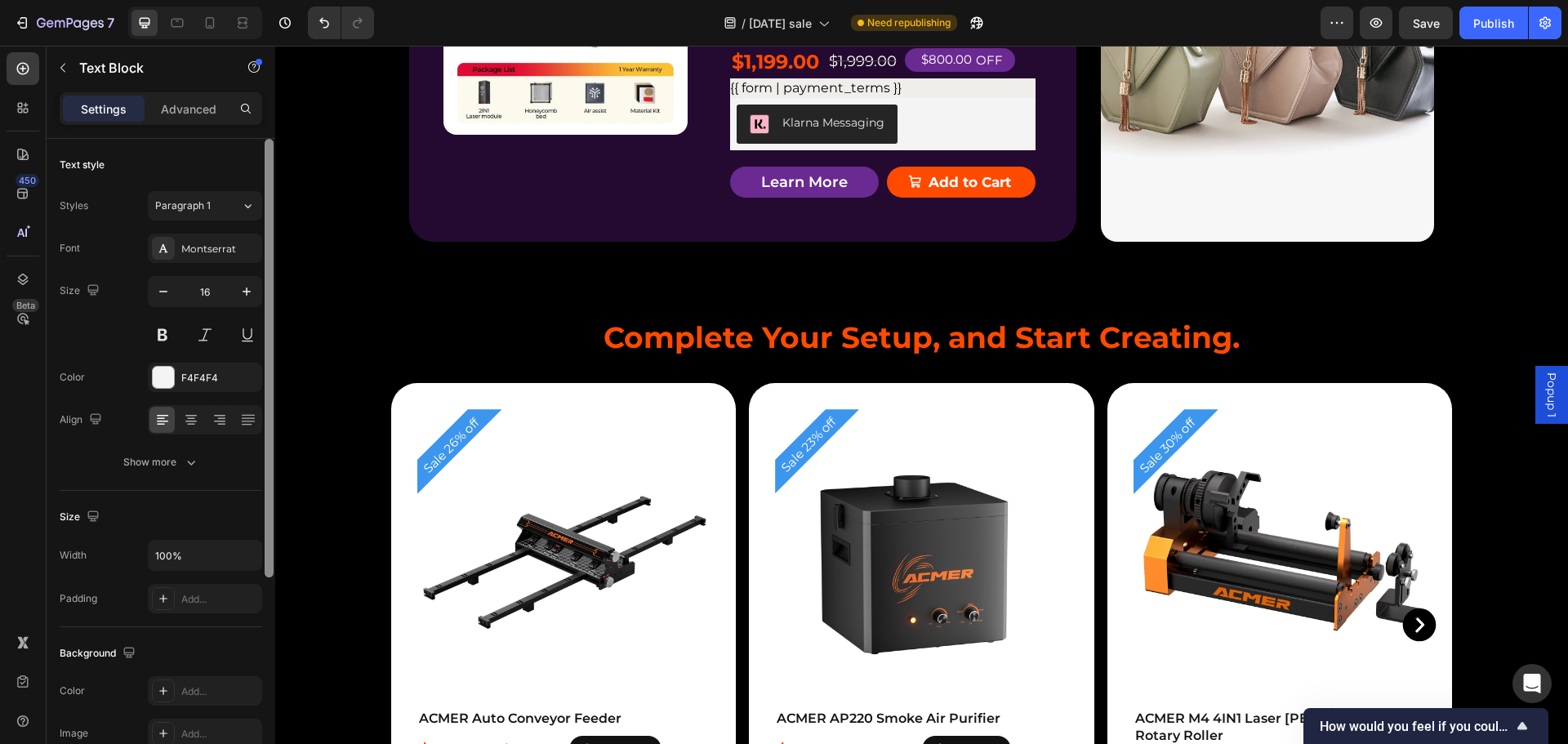
type input "15"
click at [813, 47] on p "15.75*15.75 Crafting" at bounding box center [893, 34] width 265 height 23
click at [159, 295] on icon "button" at bounding box center [164, 292] width 17 height 17
type input "15"
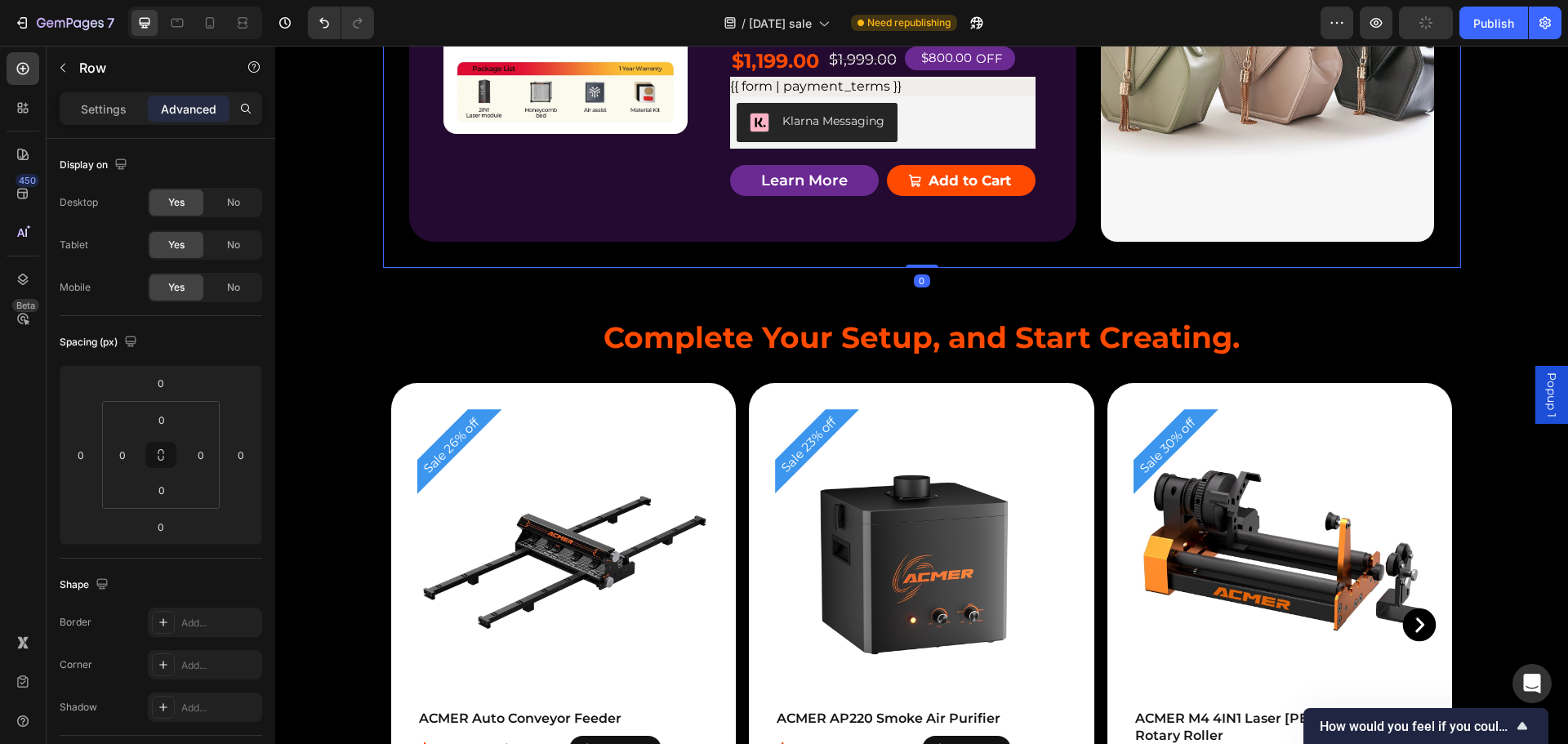
click at [1233, 200] on div "Product Badge Product Images ACMER P3 IR＆Diode Enclosed Dual Laser Engraver Pro…" at bounding box center [922, 44] width 1078 height 447
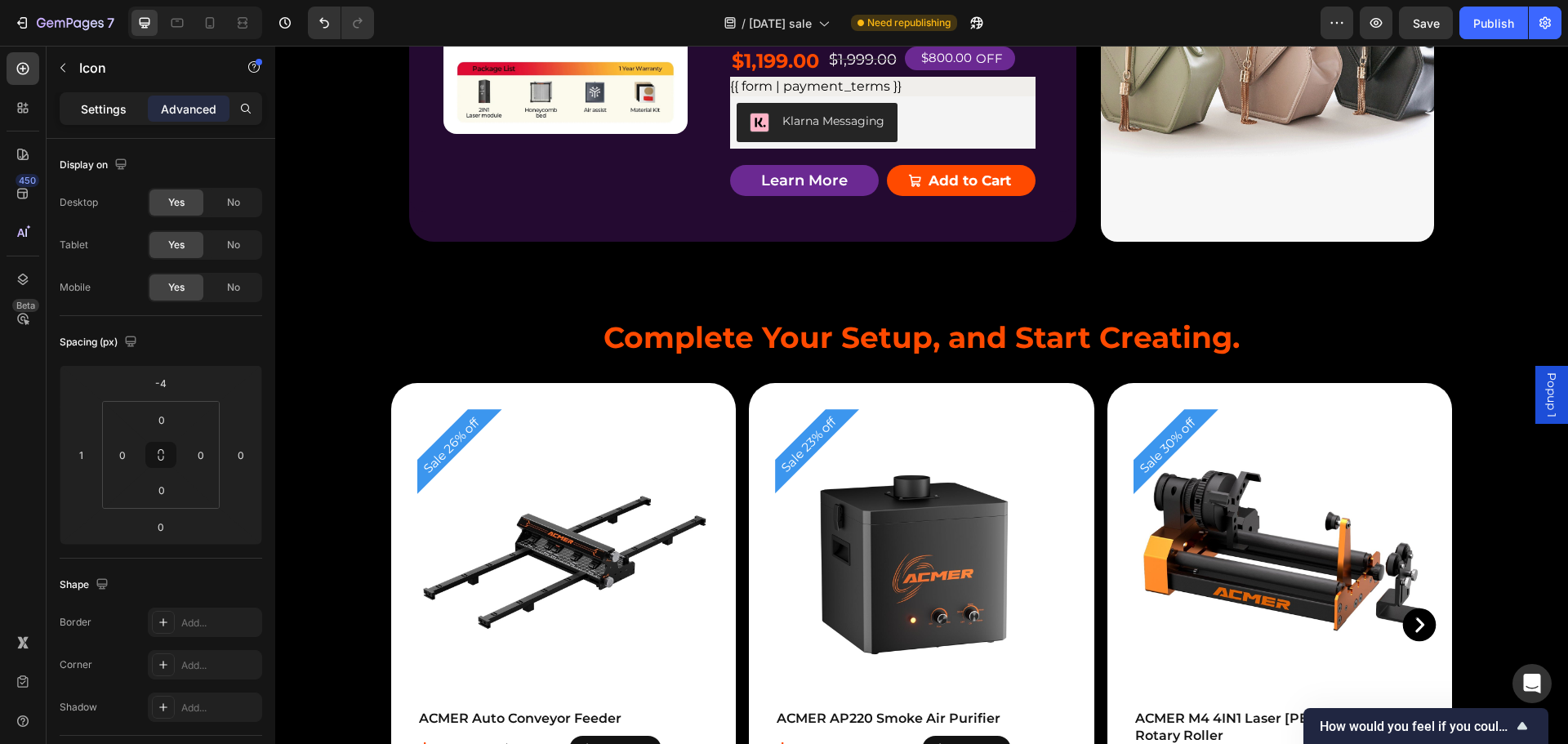
click at [100, 110] on p "Settings" at bounding box center [103, 109] width 46 height 18
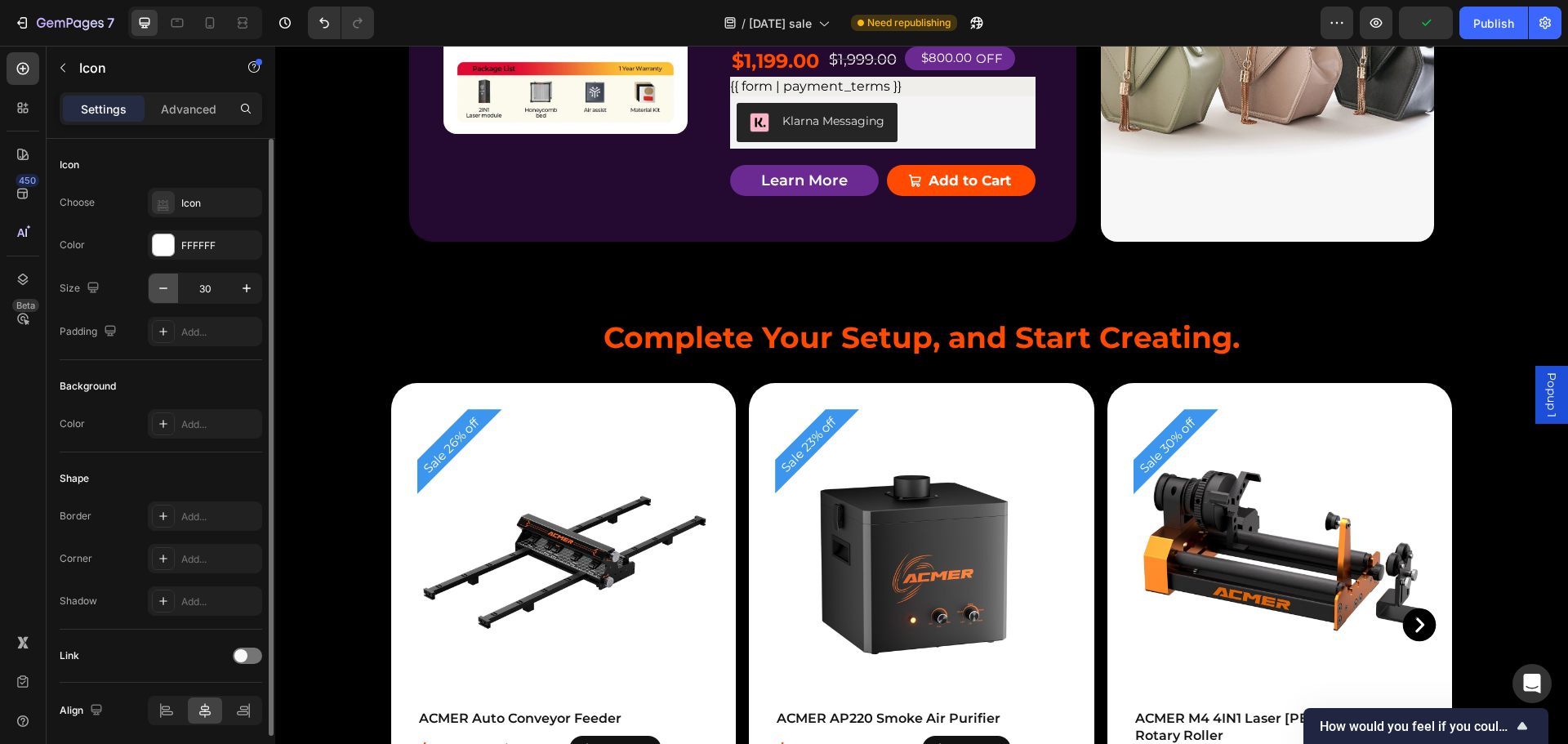
click at [159, 291] on icon "button" at bounding box center [164, 289] width 17 height 17
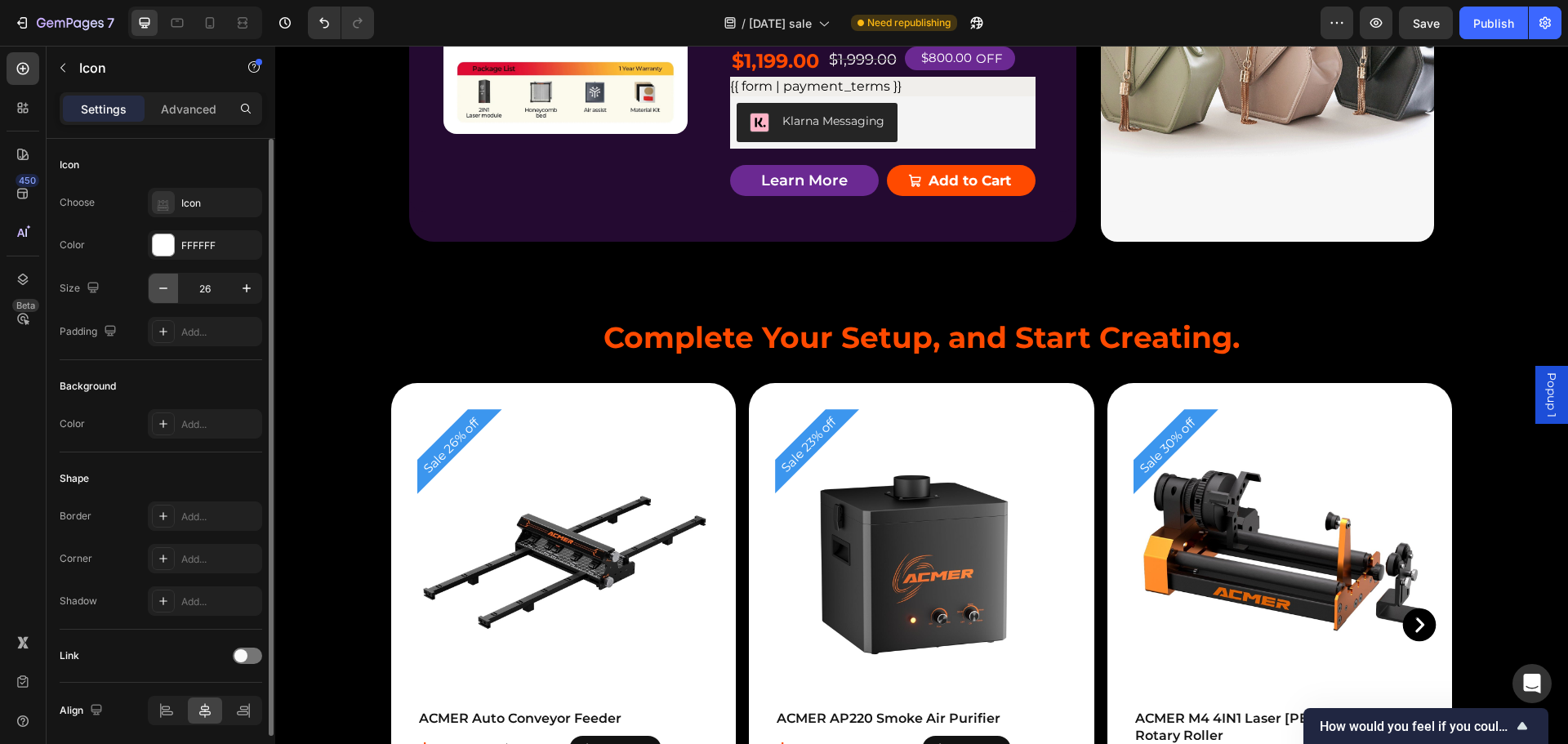
type input "25"
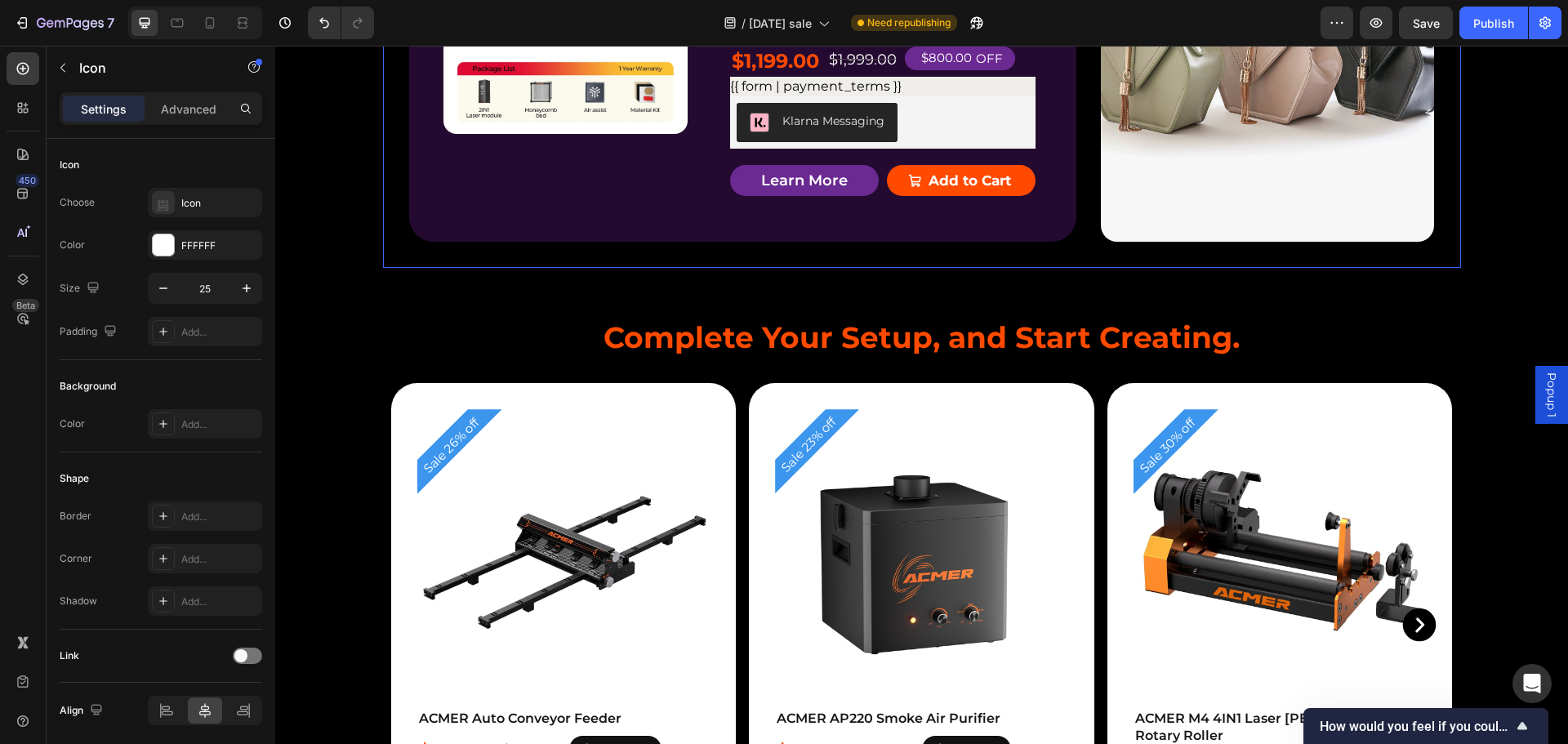
click at [1130, 206] on div "Product Badge Product Images ACMER P3 IR＆Diode Enclosed Dual Laser Engraver Pro…" at bounding box center [922, 44] width 1078 height 447
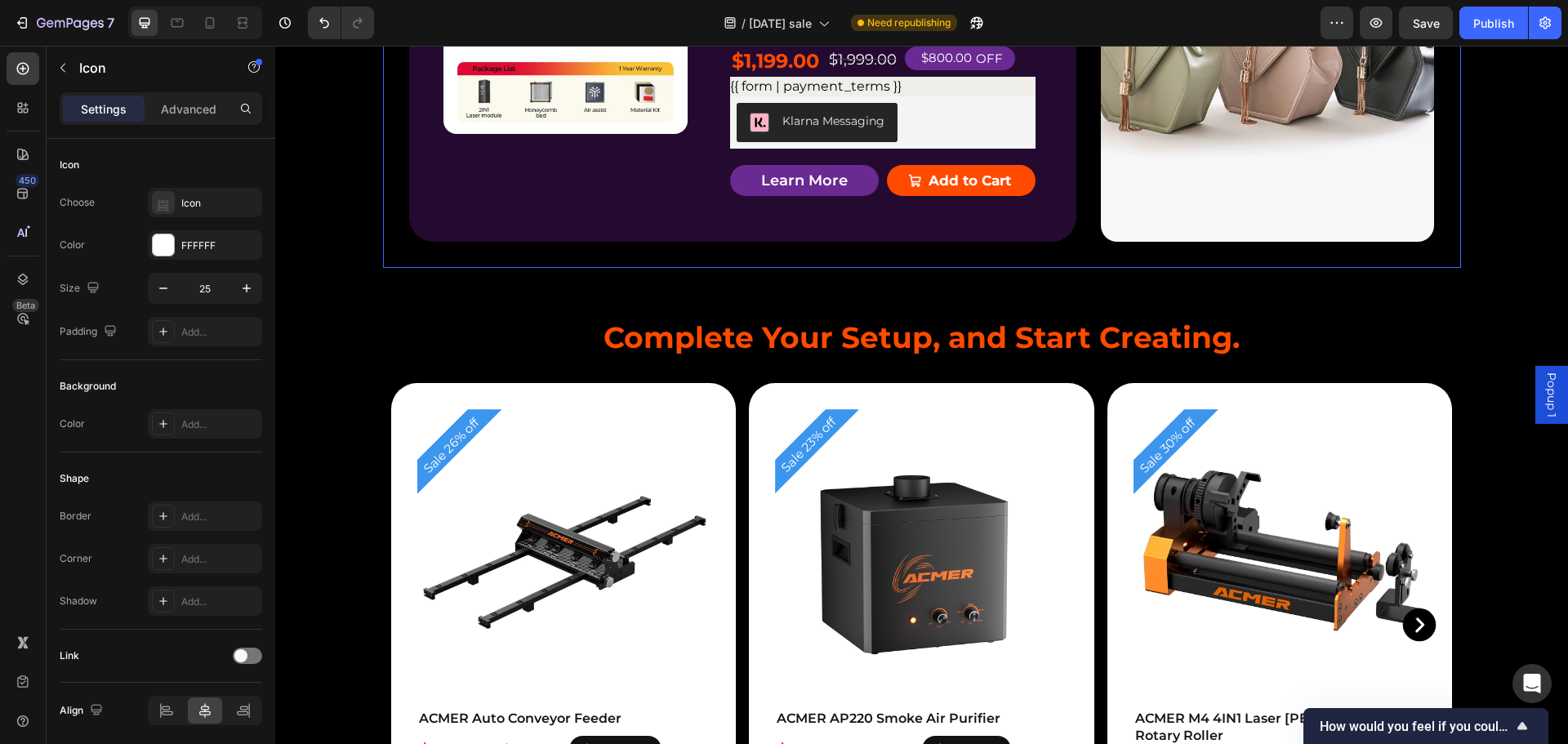
click at [1086, 204] on div "Product Badge Product Images ACMER P3 IR＆Diode Enclosed Dual Laser Engraver Pro…" at bounding box center [922, 44] width 1078 height 447
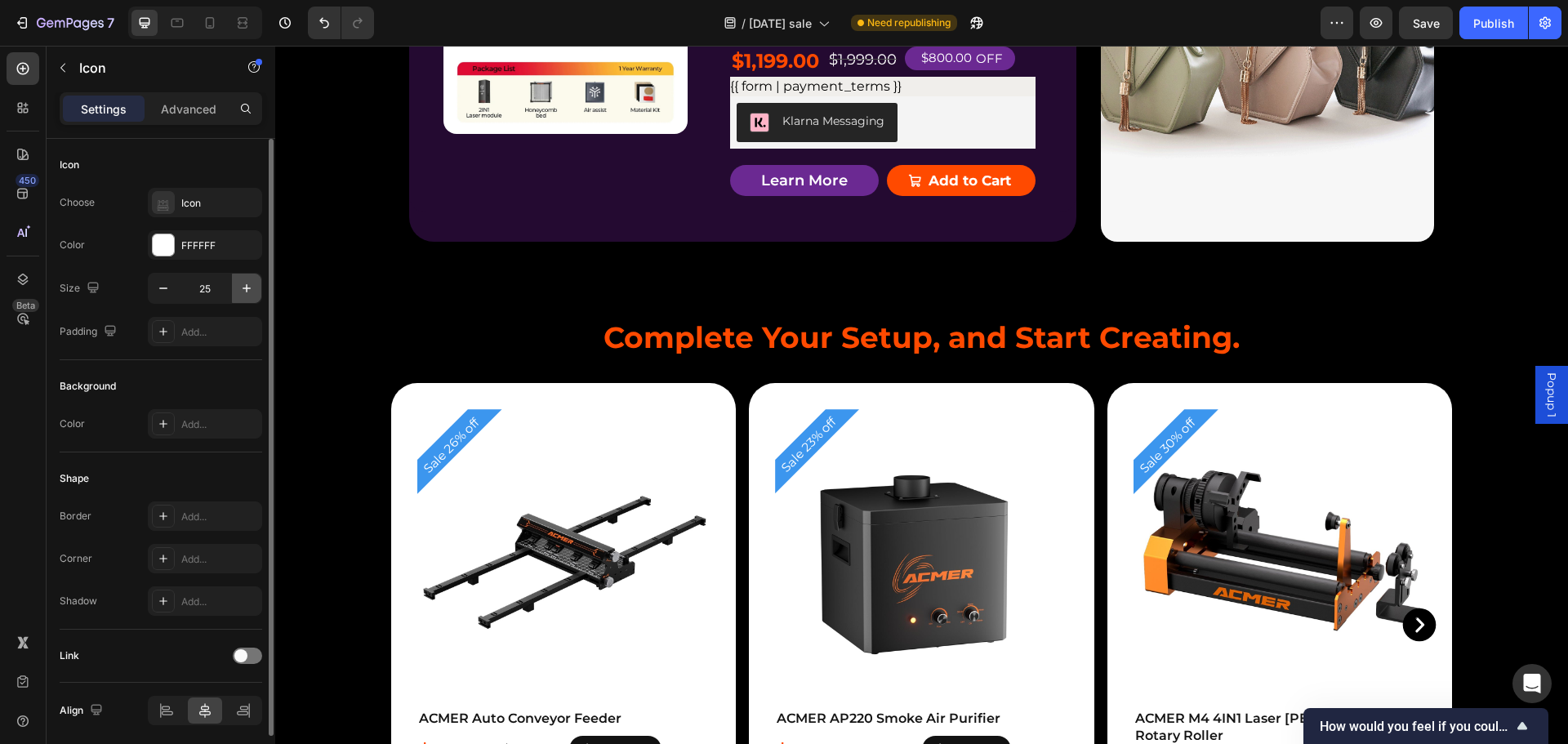
click at [244, 286] on icon "button" at bounding box center [247, 289] width 17 height 17
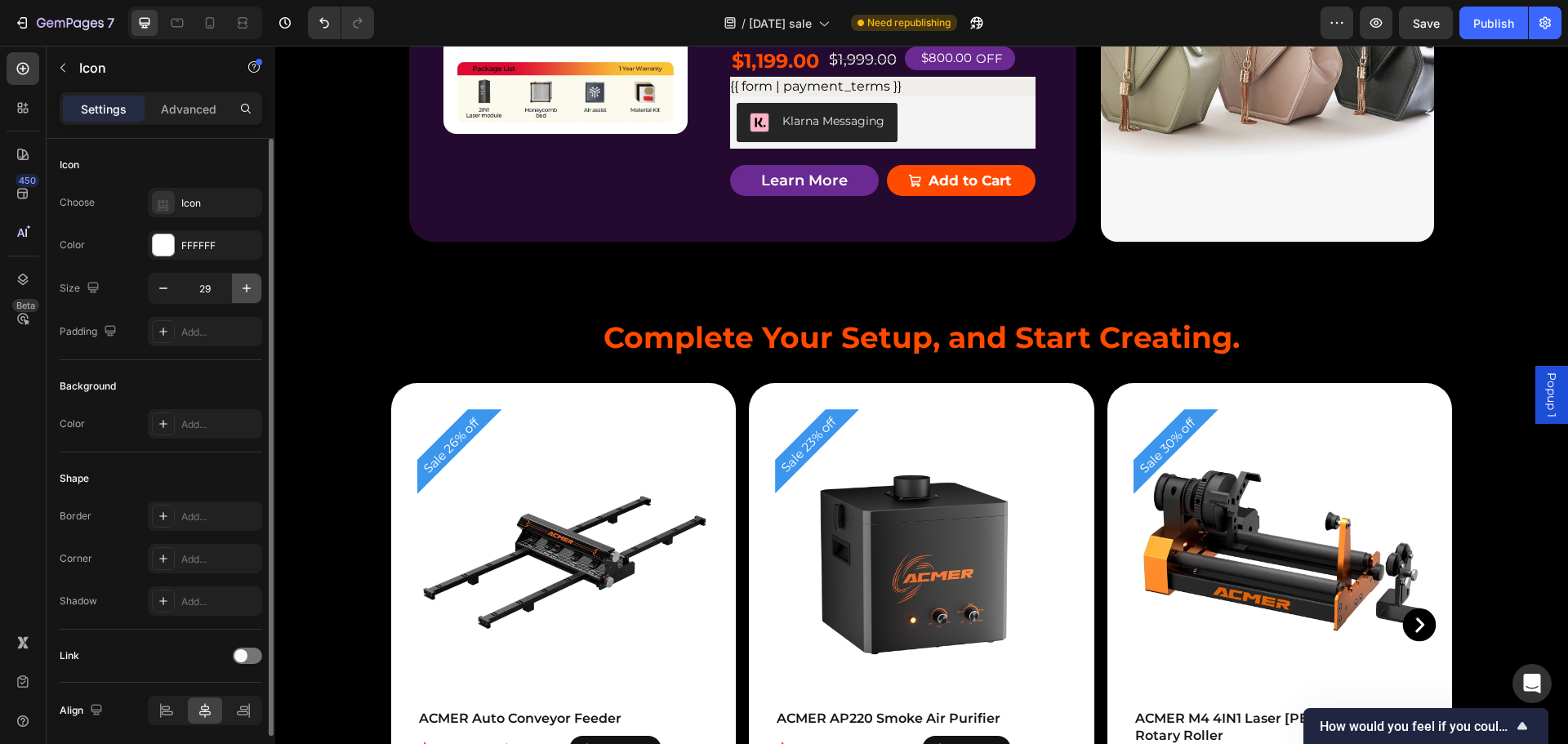
type input "30"
click at [1056, 224] on div "Product Badge Product Images ACMER P3 IR＆Diode Enclosed Dual Laser Engraver Pro…" at bounding box center [742, 44] width 667 height 395
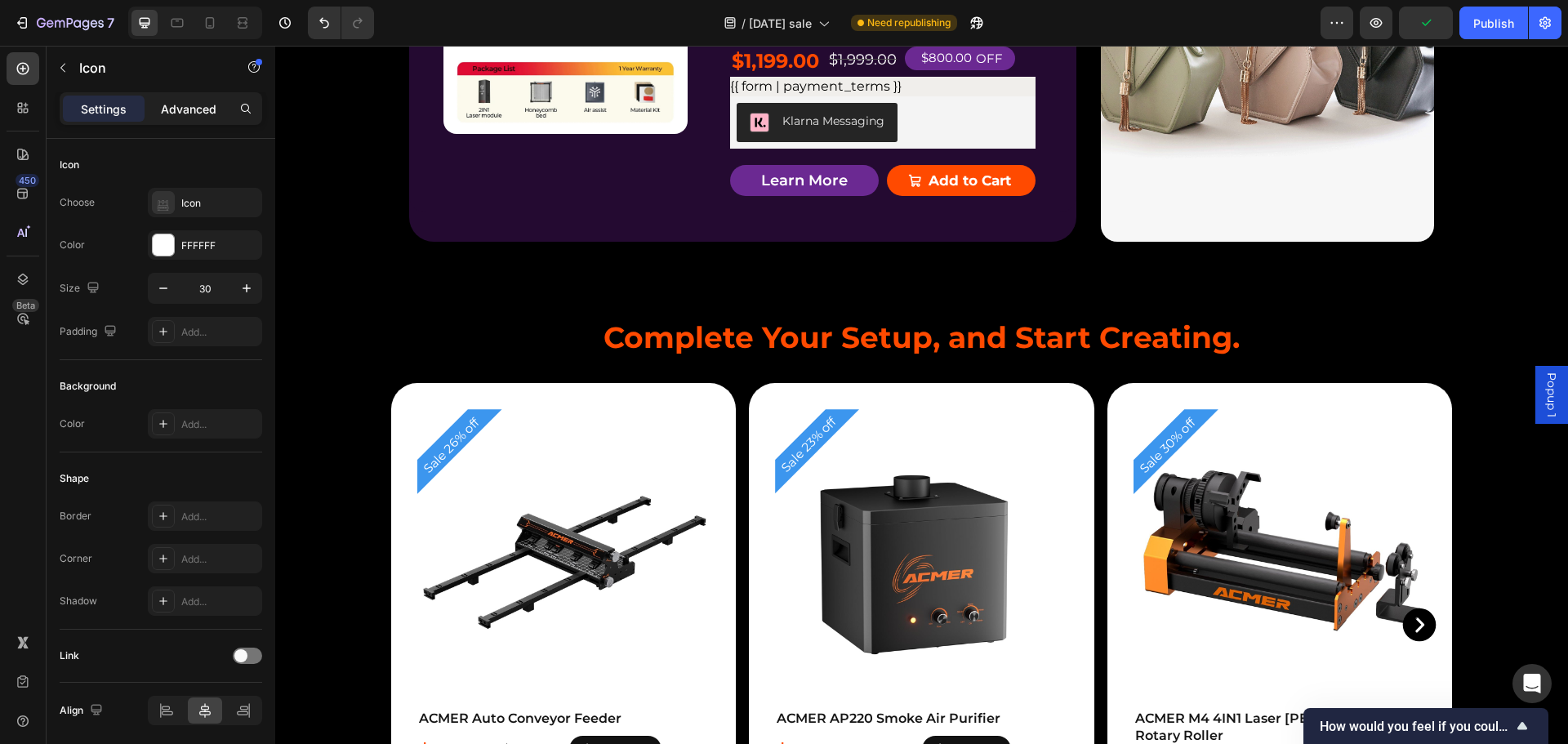
click at [197, 99] on div "Advanced" at bounding box center [189, 108] width 82 height 26
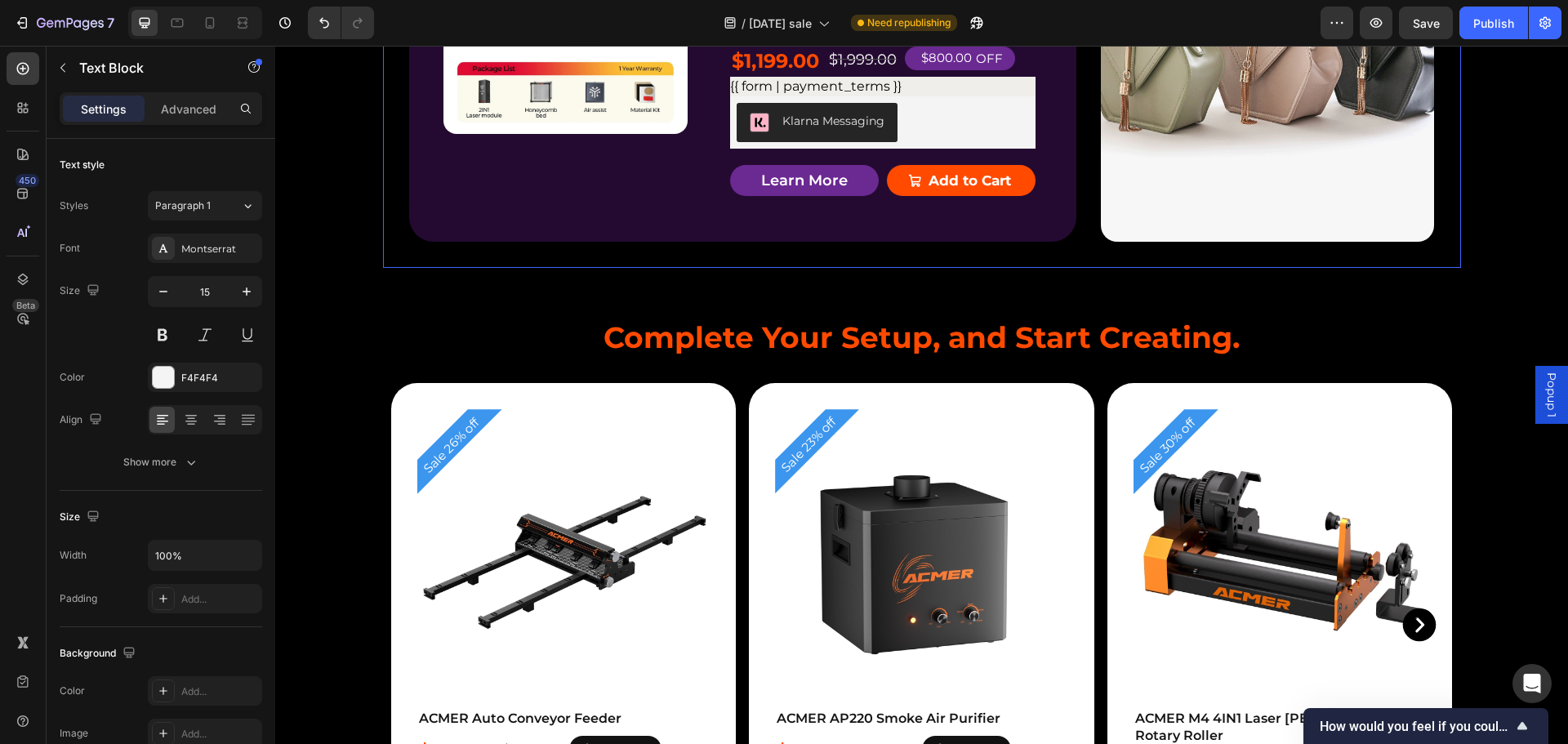
click at [1086, 207] on div "Product Badge Product Images ACMER P3 IR＆Diode Enclosed Dual Laser Engraver Pro…" at bounding box center [922, 44] width 1078 height 447
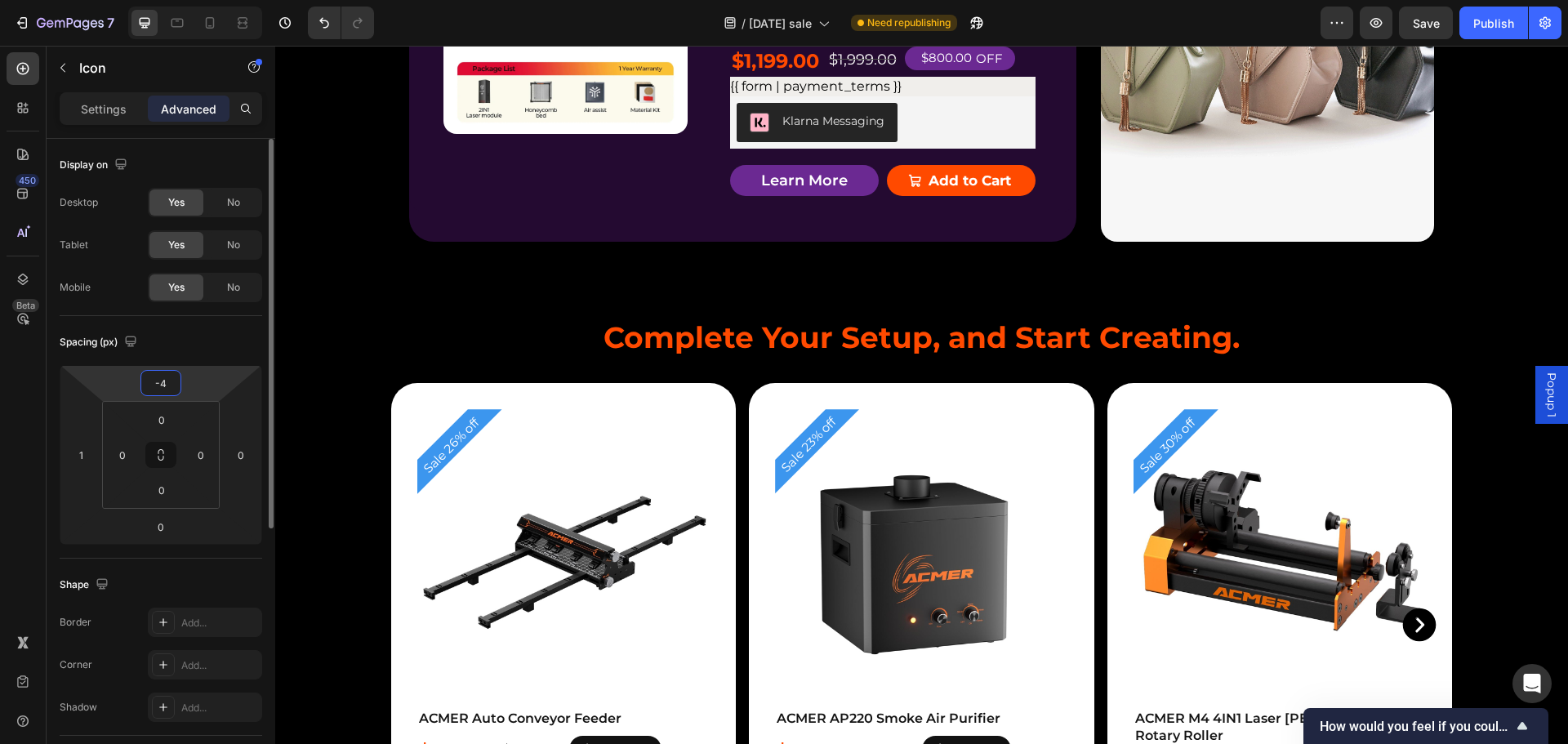
click at [164, 384] on input "-4" at bounding box center [160, 382] width 33 height 24
type input "-5"
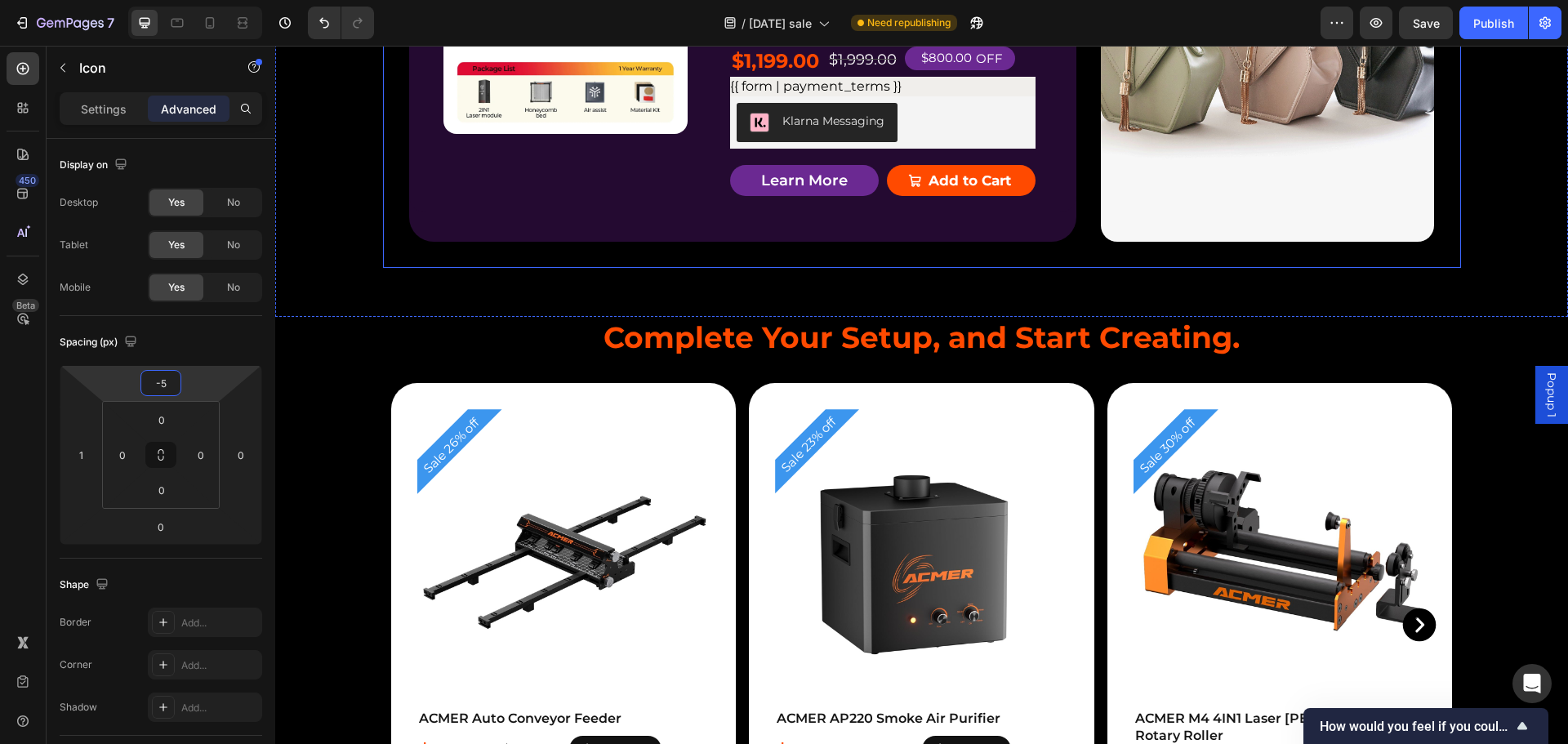
click at [1213, 197] on div "Product Badge Product Images ACMER P3 IR＆Diode Enclosed Dual Laser Engraver Pro…" at bounding box center [922, 44] width 1078 height 447
click at [735, 21] on icon at bounding box center [741, 8] width 24 height 24
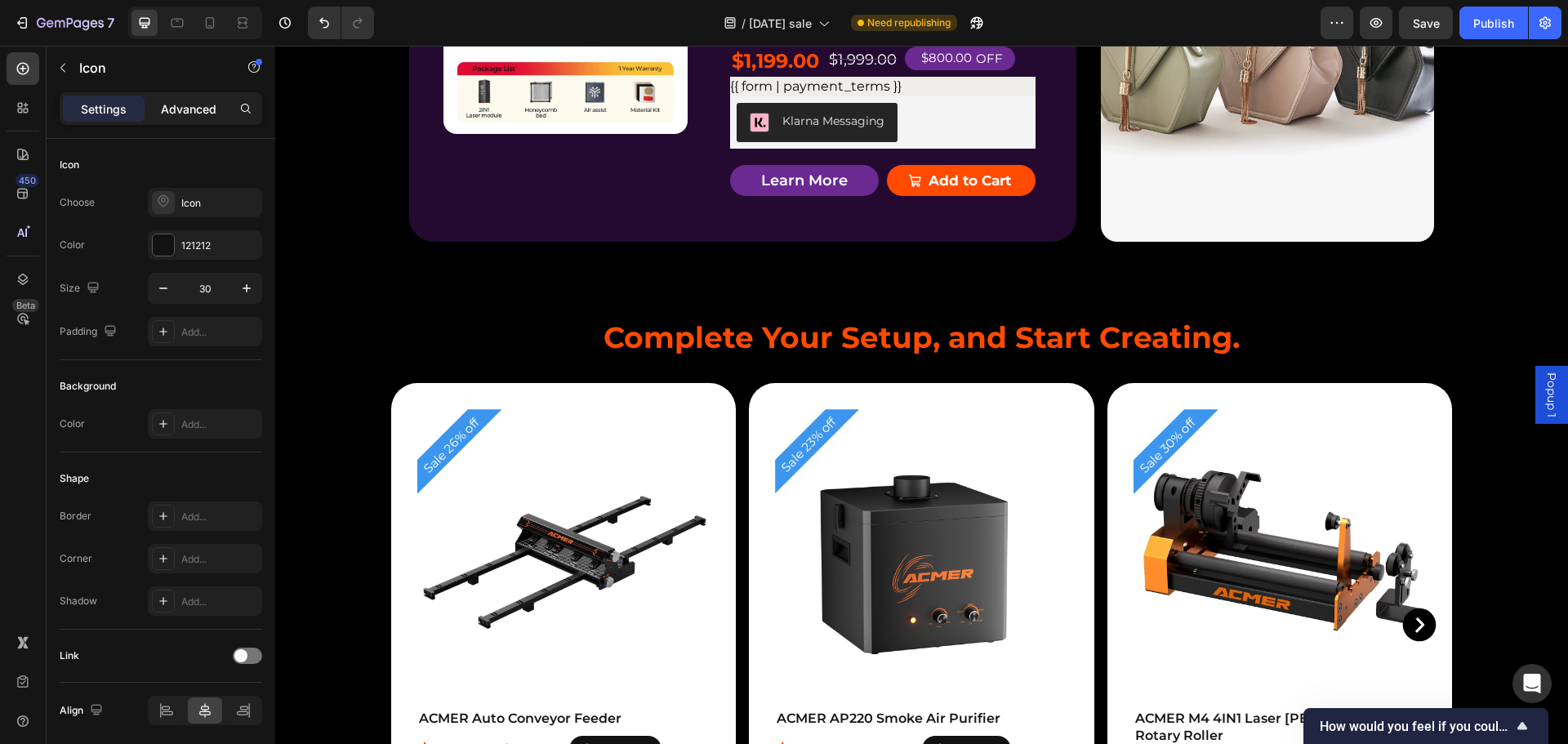
click at [192, 105] on p "Advanced" at bounding box center [189, 109] width 56 height 18
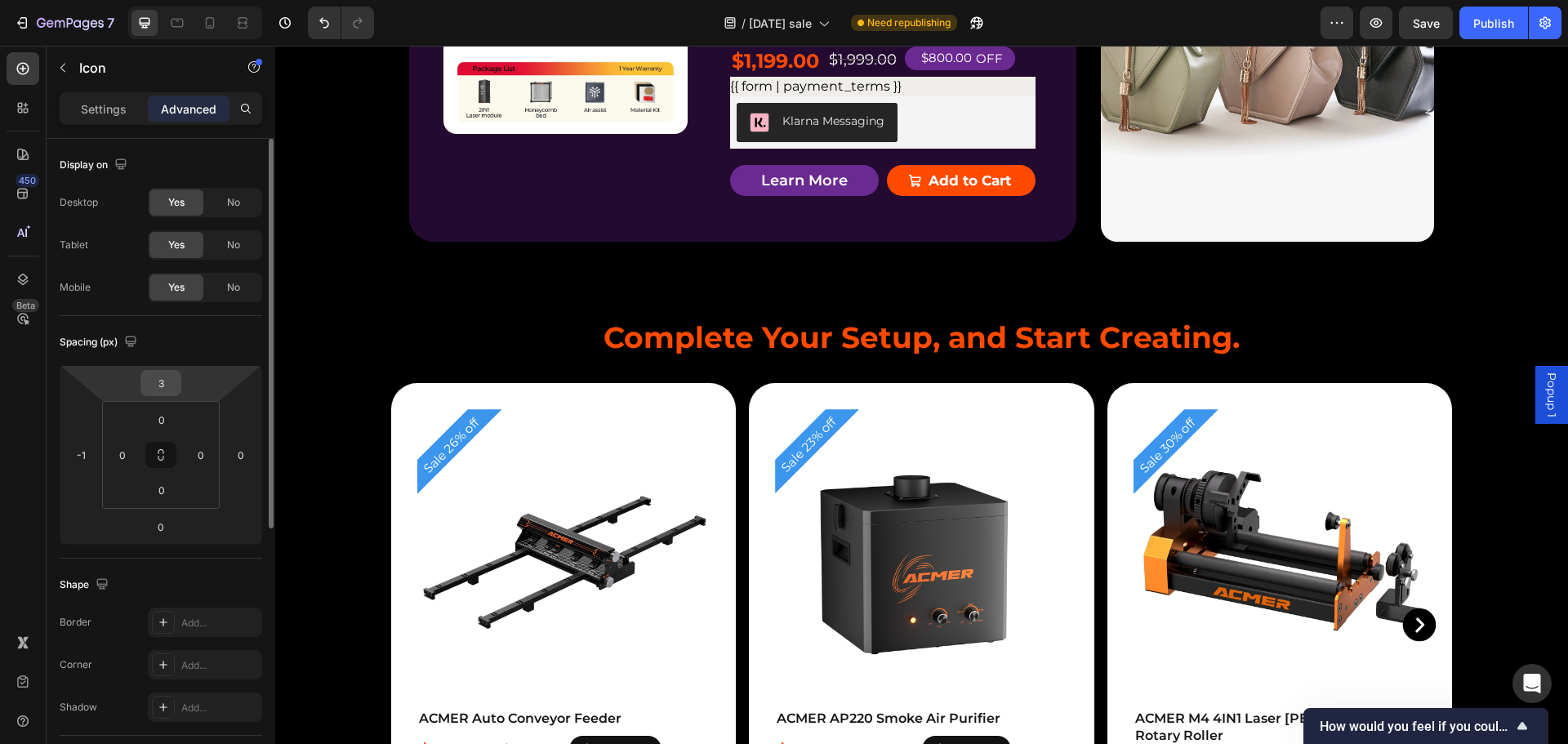
click at [171, 378] on input "3" at bounding box center [160, 382] width 33 height 24
type input "5"
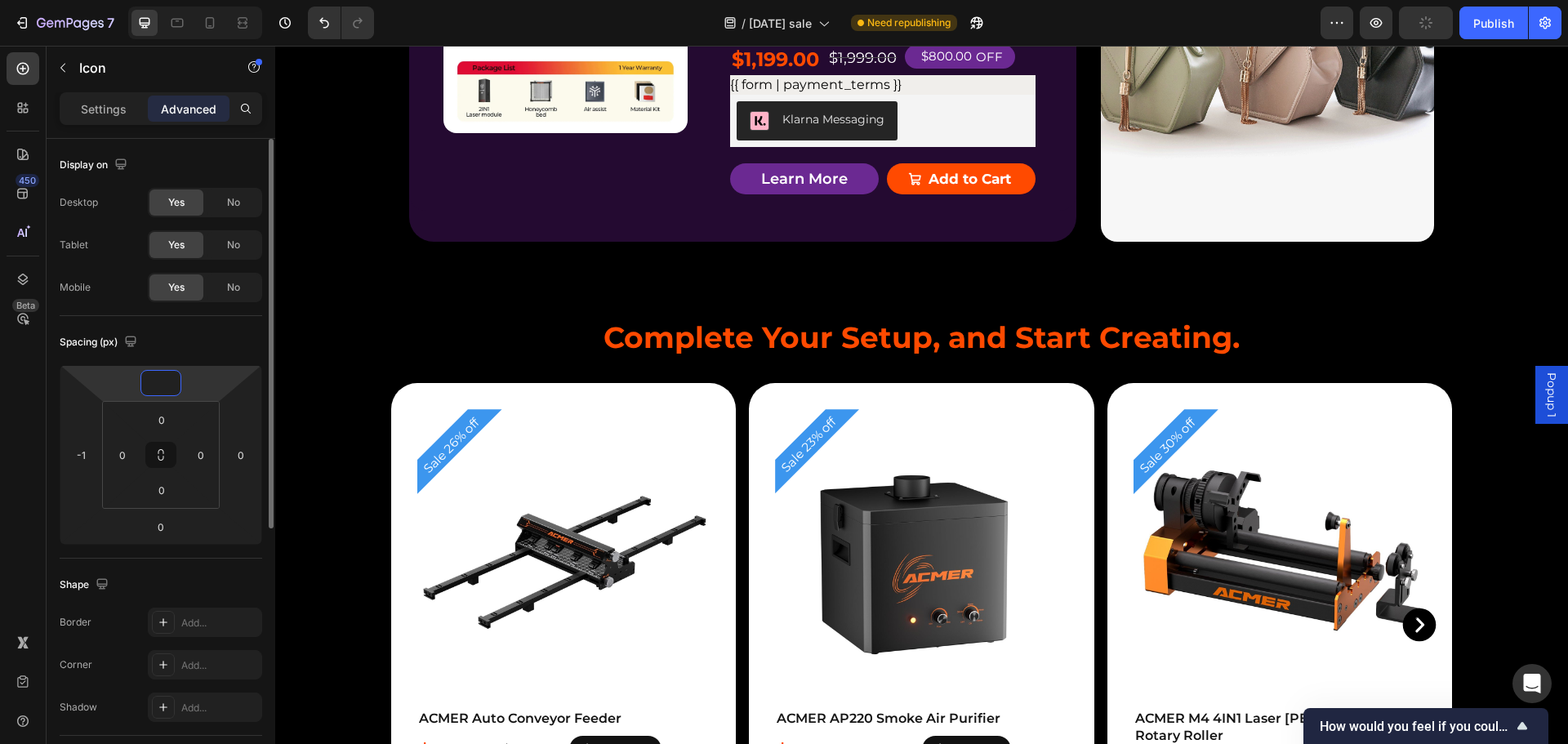
type input "3"
type input "0"
click at [229, 0] on html "7 Version history / Halloween sale Need republishing Preview Publish 450 Beta S…" at bounding box center [784, 0] width 1568 height 0
click at [165, 524] on input "0" at bounding box center [160, 526] width 33 height 24
click at [170, 522] on input "-3" at bounding box center [160, 526] width 33 height 24
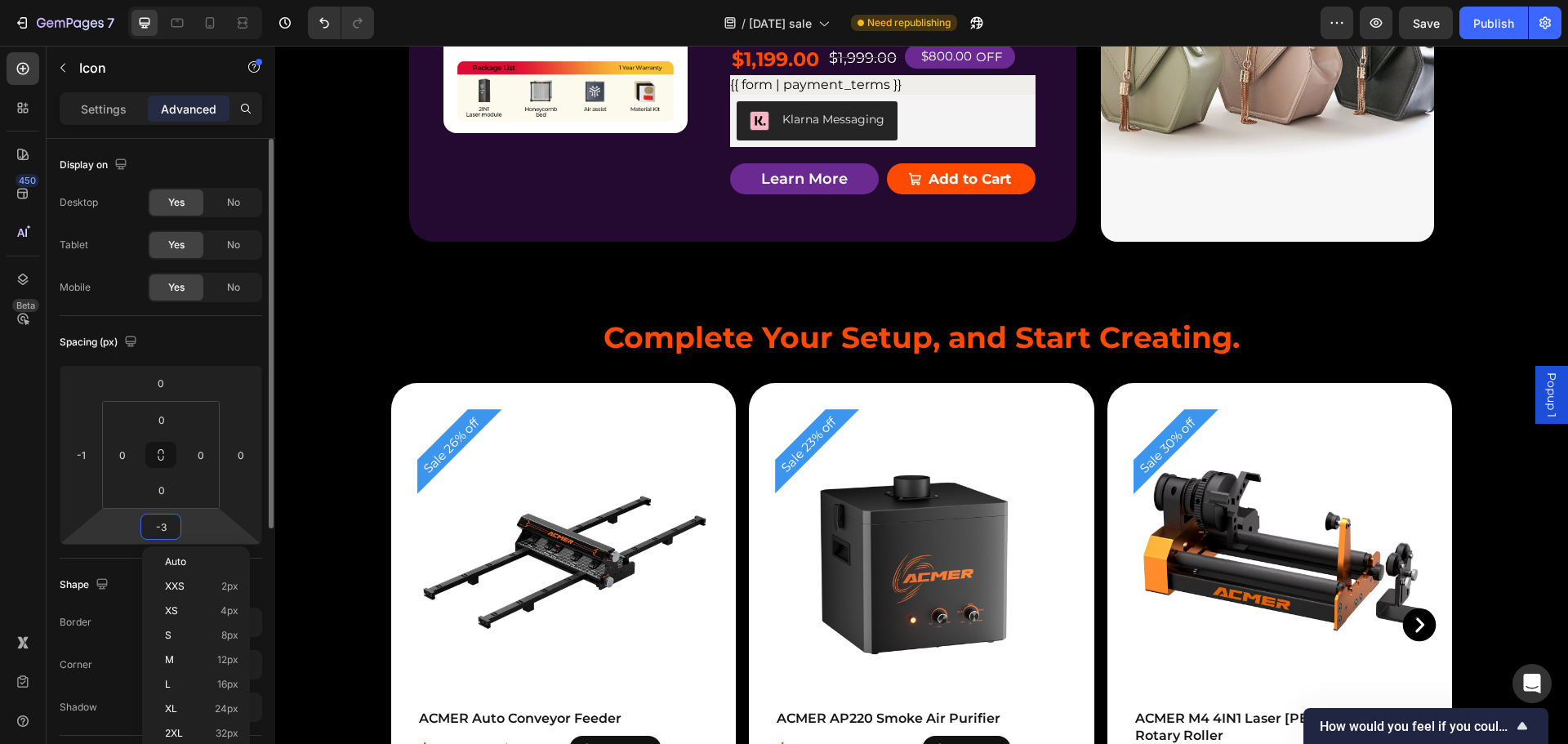
type input "-3"
click at [196, 0] on html "7 Version history / Halloween sale Need republishing Preview Save Publish 450 B…" at bounding box center [784, 0] width 1568 height 0
click at [164, 529] on input "-3" at bounding box center [160, 526] width 33 height 24
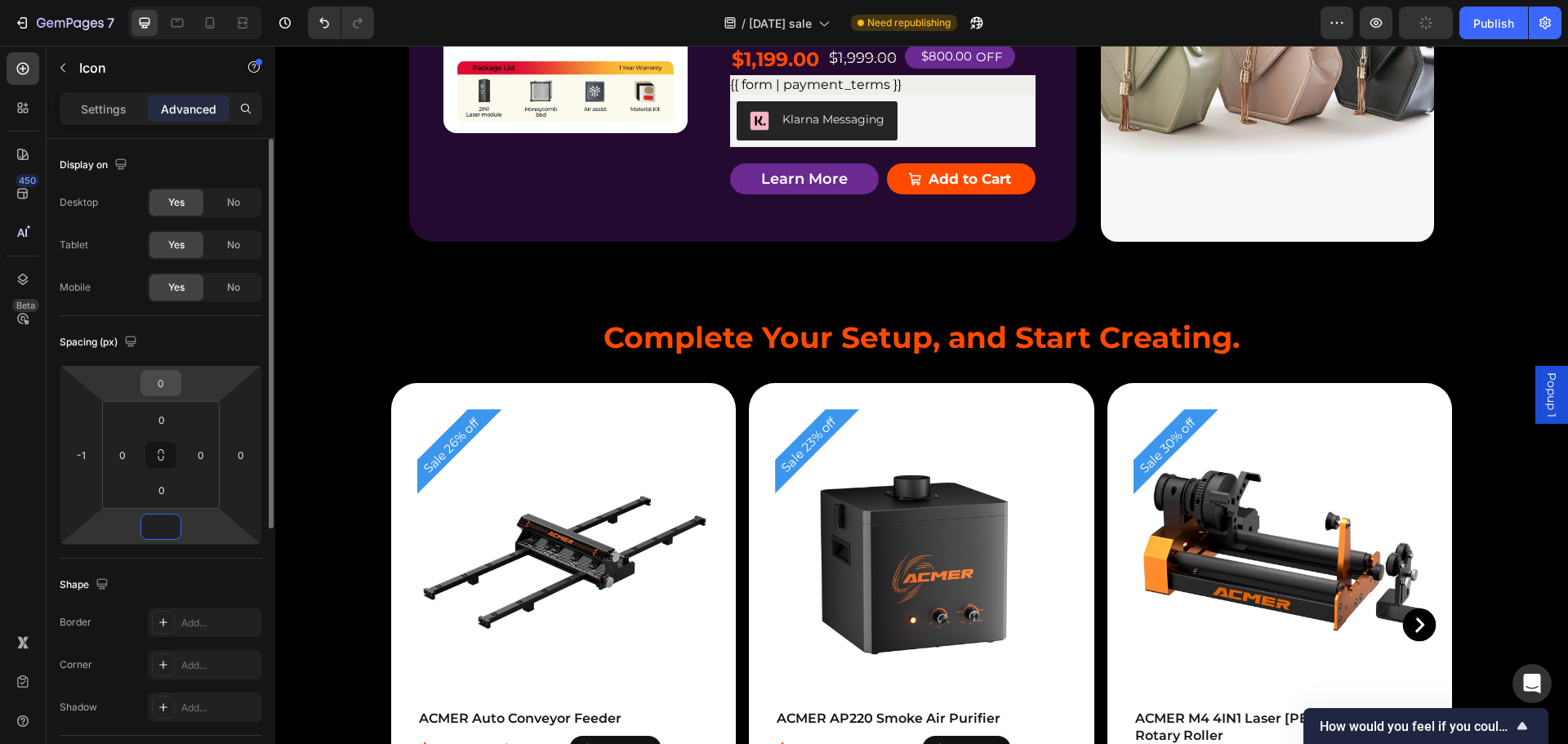
type input "0"
click at [159, 380] on input "0" at bounding box center [160, 382] width 33 height 24
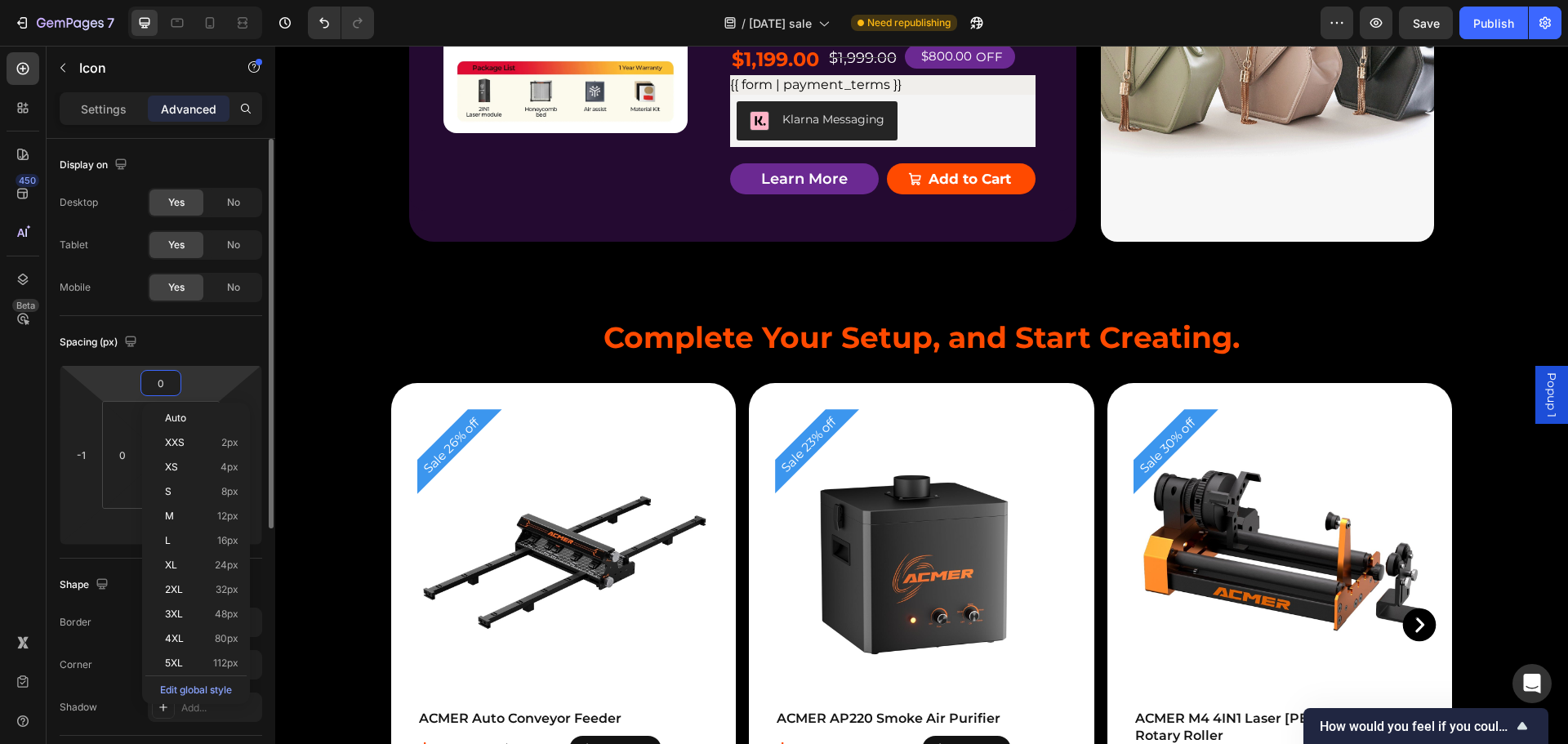
type input "3"
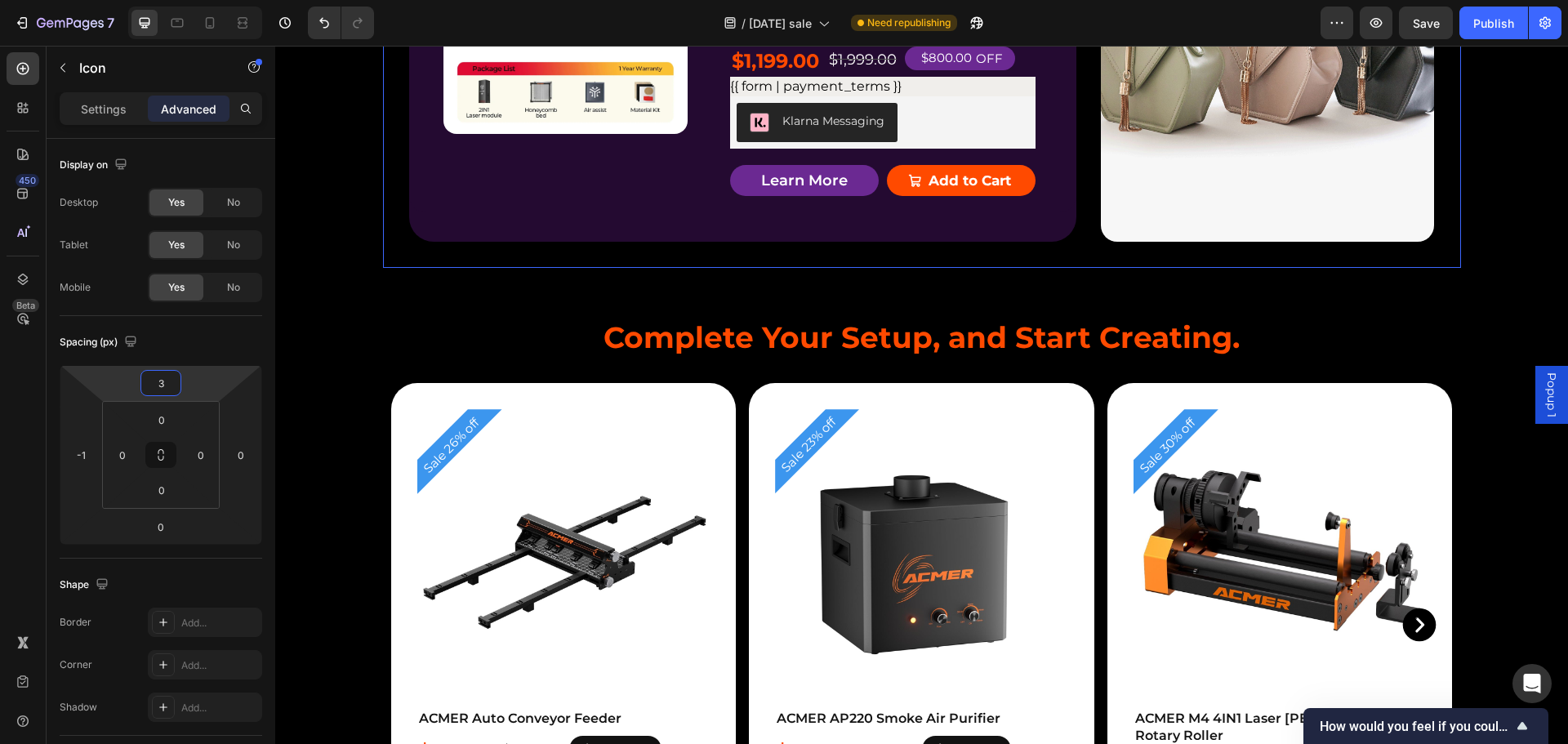
click at [1051, 213] on div "Product Badge Product Images ACMER P3 IR＆Diode Enclosed Dual Laser Engraver Pro…" at bounding box center [922, 44] width 1078 height 447
click at [739, 21] on icon at bounding box center [741, 8] width 24 height 24
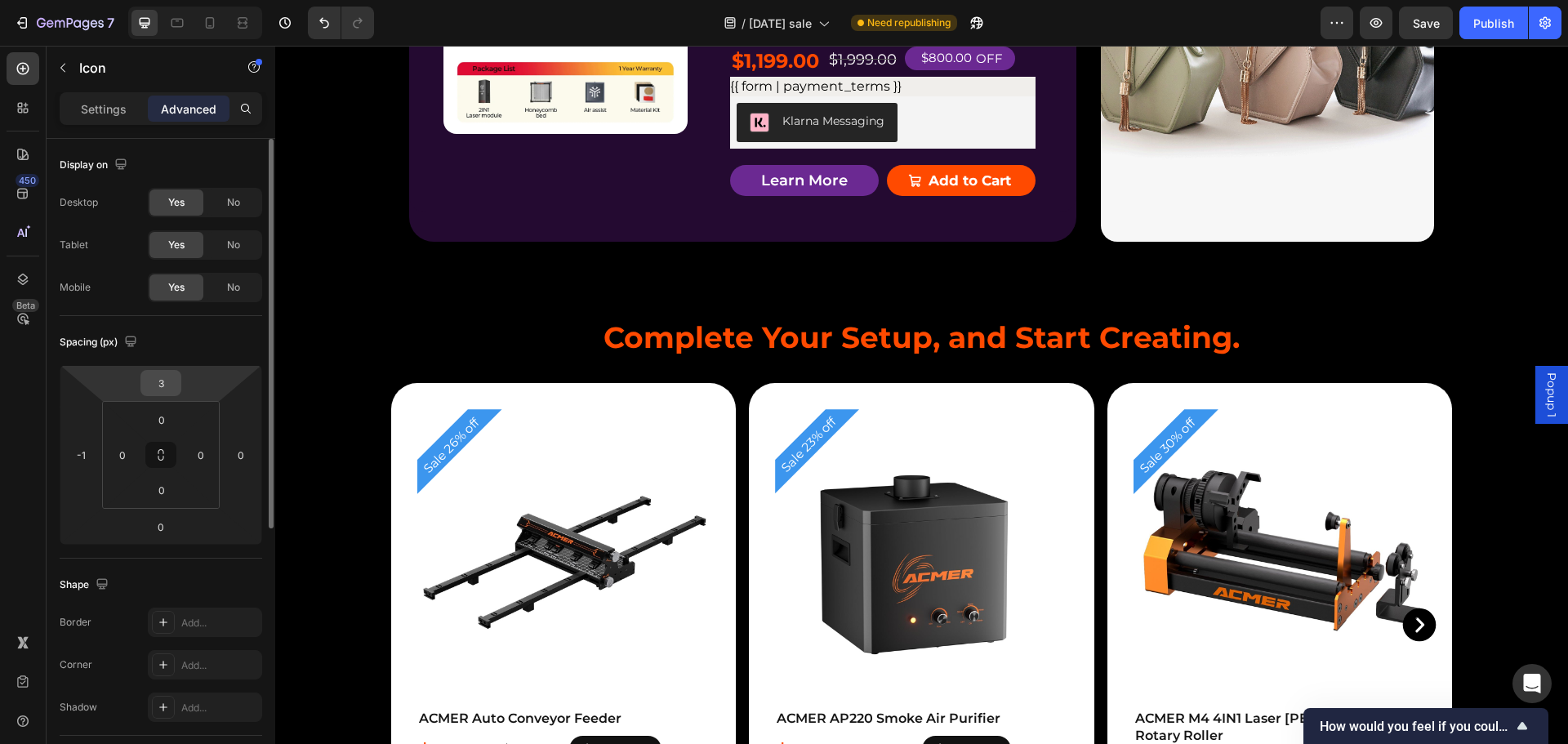
click at [168, 388] on input "3" at bounding box center [160, 382] width 33 height 24
type input "0"
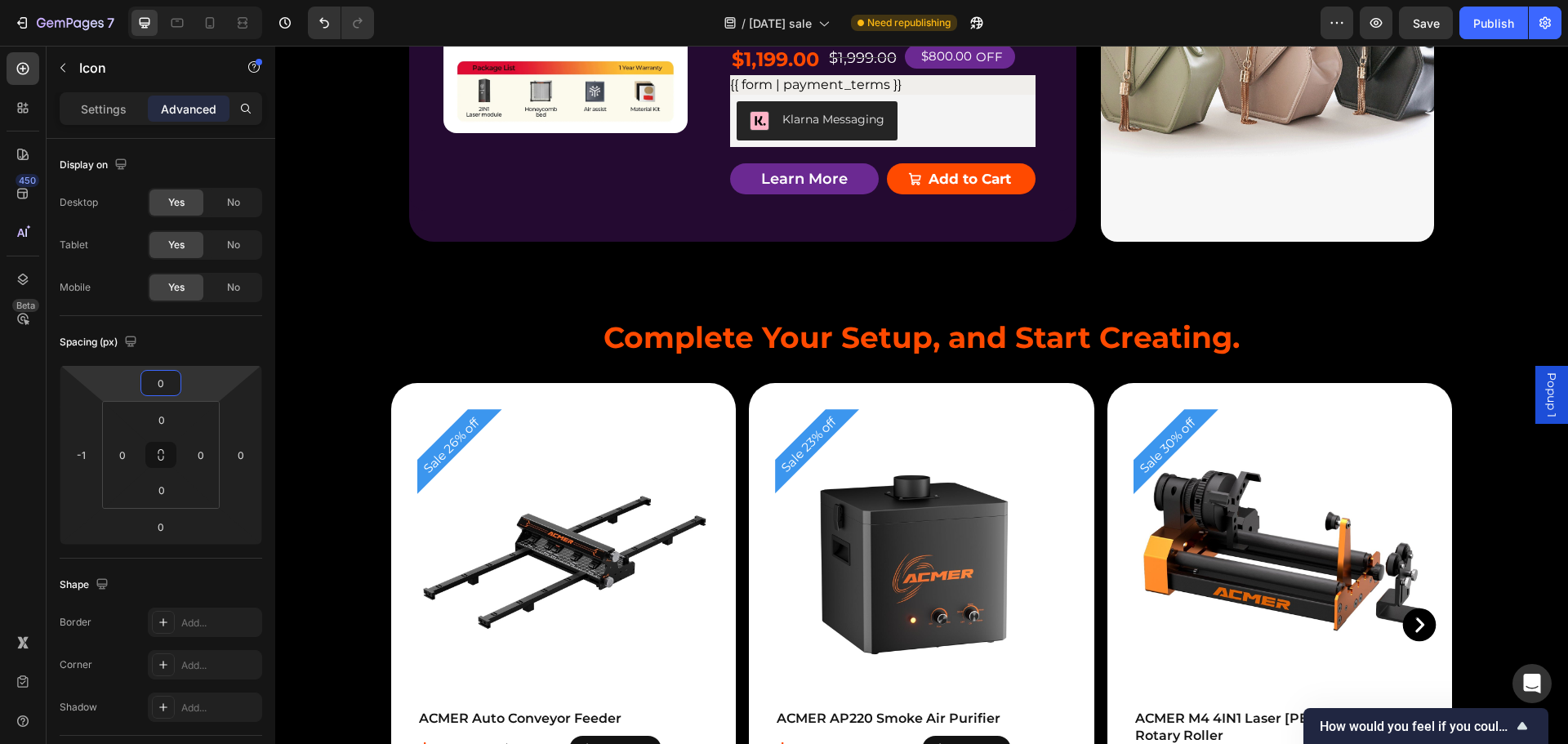
click at [894, 18] on p "Home&Work shop Ready" at bounding box center [893, 7] width 265 height 22
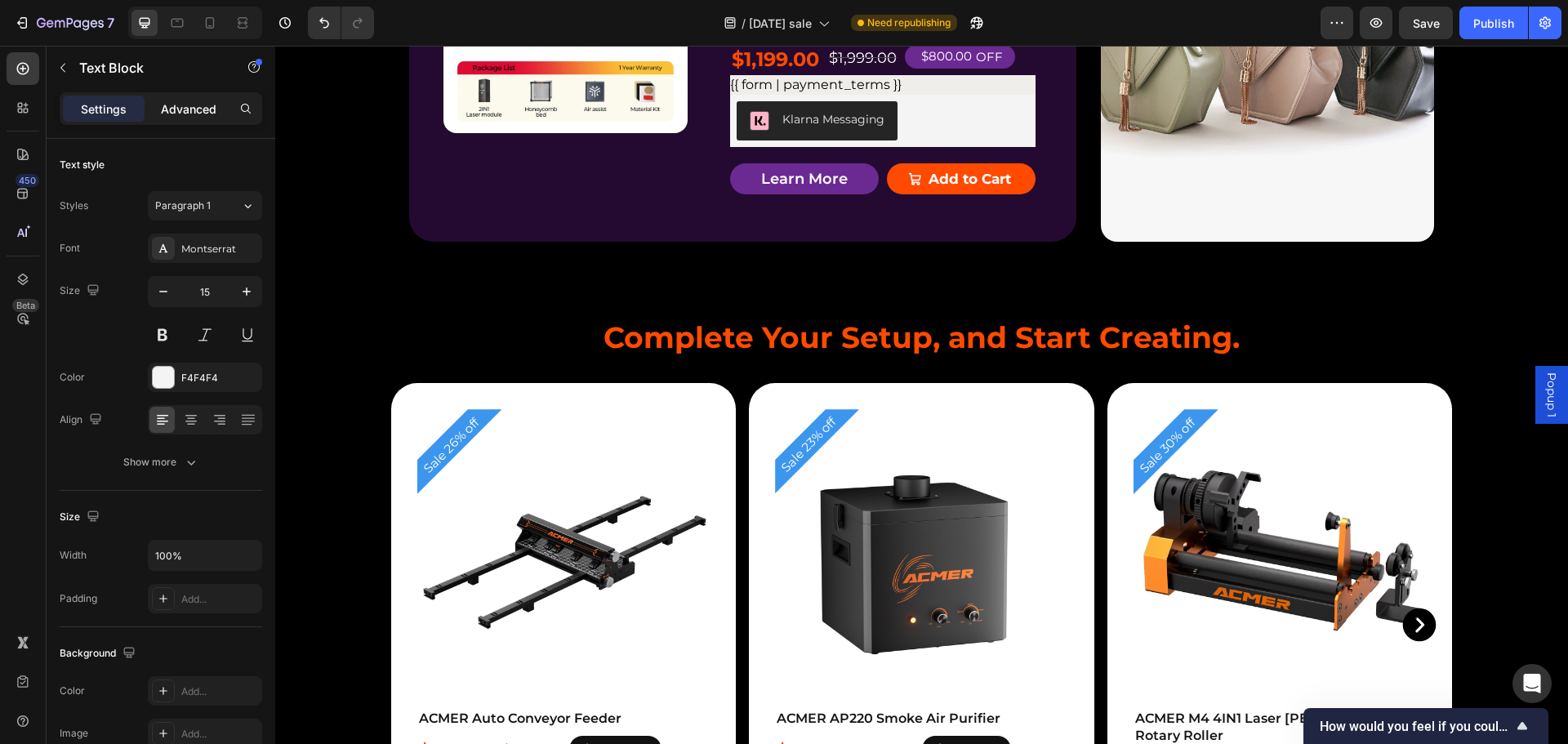
click at [177, 108] on p "Advanced" at bounding box center [189, 109] width 56 height 18
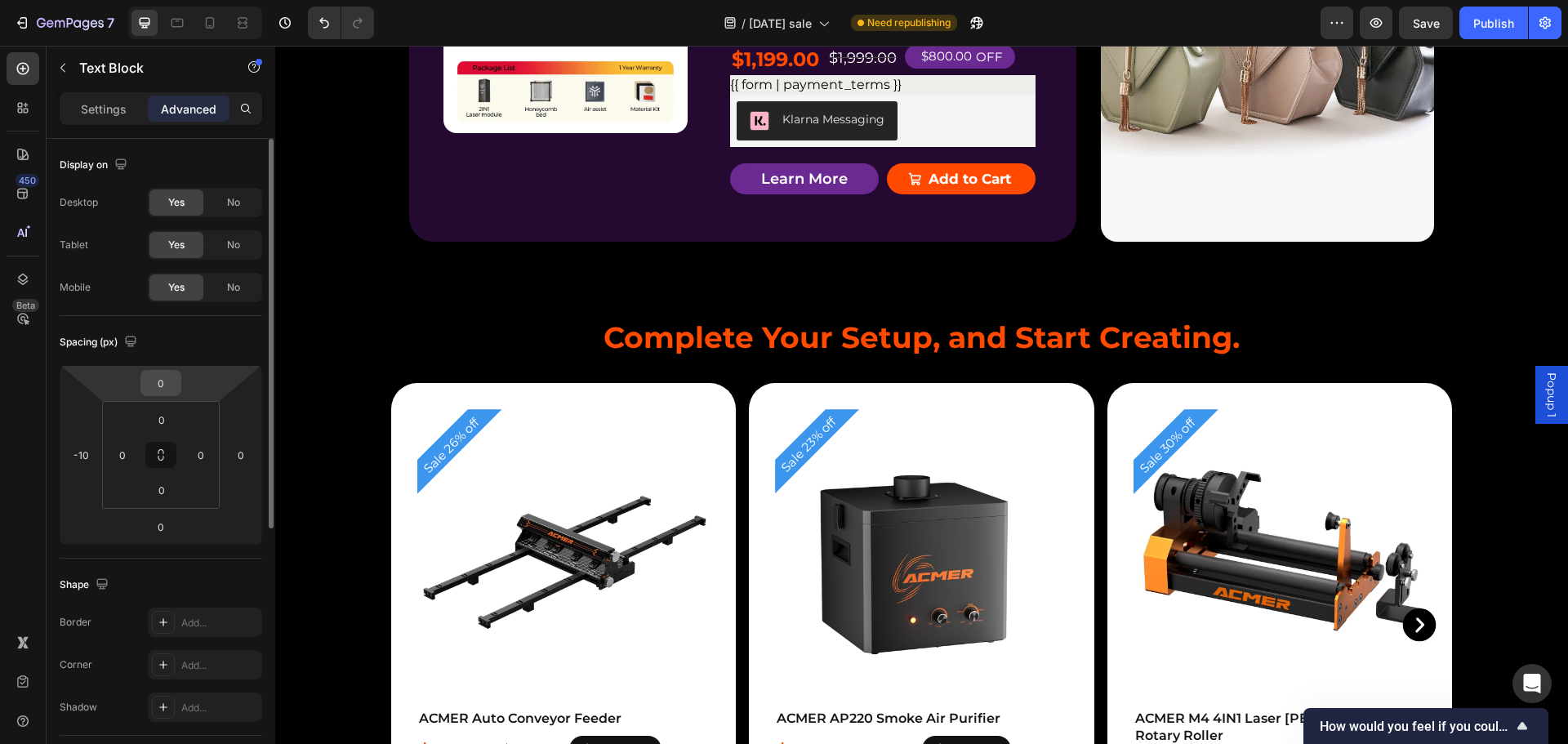
click at [160, 379] on input "0" at bounding box center [160, 382] width 33 height 24
type input "3"
type input "-3"
click at [1010, 230] on div "Product Badge Product Images ACMER P3 IR＆Diode Enclosed Dual Laser Engraver Pro…" at bounding box center [742, 44] width 667 height 395
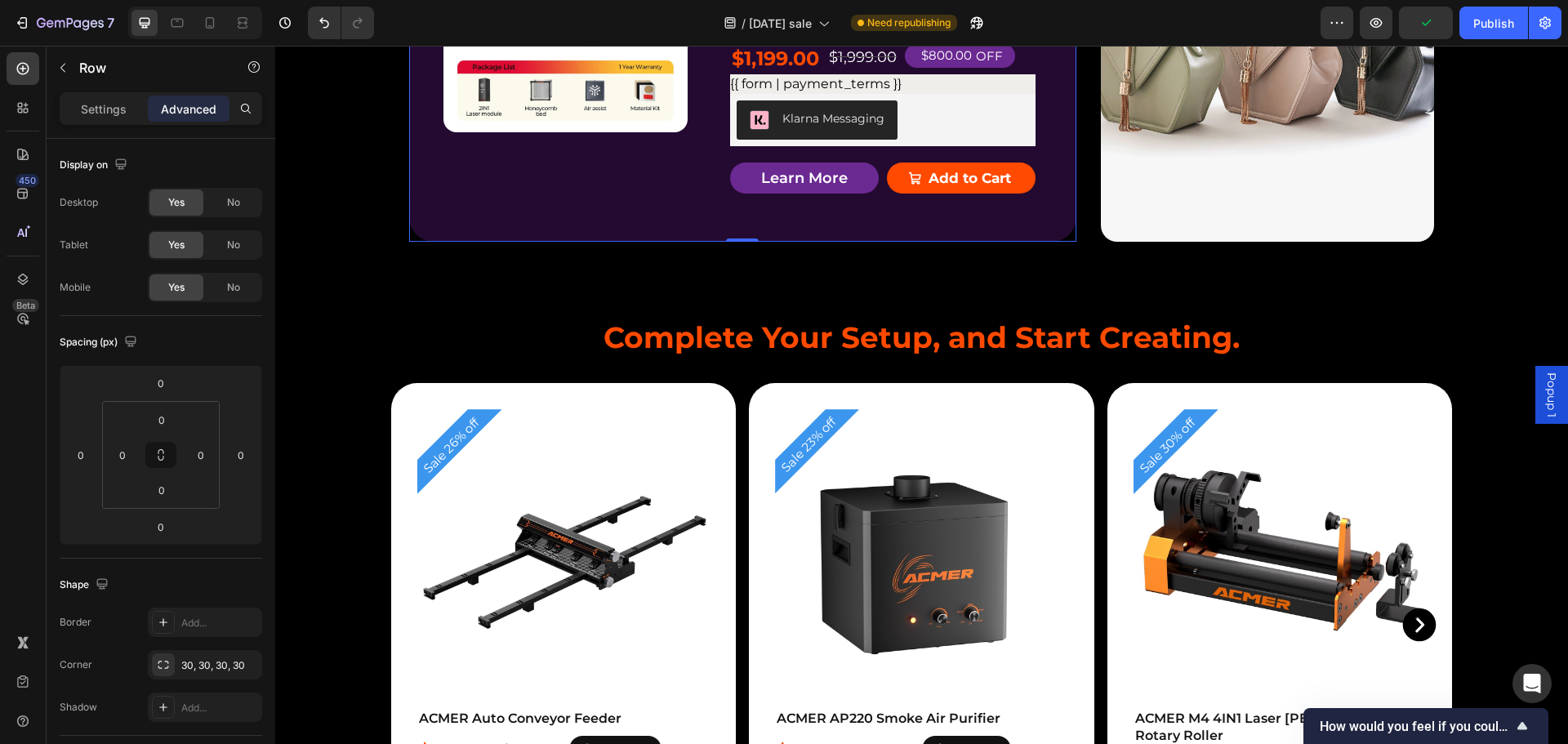
click at [732, 43] on icon at bounding box center [742, 31] width 24 height 24
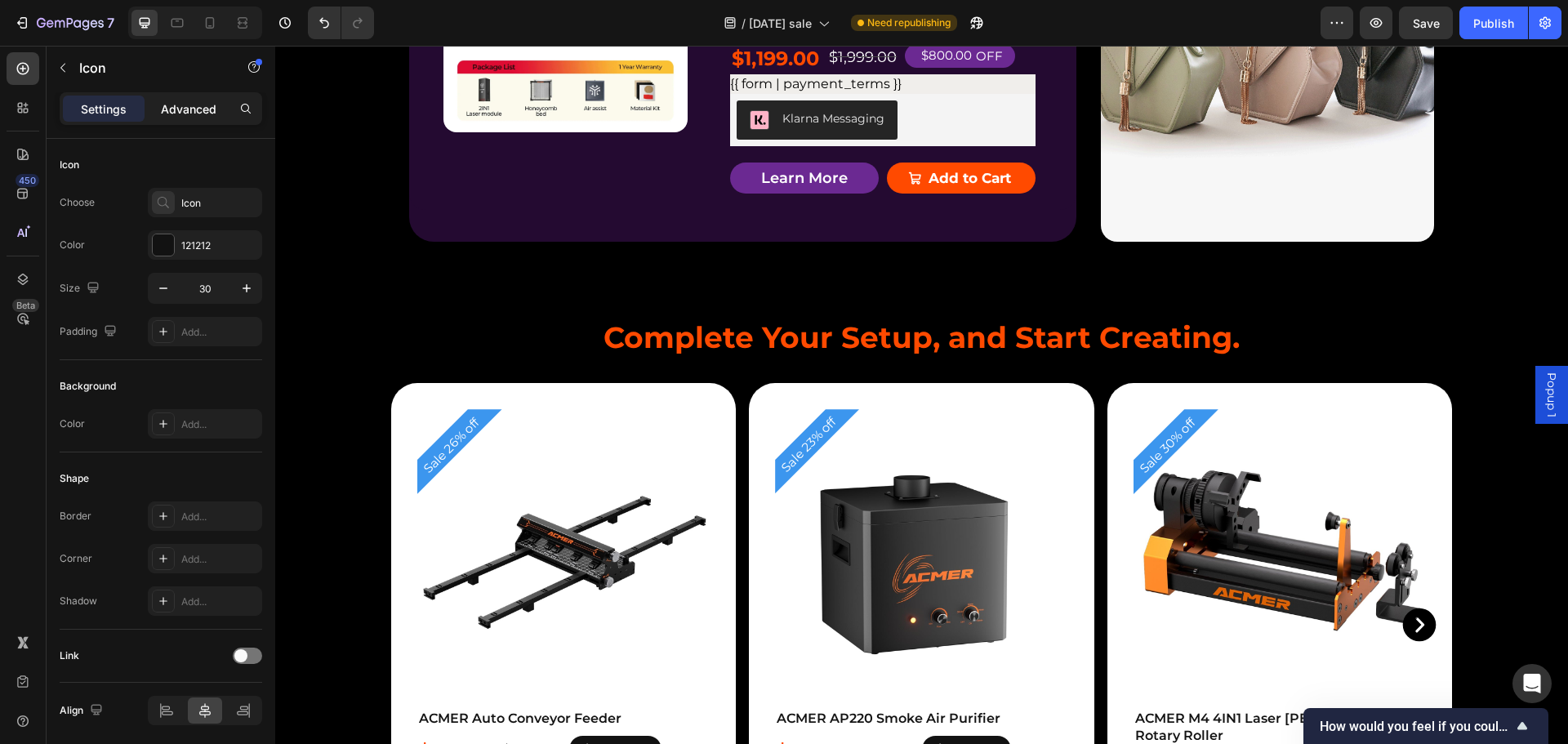
click at [189, 110] on p "Advanced" at bounding box center [189, 109] width 56 height 18
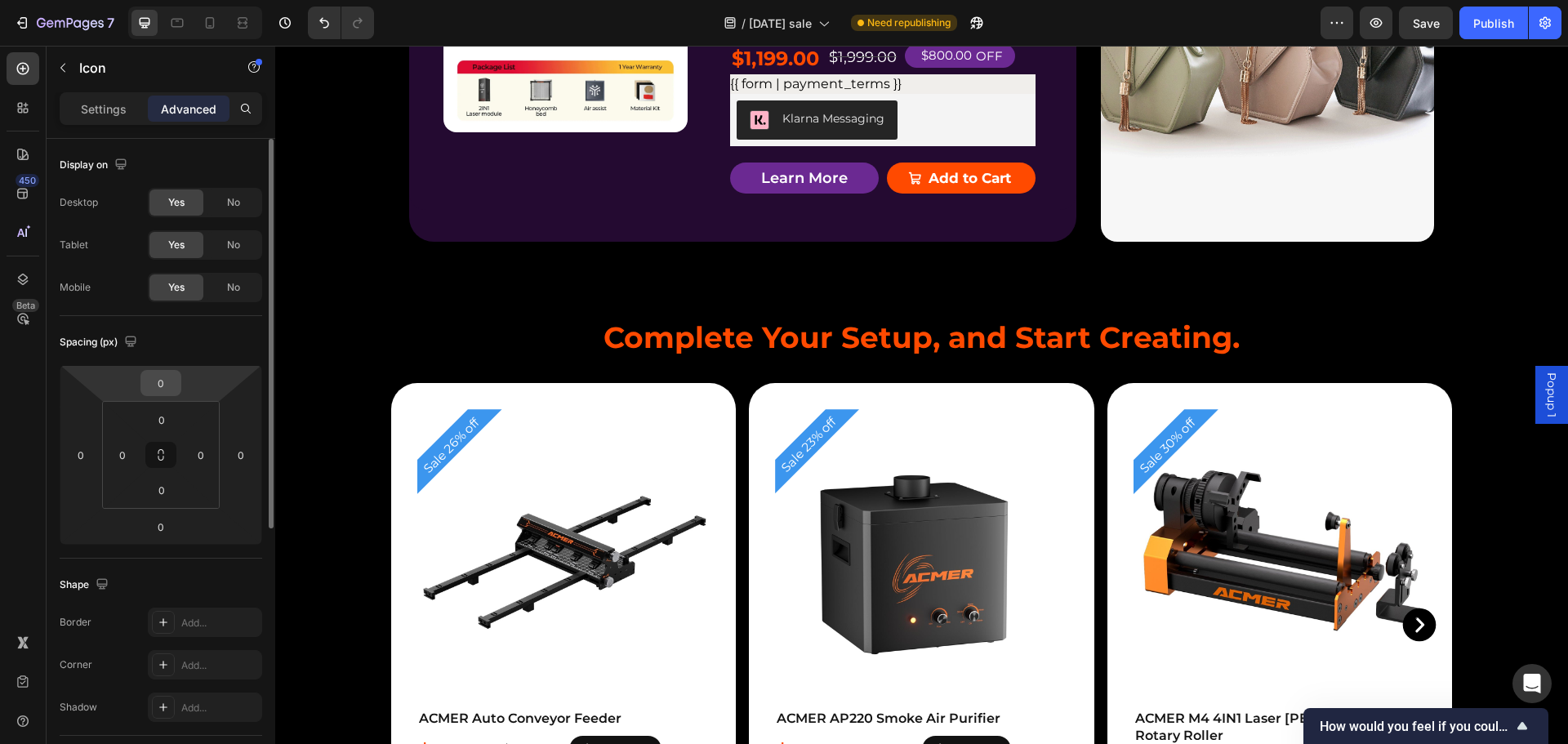
click at [166, 384] on input "0" at bounding box center [160, 382] width 33 height 24
type input "2"
click at [1010, 230] on div "Product Badge Product Images ACMER P3 IR＆Diode Enclosed Dual Laser Engraver Pro…" at bounding box center [742, 44] width 667 height 395
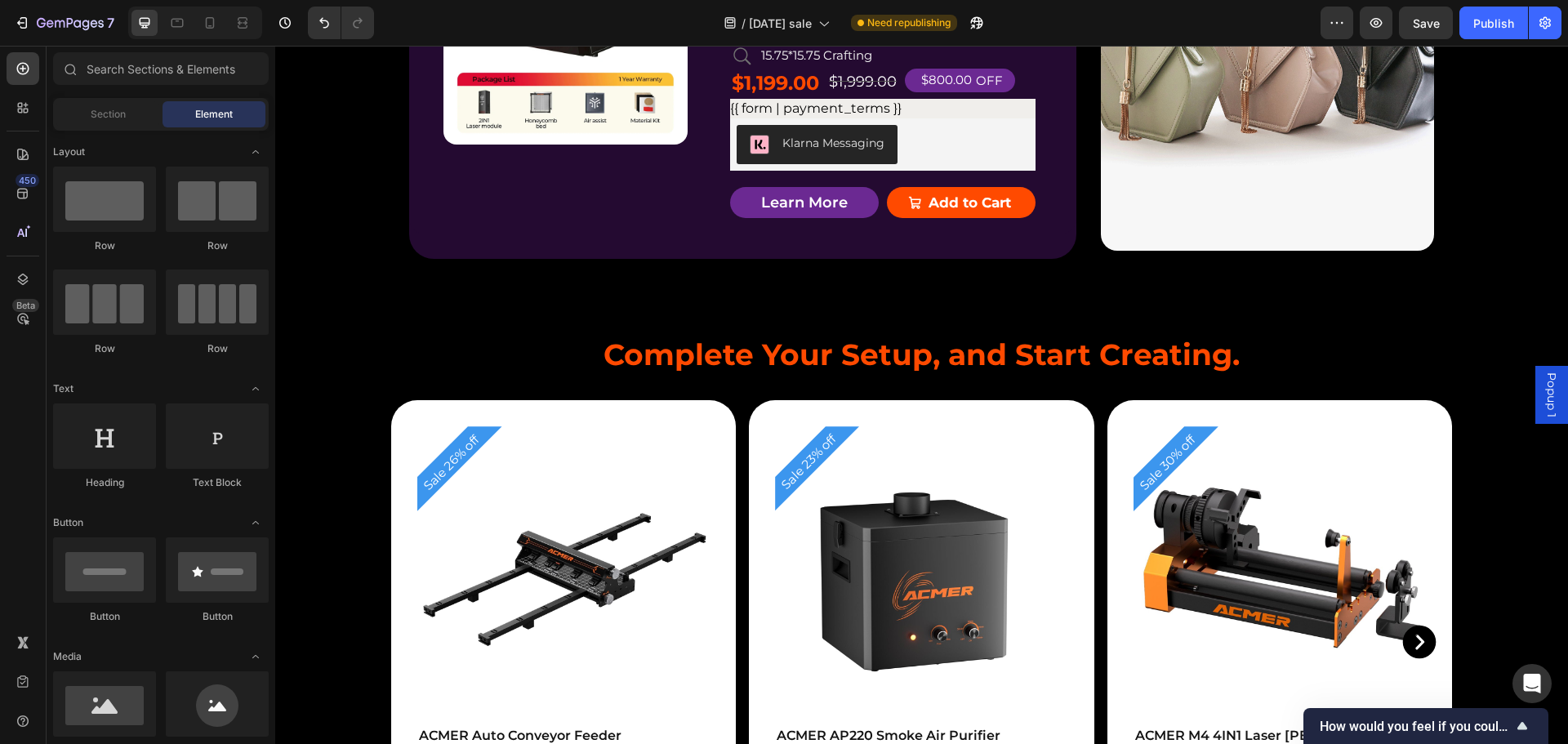
click at [734, 18] on icon at bounding box center [742, 5] width 24 height 24
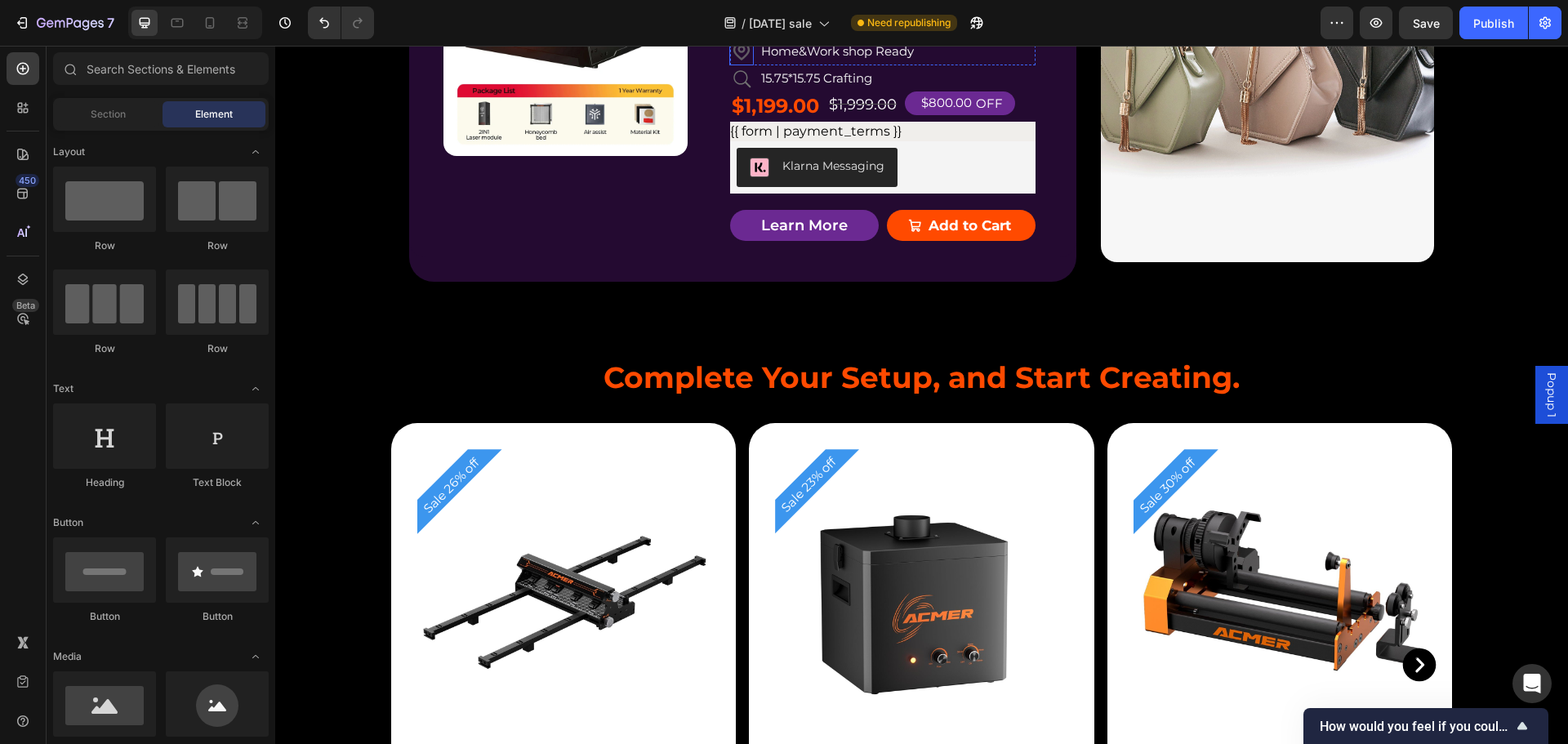
click at [737, 60] on icon at bounding box center [742, 51] width 17 height 19
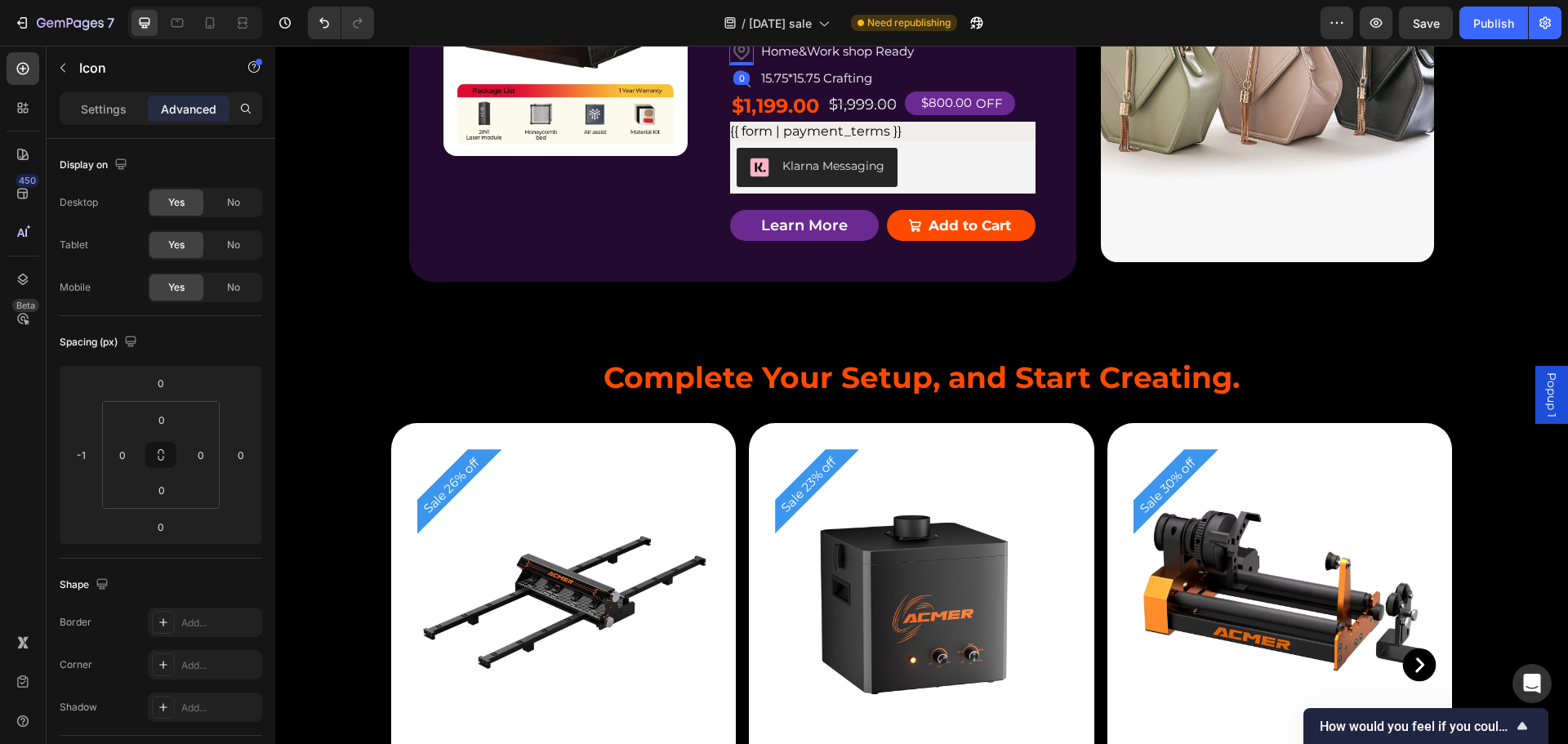
click at [825, 30] on icon at bounding box center [829, 25] width 11 height 12
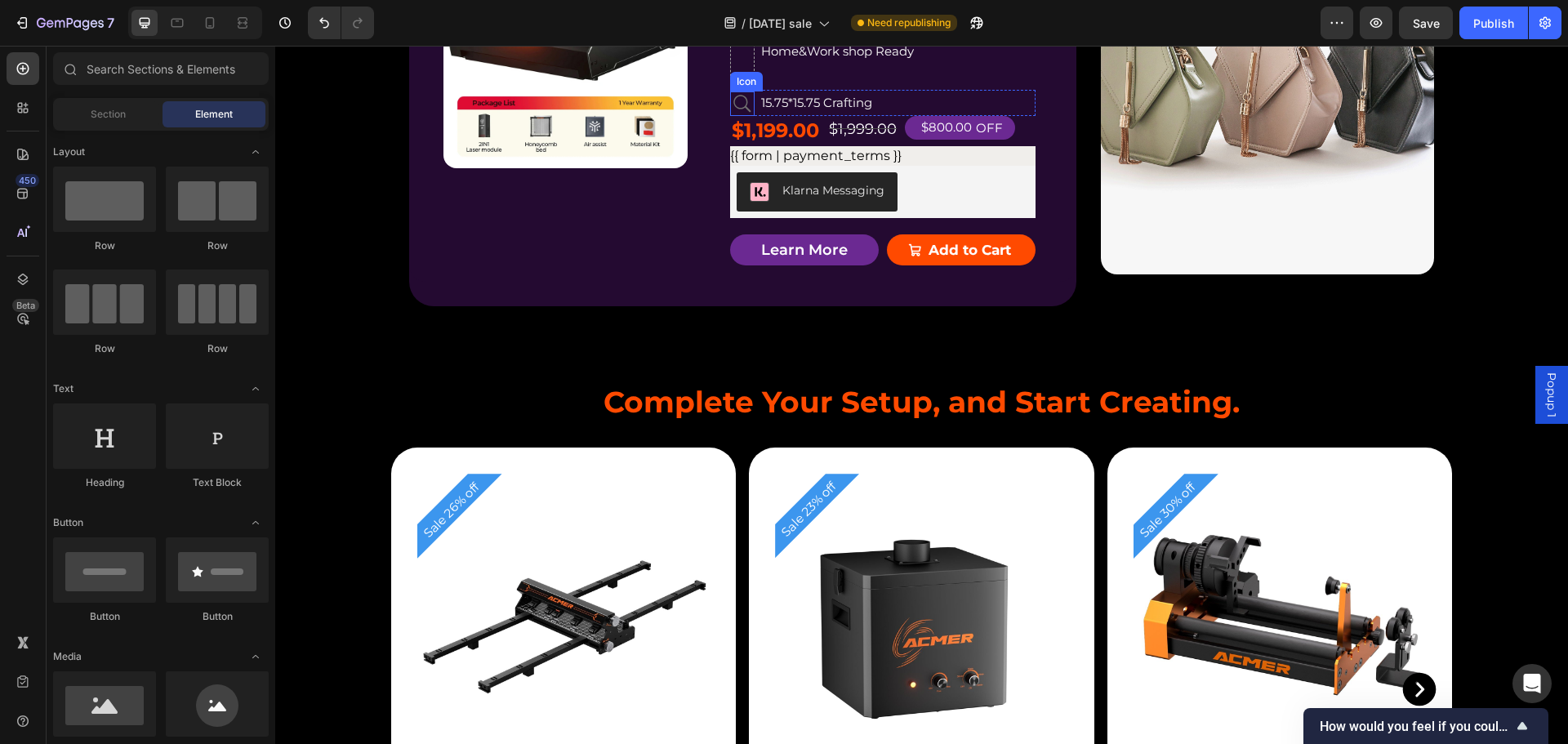
click at [733, 116] on icon at bounding box center [742, 104] width 24 height 24
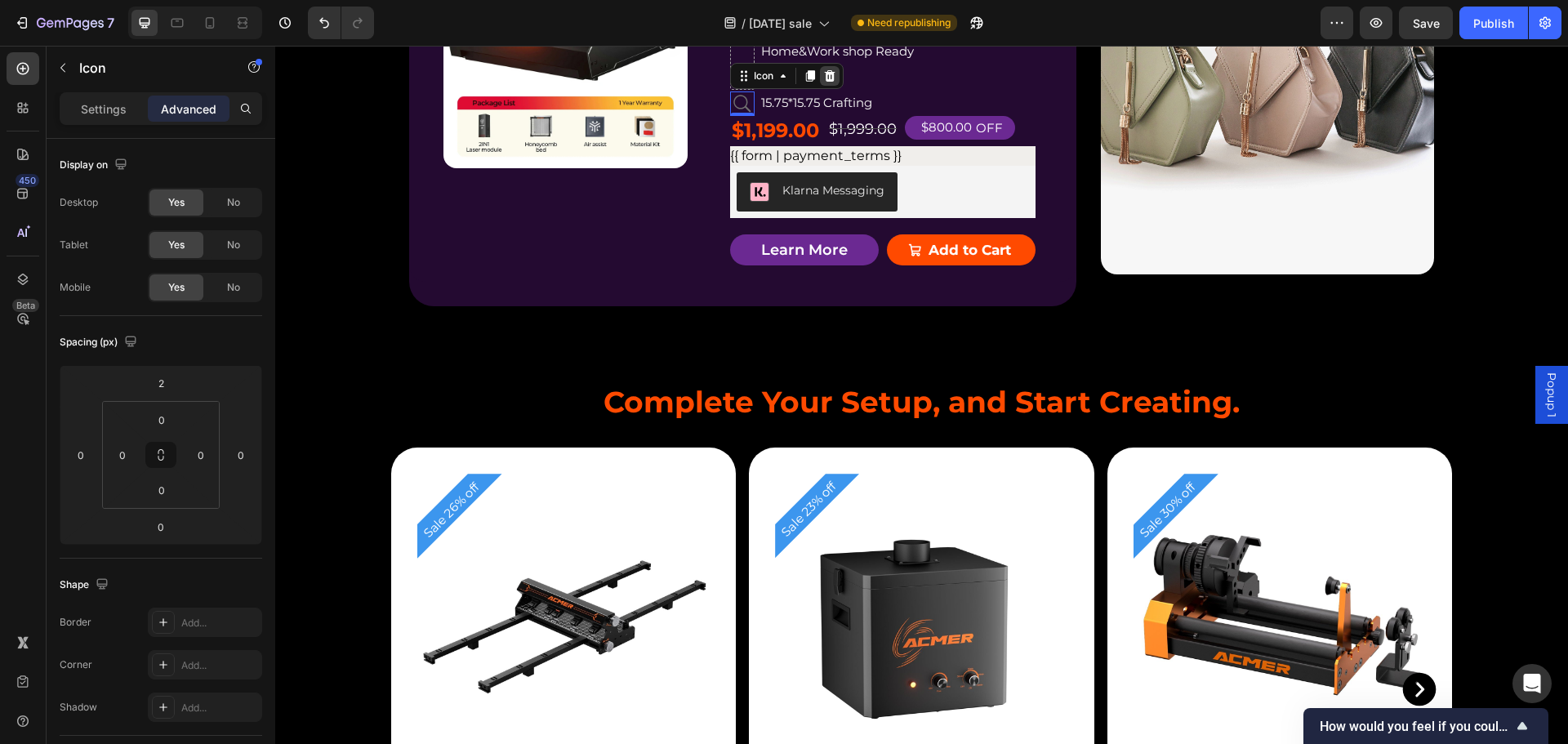
click at [825, 83] on icon at bounding box center [829, 76] width 13 height 13
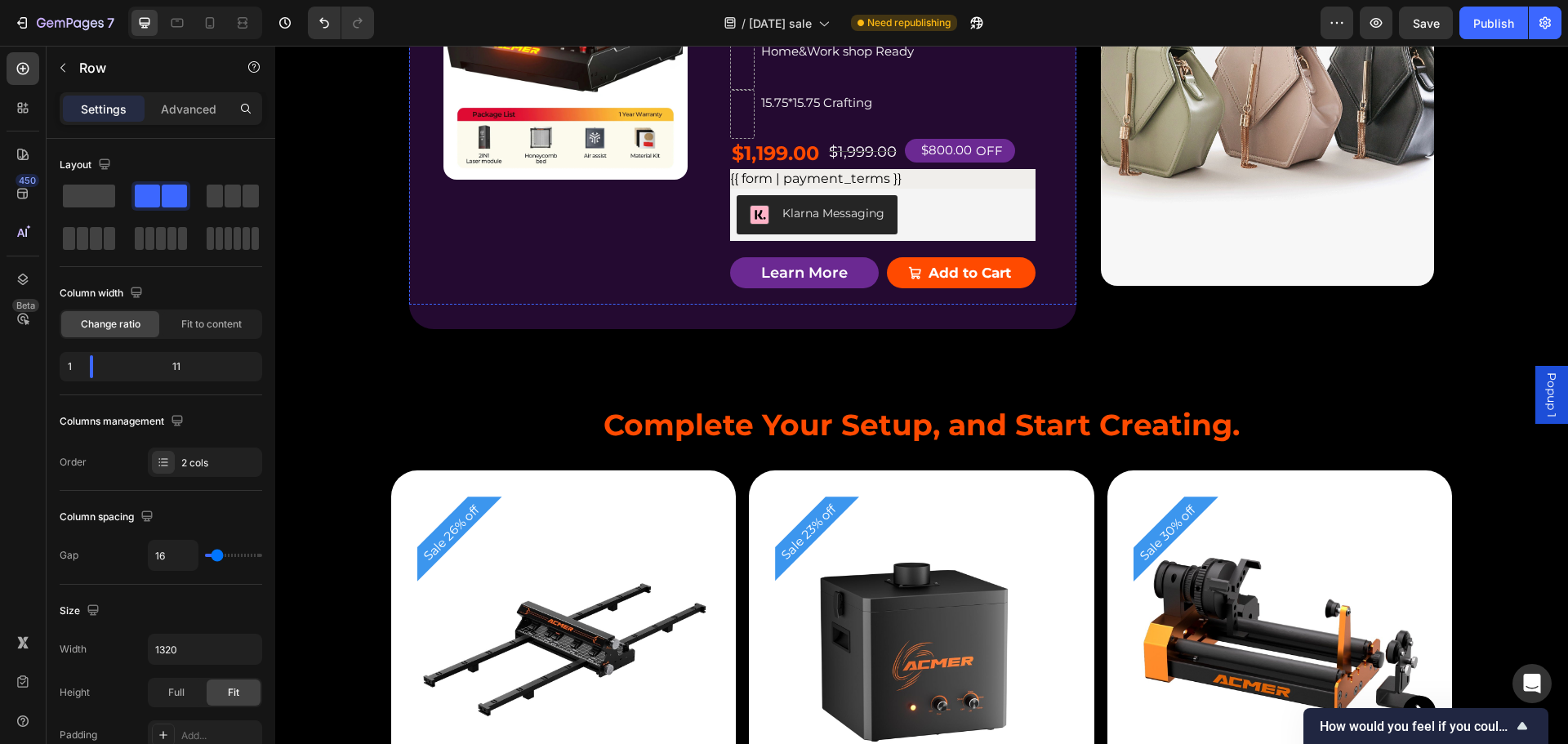
click at [829, 41] on div "800mm/s - Speed Text Block" at bounding box center [901, 16] width 268 height 49
click at [819, 63] on div "Home&Work shop Ready" at bounding box center [893, 51] width 268 height 25
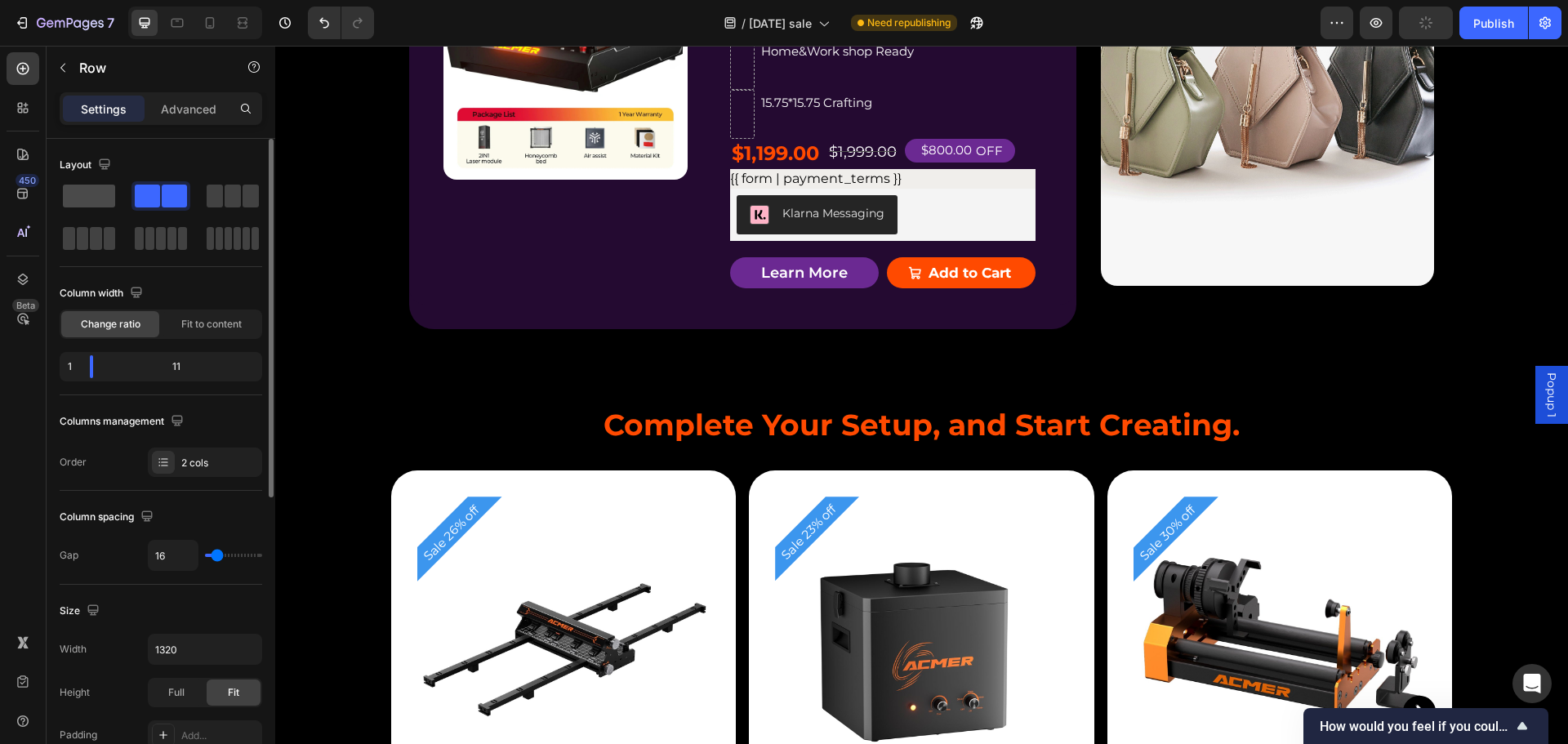
drag, startPoint x: 83, startPoint y: 196, endPoint x: 460, endPoint y: 245, distance: 380.2
click at [83, 196] on span at bounding box center [88, 195] width 53 height 23
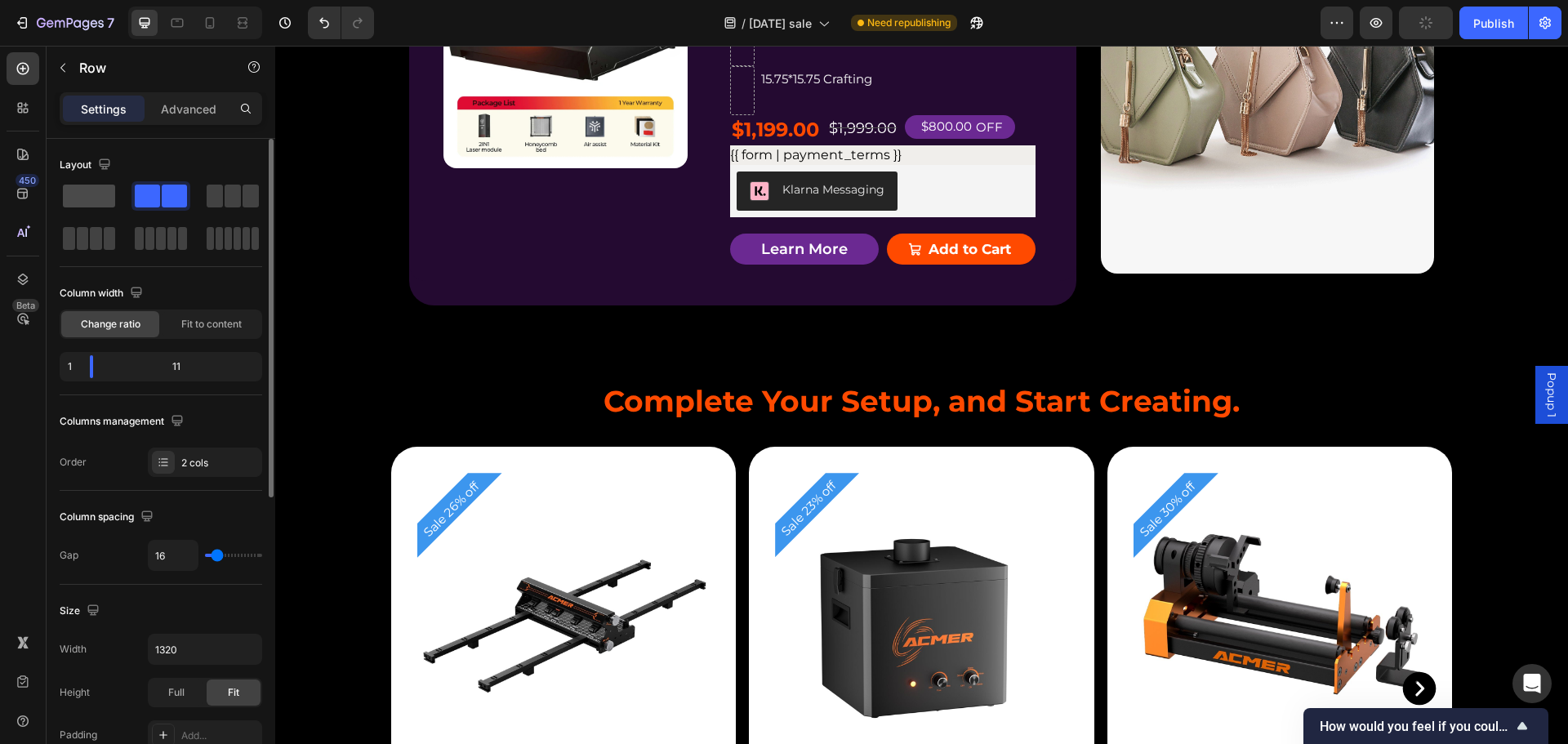
click at [74, 195] on span at bounding box center [88, 195] width 53 height 23
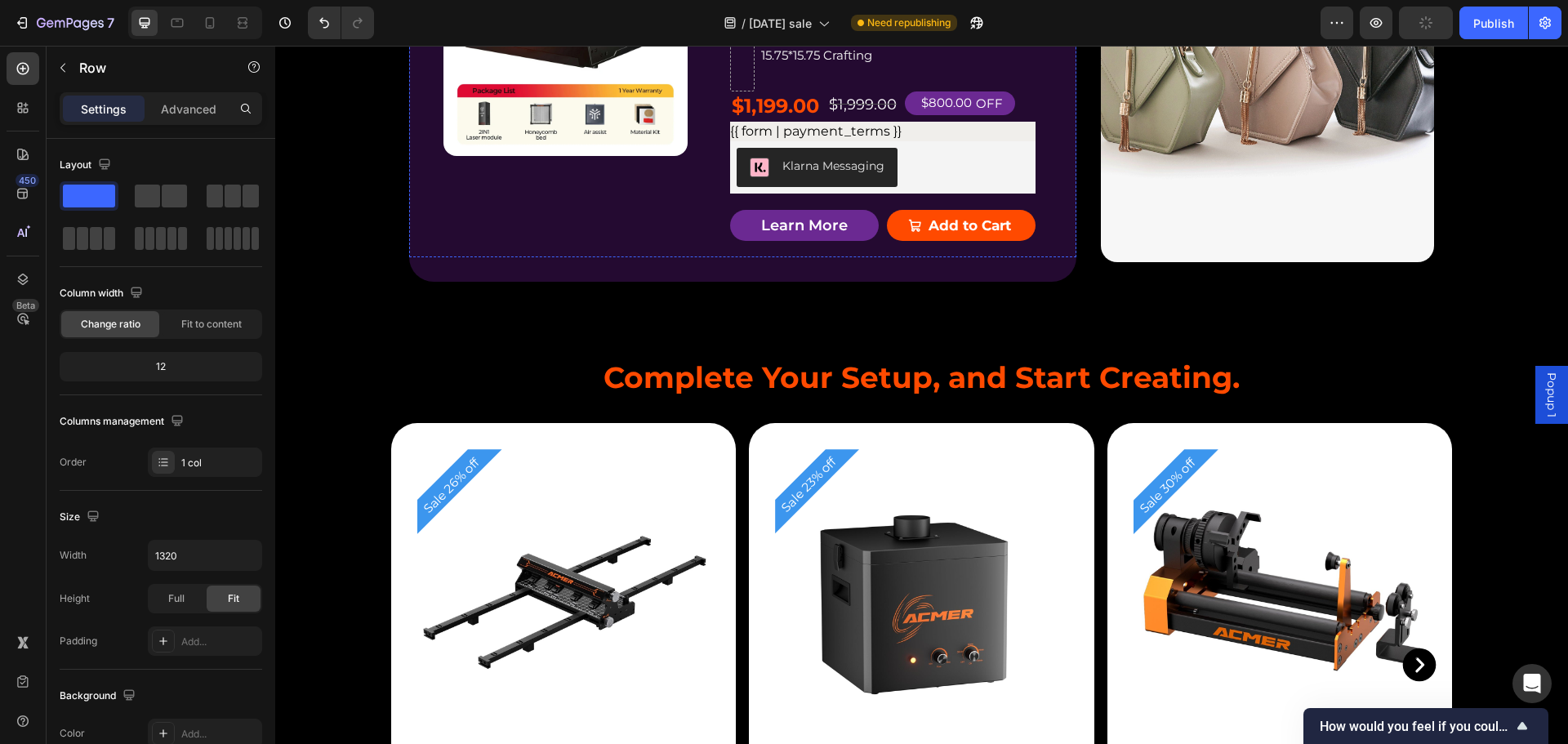
click at [902, 43] on div "Home&Work shop Ready Text Block" at bounding box center [901, 18] width 268 height 49
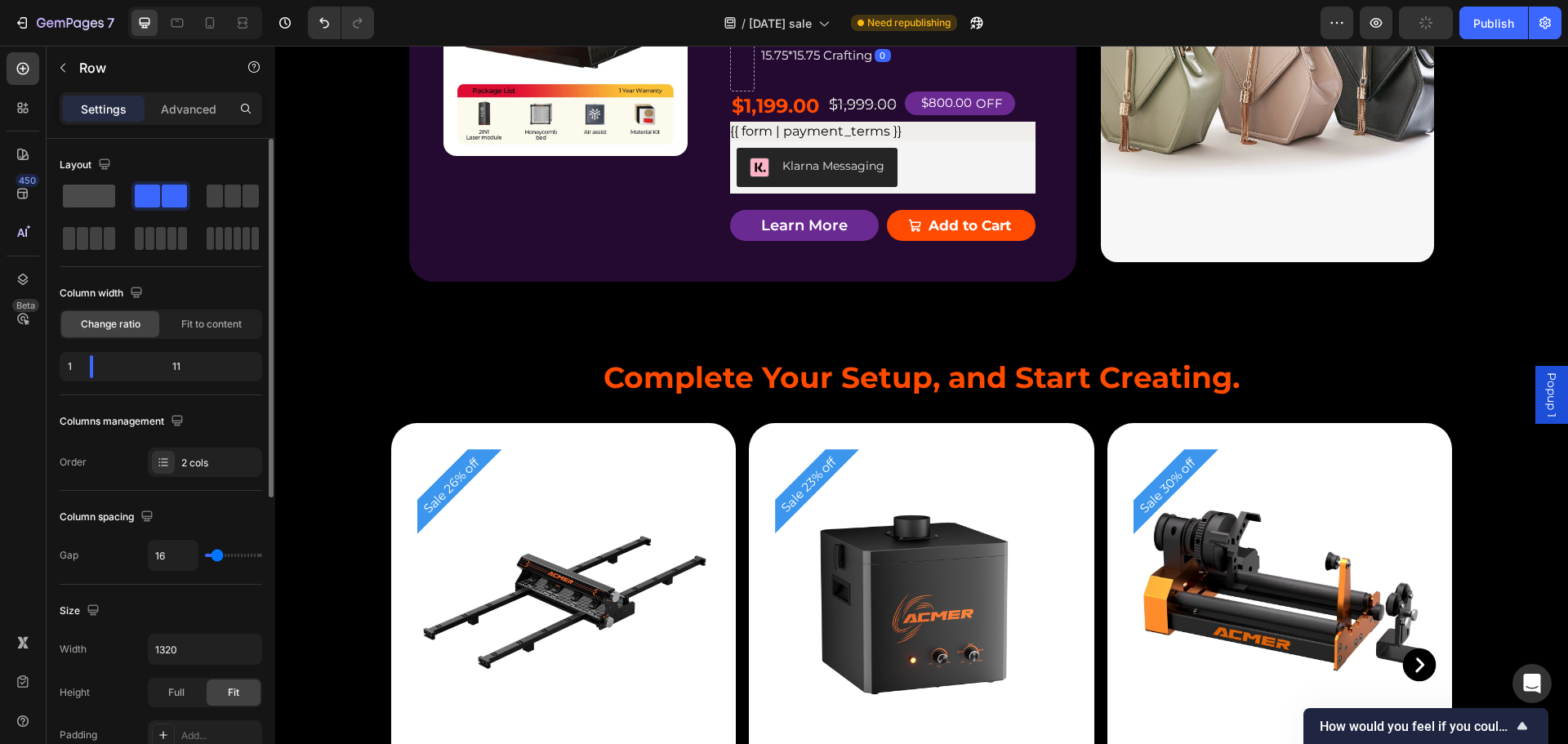
click at [89, 190] on span at bounding box center [88, 195] width 53 height 23
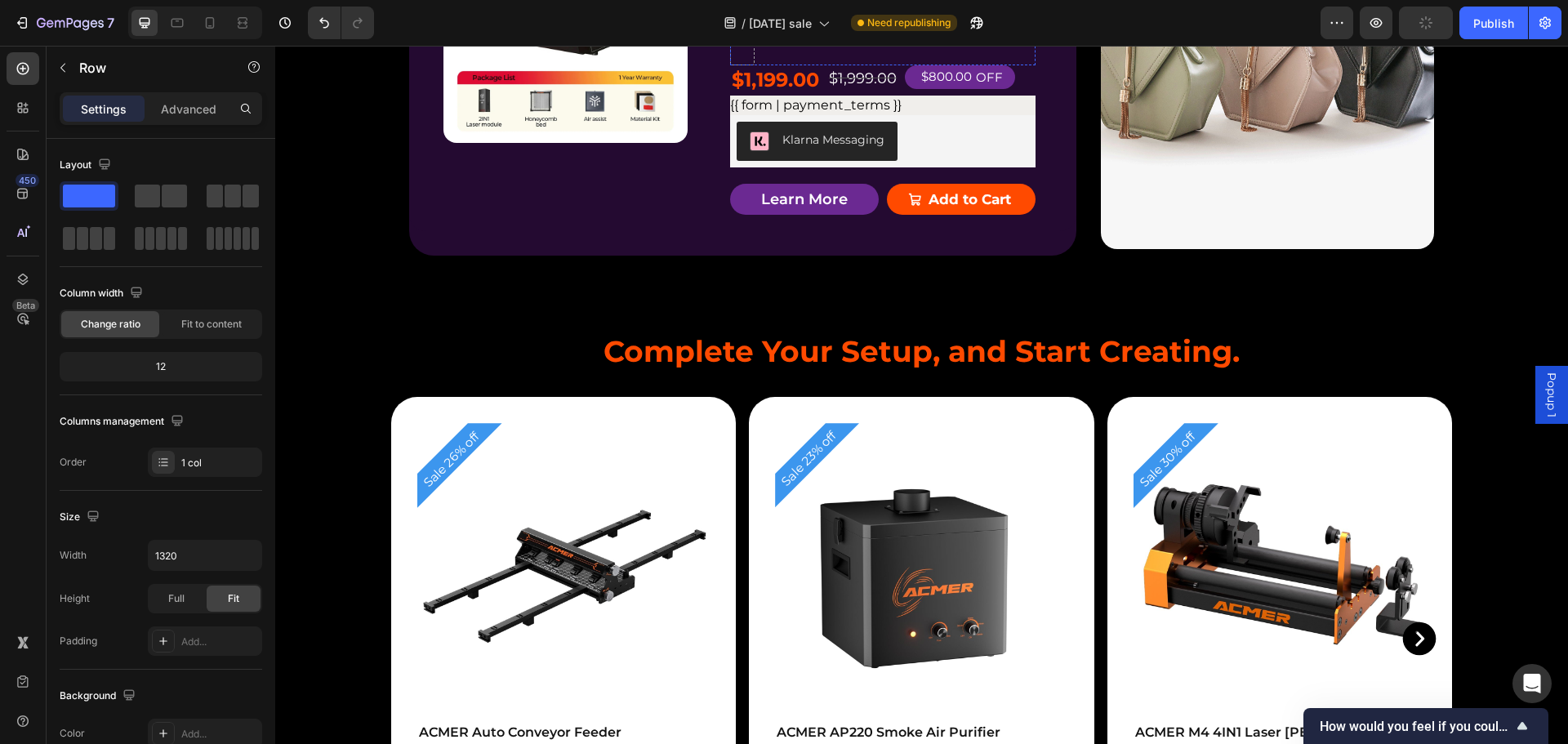
click at [925, 40] on p "15.75*15.75 Crafting" at bounding box center [893, 29] width 265 height 22
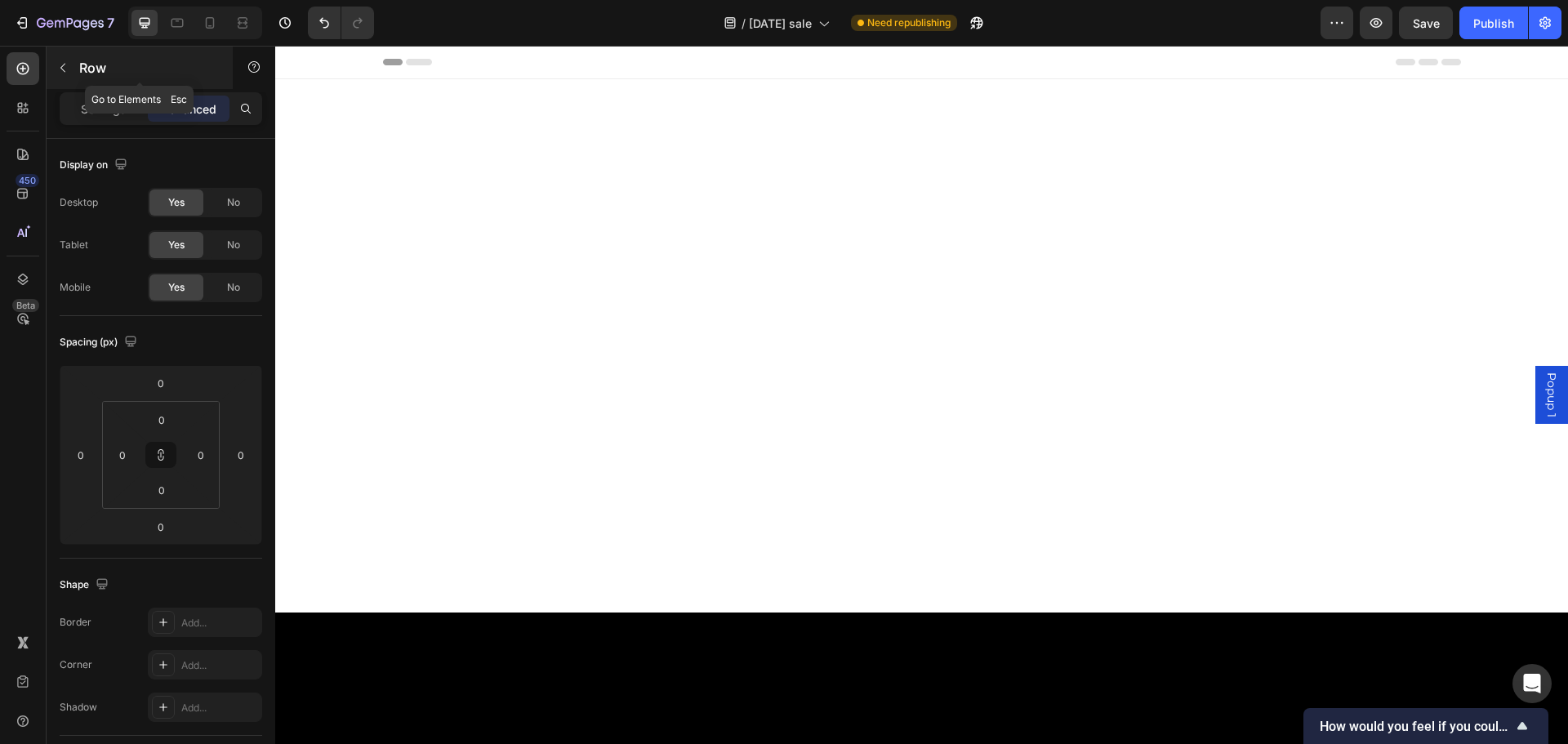
scroll to position [4313, 0]
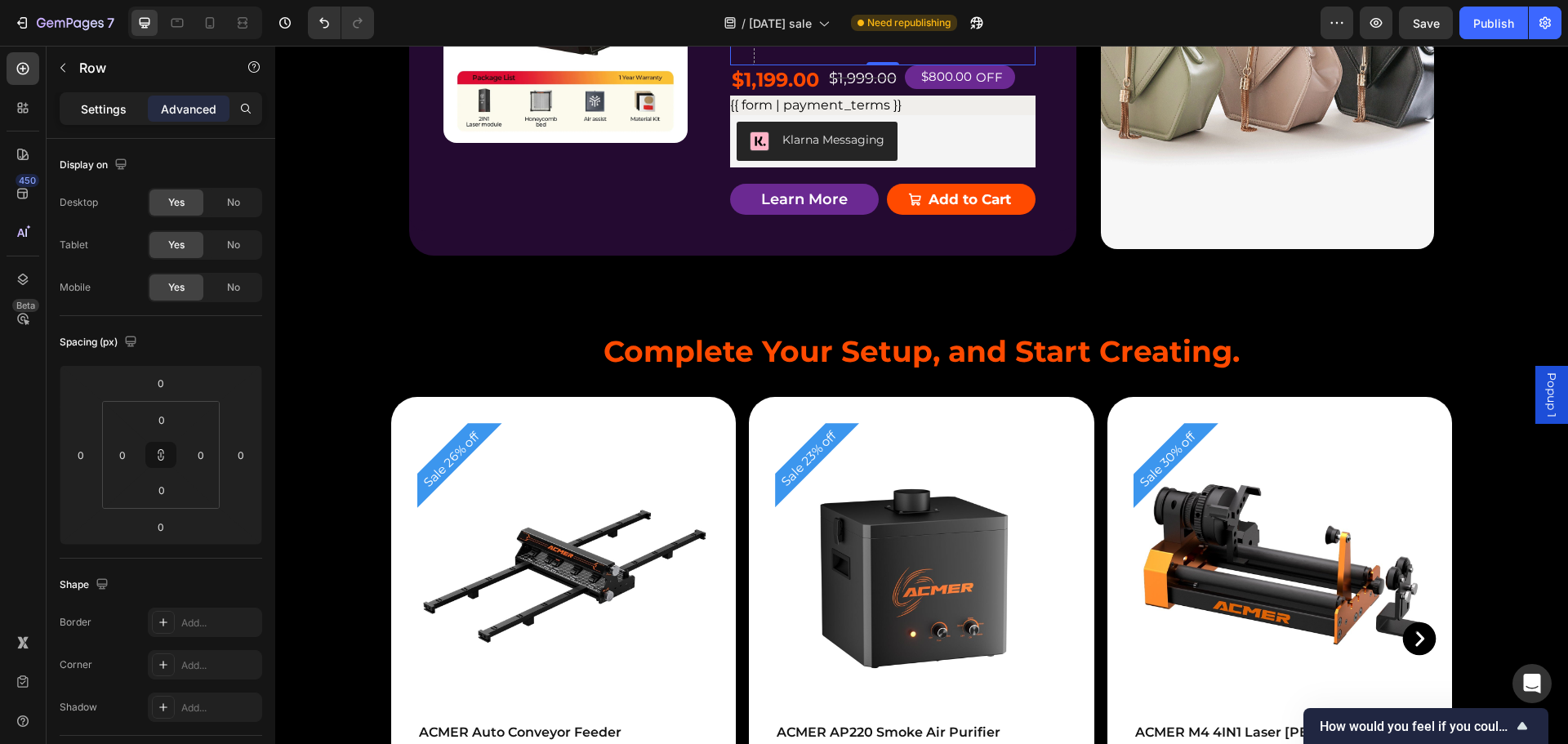
click at [76, 109] on div "Settings" at bounding box center [103, 108] width 82 height 26
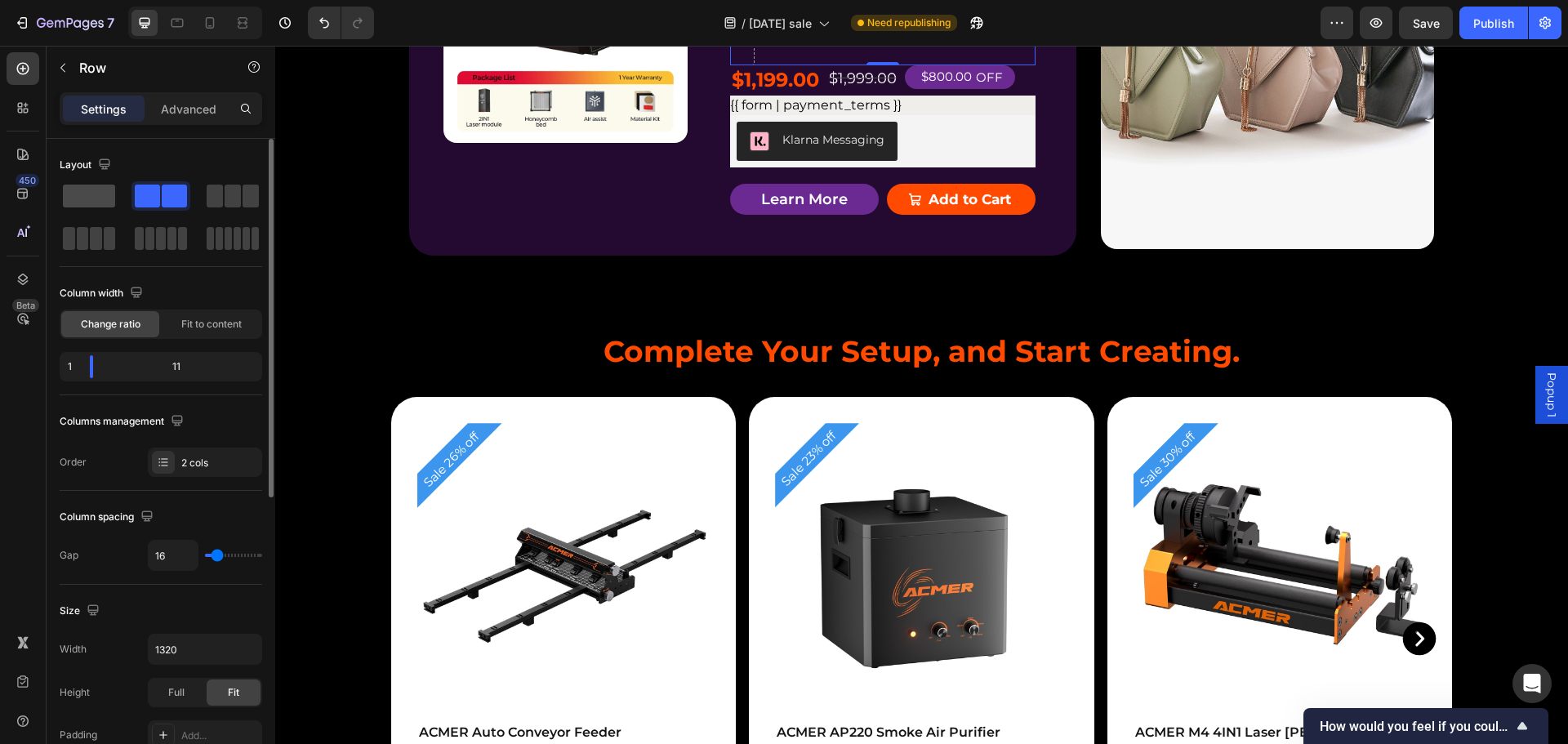
click at [83, 194] on span at bounding box center [88, 195] width 53 height 23
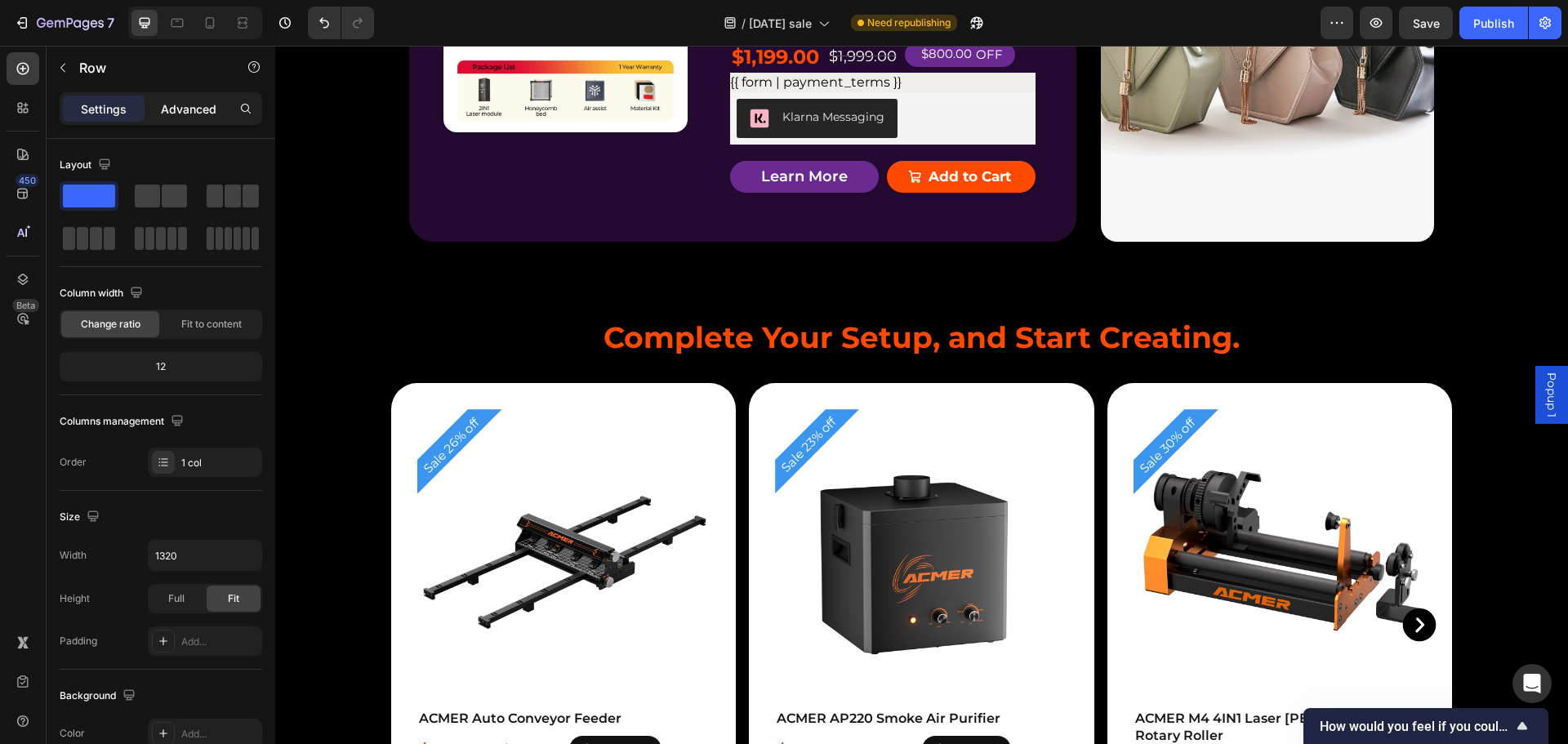
click at [193, 102] on p "Advanced" at bounding box center [189, 109] width 56 height 18
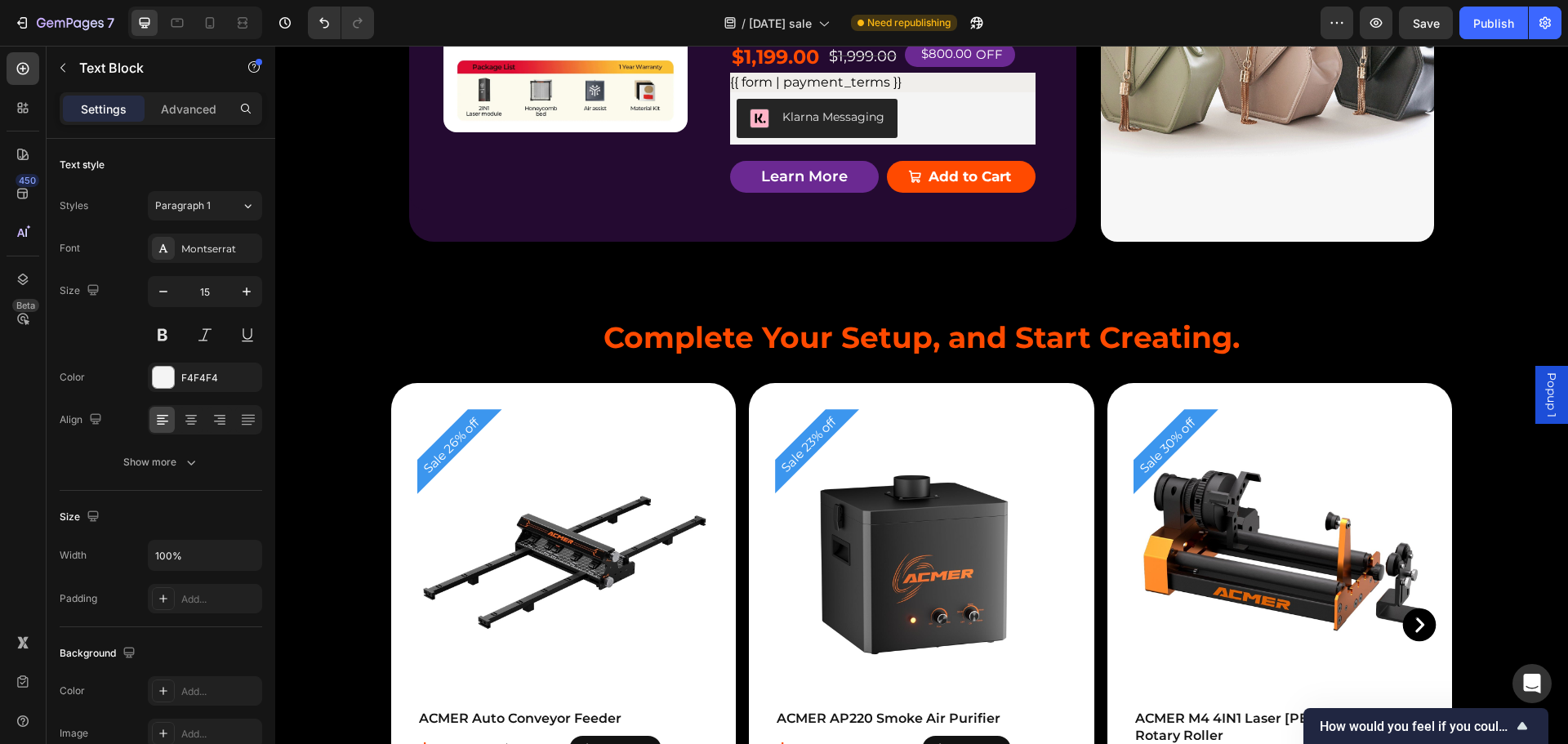
click at [187, 102] on p "Advanced" at bounding box center [189, 109] width 56 height 18
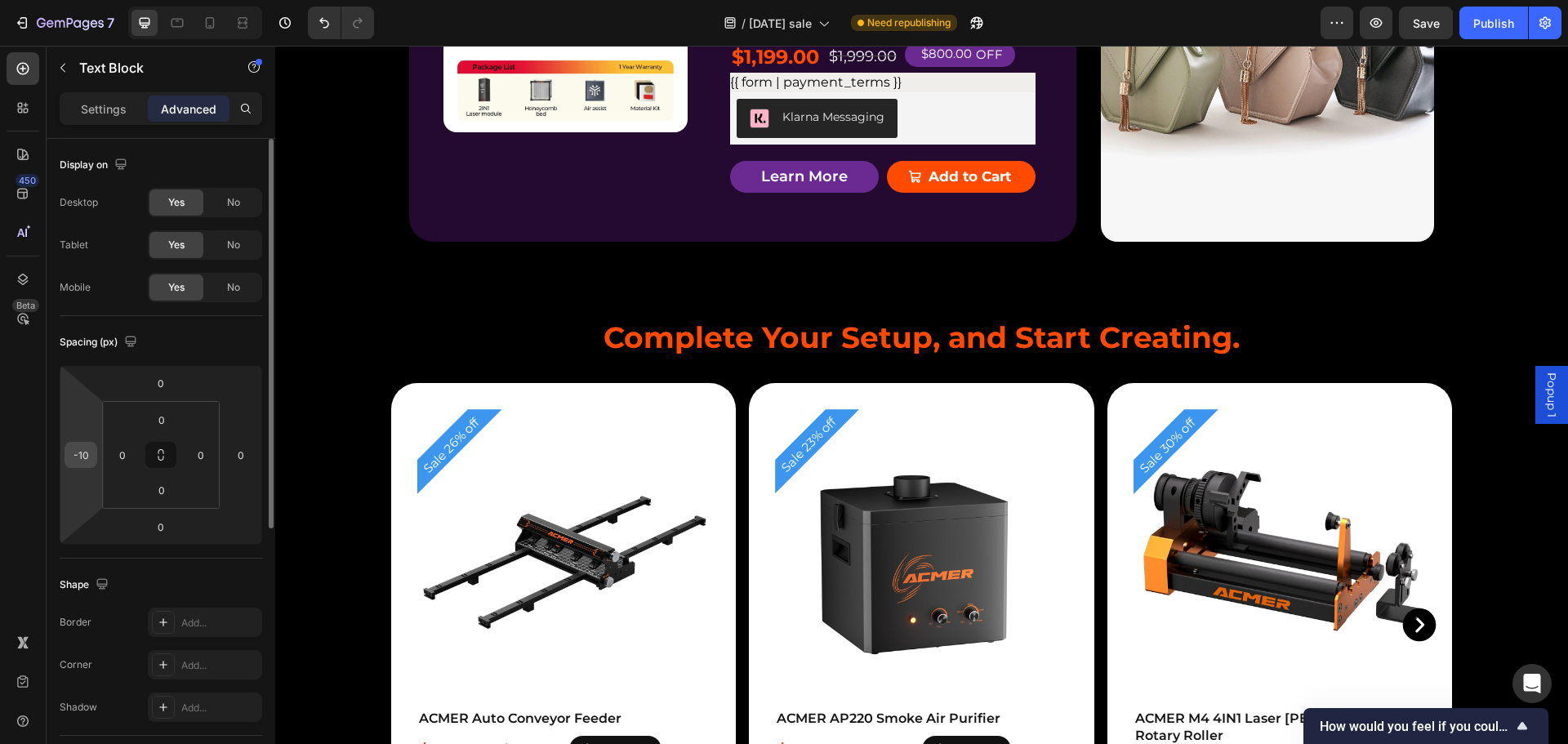
click at [78, 463] on input "-10" at bounding box center [80, 454] width 24 height 24
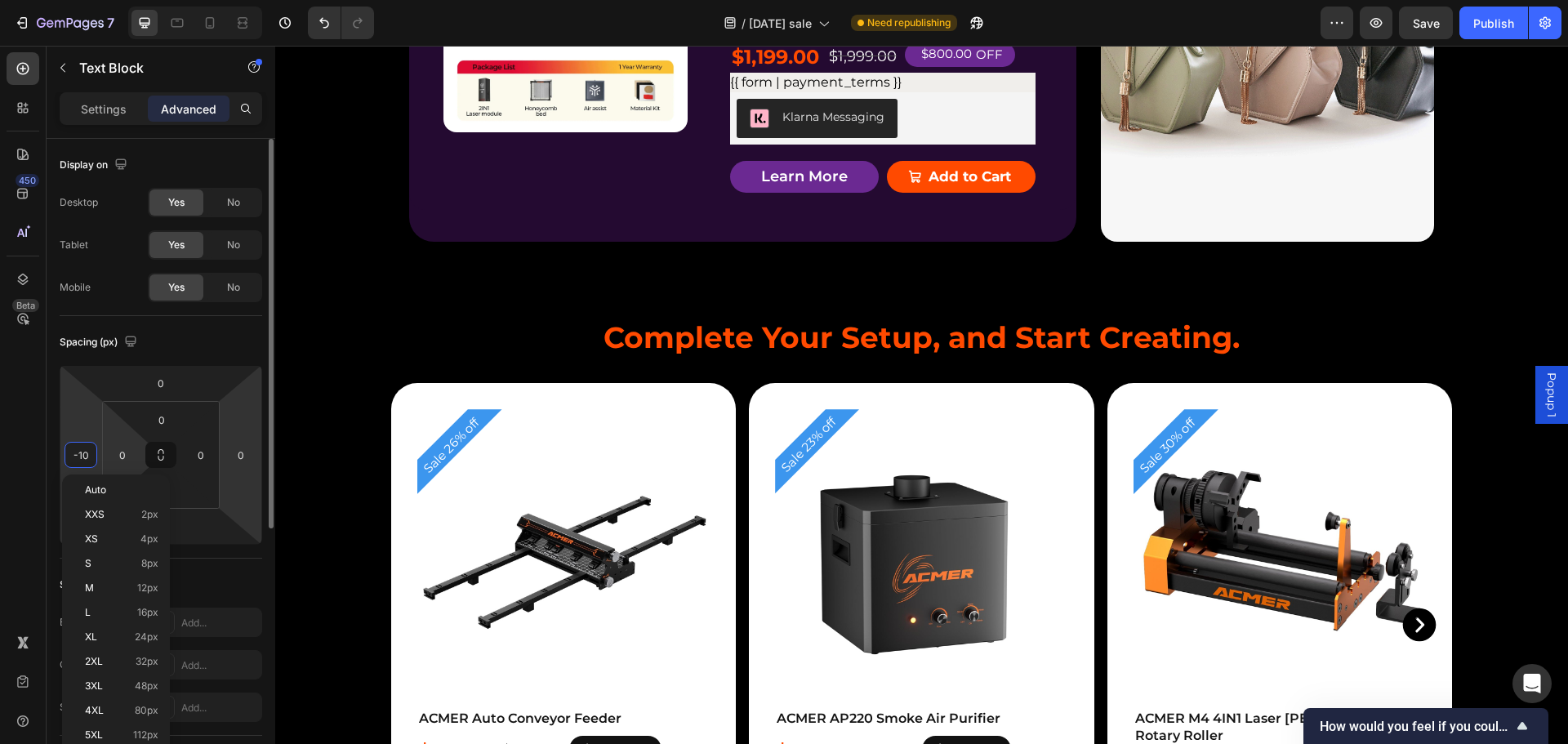
type input "0"
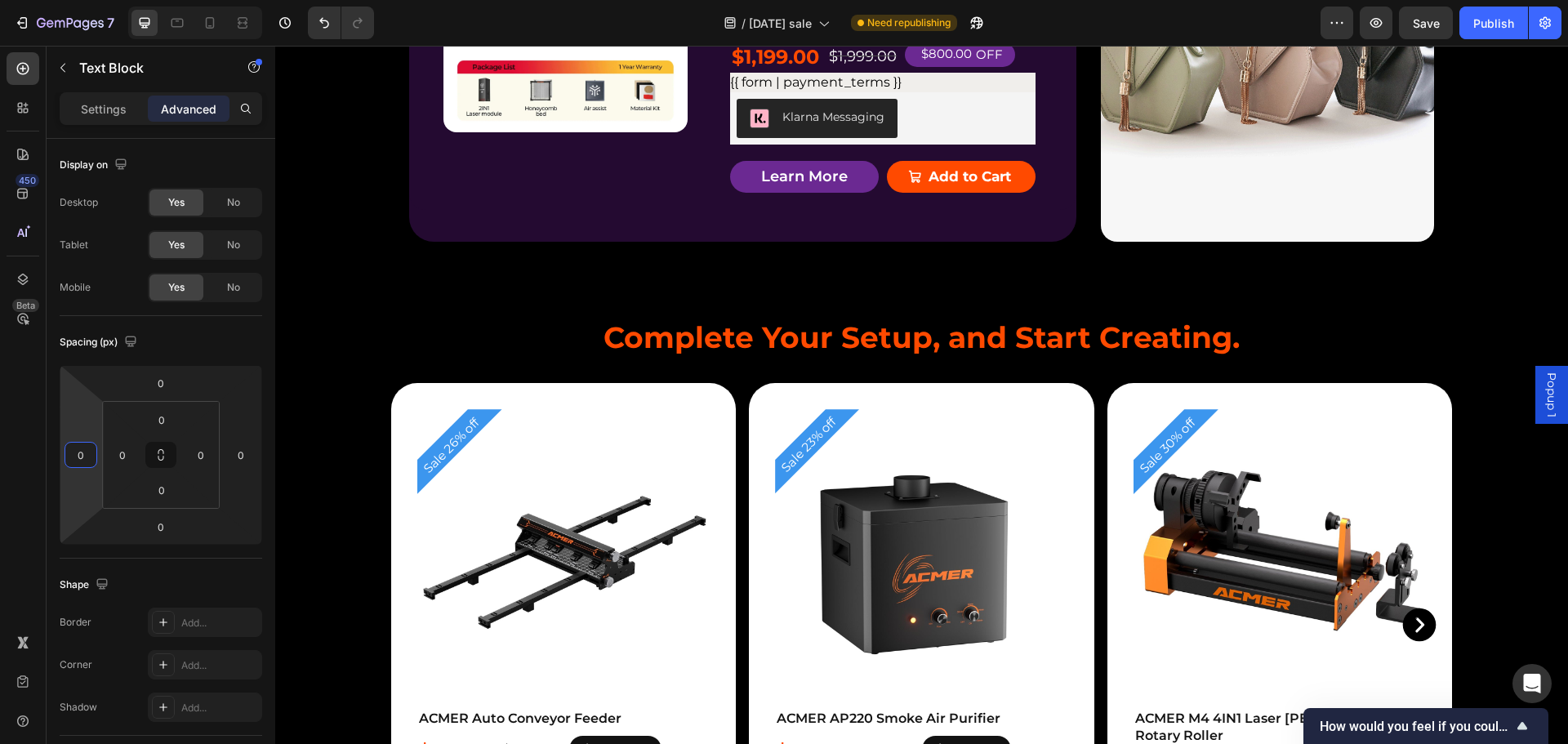
click at [804, 18] on div "Home&Work shop Ready" at bounding box center [875, 4] width 305 height 25
click at [84, 463] on input "-10" at bounding box center [80, 454] width 24 height 24
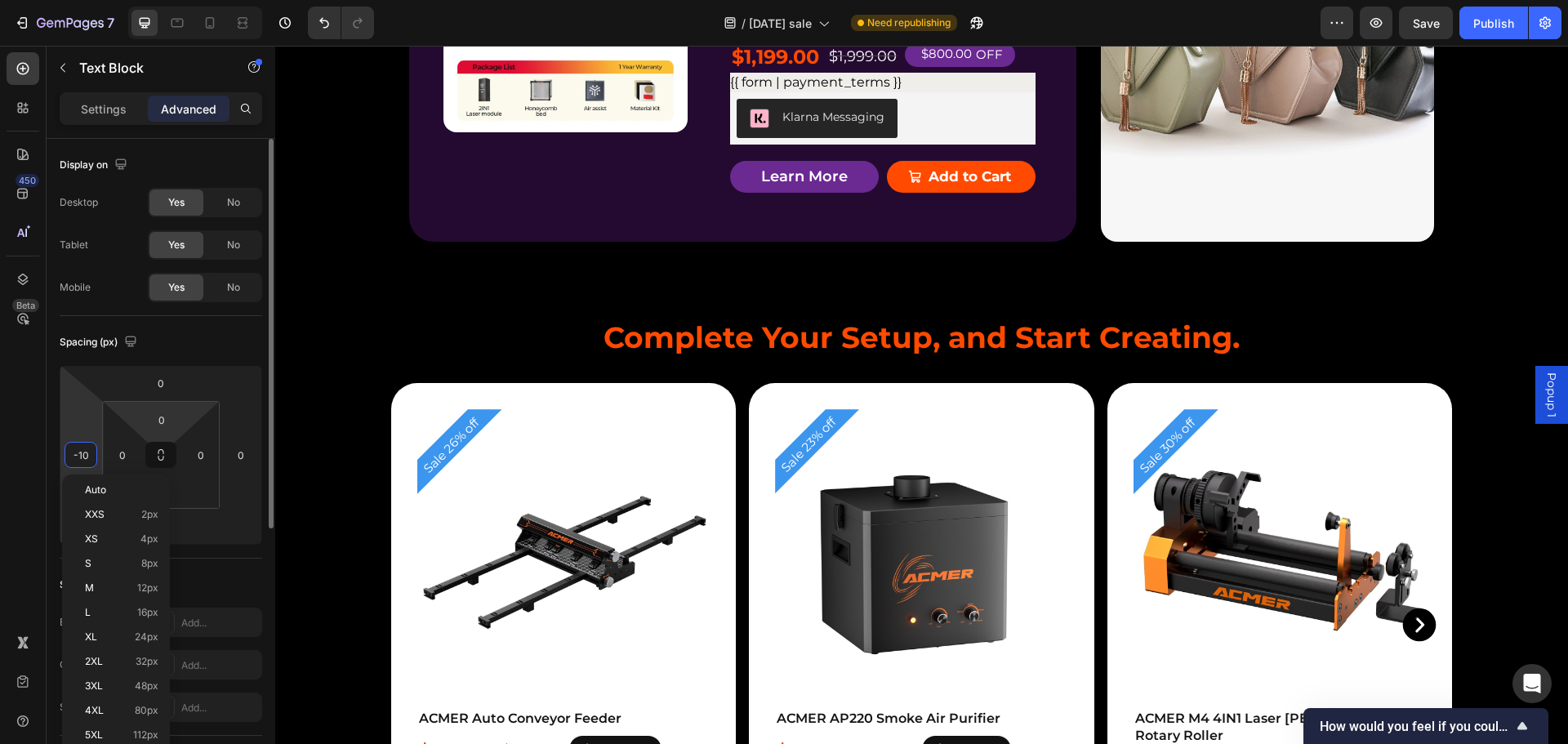
type input "0"
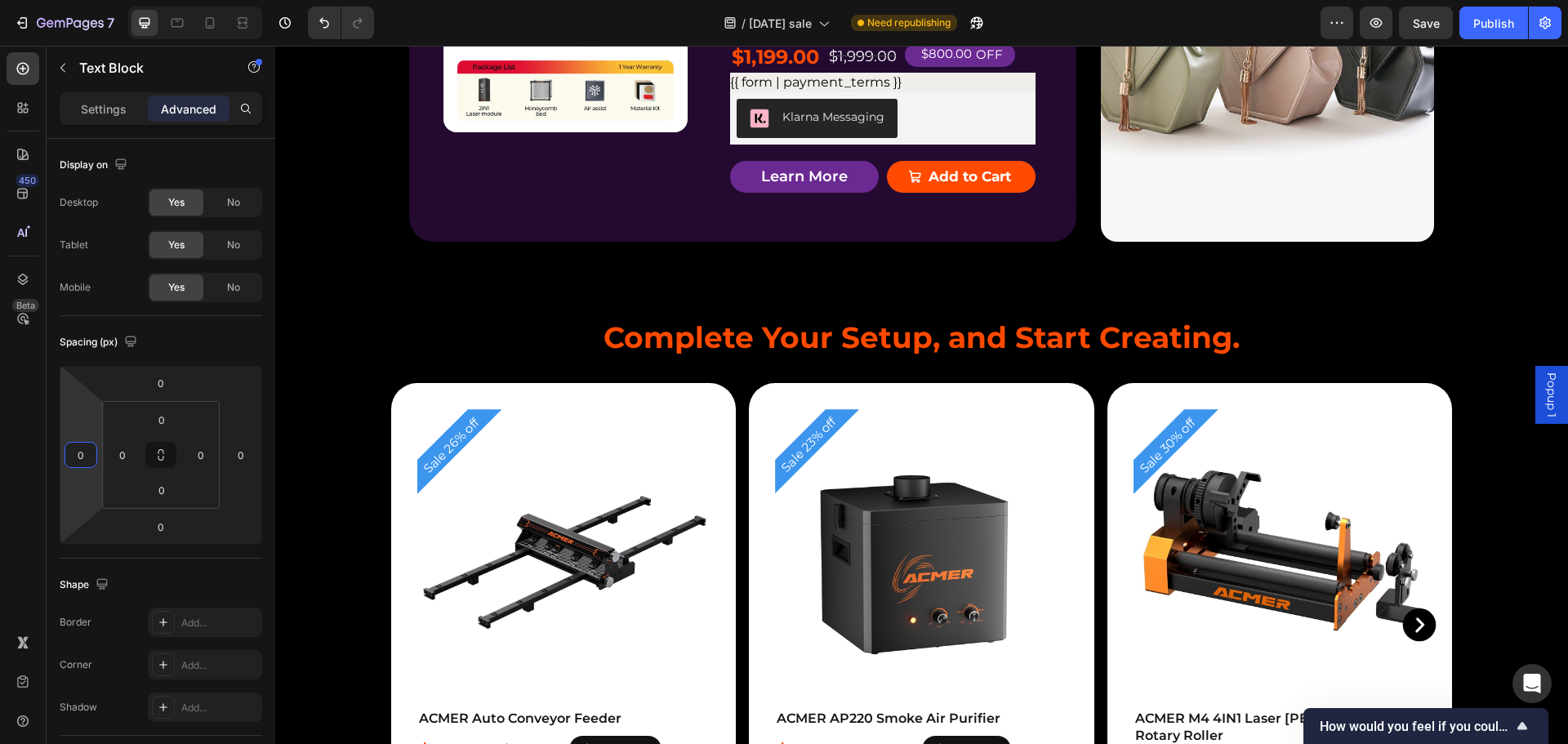
click at [859, 16] on p "Home&Work shop Ready" at bounding box center [875, 4] width 302 height 22
click at [79, 457] on input "-10" at bounding box center [80, 454] width 24 height 24
type input "0"
click at [150, 389] on input "-3" at bounding box center [160, 382] width 33 height 24
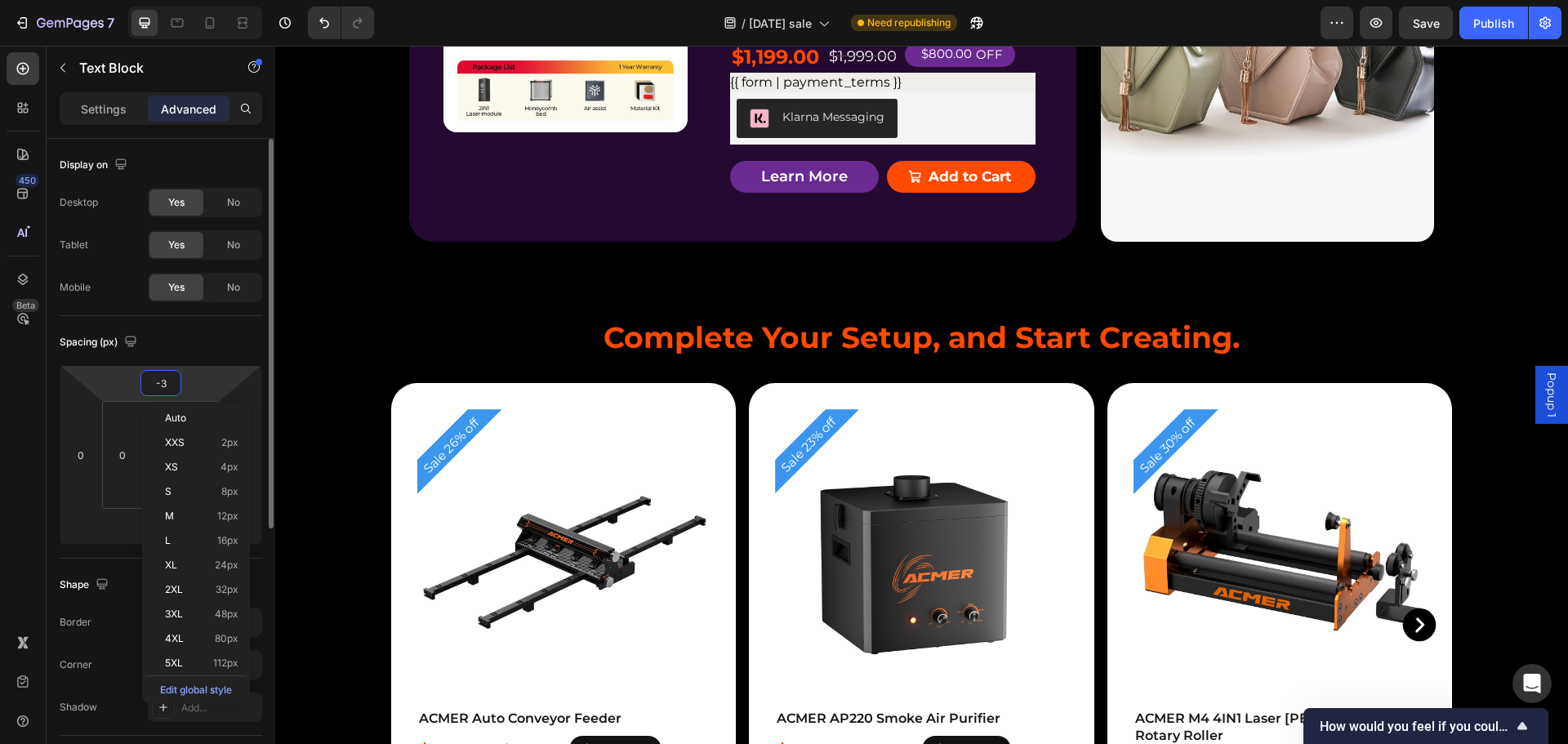
type input "0"
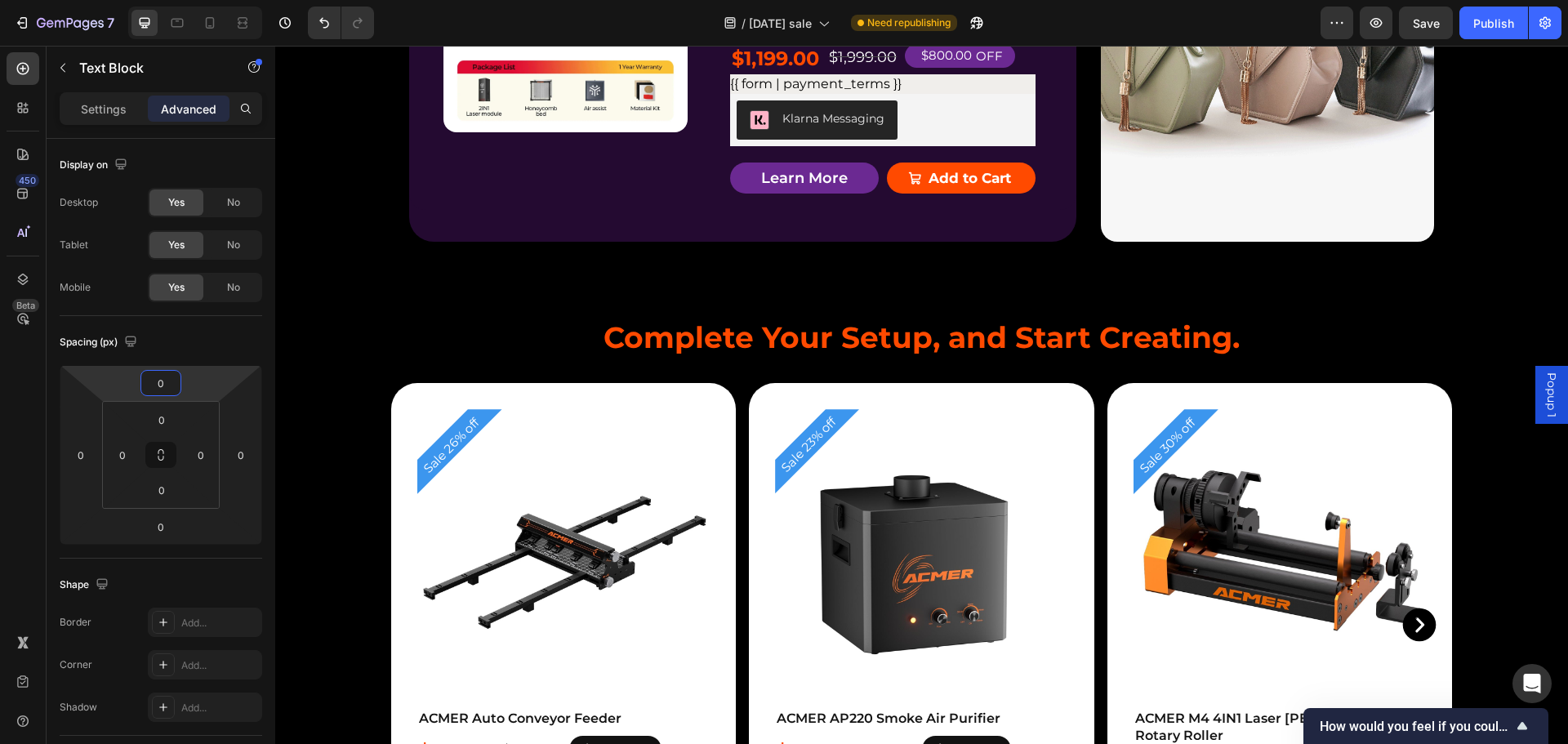
click at [834, 43] on p "15.75*15.75 Crafting" at bounding box center [875, 31] width 302 height 22
click at [89, 454] on input "-10" at bounding box center [80, 454] width 24 height 24
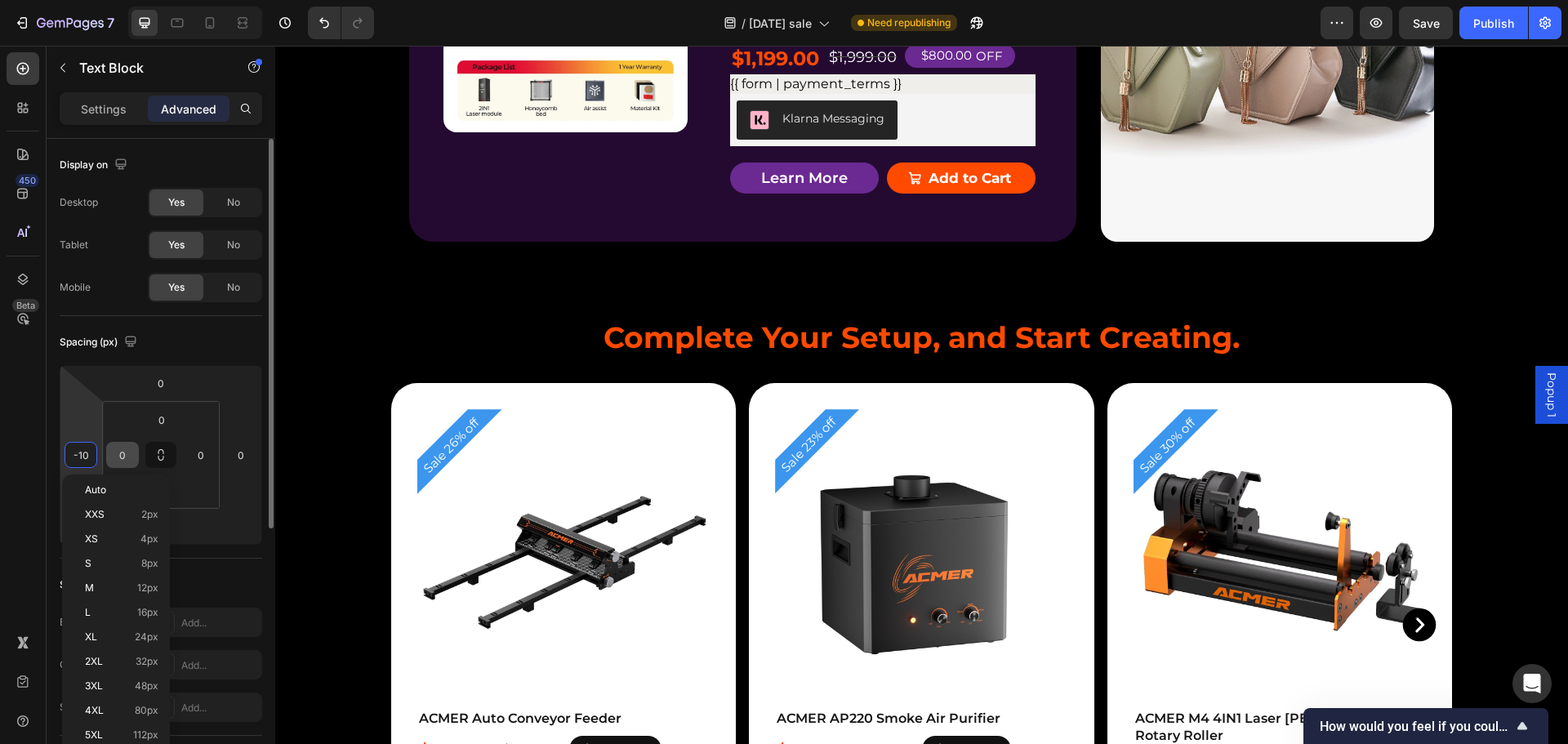
type input "0"
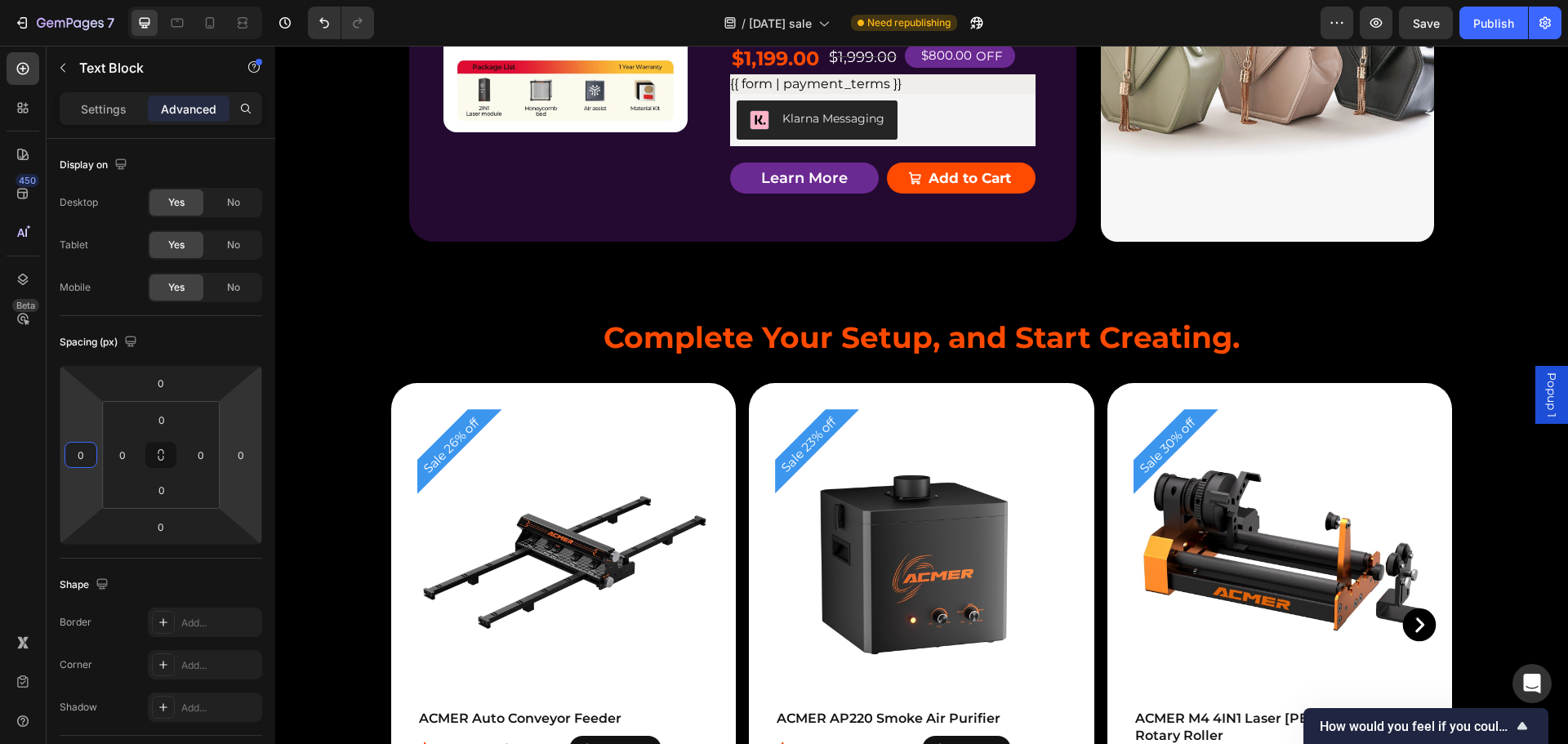
click at [914, 18] on p "Home&Work shop Ready" at bounding box center [883, 6] width 302 height 22
click at [875, 43] on p "15.75*15.75 Crafting" at bounding box center [883, 31] width 302 height 22
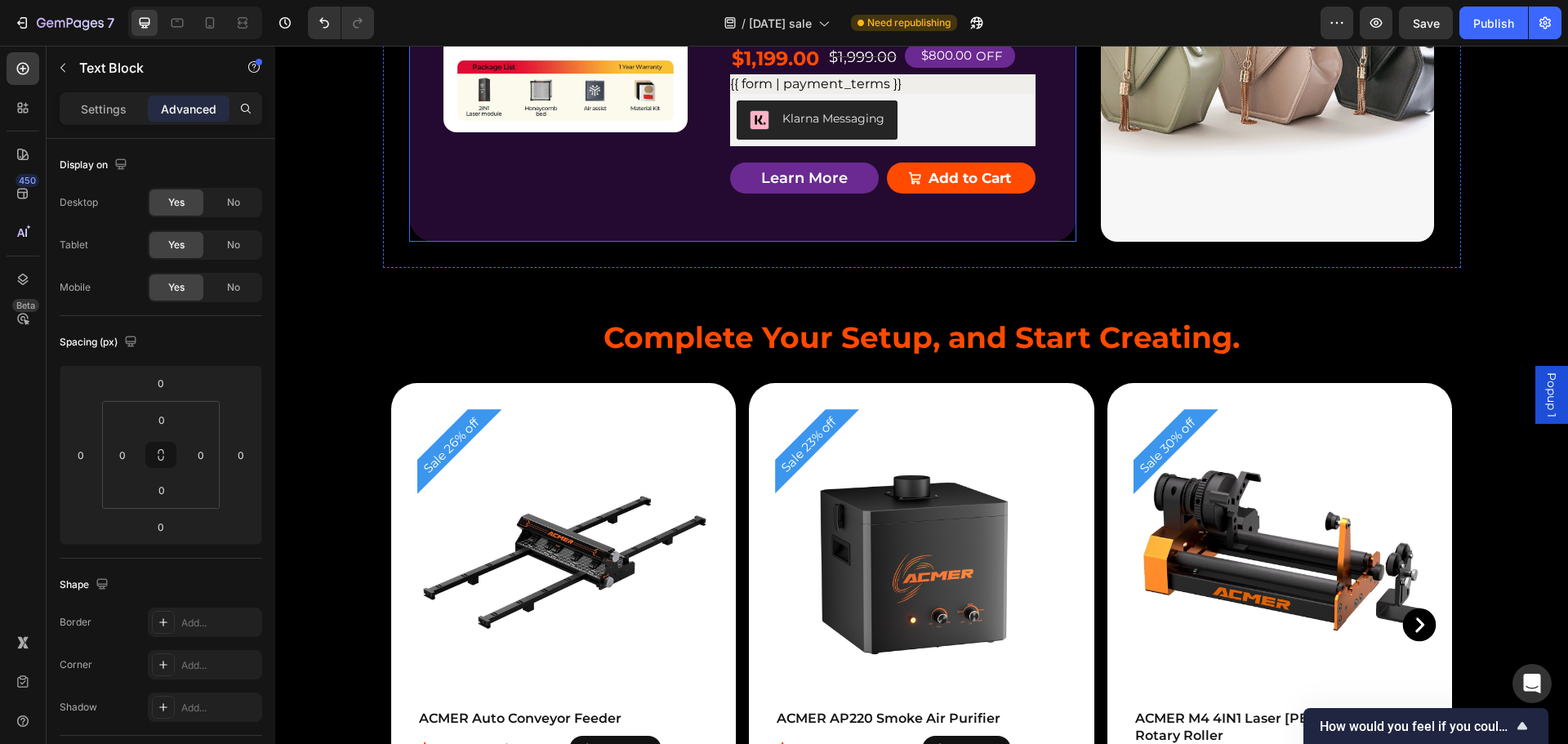
click at [1041, 235] on div "Product Badge Product Images ACMER P3 IR＆Diode Enclosed Dual Laser Engraver Pro…" at bounding box center [742, 44] width 667 height 395
click at [1223, 194] on div "Product Badge Product Images ACMER P3 IR＆Diode Enclosed Dual Laser Engraver Pro…" at bounding box center [922, 44] width 1078 height 447
click at [1086, 202] on div "Product Badge Product Images ACMER P3 IR＆Diode Enclosed Dual Laser Engraver Pro…" at bounding box center [922, 44] width 1078 height 447
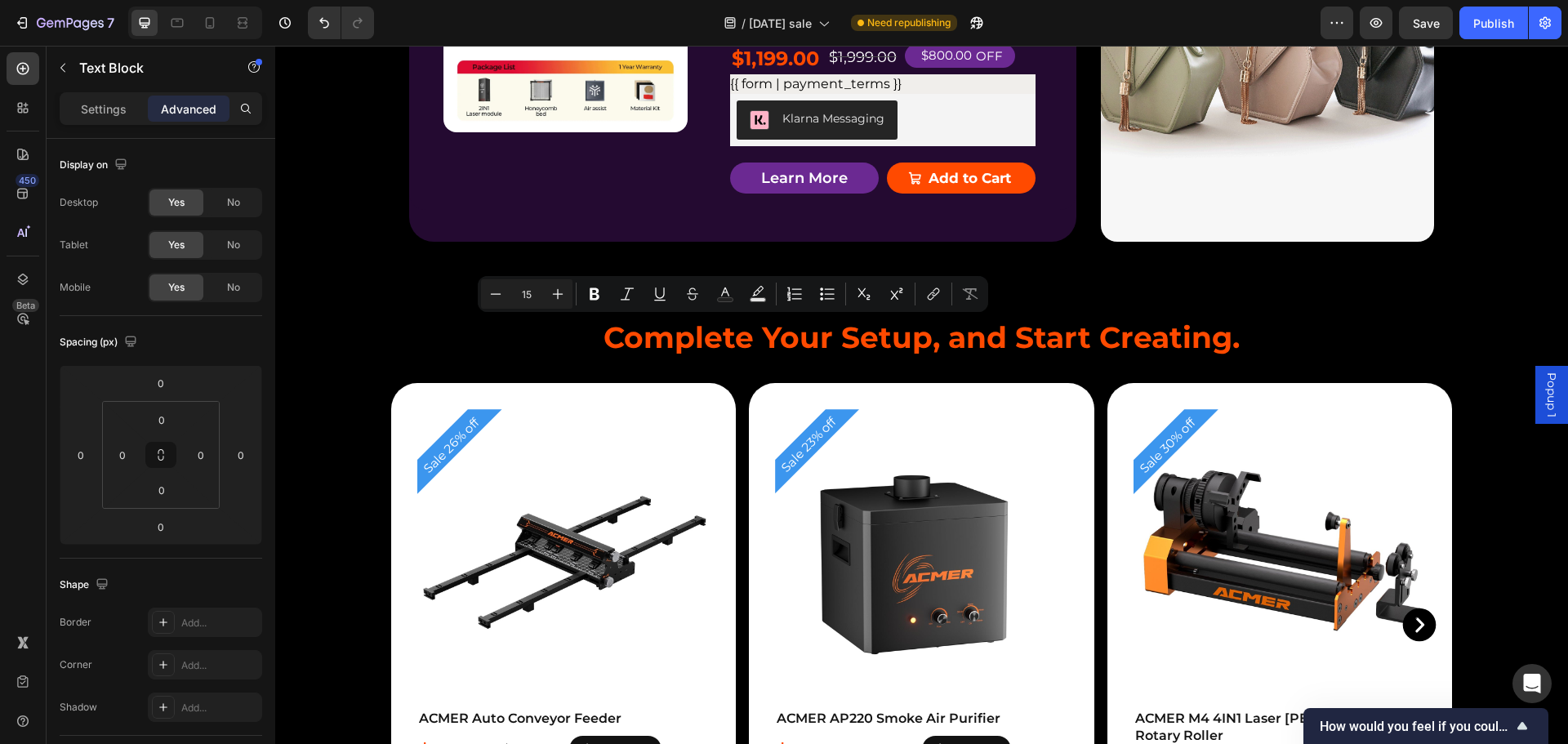
click at [720, 210] on div "Product Badge Product Images ACMER P3 IR＆Diode Enclosed Dual Laser Engraver Pro…" at bounding box center [742, 49] width 667 height 322
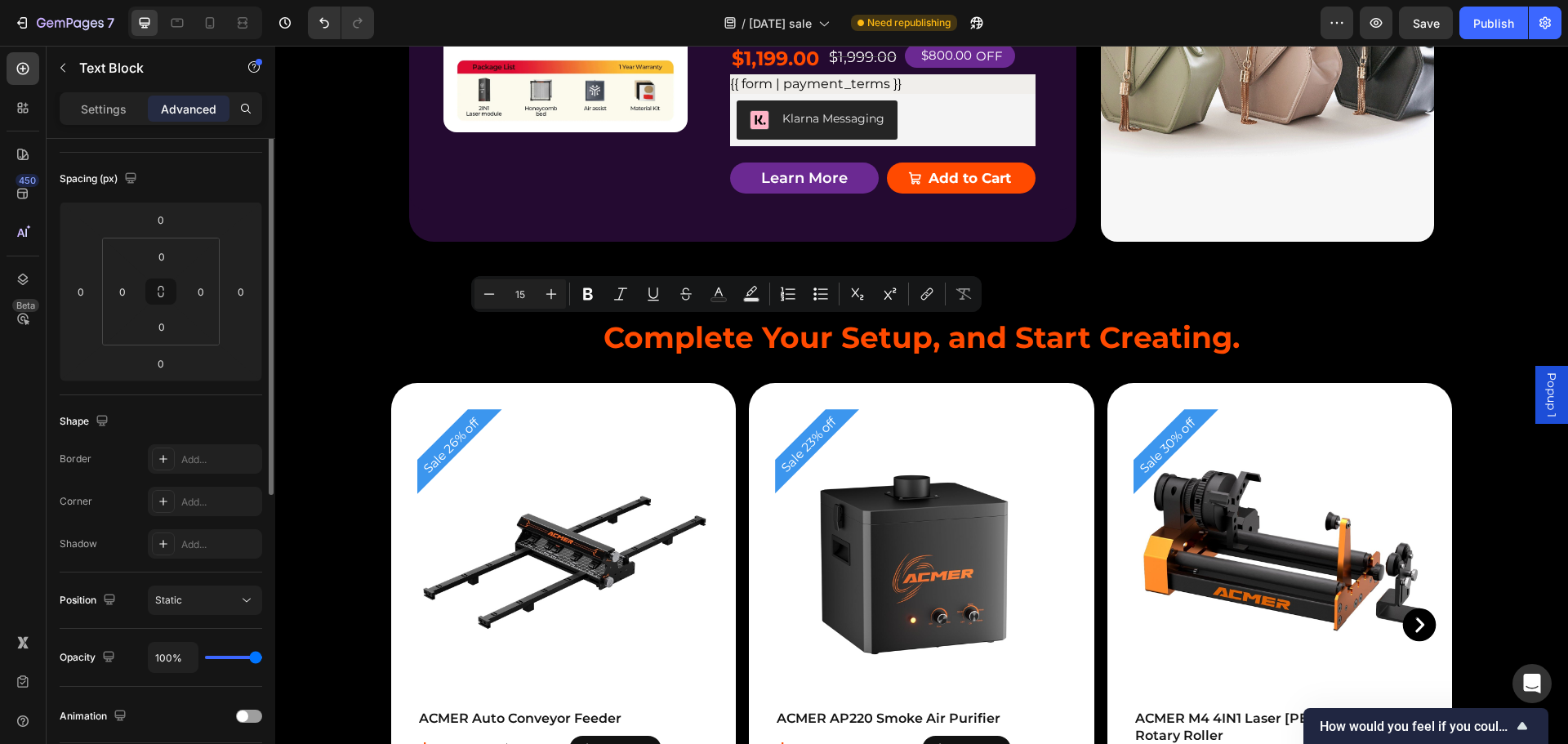
scroll to position [245, 0]
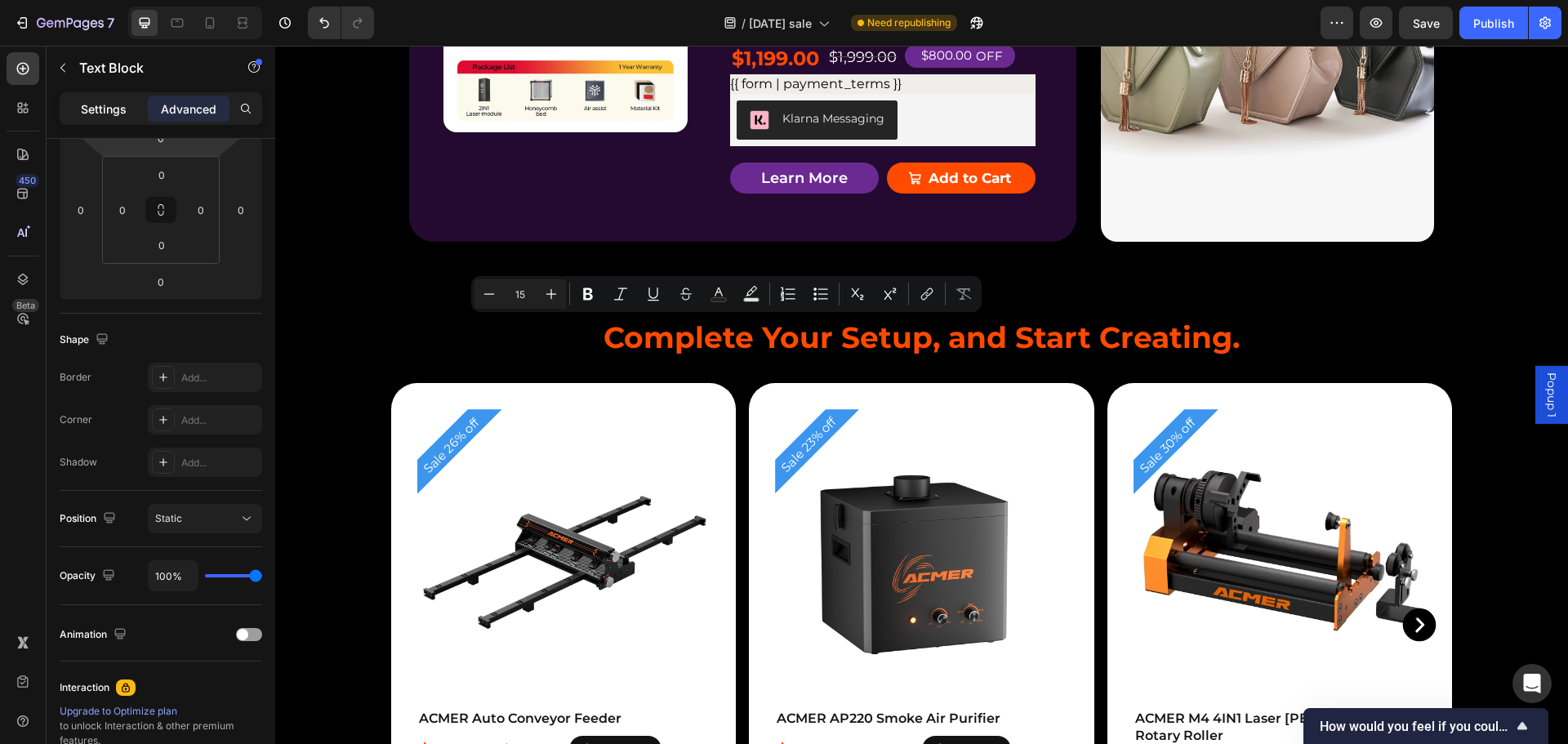
click at [101, 107] on p "Settings" at bounding box center [103, 109] width 46 height 18
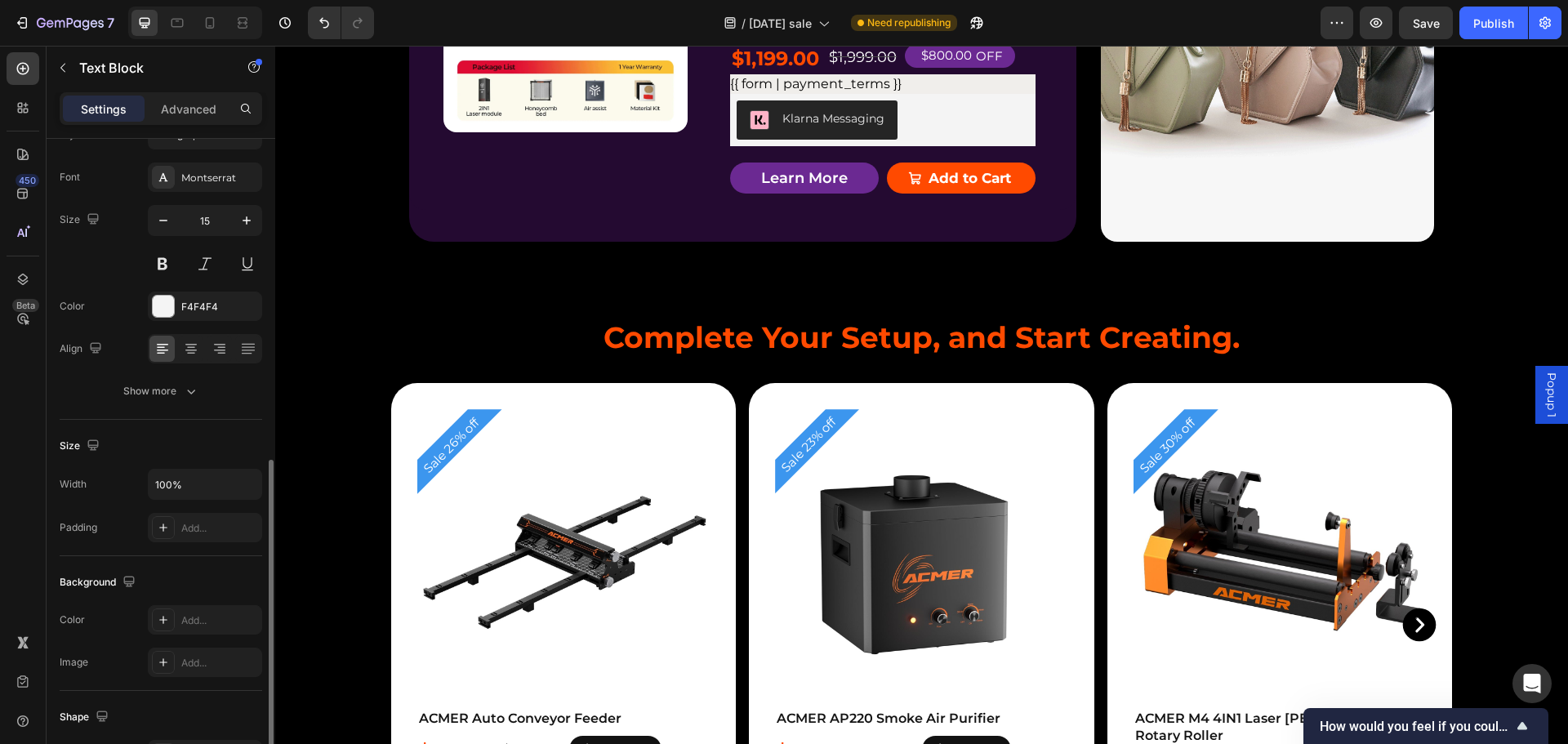
scroll to position [0, 0]
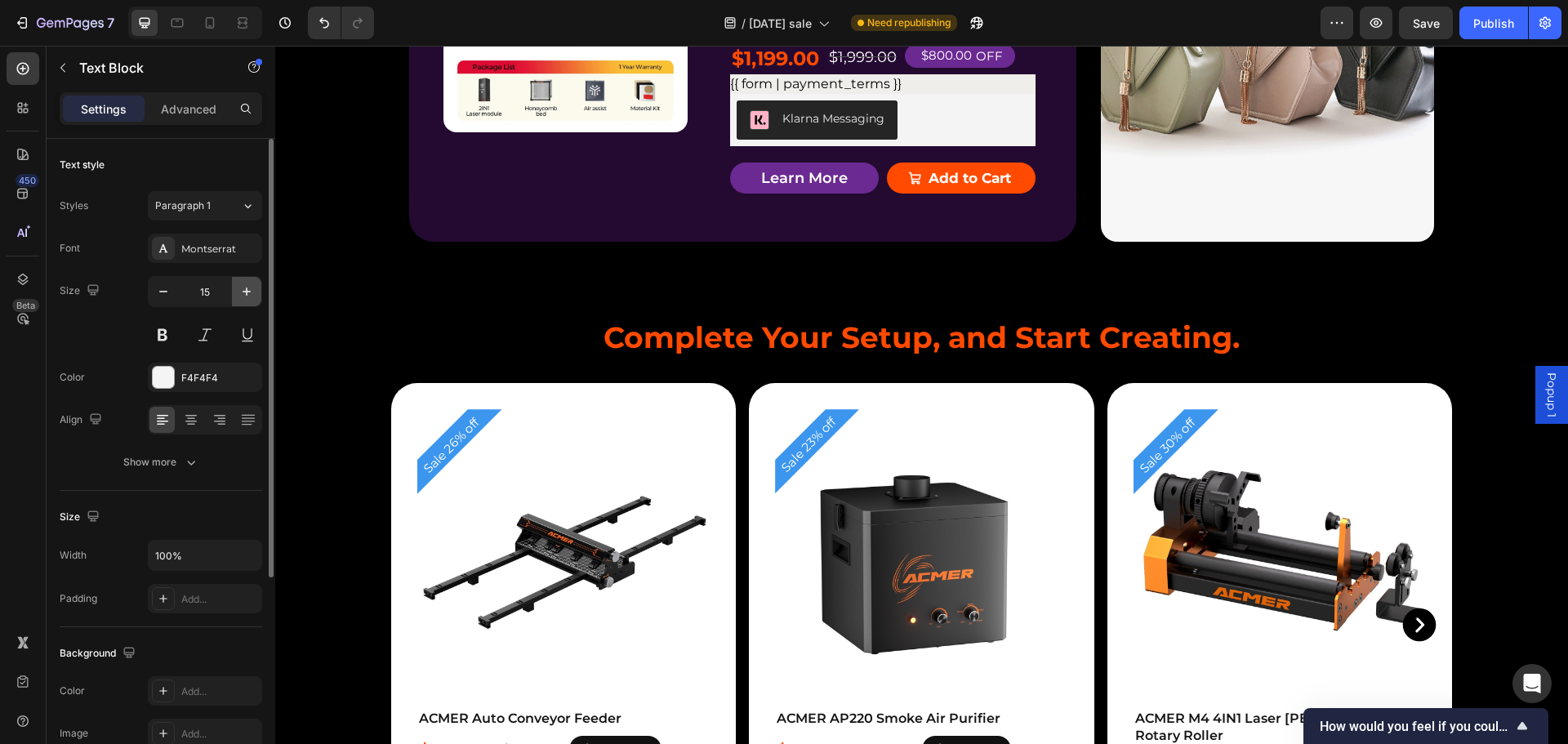
click at [245, 287] on icon "button" at bounding box center [247, 292] width 17 height 17
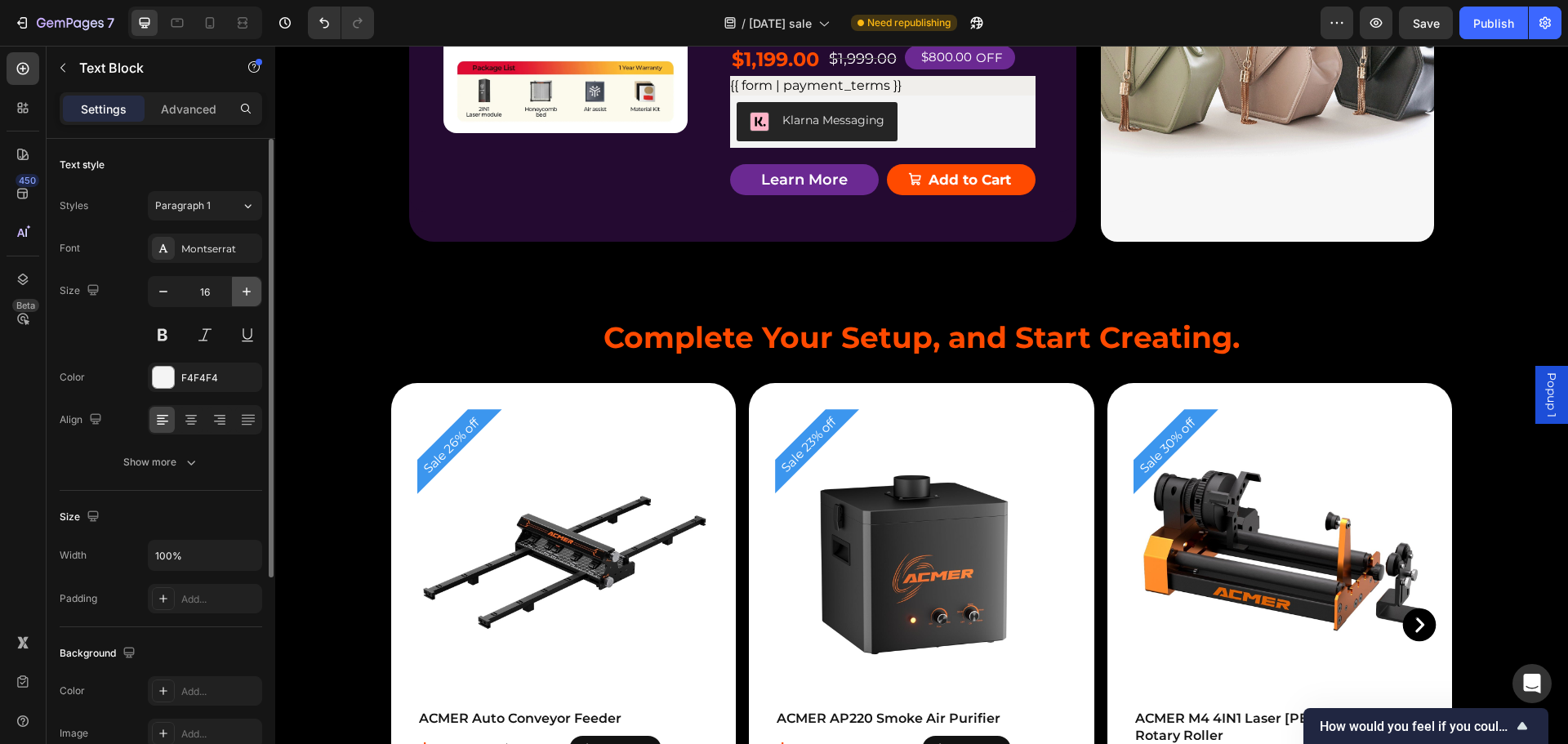
click at [245, 287] on icon "button" at bounding box center [247, 292] width 17 height 17
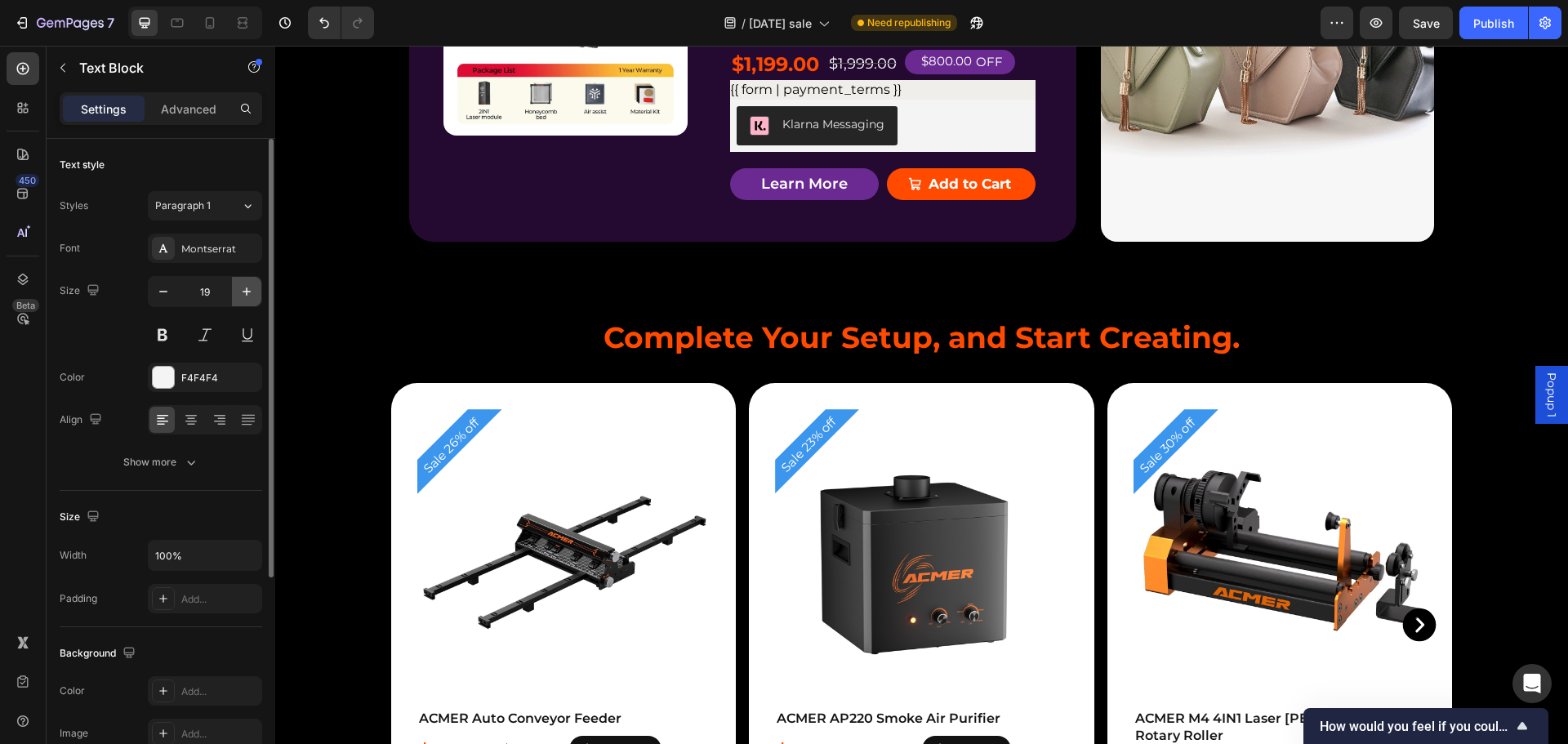
click at [245, 287] on icon "button" at bounding box center [247, 292] width 17 height 17
type input "20"
click at [160, 291] on icon "button" at bounding box center [164, 291] width 8 height 2
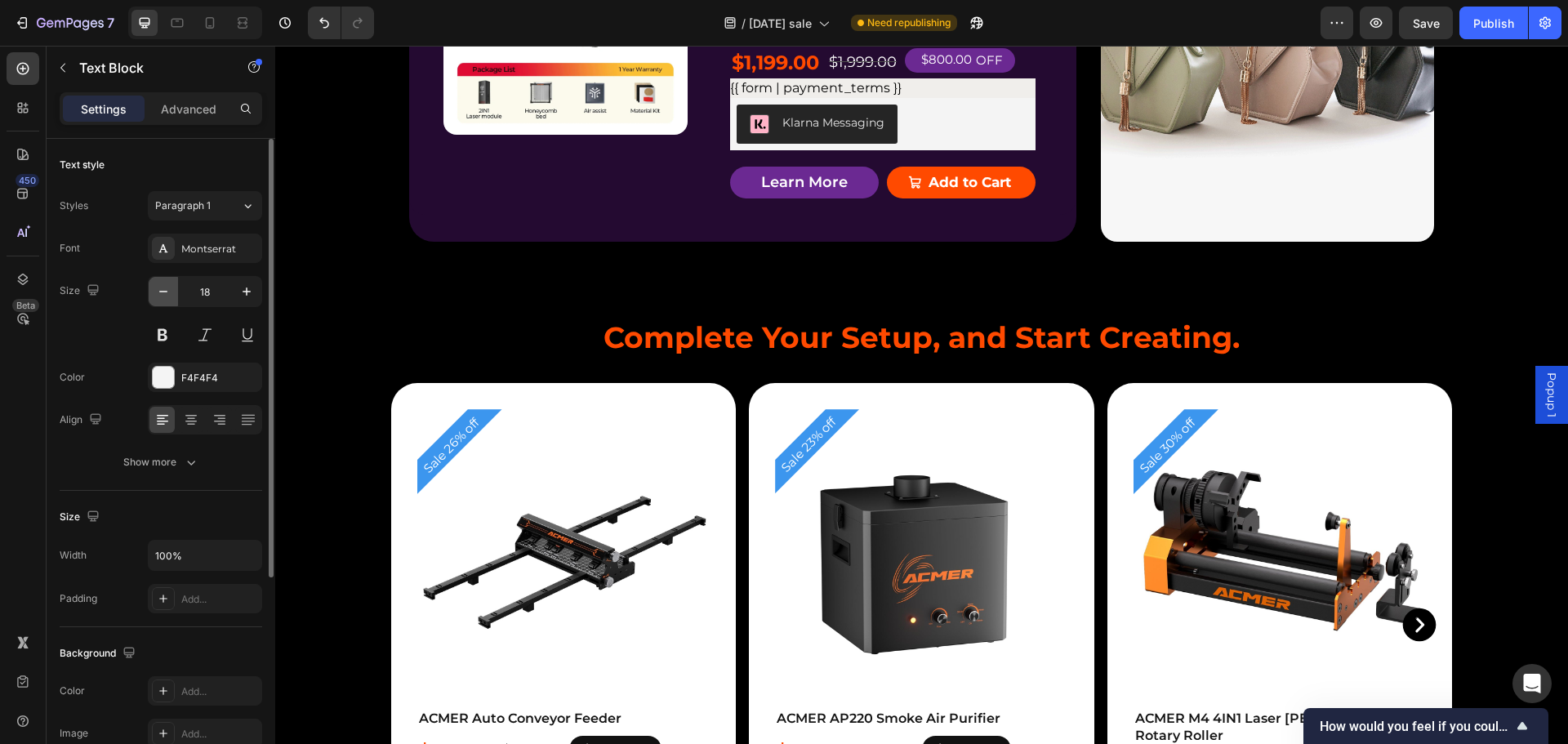
click at [160, 291] on icon "button" at bounding box center [164, 291] width 8 height 2
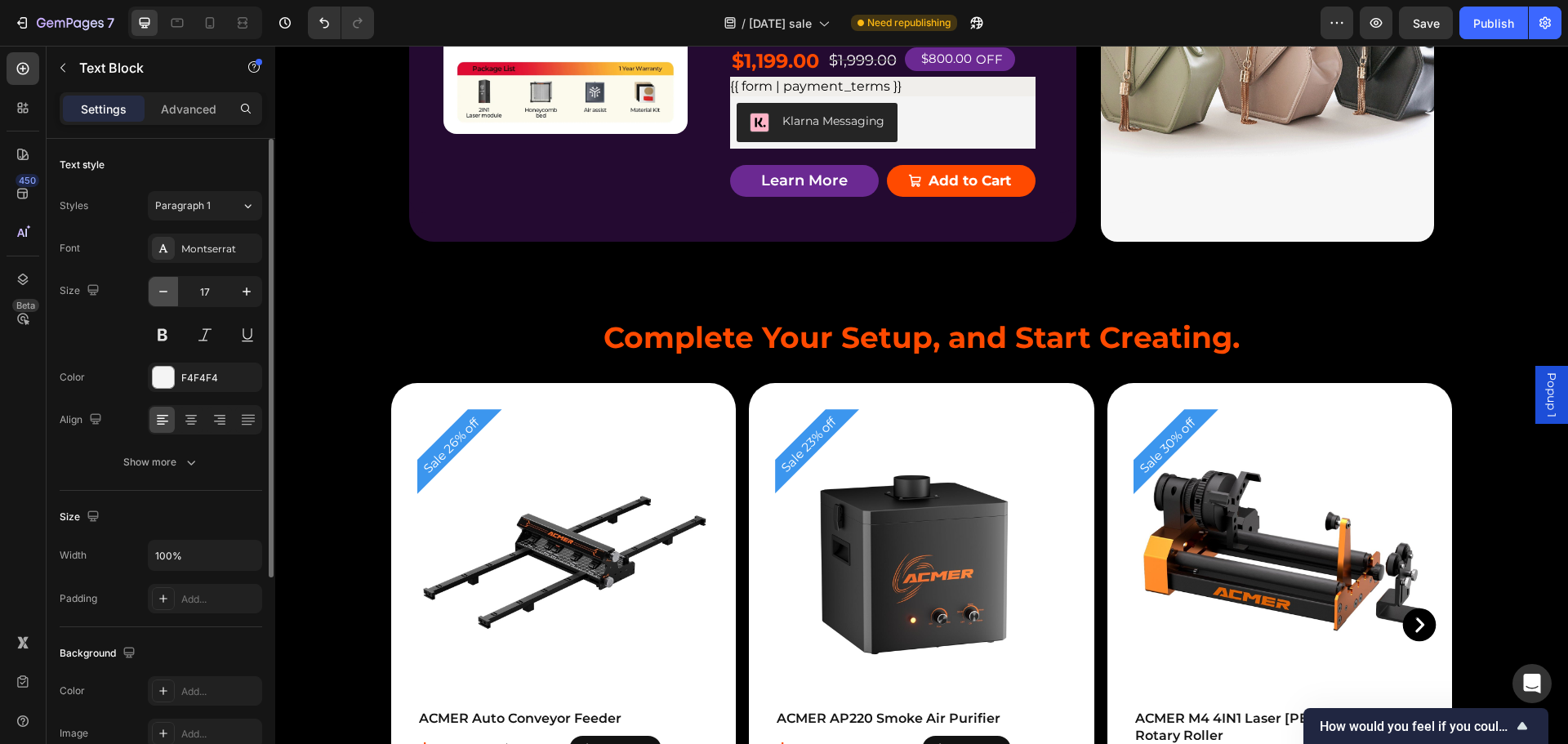
click at [160, 291] on icon "button" at bounding box center [164, 291] width 8 height 2
type input "15"
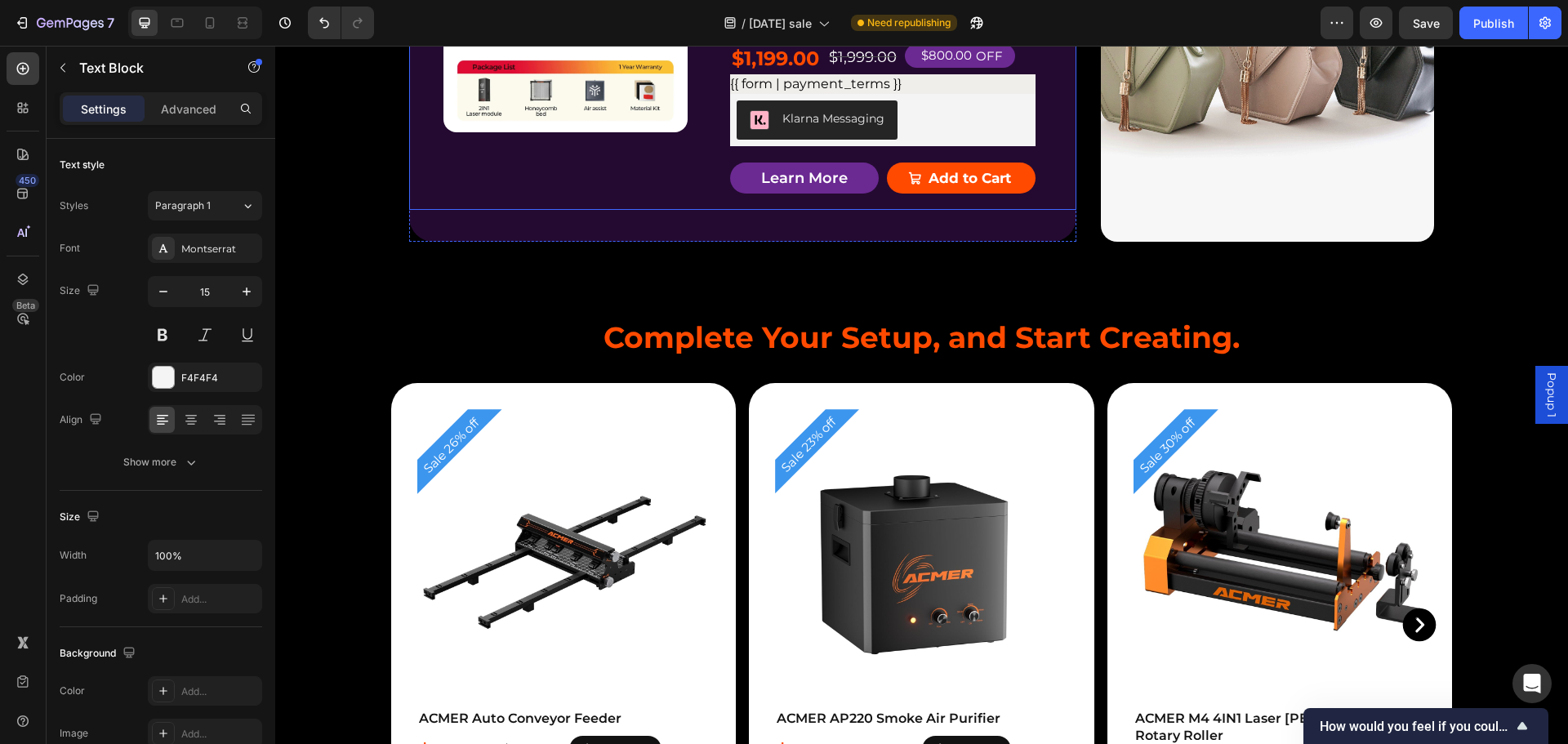
drag, startPoint x: 730, startPoint y: 326, endPoint x: 718, endPoint y: 327, distance: 12.0
click at [718, 210] on div "Product Badge Product Images ACMER P3 IR＆Diode Enclosed Dual Laser Engraver Pro…" at bounding box center [742, 49] width 667 height 322
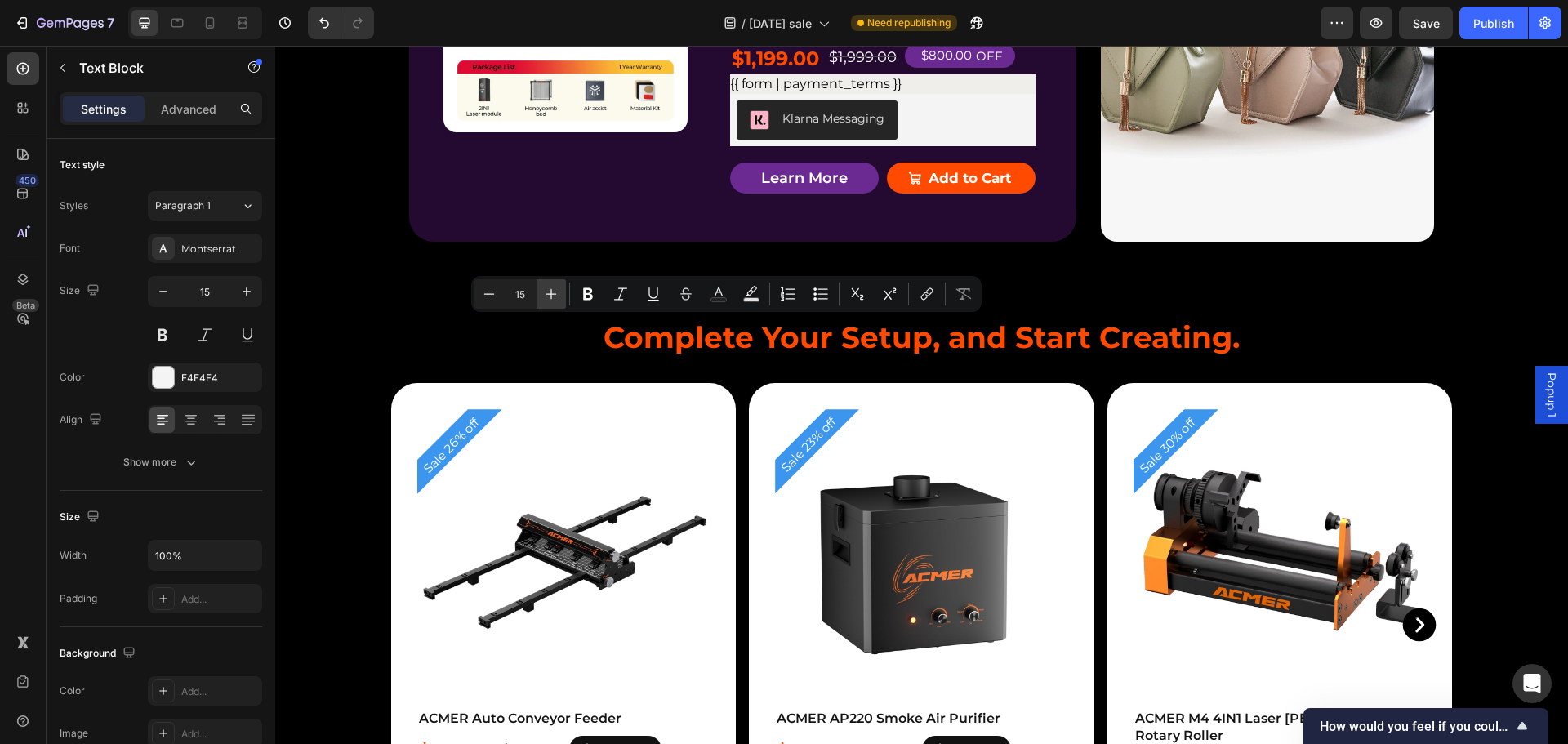
click at [553, 292] on icon "Editor contextual toolbar" at bounding box center [552, 294] width 17 height 17
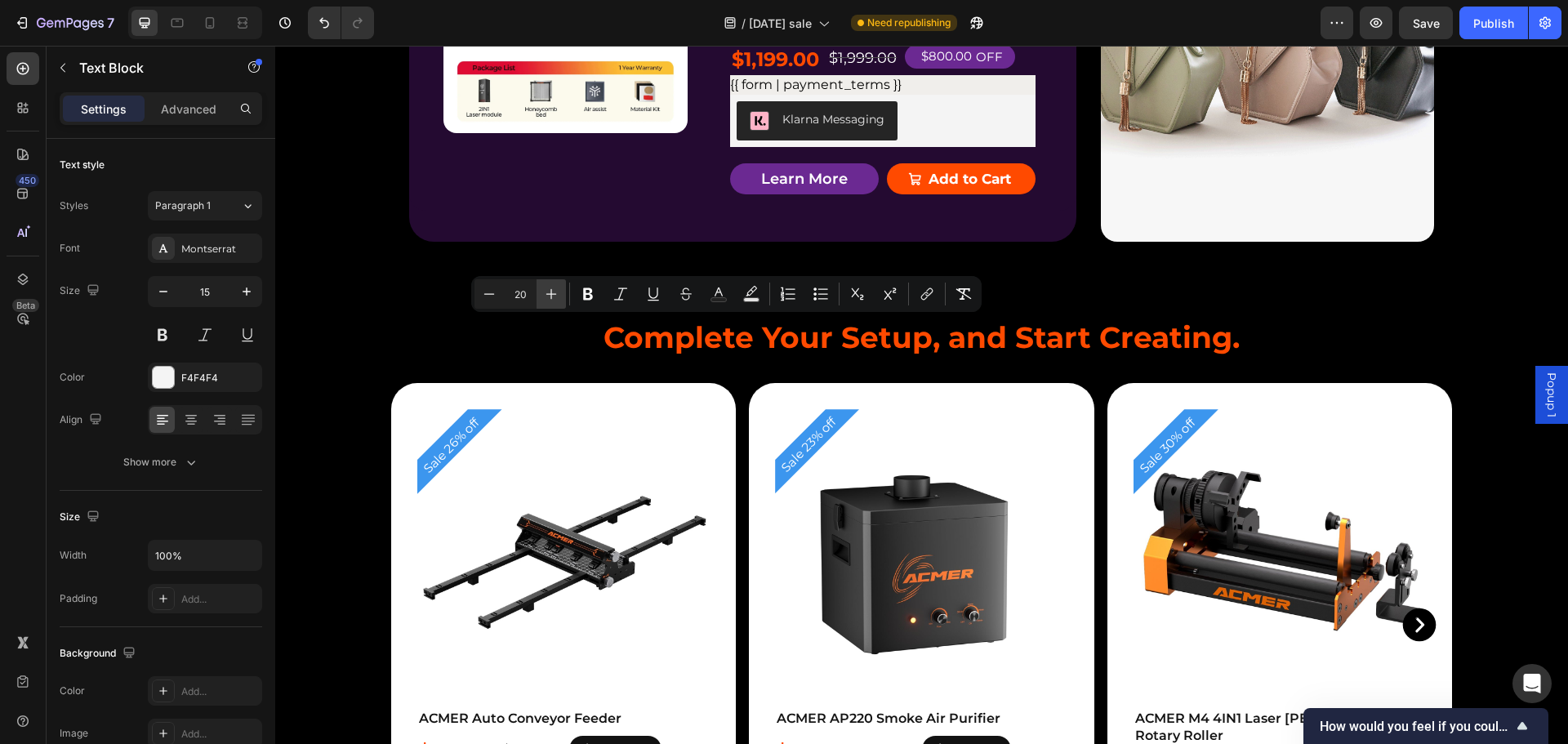
click at [553, 292] on icon "Editor contextual toolbar" at bounding box center [552, 294] width 17 height 17
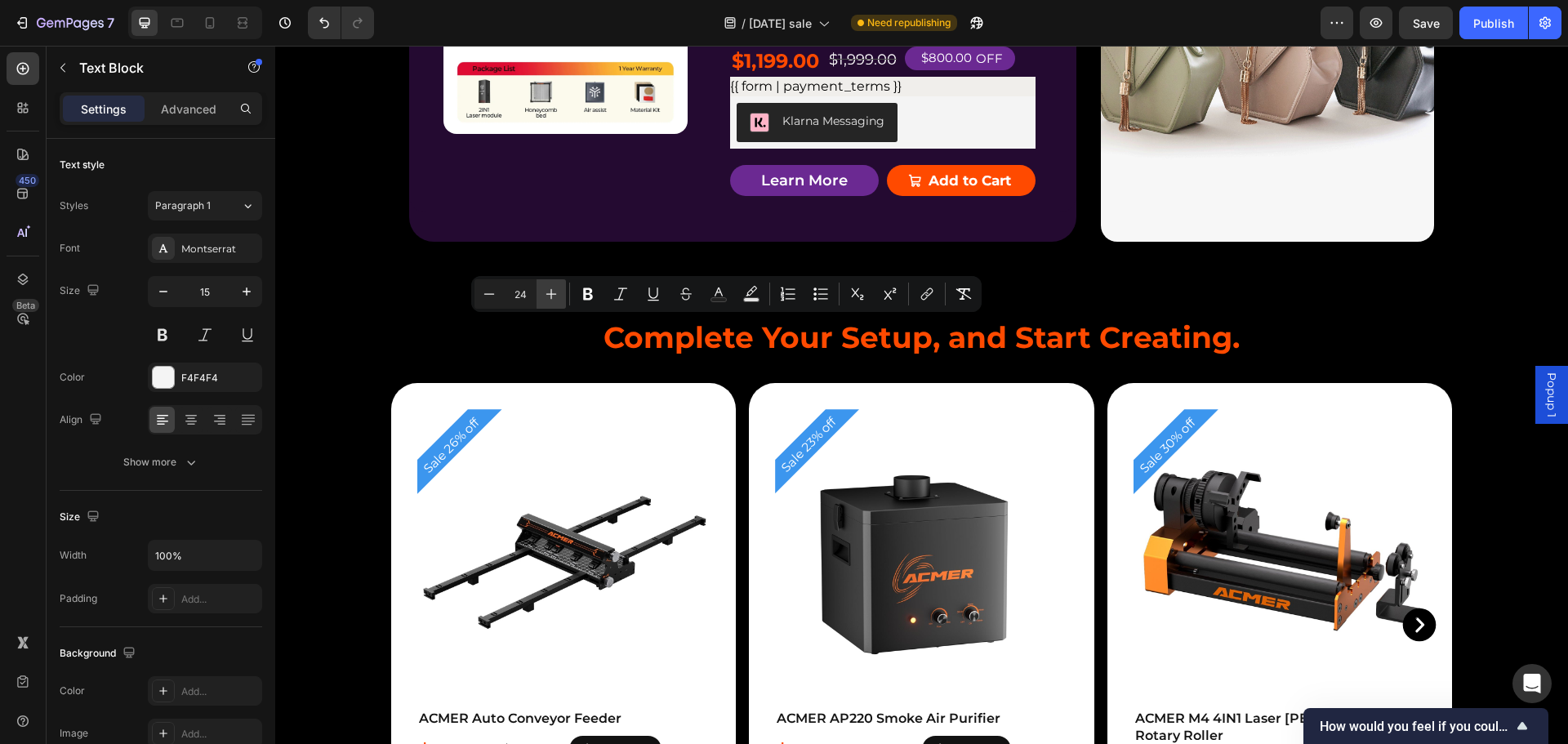
click at [553, 292] on icon "Editor contextual toolbar" at bounding box center [552, 294] width 17 height 17
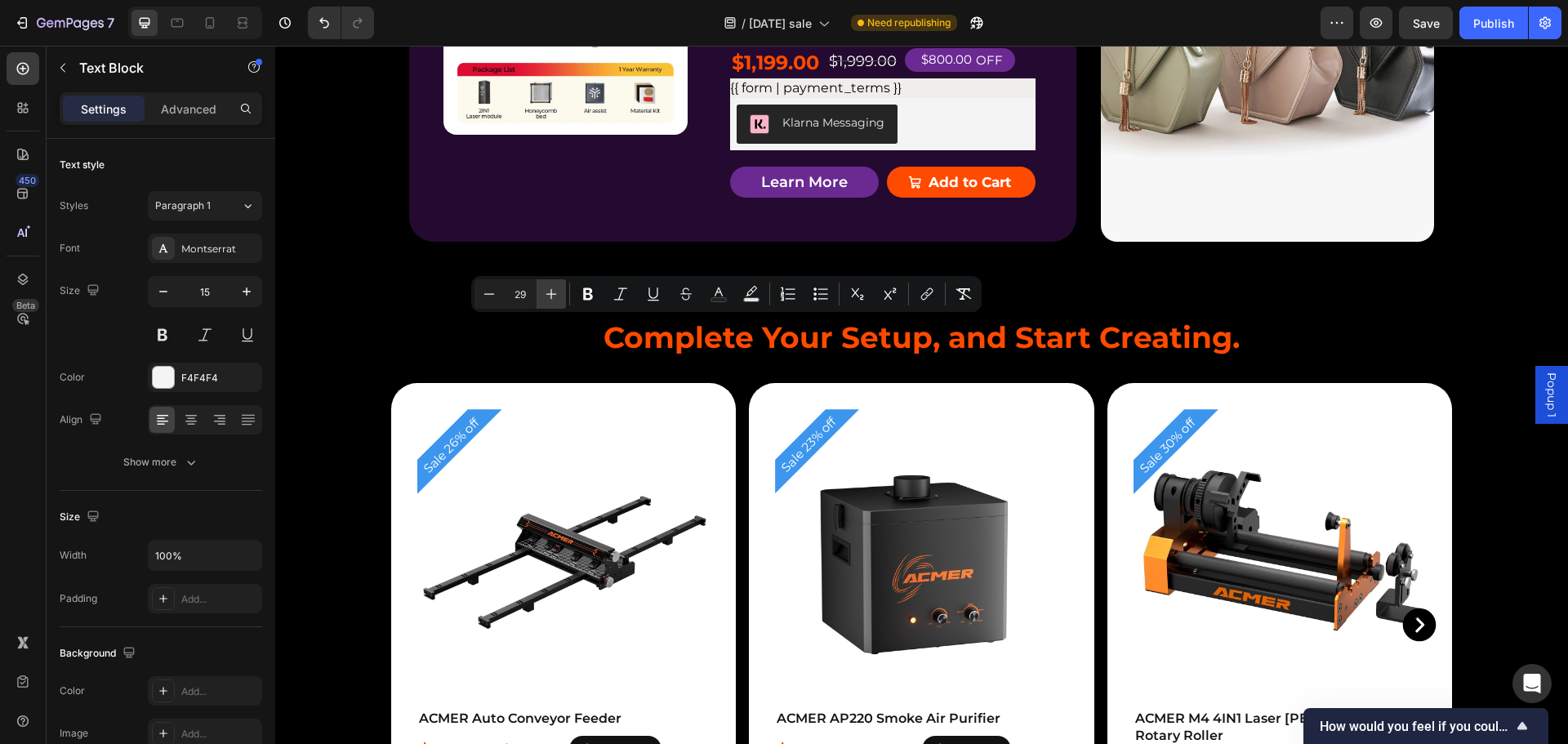
click at [553, 292] on icon "Editor contextual toolbar" at bounding box center [552, 294] width 17 height 17
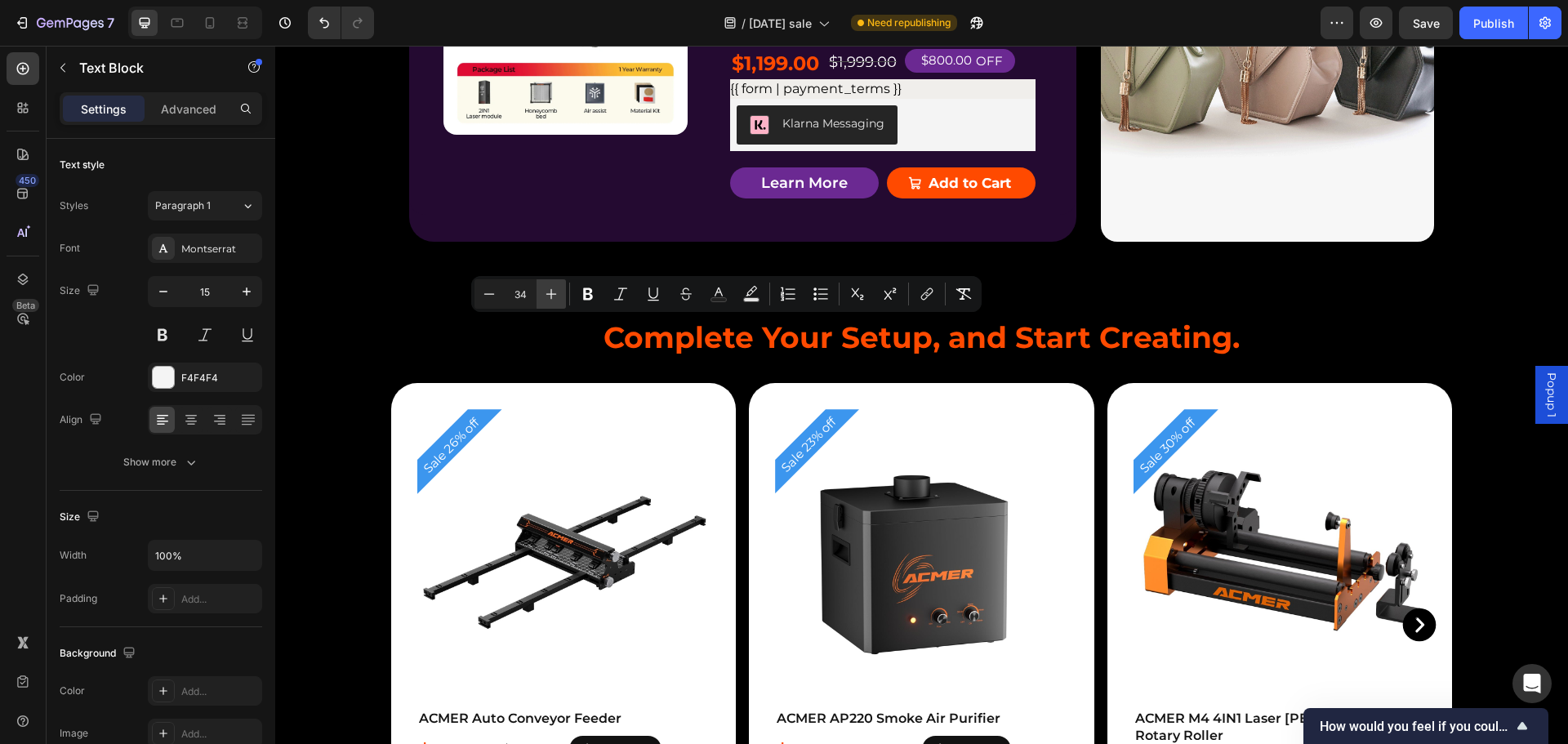
click at [553, 292] on icon "Editor contextual toolbar" at bounding box center [552, 294] width 17 height 17
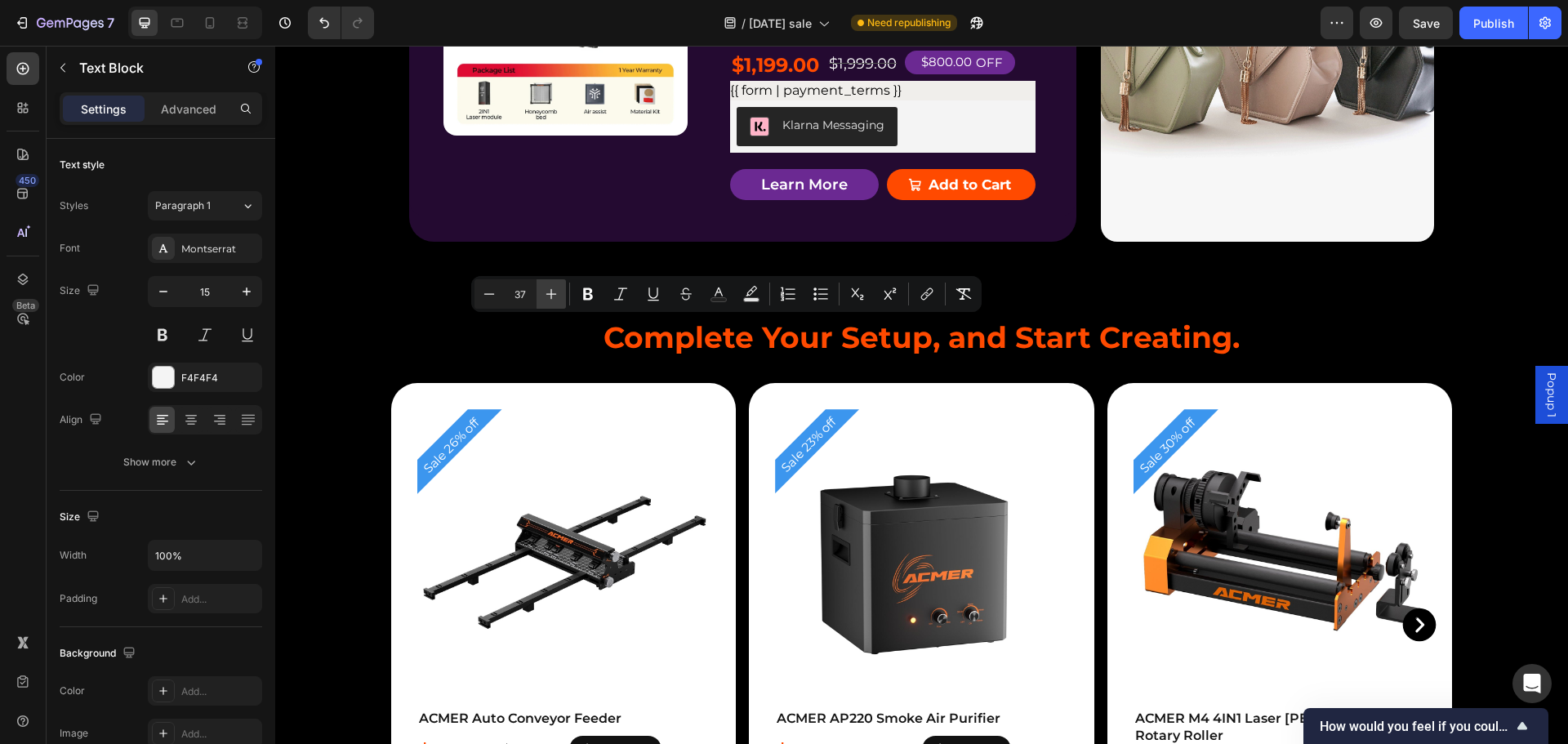
click at [553, 292] on icon "Editor contextual toolbar" at bounding box center [552, 294] width 17 height 17
type input "40"
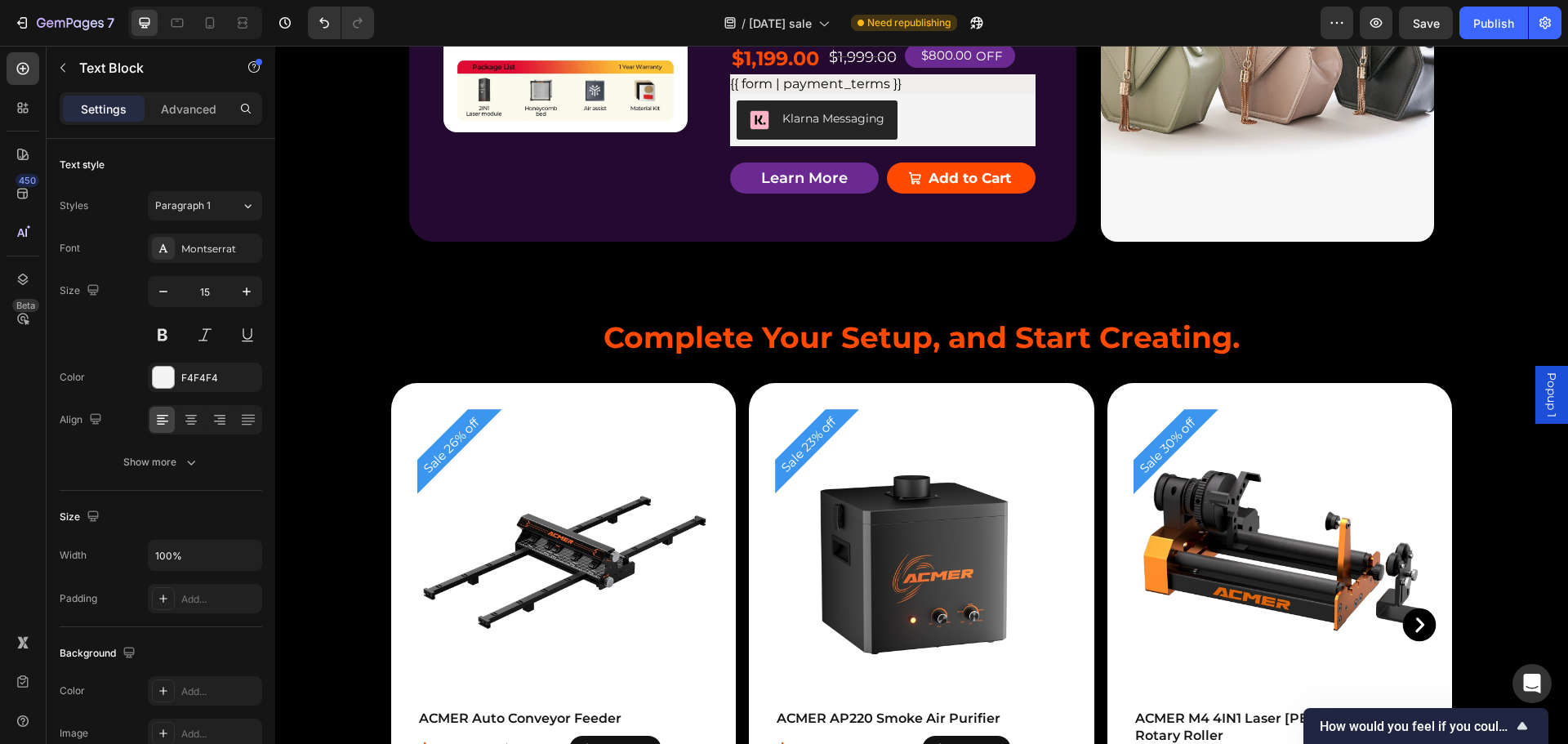
click at [1022, 236] on div "Product Badge Product Images ACMER P3 IR＆Diode Enclosed Dual Laser Engraver Pro…" at bounding box center [742, 44] width 667 height 395
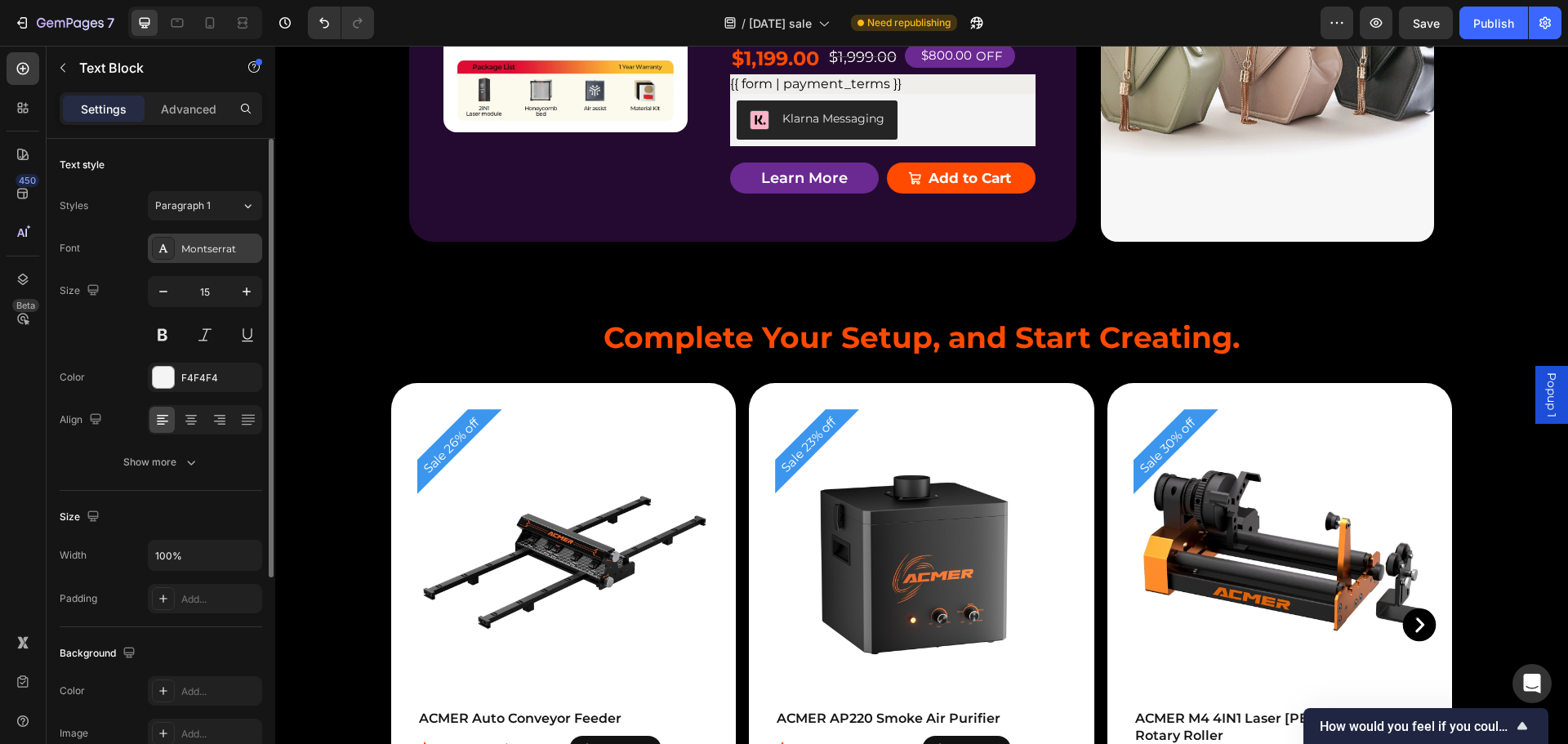
click at [233, 244] on div "Montserrat" at bounding box center [219, 250] width 77 height 15
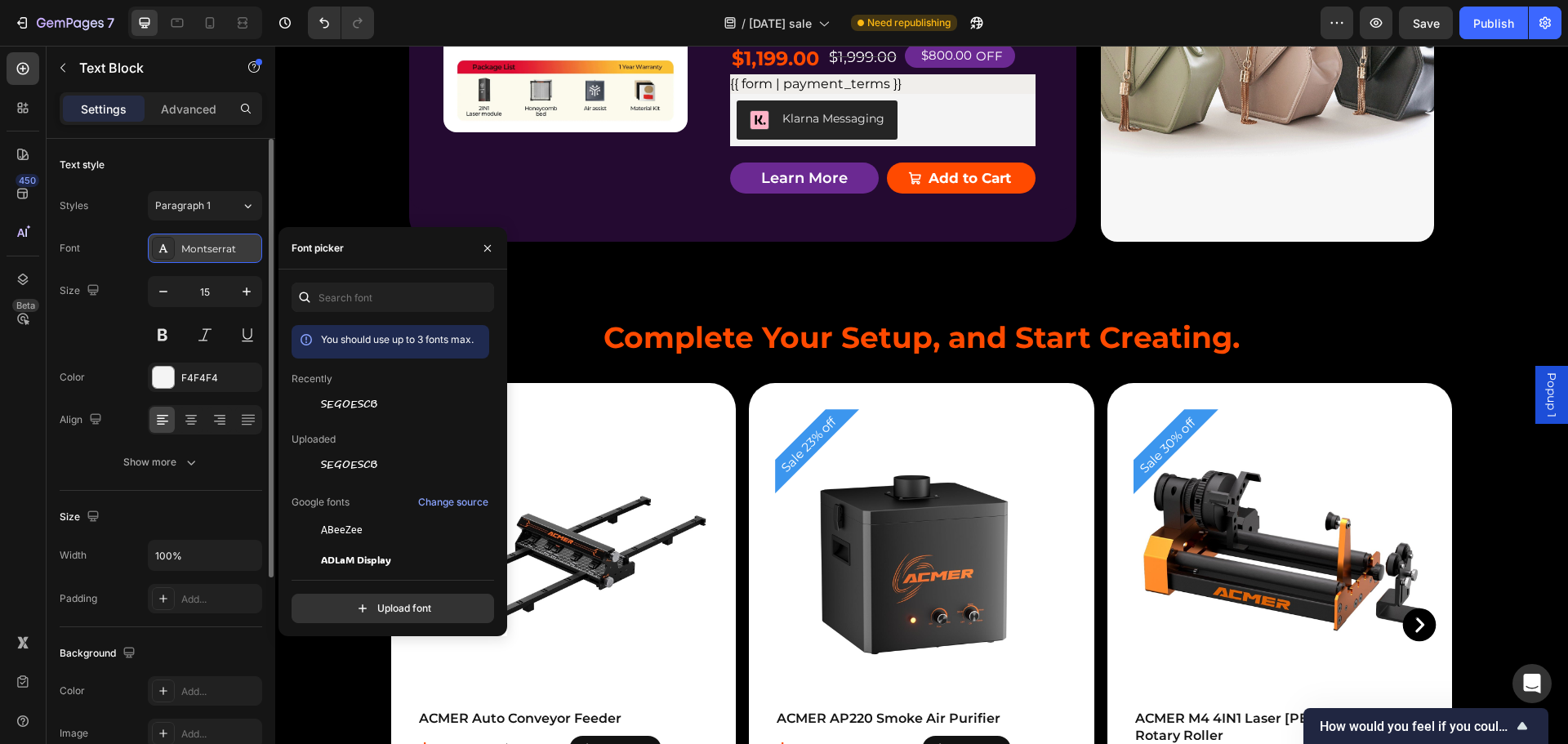
click at [233, 244] on div "Montserrat" at bounding box center [219, 250] width 77 height 15
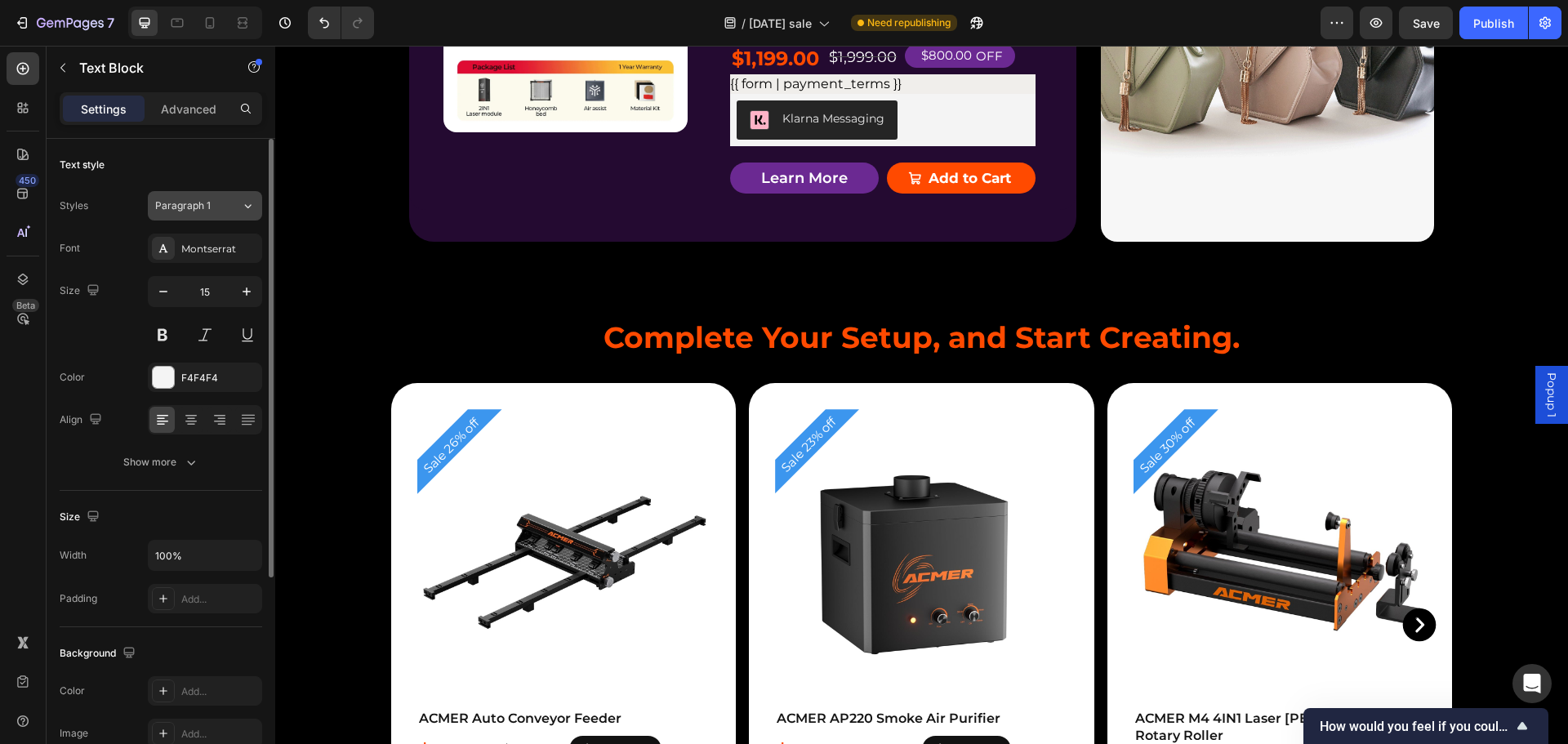
click at [243, 203] on icon at bounding box center [248, 206] width 14 height 17
click at [227, 154] on div "Text style" at bounding box center [160, 164] width 203 height 26
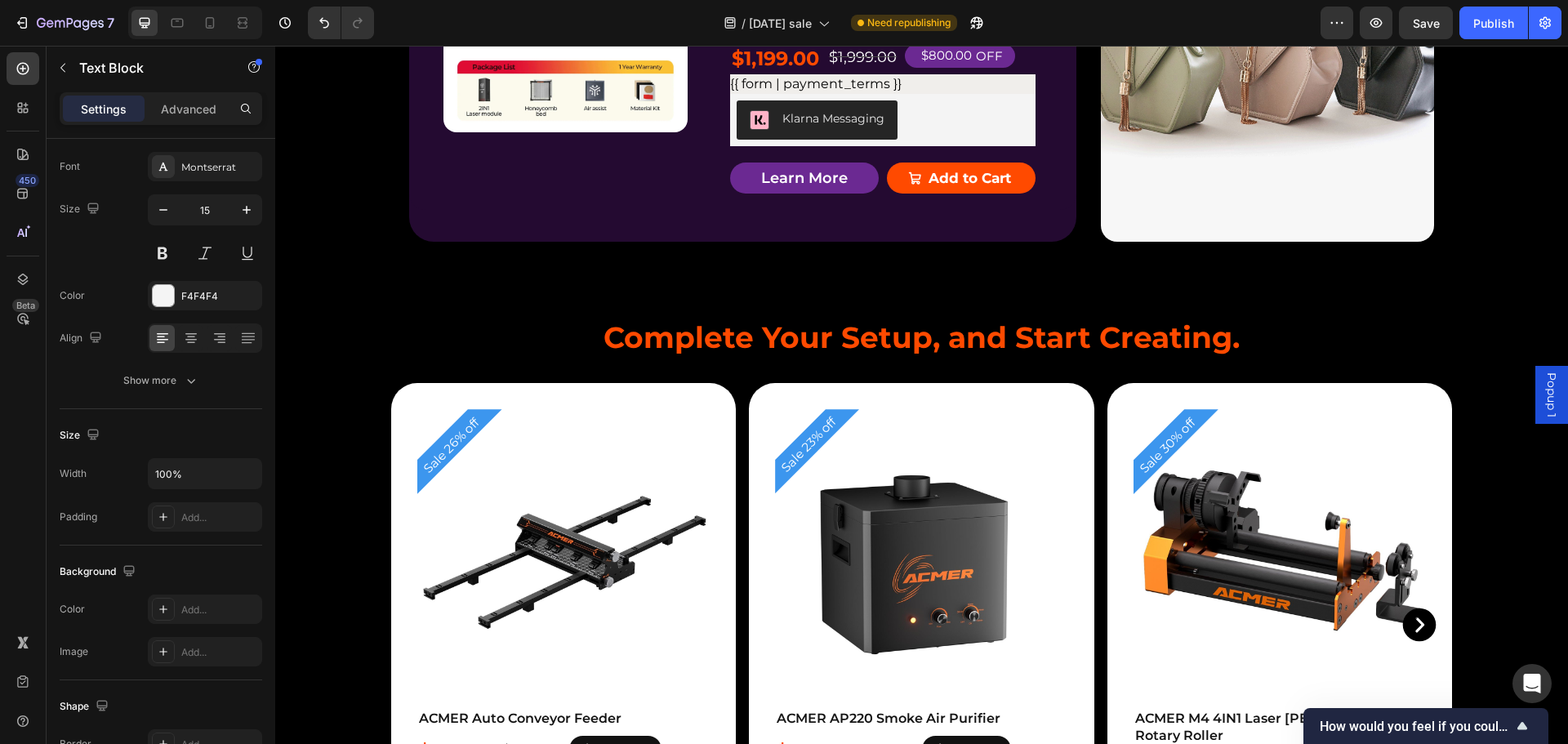
drag, startPoint x: 840, startPoint y: 323, endPoint x: 709, endPoint y: 328, distance: 131.1
click at [709, 210] on div "Product Badge Product Images ACMER P3 IR＆Diode Enclosed Dual Laser Engraver Pro…" at bounding box center [742, 49] width 667 height 322
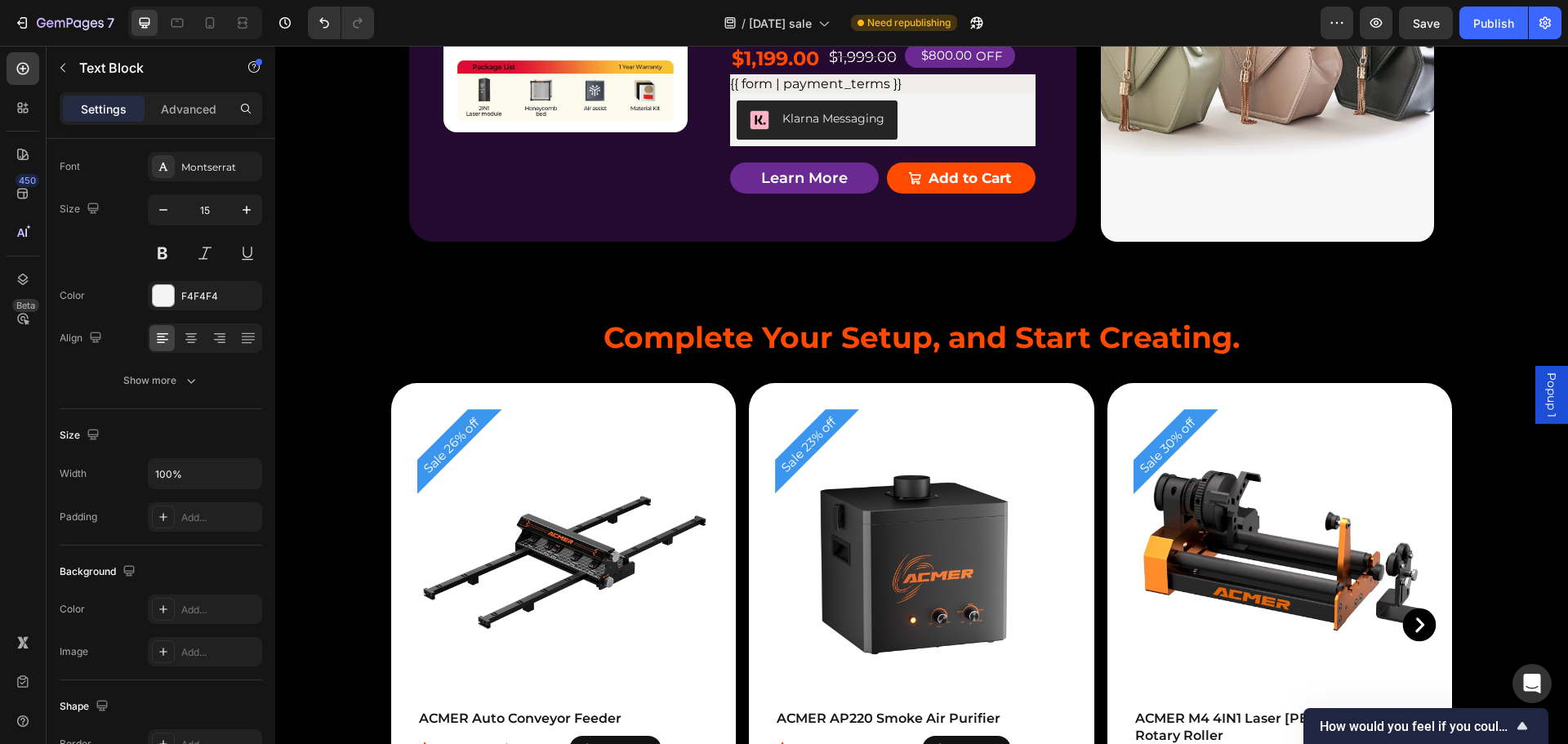
click at [814, 43] on p "15.75*15.75 Crafting" at bounding box center [883, 31] width 302 height 22
click at [784, 43] on p "15.75*15.75 Crafting" at bounding box center [883, 31] width 302 height 22
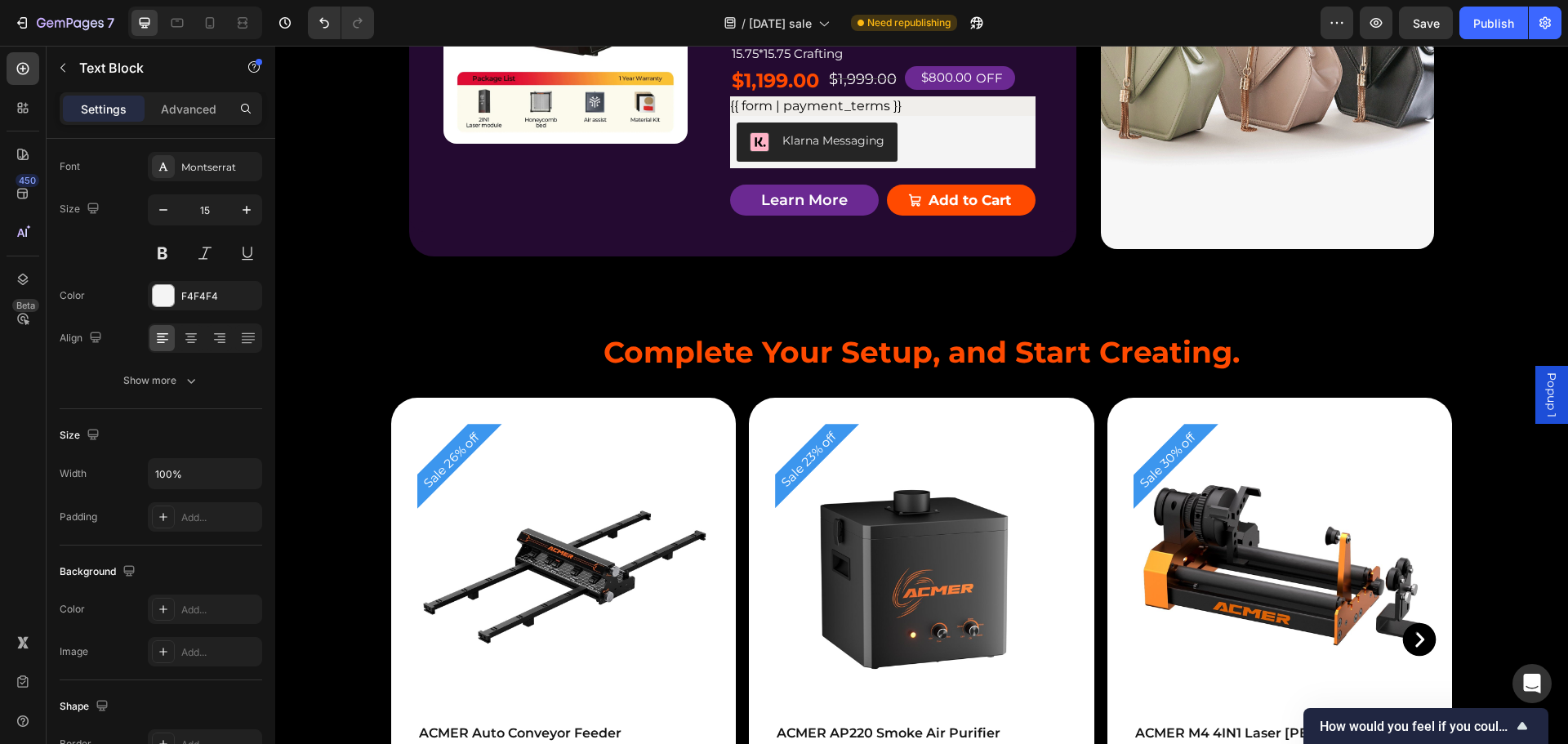
click at [810, 16] on div "Rich Text Editor. Editing area: main" at bounding box center [883, 3] width 305 height 25
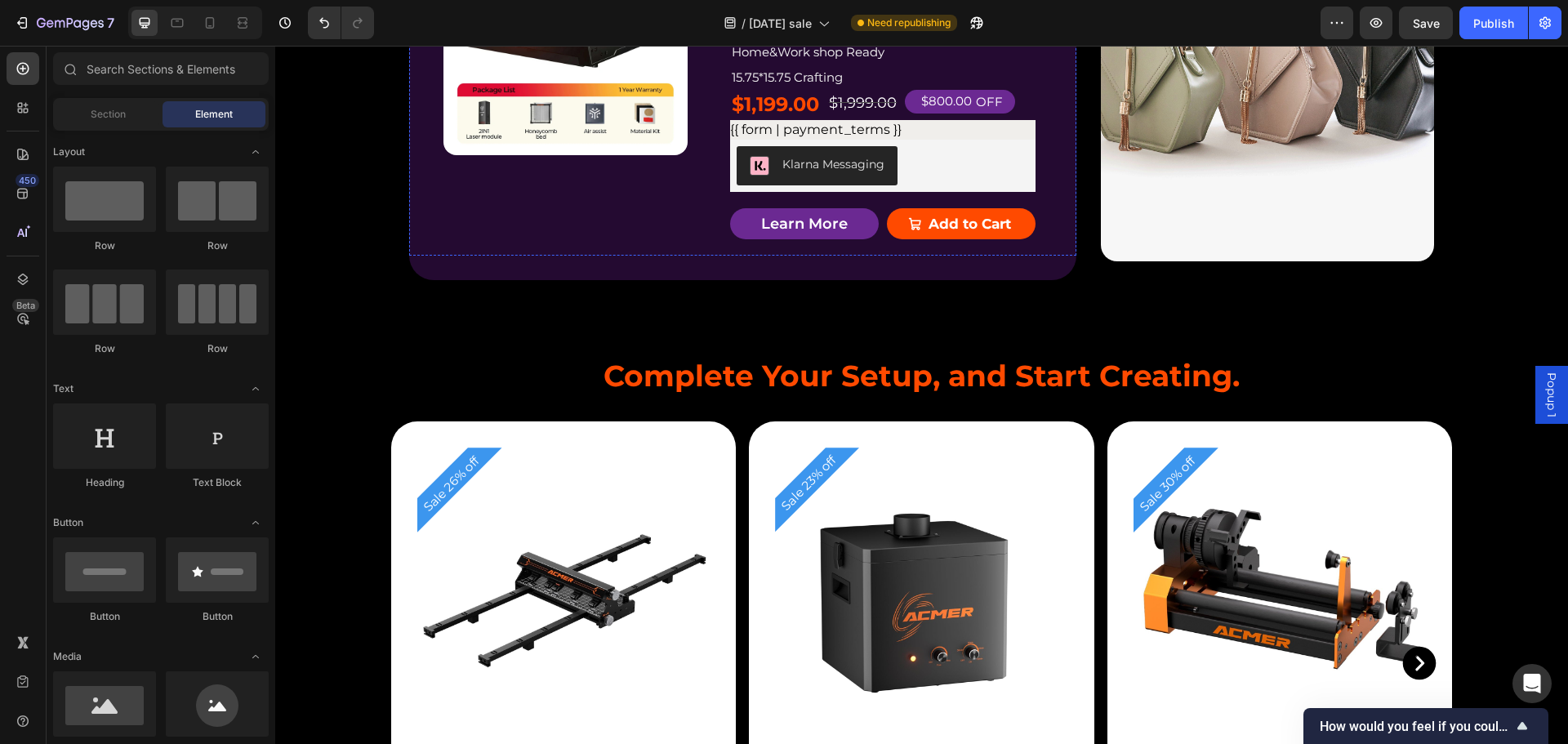
click at [970, 39] on div "Drop element here" at bounding box center [883, 14] width 305 height 49
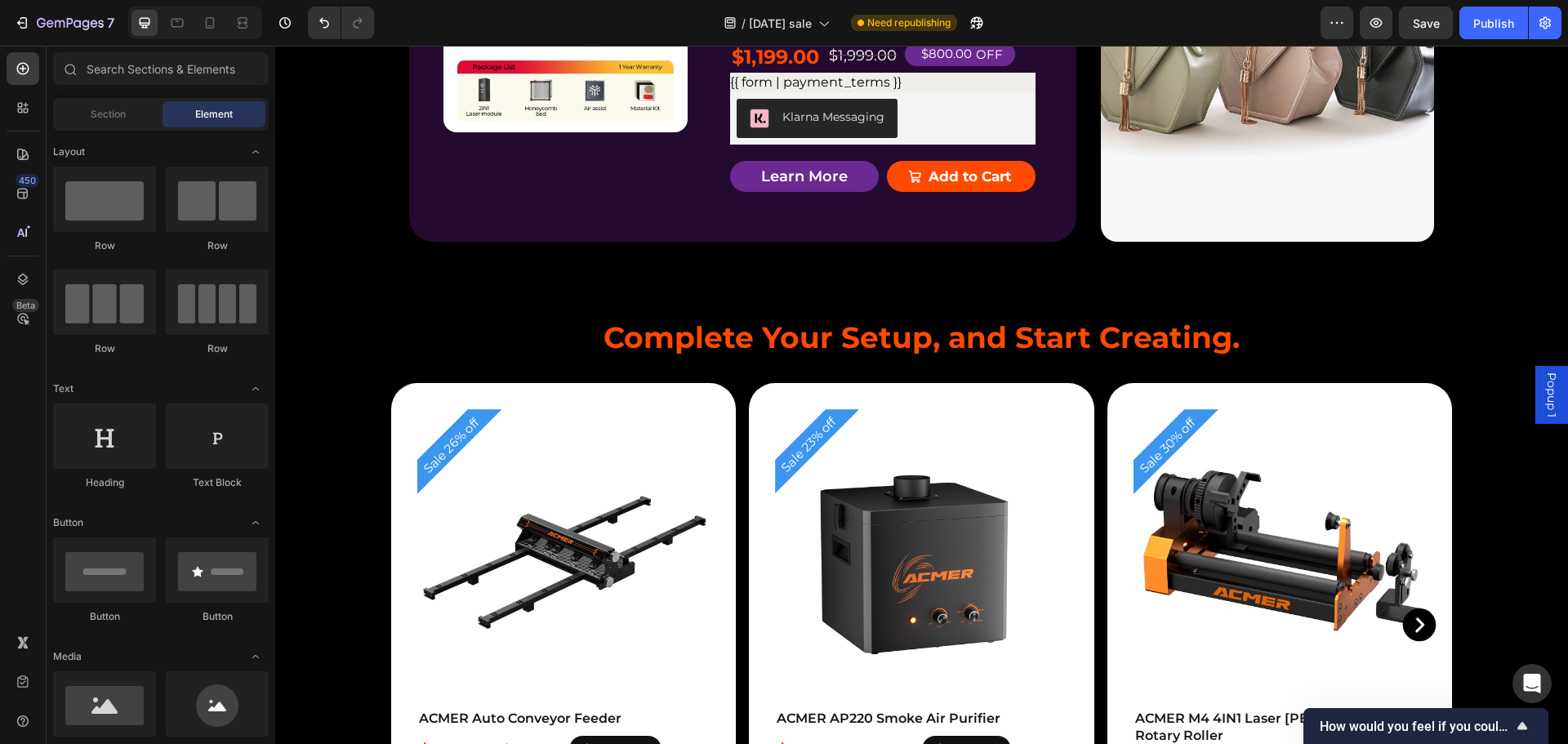
click at [836, 16] on p "Home&Work shop Ready" at bounding box center [883, 4] width 302 height 22
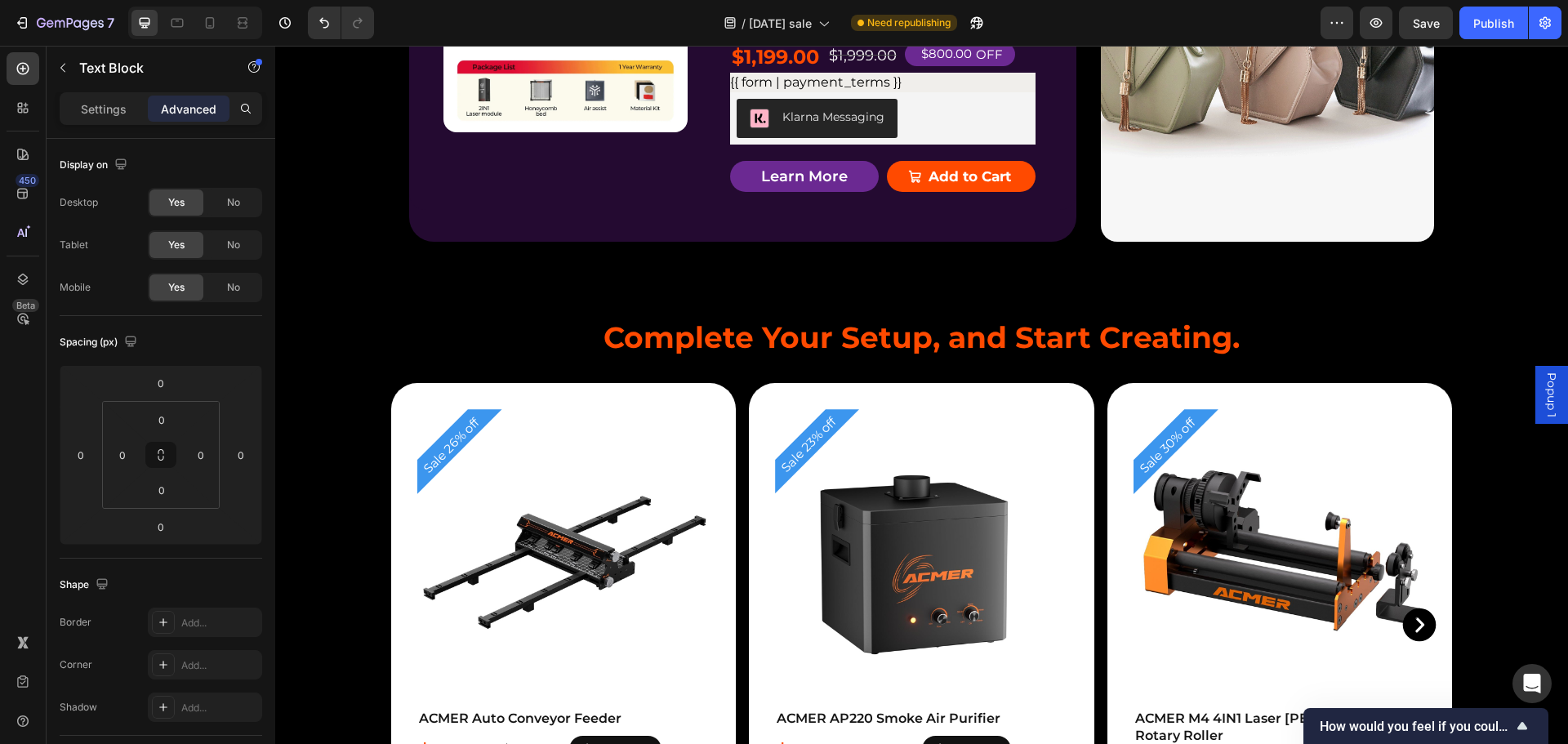
click at [991, 18] on div "Rich Text Editor. Editing area: main" at bounding box center [883, 4] width 305 height 25
click at [1021, 18] on div "Rich Text Editor. Editing area: main" at bounding box center [883, 4] width 305 height 25
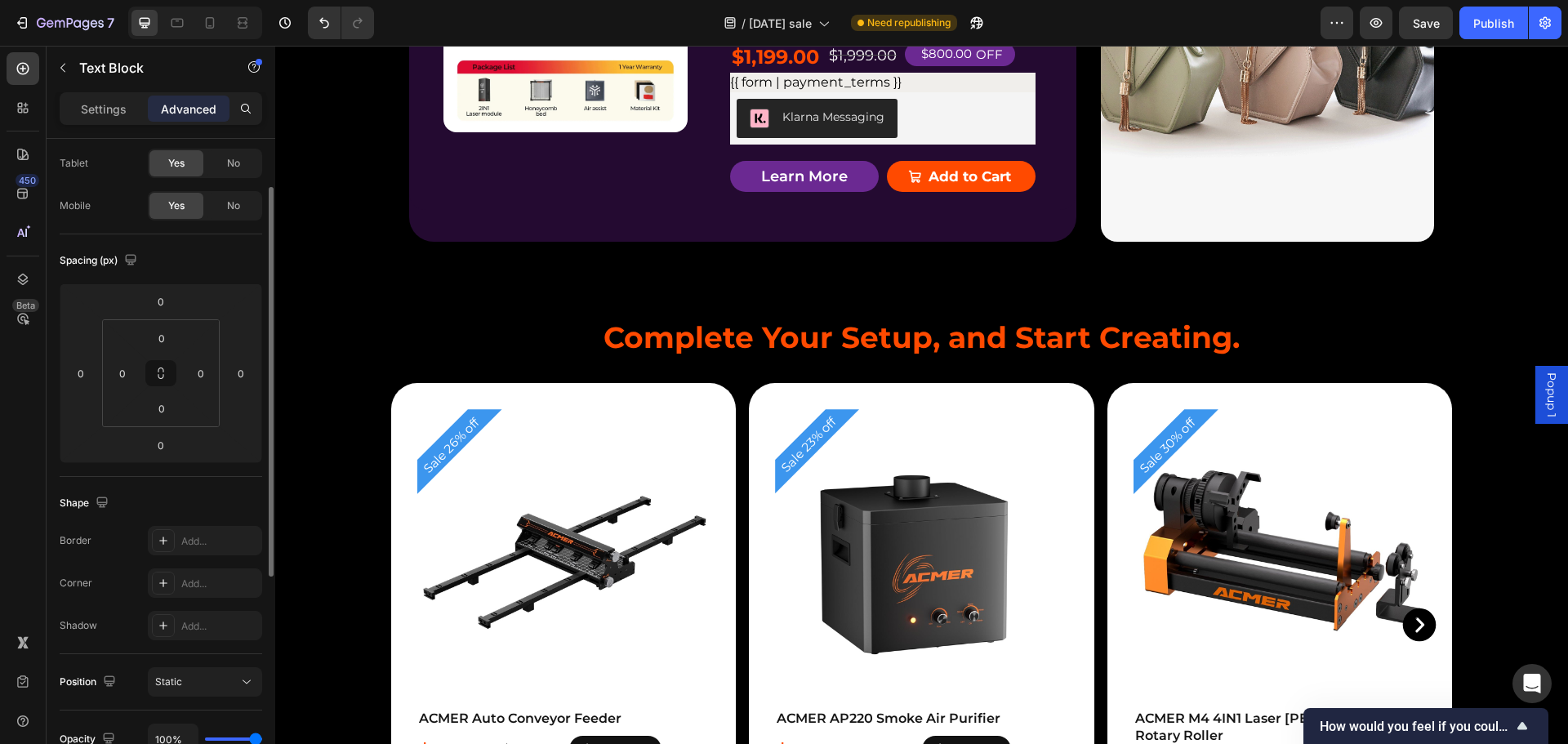
scroll to position [4311, 0]
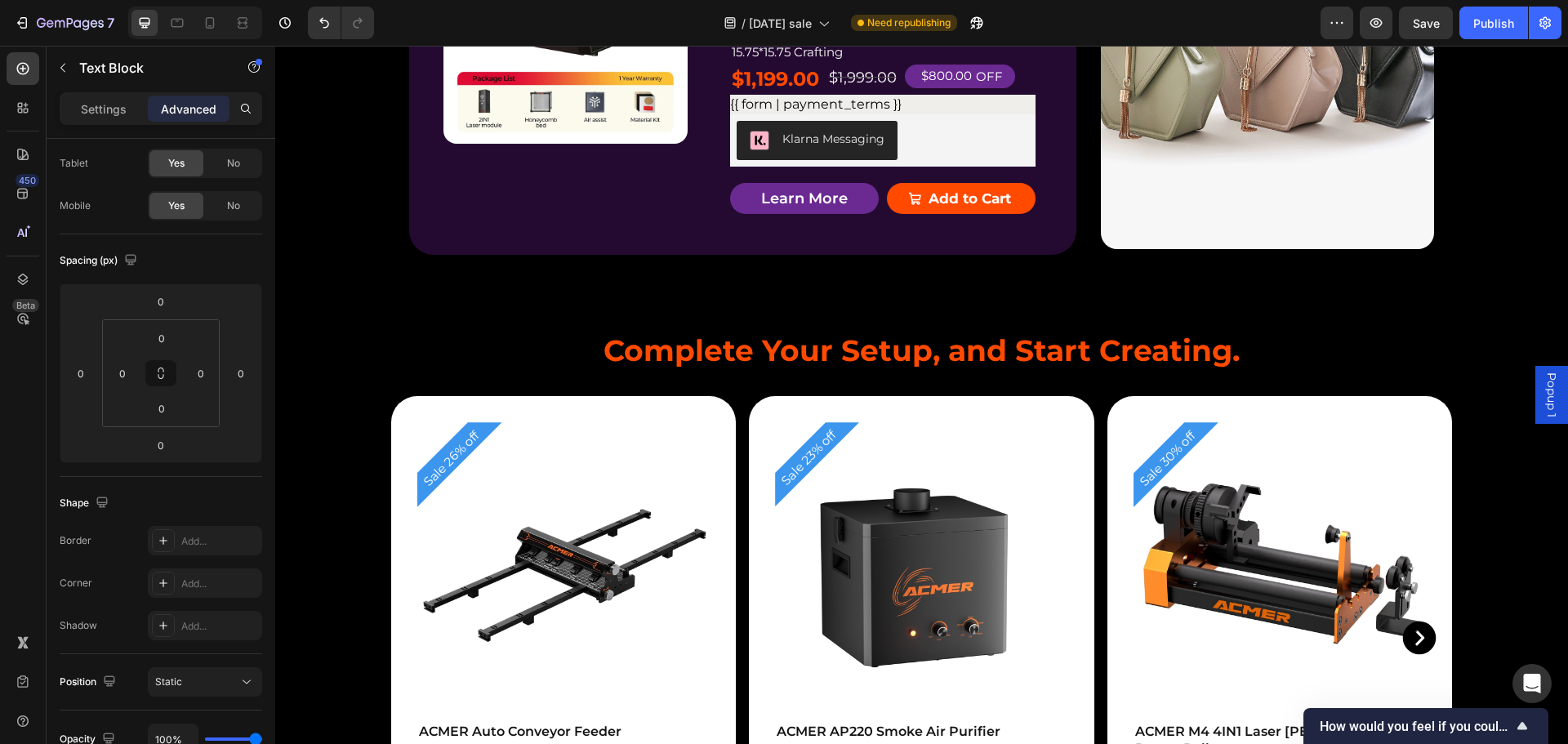
click at [860, 39] on div "Rich Text Editor. Editing area: main" at bounding box center [883, 27] width 305 height 25
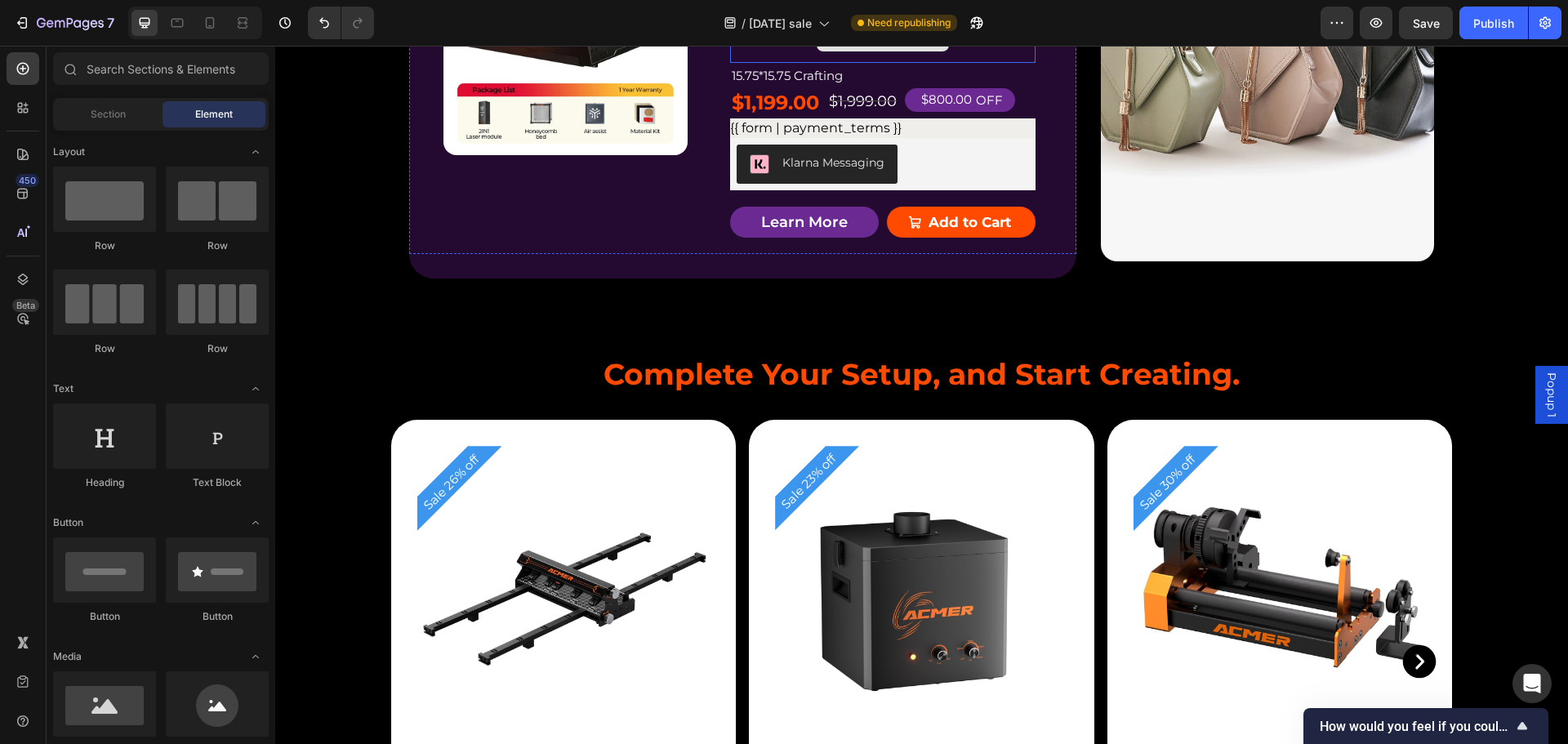
click at [787, 63] on div "Drop element here" at bounding box center [883, 38] width 305 height 49
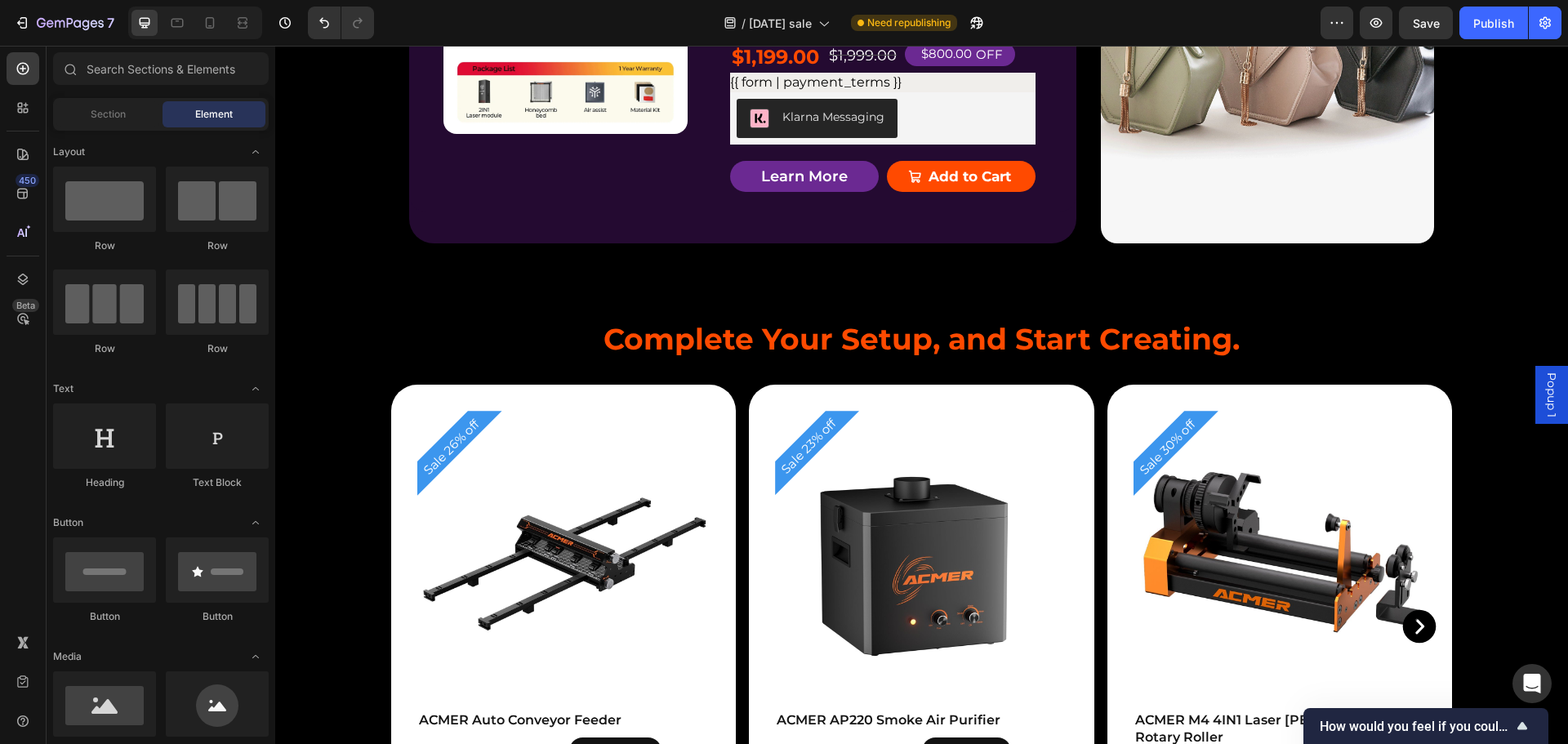
click at [810, 41] on p "15.75*15.75 Crafting" at bounding box center [883, 30] width 302 height 22
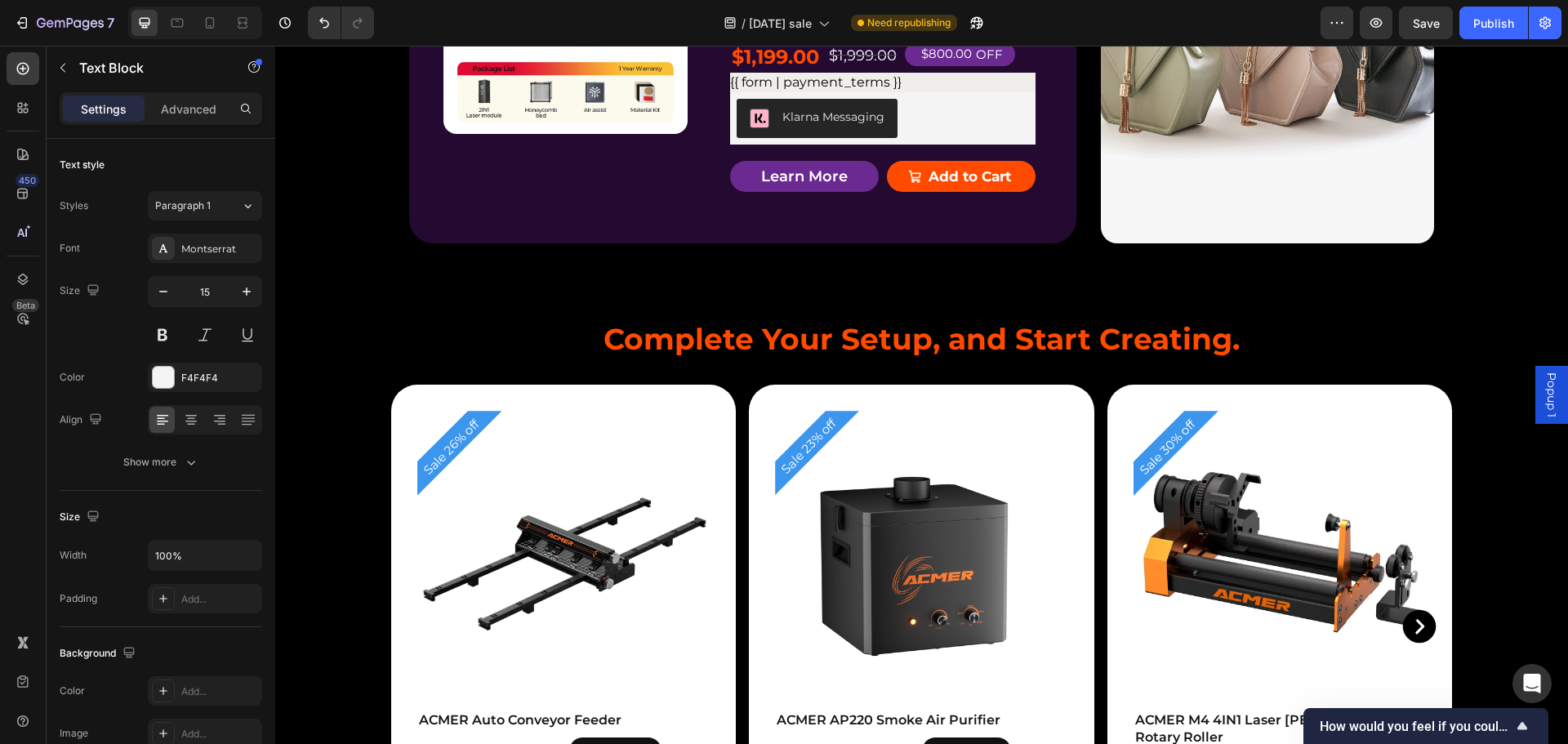
click at [930, 43] on div "Rich Text Editor. Editing area: main" at bounding box center [883, 30] width 305 height 25
click at [1030, 211] on div "Product Badge Product Images ACMER P3 IR＆Diode Enclosed Dual Laser Engraver Pro…" at bounding box center [742, 51] width 667 height 322
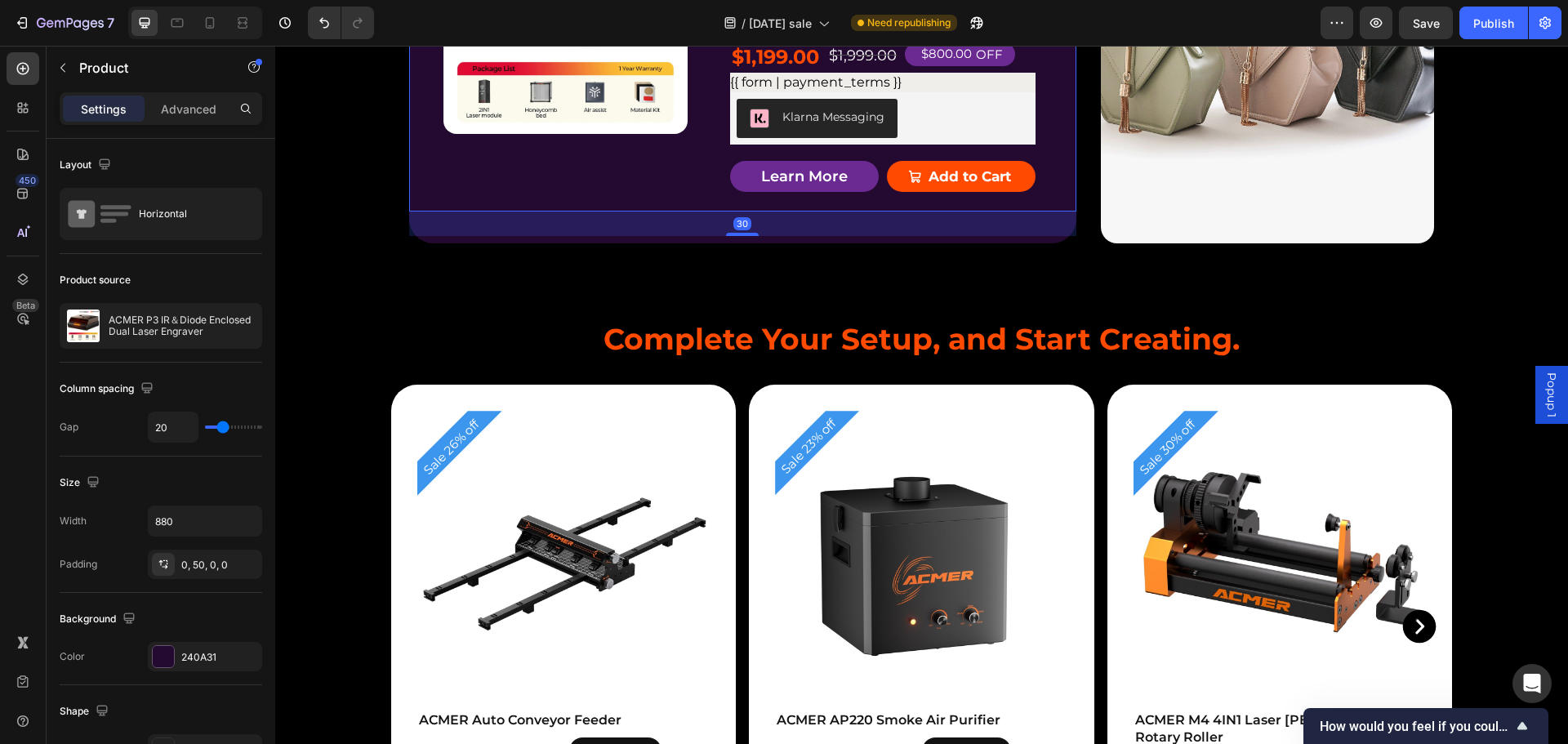
click at [995, 43] on div "Rich Text Editor. Editing area: main" at bounding box center [883, 30] width 305 height 25
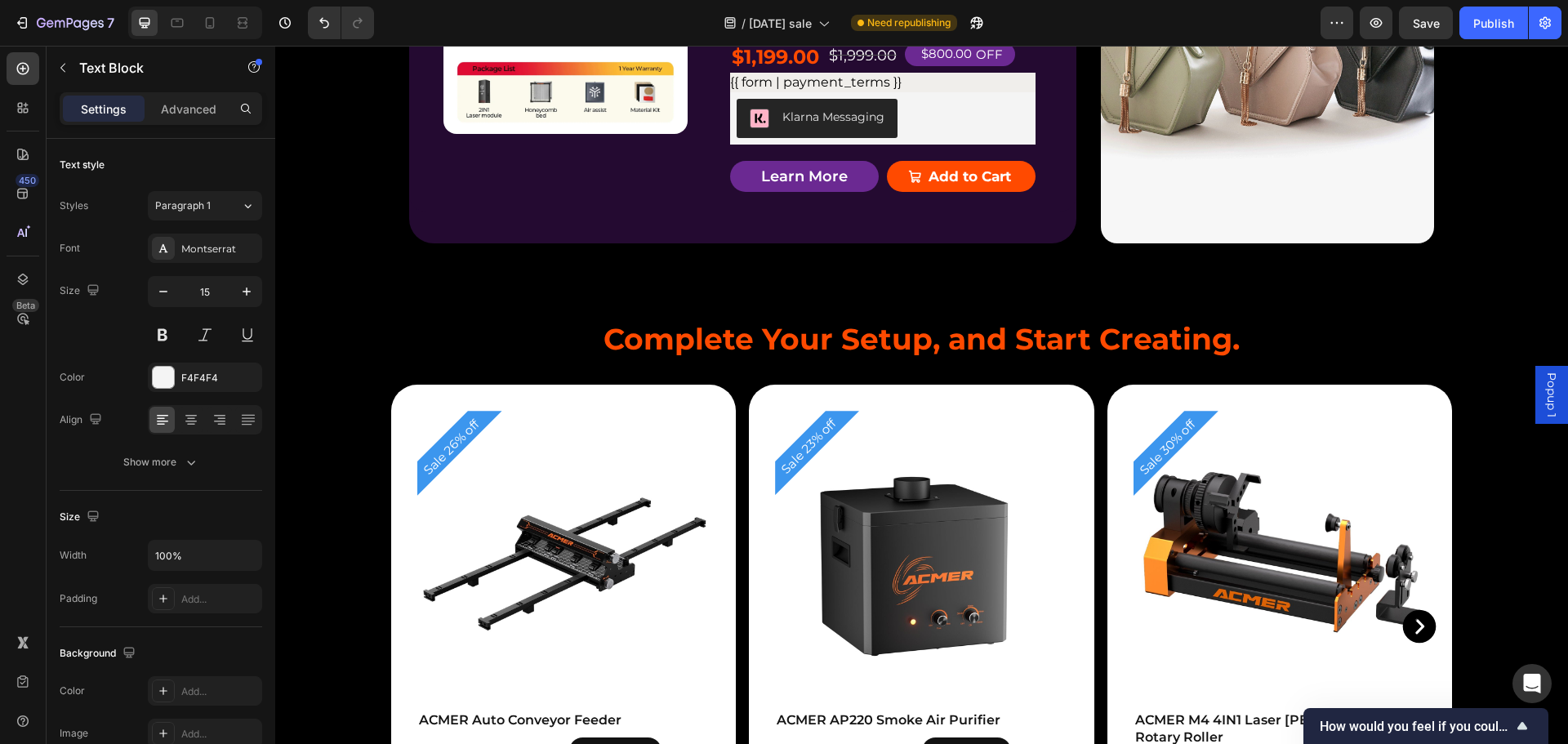
click at [856, 7] on icon at bounding box center [860, 1] width 11 height 12
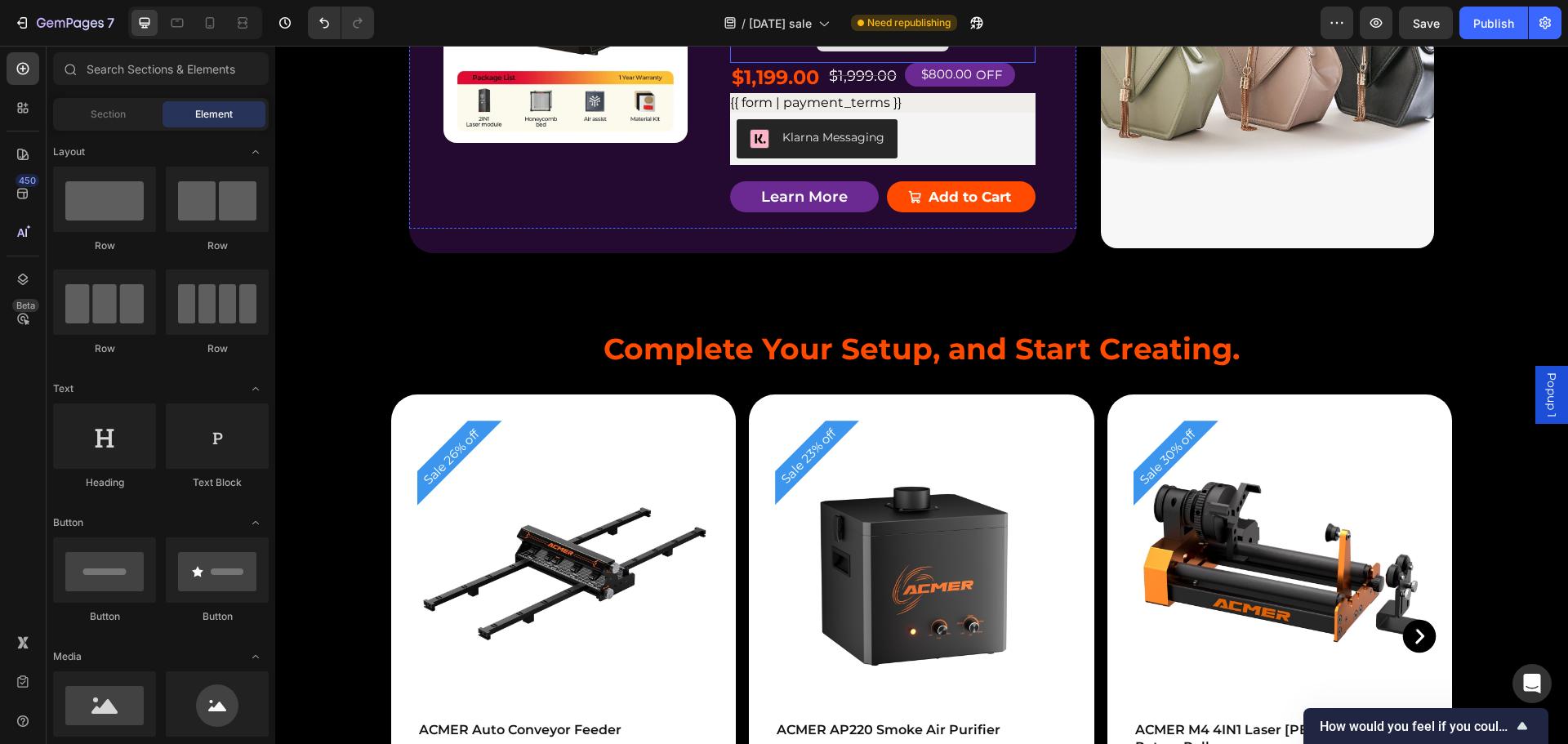
click at [799, 63] on div "Drop element here" at bounding box center [883, 38] width 305 height 49
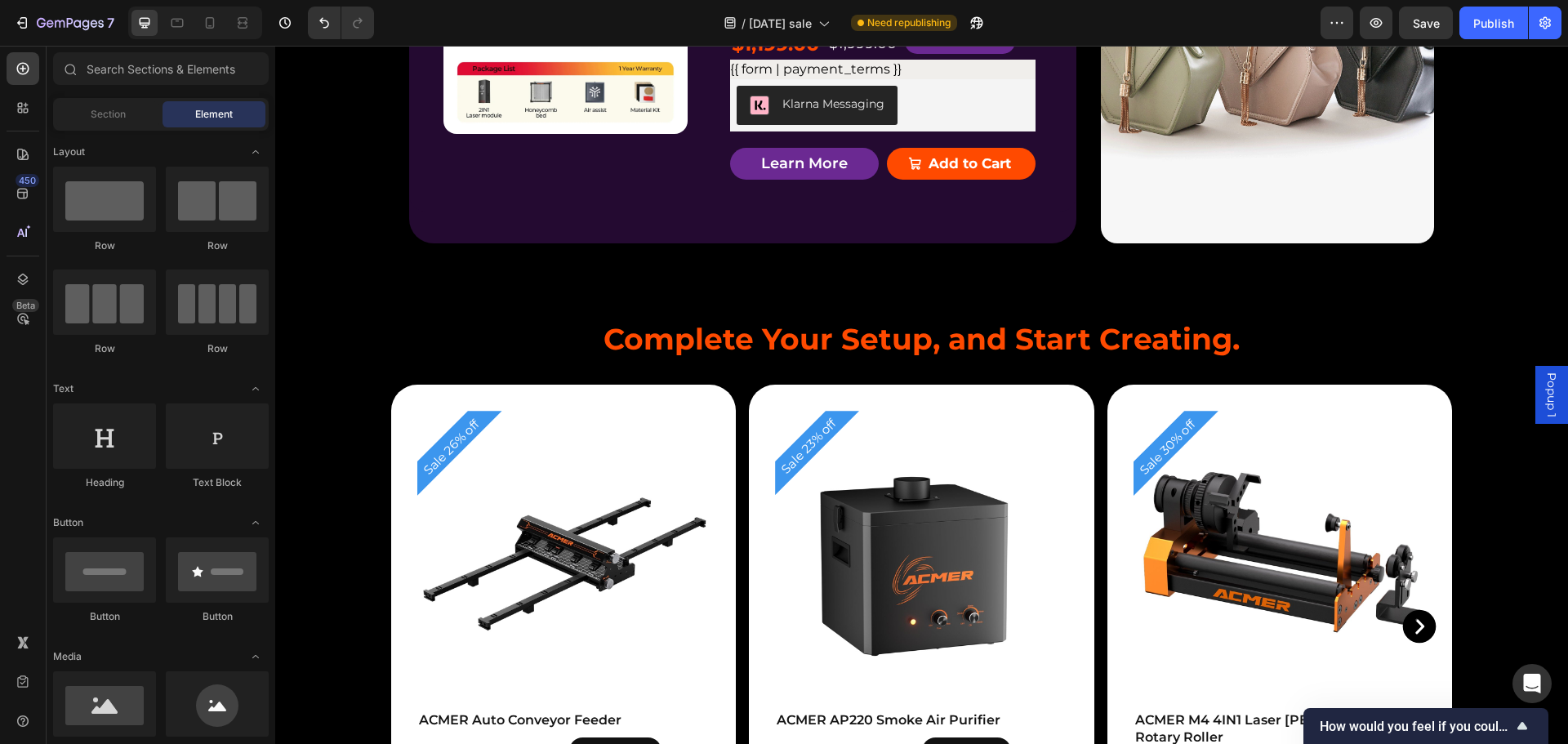
click at [885, 28] on p "Home&Work shop Ready" at bounding box center [883, 17] width 302 height 22
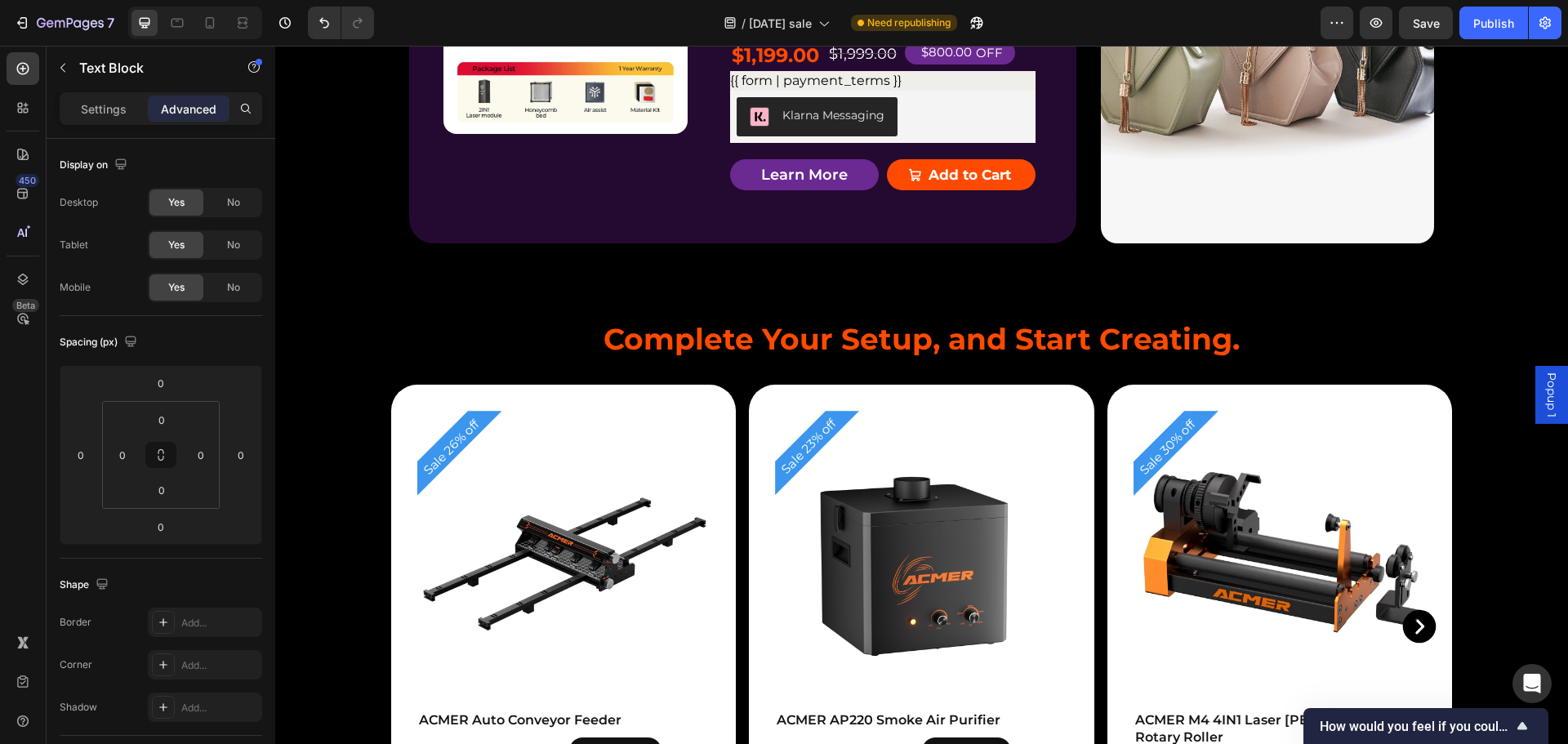
scroll to position [4300, 0]
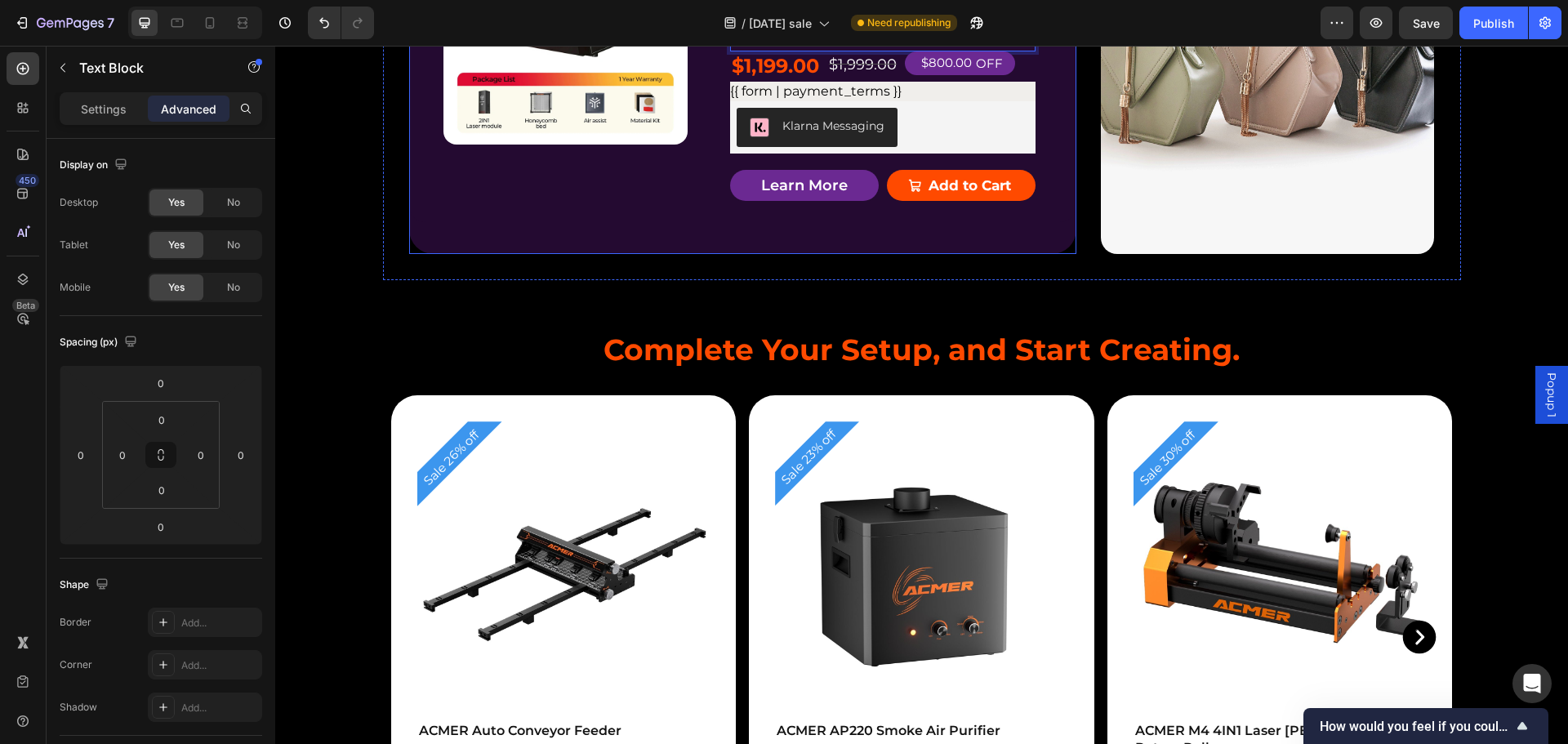
click at [989, 248] on div "Product Badge Product Images ACMER P3 IR＆Diode Enclosed Dual Laser Engraver Pro…" at bounding box center [742, 57] width 667 height 395
click at [890, 28] on p "Home&Work shop Ready" at bounding box center [883, 17] width 302 height 22
click at [848, 50] on p "15.75*15.75 Crafting" at bounding box center [883, 38] width 302 height 22
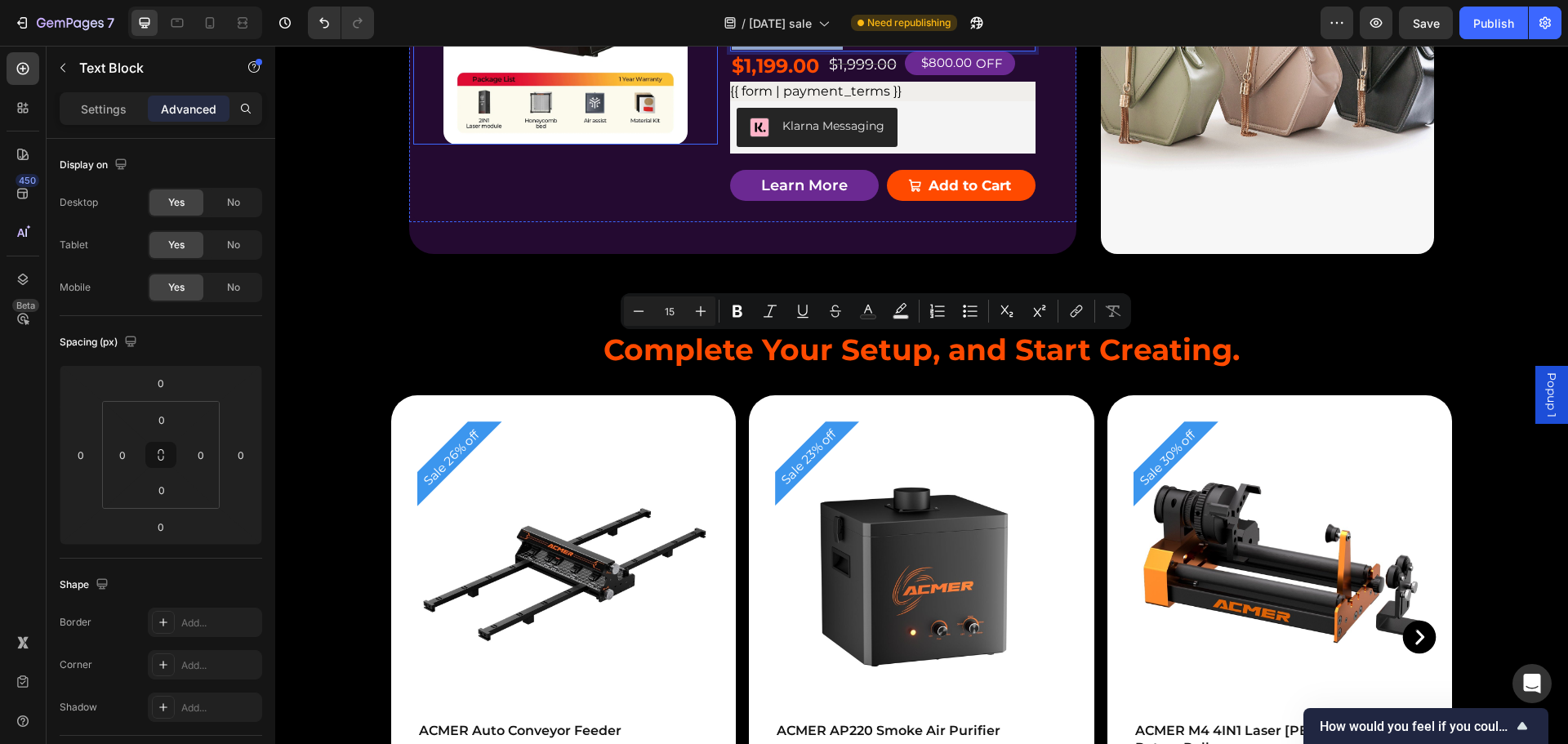
drag, startPoint x: 849, startPoint y: 408, endPoint x: 812, endPoint y: 281, distance: 132.3
click at [713, 222] on div "Product Badge Product Images ACMER P3 IR＆Diode Enclosed Dual Laser Engraver Pro…" at bounding box center [742, 62] width 667 height 322
click at [969, 312] on icon "Editor contextual toolbar" at bounding box center [971, 311] width 17 height 17
type input "15"
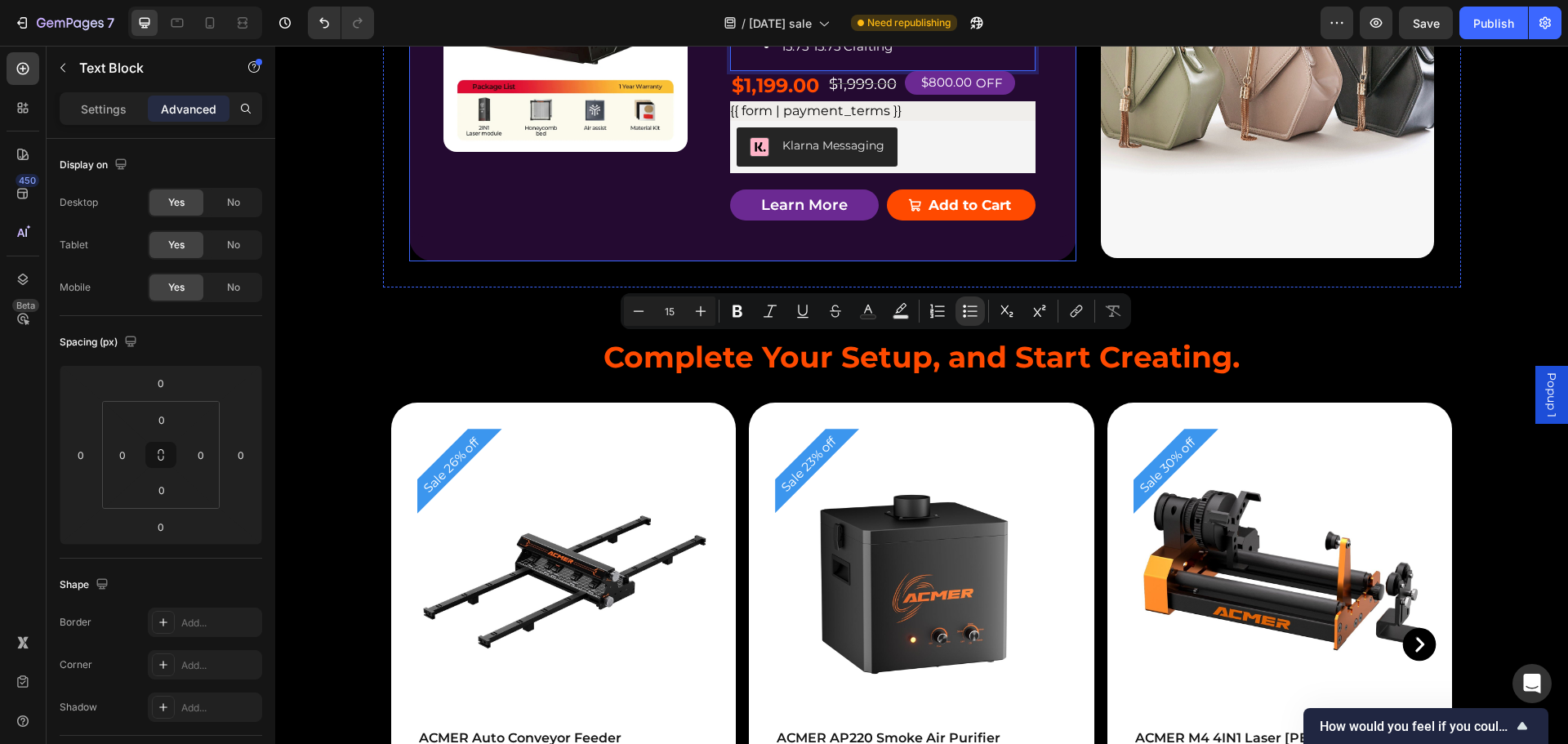
click at [1033, 249] on div "Product Badge Product Images ACMER P3 IR＆Diode Enclosed Dual Laser Engraver Pro…" at bounding box center [742, 60] width 667 height 402
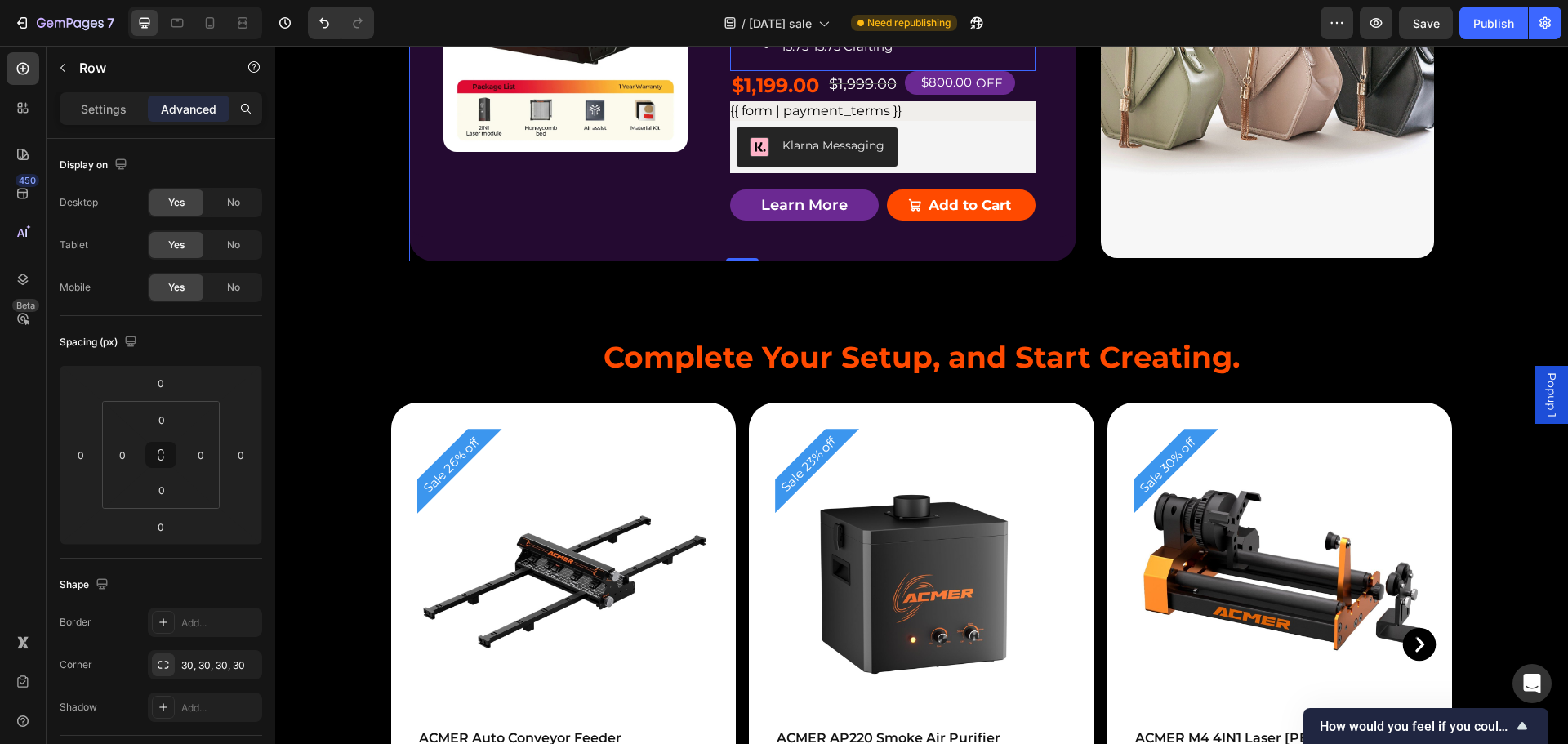
click at [740, 57] on ul "AIl-Materials Laser 800mm/s - Speed Home&Work shop Ready 15.75*15.75 Crafting" at bounding box center [883, 13] width 302 height 89
click at [866, 13] on li "800mm/s - Speed" at bounding box center [899, 2] width 270 height 22
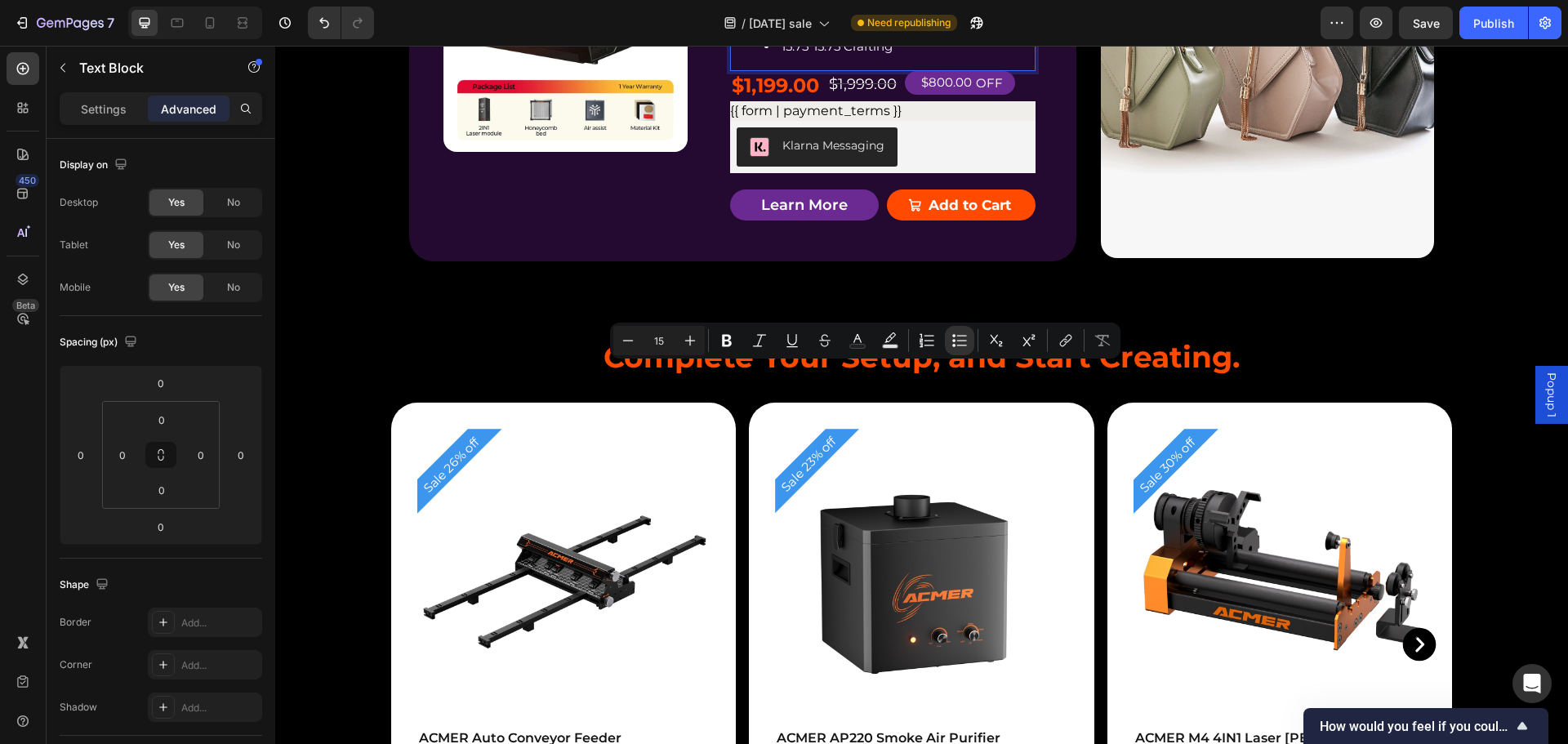
click at [948, 35] on li "Home&Work shop Ready" at bounding box center [899, 24] width 270 height 22
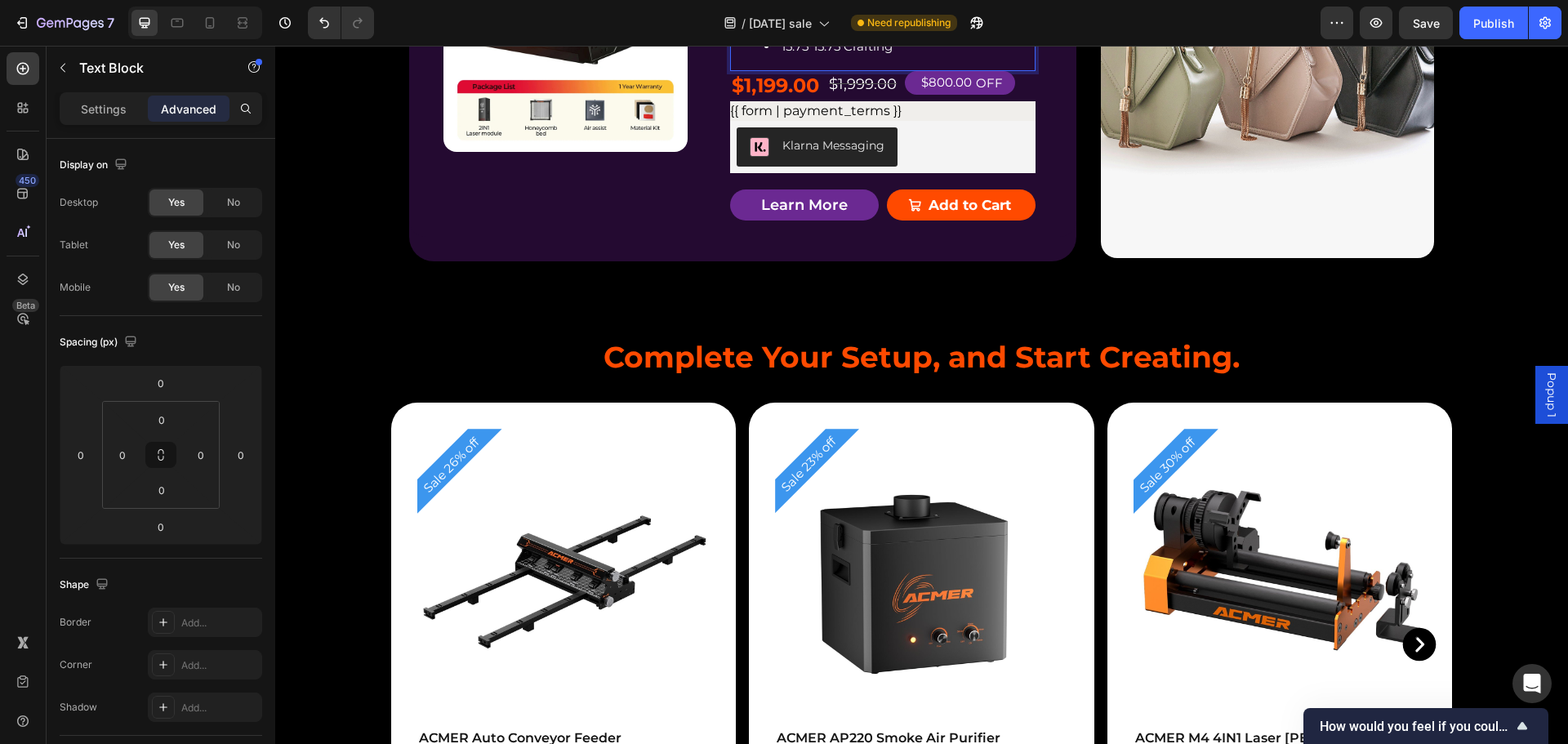
click at [803, 57] on li "15.75*15.75 Crafting" at bounding box center [899, 46] width 270 height 22
click at [743, 57] on ul "AIl-Materials Laser 800mm/s - Speed Home&Work shop Ready 15.75*15.75 Crafting" at bounding box center [883, 13] width 302 height 89
drag, startPoint x: 734, startPoint y: 428, endPoint x: 734, endPoint y: 437, distance: 9.0
click at [734, 71] on div "AIl-Materials Laser 800mm/s - Speed Home&Work shop Ready 15.75*15.75 Crafting" at bounding box center [883, 13] width 305 height 116
click at [734, 71] on div "AIl-Materials Laser 800mm/s - Speed Home&Work shop Ready 15.75*15.75 Crafting" at bounding box center [883, 13] width 305 height 116
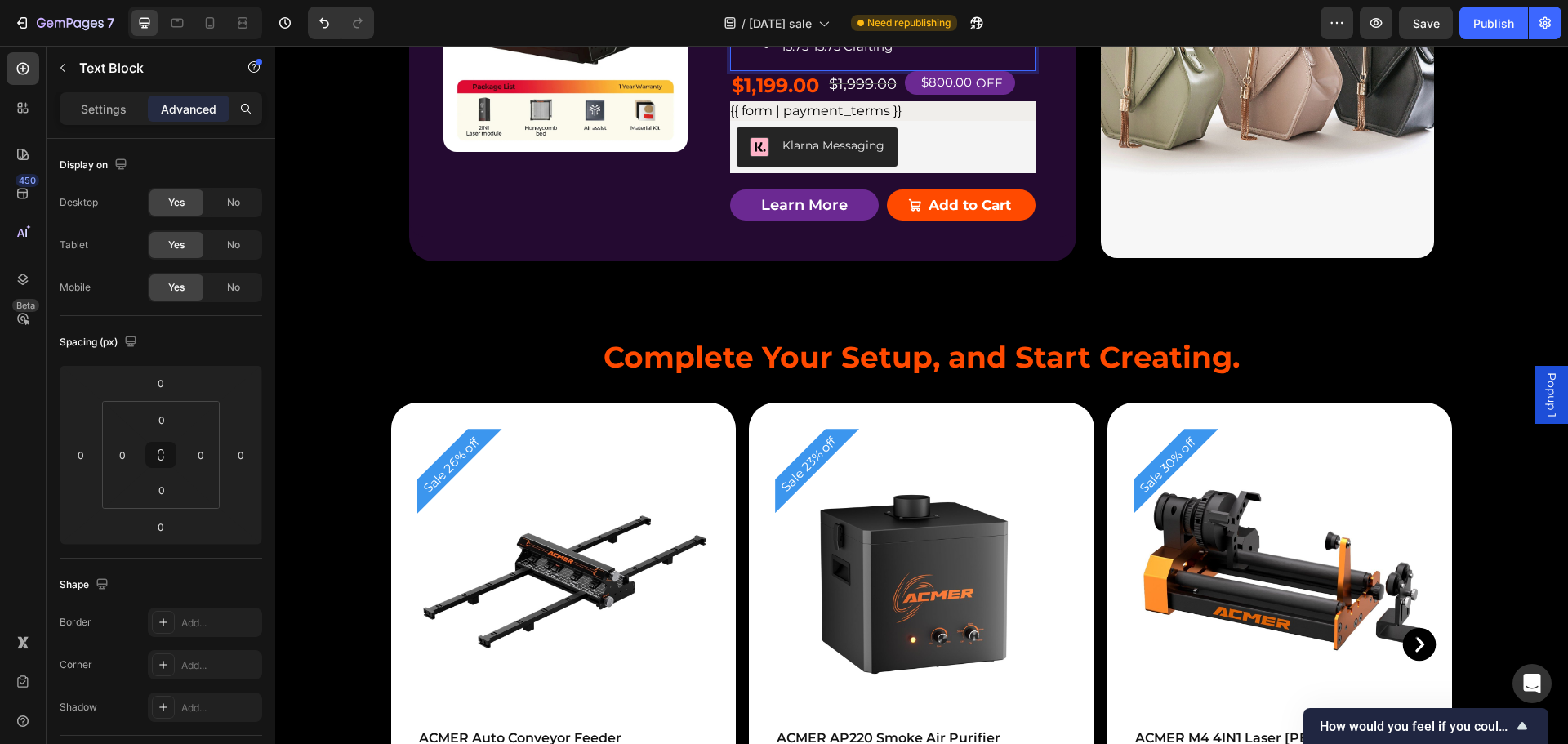
click at [971, 35] on li "Home&Work shop Ready" at bounding box center [899, 24] width 270 height 22
click at [916, 57] on li "15.75*15.75 Crafting" at bounding box center [899, 46] width 270 height 22
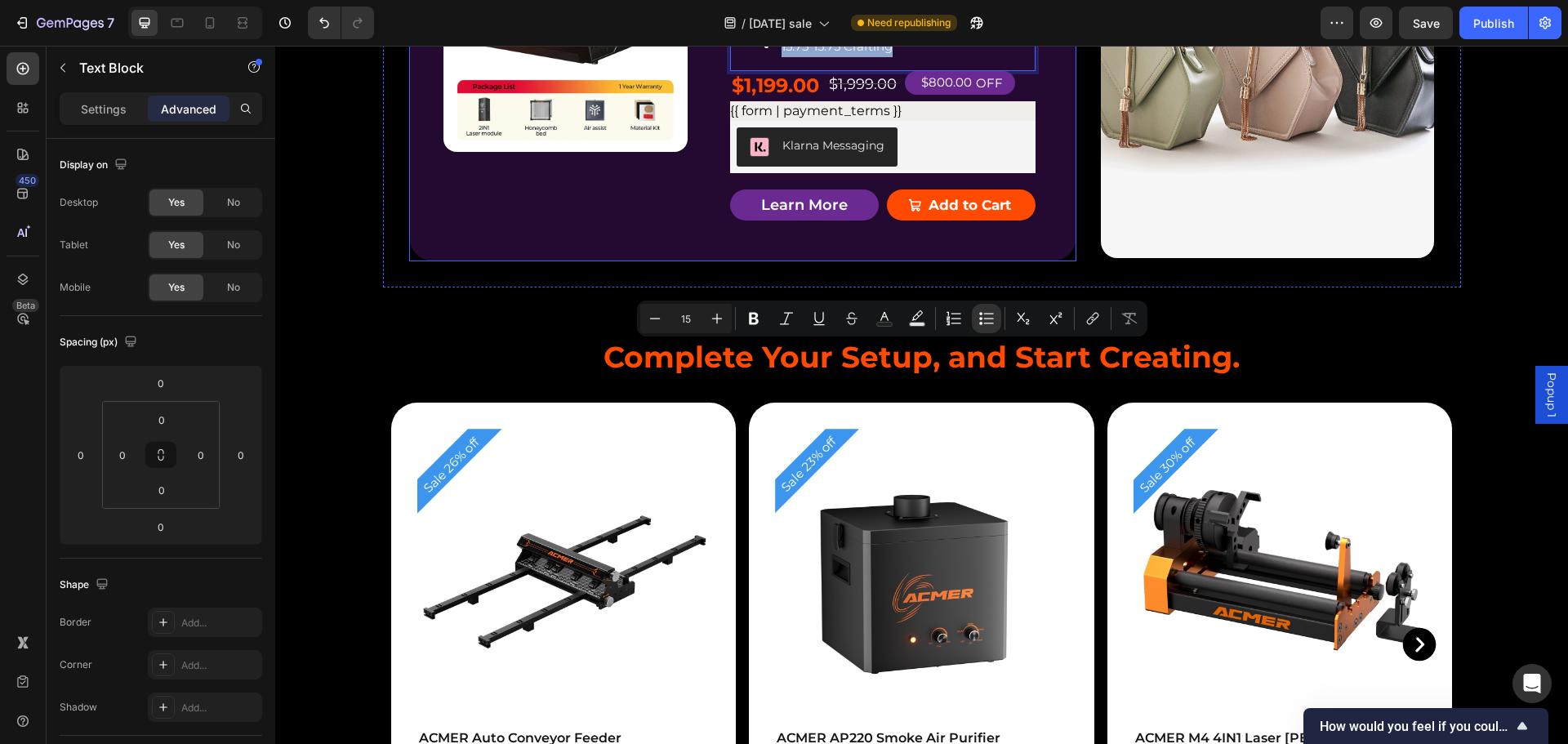
click at [1048, 258] on div "Product Badge Product Images ACMER P3 IR＆Diode Enclosed Dual Laser Engraver Pro…" at bounding box center [742, 60] width 667 height 402
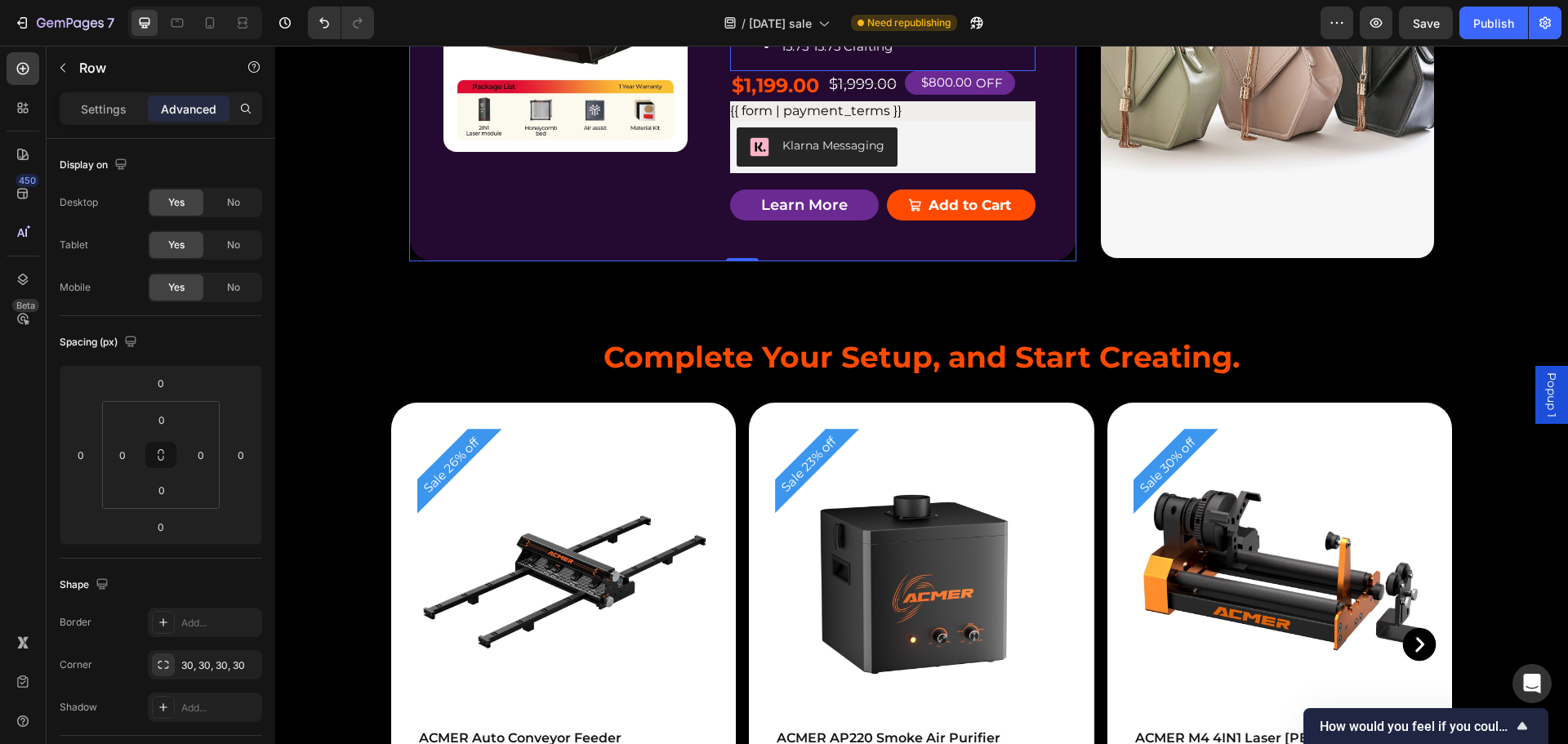
click at [799, 71] on div "AIl-Materials Laser 800mm/s - Speed Home&Work shop Ready 15.75*15.75 Crafting" at bounding box center [883, 13] width 305 height 116
click at [1039, 261] on div "Product Badge Product Images ACMER P3 IR＆Diode Enclosed Dual Laser Engraver Pro…" at bounding box center [742, 60] width 667 height 402
click at [960, 13] on li "800mm/s - Speed" at bounding box center [899, 2] width 270 height 22
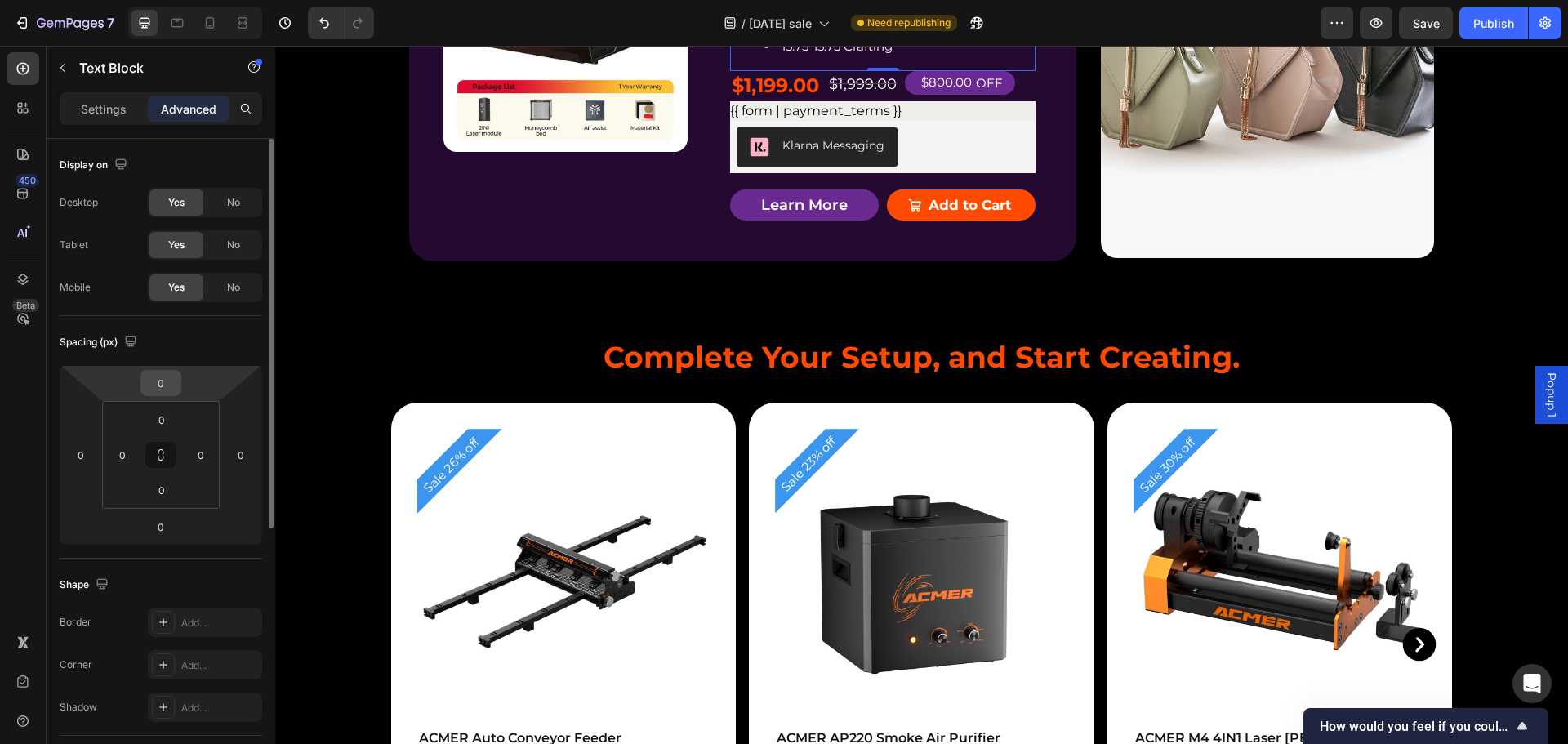
click at [164, 387] on input "0" at bounding box center [160, 382] width 33 height 24
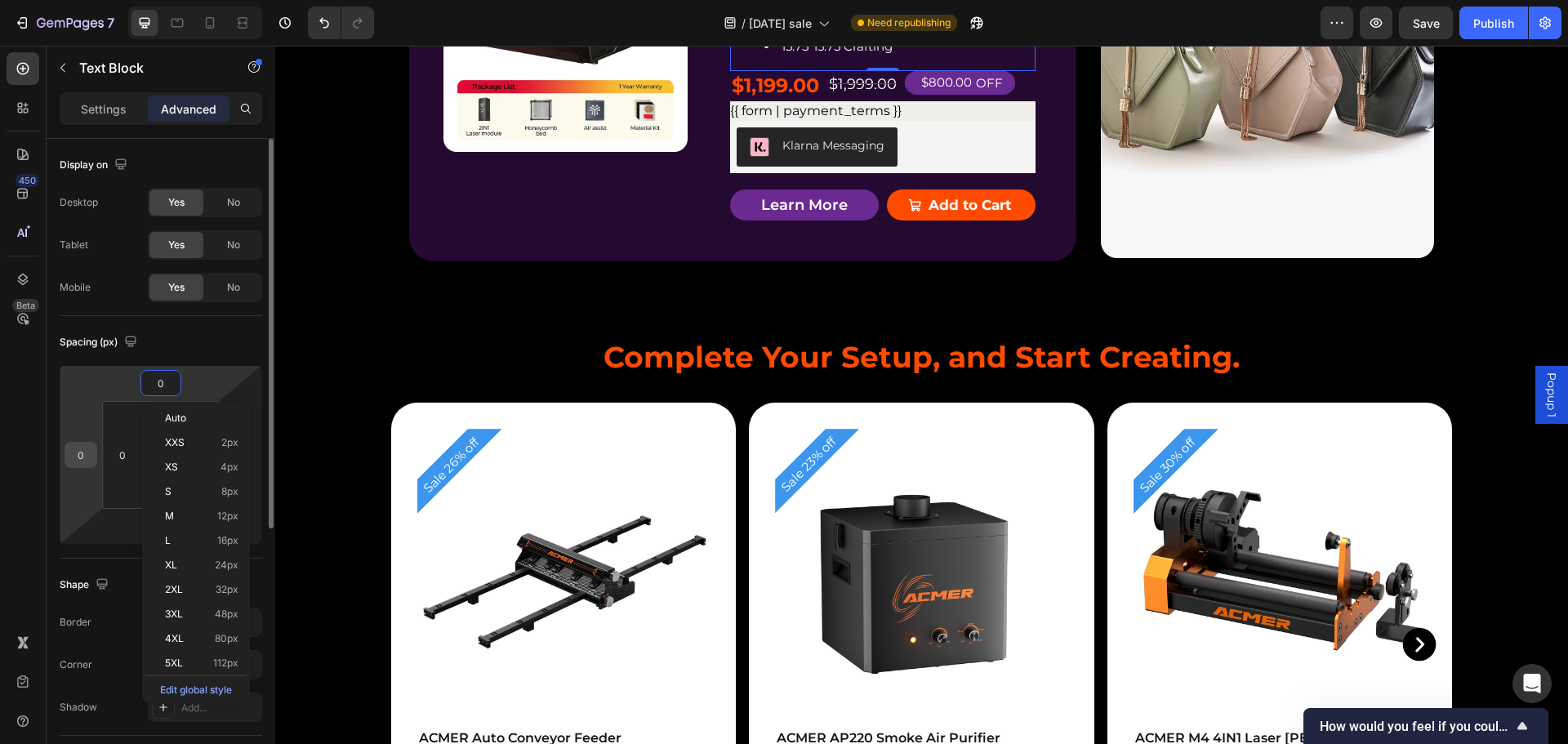
click at [88, 456] on input "0" at bounding box center [80, 454] width 24 height 24
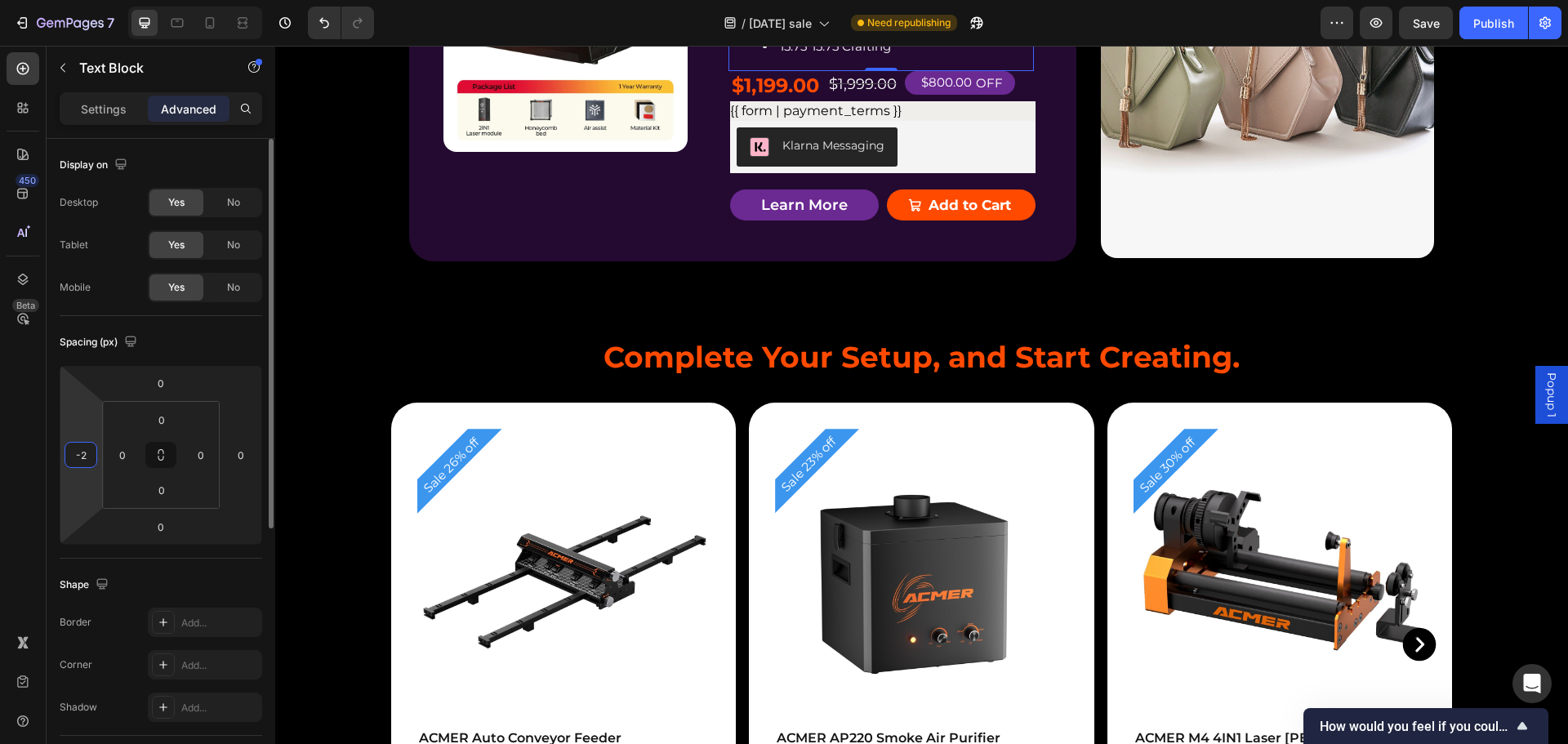
type input "-20"
click at [1023, 253] on div "Product Badge Product Images ACMER P3 IR＆Diode Enclosed Dual Laser Engraver Pro…" at bounding box center [742, 60] width 667 height 402
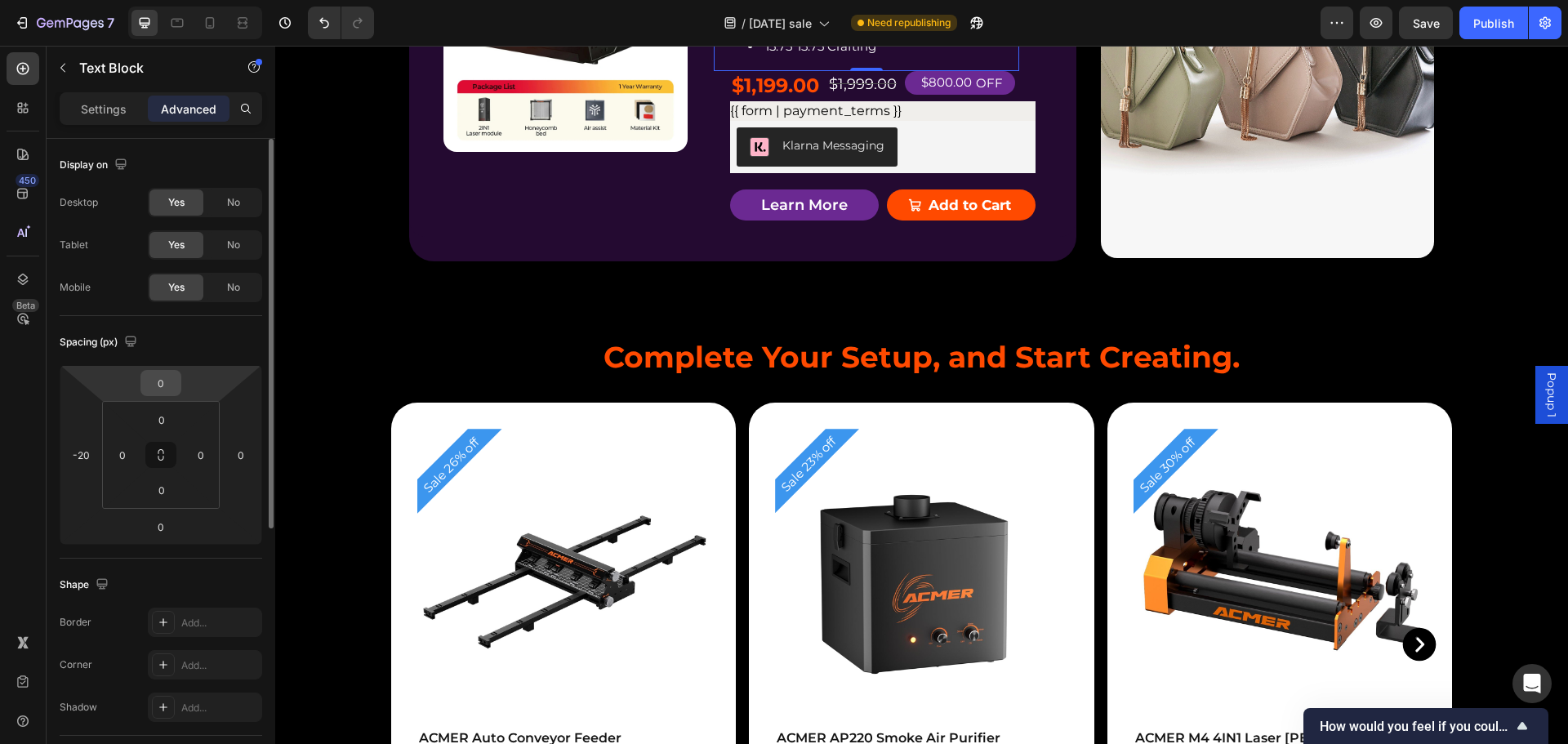
click at [167, 385] on input "0" at bounding box center [160, 382] width 33 height 24
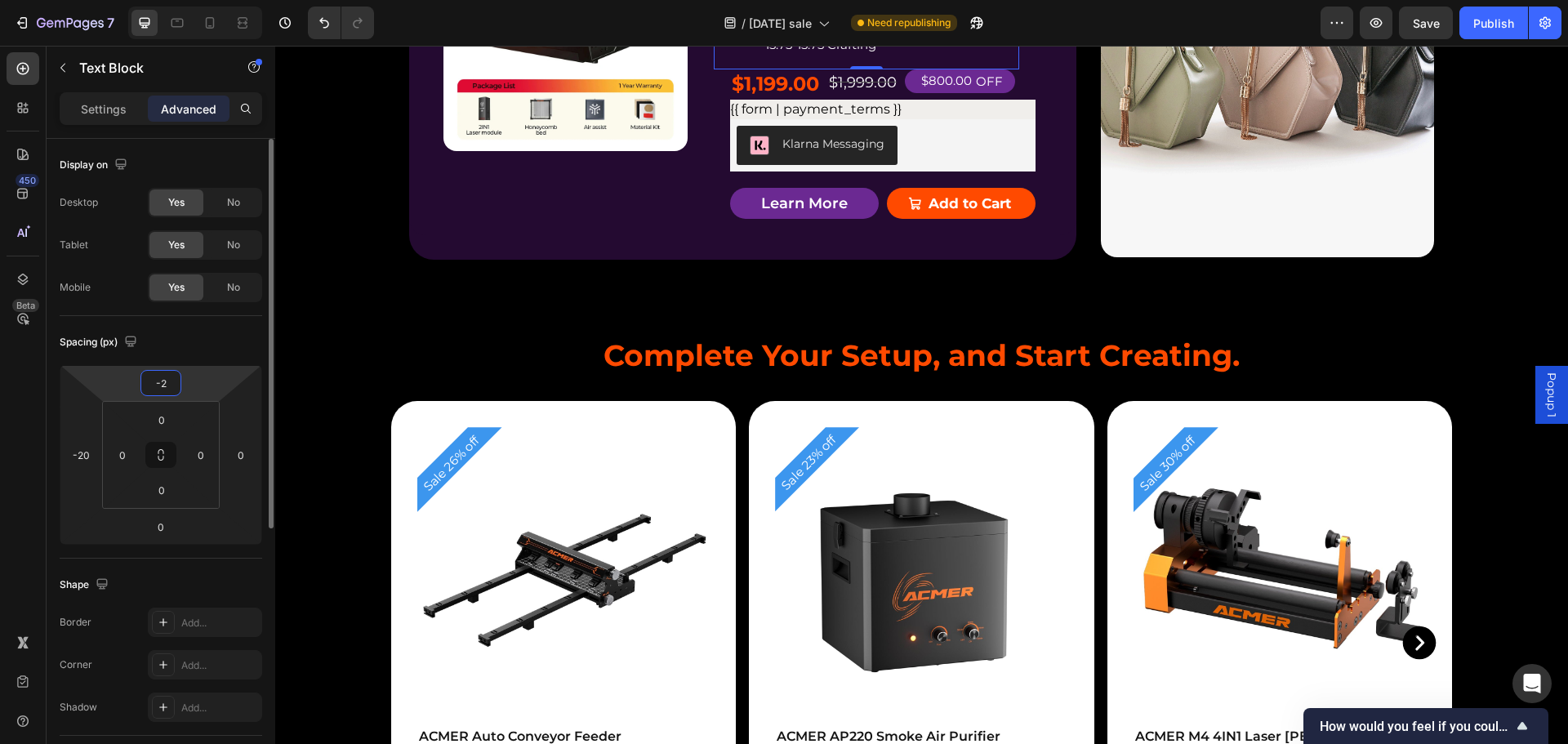
type input "-20"
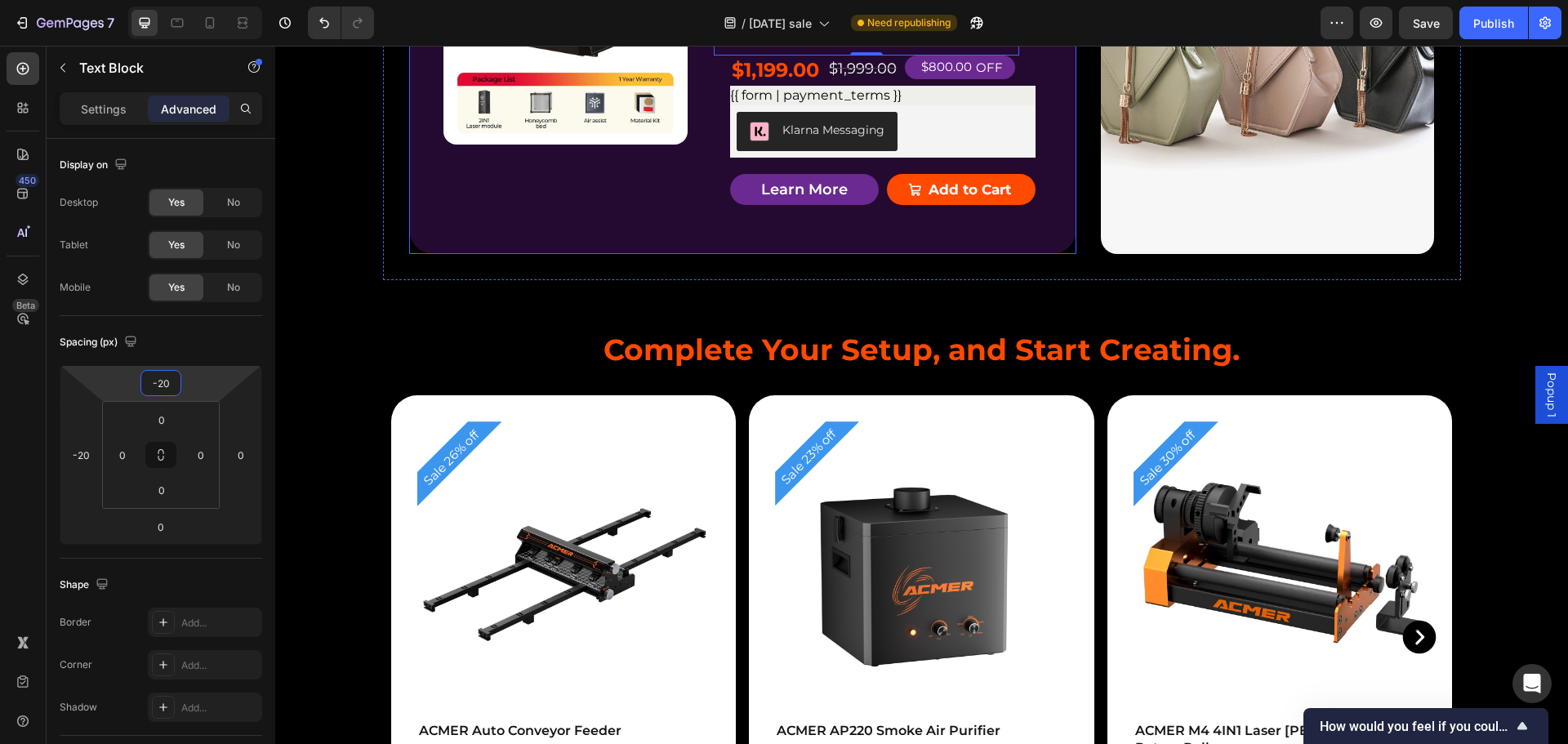
click at [895, 254] on div "Product Badge Product Images ACMER P3 IR＆Diode Enclosed Dual Laser Engraver Pro…" at bounding box center [742, 57] width 667 height 395
click at [947, 19] on li "Home&Work shop Ready" at bounding box center [882, 8] width 270 height 22
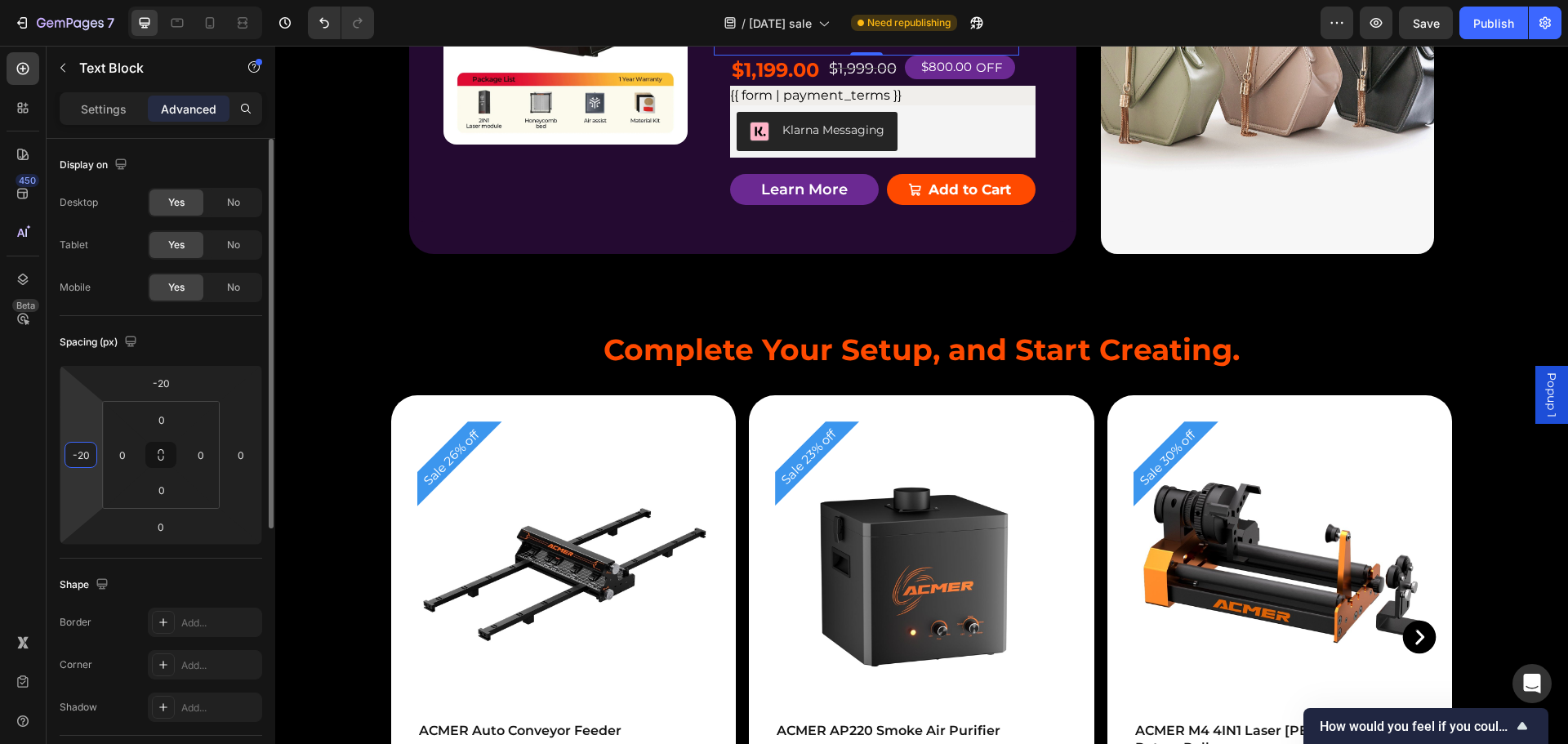
click at [82, 460] on input "-20" at bounding box center [80, 454] width 24 height 24
type input "-30"
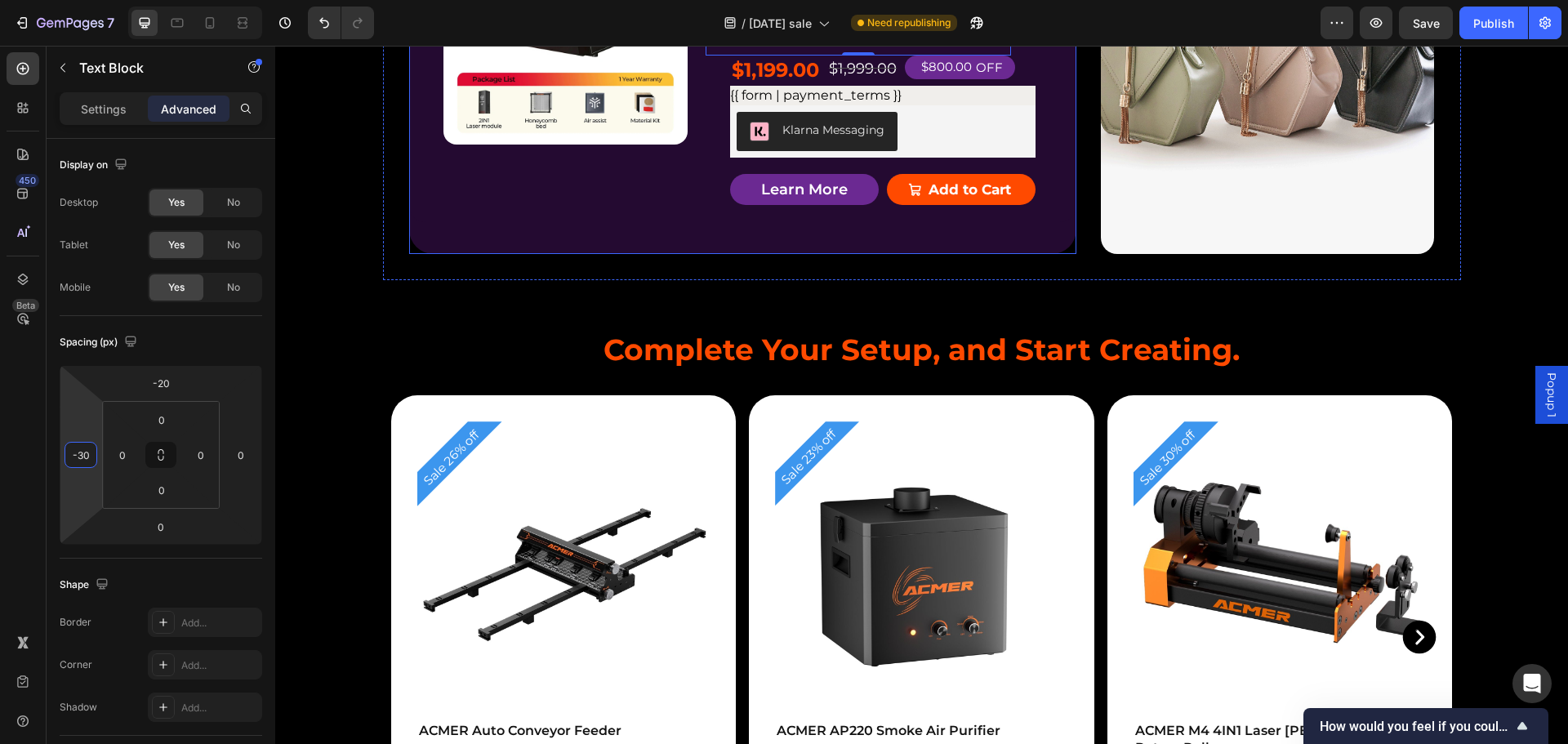
click at [899, 243] on div "Product Badge Product Images ACMER P3 IR＆Diode Enclosed Dual Laser Engraver Pro…" at bounding box center [742, 57] width 667 height 395
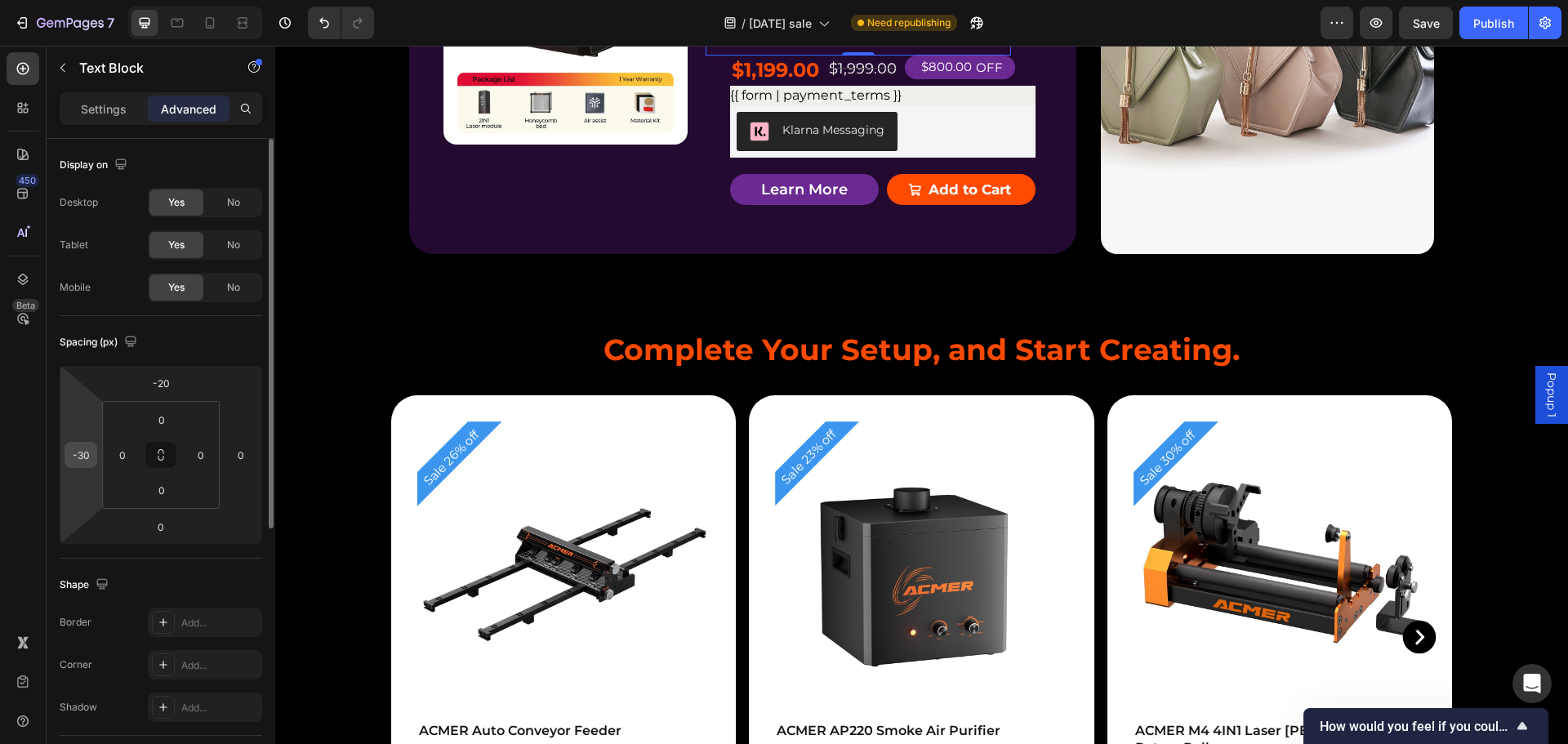
click at [83, 460] on input "-30" at bounding box center [80, 454] width 24 height 24
type input "-40"
click at [84, 455] on input "-40" at bounding box center [80, 454] width 24 height 24
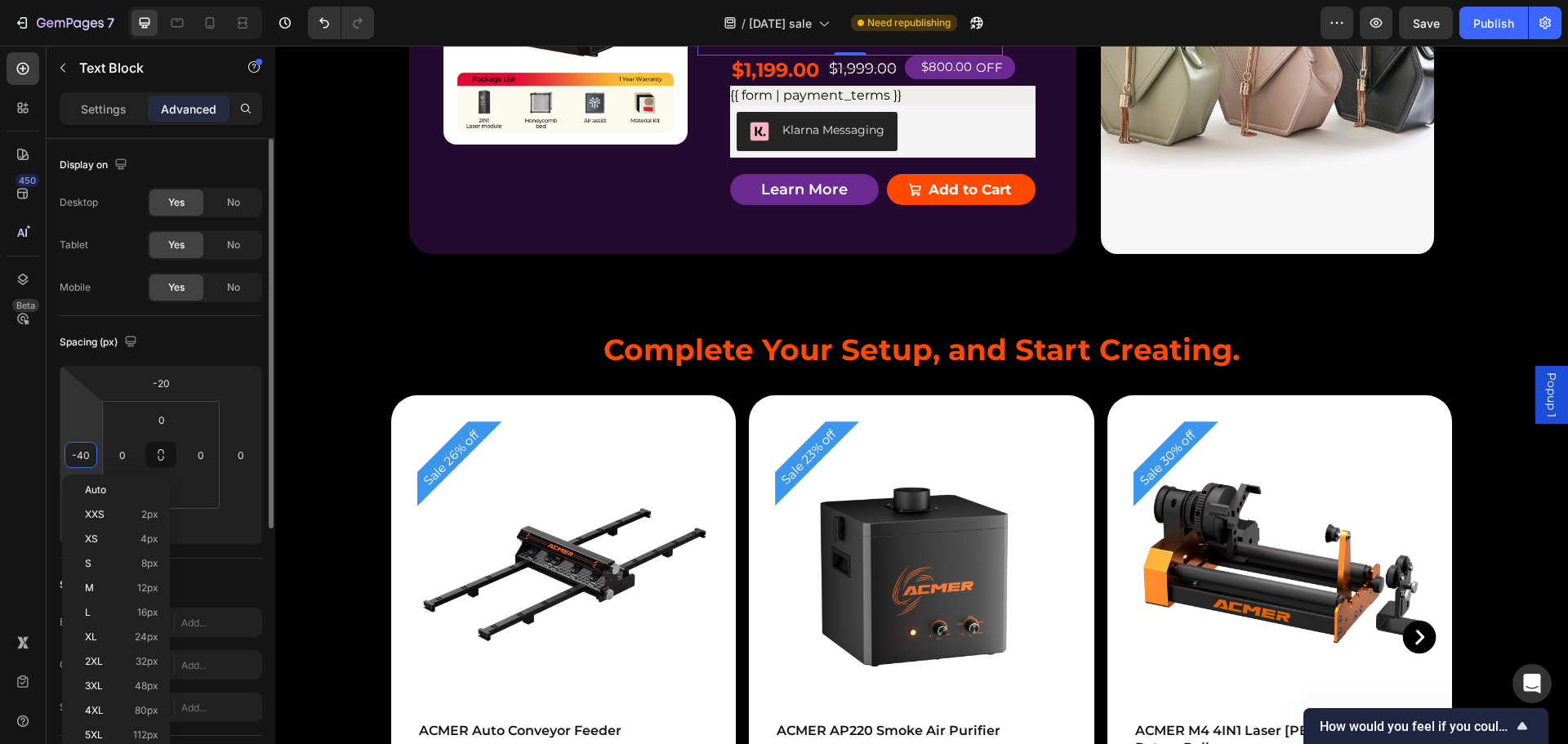
click at [86, 454] on input "-40" at bounding box center [80, 454] width 24 height 24
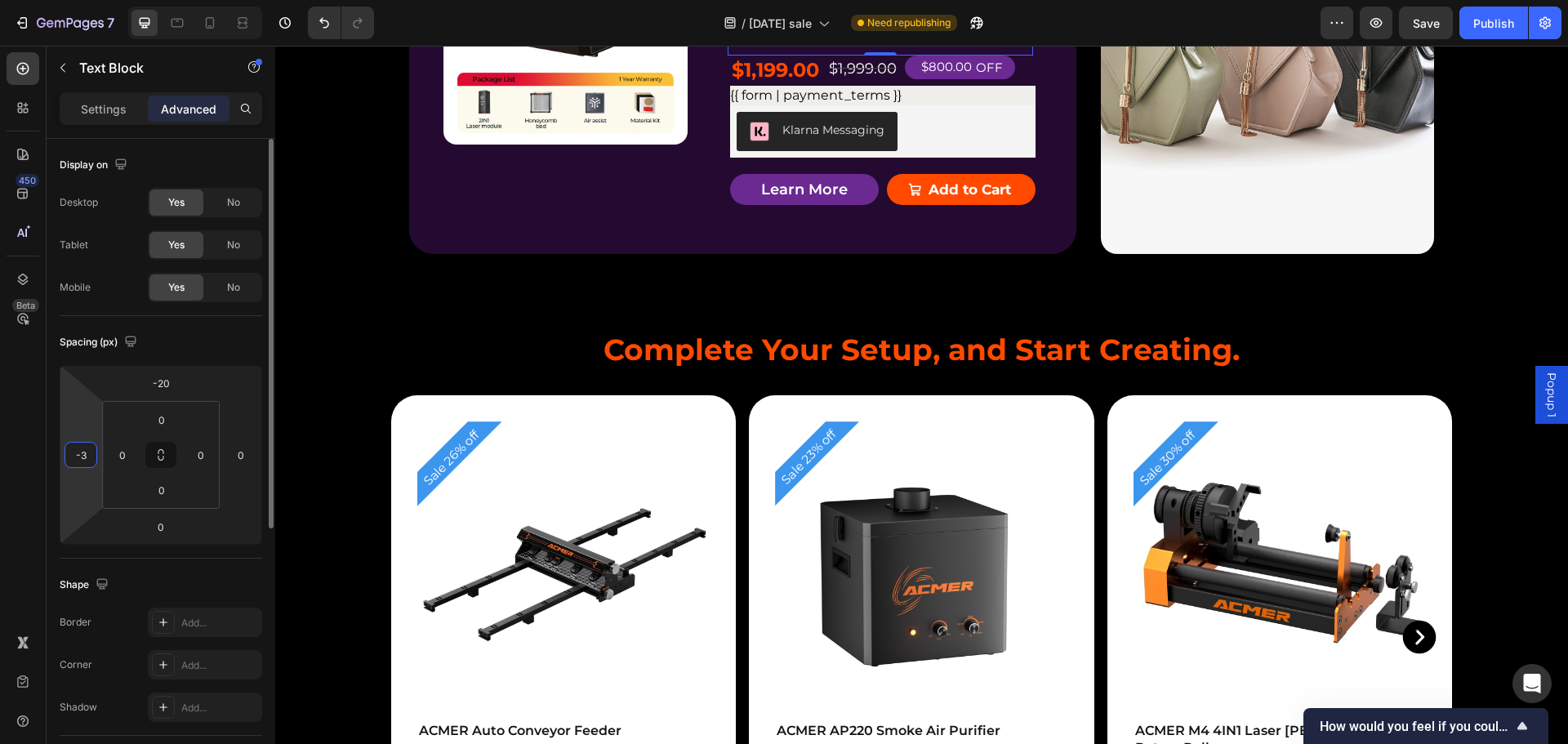
type input "-38"
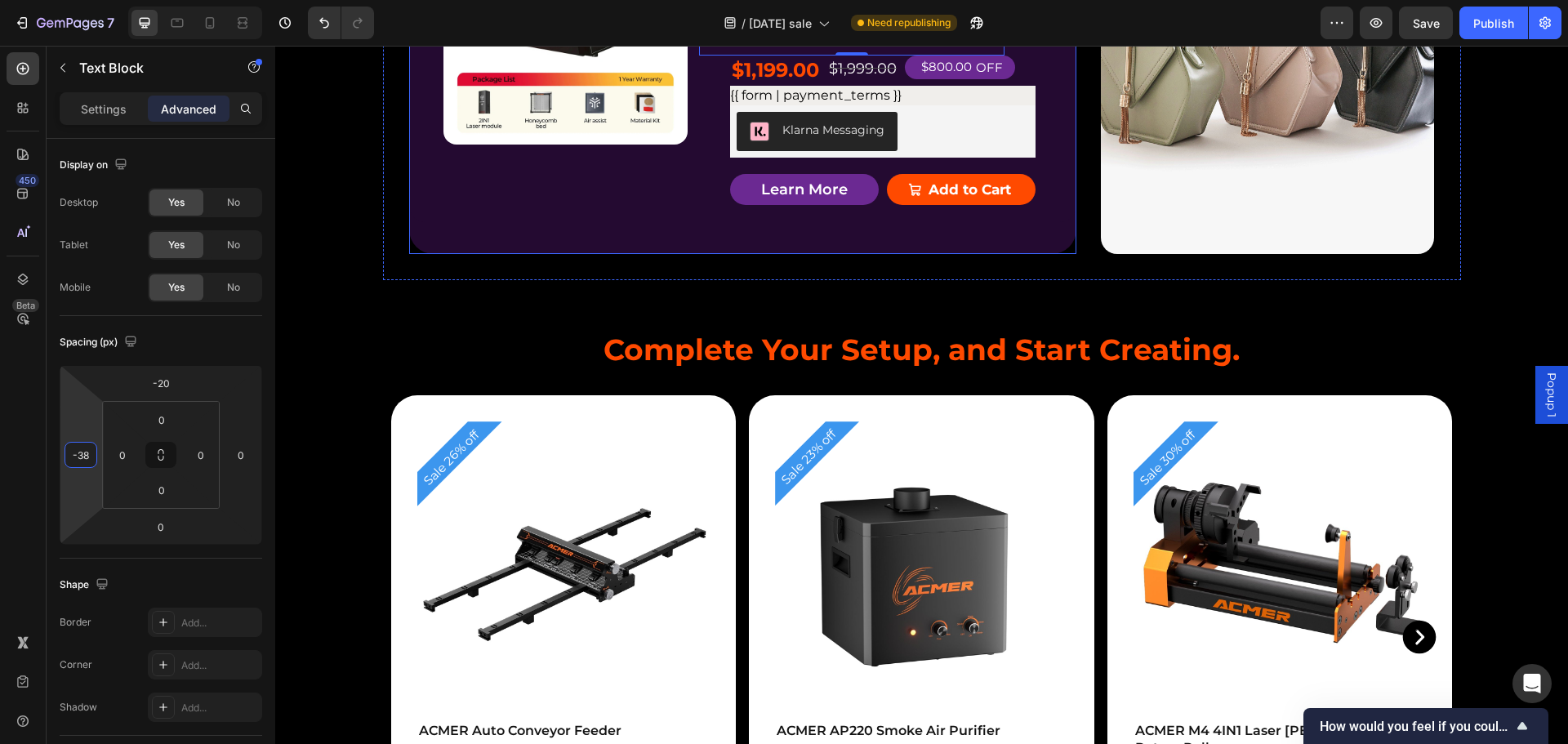
click at [1041, 254] on div "Product Badge Product Images ACMER P3 IR＆Diode Enclosed Dual Laser Engraver Pro…" at bounding box center [742, 57] width 667 height 395
click at [933, 42] on li "15.75*15.75 Crafting" at bounding box center [868, 30] width 270 height 22
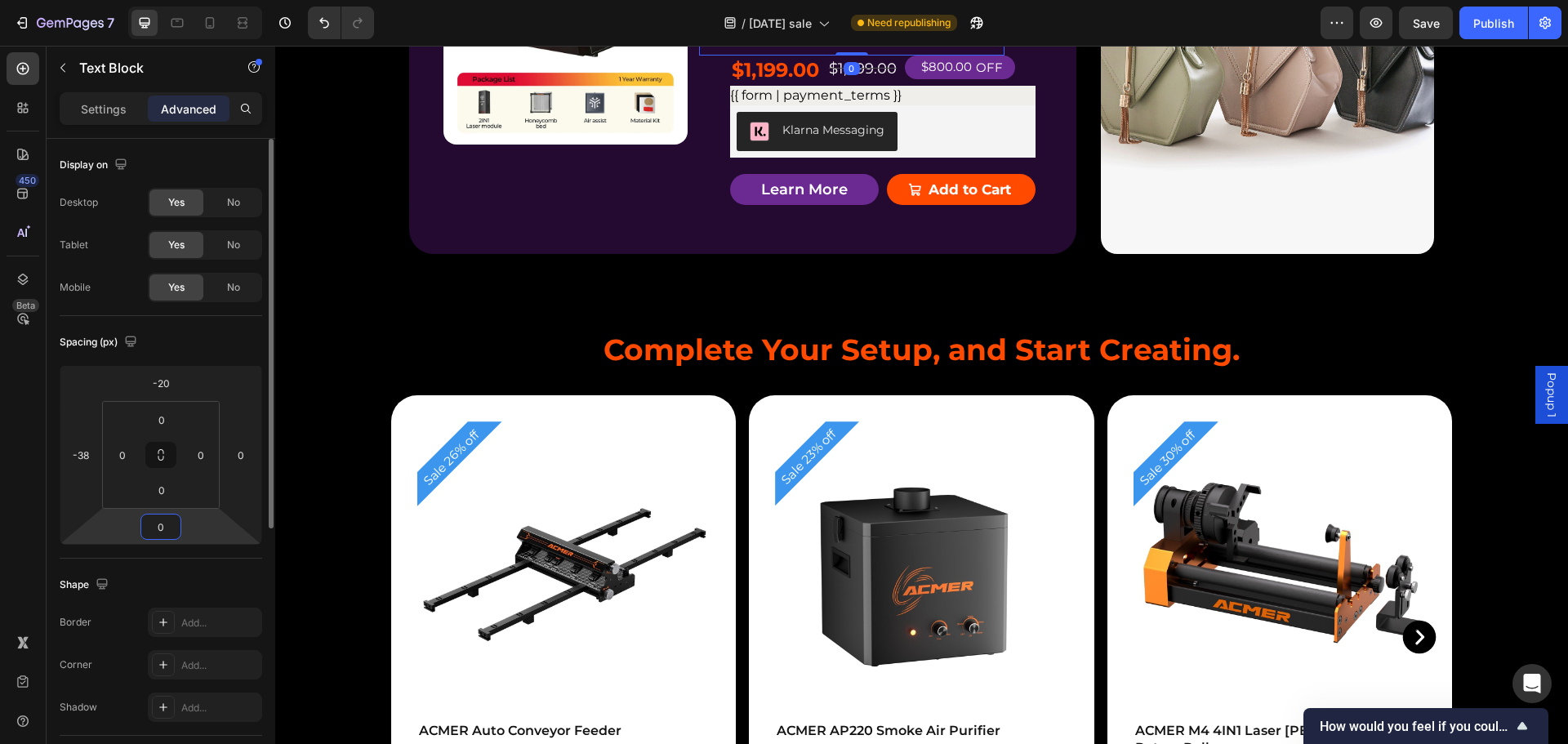
click at [163, 530] on input "0" at bounding box center [160, 526] width 33 height 24
type input "-10"
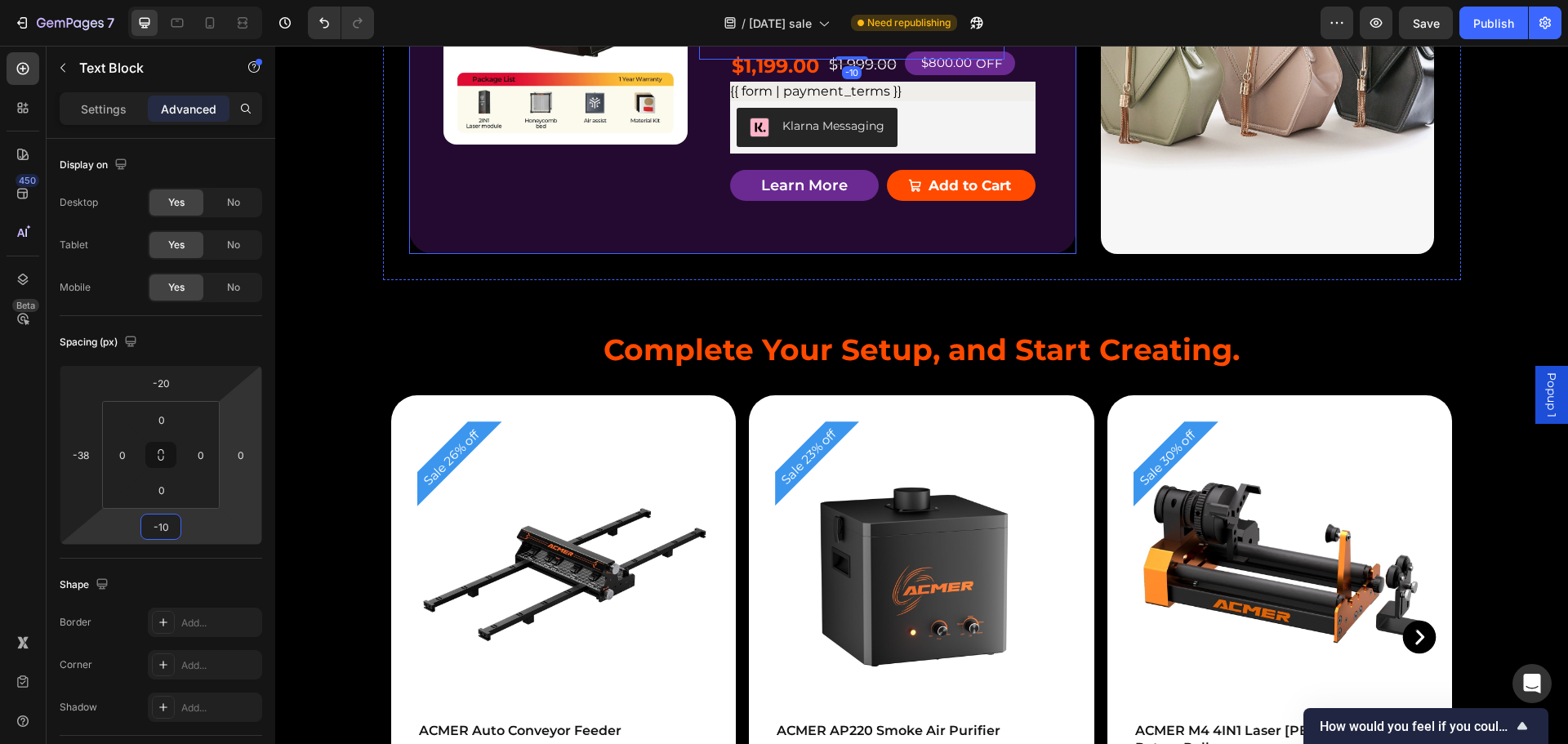
click at [1010, 254] on div "Product Badge Product Images ACMER P3 IR＆Diode Enclosed Dual Laser Engraver Pro…" at bounding box center [742, 57] width 667 height 395
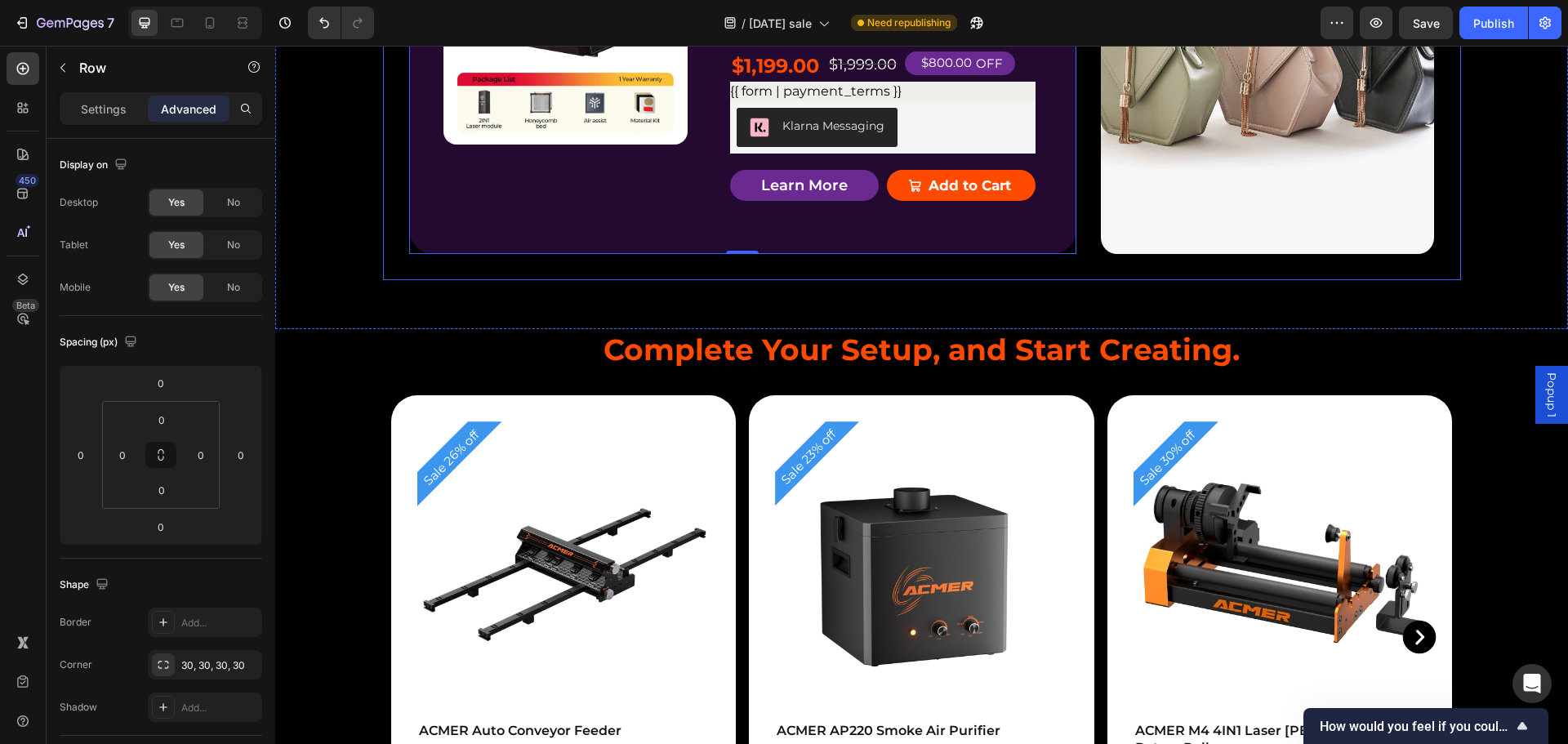
click at [1444, 211] on div "Product Badge Product Images ACMER P3 IR＆Diode Enclosed Dual Laser Engraver Pro…" at bounding box center [922, 56] width 1078 height 447
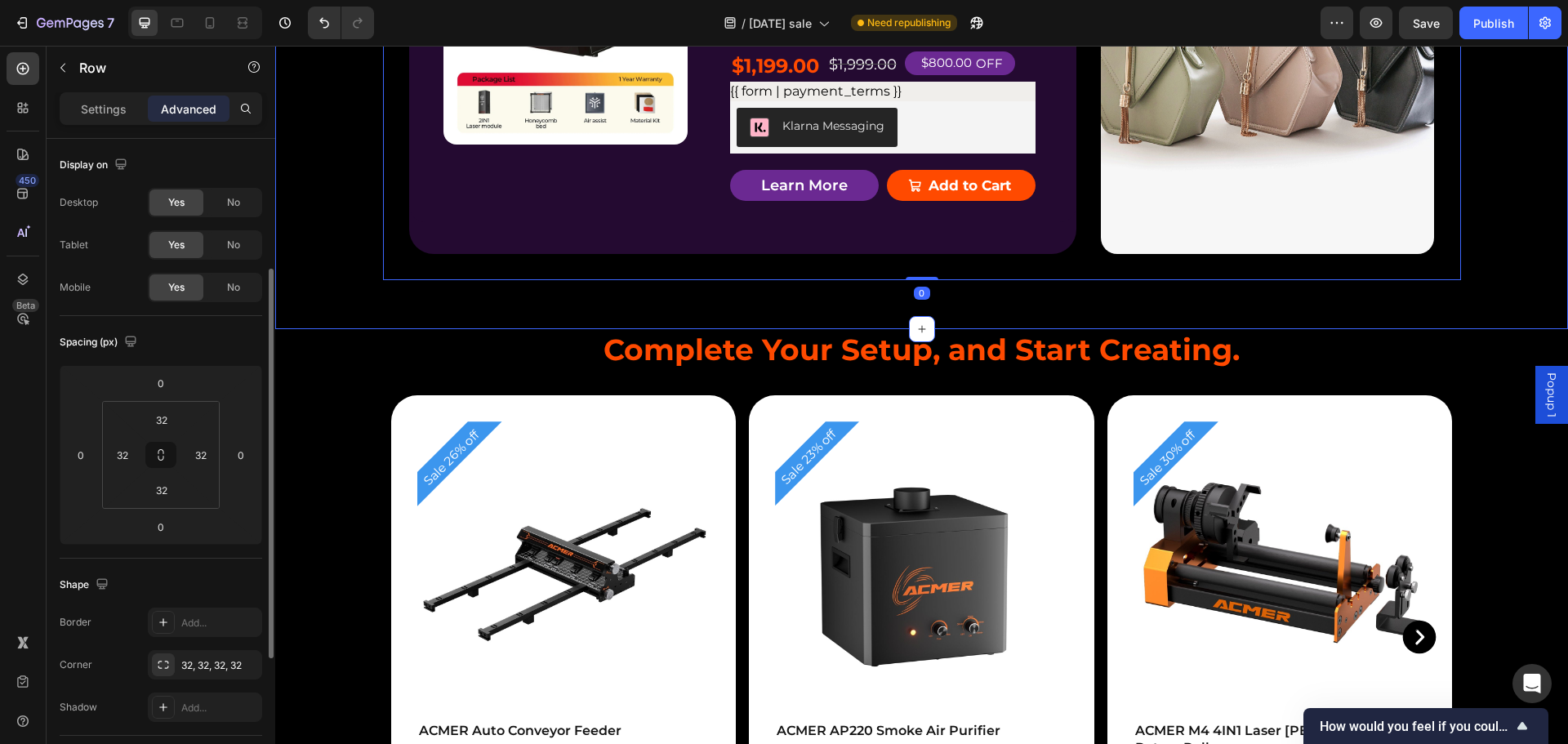
scroll to position [82, 0]
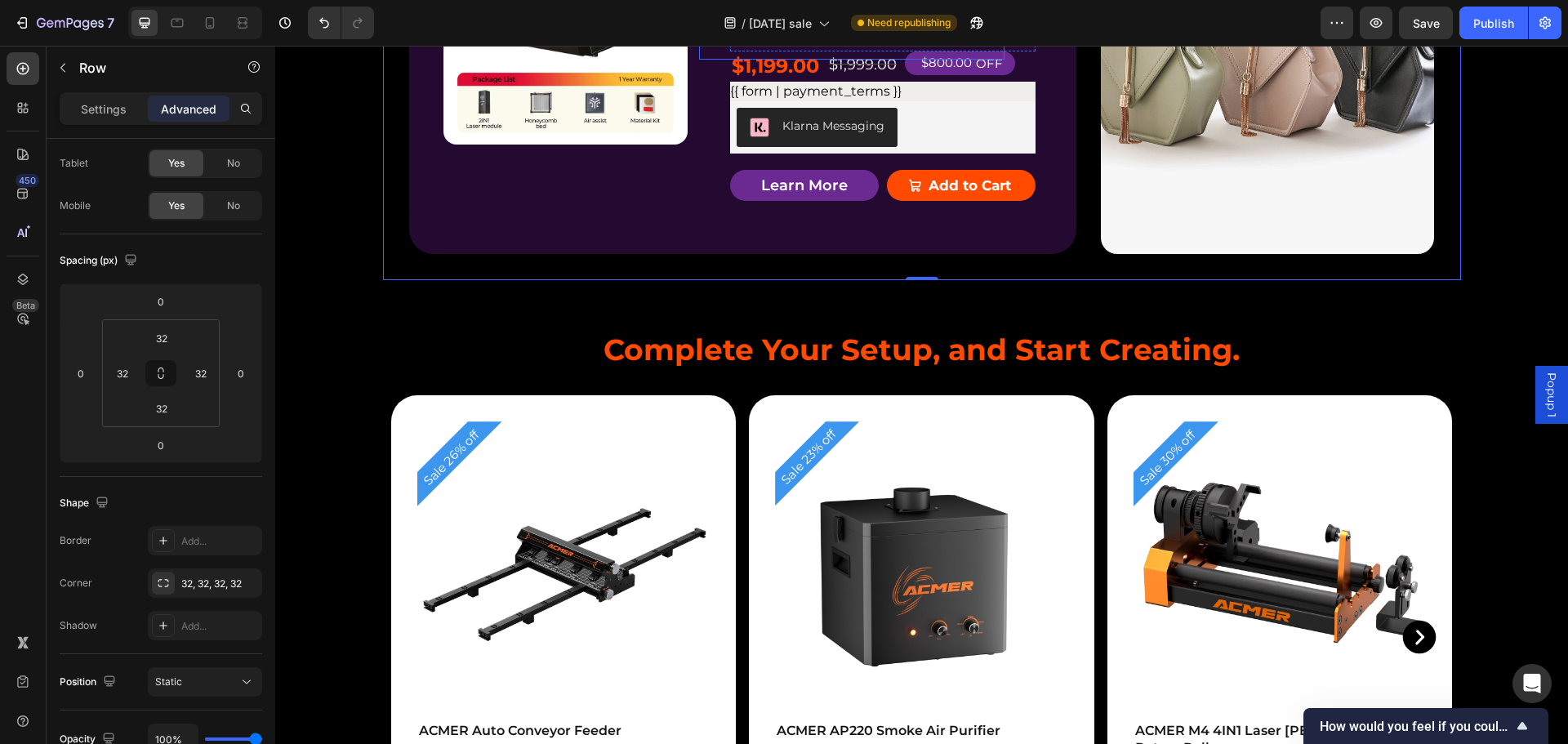
click at [819, 23] on li "Home&Work shop Ready" at bounding box center [868, 13] width 270 height 22
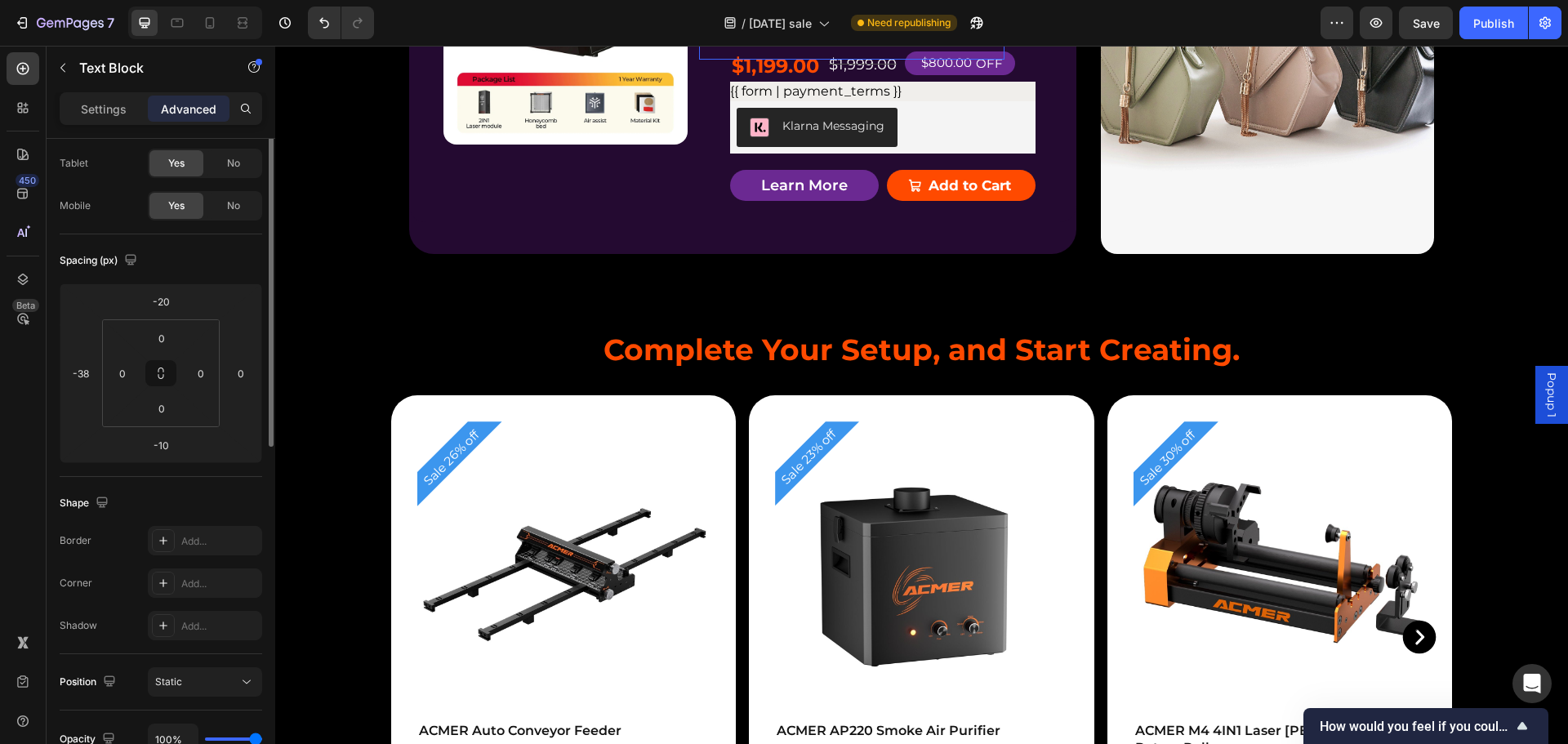
scroll to position [0, 0]
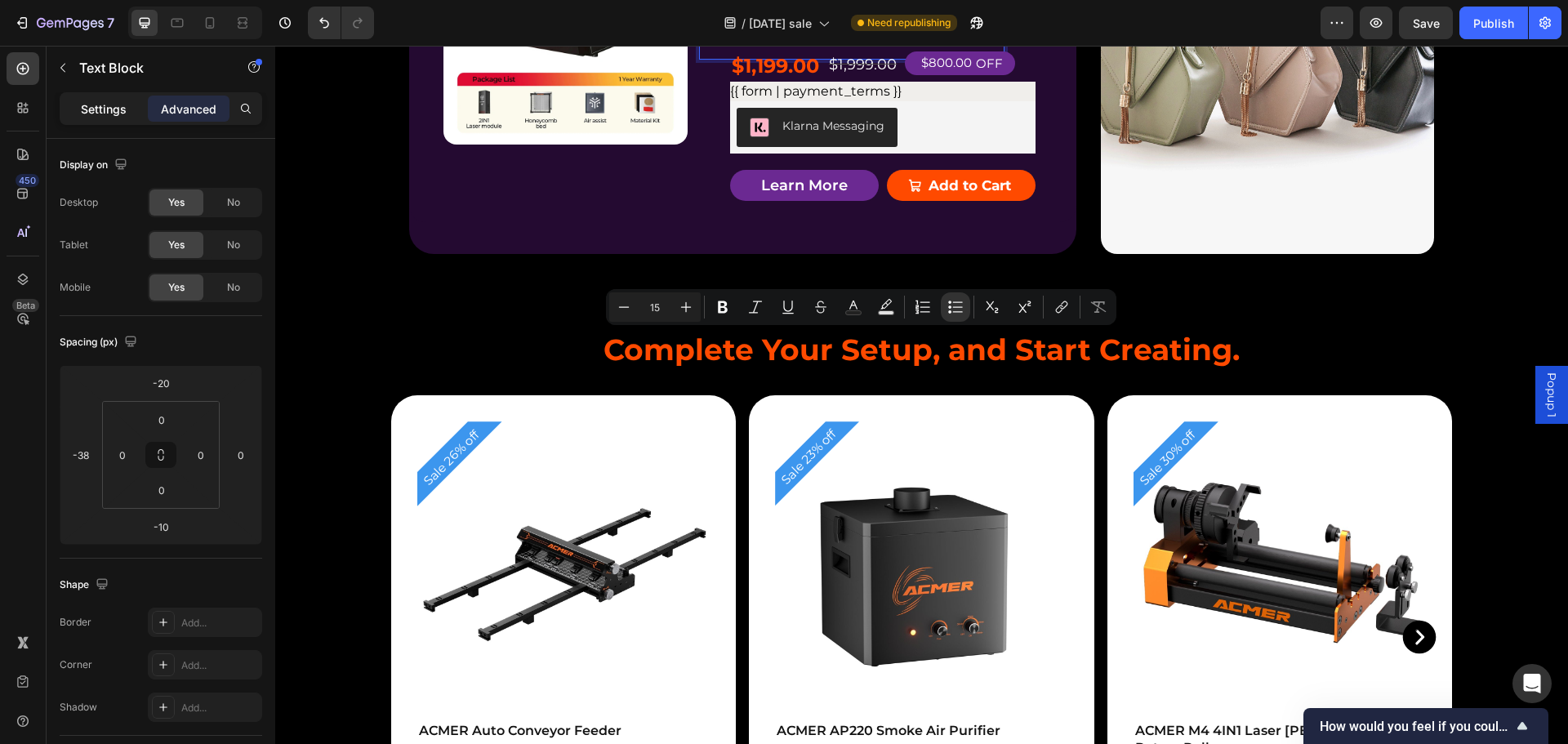
click at [91, 113] on p "Settings" at bounding box center [103, 109] width 46 height 18
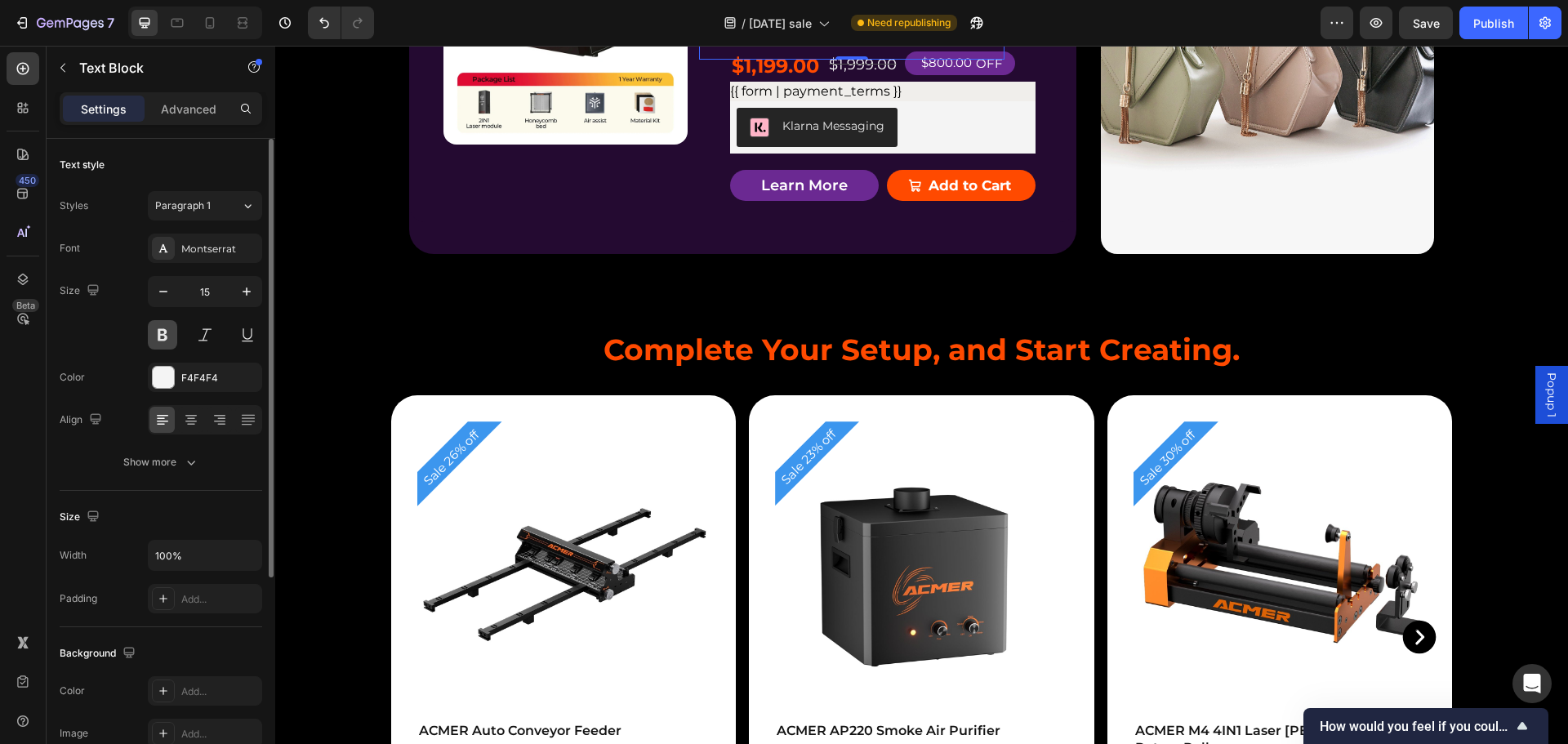
click at [164, 337] on button at bounding box center [162, 335] width 29 height 29
click at [1037, 222] on div "Product Badge Product Images ACMER P3 IR＆Diode Enclosed Dual Laser Engraver Pro…" at bounding box center [742, 62] width 667 height 322
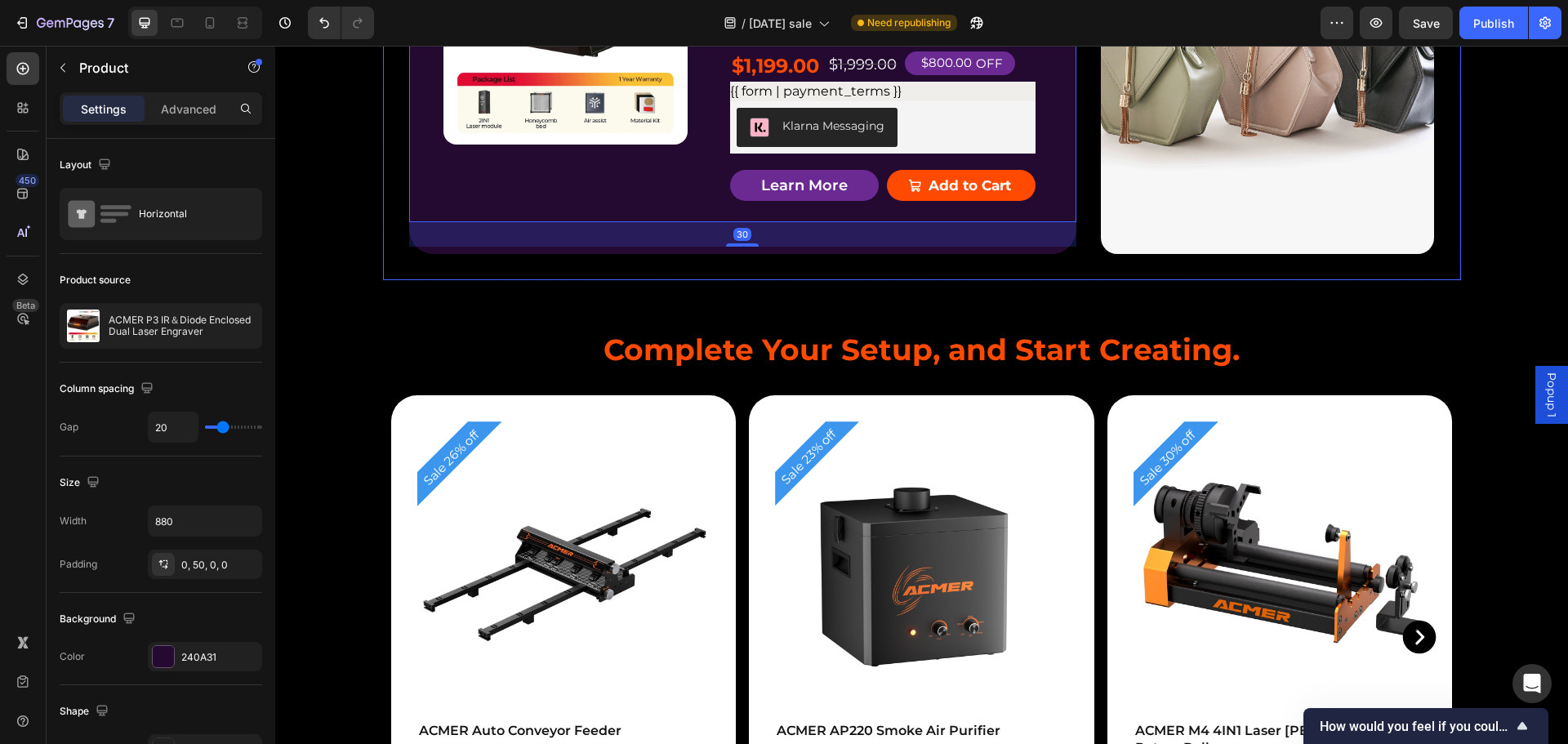
click at [1329, 209] on div "Product Badge Product Images ACMER P3 IR＆Diode Enclosed Dual Laser Engraver Pro…" at bounding box center [922, 56] width 1078 height 447
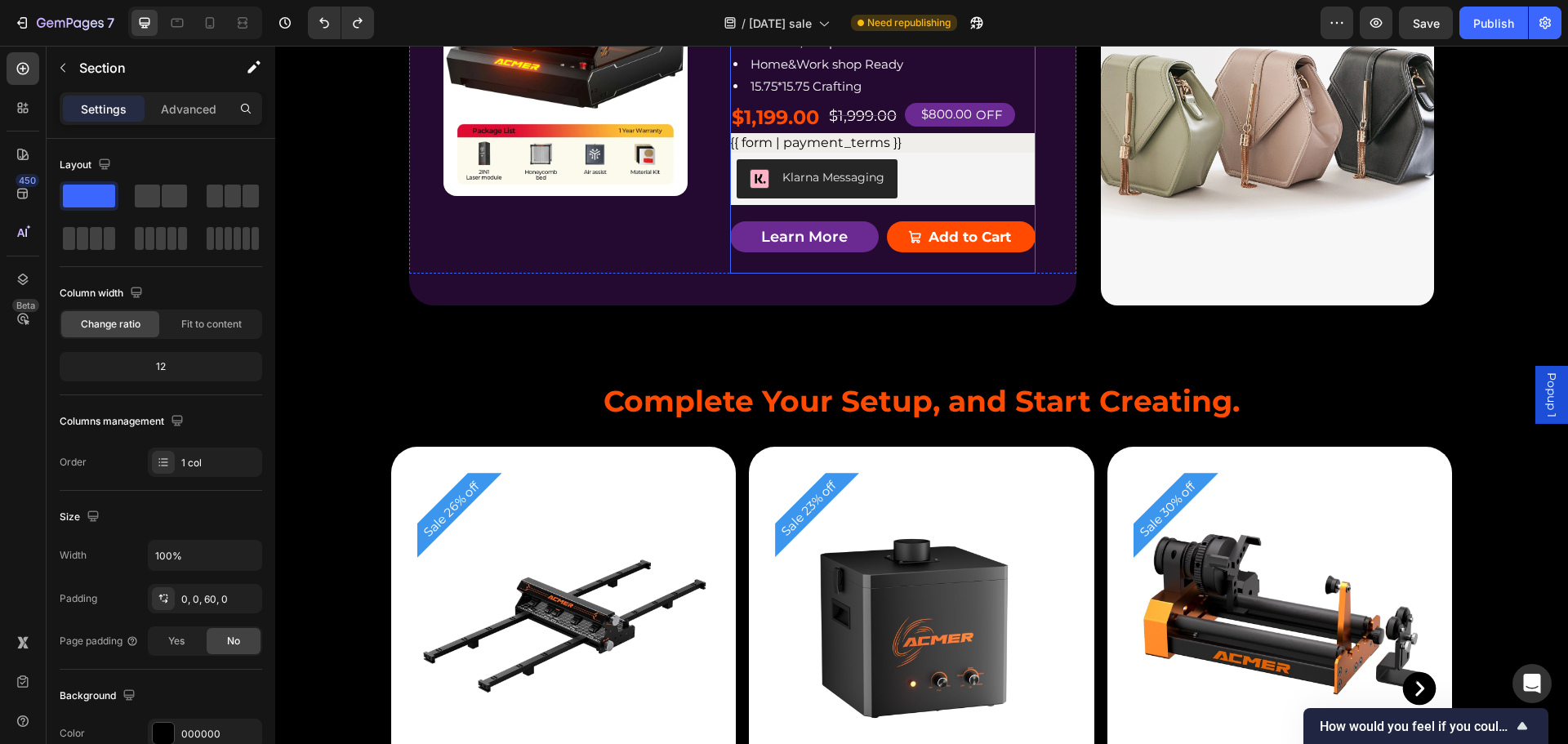
scroll to position [4576, 0]
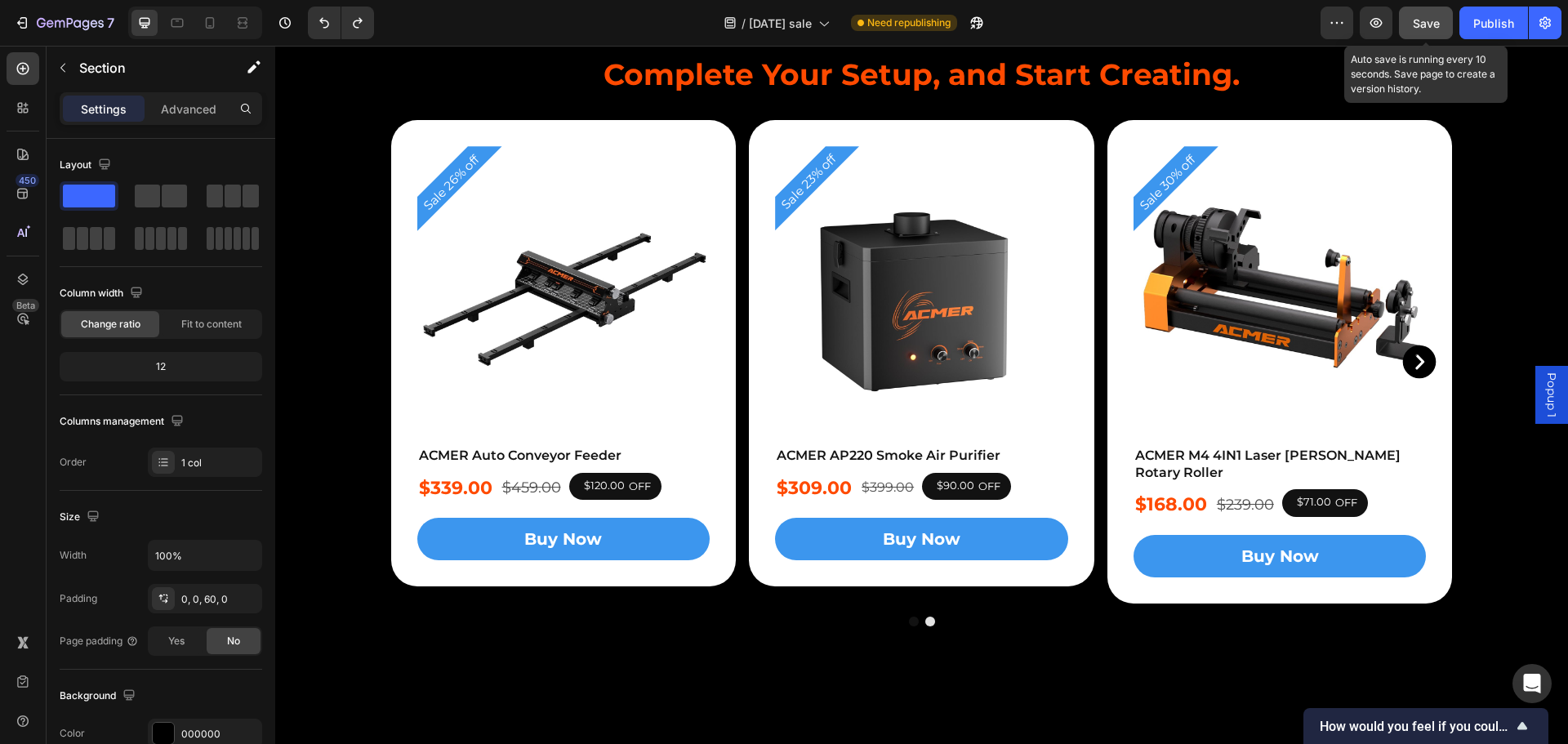
click at [1423, 23] on span "Save" at bounding box center [1426, 23] width 27 height 14
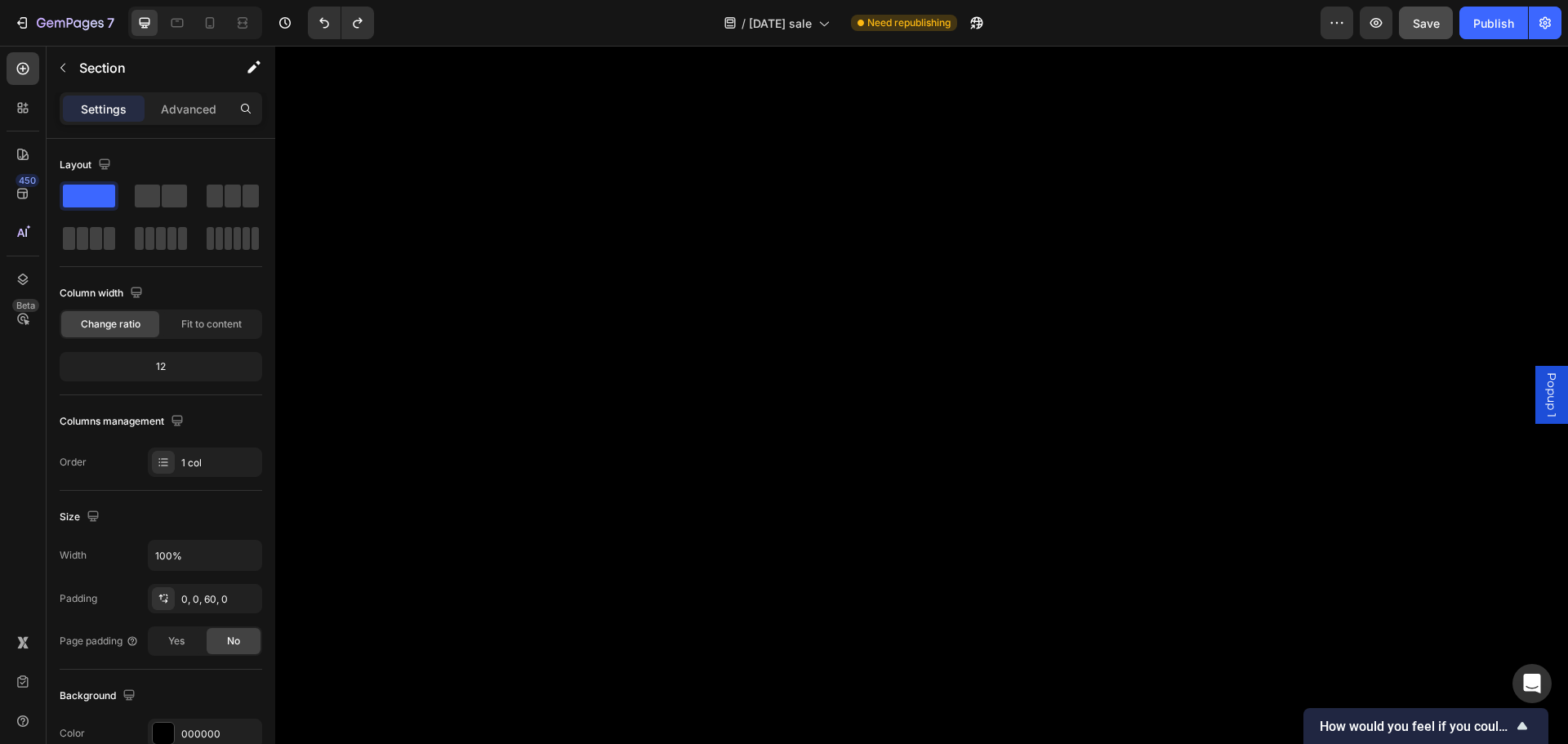
scroll to position [0, 0]
